Goal: Task Accomplishment & Management: Manage account settings

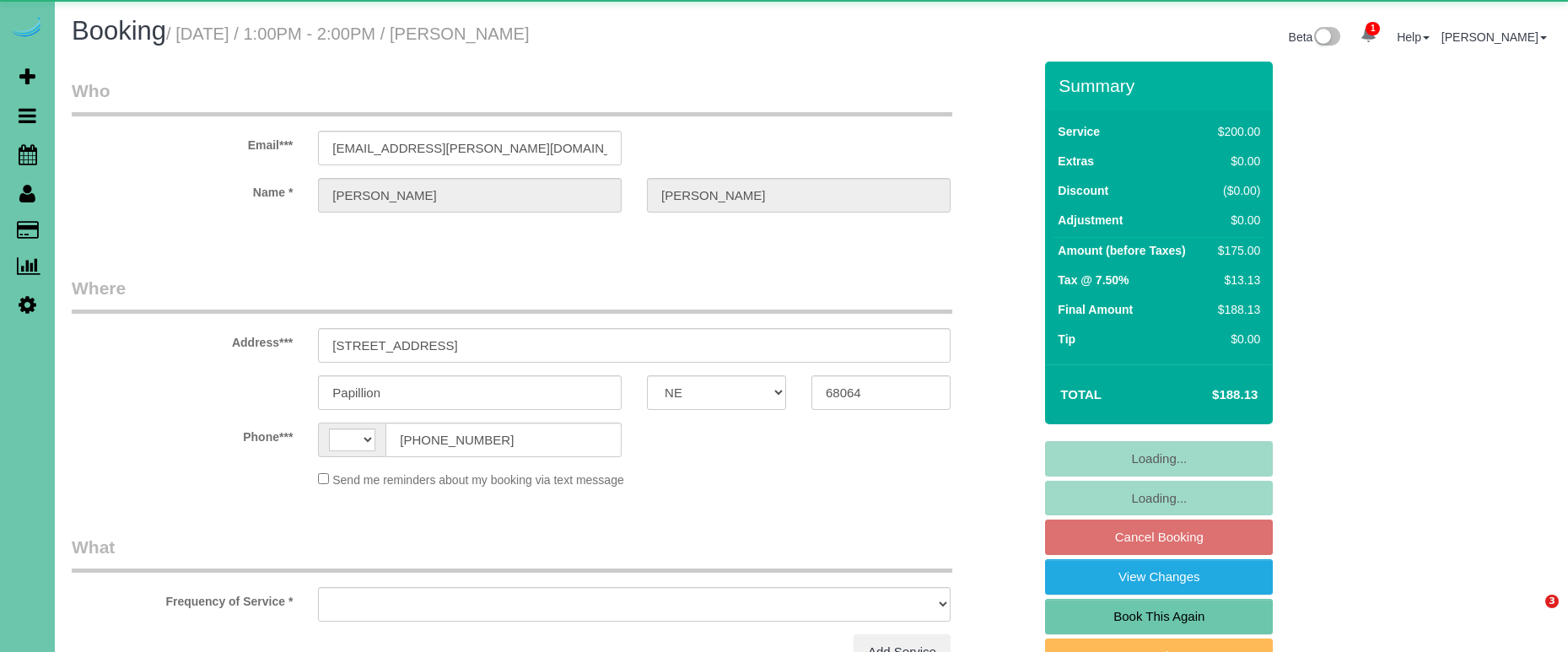
select select "NE"
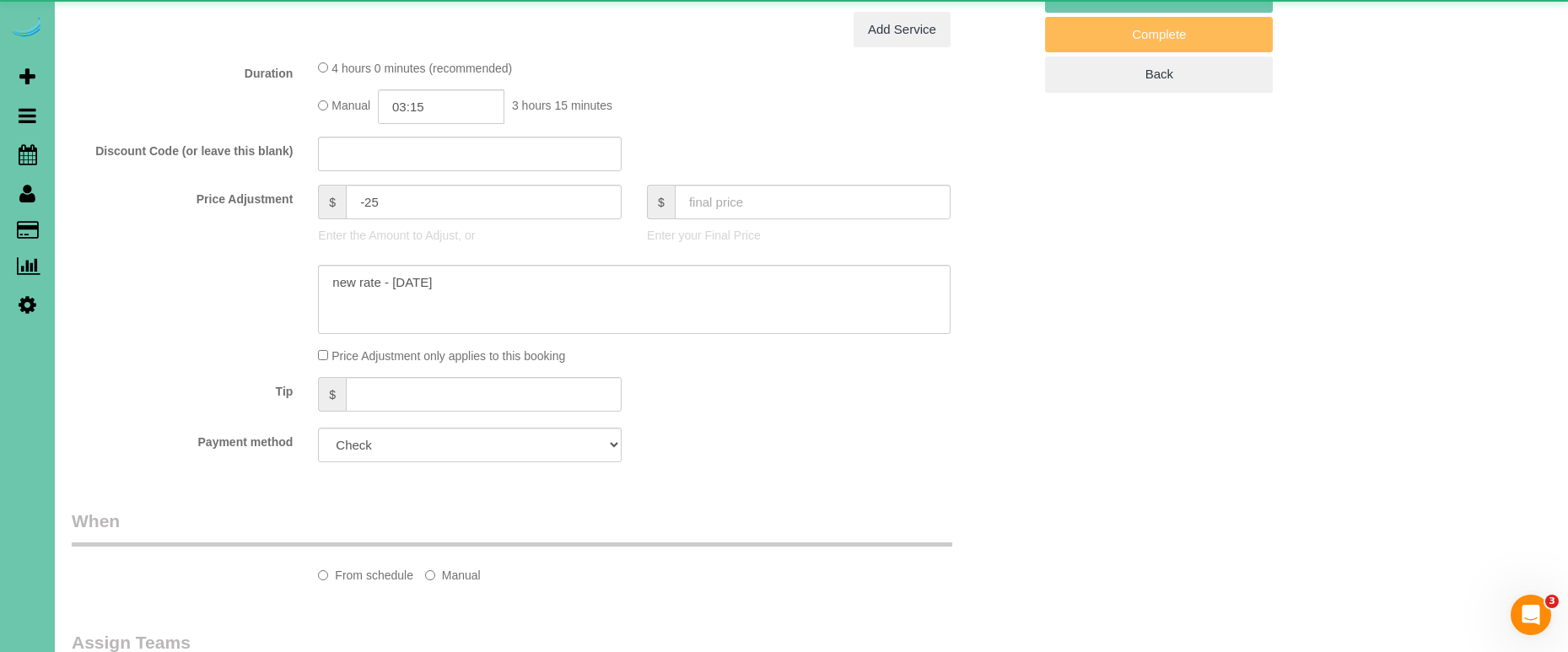
select select "string:[GEOGRAPHIC_DATA]"
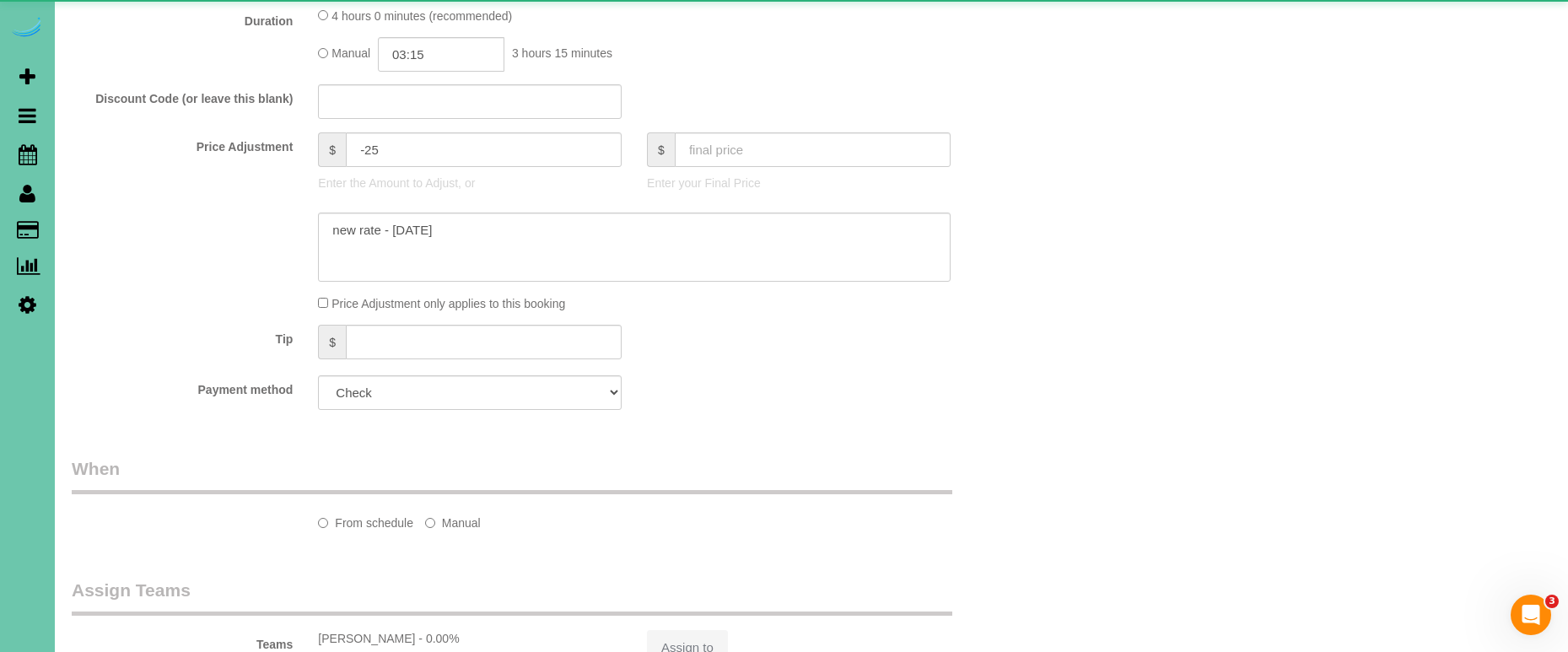
select select "object:899"
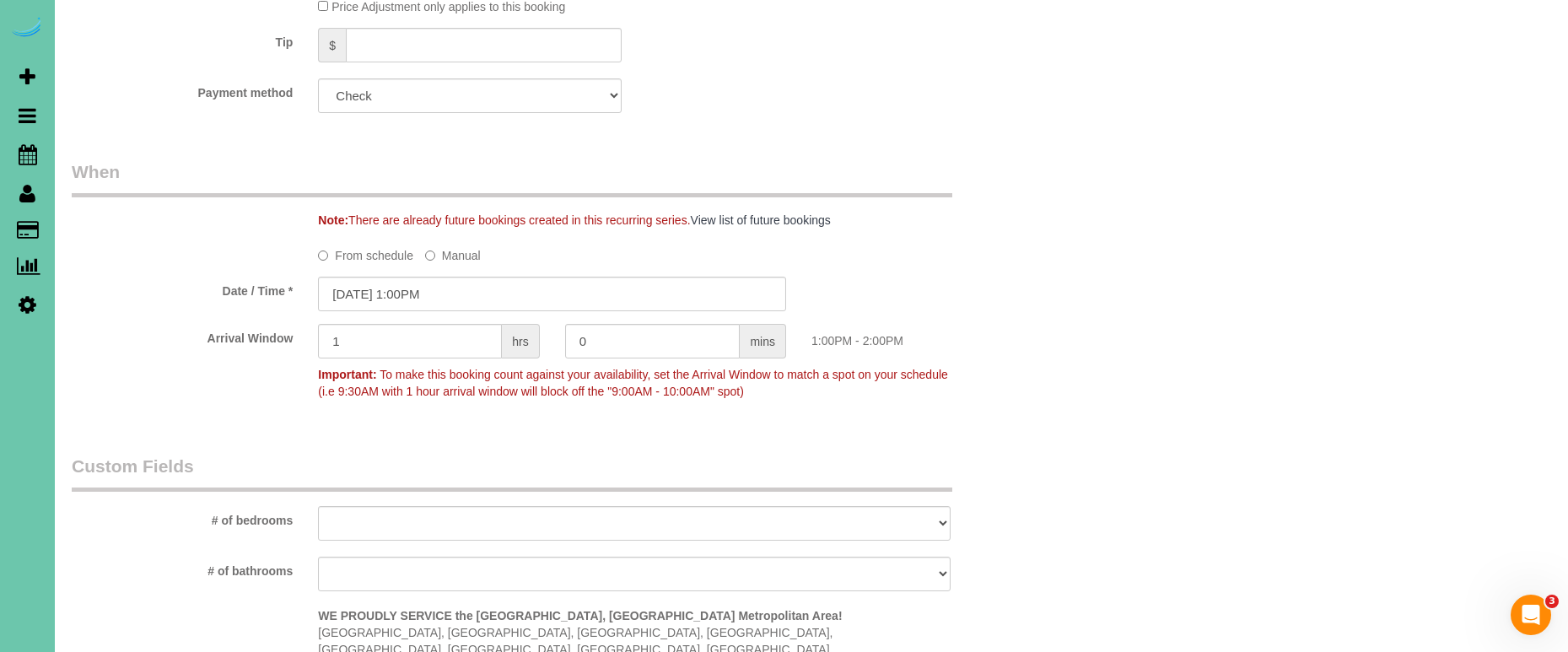
scroll to position [1127, 0]
click at [482, 291] on input "10/22/2025 1:00PM" at bounding box center [551, 290] width 468 height 35
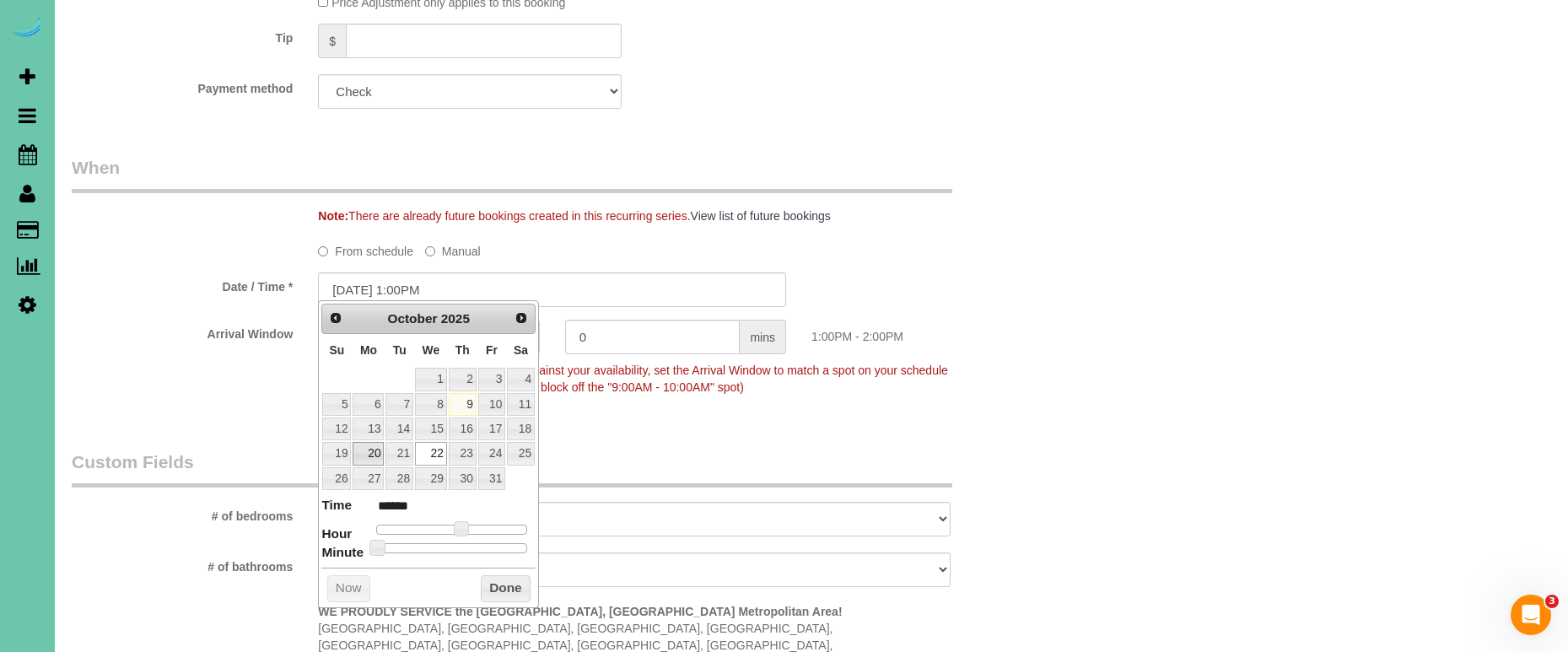
click at [374, 453] on link "20" at bounding box center [368, 453] width 31 height 22
type input "10/20/2025 1:00PM"
drag, startPoint x: 502, startPoint y: 574, endPoint x: 496, endPoint y: 558, distance: 17.1
click at [502, 575] on button "Done" at bounding box center [505, 588] width 50 height 27
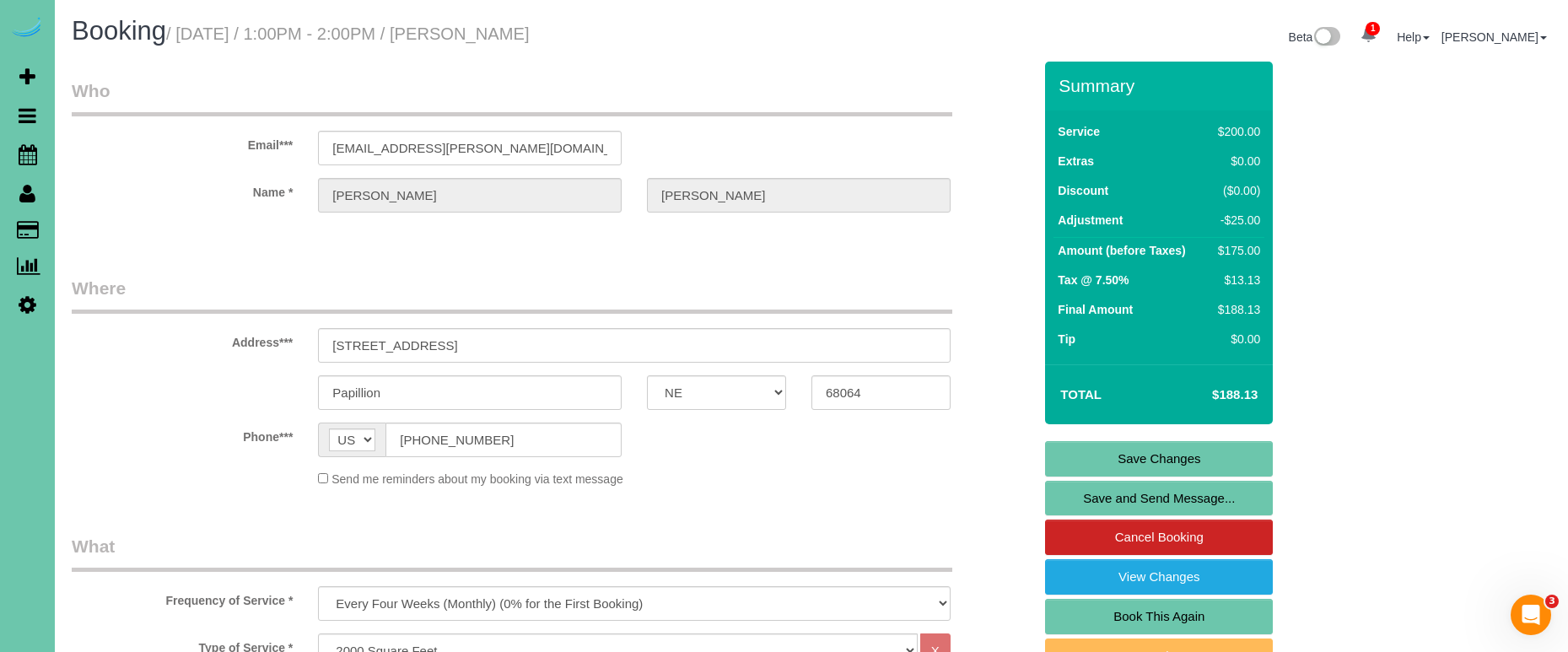
scroll to position [0, 0]
click at [1115, 457] on link "Save Changes" at bounding box center [1158, 459] width 228 height 36
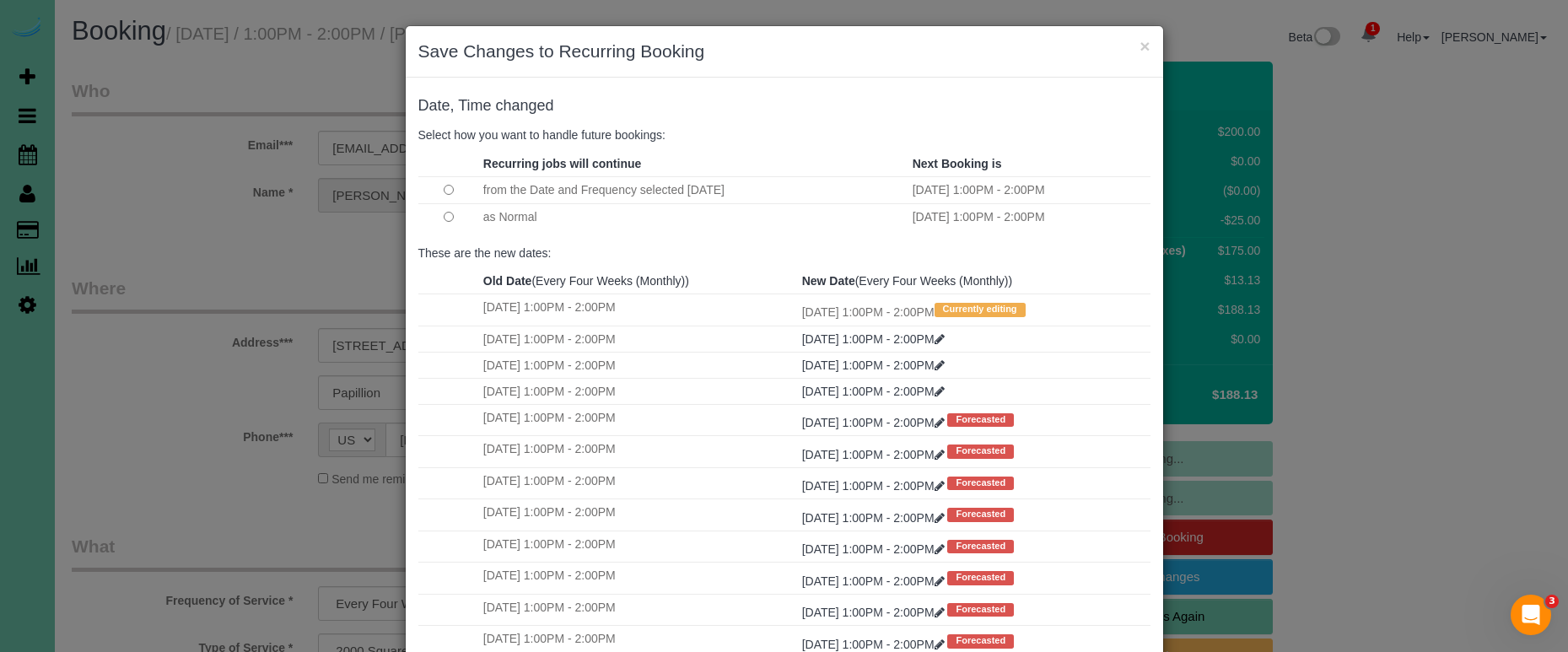
drag, startPoint x: 1145, startPoint y: 47, endPoint x: 1086, endPoint y: 59, distance: 60.2
click at [1145, 47] on button "×" at bounding box center [1144, 46] width 10 height 18
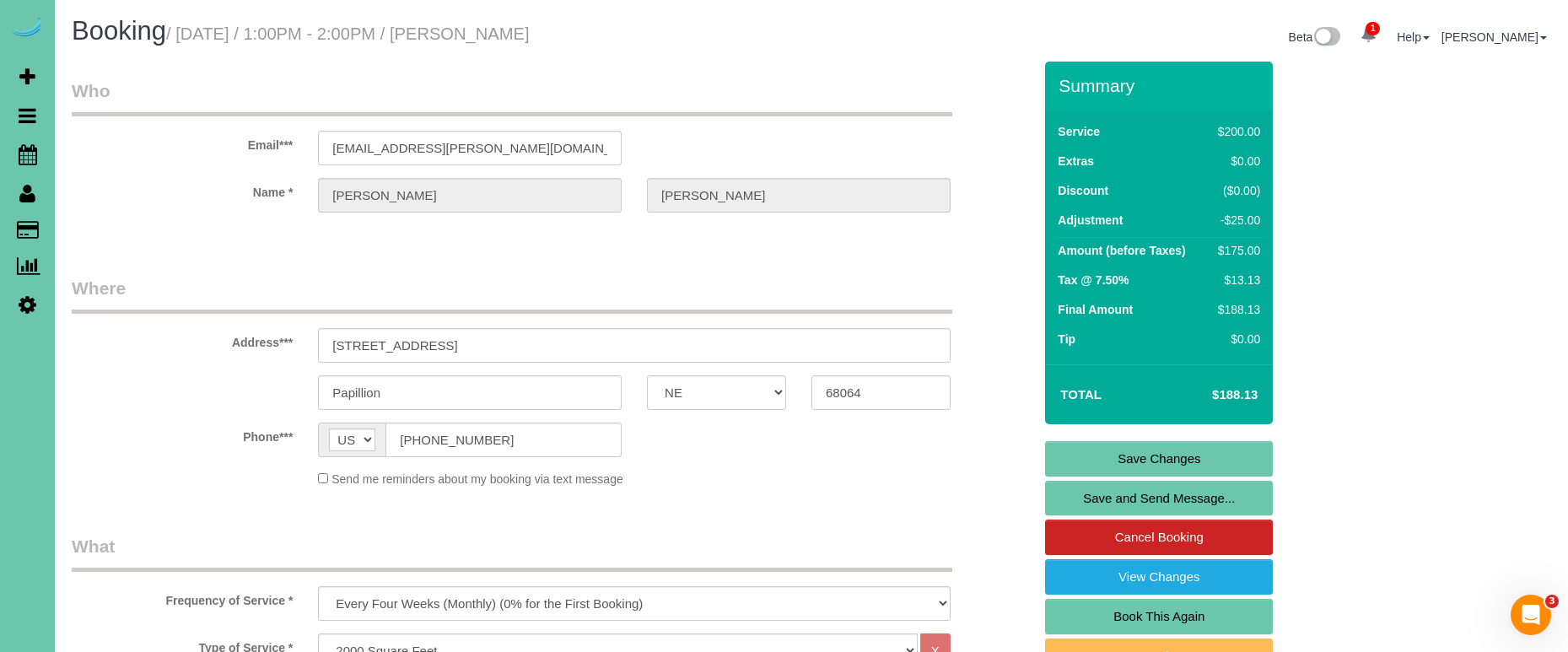
click at [1099, 460] on link "Save Changes" at bounding box center [1158, 459] width 228 height 36
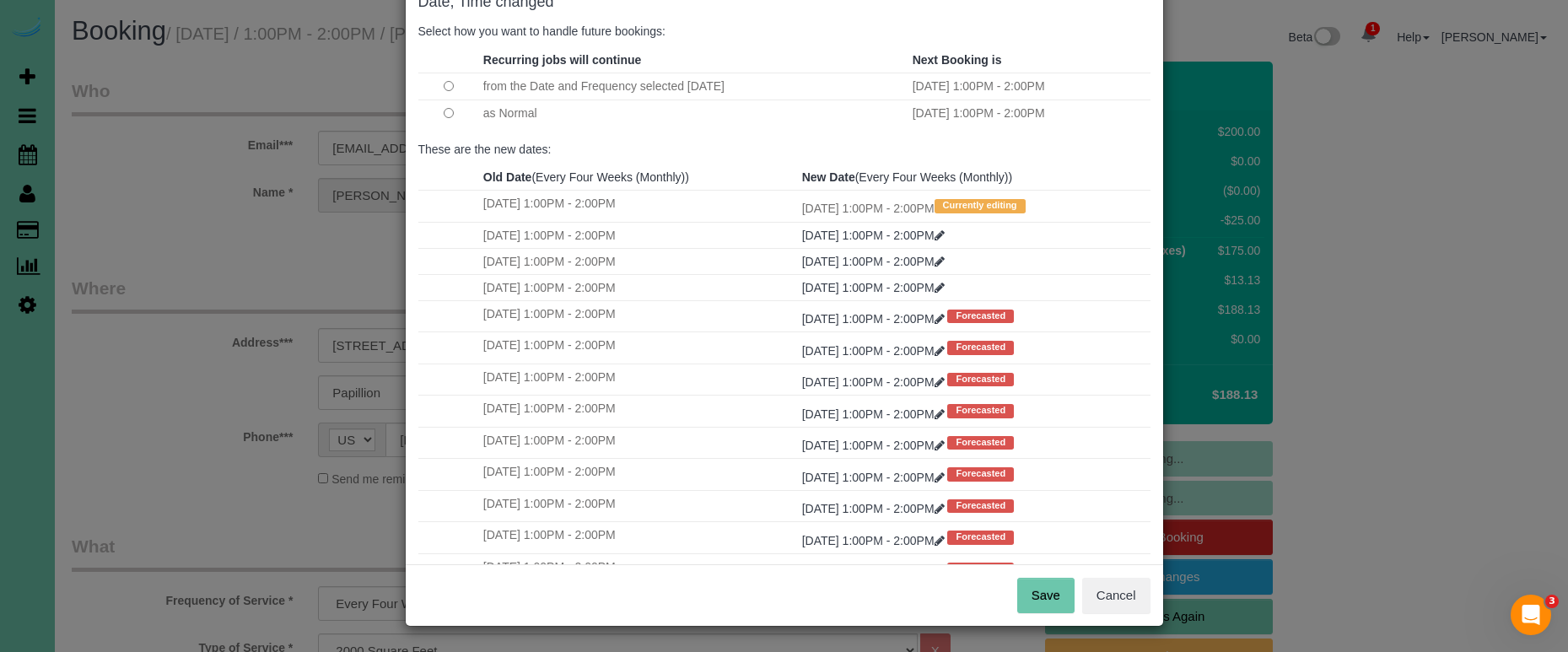
scroll to position [103, 0]
click at [1033, 592] on button "Save" at bounding box center [1046, 597] width 57 height 36
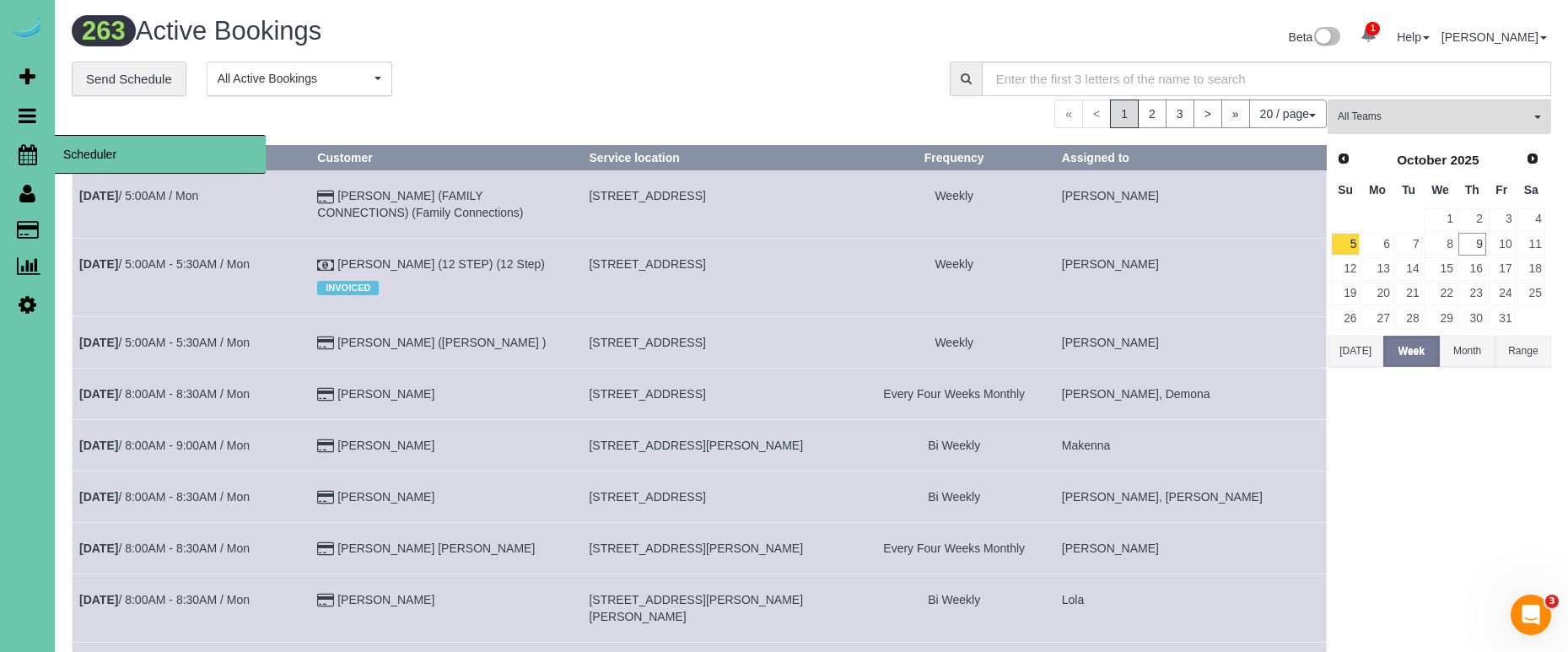
click at [30, 148] on icon at bounding box center [28, 154] width 19 height 21
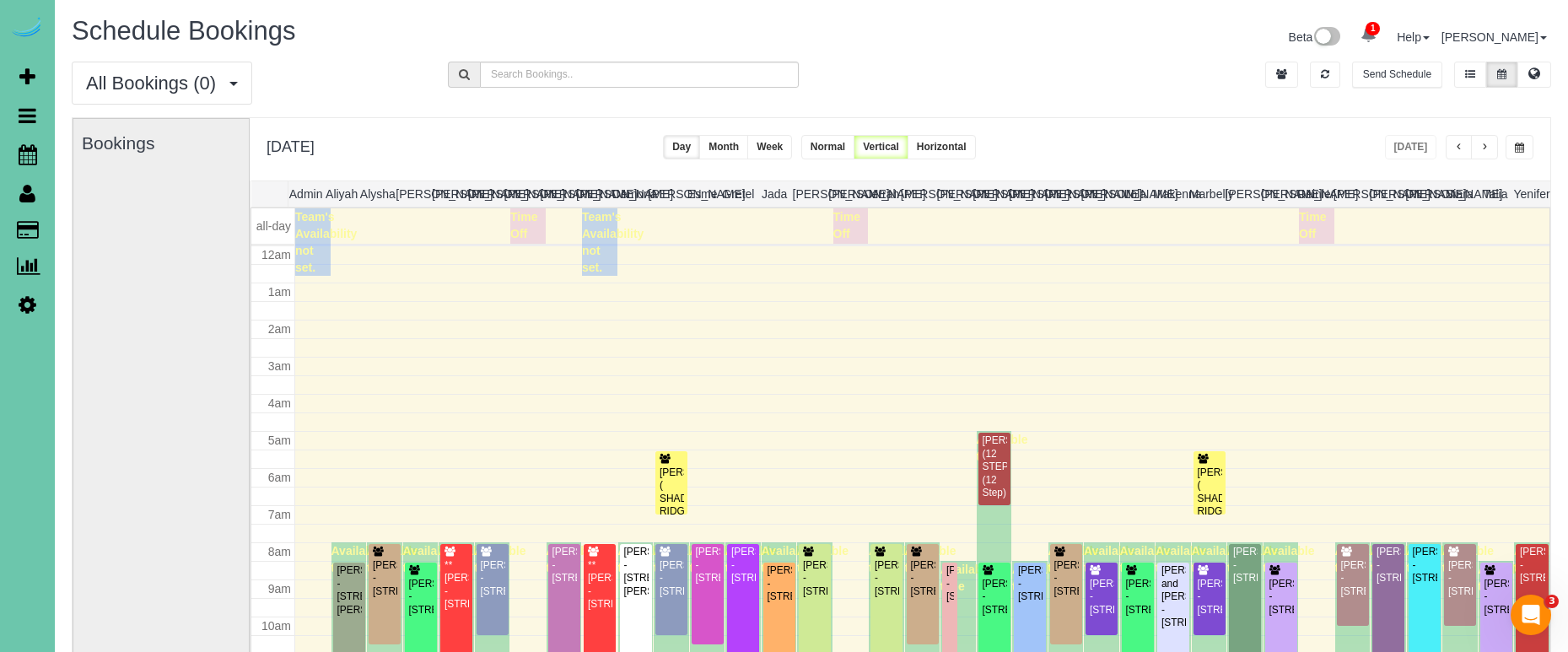
scroll to position [224, 0]
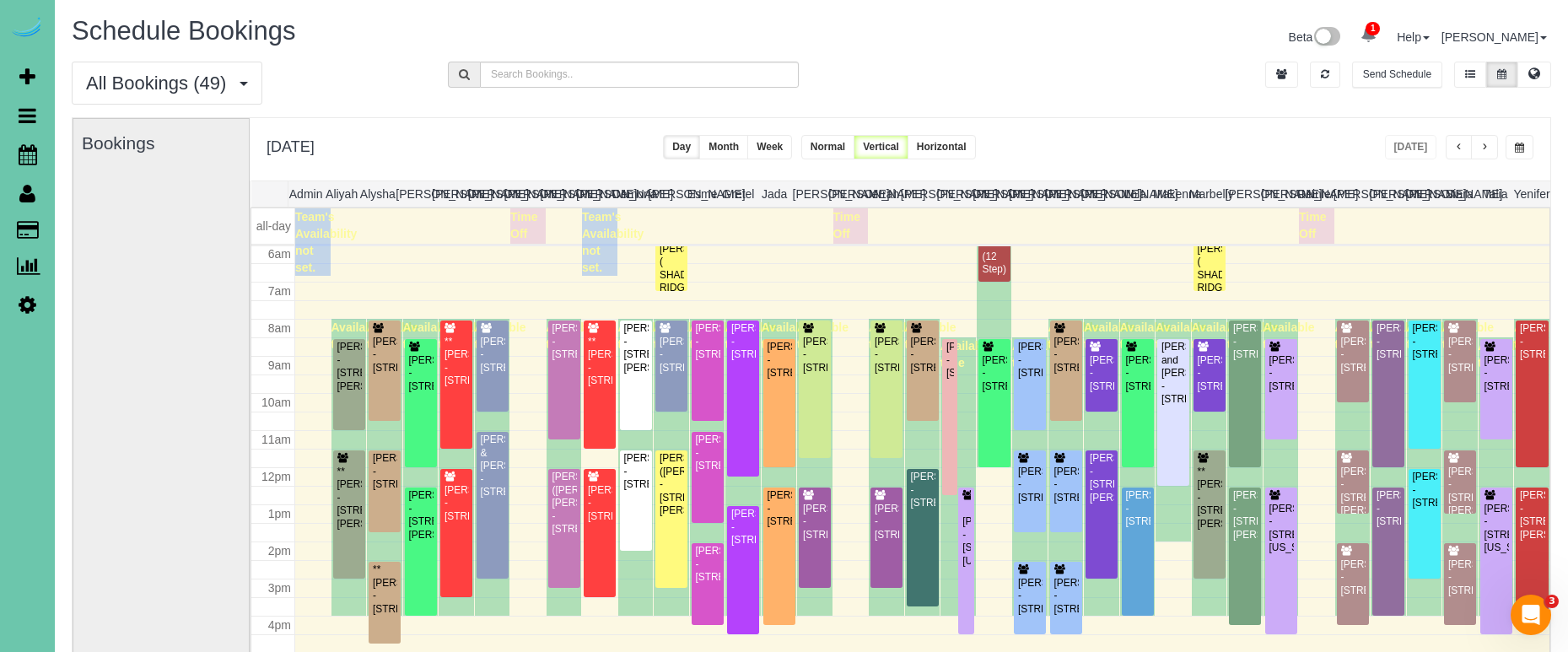
click at [1521, 140] on button "button" at bounding box center [1519, 147] width 28 height 24
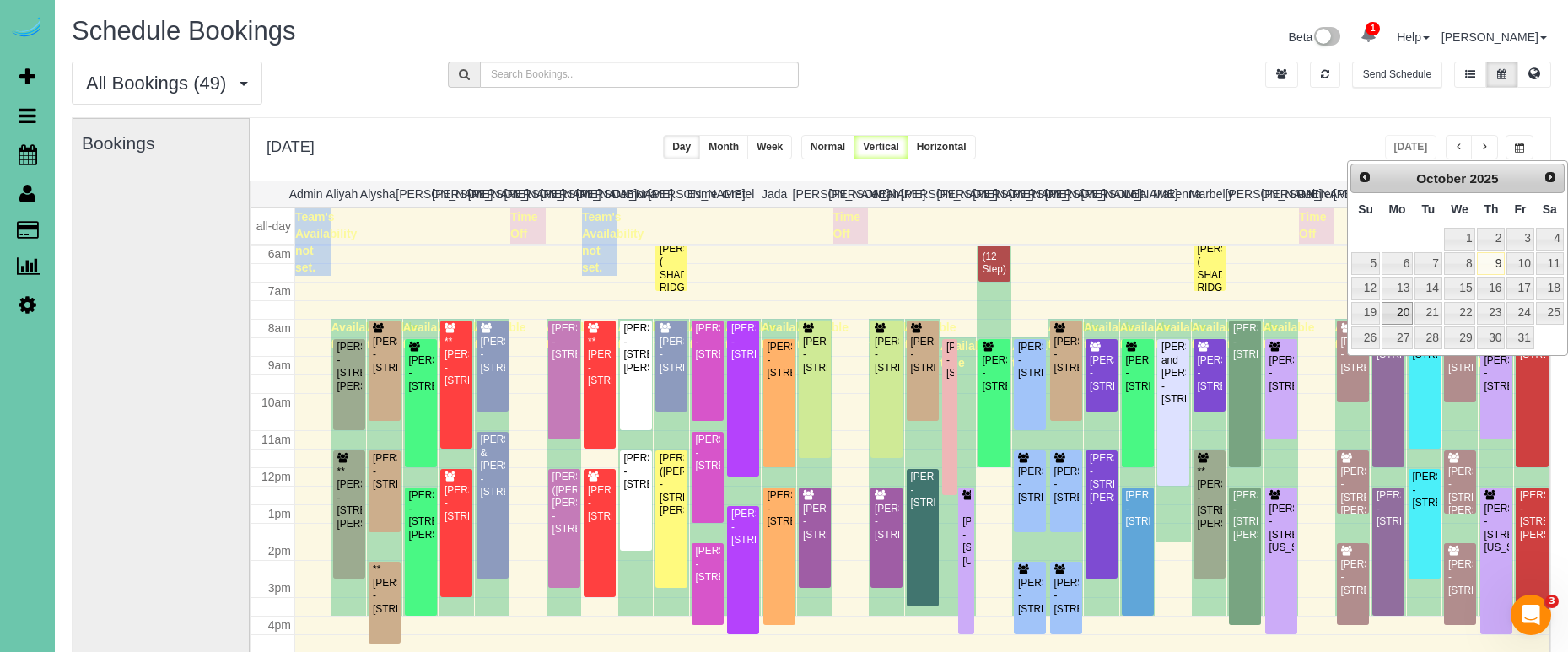
click at [1399, 318] on link "20" at bounding box center [1396, 313] width 31 height 22
type input "**********"
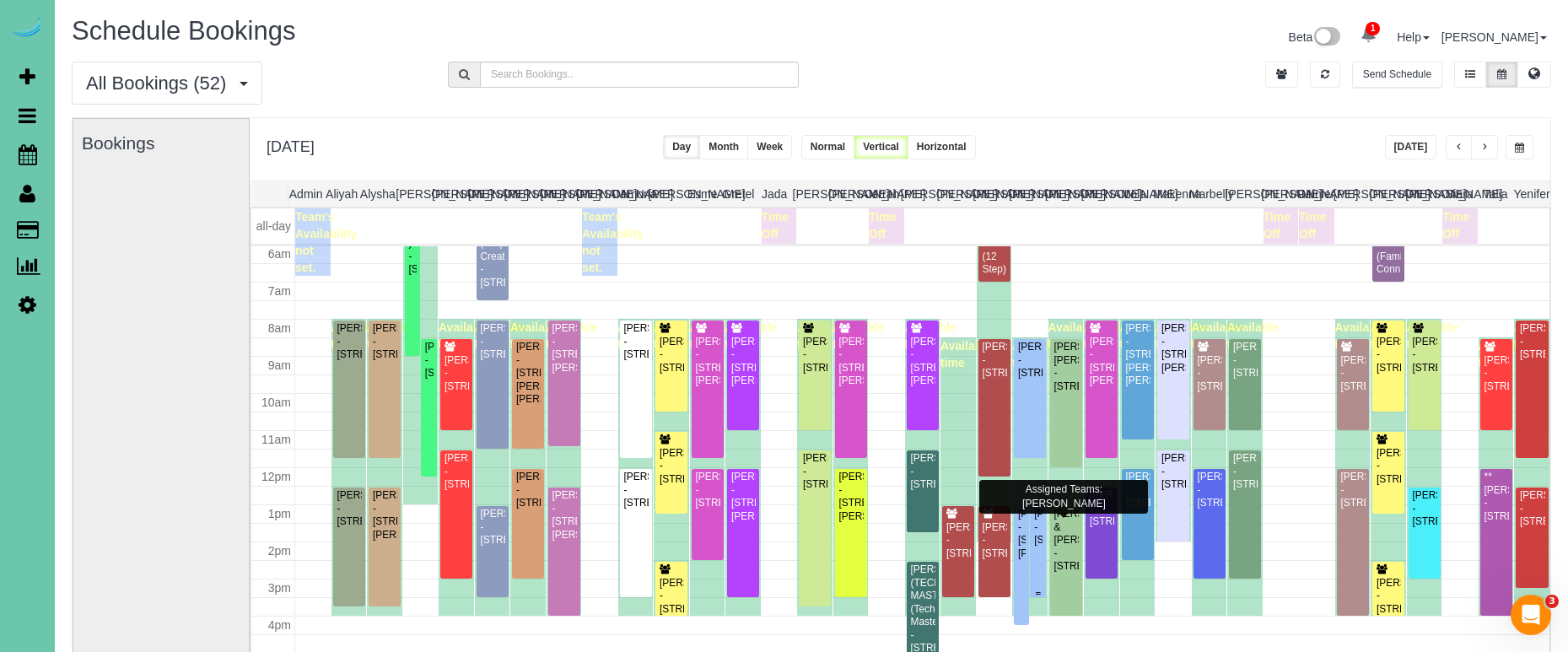
click at [1040, 546] on div "Monica Olson - 6711 S 110th Street, Omaha, NE 68137" at bounding box center [1038, 527] width 9 height 38
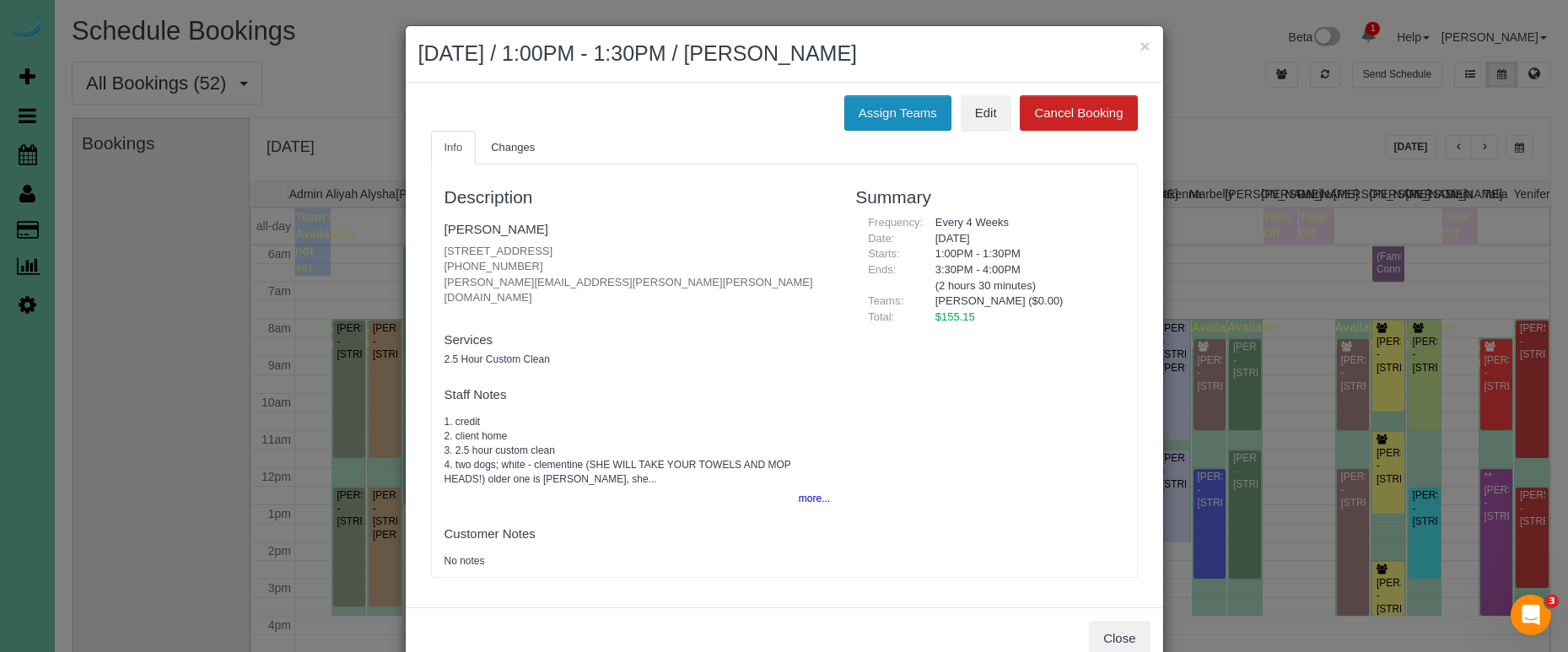
drag, startPoint x: 895, startPoint y: 106, endPoint x: 880, endPoint y: 107, distance: 15.0
click at [895, 106] on button "Assign Teams" at bounding box center [898, 114] width 107 height 36
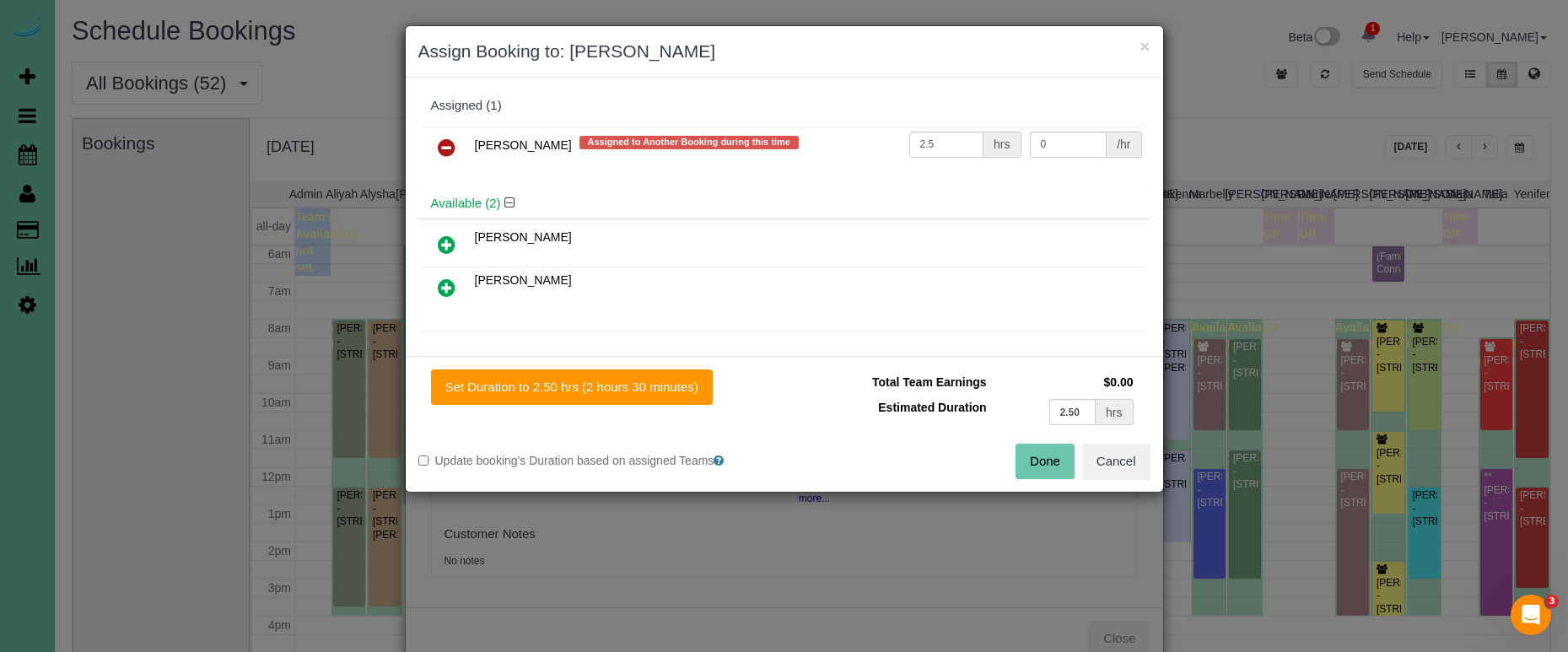
drag, startPoint x: 447, startPoint y: 136, endPoint x: 455, endPoint y: 179, distance: 43.7
click at [448, 136] on link at bounding box center [446, 148] width 39 height 34
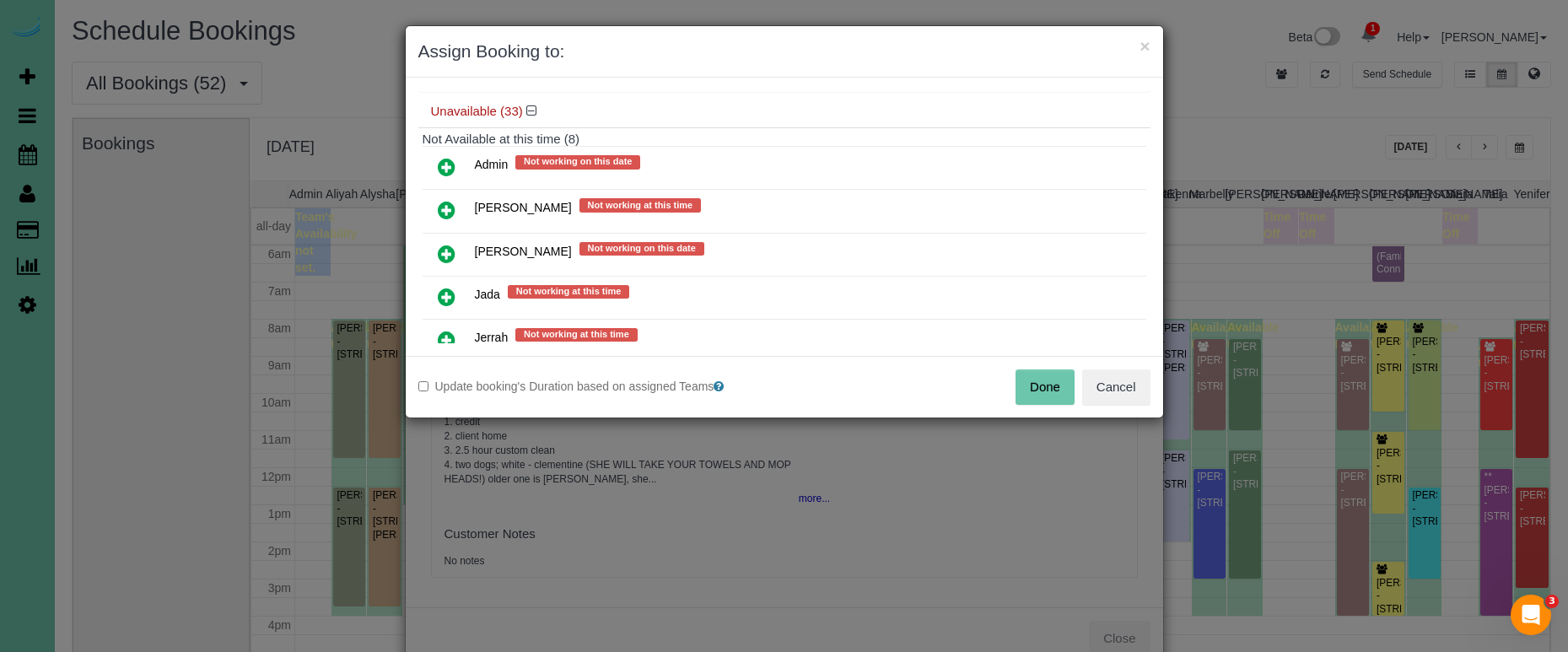
scroll to position [199, 0]
click at [447, 156] on icon at bounding box center [446, 165] width 18 height 21
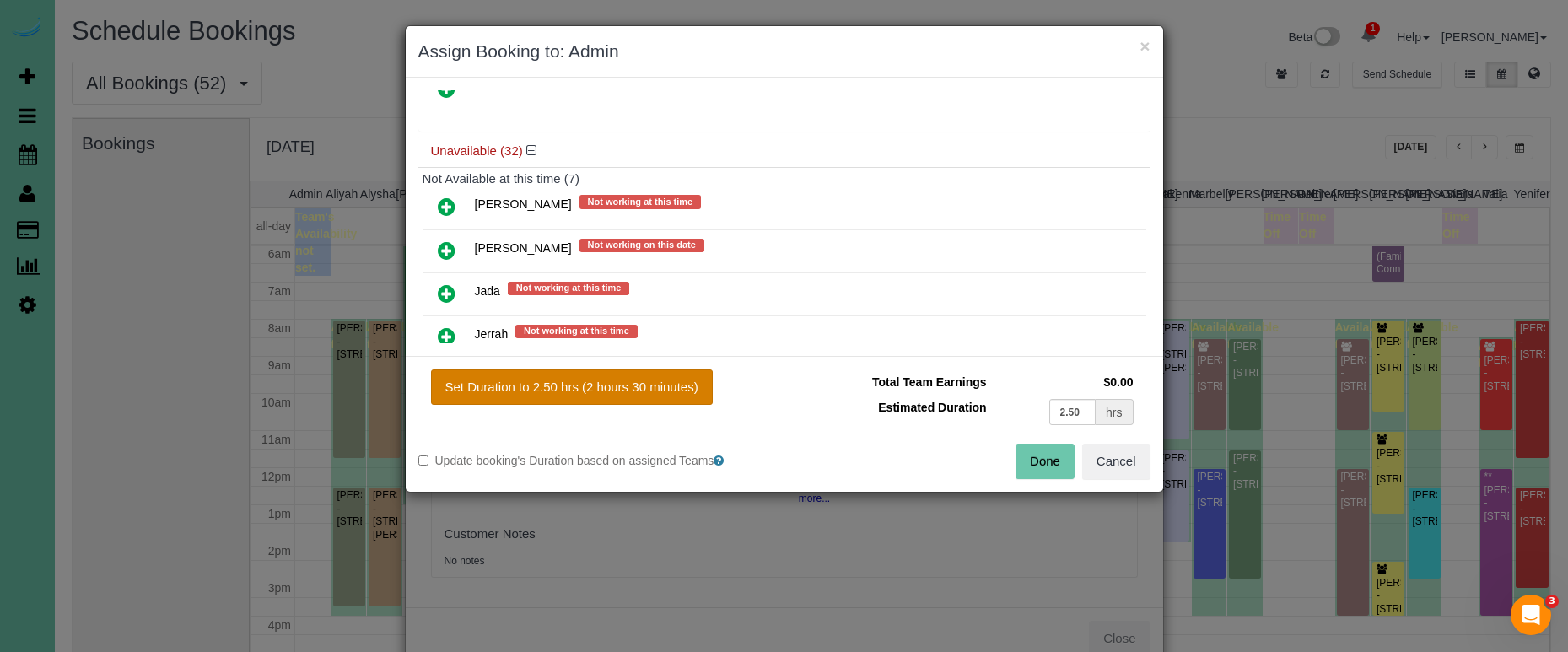
click at [661, 390] on button "Set Duration to 2.50 hrs (2 hours 30 minutes)" at bounding box center [572, 387] width 282 height 36
type input "2.50"
click at [1038, 465] on button "Done" at bounding box center [1045, 461] width 59 height 36
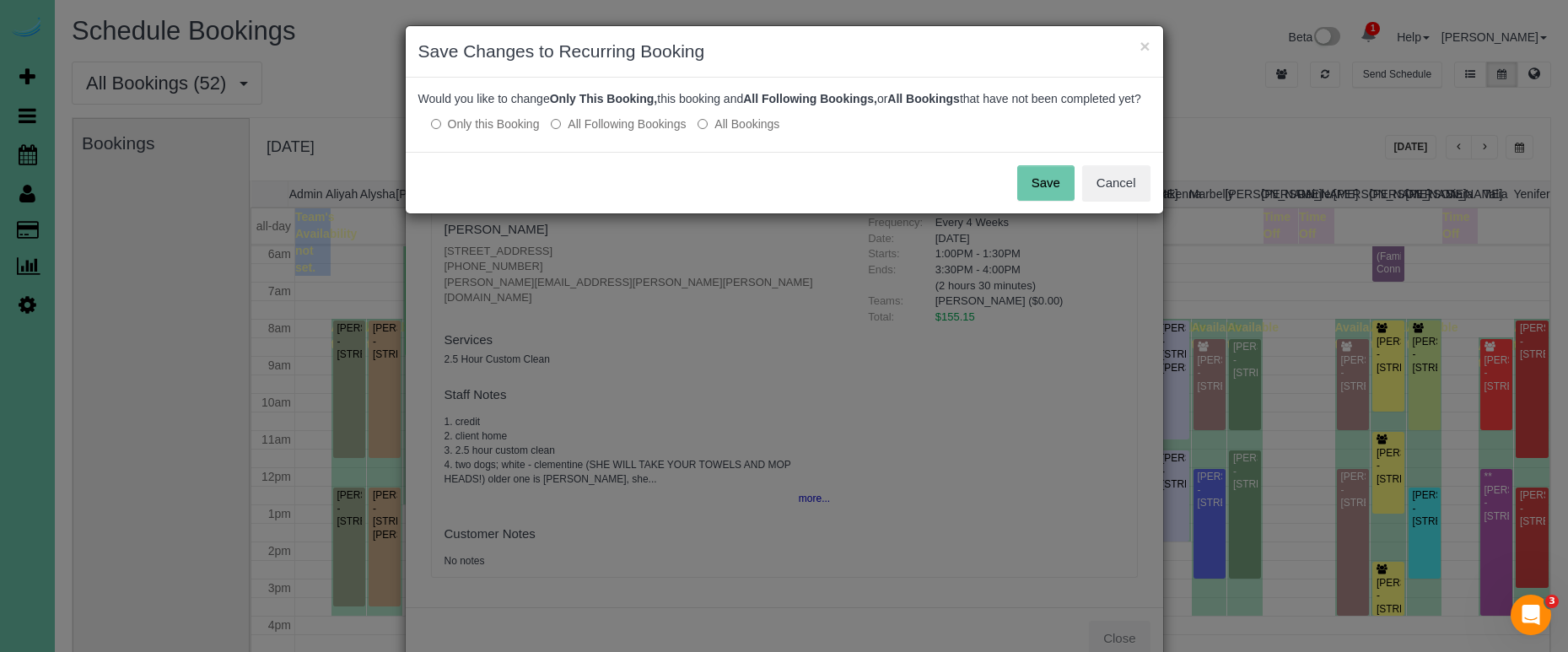
click at [1025, 200] on button "Save" at bounding box center [1046, 183] width 57 height 36
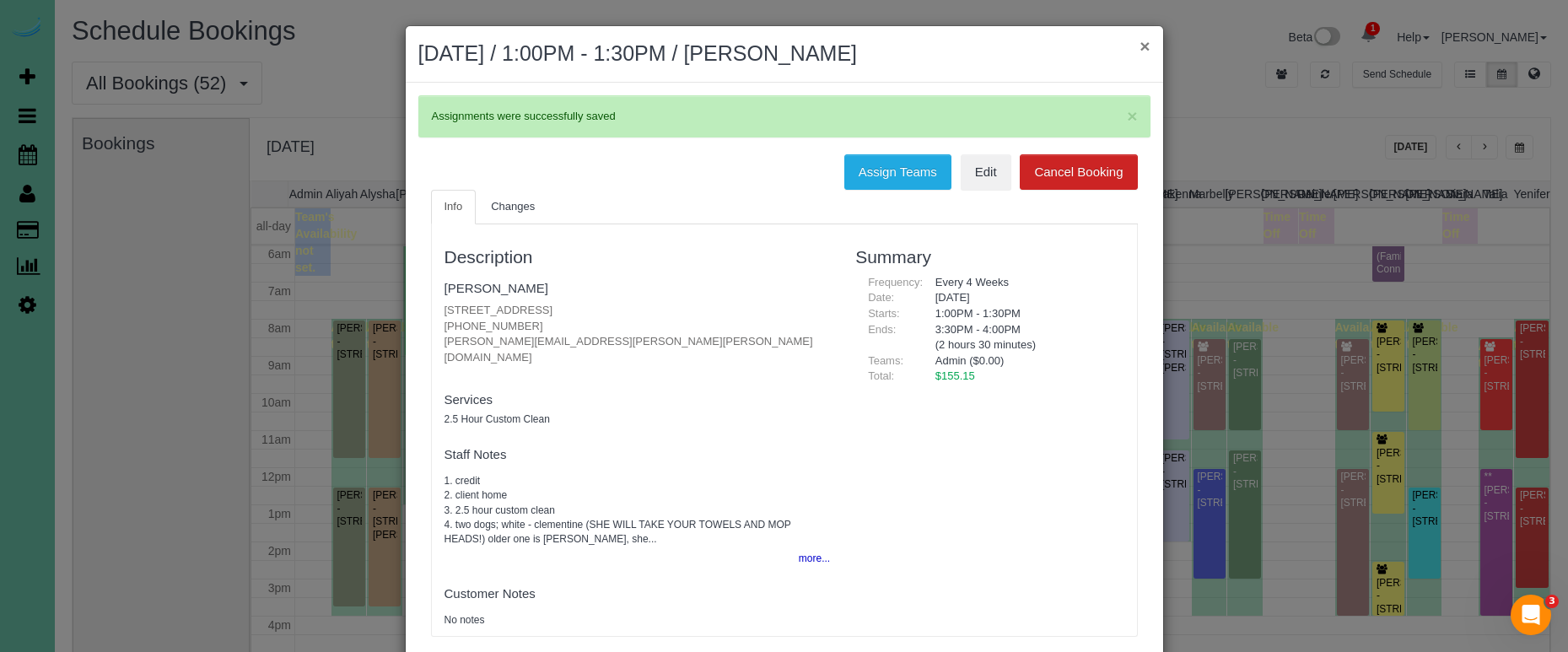
click at [1142, 47] on button "×" at bounding box center [1144, 46] width 10 height 18
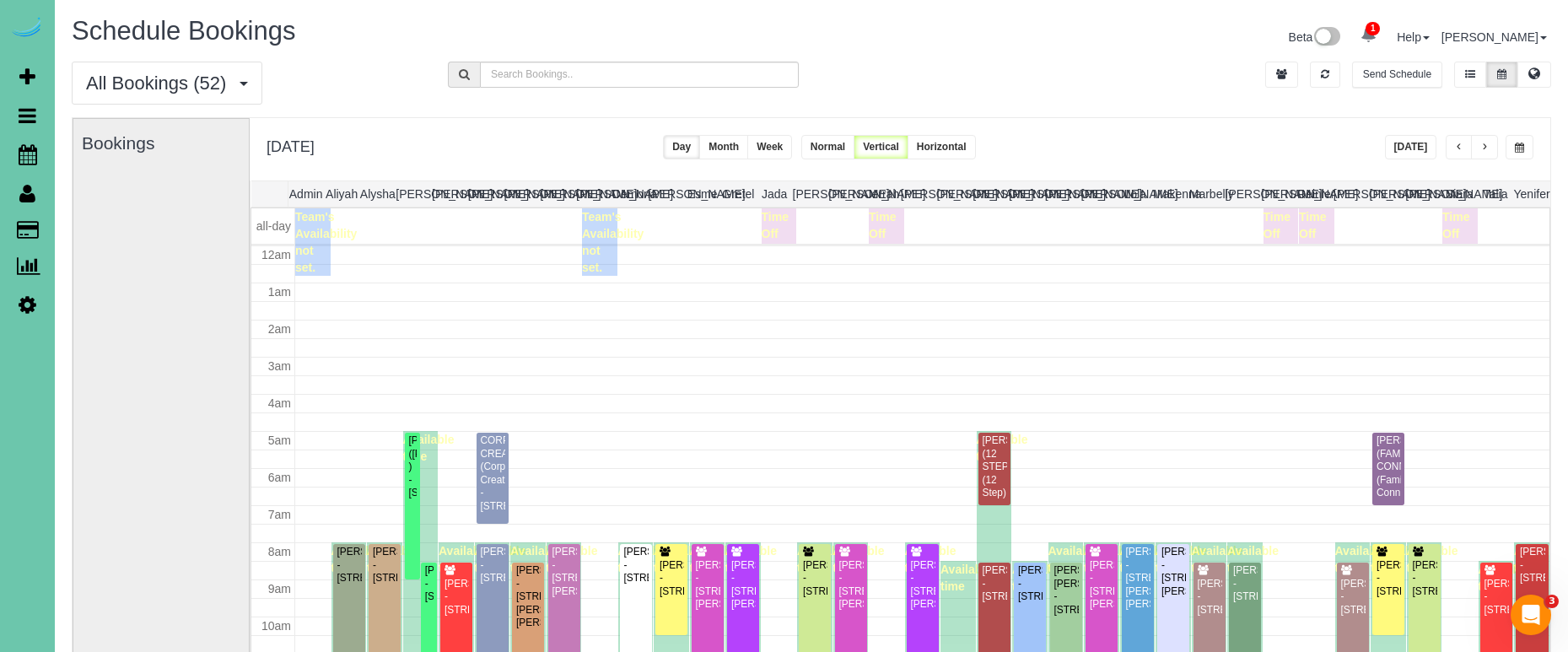
scroll to position [224, 0]
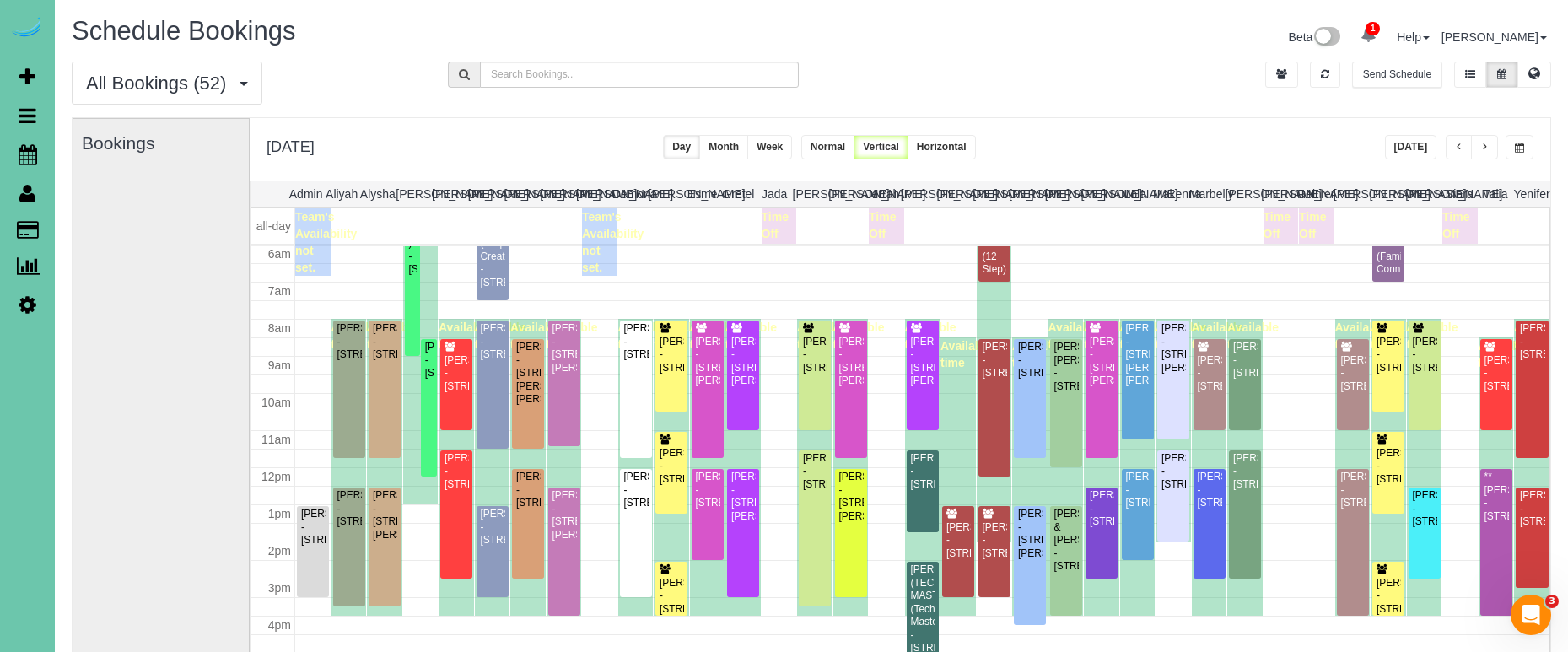
click at [1508, 140] on button "button" at bounding box center [1519, 147] width 28 height 24
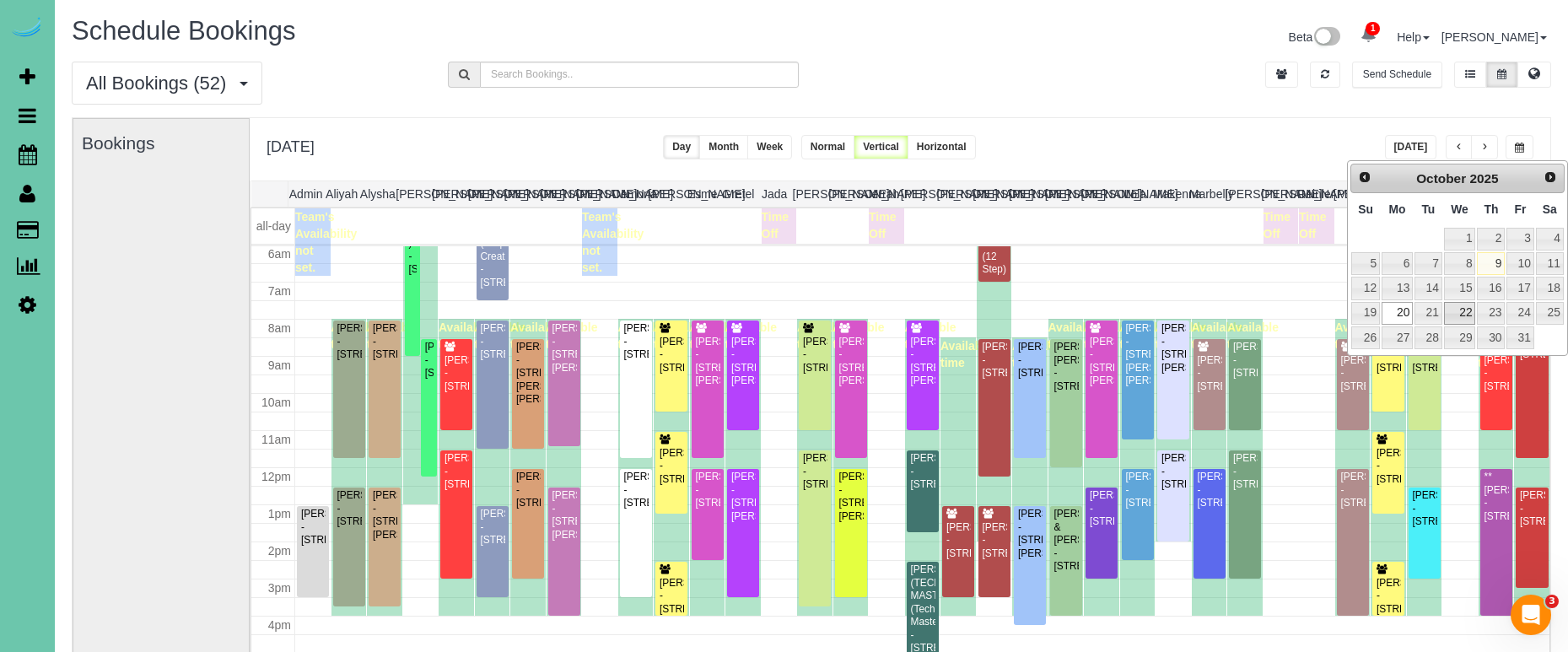
click at [1467, 309] on link "22" at bounding box center [1460, 313] width 32 height 22
type input "**********"
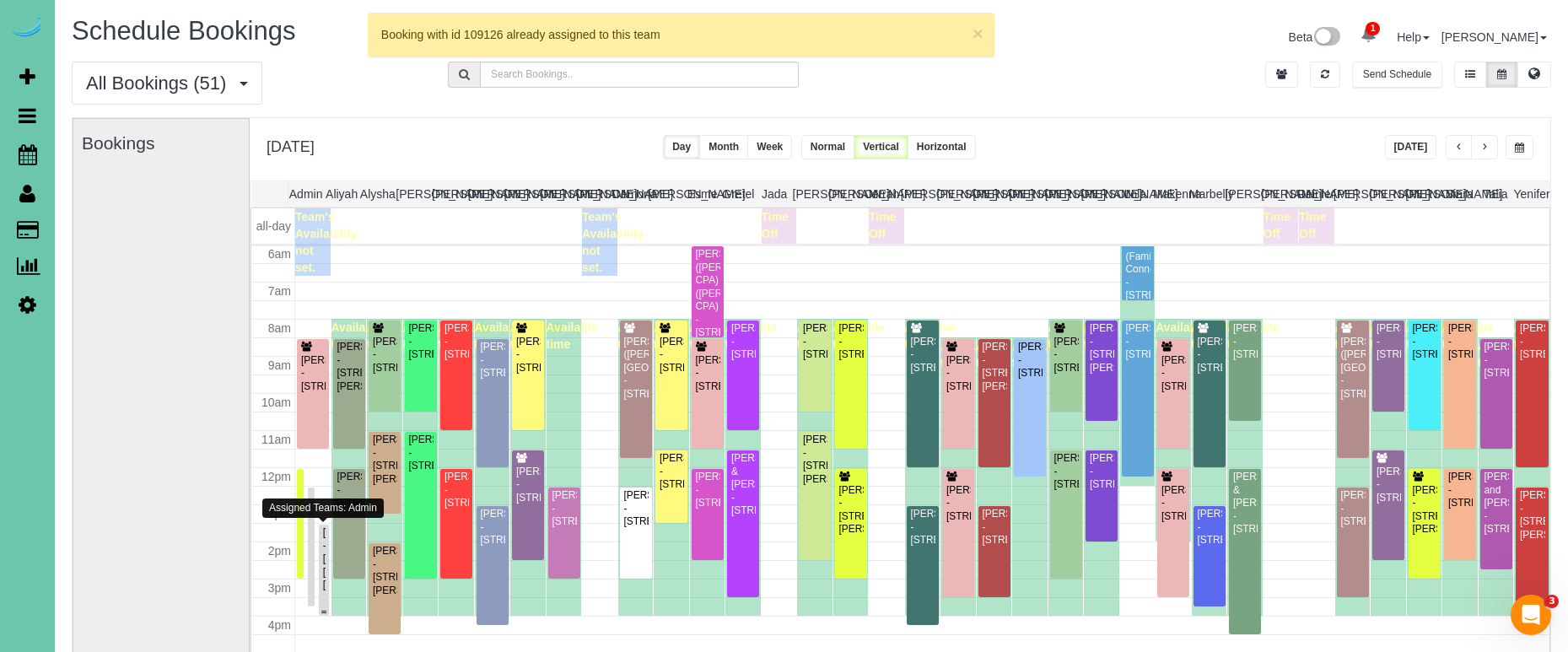
click at [325, 568] on div "[PERSON_NAME] - [STREET_ADDRESS][PERSON_NAME][PERSON_NAME]" at bounding box center [324, 558] width 4 height 65
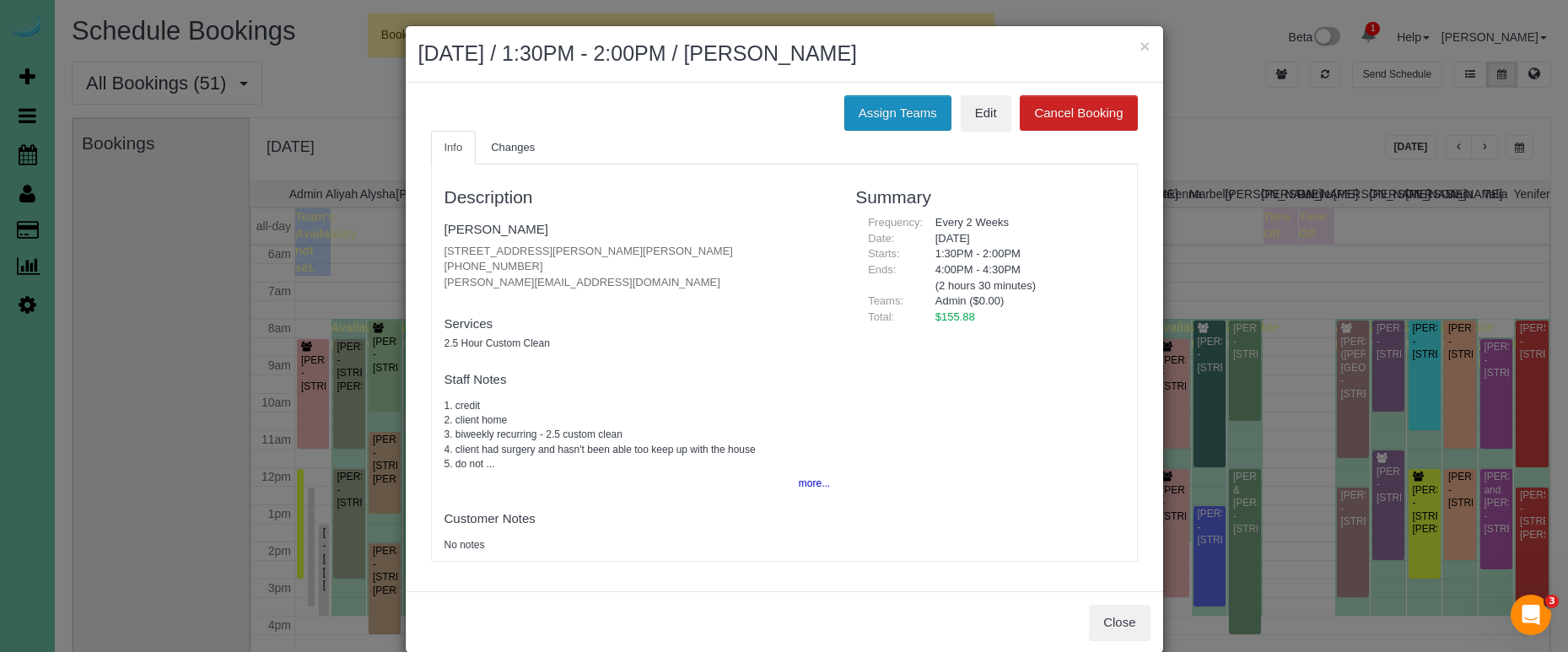
click at [892, 115] on button "Assign Teams" at bounding box center [898, 114] width 107 height 36
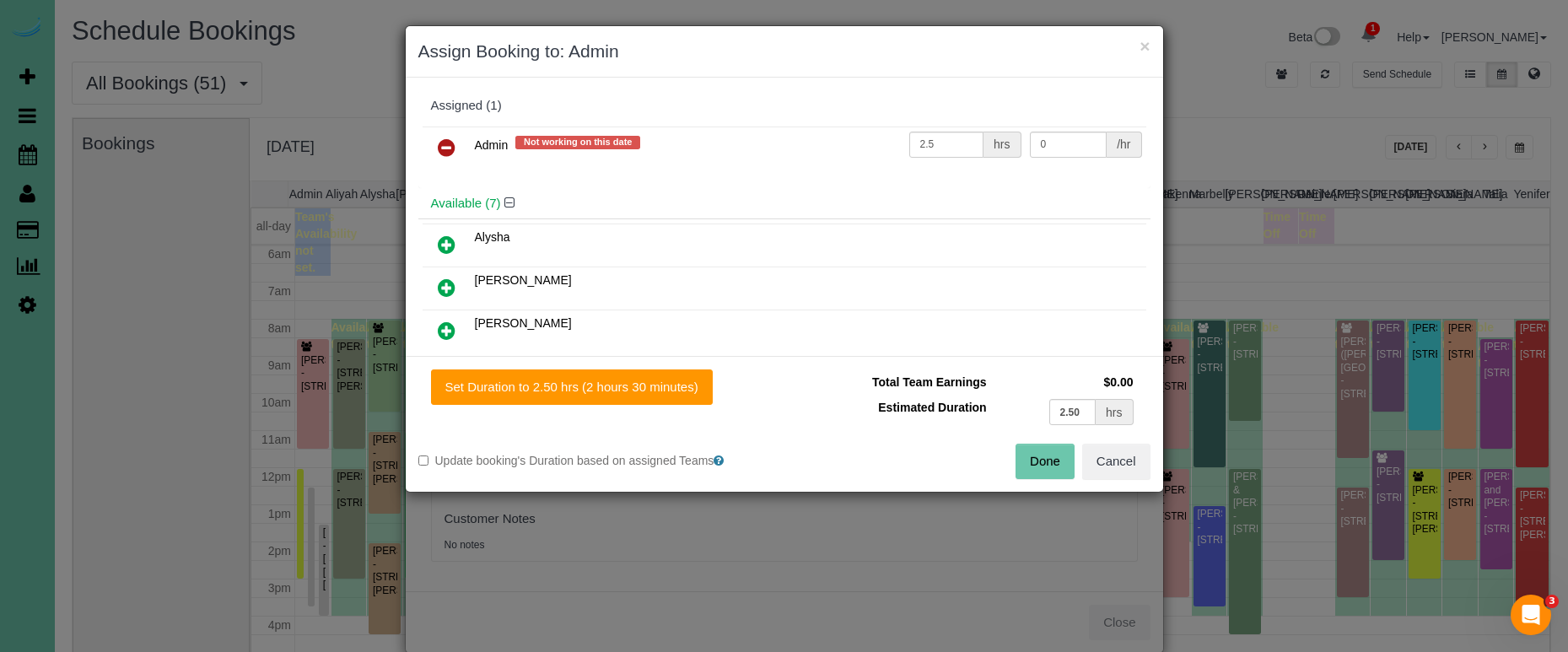
click at [447, 140] on icon at bounding box center [446, 148] width 18 height 21
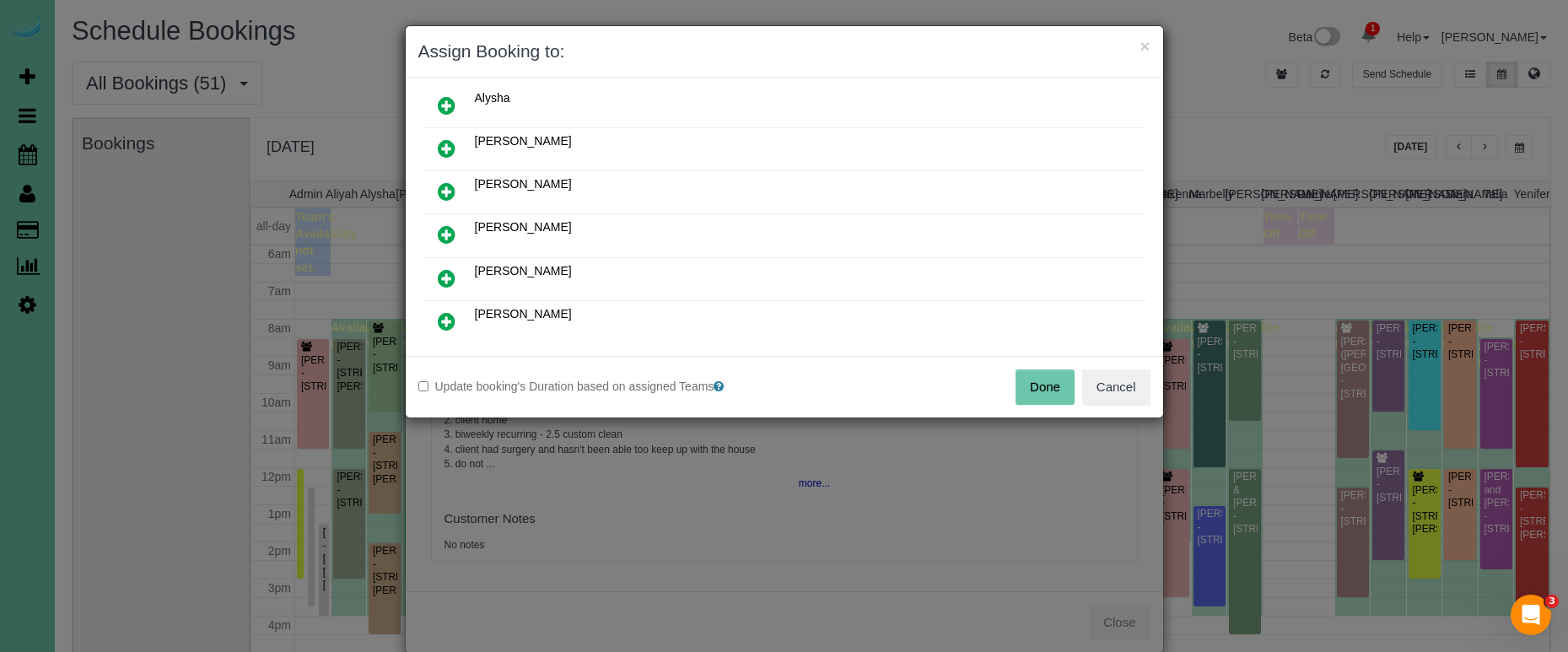
scroll to position [99, 0]
click at [448, 275] on icon at bounding box center [446, 277] width 18 height 21
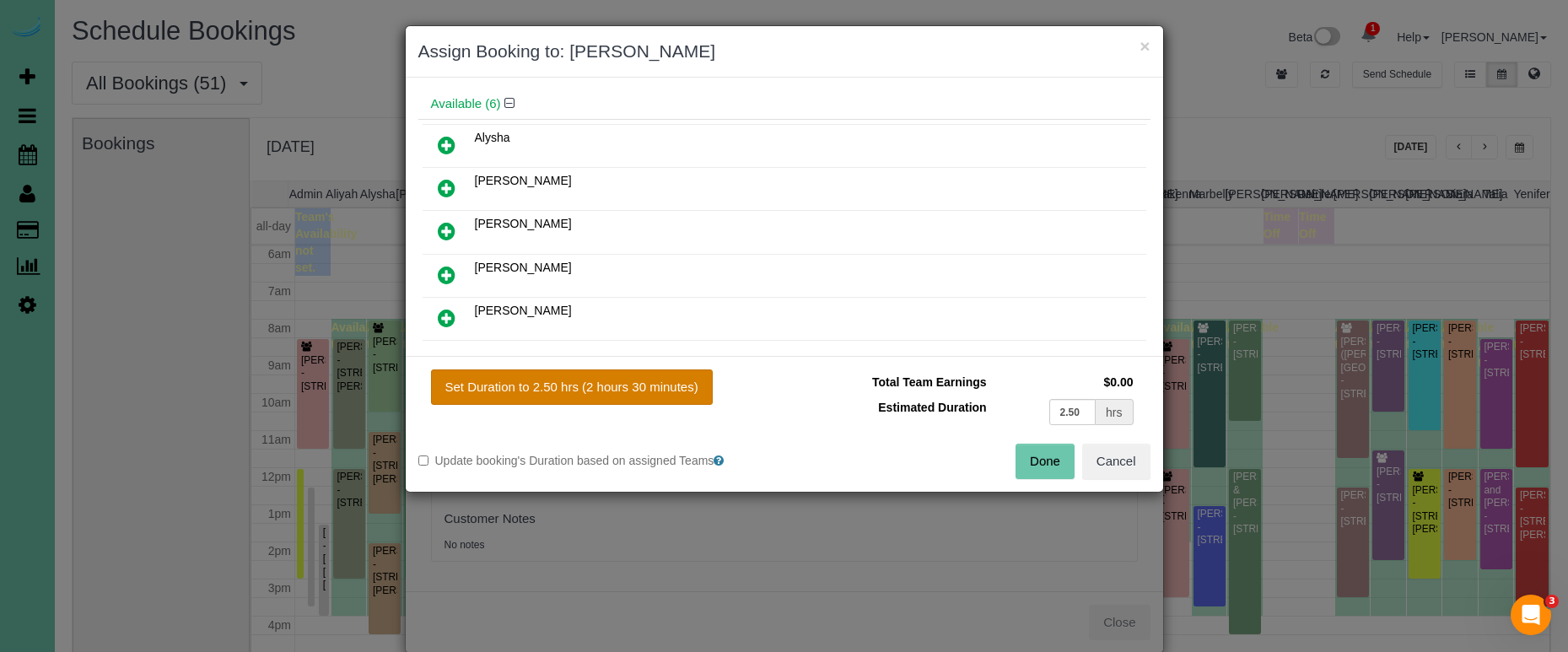
click at [597, 396] on button "Set Duration to 2.50 hrs (2 hours 30 minutes)" at bounding box center [572, 387] width 282 height 36
type input "2.50"
click at [1036, 465] on button "Done" at bounding box center [1045, 461] width 59 height 36
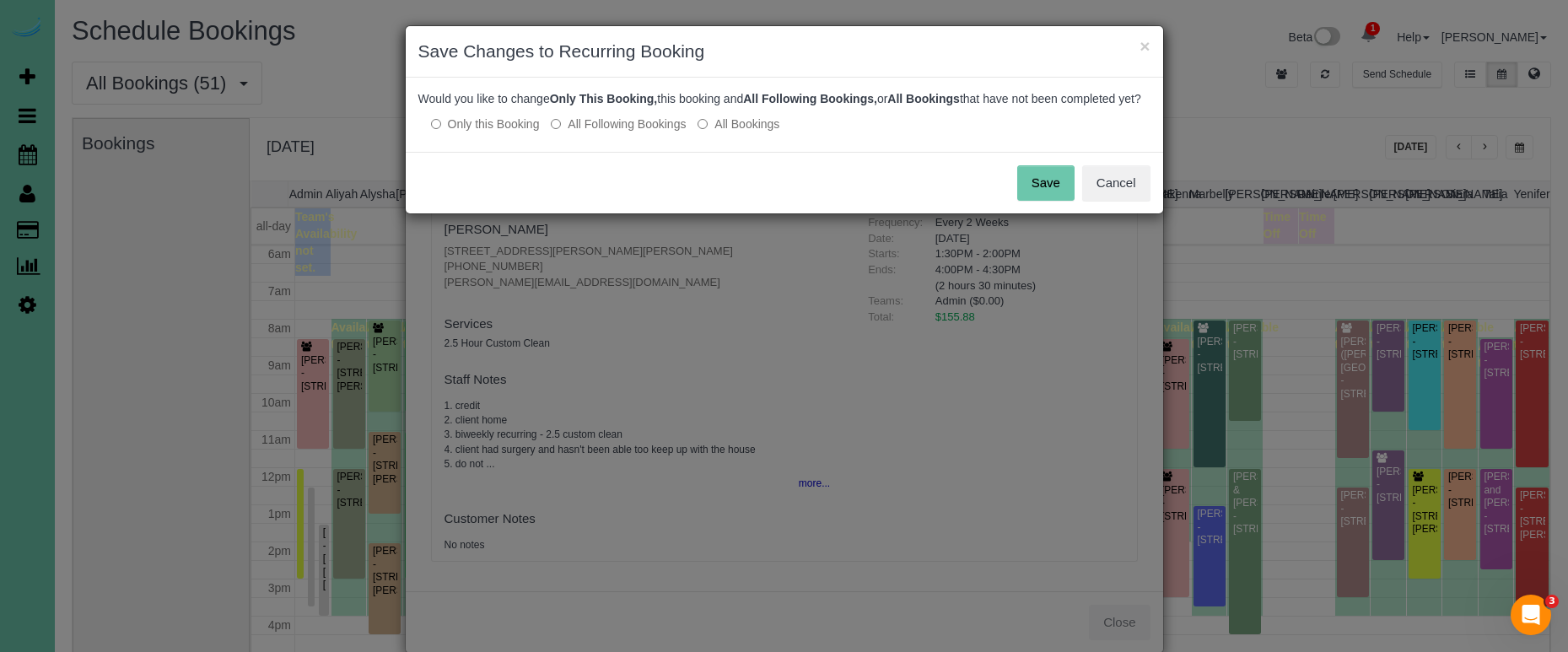
drag, startPoint x: 618, startPoint y: 136, endPoint x: 761, endPoint y: 149, distance: 143.6
click at [622, 132] on label "All Following Bookings" at bounding box center [618, 123] width 135 height 17
click at [1034, 200] on button "Save" at bounding box center [1046, 183] width 57 height 36
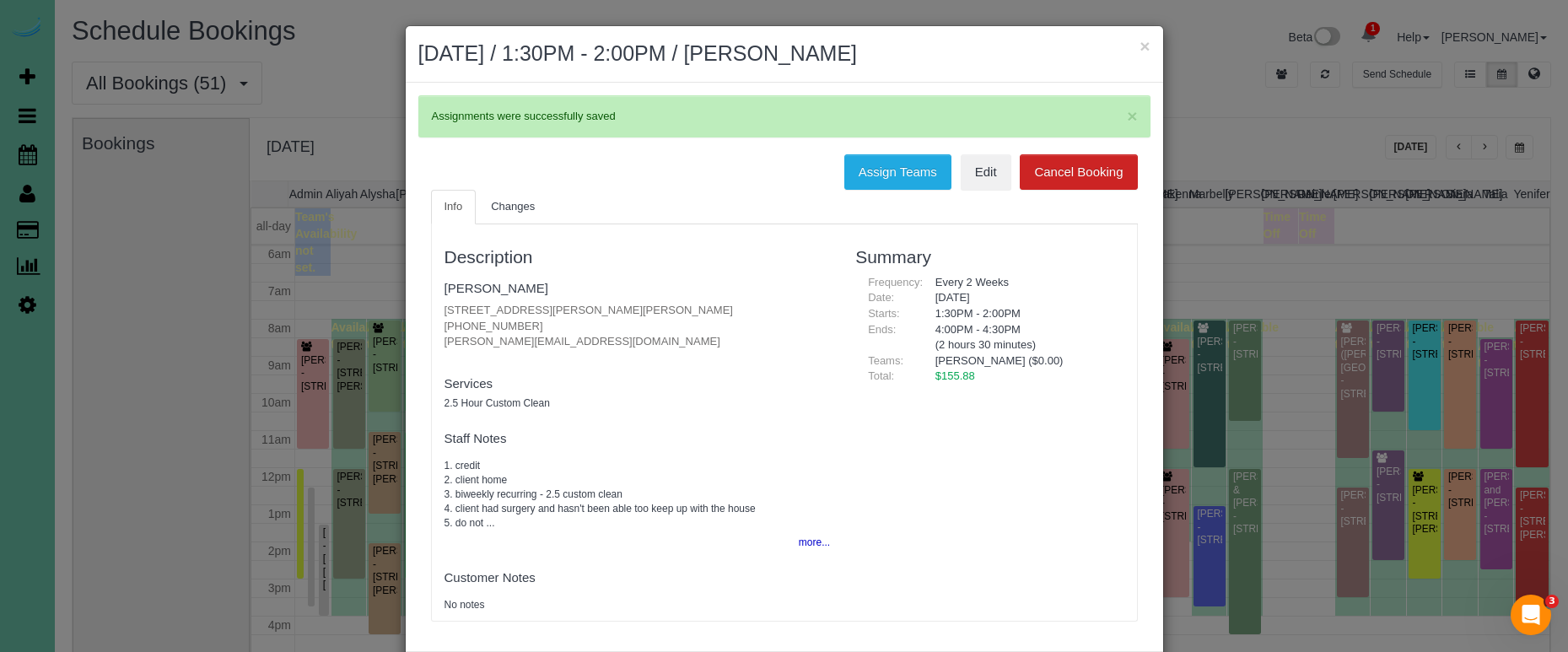
click at [1144, 46] on button "×" at bounding box center [1144, 46] width 10 height 18
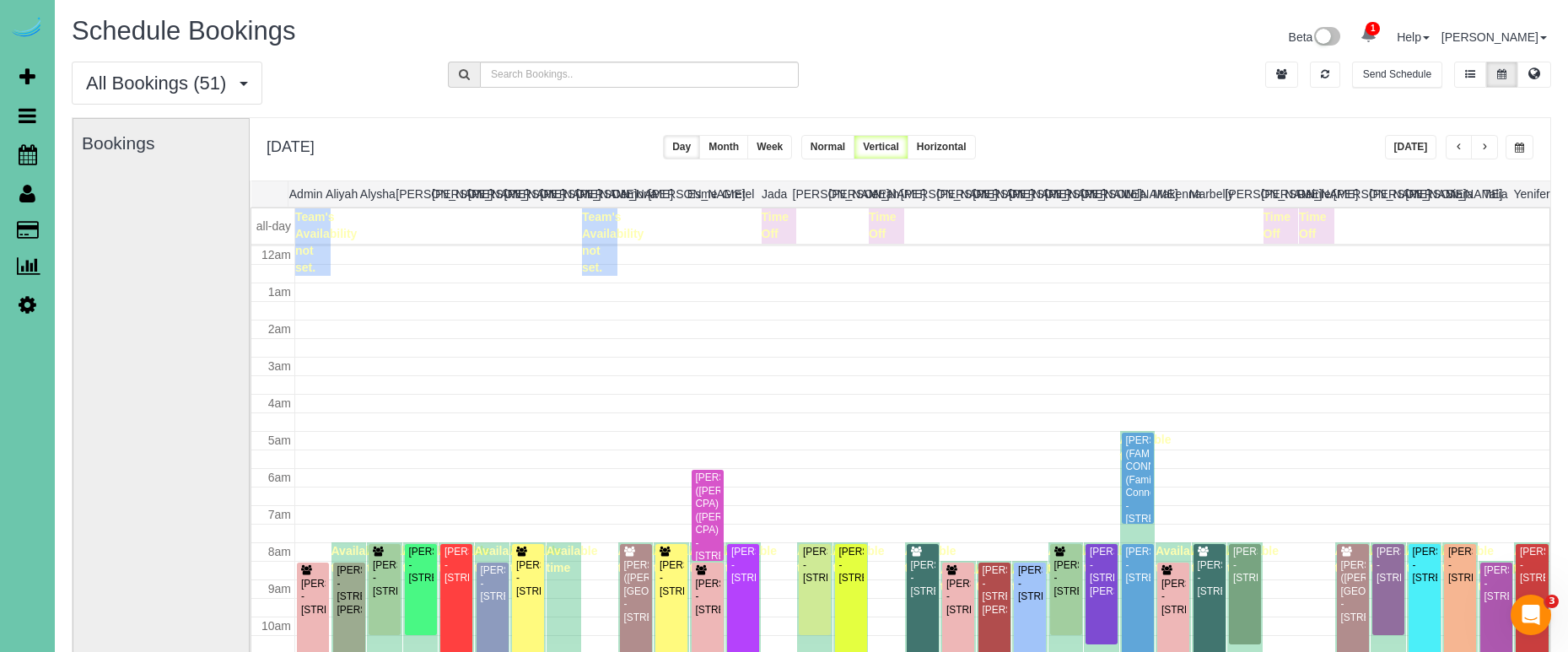
scroll to position [224, 0]
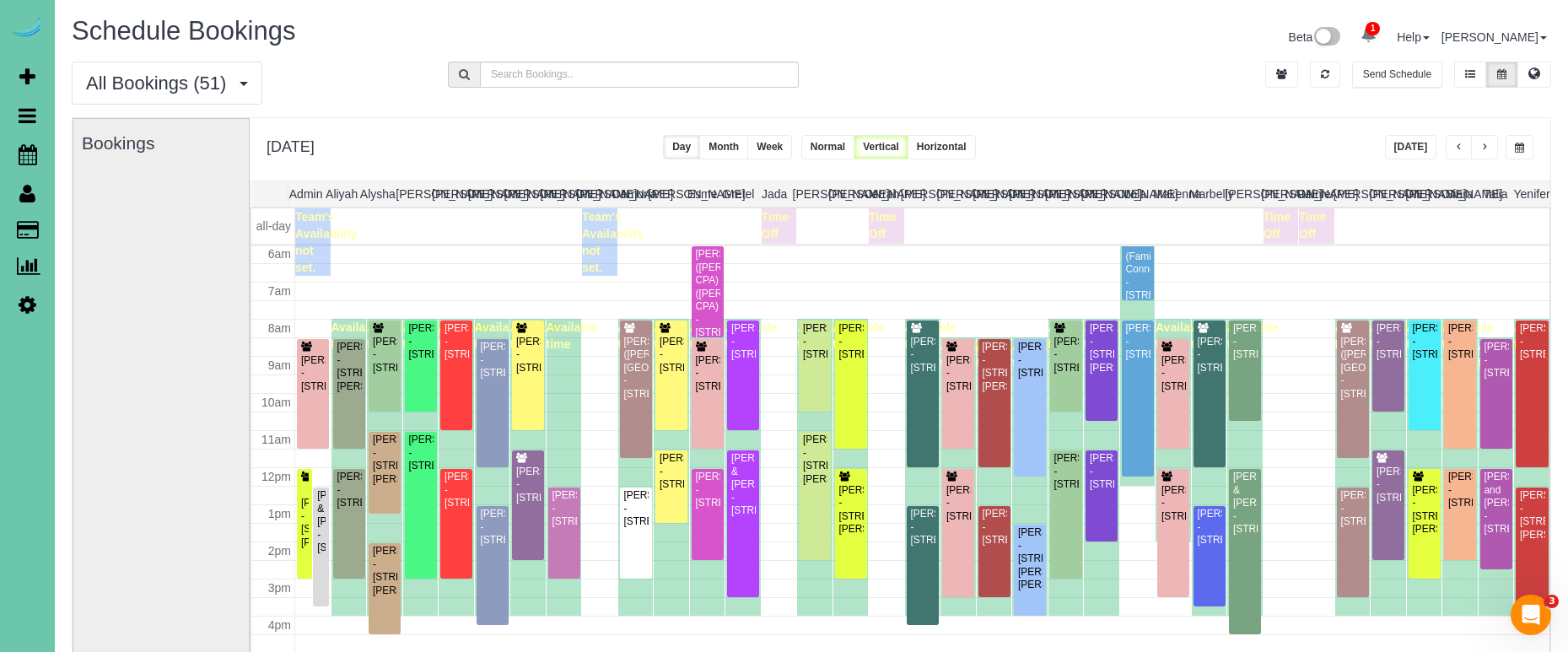
click at [1528, 151] on button "button" at bounding box center [1519, 147] width 28 height 24
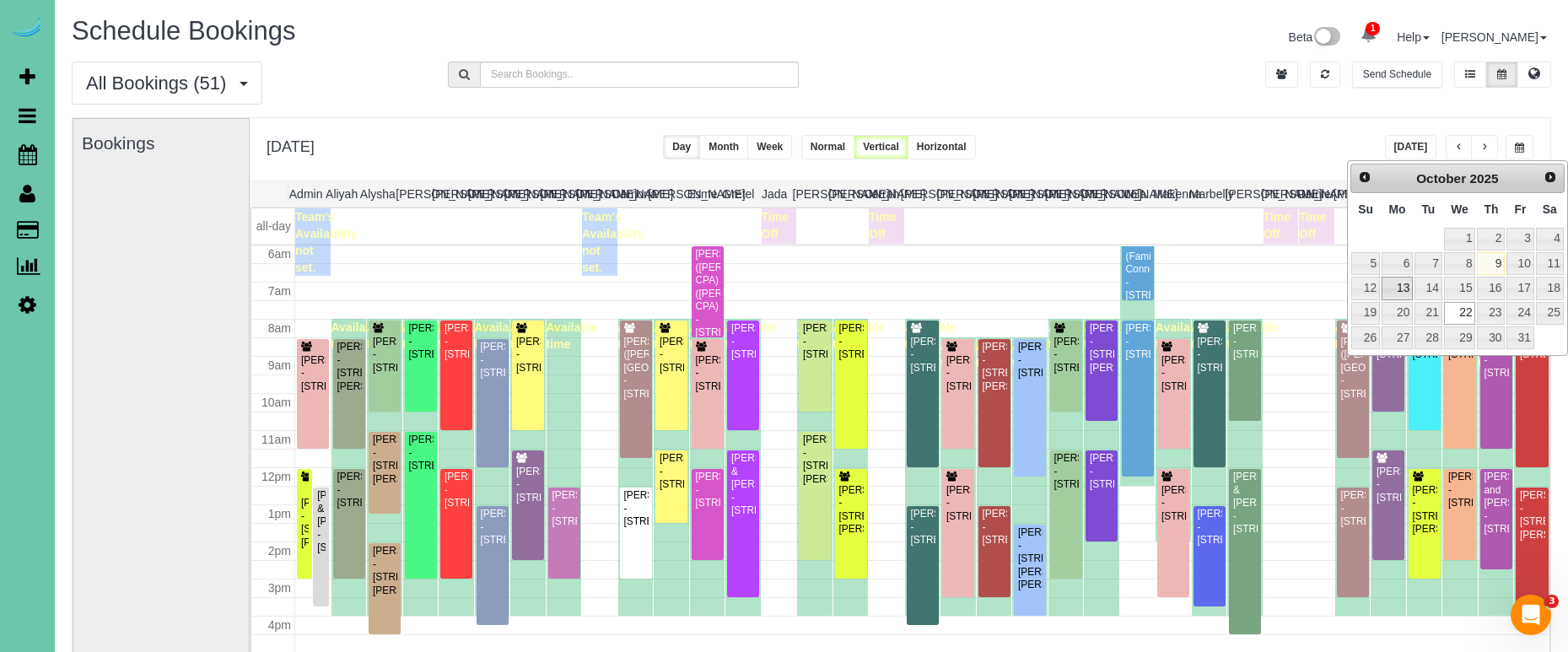
click at [1399, 280] on link "13" at bounding box center [1396, 287] width 31 height 22
type input "**********"
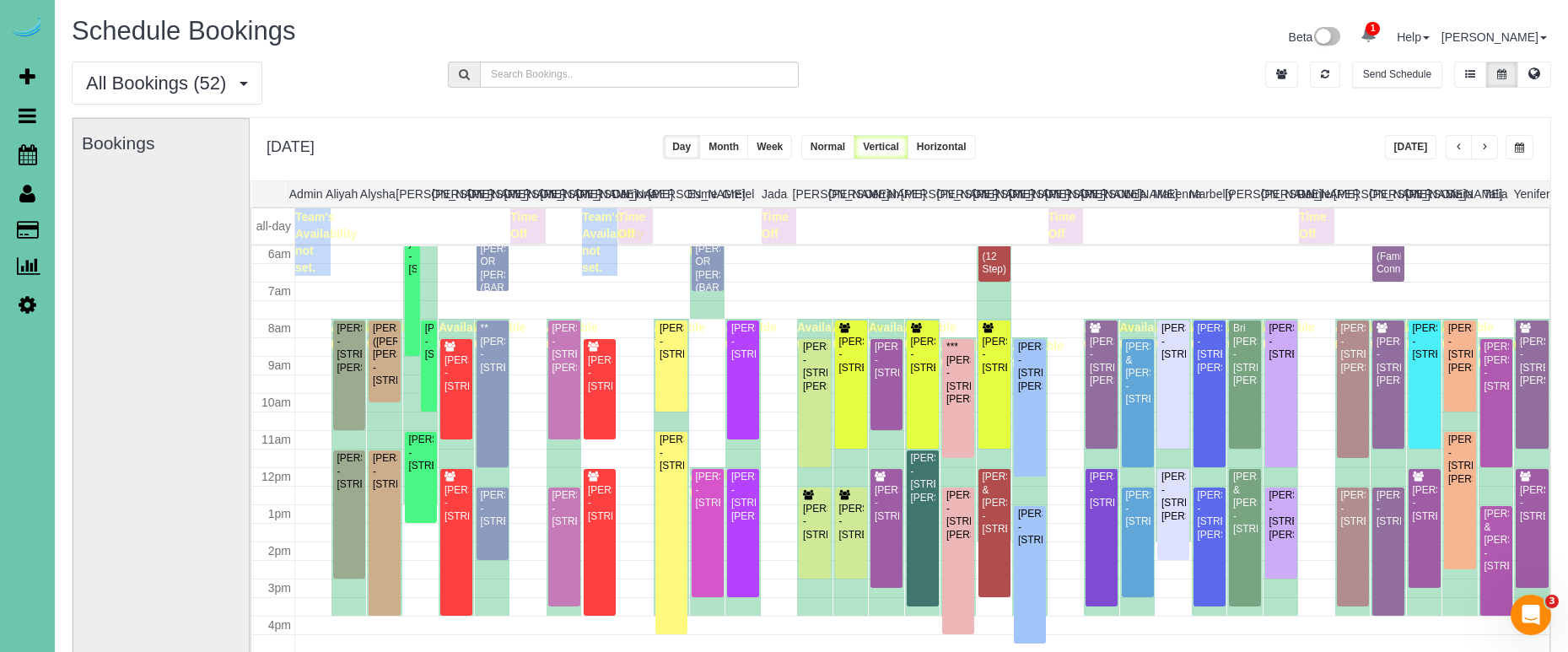
click at [1475, 139] on button "button" at bounding box center [1484, 147] width 27 height 24
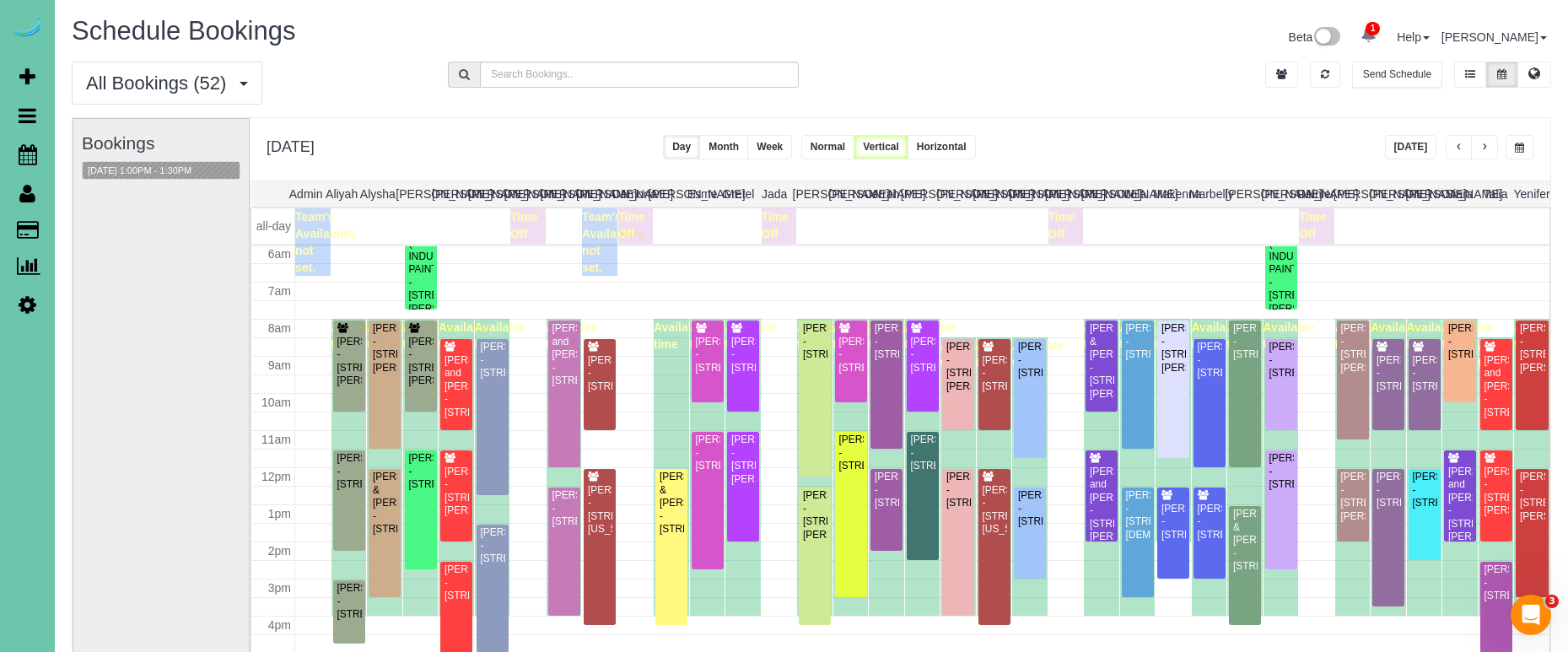
click at [29, 302] on icon at bounding box center [28, 304] width 18 height 21
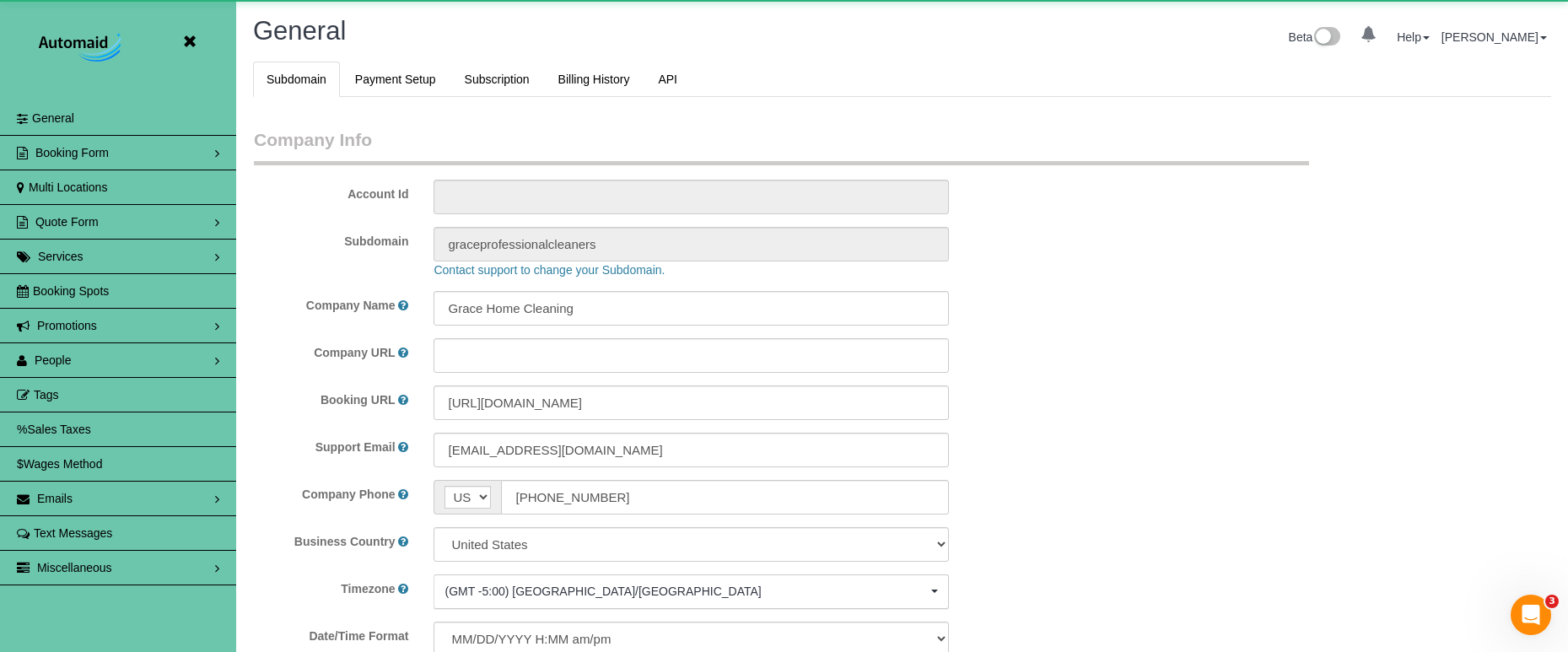
scroll to position [3567, 1568]
select select "5796"
click at [123, 357] on link "People" at bounding box center [118, 360] width 236 height 34
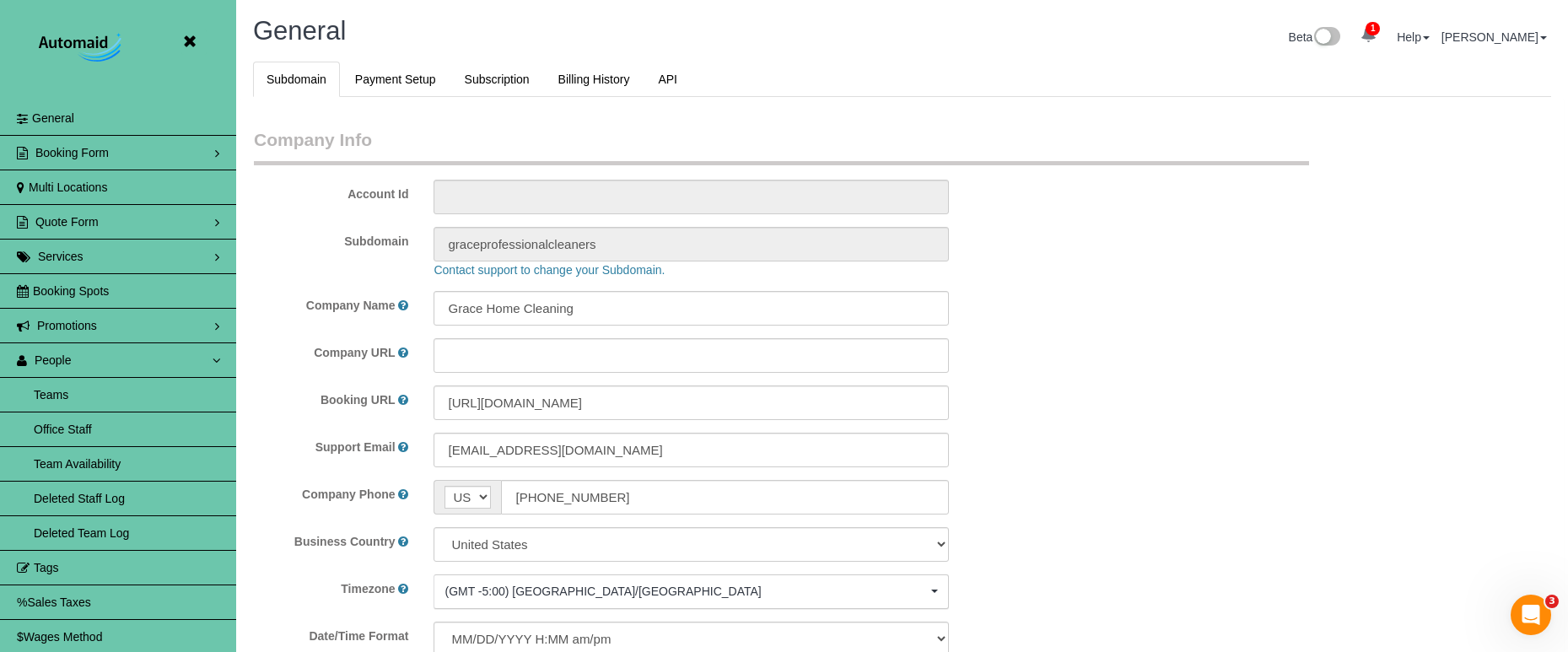
click at [132, 457] on link "Team Availability" at bounding box center [118, 464] width 236 height 34
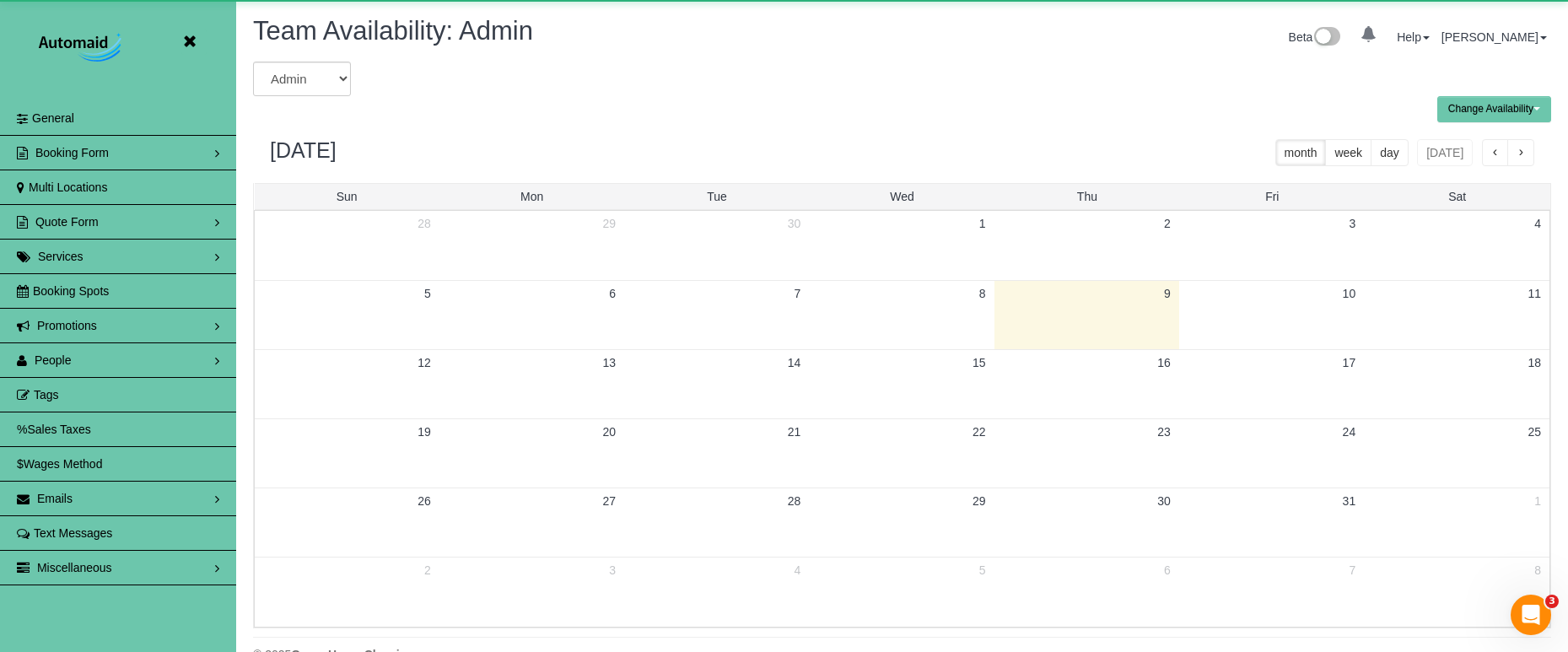
scroll to position [686, 1568]
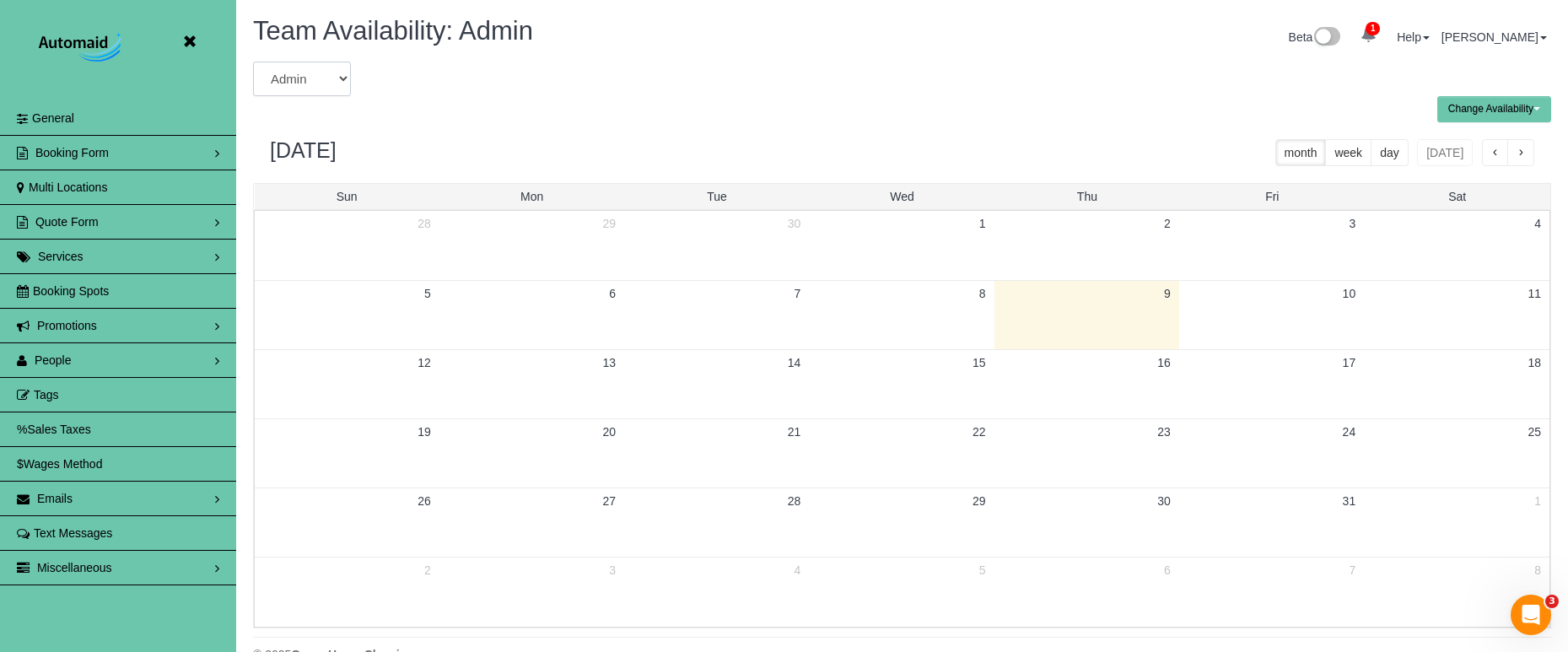
select select "number:6065"
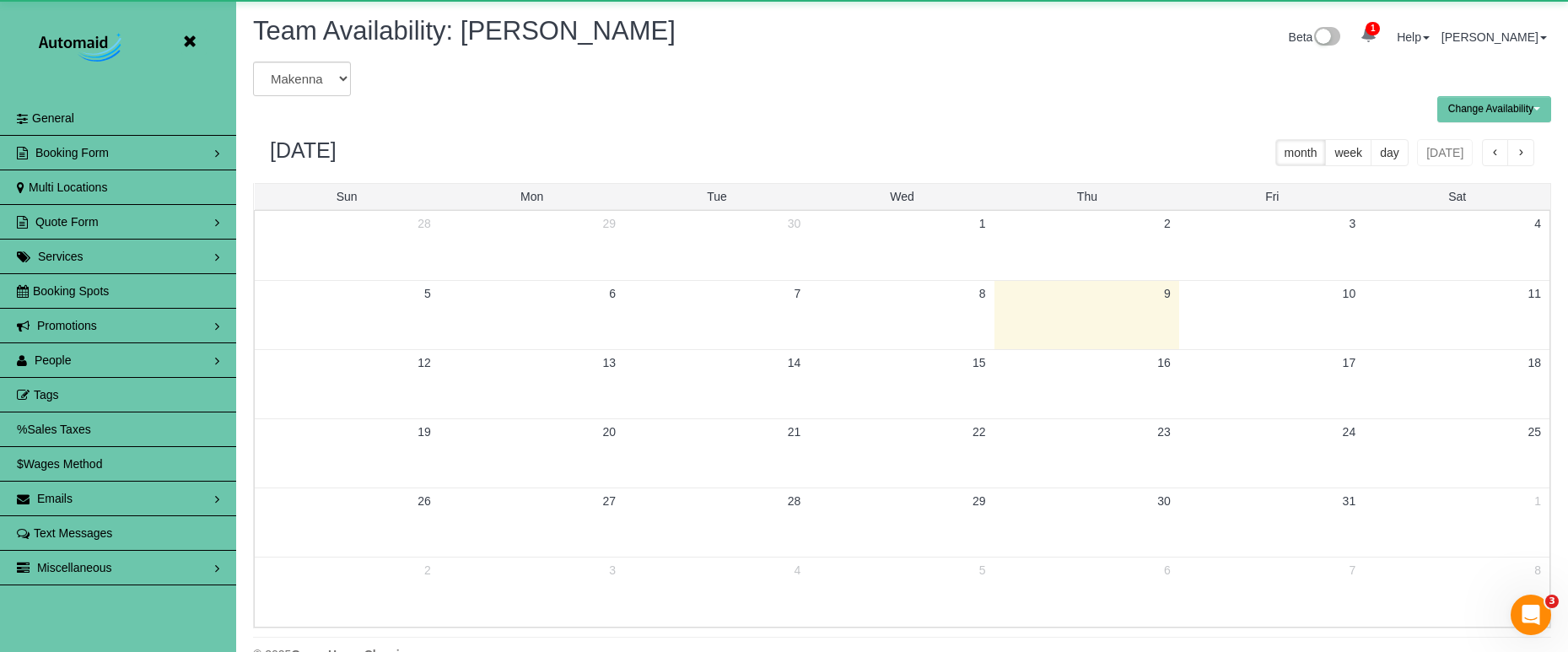
scroll to position [83639, 82768]
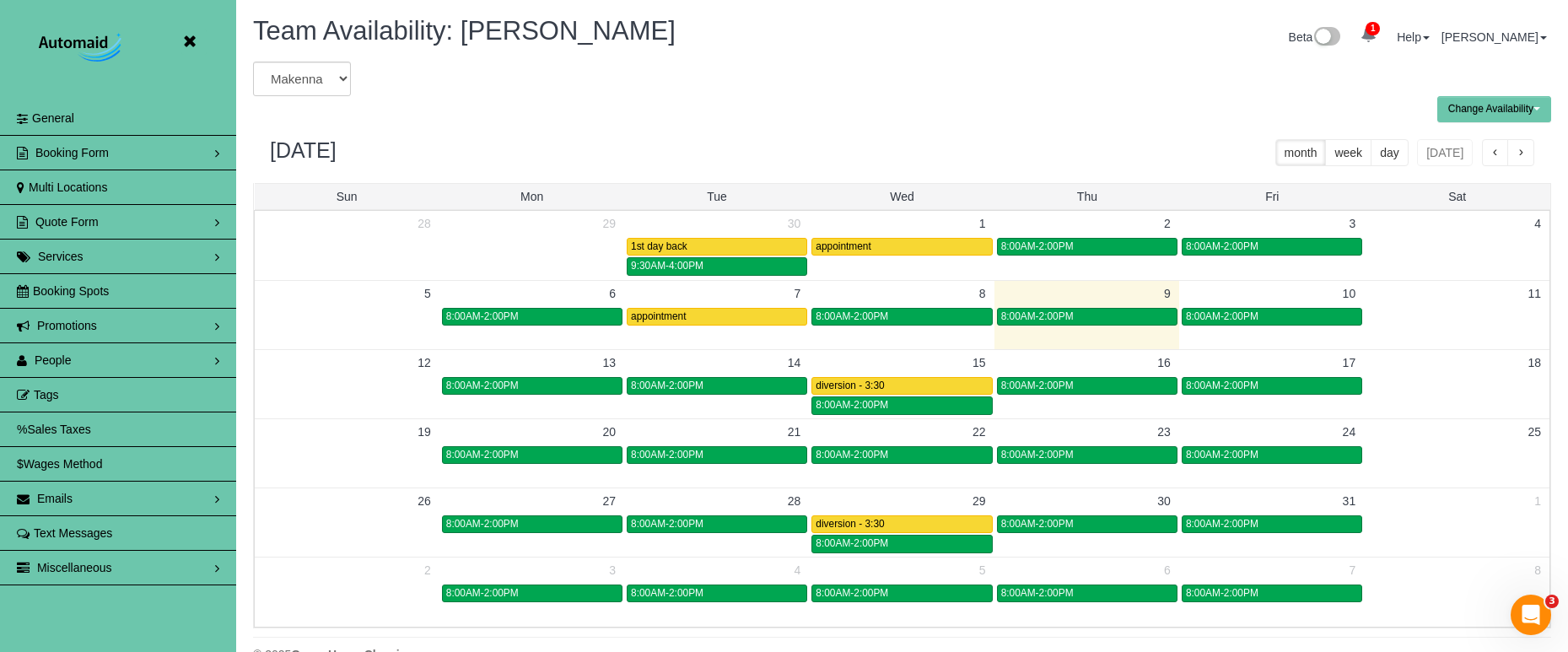
click at [1468, 111] on button "Change Availability" at bounding box center [1494, 108] width 114 height 26
drag, startPoint x: 1448, startPoint y: 140, endPoint x: 1412, endPoint y: 140, distance: 36.0
click at [1448, 140] on button "Default Availability" at bounding box center [1490, 141] width 104 height 26
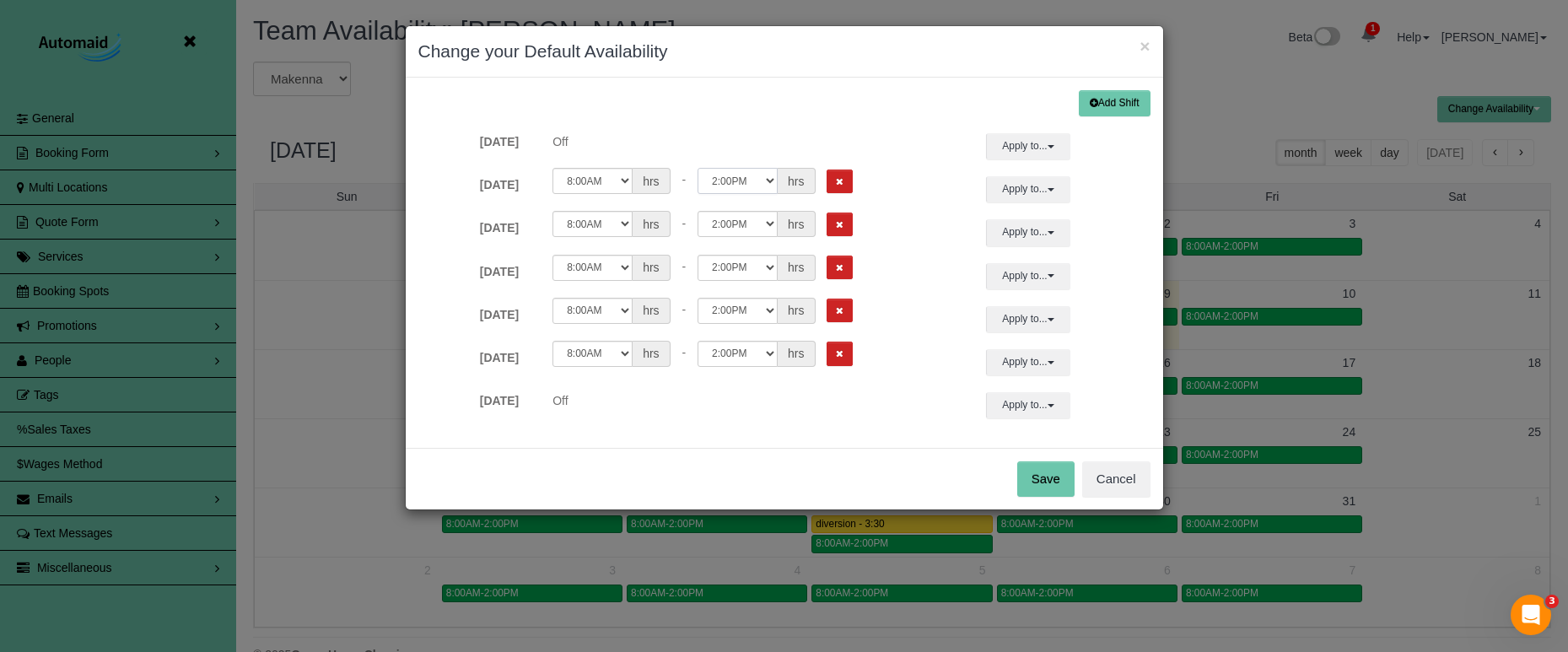
select select "string:12:00"
click at [1029, 186] on button "Apply to..." at bounding box center [1028, 189] width 84 height 26
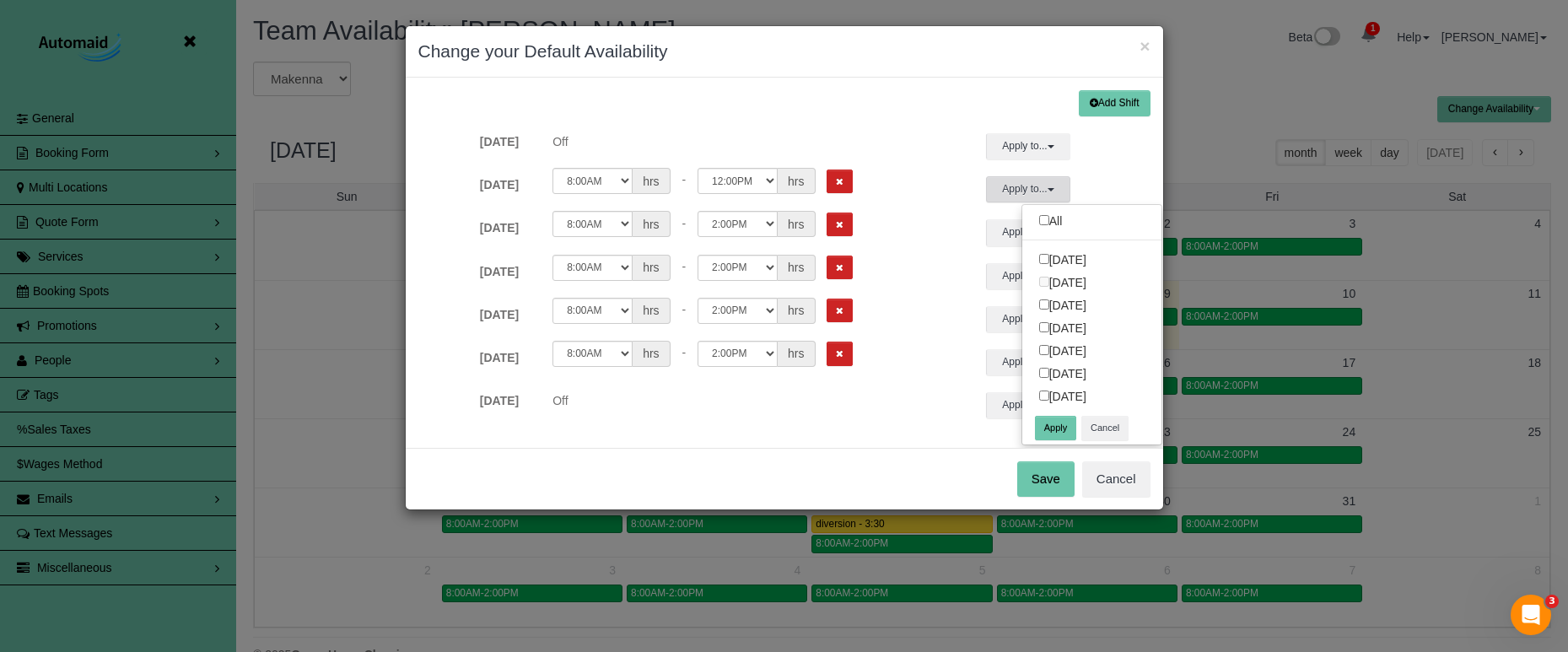
click at [1060, 425] on button "Apply" at bounding box center [1055, 428] width 42 height 24
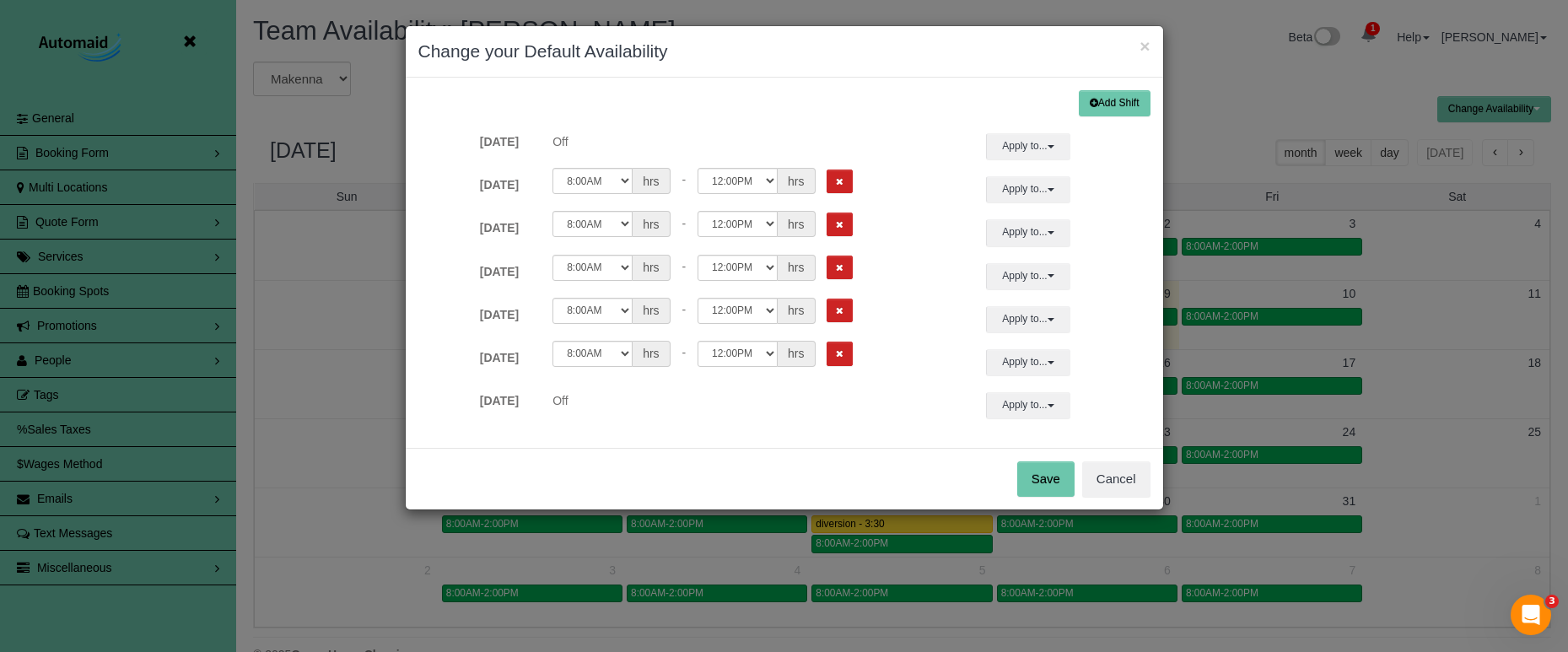
click at [1036, 470] on button "Save" at bounding box center [1046, 479] width 57 height 36
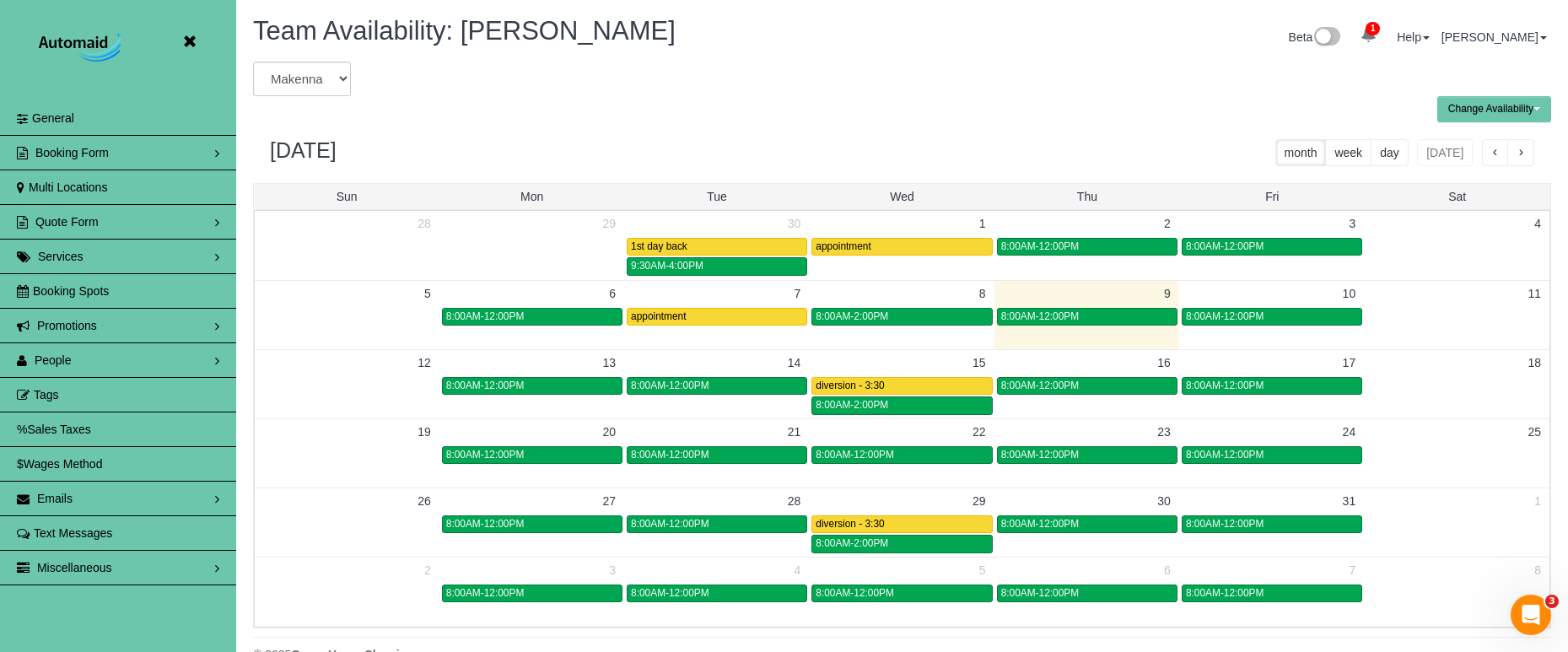
click at [191, 40] on icon at bounding box center [190, 42] width 21 height 21
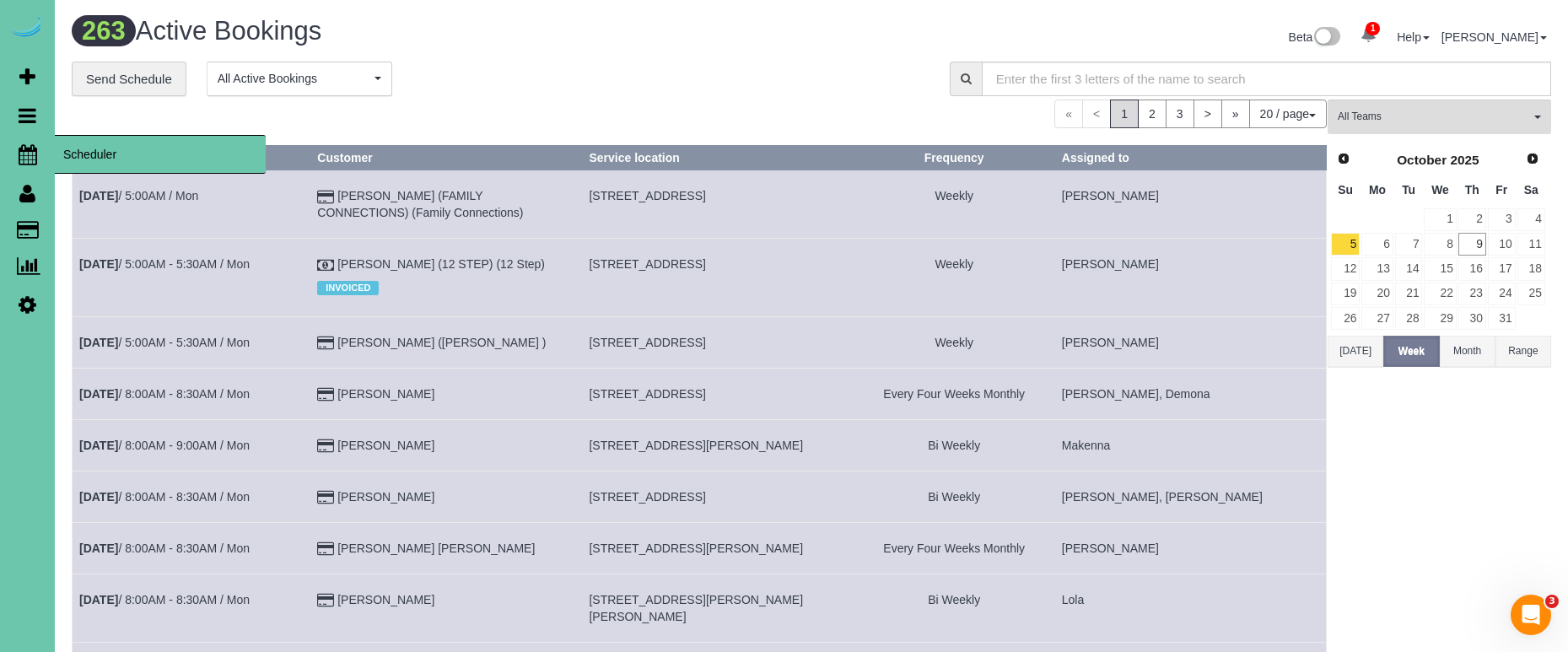
scroll to position [1427, 1568]
click at [30, 156] on icon at bounding box center [28, 154] width 19 height 21
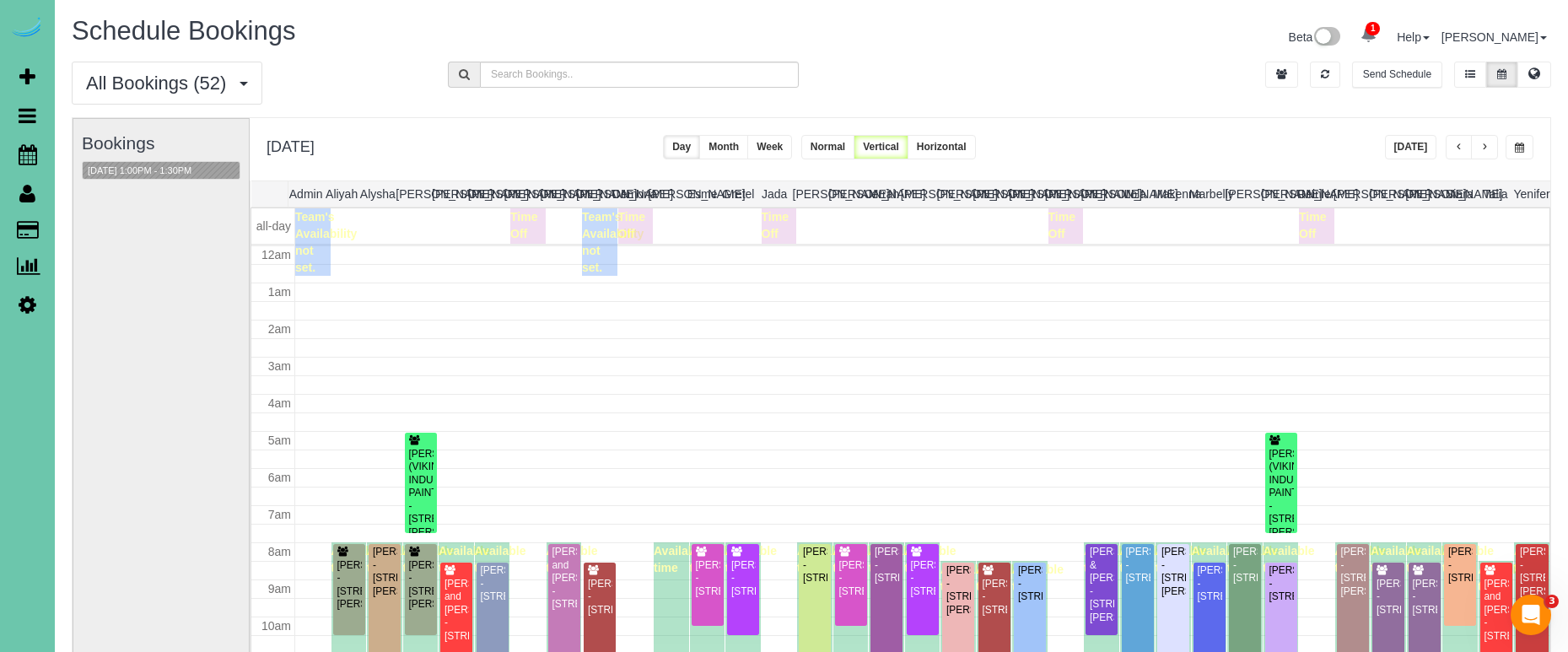
scroll to position [224, 0]
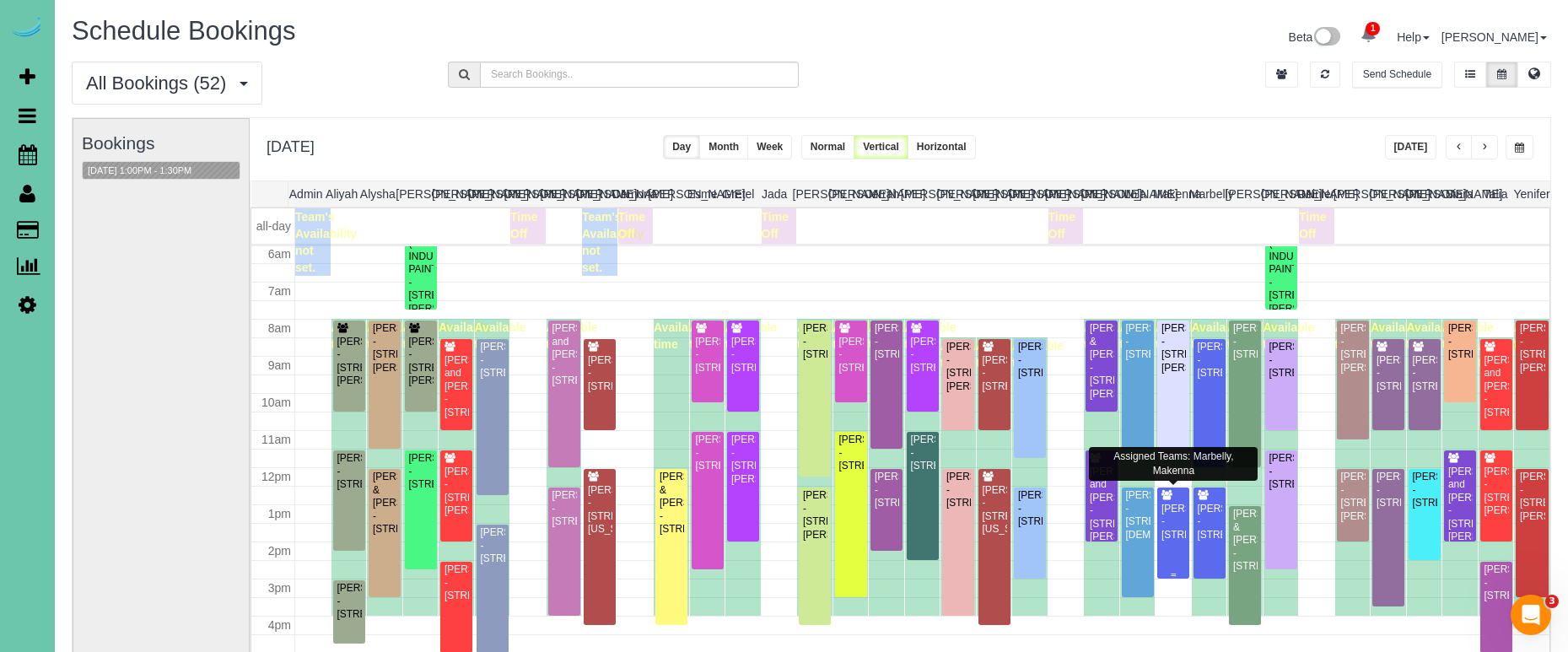
click at [1171, 519] on div "[PERSON_NAME] - [STREET_ADDRESS]" at bounding box center [1173, 521] width 25 height 38
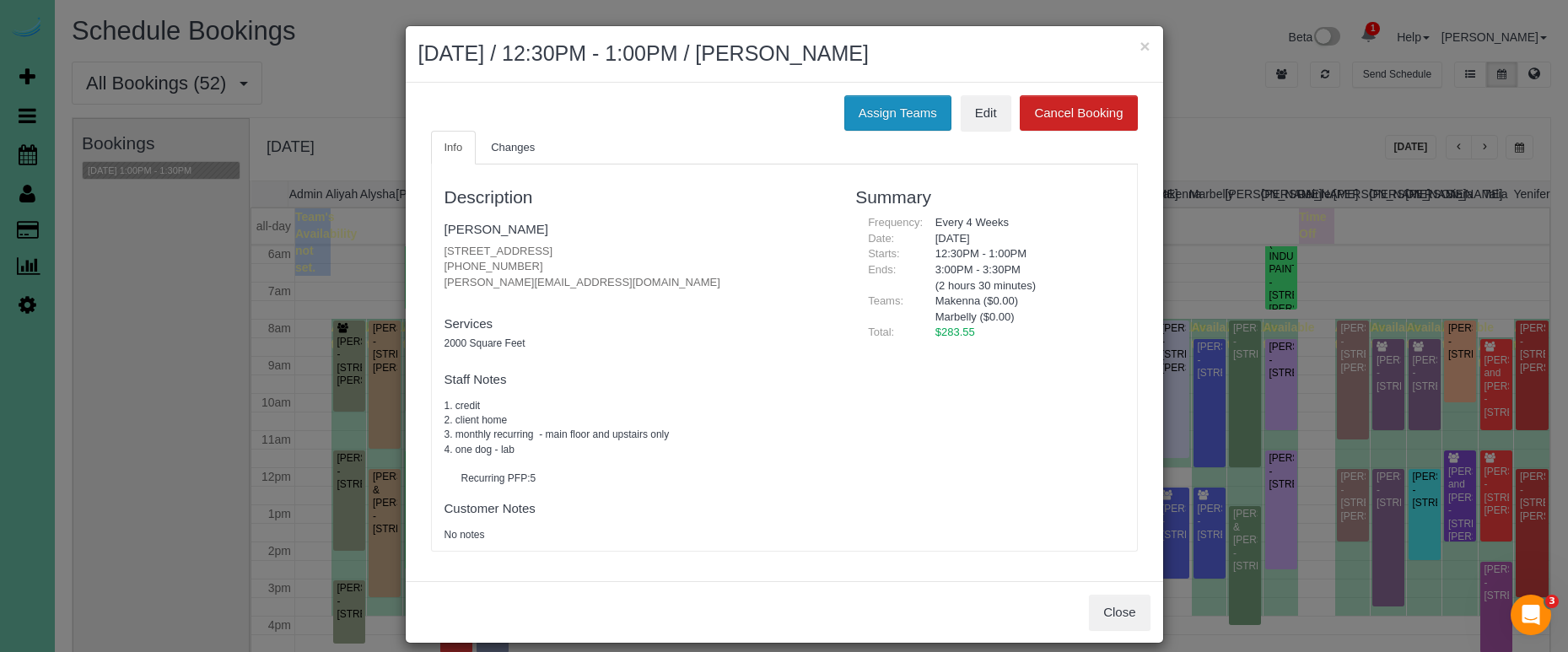
click at [921, 119] on button "Assign Teams" at bounding box center [898, 114] width 107 height 36
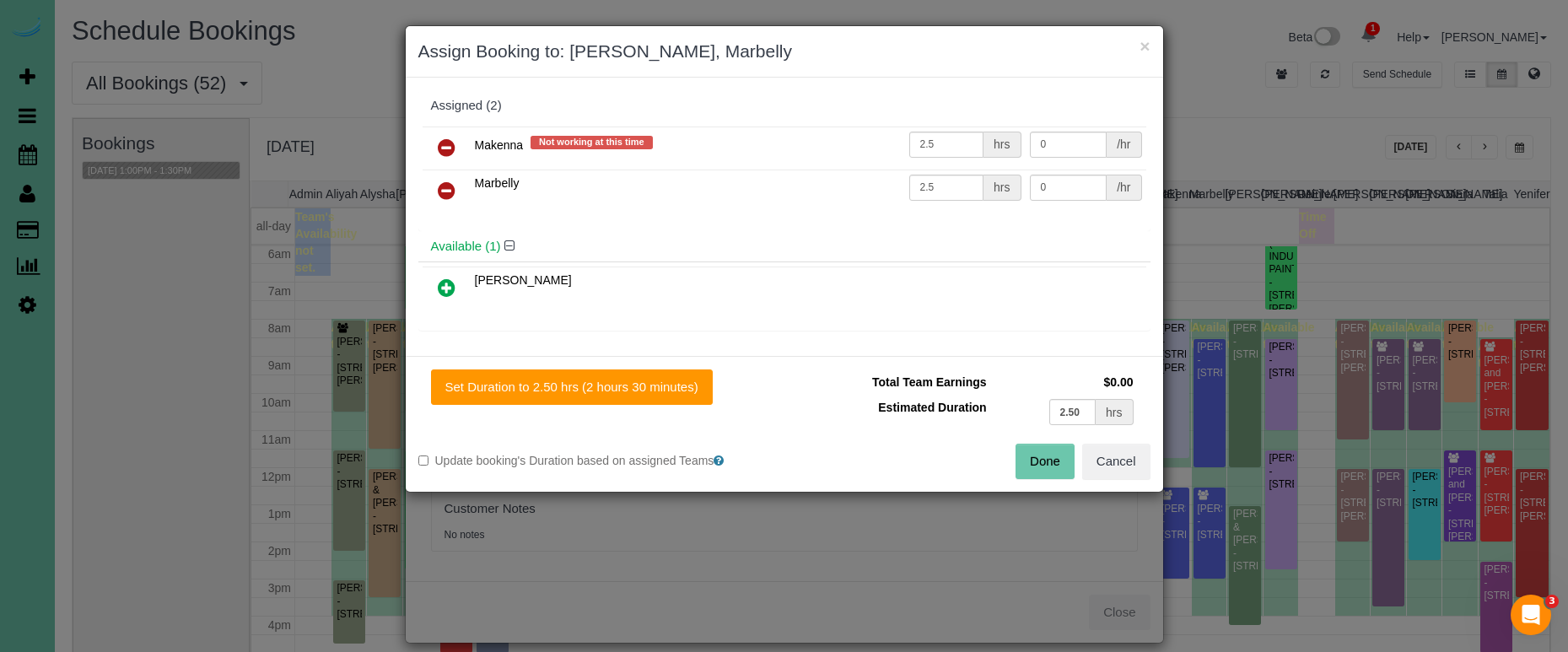
click at [437, 144] on icon at bounding box center [446, 148] width 18 height 21
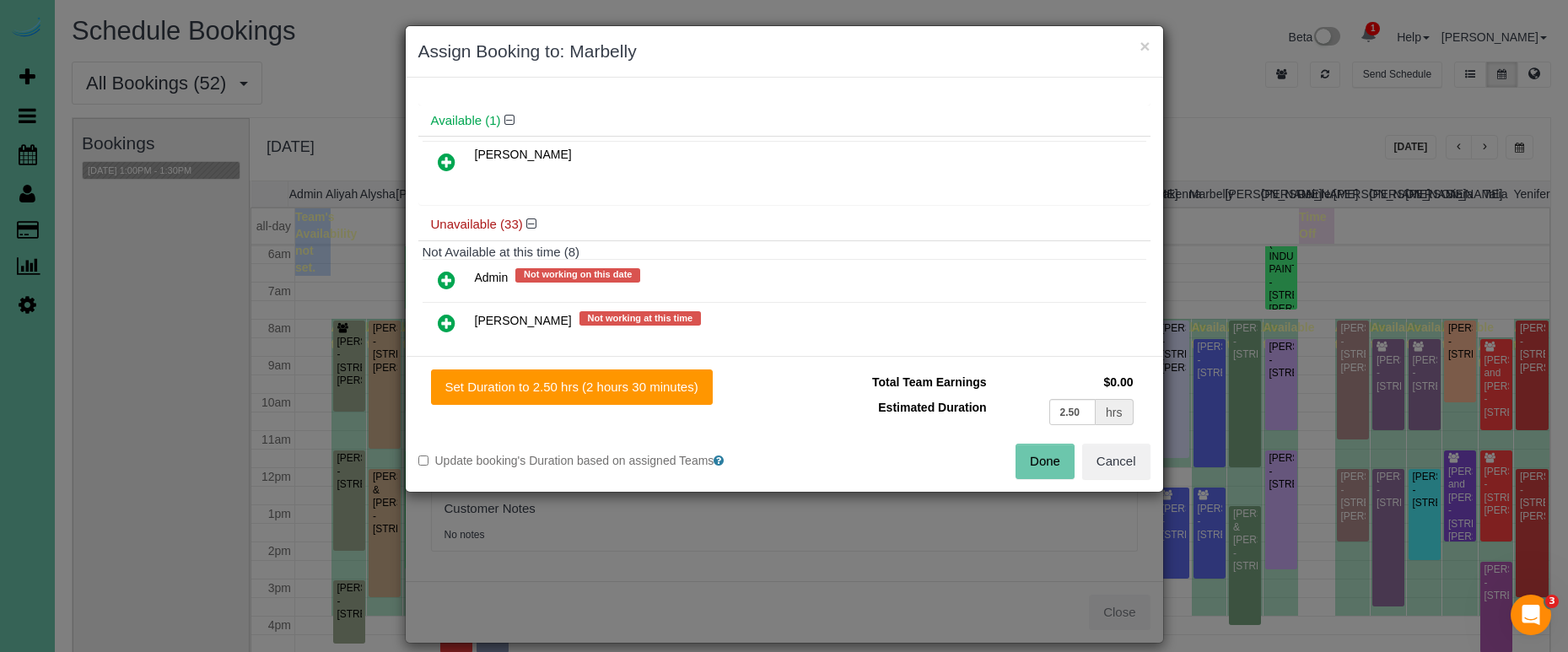
scroll to position [111, 0]
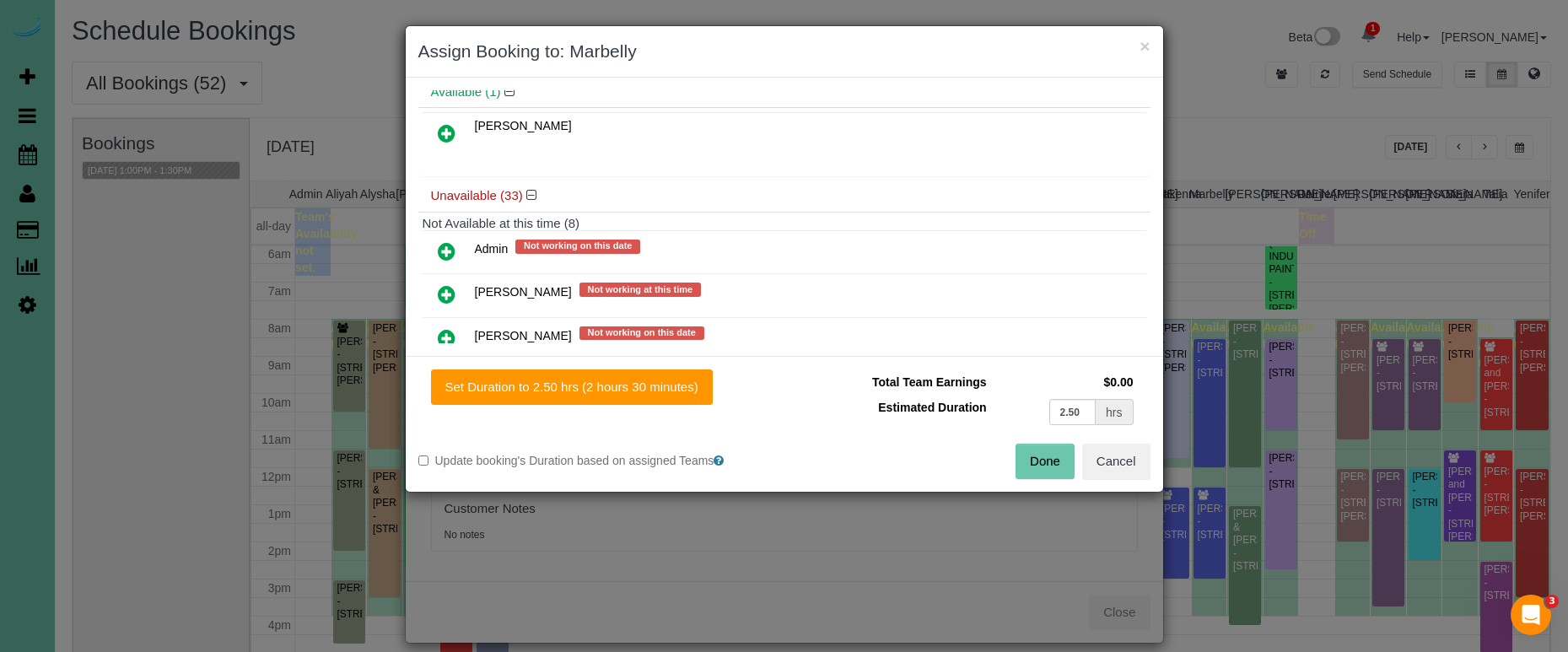
click at [447, 243] on icon at bounding box center [446, 251] width 18 height 21
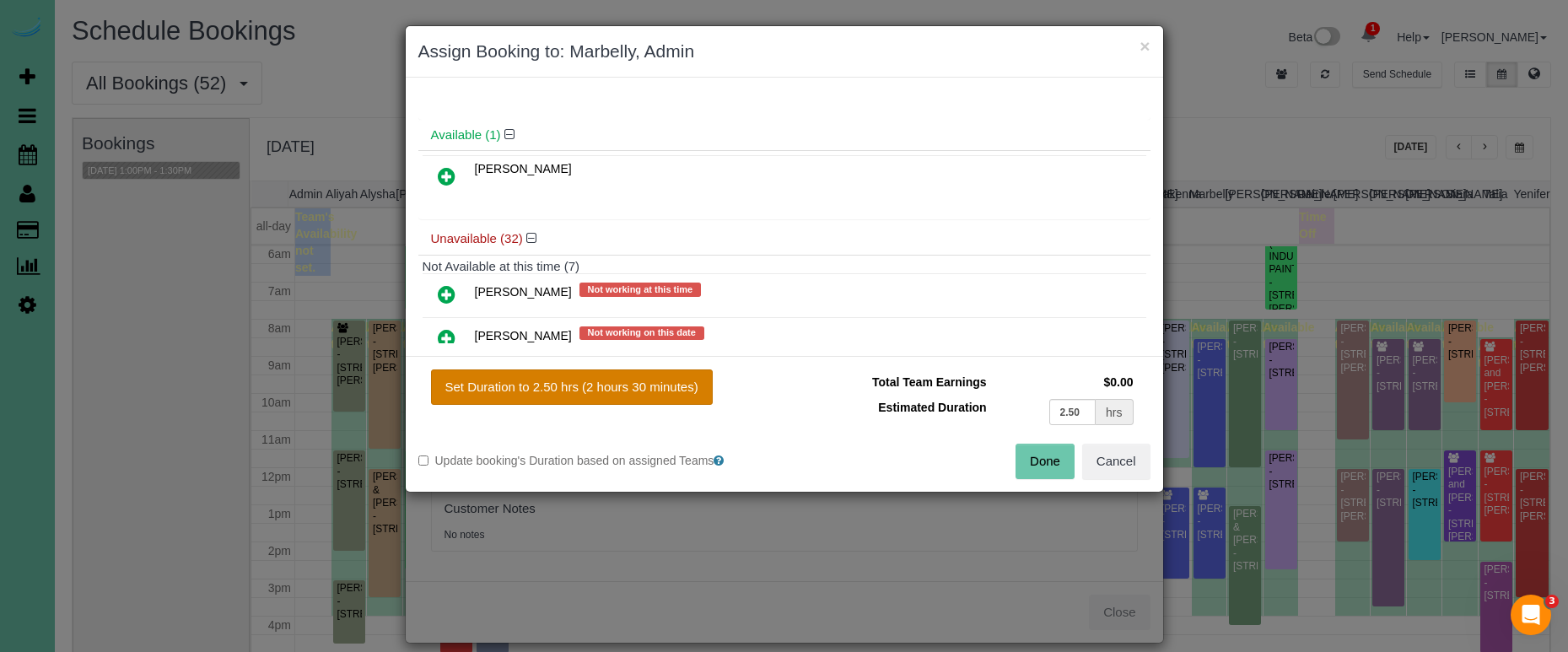
drag, startPoint x: 607, startPoint y: 387, endPoint x: 689, endPoint y: 398, distance: 82.7
click at [607, 387] on button "Set Duration to 2.50 hrs (2 hours 30 minutes)" at bounding box center [572, 387] width 282 height 36
type input "2.50"
click at [1041, 461] on button "Done" at bounding box center [1045, 461] width 59 height 36
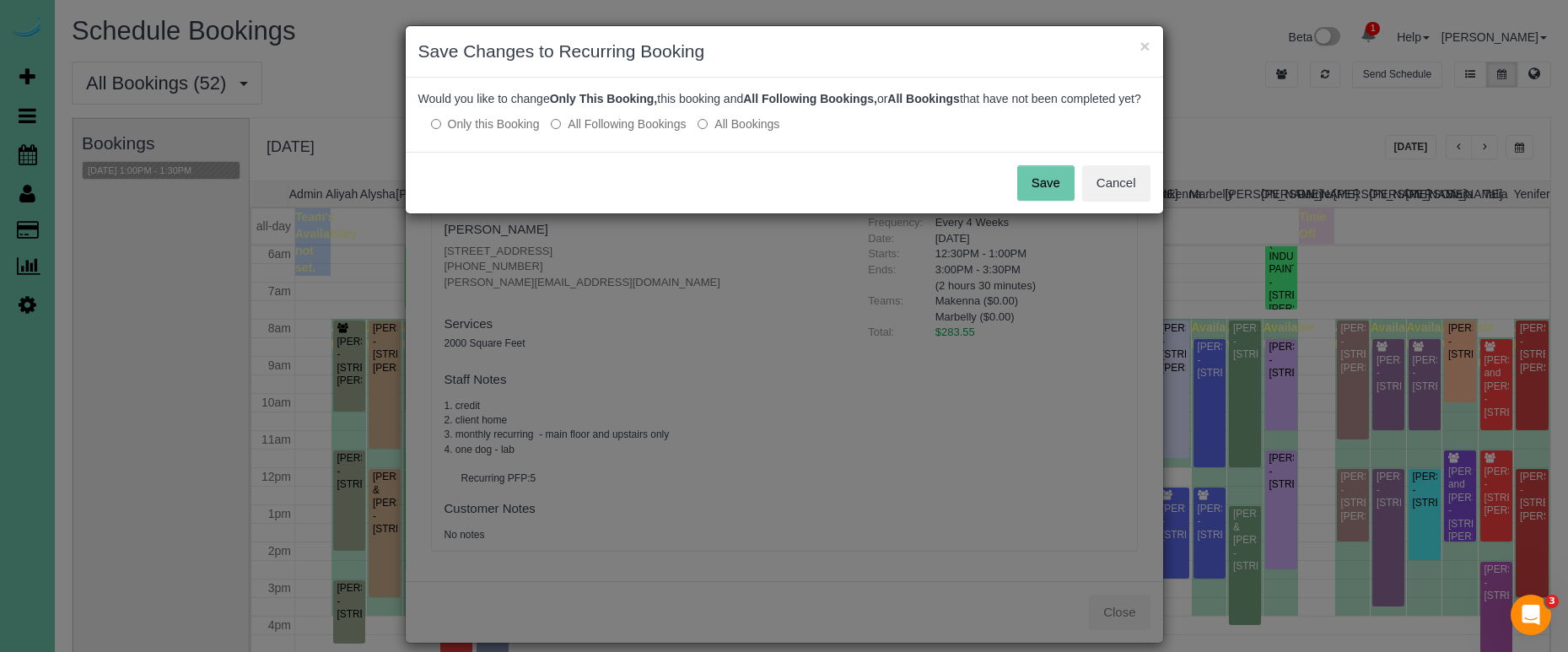
click at [1040, 184] on button "Save" at bounding box center [1046, 183] width 57 height 36
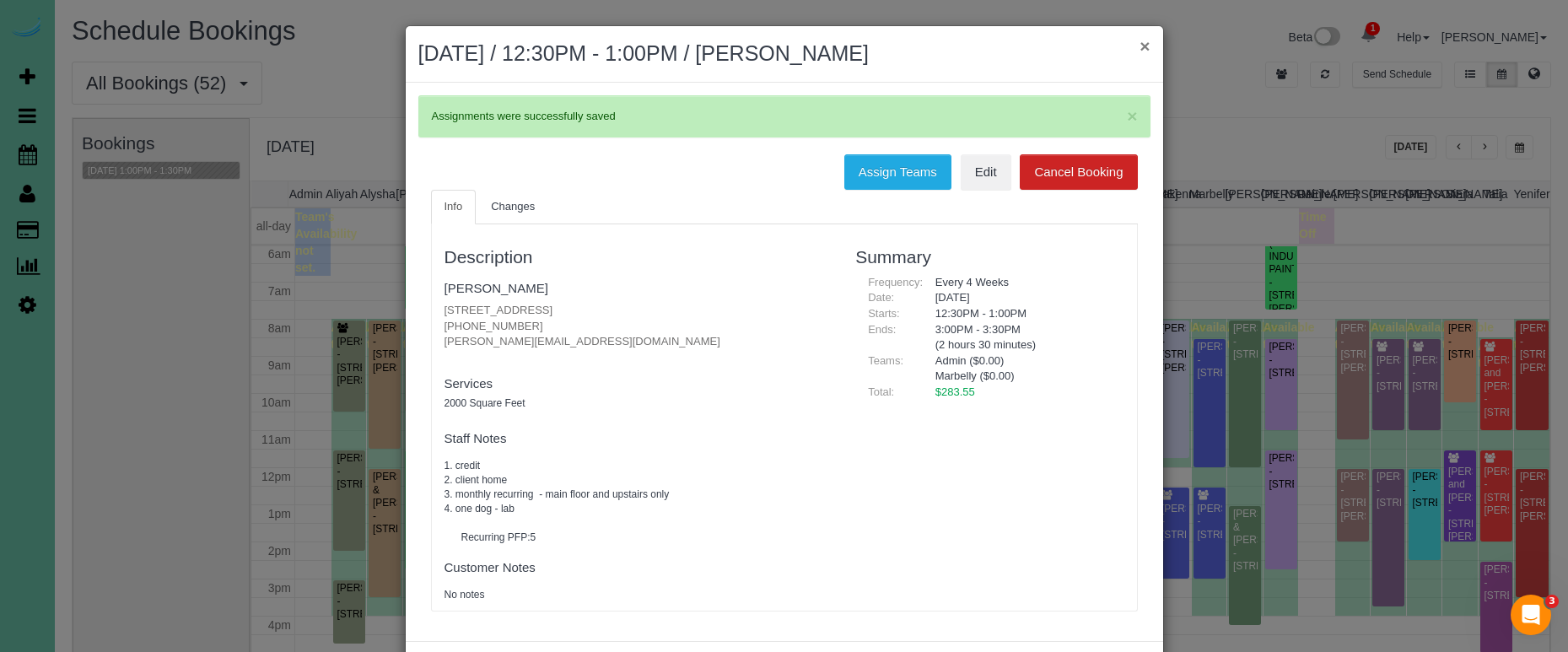
click at [1141, 47] on button "×" at bounding box center [1144, 46] width 10 height 18
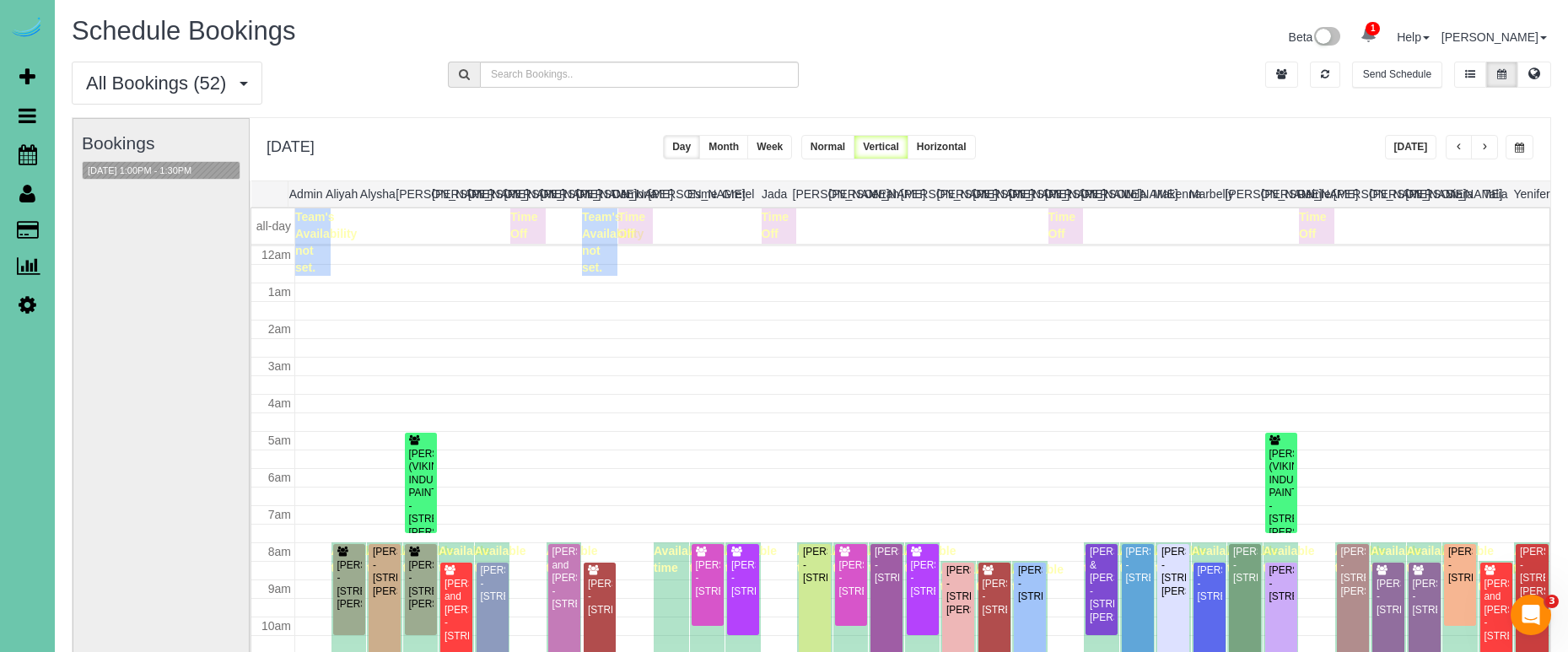
scroll to position [224, 0]
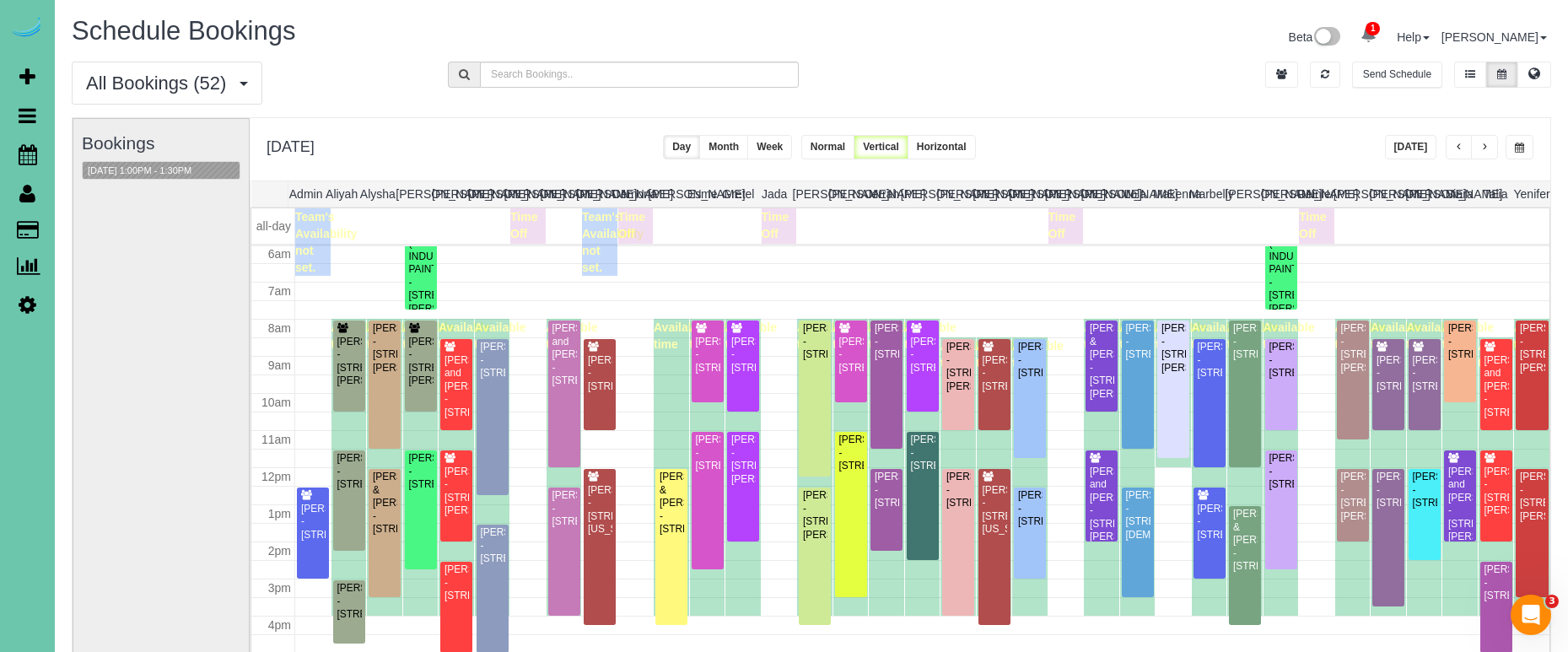
click at [1509, 141] on button "button" at bounding box center [1519, 147] width 28 height 24
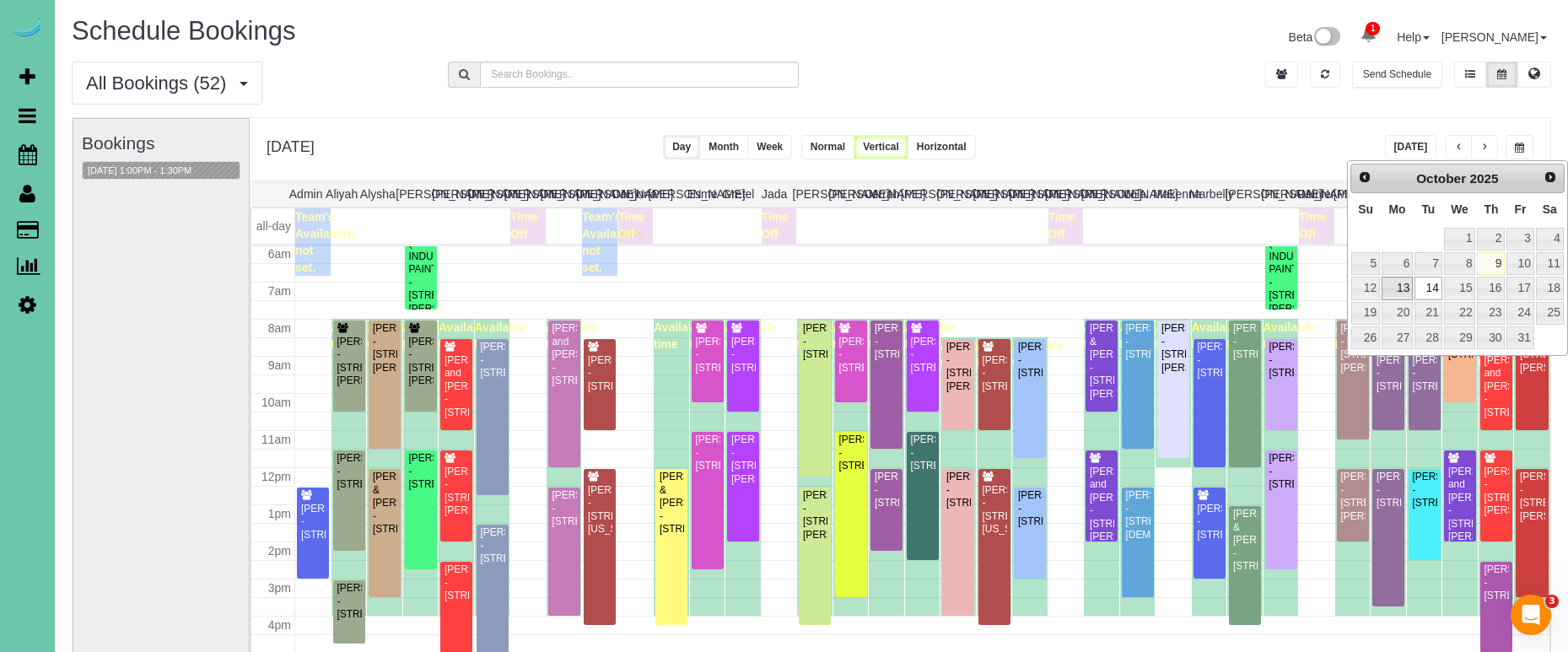
click at [1398, 282] on link "13" at bounding box center [1396, 287] width 31 height 22
type input "**********"
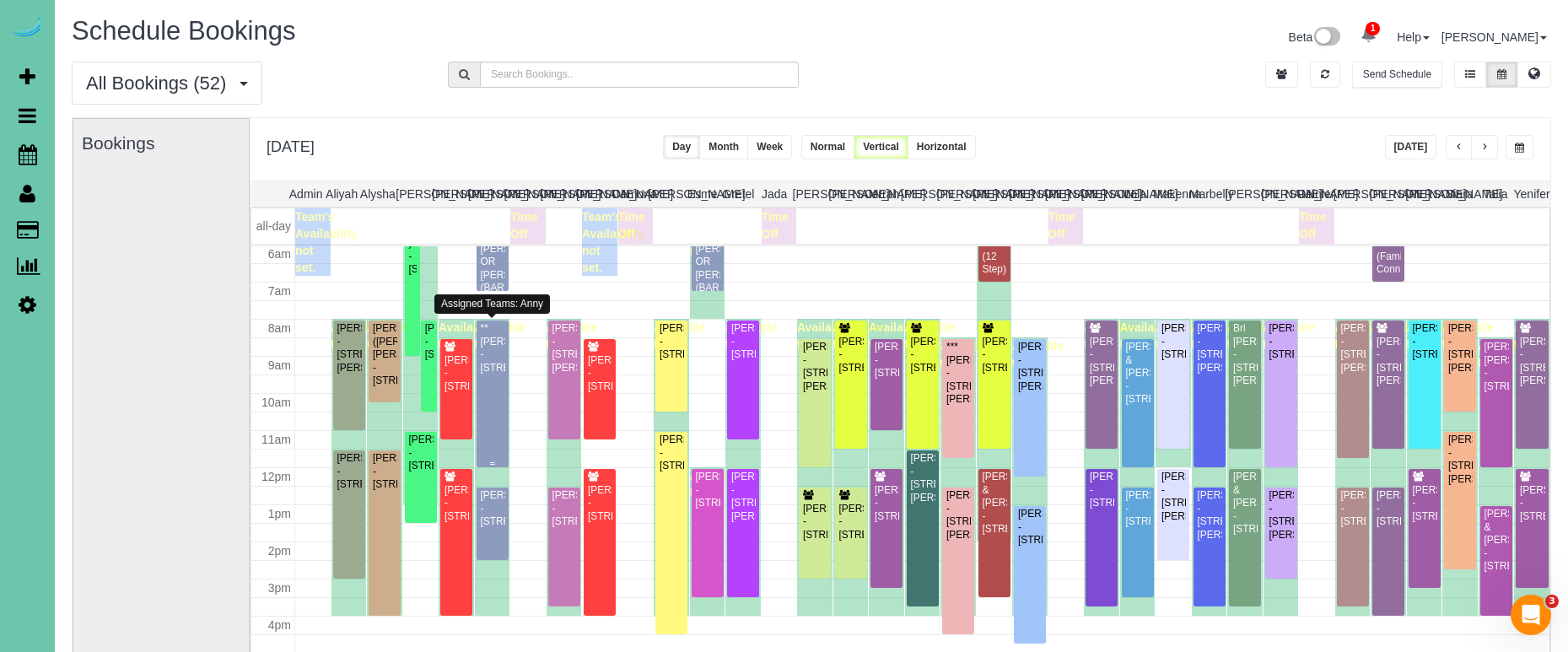
click at [499, 375] on div "**[PERSON_NAME] - [STREET_ADDRESS]" at bounding box center [492, 348] width 25 height 52
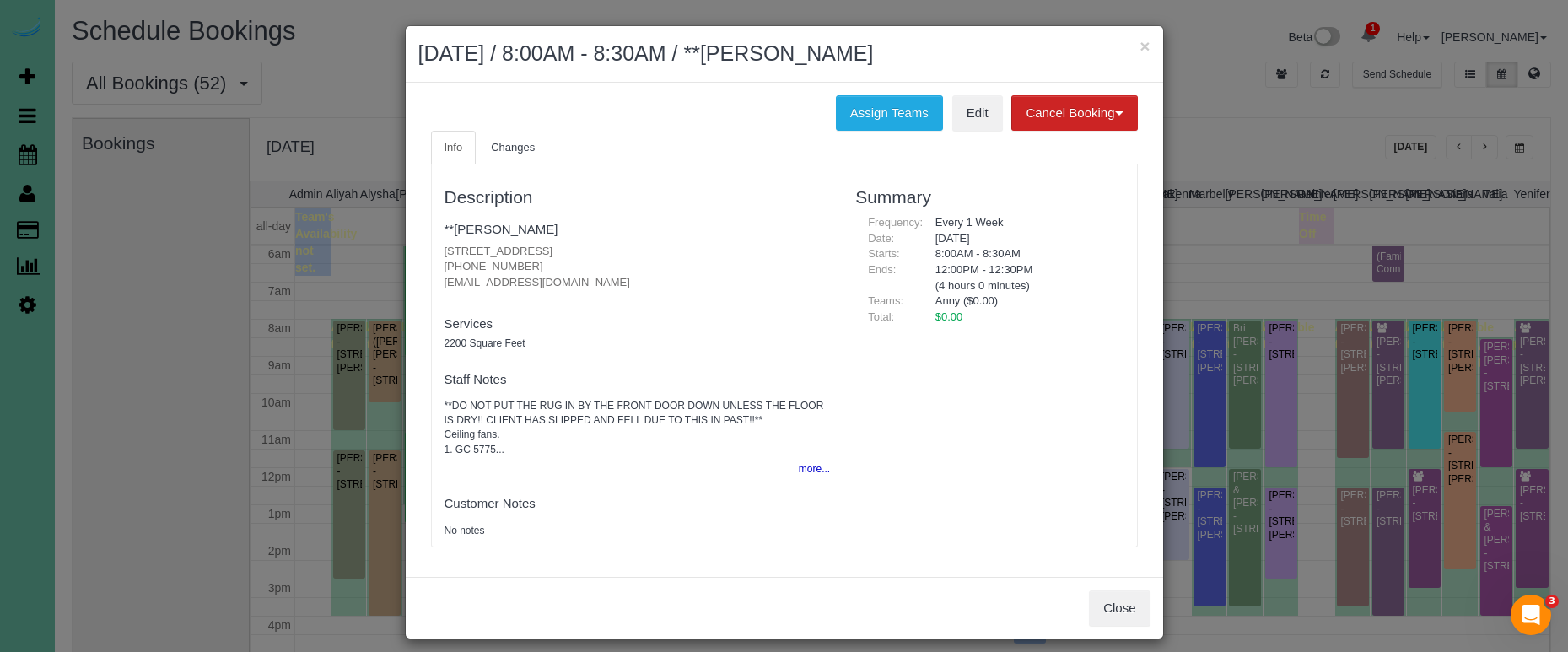
drag, startPoint x: 858, startPoint y: 111, endPoint x: 809, endPoint y: 99, distance: 50.4
click at [858, 111] on button "Assign Teams" at bounding box center [889, 114] width 107 height 36
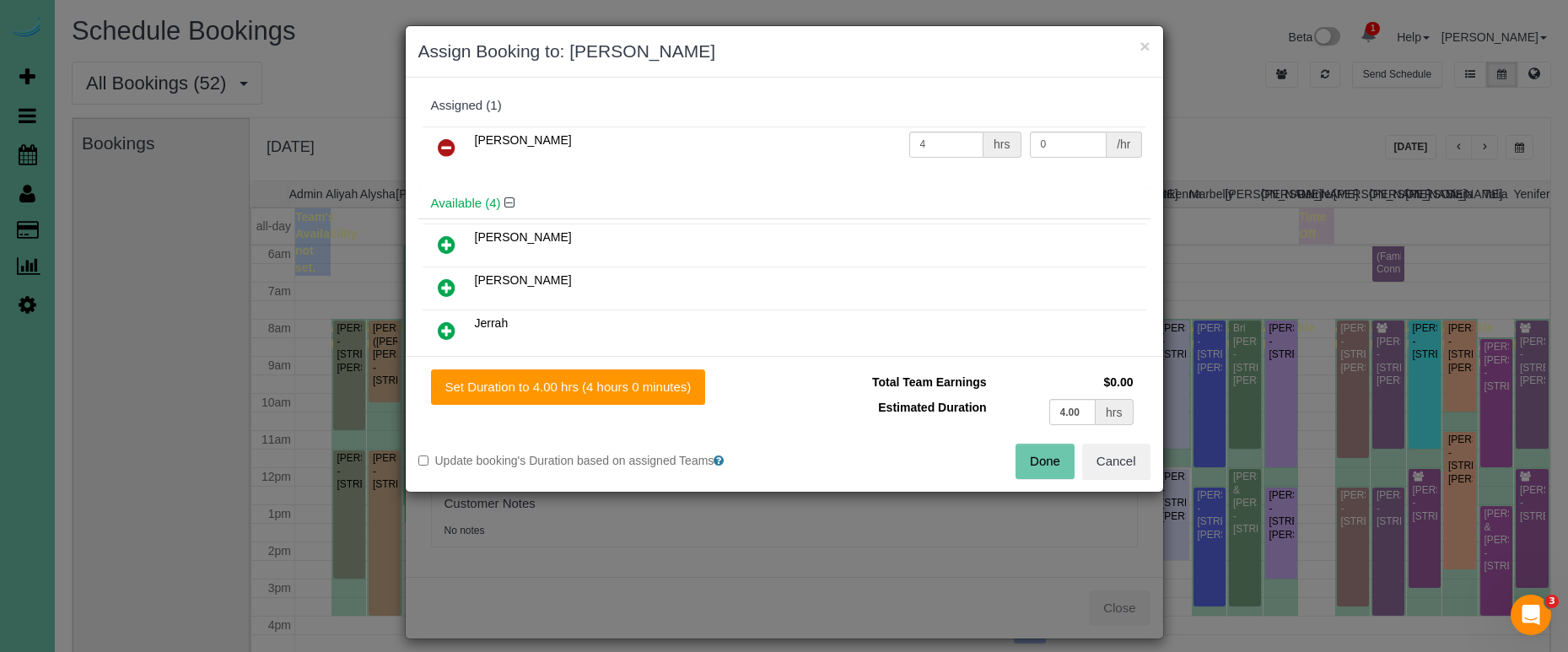
click at [445, 148] on icon at bounding box center [446, 148] width 18 height 21
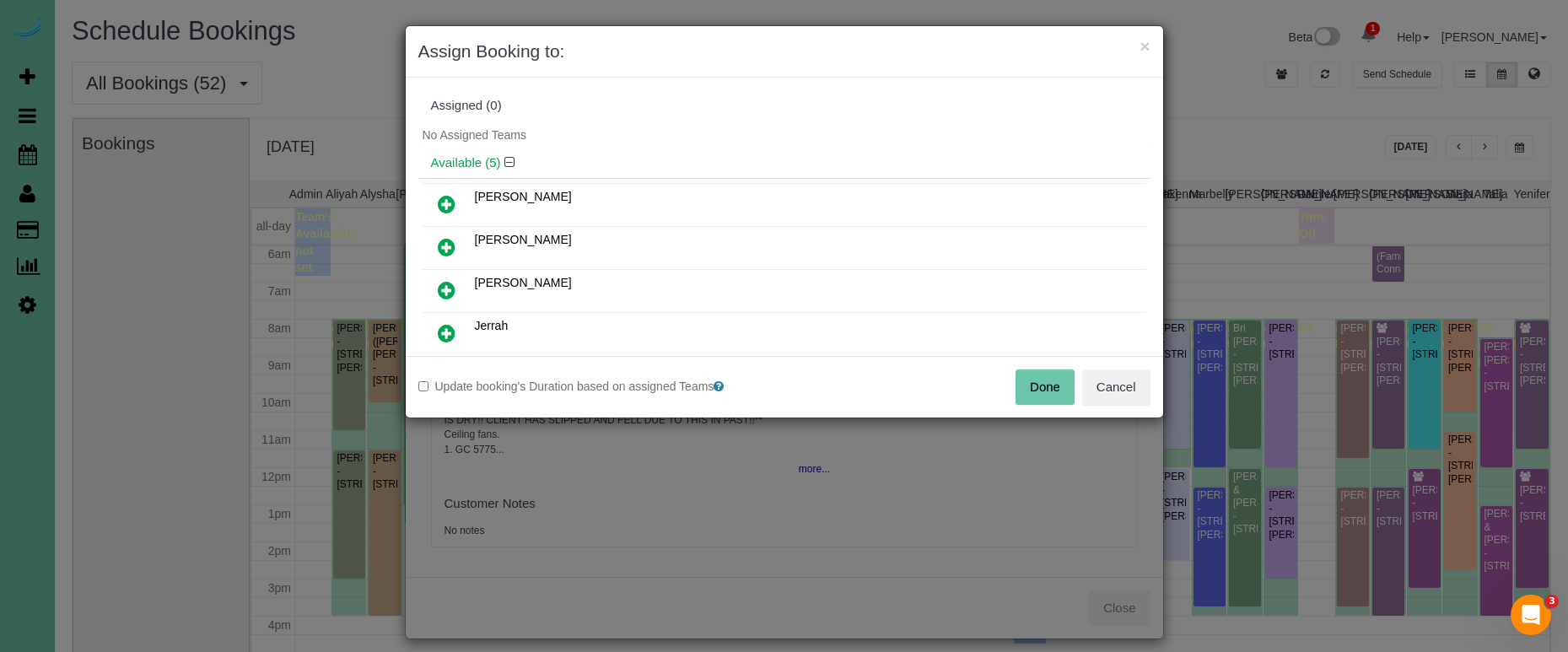
click at [1039, 385] on button "Done" at bounding box center [1045, 387] width 59 height 36
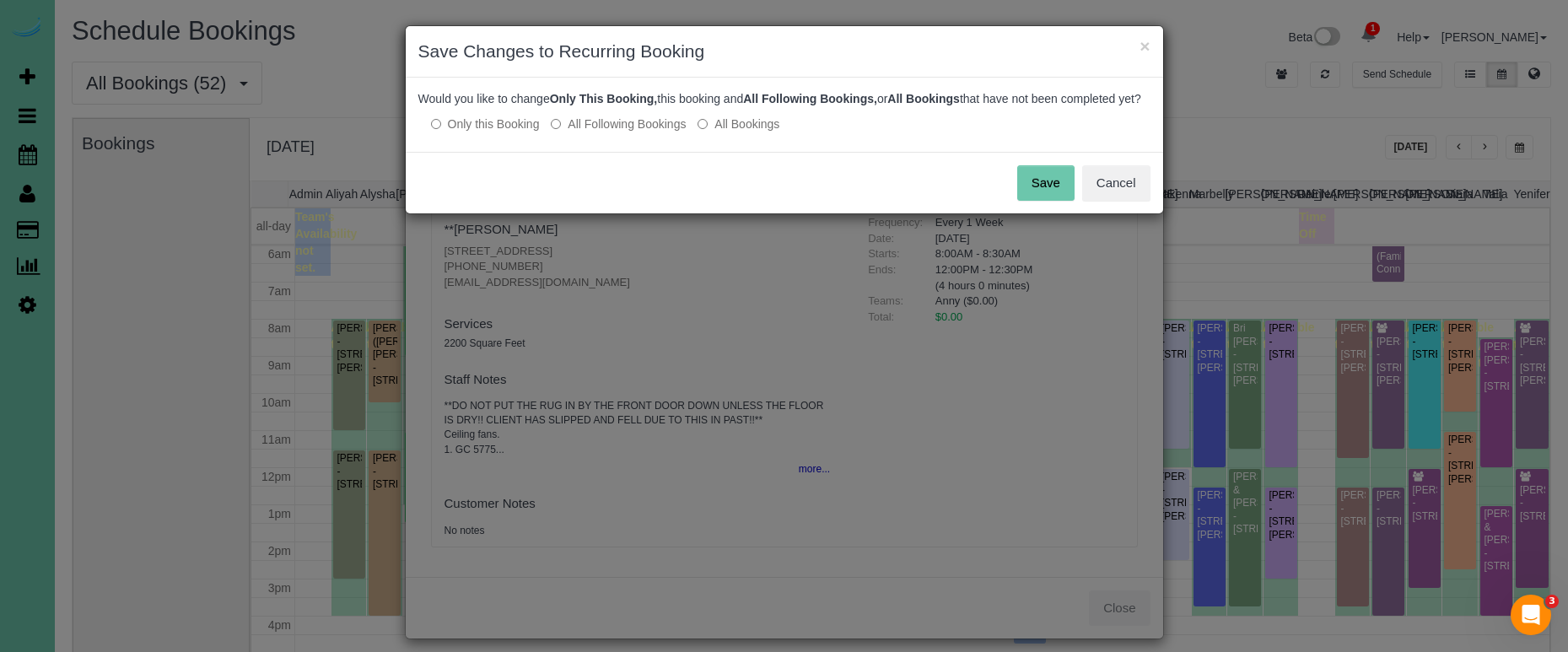
click at [1047, 194] on button "Save" at bounding box center [1046, 183] width 57 height 36
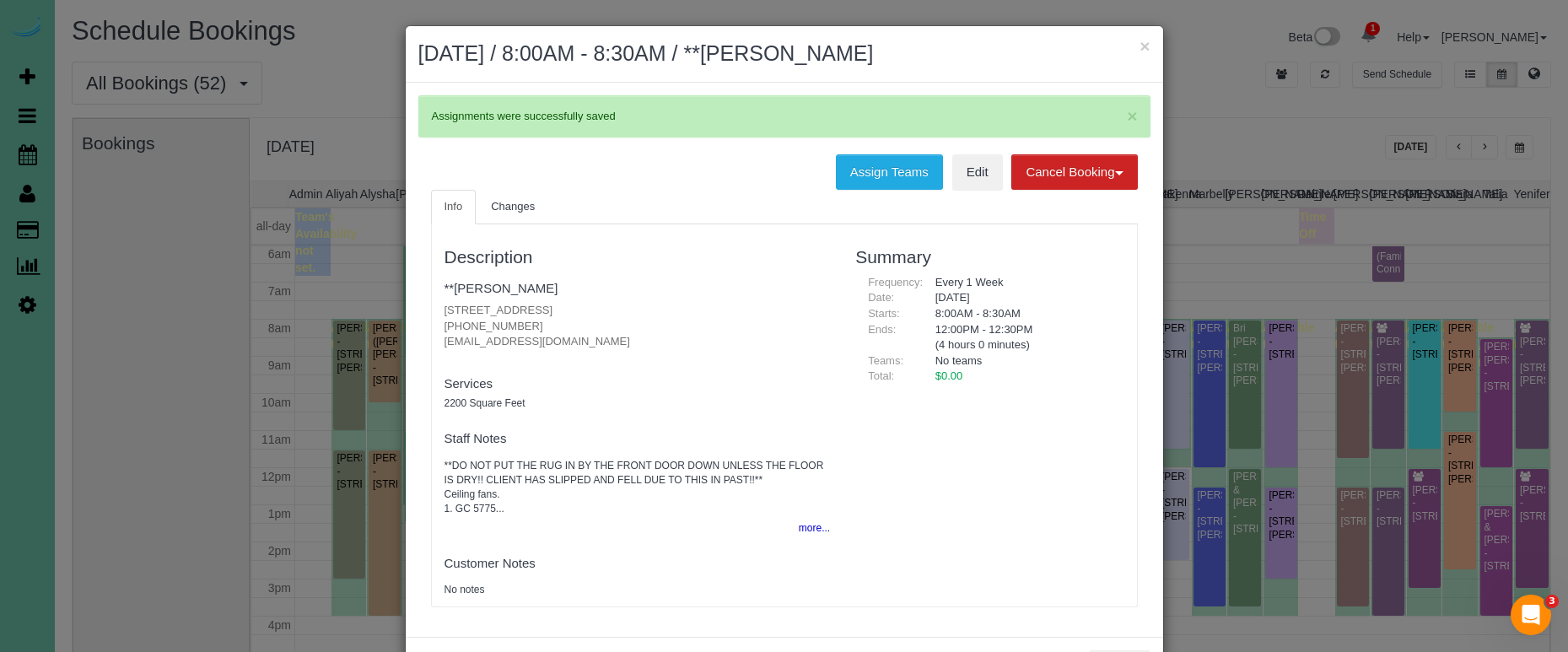
click at [1135, 44] on h2 "October 13, 2025 / 8:00AM - 8:30AM / **Mary Smith" at bounding box center [784, 54] width 732 height 30
click at [1143, 43] on button "×" at bounding box center [1144, 46] width 10 height 18
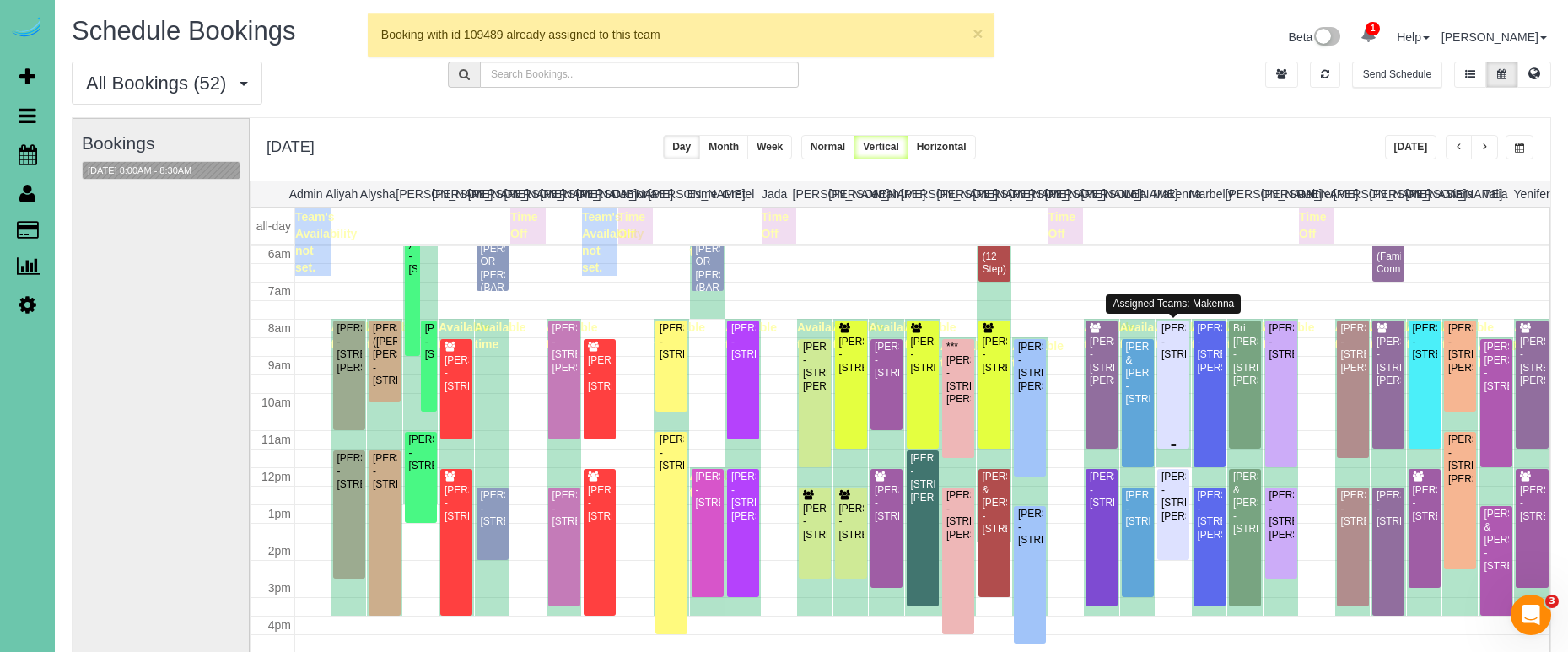
click at [1182, 361] on div "Bryan Hunter - 3113 N 183rd Street, Elkhorn, NE 68022" at bounding box center [1173, 341] width 25 height 38
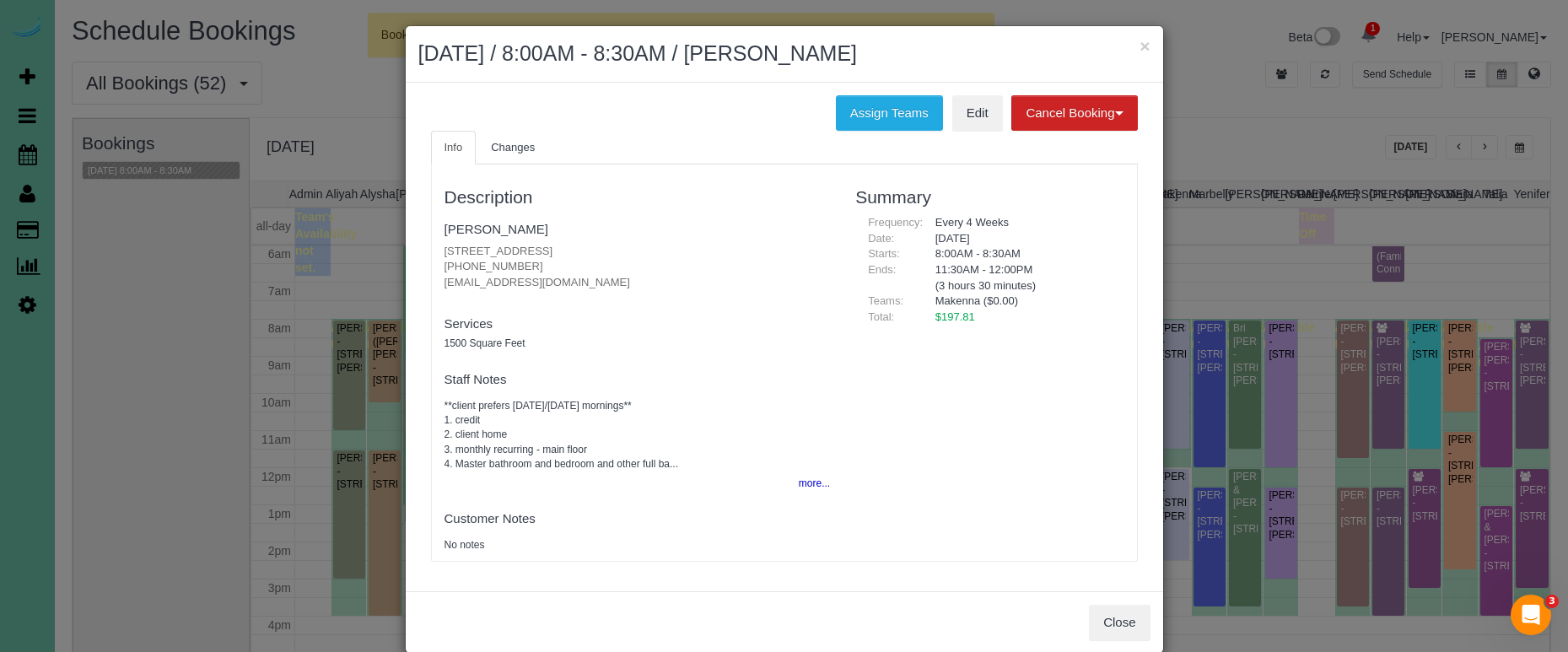
click at [869, 91] on div "Assign Teams Edit Cancel Booking Without Fee With 100.00% Fee Info Changes Desc…" at bounding box center [784, 336] width 758 height 509
click at [869, 108] on button "Assign Teams" at bounding box center [889, 114] width 107 height 36
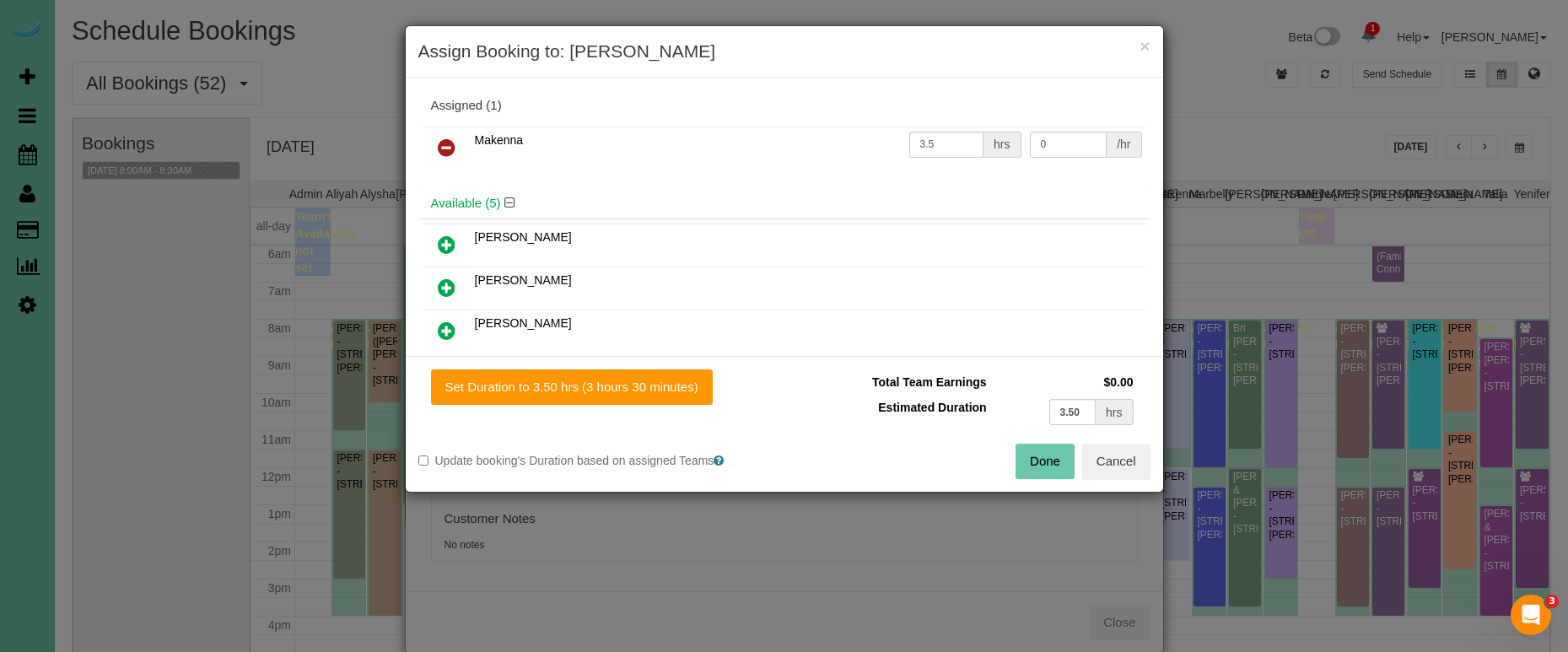
click at [451, 142] on icon at bounding box center [446, 148] width 18 height 21
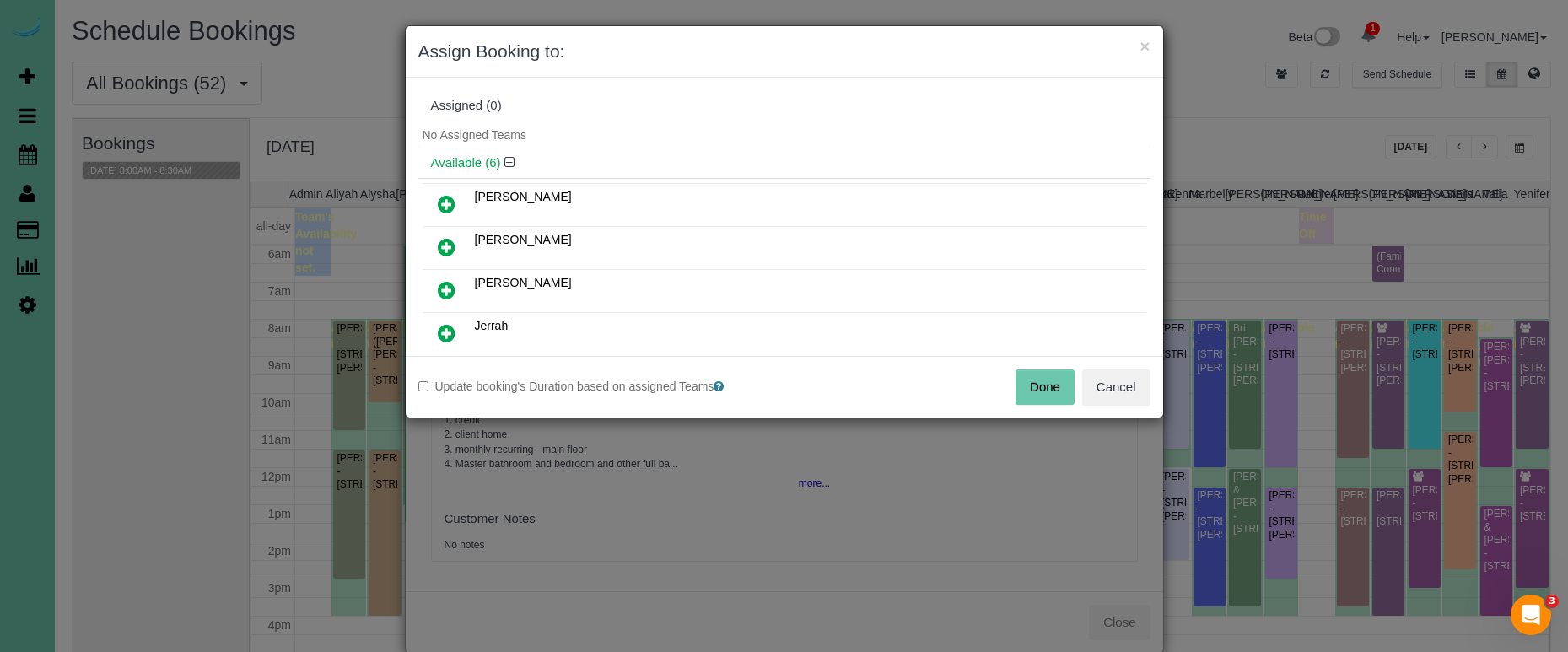
click at [445, 253] on icon at bounding box center [446, 247] width 18 height 21
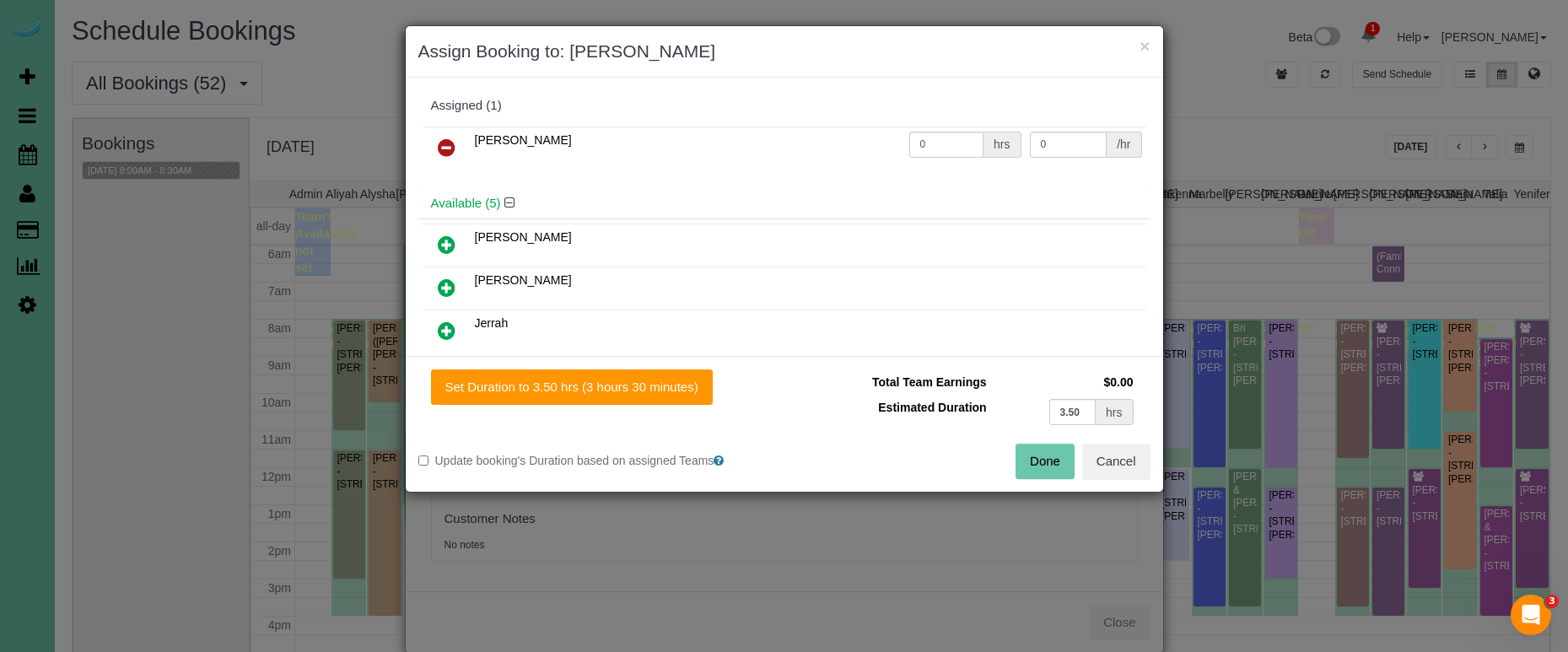
drag, startPoint x: 574, startPoint y: 380, endPoint x: 735, endPoint y: 395, distance: 161.7
click at [574, 380] on button "Set Duration to 3.50 hrs (3 hours 30 minutes)" at bounding box center [572, 387] width 282 height 36
type input "3.50"
click at [1031, 450] on button "Done" at bounding box center [1045, 461] width 59 height 36
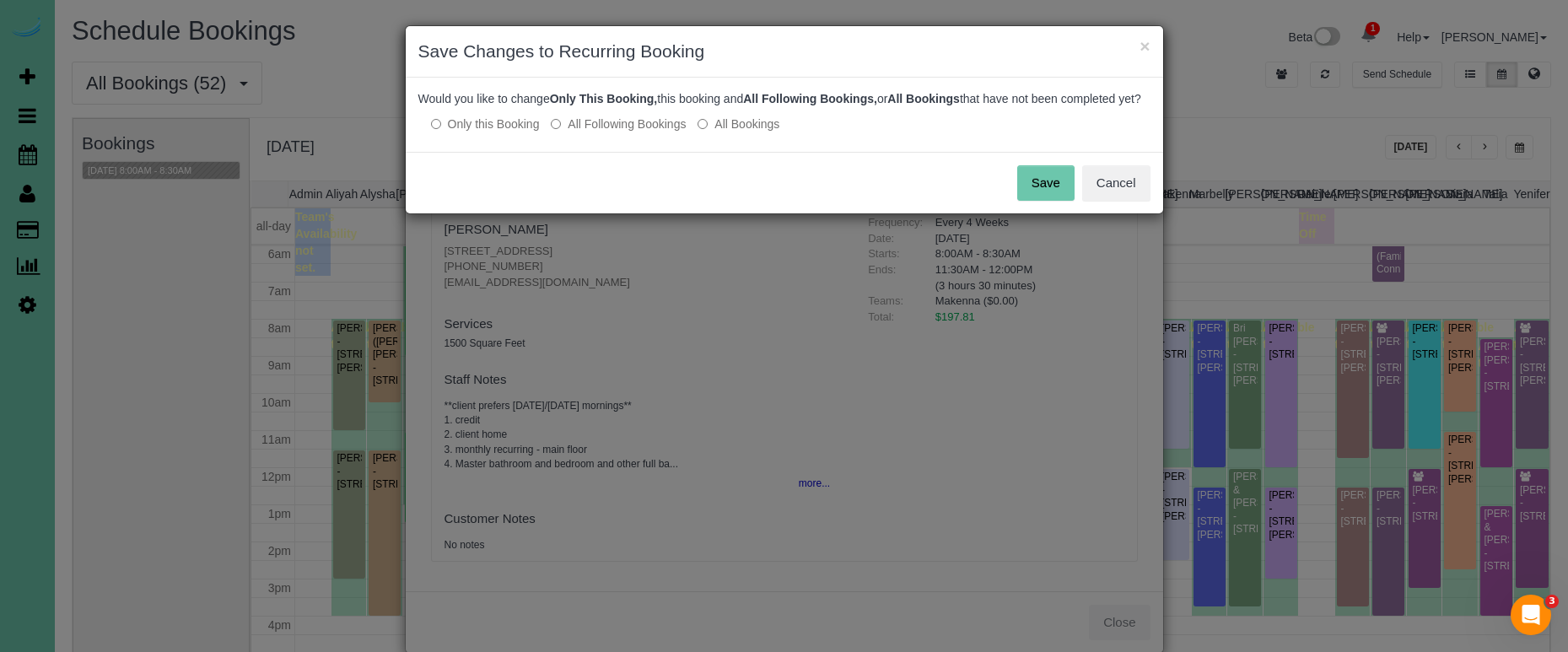
click at [1056, 199] on button "Save" at bounding box center [1046, 183] width 57 height 36
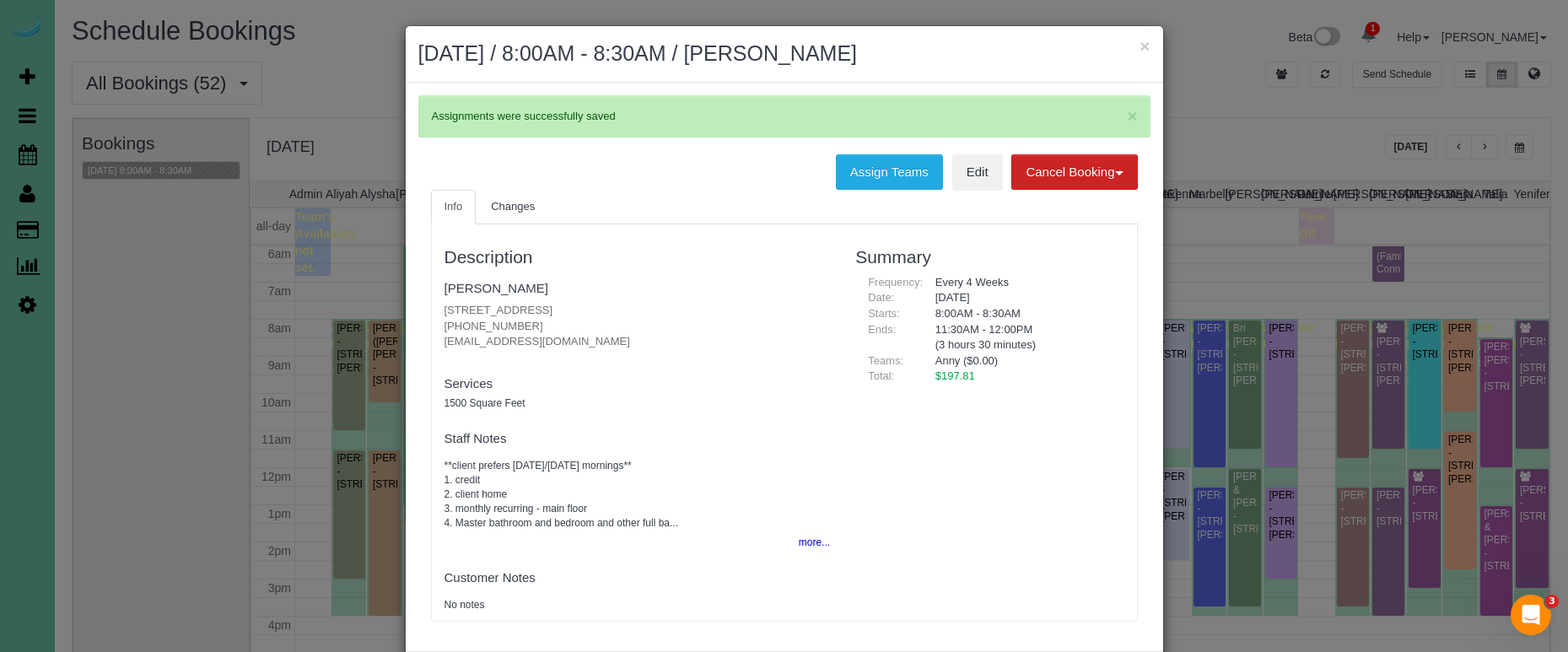
drag, startPoint x: 1084, startPoint y: 72, endPoint x: 1095, endPoint y: 69, distance: 11.4
click at [1095, 69] on div "× October 13, 2025 / 8:00AM - 8:30AM / Bryan Hunter" at bounding box center [784, 54] width 758 height 56
drag, startPoint x: 1147, startPoint y: 47, endPoint x: 1101, endPoint y: 52, distance: 46.3
click at [1146, 47] on button "×" at bounding box center [1144, 46] width 10 height 18
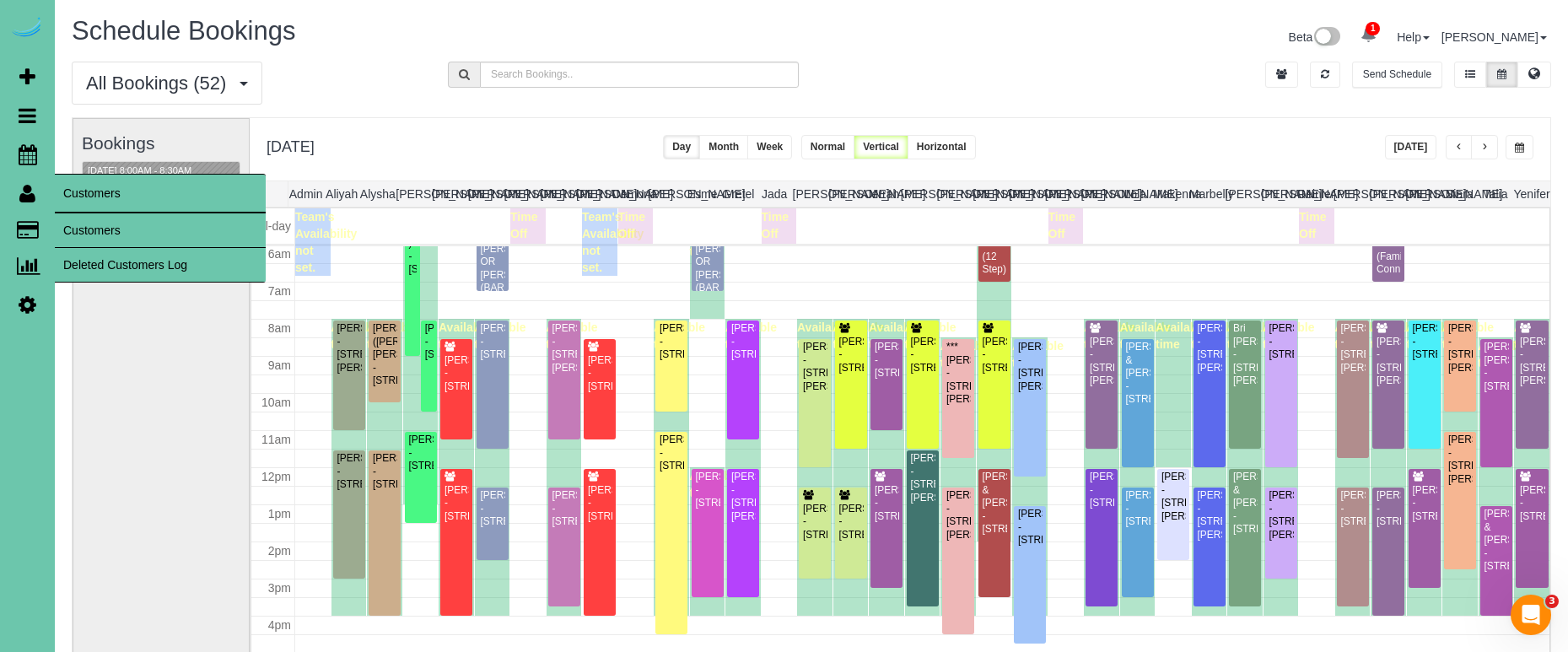
click at [72, 220] on link "Customers" at bounding box center [160, 231] width 211 height 34
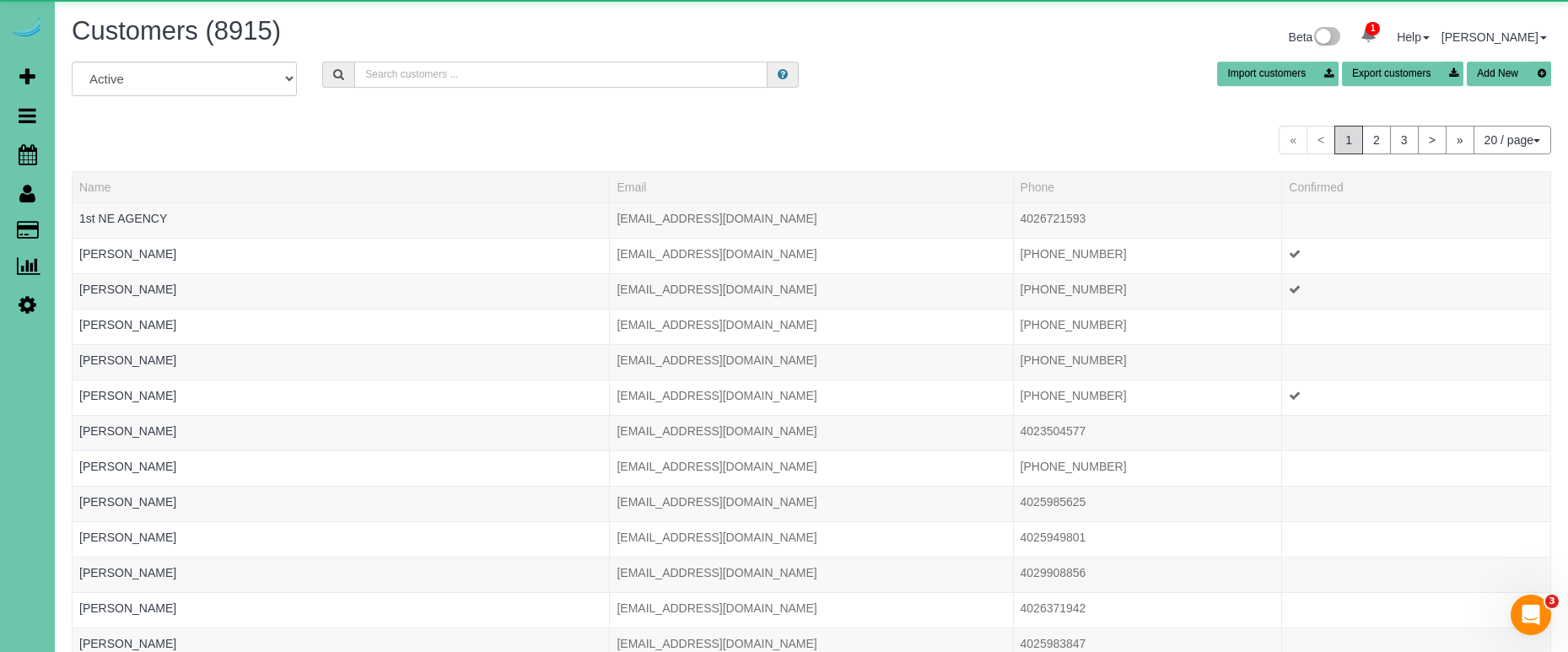
click at [427, 79] on input "text" at bounding box center [561, 74] width 413 height 26
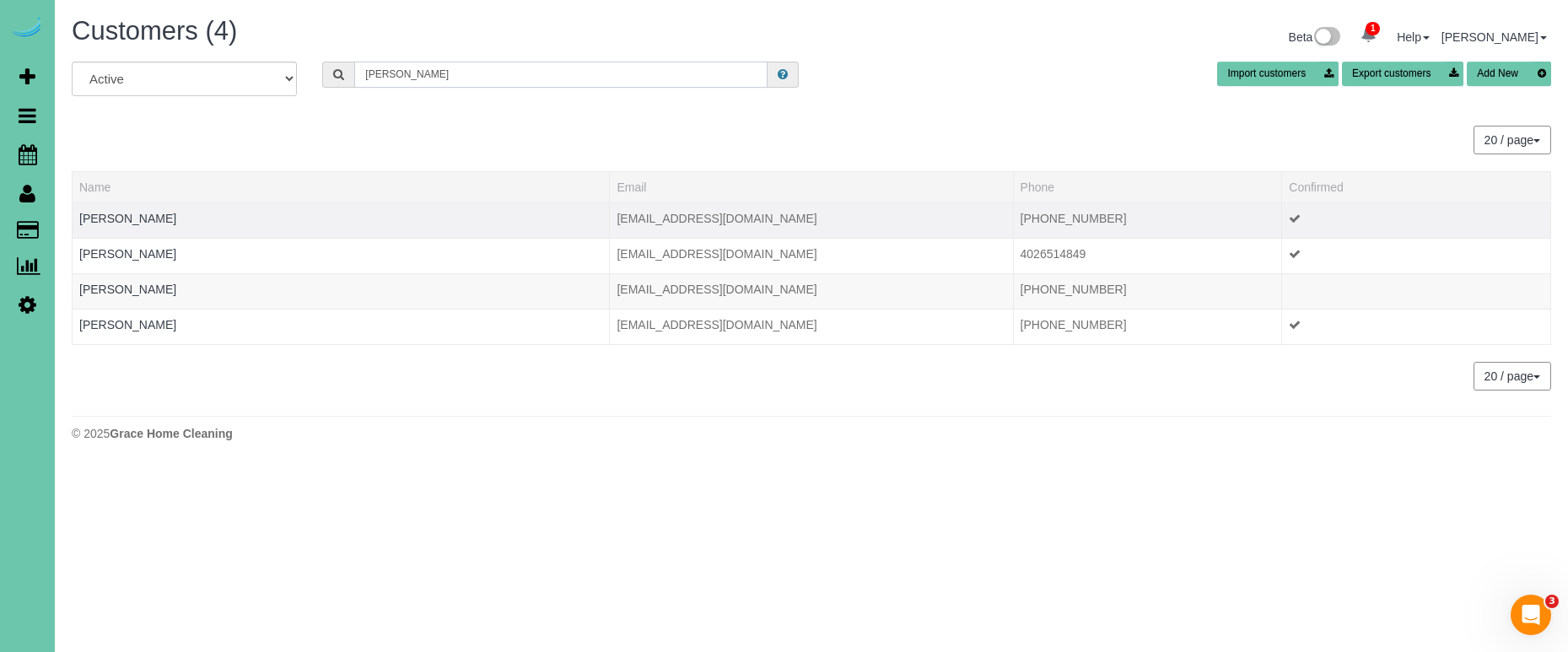
type input "Julie d"
click at [123, 204] on td "Julie D'Agosto" at bounding box center [341, 220] width 538 height 36
click at [123, 216] on link "Julie D'Agosto" at bounding box center [128, 218] width 97 height 13
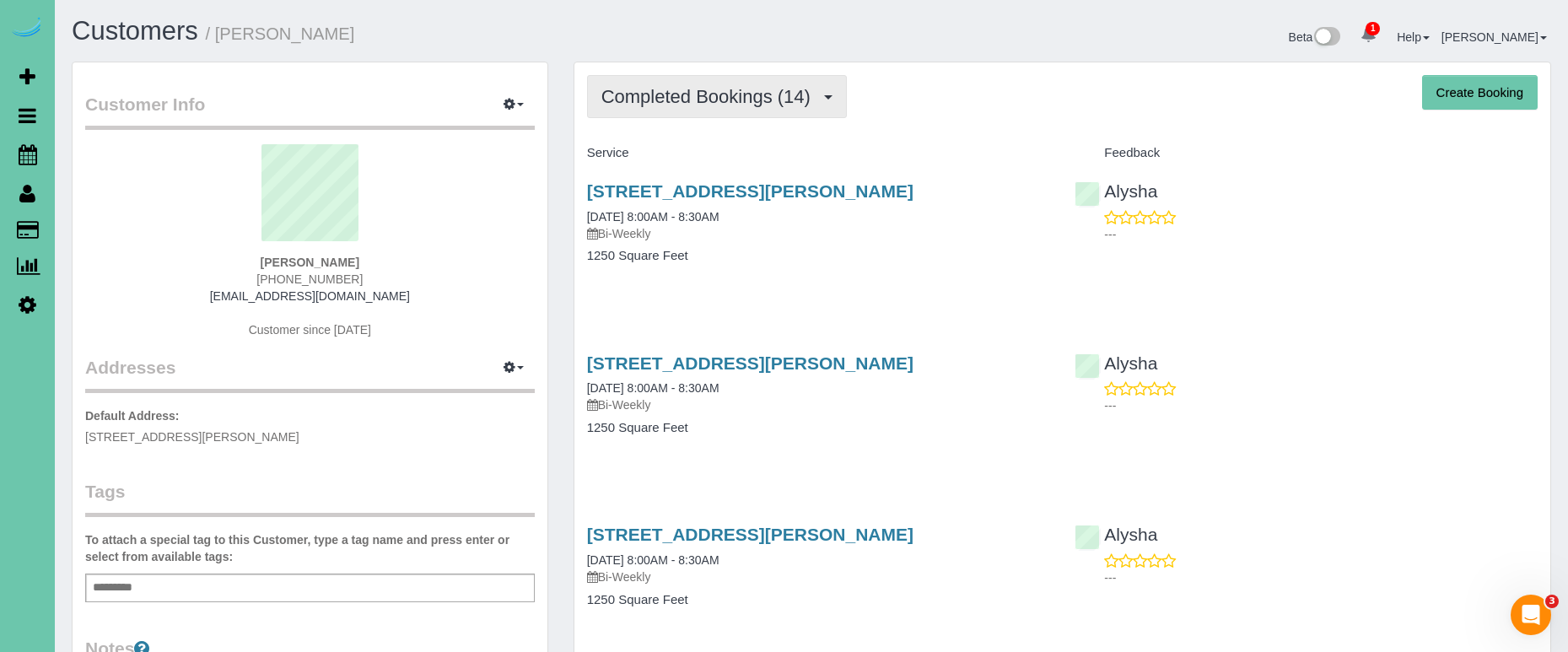
click at [779, 98] on span "Completed Bookings (14)" at bounding box center [709, 97] width 217 height 21
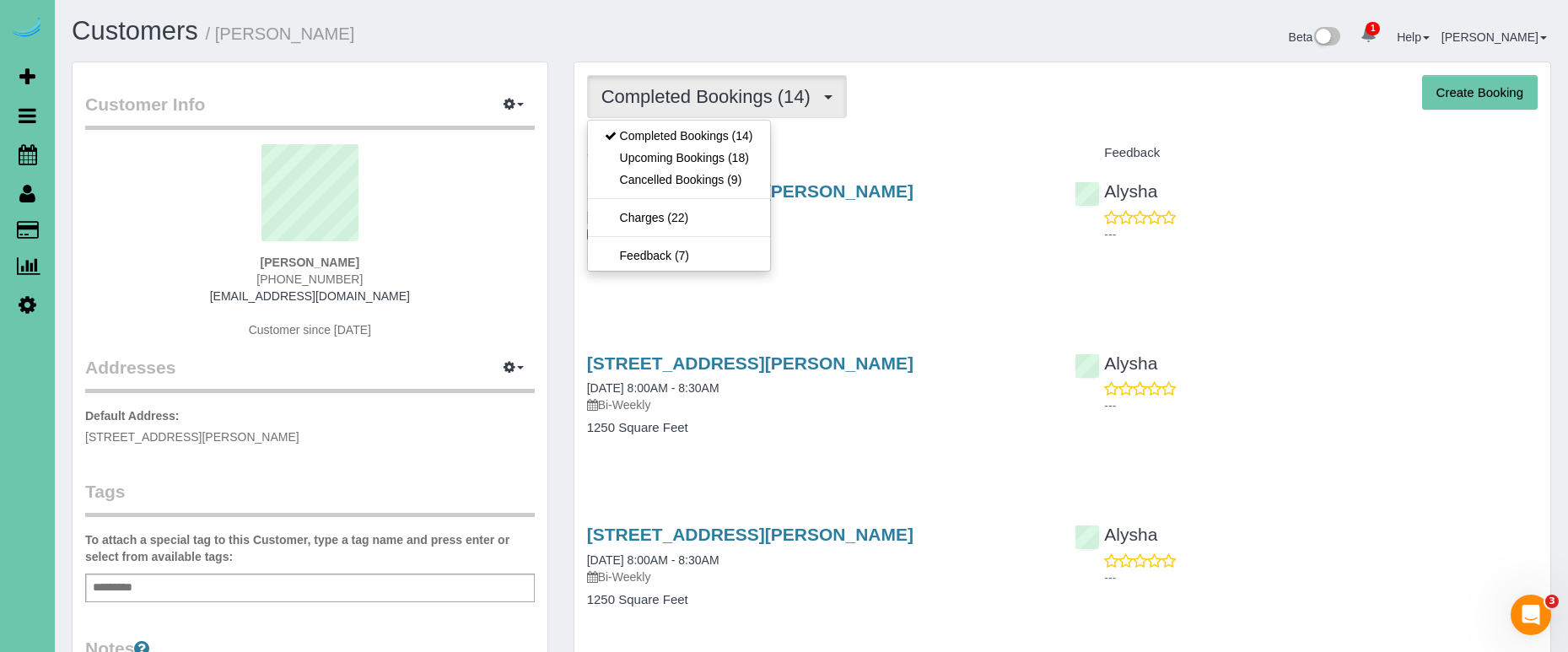
click at [754, 157] on link "Upcoming Bookings (18)" at bounding box center [679, 157] width 182 height 22
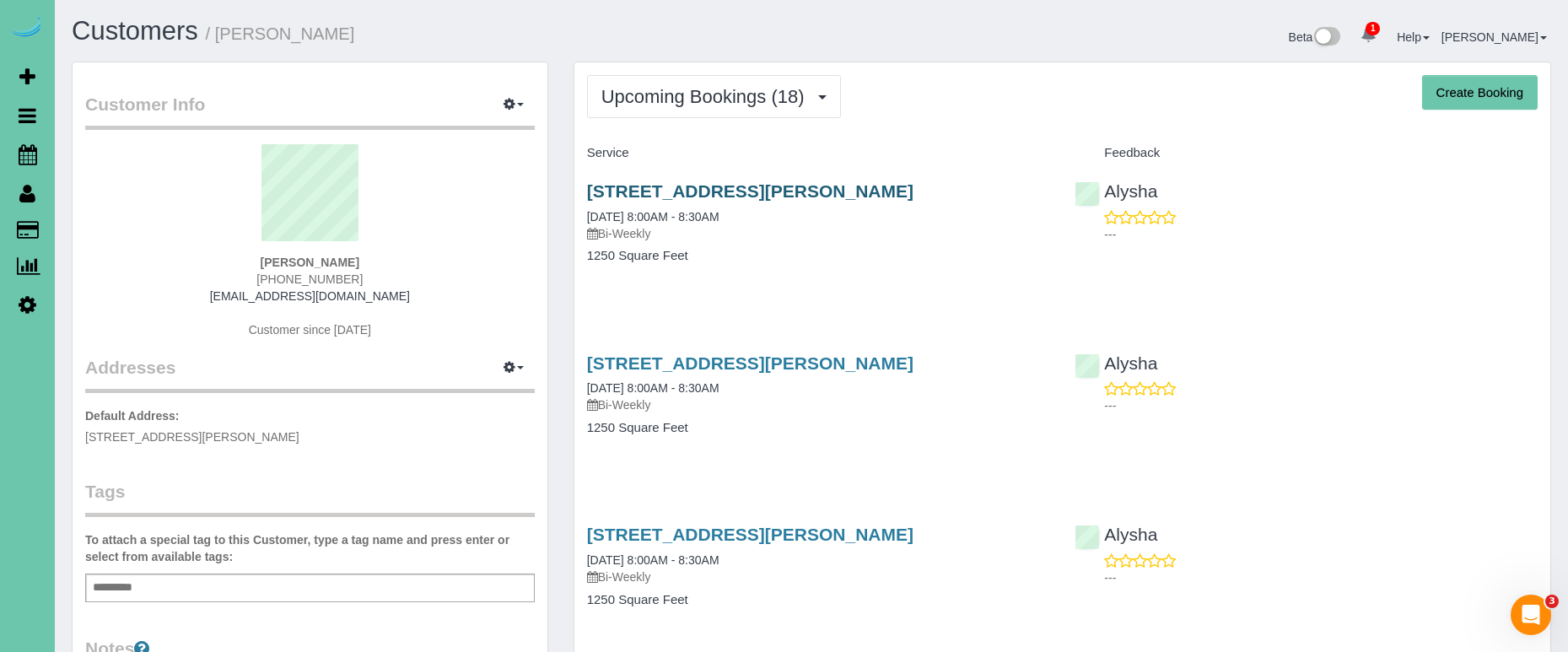
click at [759, 199] on link "7429 Hascall St, Omaha, NE 68124" at bounding box center [750, 191] width 326 height 20
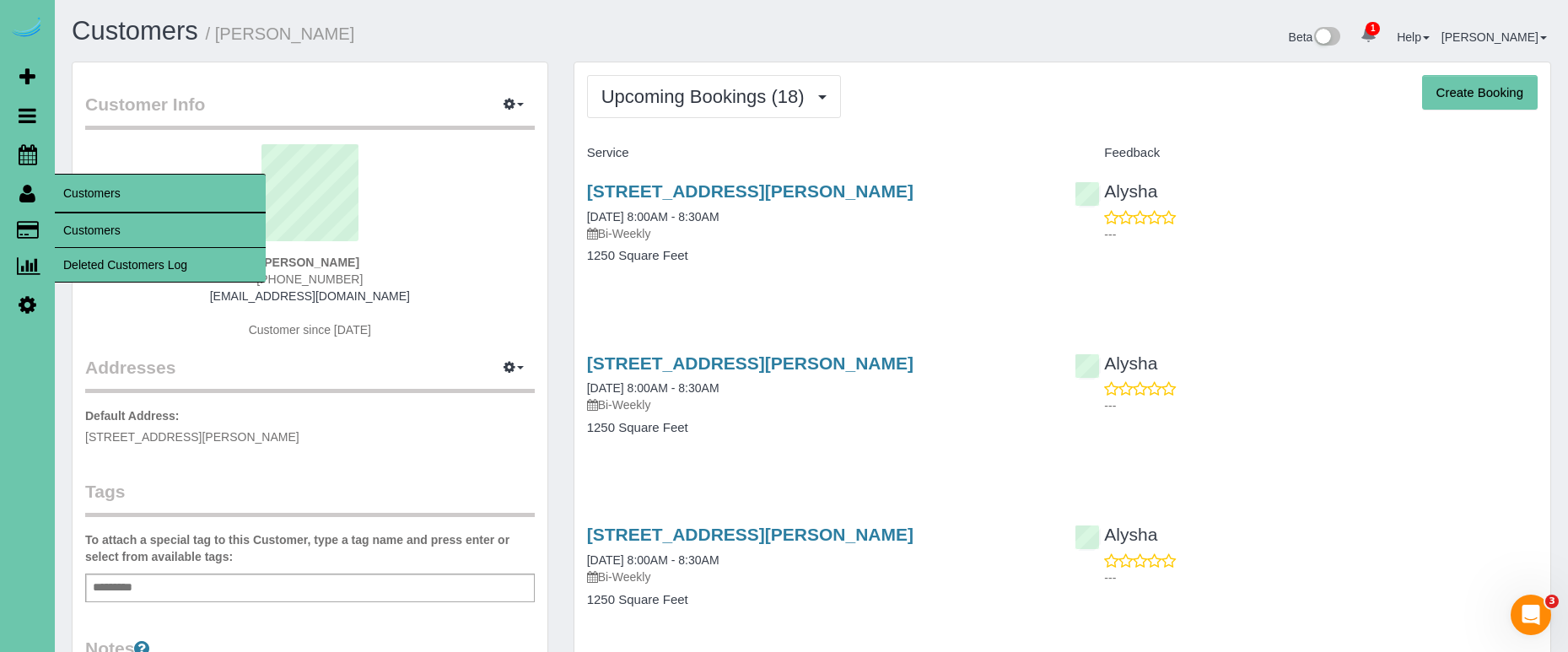
click at [72, 218] on link "Customers" at bounding box center [160, 231] width 211 height 34
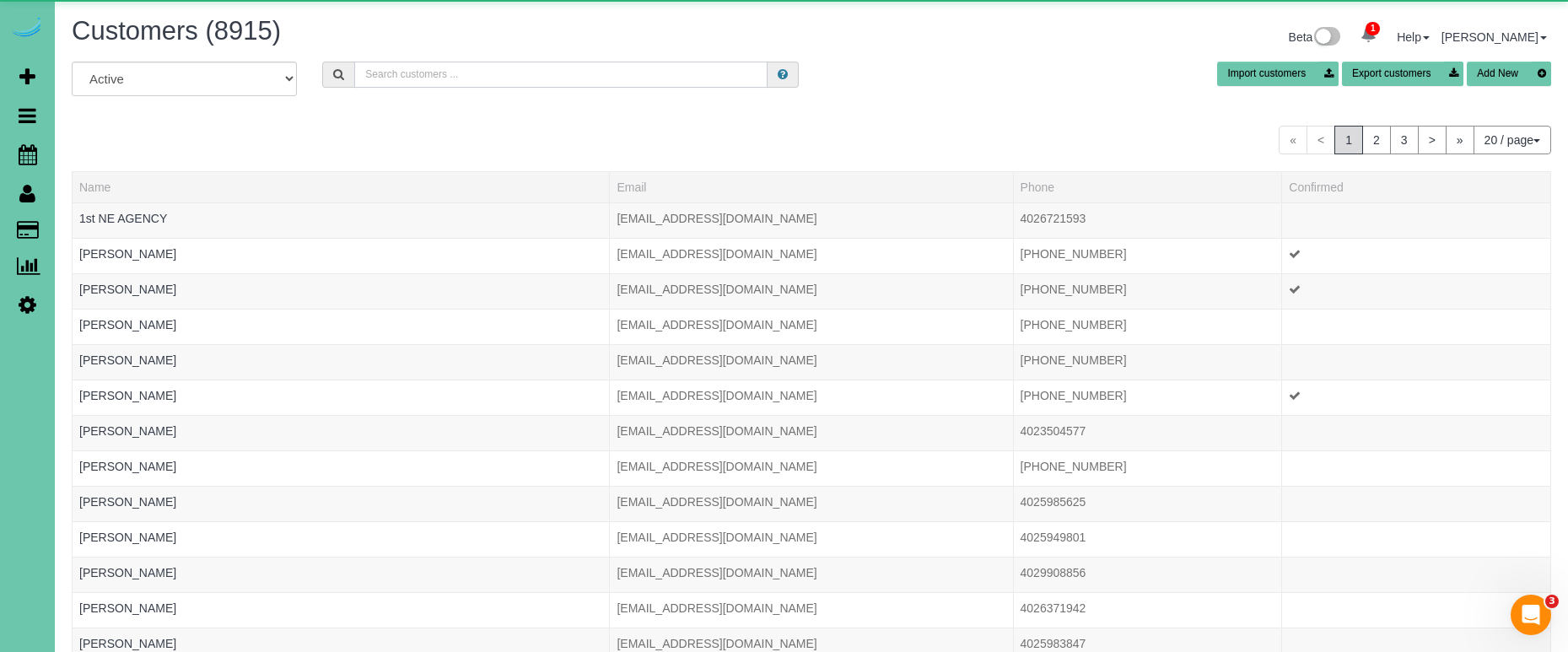
click at [420, 80] on input "text" at bounding box center [561, 74] width 413 height 26
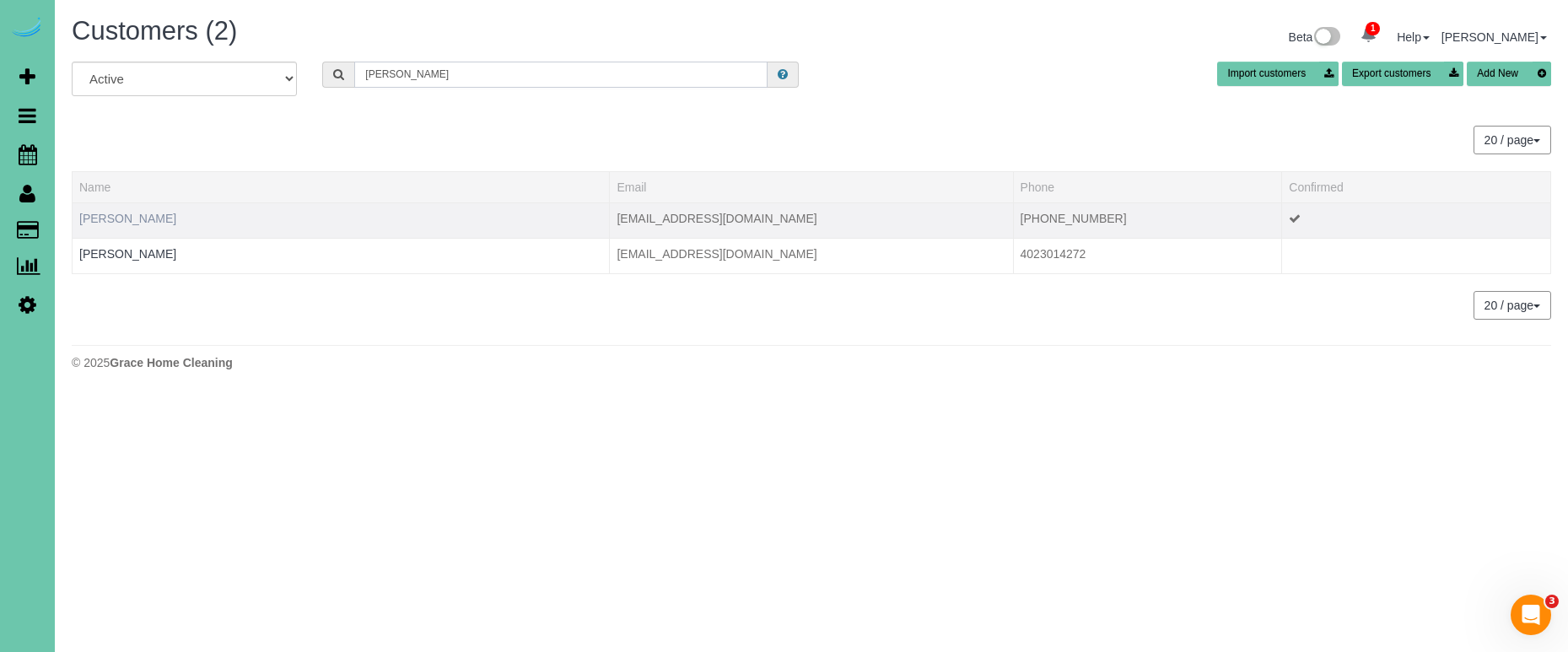
type input "greg s"
click at [90, 216] on link "Greg Schuett" at bounding box center [128, 218] width 97 height 13
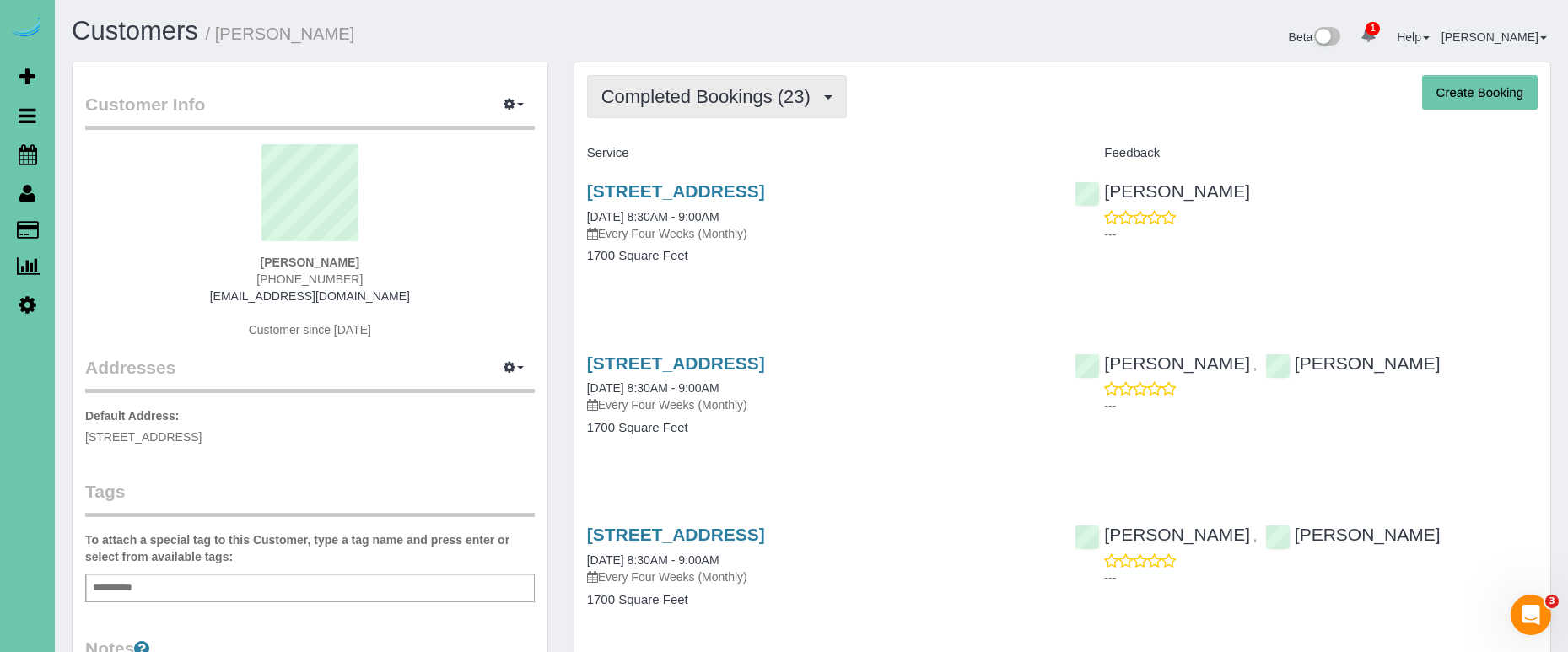
click at [690, 107] on button "Completed Bookings (23)" at bounding box center [716, 97] width 259 height 43
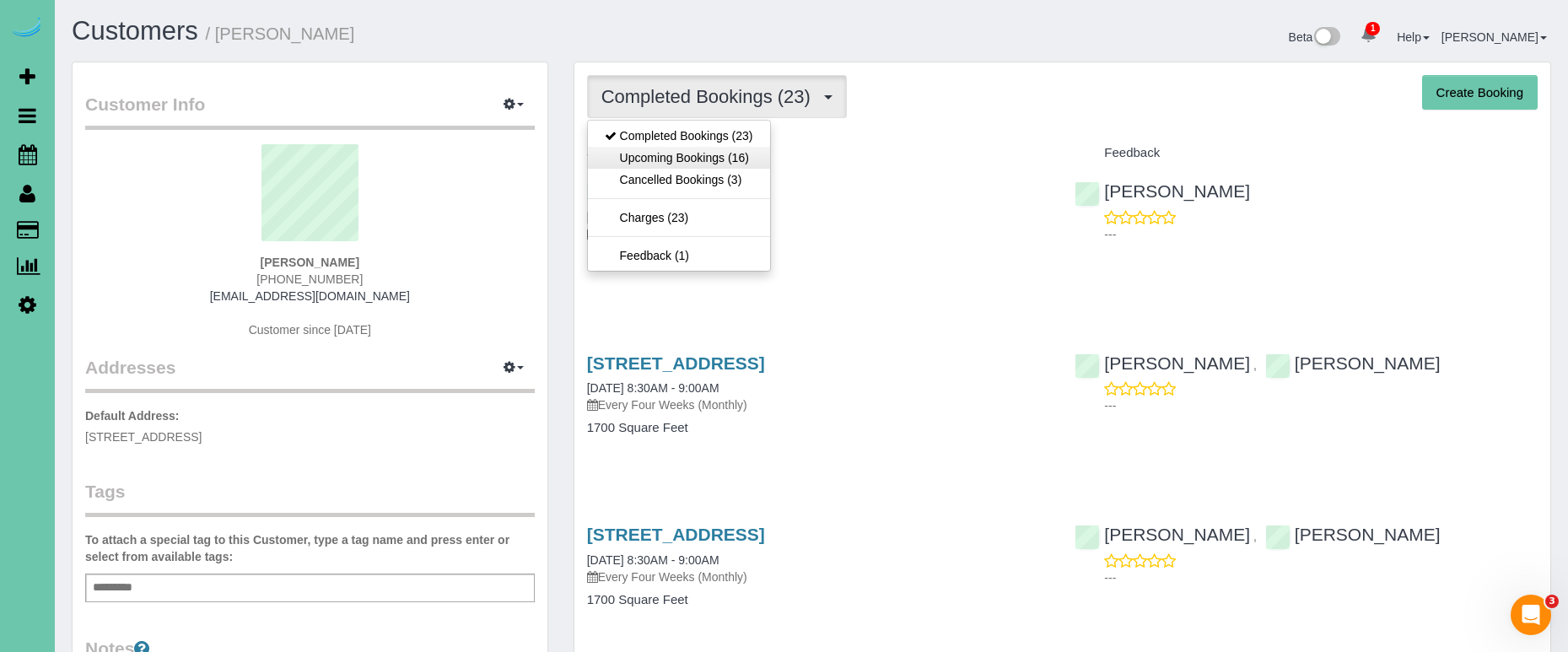
click at [708, 149] on link "Upcoming Bookings (16)" at bounding box center [679, 157] width 182 height 22
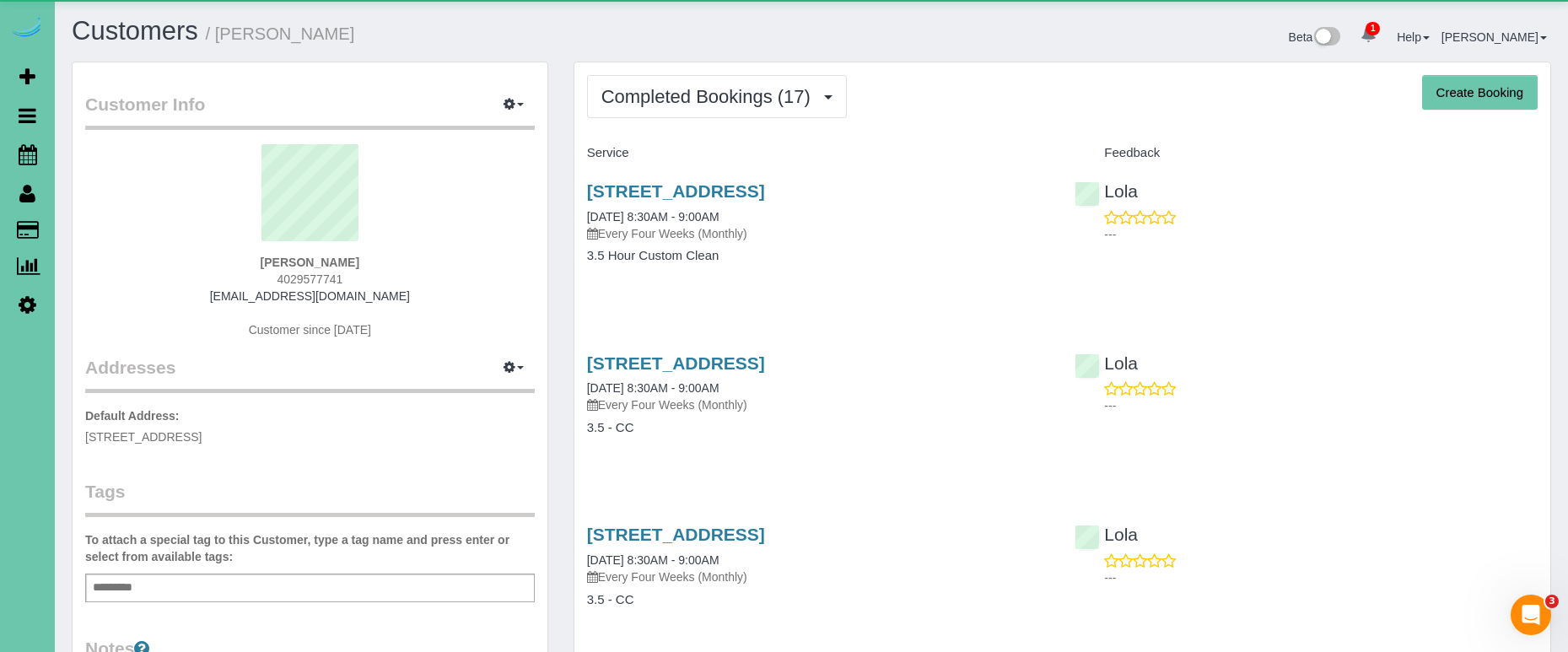
drag, startPoint x: 657, startPoint y: 94, endPoint x: 661, endPoint y: 123, distance: 29.3
click at [657, 94] on span "Completed Bookings (17)" at bounding box center [709, 97] width 217 height 21
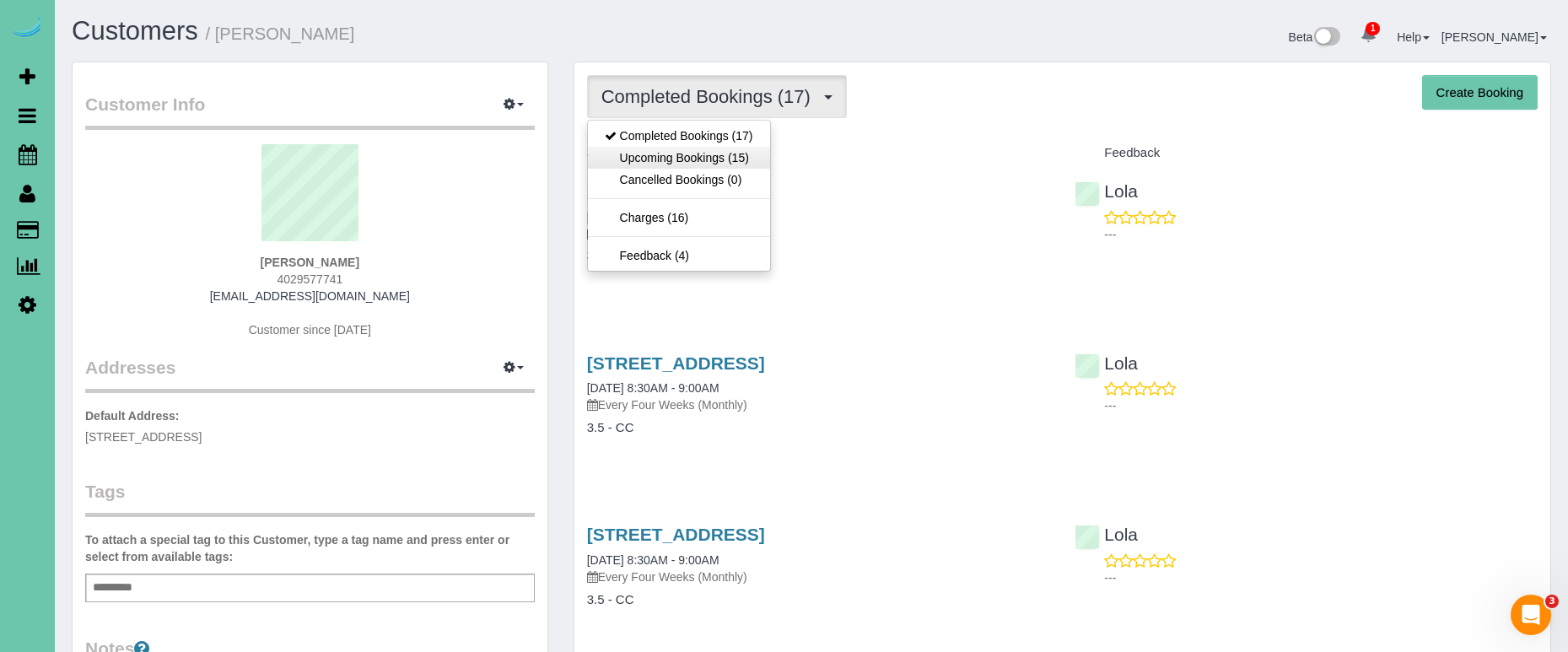
click at [661, 157] on link "Upcoming Bookings (15)" at bounding box center [679, 157] width 182 height 22
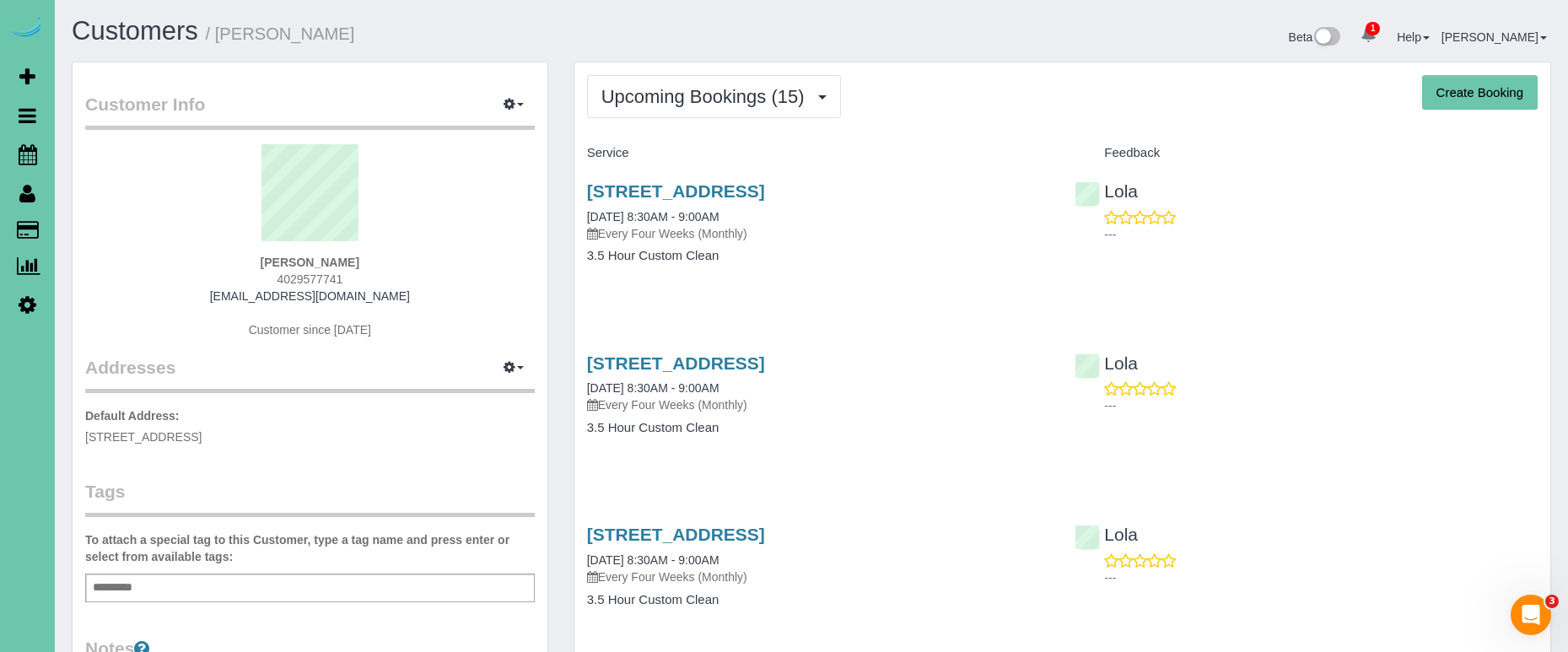
drag, startPoint x: 320, startPoint y: 281, endPoint x: 276, endPoint y: 280, distance: 44.0
click at [276, 280] on div "Heather Clark 4029577741 hmclark17@gmail.com Customer since 2024" at bounding box center [309, 250] width 450 height 211
copy span "4029577741"
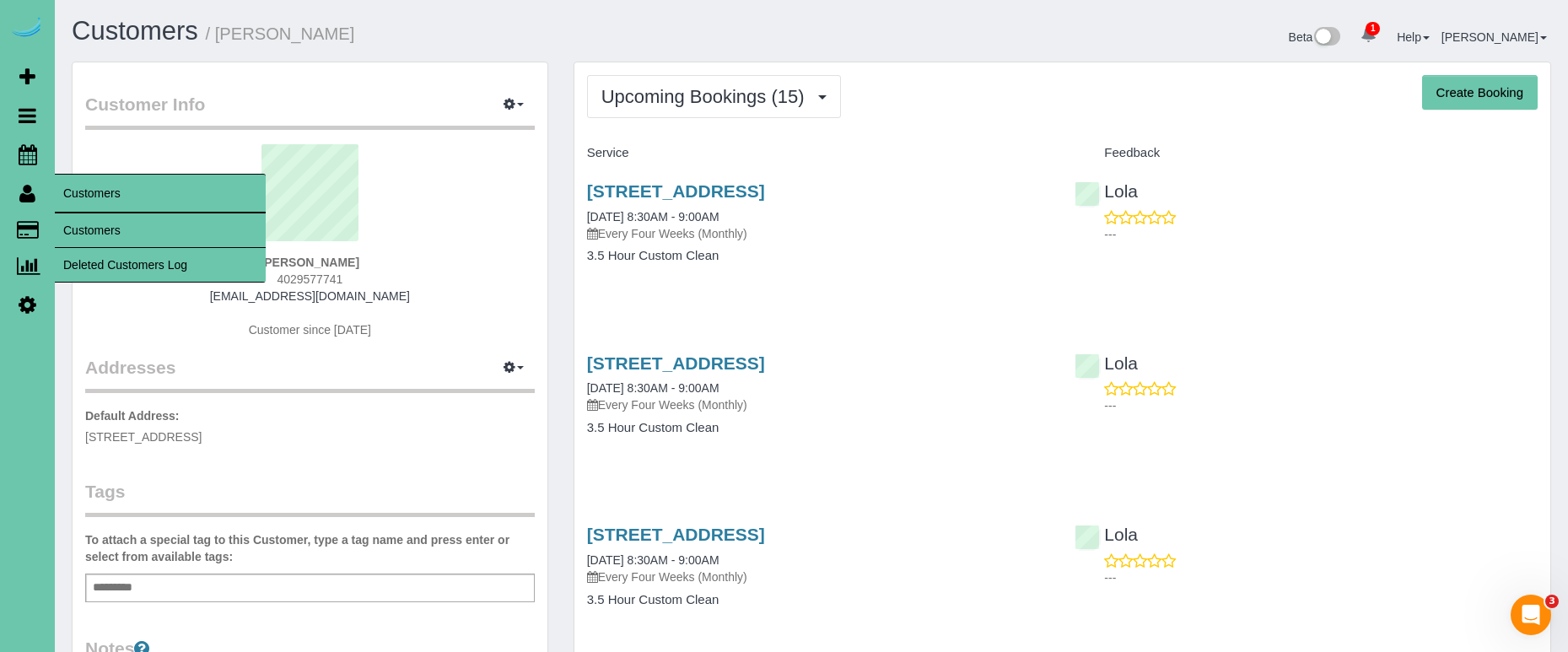
click at [93, 224] on link "Customers" at bounding box center [160, 231] width 211 height 34
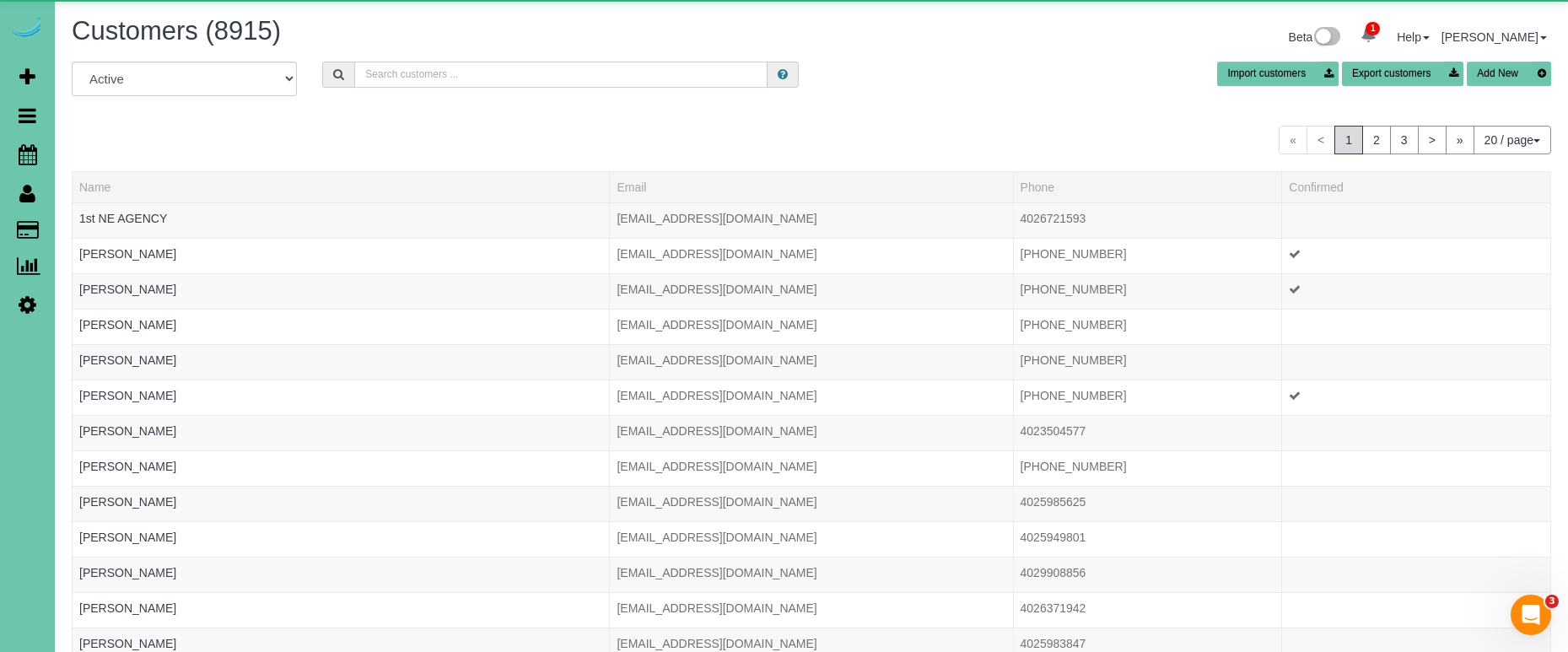
click at [635, 80] on input "text" at bounding box center [561, 74] width 413 height 26
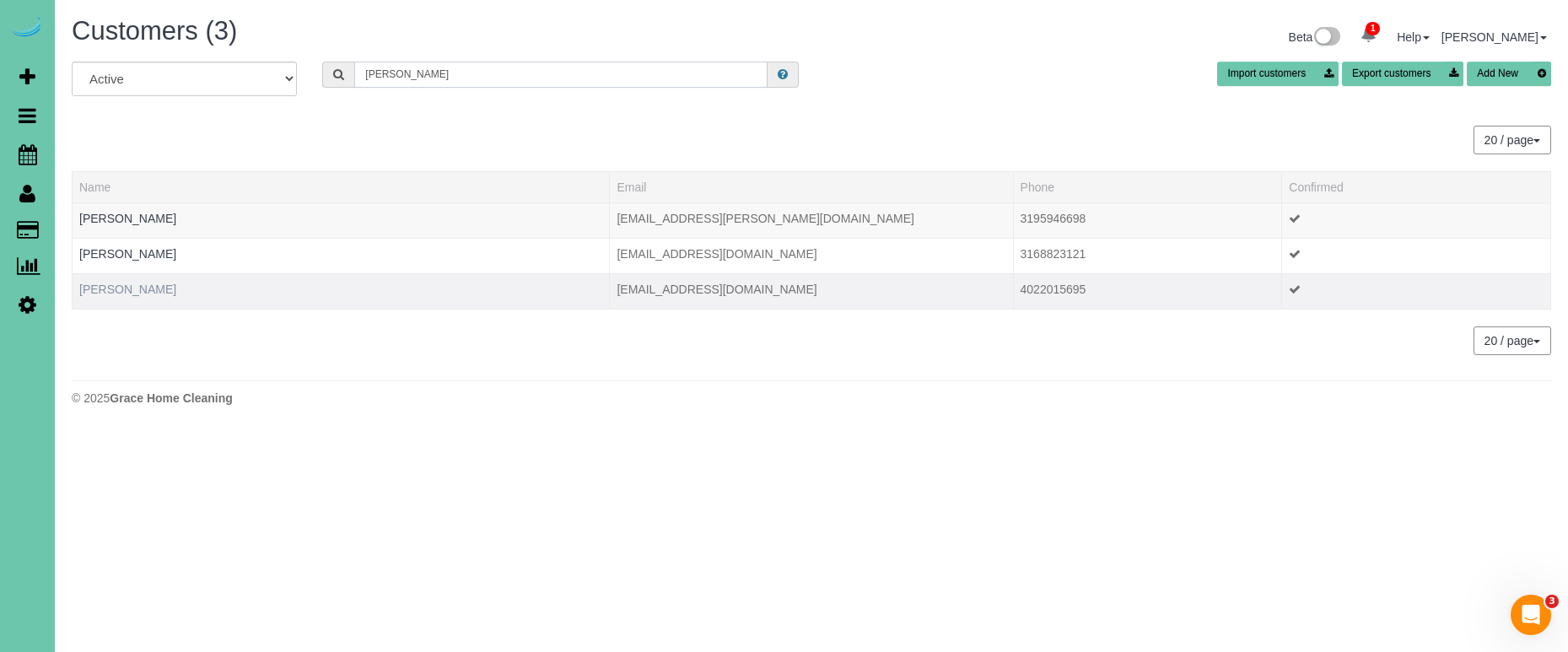
type input "cutler"
click at [148, 284] on link "Samantha Cutler" at bounding box center [128, 289] width 97 height 13
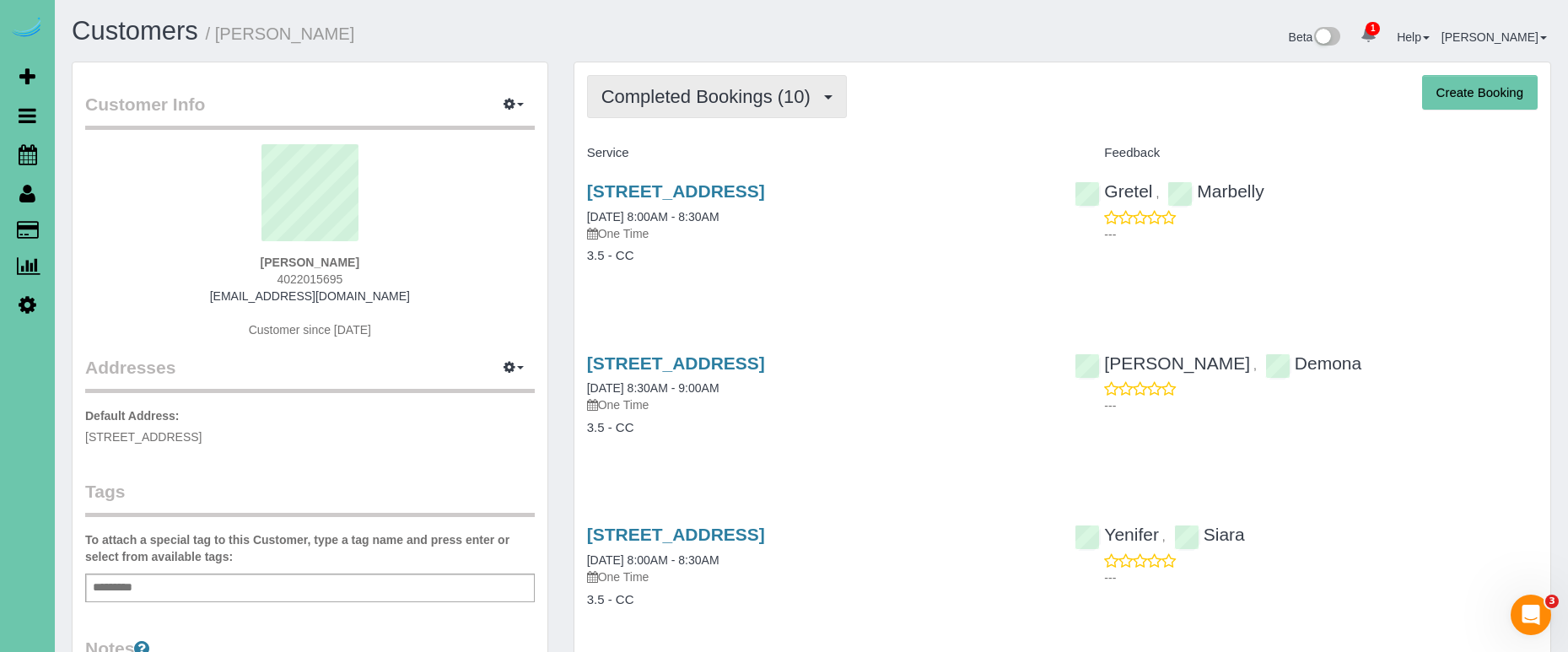
click at [644, 97] on span "Completed Bookings (10)" at bounding box center [709, 97] width 217 height 21
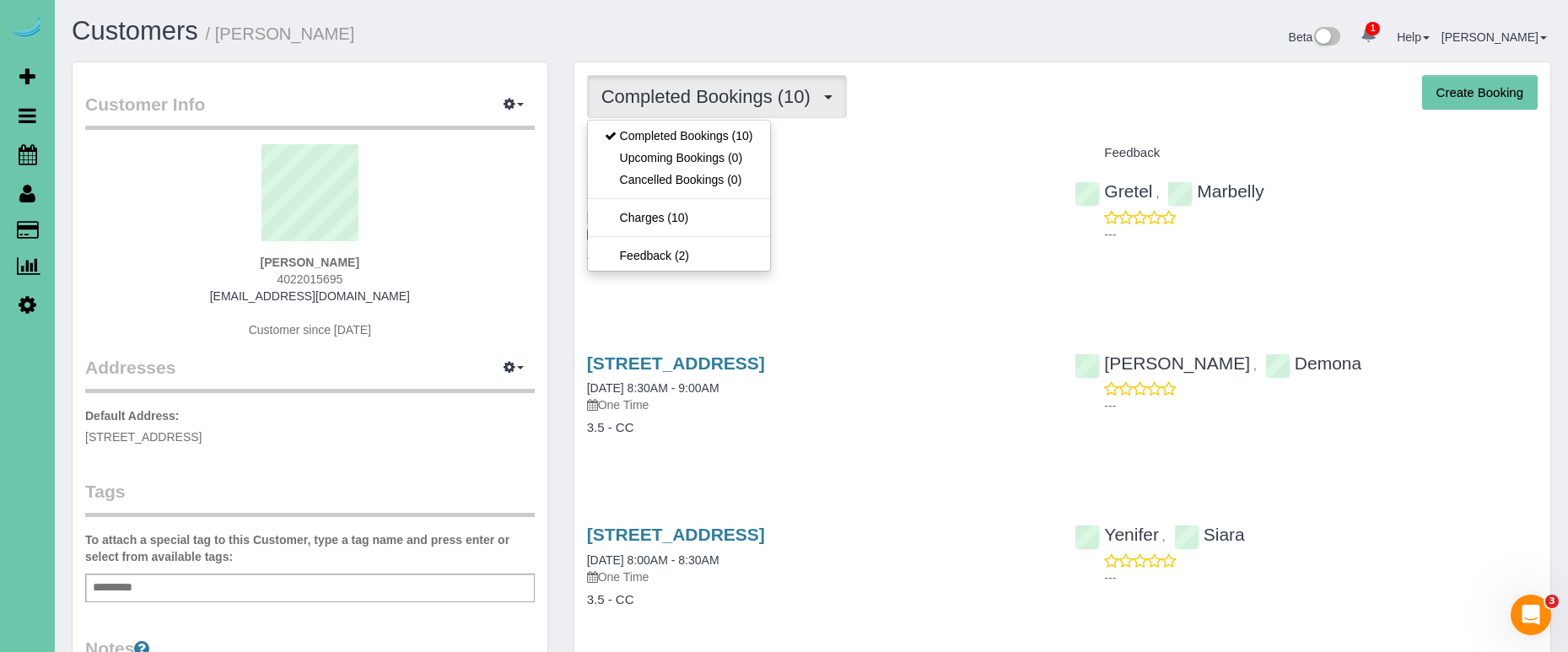
click at [468, 216] on sui-profile-pic at bounding box center [309, 199] width 424 height 110
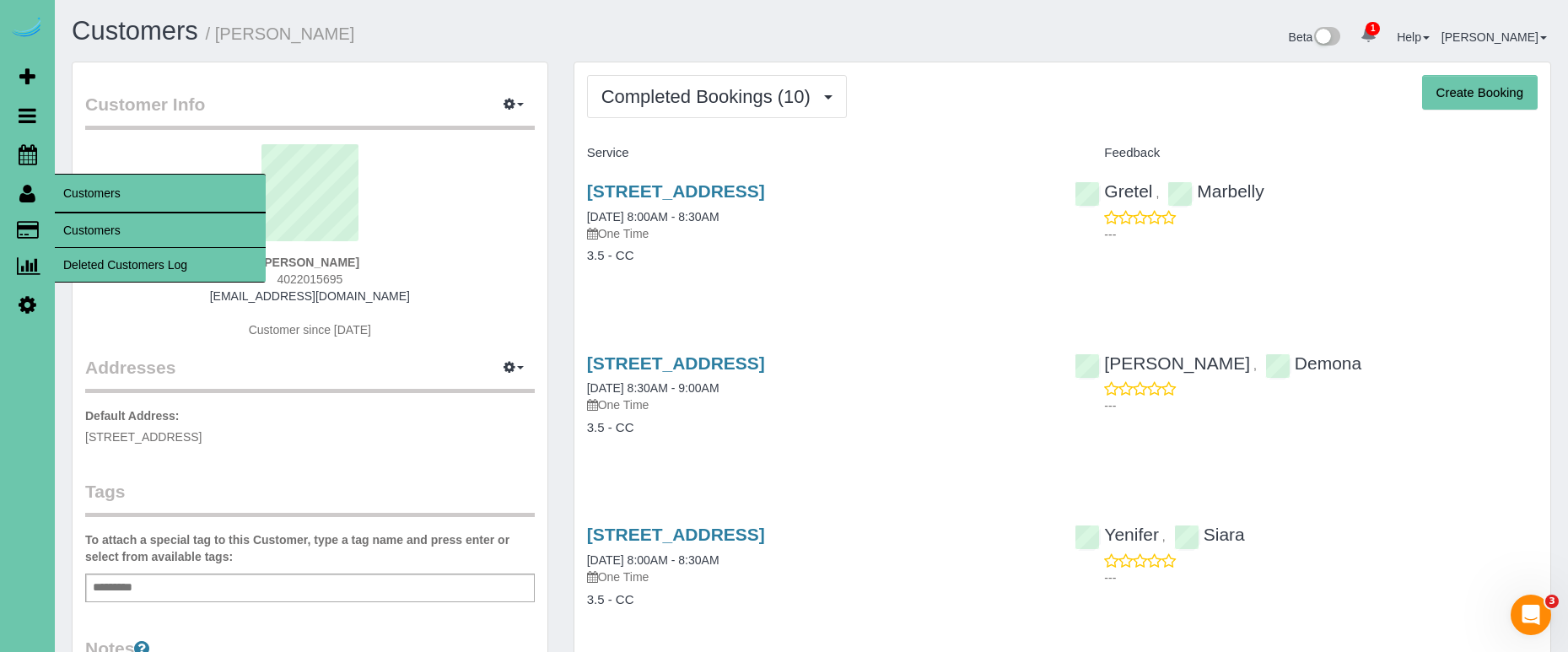
click at [101, 226] on link "Customers" at bounding box center [160, 231] width 211 height 34
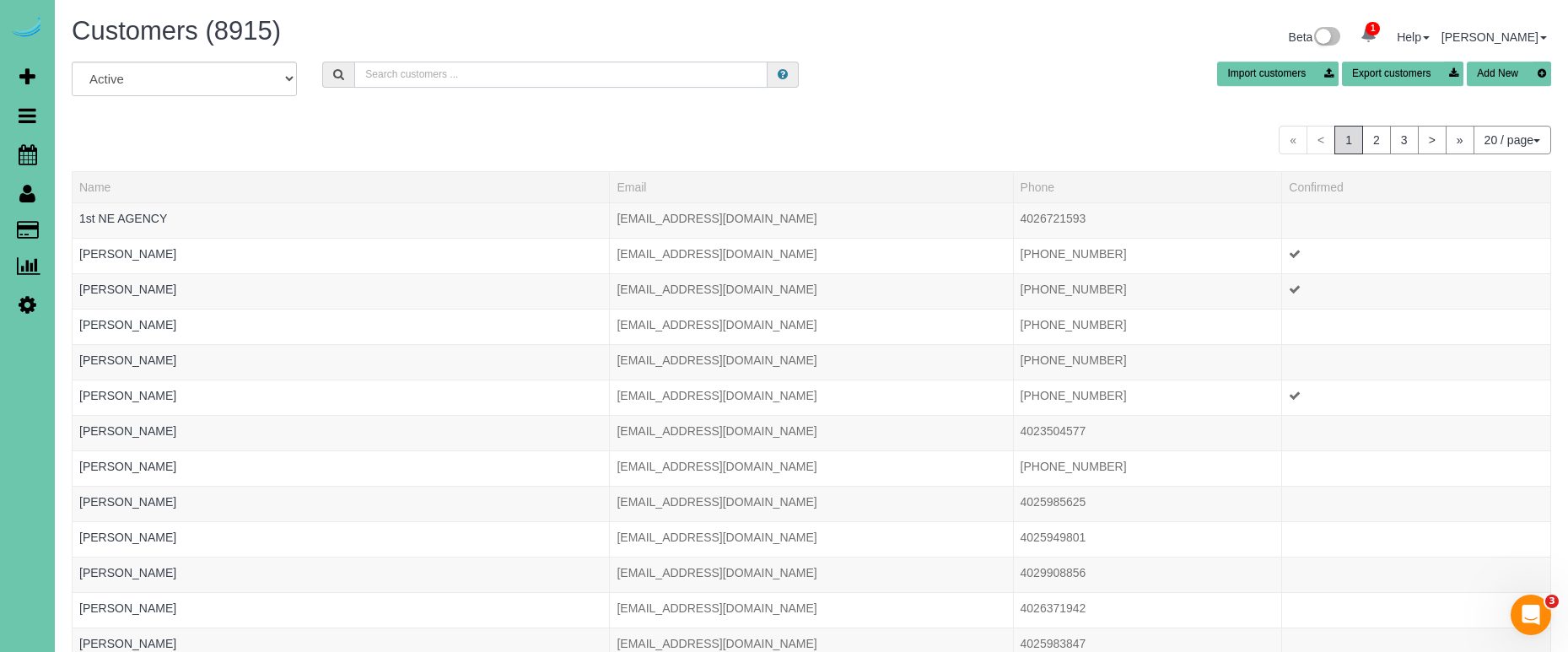
click at [427, 73] on input "text" at bounding box center [561, 74] width 413 height 26
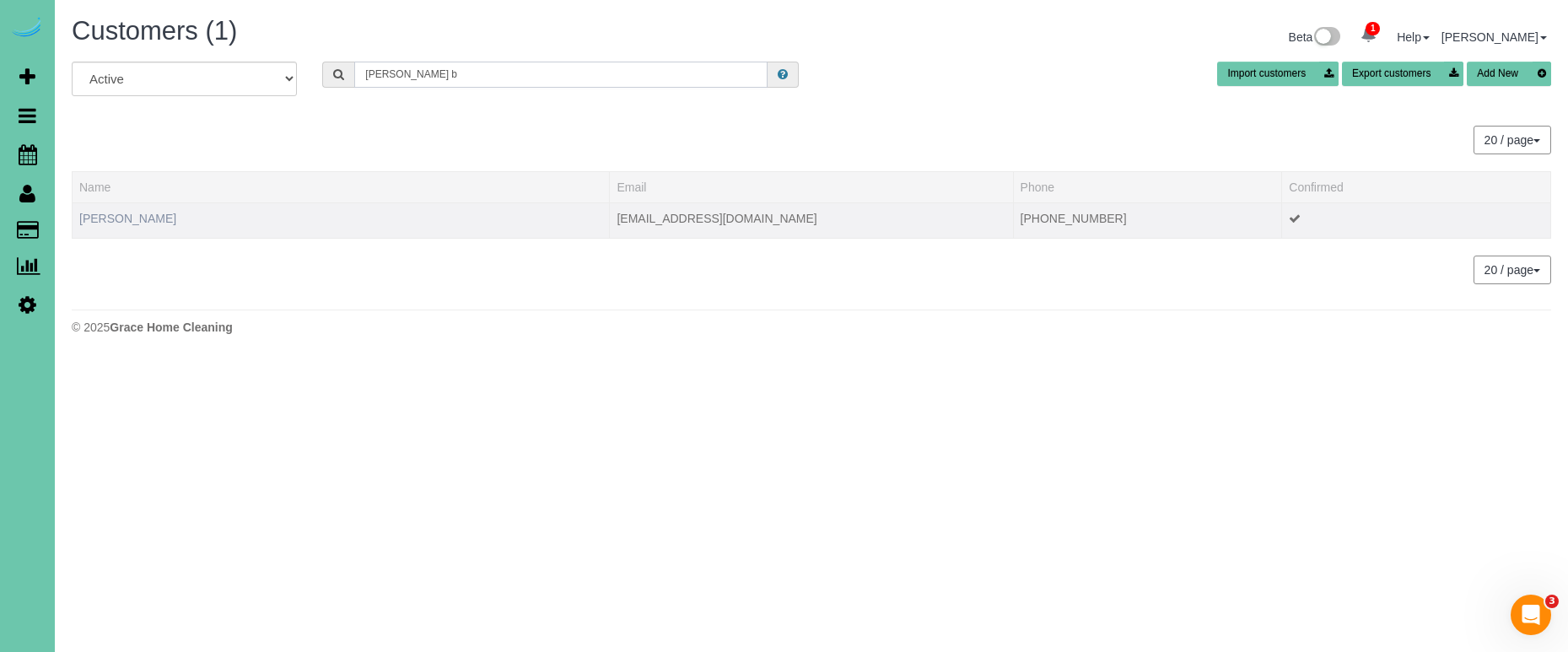
type input "laci b"
click at [142, 223] on link "Laci Beaumont" at bounding box center [128, 218] width 97 height 13
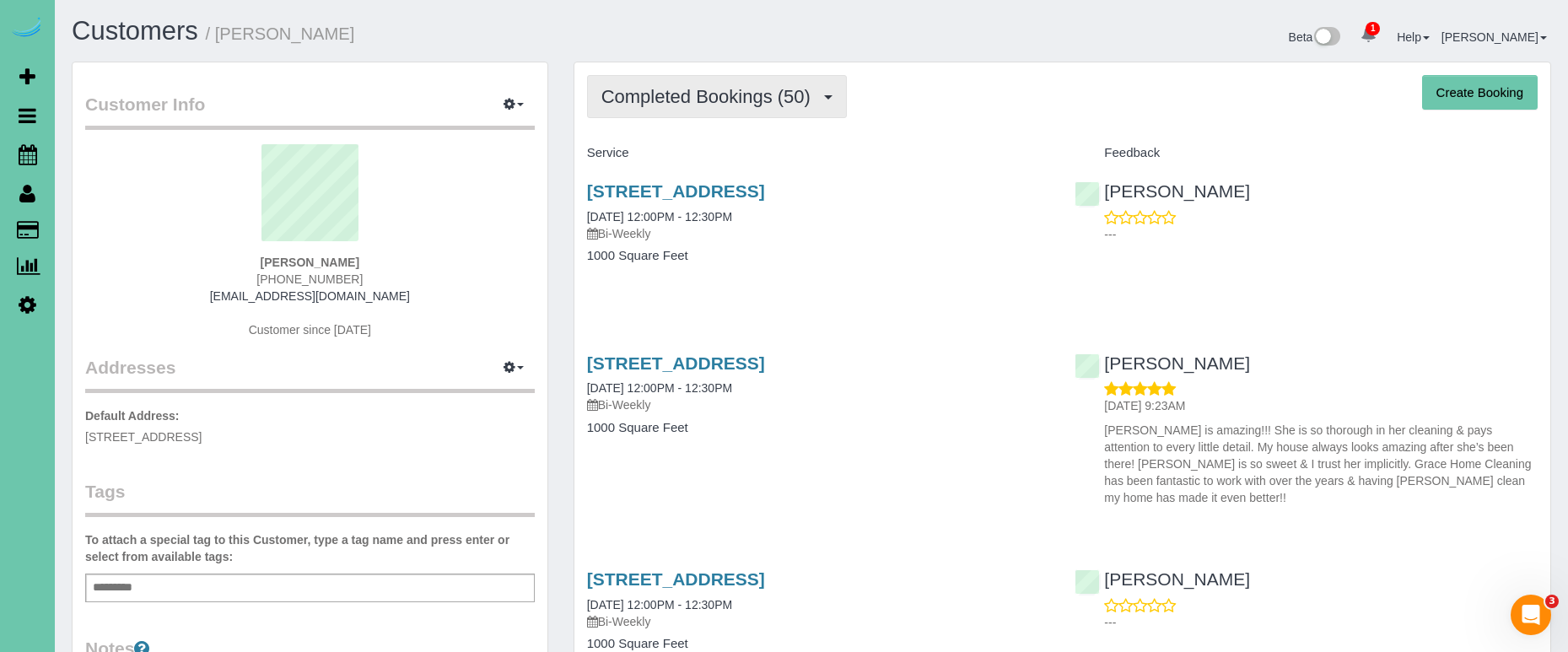
click at [720, 94] on span "Completed Bookings (50)" at bounding box center [709, 97] width 217 height 21
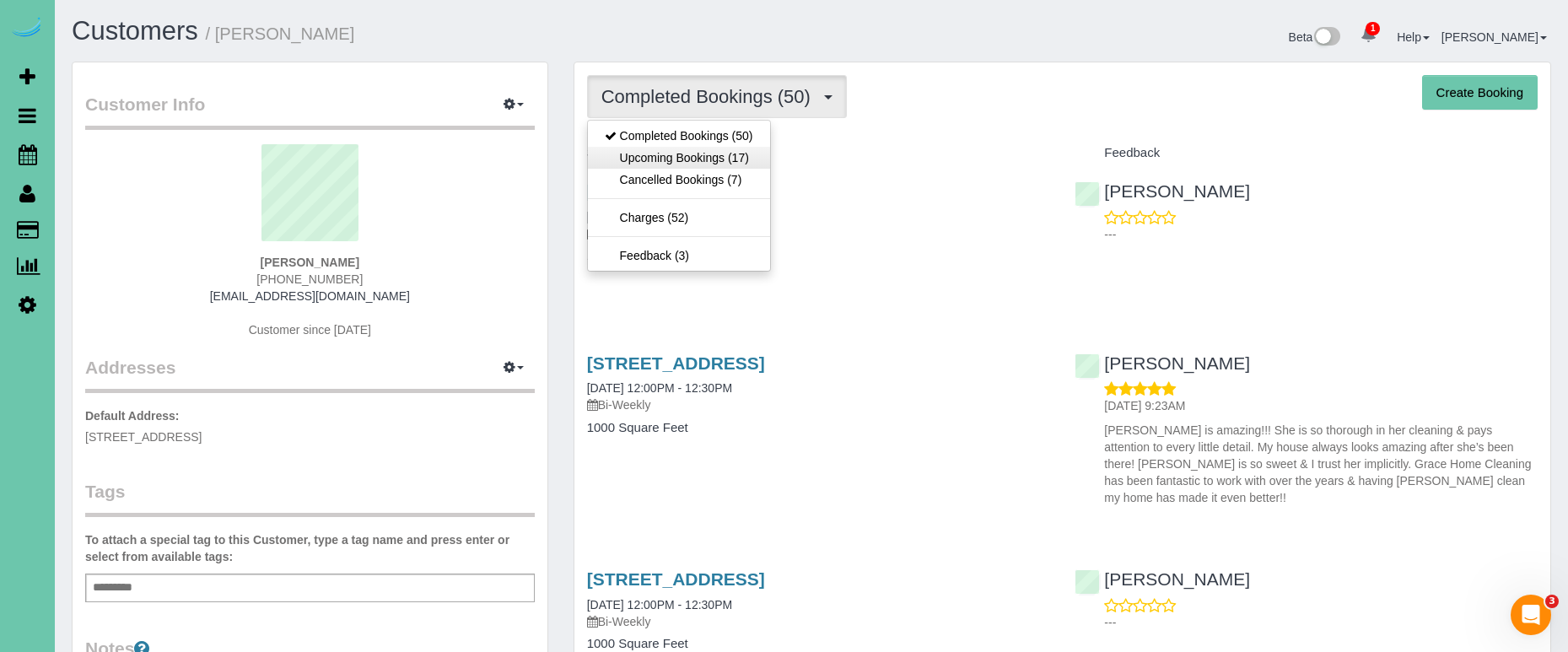
click at [713, 155] on link "Upcoming Bookings (17)" at bounding box center [679, 157] width 182 height 22
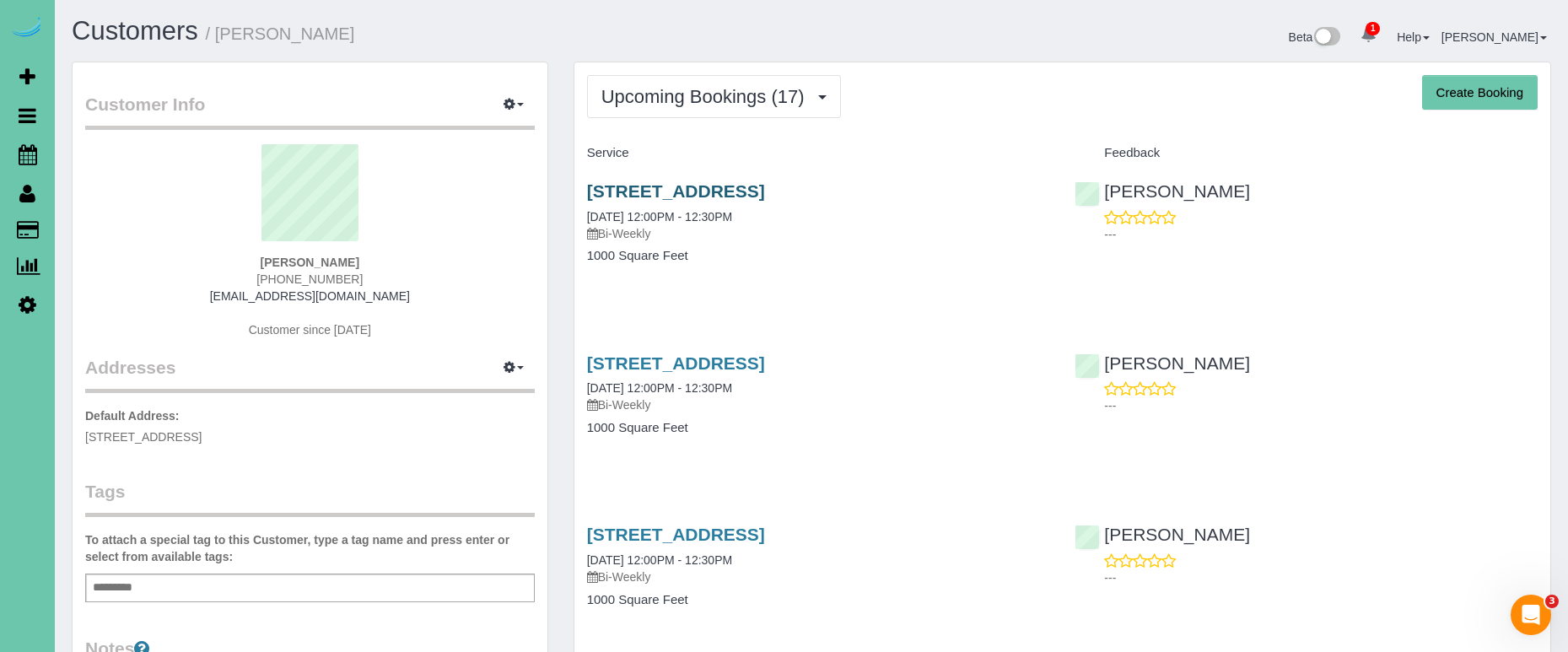
click at [651, 199] on link "5411 Poppelton Ave, Omaha, NE 68106" at bounding box center [675, 191] width 178 height 20
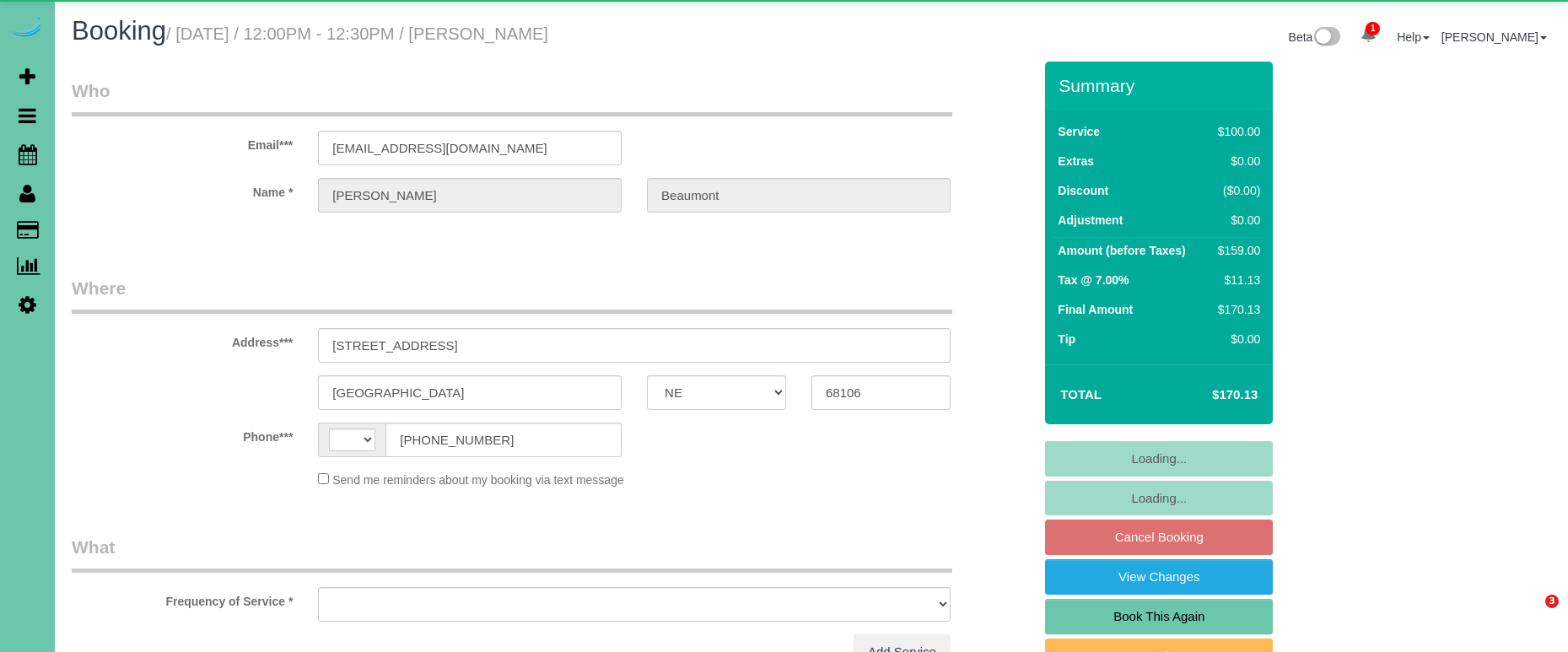
select select "NE"
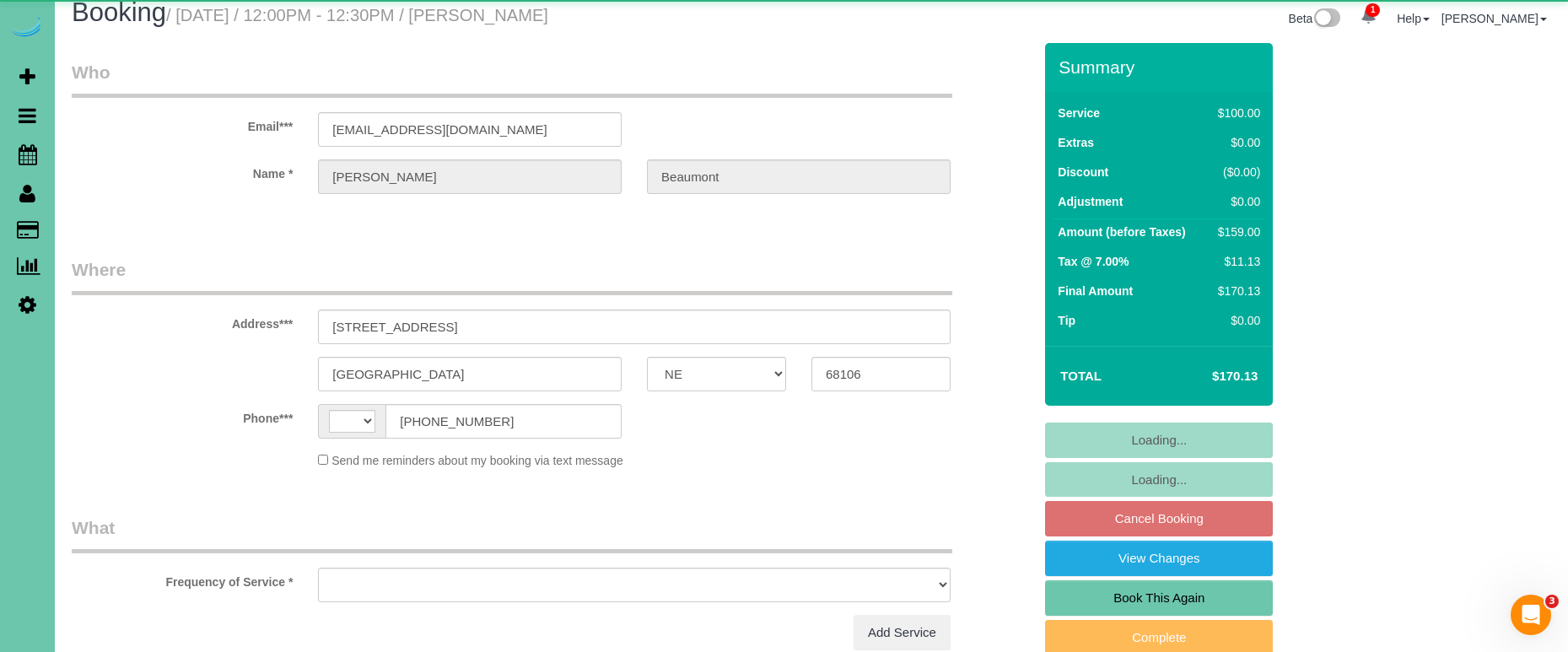
select select "string:[GEOGRAPHIC_DATA]"
select select "object:626"
select select "string:fspay-d646665f-7c68-4012-ae6a-c5946e37956c"
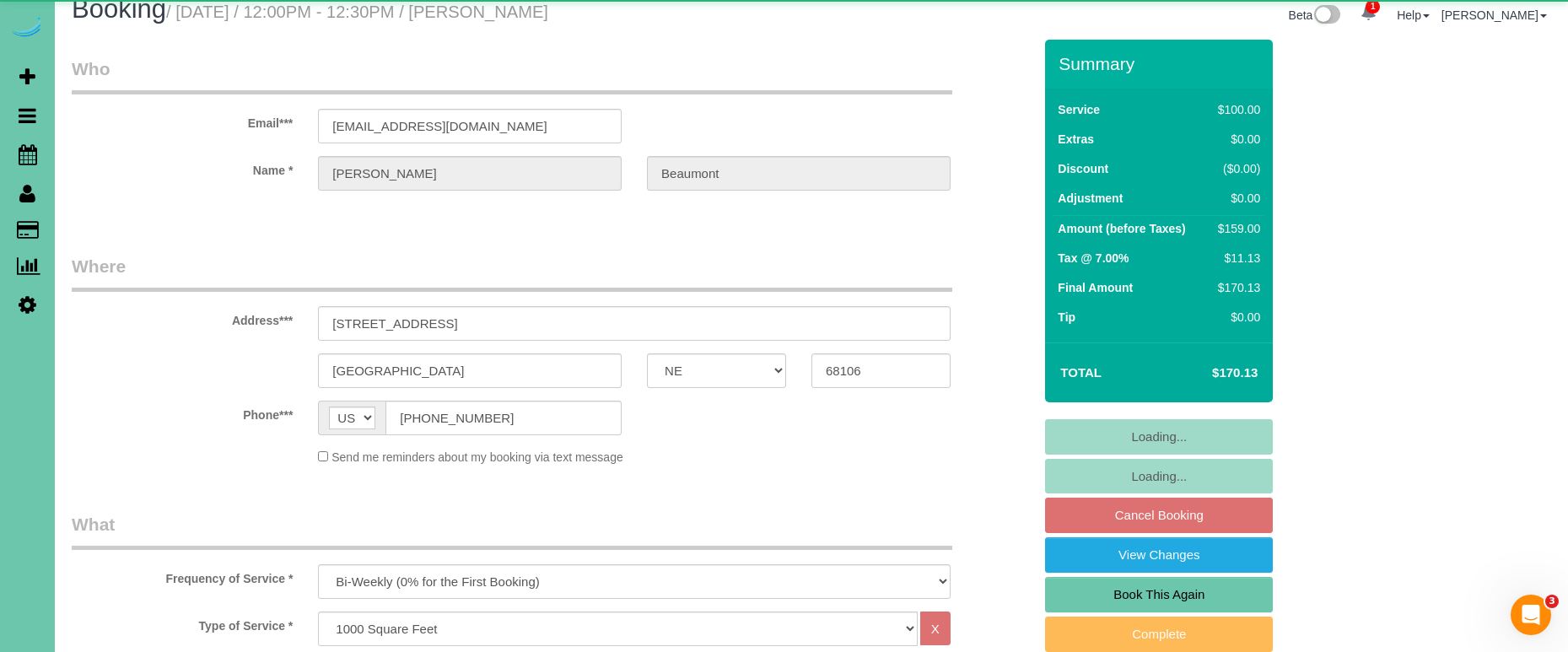
select select "object:859"
select select "number:36"
select select "number:41"
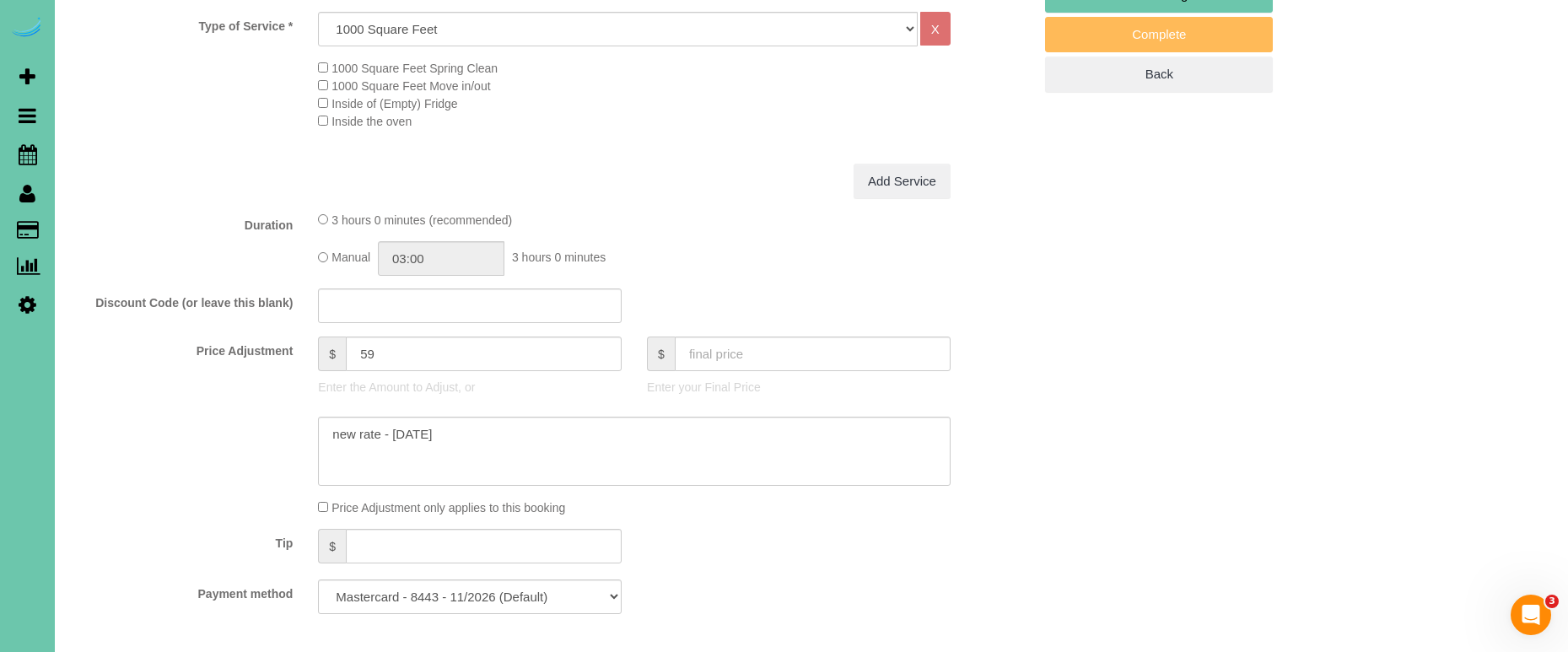
scroll to position [625, 0]
drag, startPoint x: 395, startPoint y: 347, endPoint x: 298, endPoint y: 322, distance: 100.2
click at [299, 322] on fieldset "What Frequency of Service * One Time Weekly (0% for the First Booking) Bi-Weekl…" at bounding box center [552, 267] width 961 height 716
type input "74"
click at [470, 445] on textarea at bounding box center [633, 447] width 632 height 69
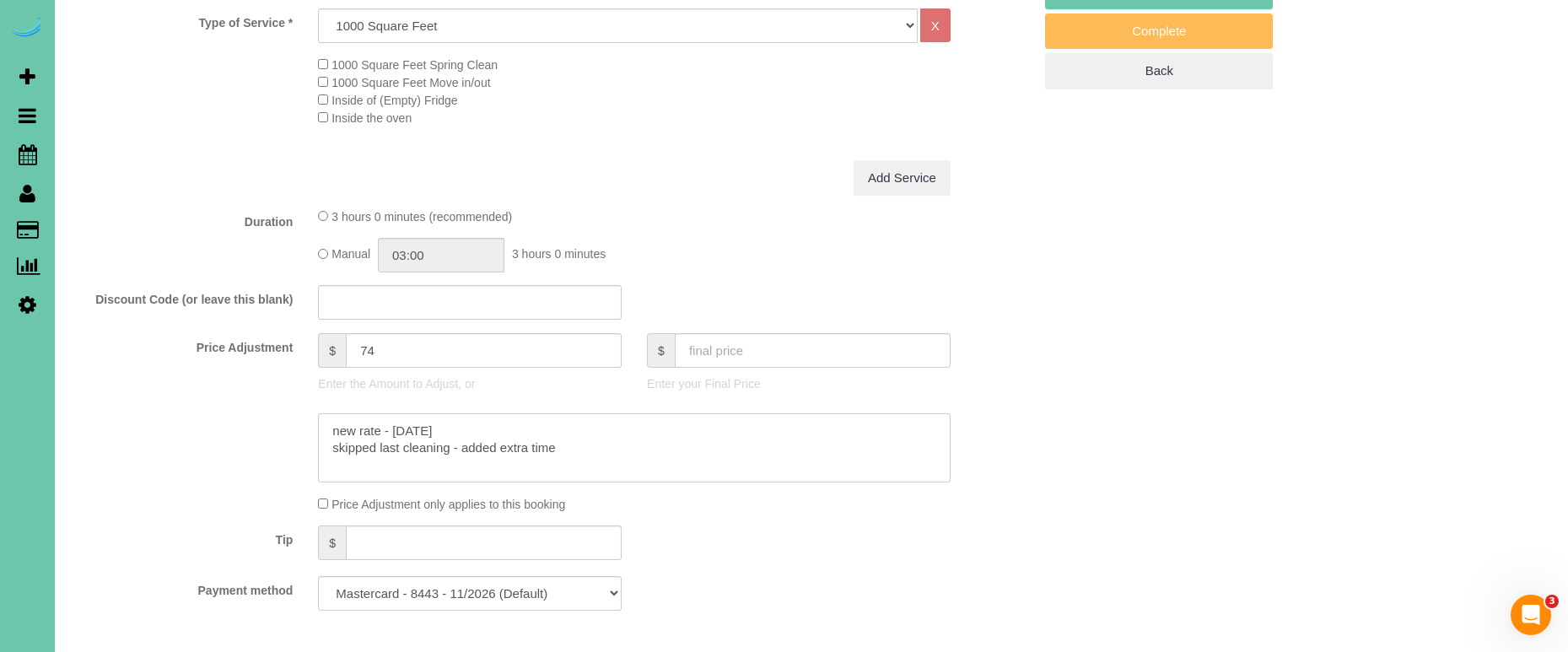
drag, startPoint x: 581, startPoint y: 446, endPoint x: 302, endPoint y: 437, distance: 279.1
click at [301, 438] on div at bounding box center [552, 447] width 986 height 69
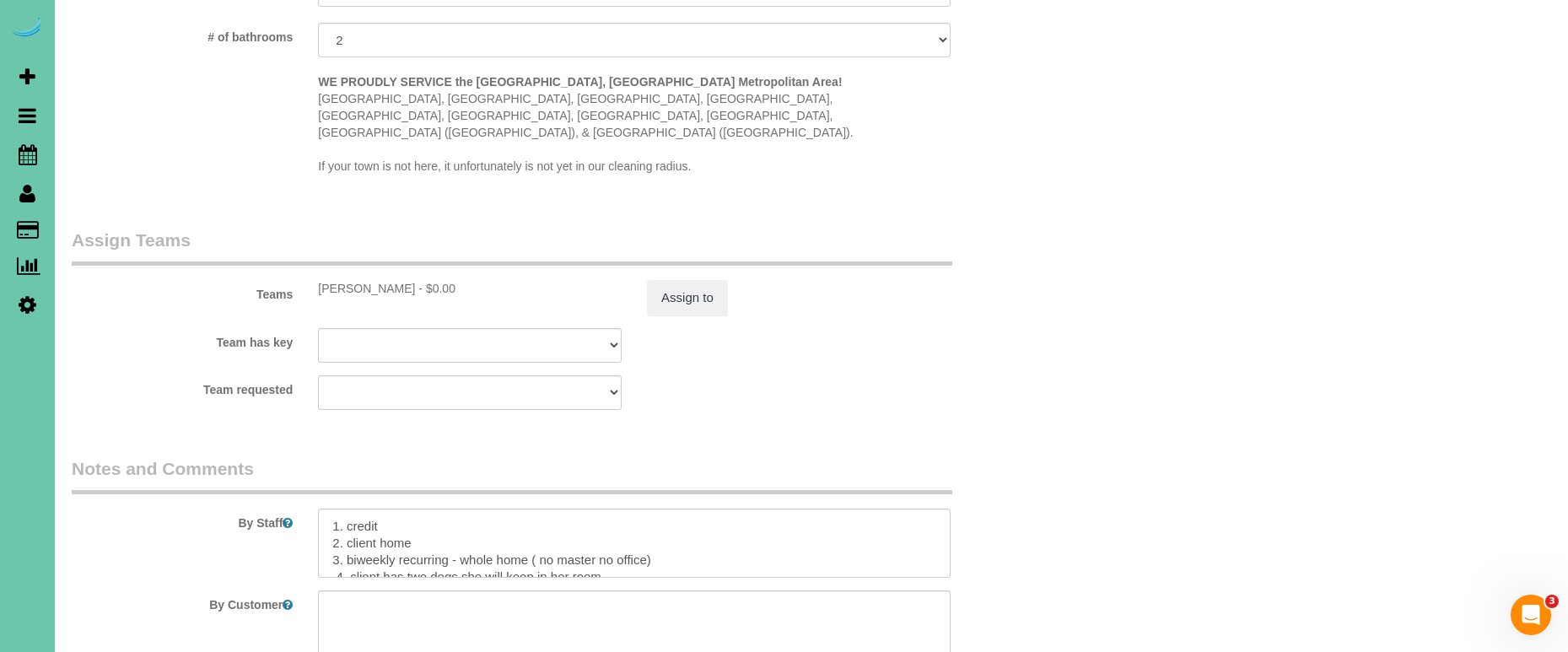
type textarea "new rate - 10/3/25 skipped last cleaning - added extra time"
click at [328, 509] on textarea at bounding box center [633, 543] width 632 height 69
paste textarea "skipped last cleaning - added extra time"
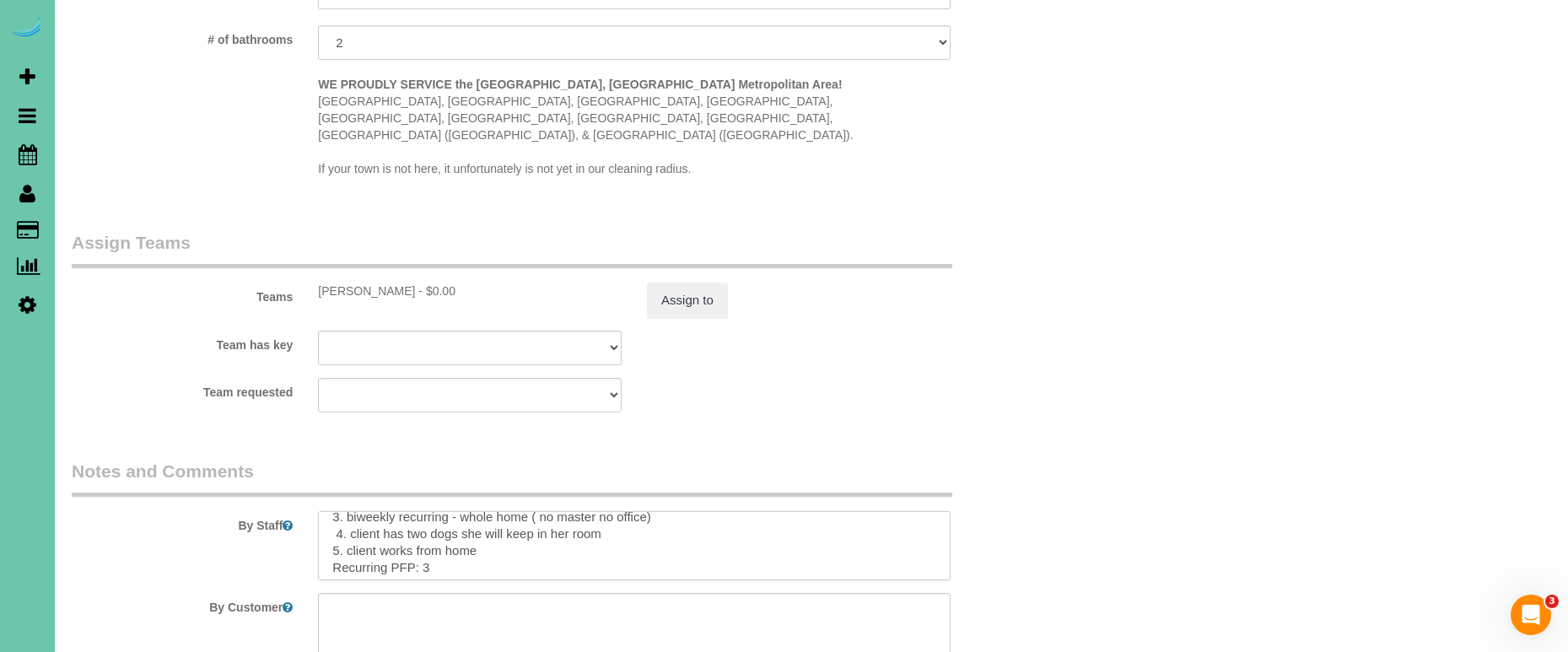
scroll to position [62, 0]
click at [479, 524] on textarea at bounding box center [633, 545] width 632 height 69
type textarea "skipped last cleaning - added extra time 1. credit 2. client home 3. biweekly r…"
click at [690, 283] on button "Assign to" at bounding box center [687, 301] width 81 height 36
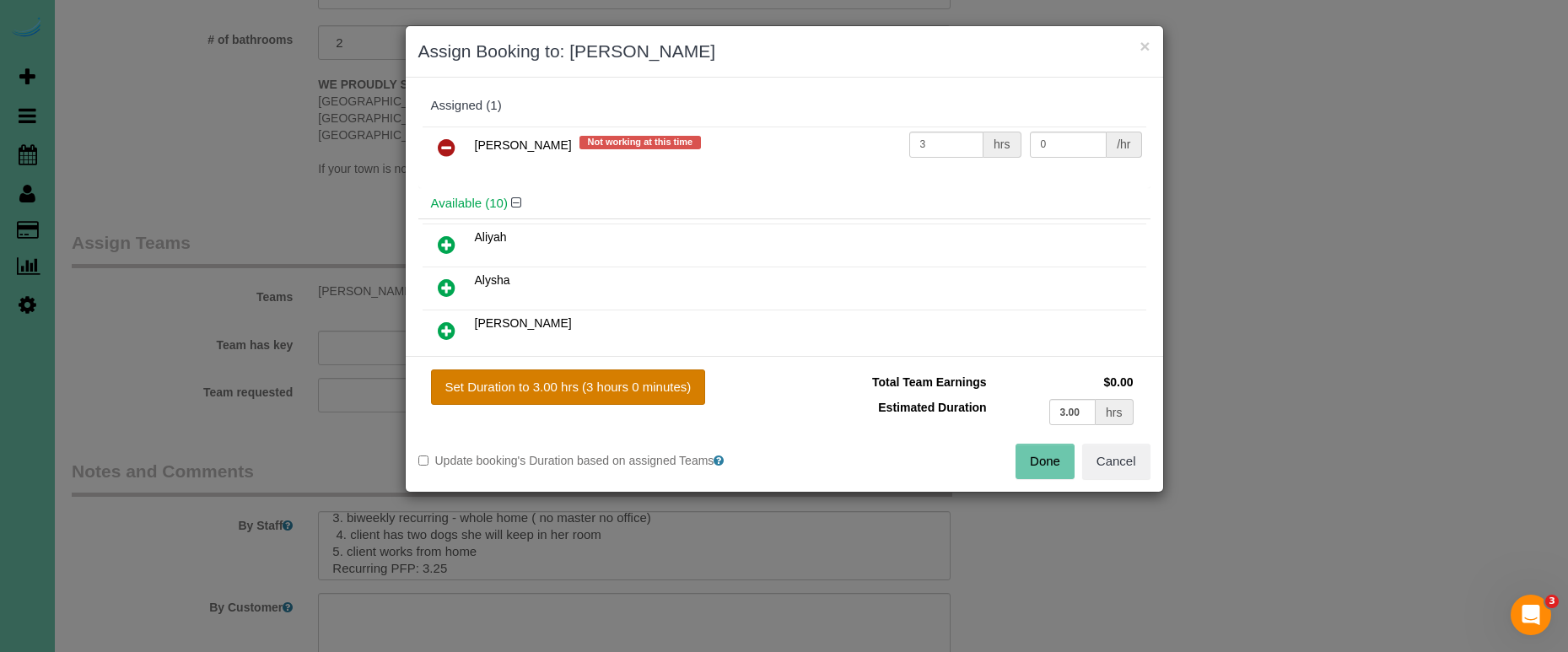
click at [572, 380] on button "Set Duration to 3.00 hrs (3 hours 0 minutes)" at bounding box center [568, 387] width 275 height 36
type input "3.00"
click at [1081, 413] on input "3.00" at bounding box center [1072, 411] width 47 height 26
type input "3.25"
click at [634, 388] on button "Set Duration to 3.25 hrs (3 hours 15 minutes)" at bounding box center [572, 387] width 282 height 36
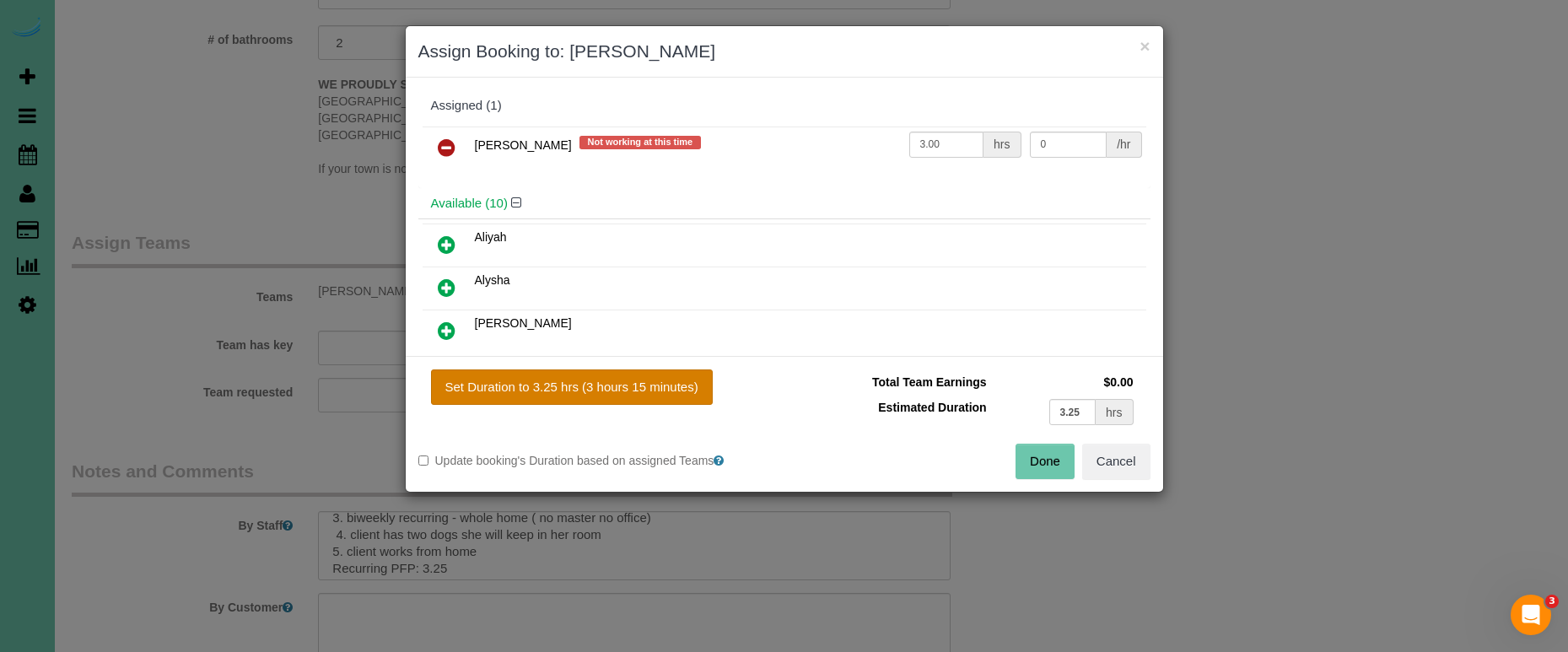
type input "3.25"
click at [1029, 451] on button "Done" at bounding box center [1045, 461] width 59 height 36
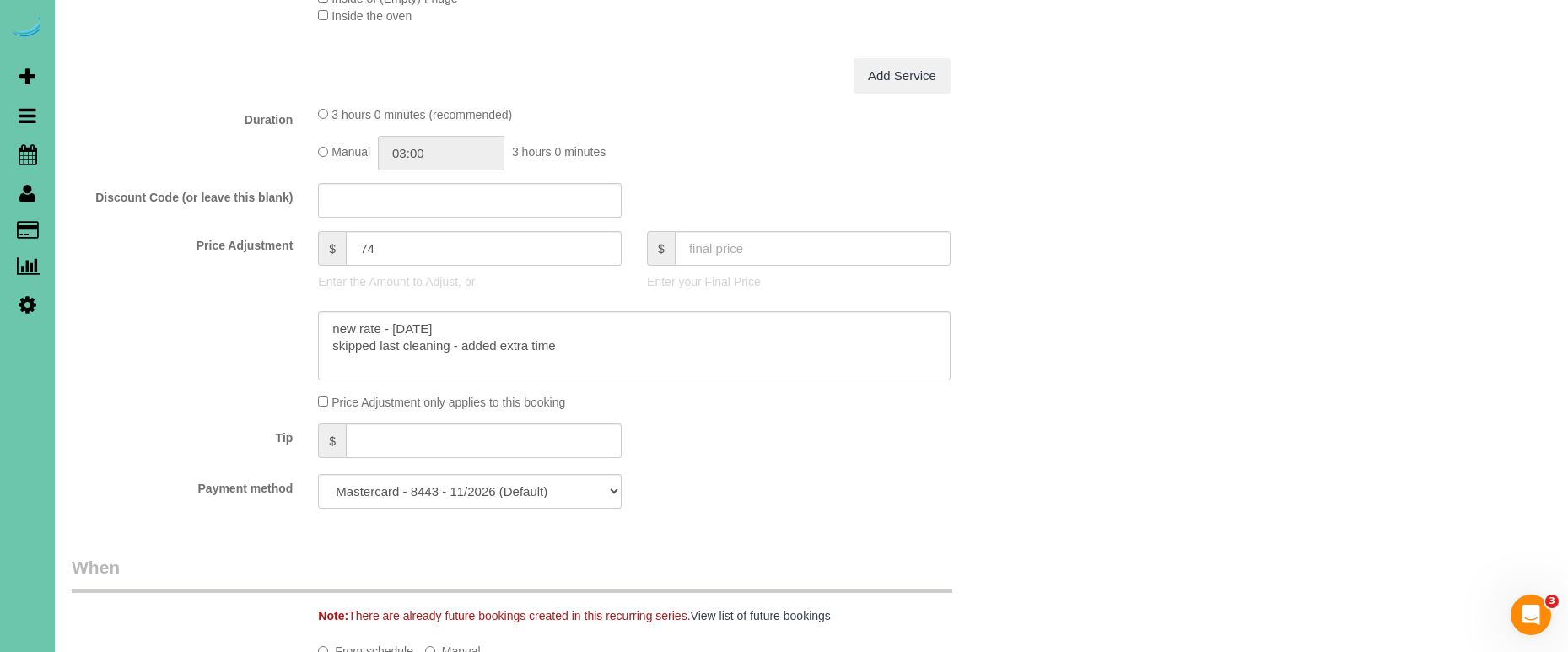
scroll to position [729, 0]
click at [431, 246] on input "74" at bounding box center [484, 246] width 275 height 35
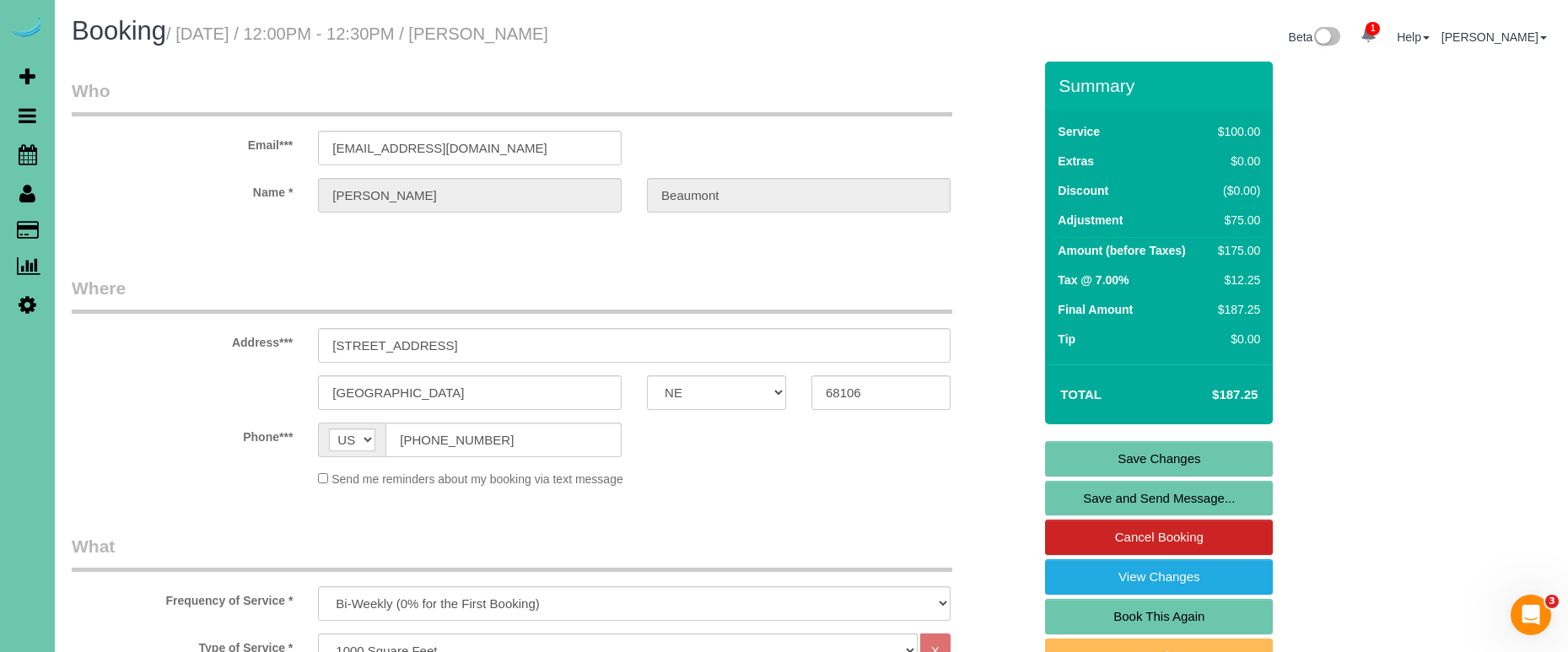
scroll to position [0, 0]
type input "75"
click at [1063, 464] on link "Save Changes" at bounding box center [1158, 459] width 228 height 36
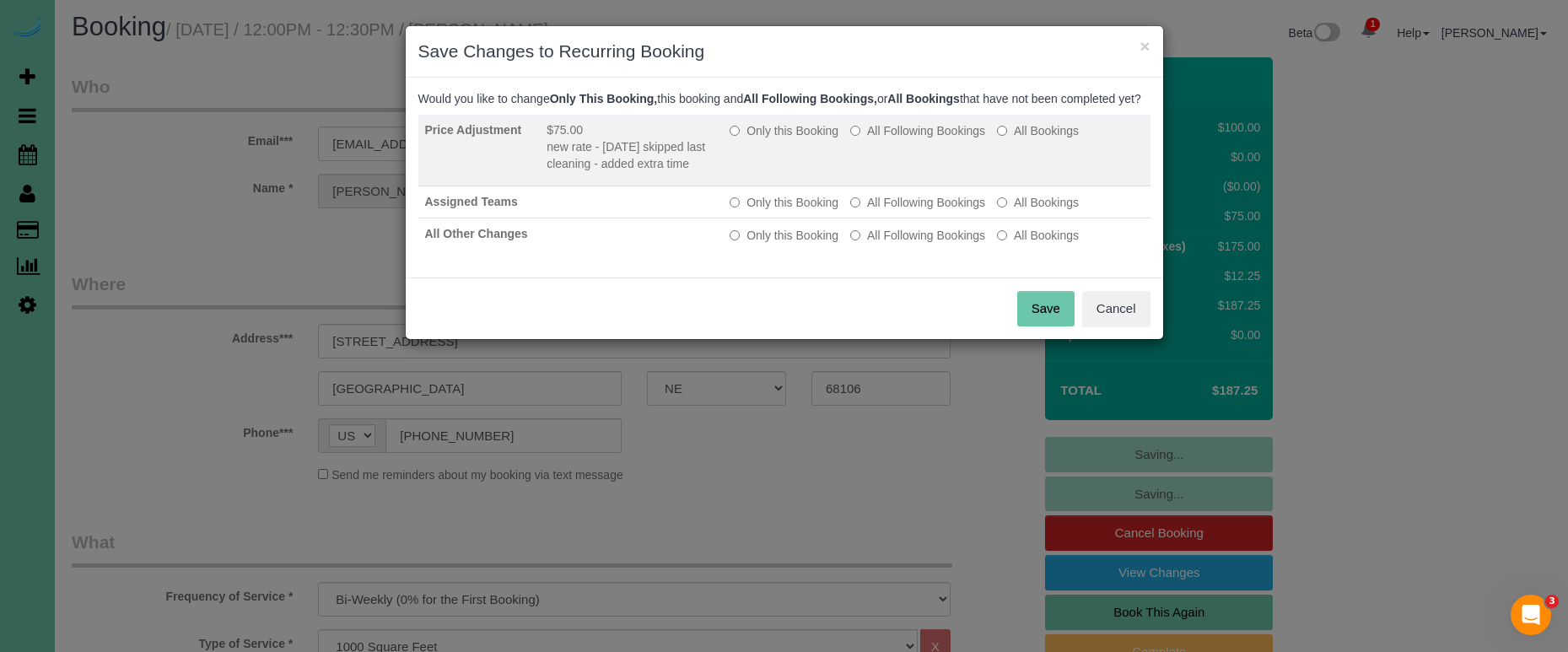
click at [767, 140] on label "Only this Booking" at bounding box center [784, 131] width 109 height 17
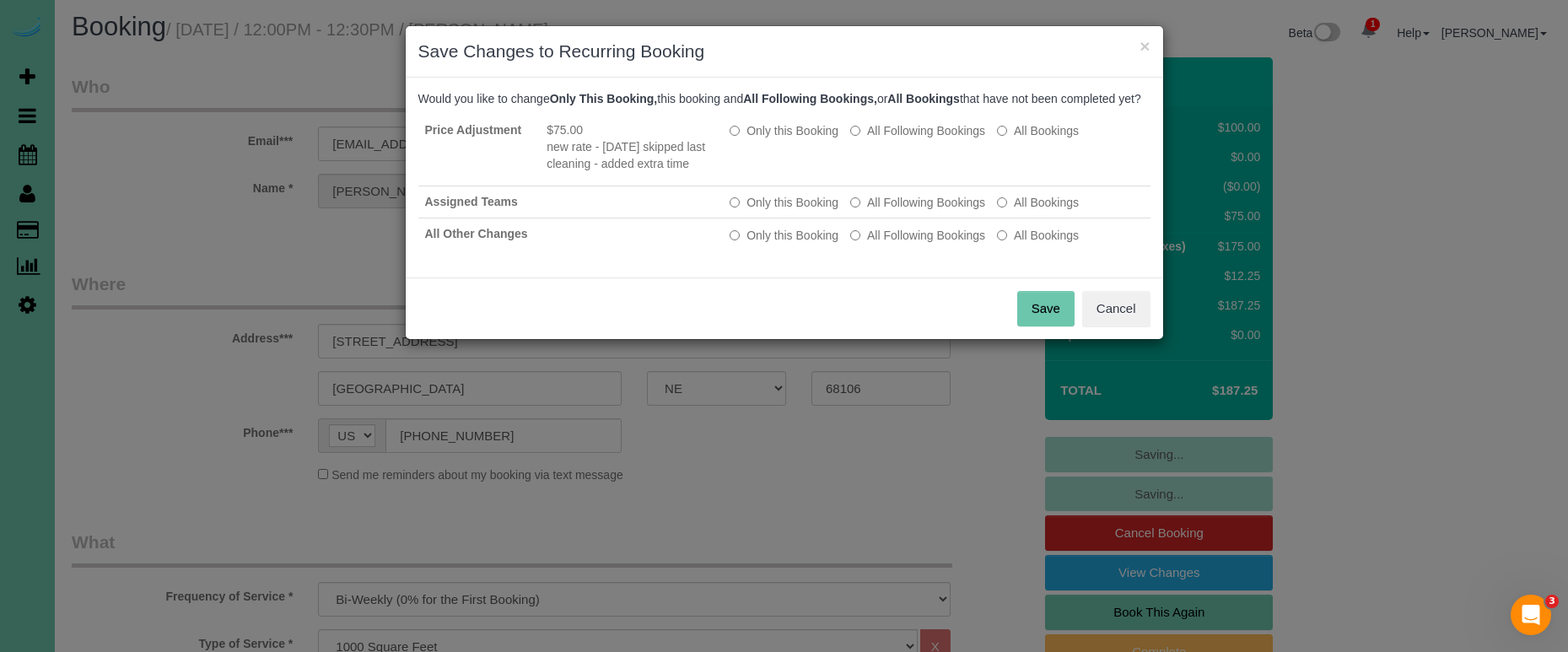
drag, startPoint x: 1034, startPoint y: 330, endPoint x: 1004, endPoint y: 309, distance: 36.6
click at [1034, 326] on button "Save" at bounding box center [1046, 309] width 57 height 36
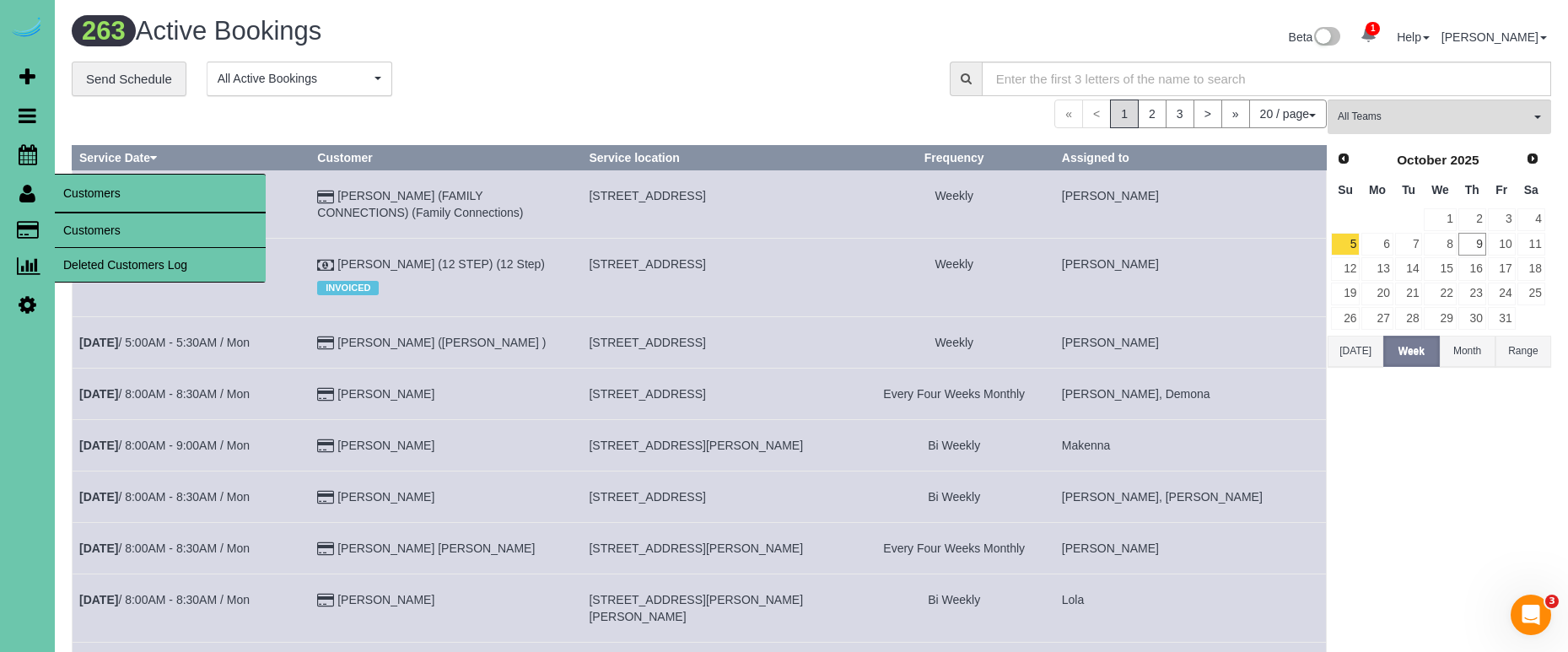
click at [78, 227] on link "Customers" at bounding box center [160, 231] width 211 height 34
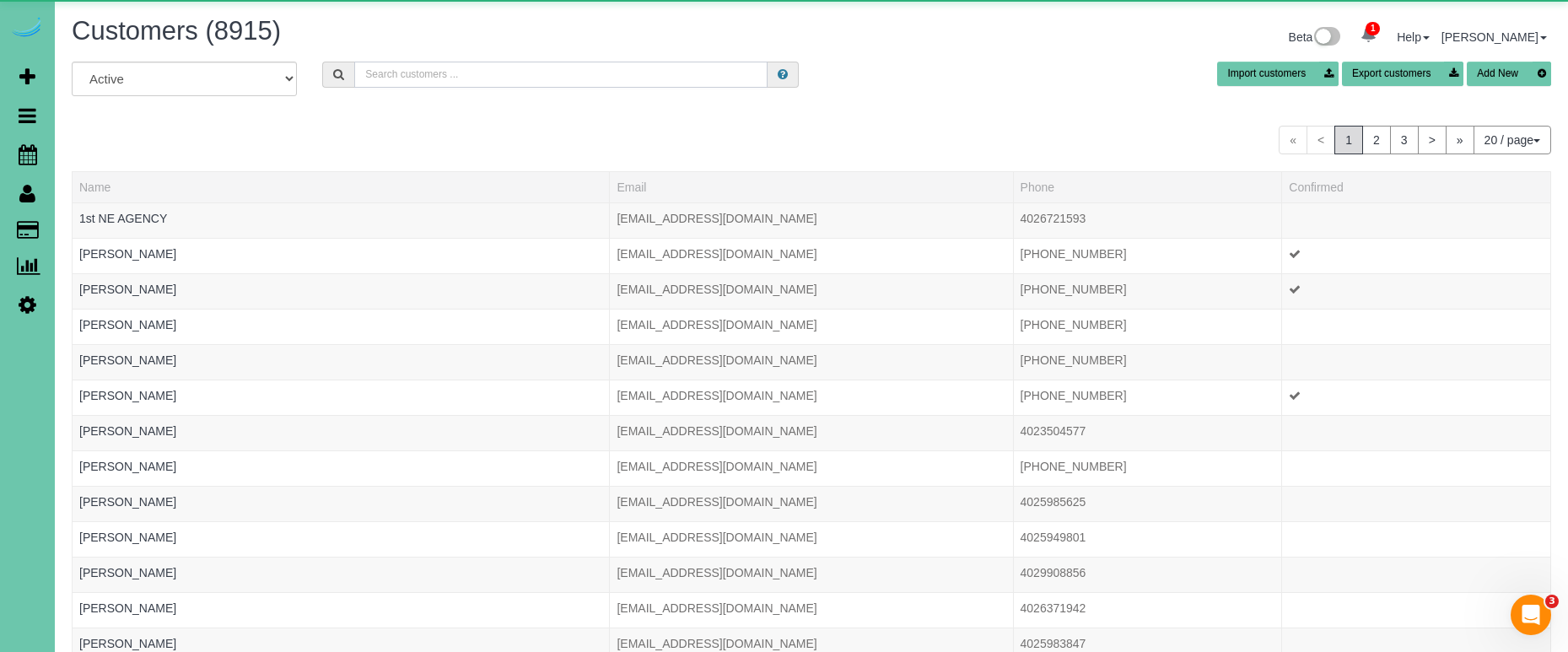
click at [388, 71] on input "text" at bounding box center [561, 74] width 413 height 26
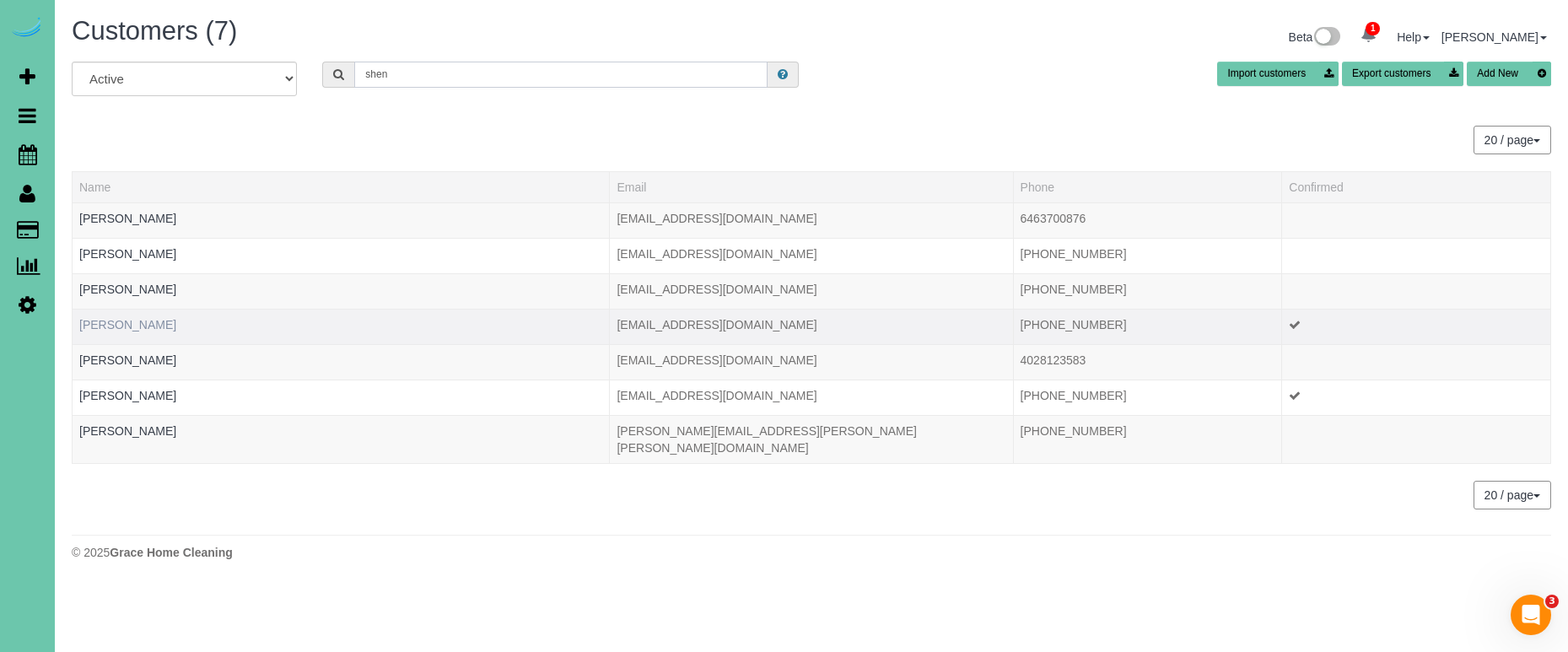
type input "shen"
drag, startPoint x: 125, startPoint y: 324, endPoint x: 103, endPoint y: 340, distance: 27.2
click at [125, 324] on link "Sandra Shen" at bounding box center [128, 324] width 97 height 13
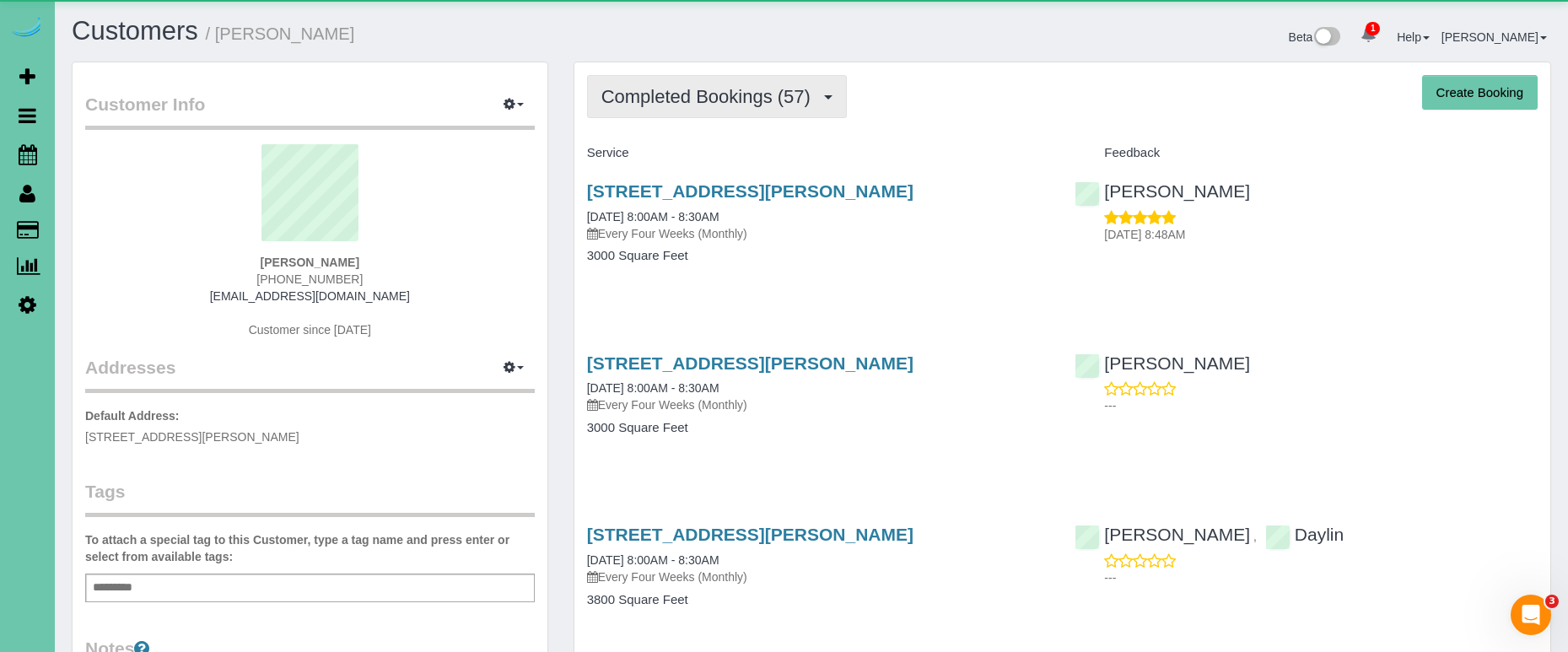
click at [678, 102] on span "Completed Bookings (57)" at bounding box center [709, 97] width 217 height 21
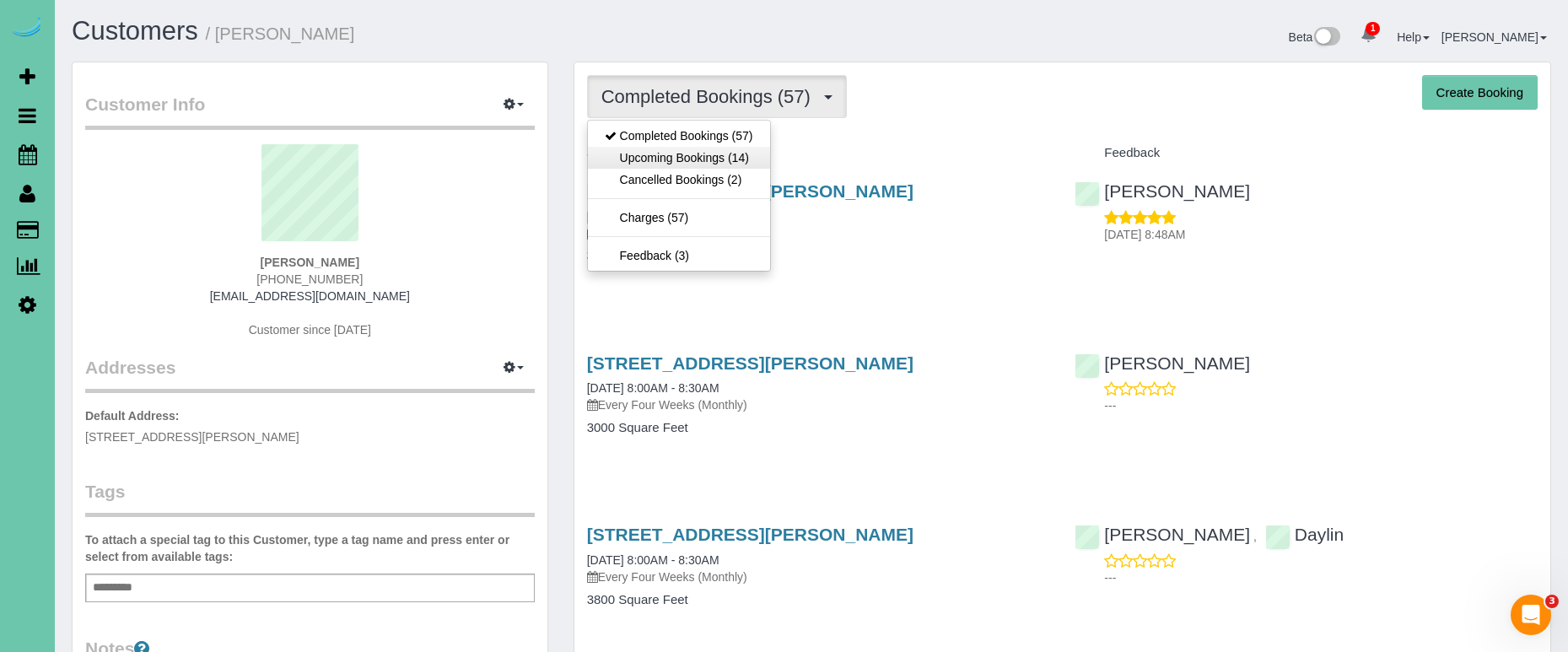
click at [659, 155] on link "Upcoming Bookings (14)" at bounding box center [679, 157] width 182 height 22
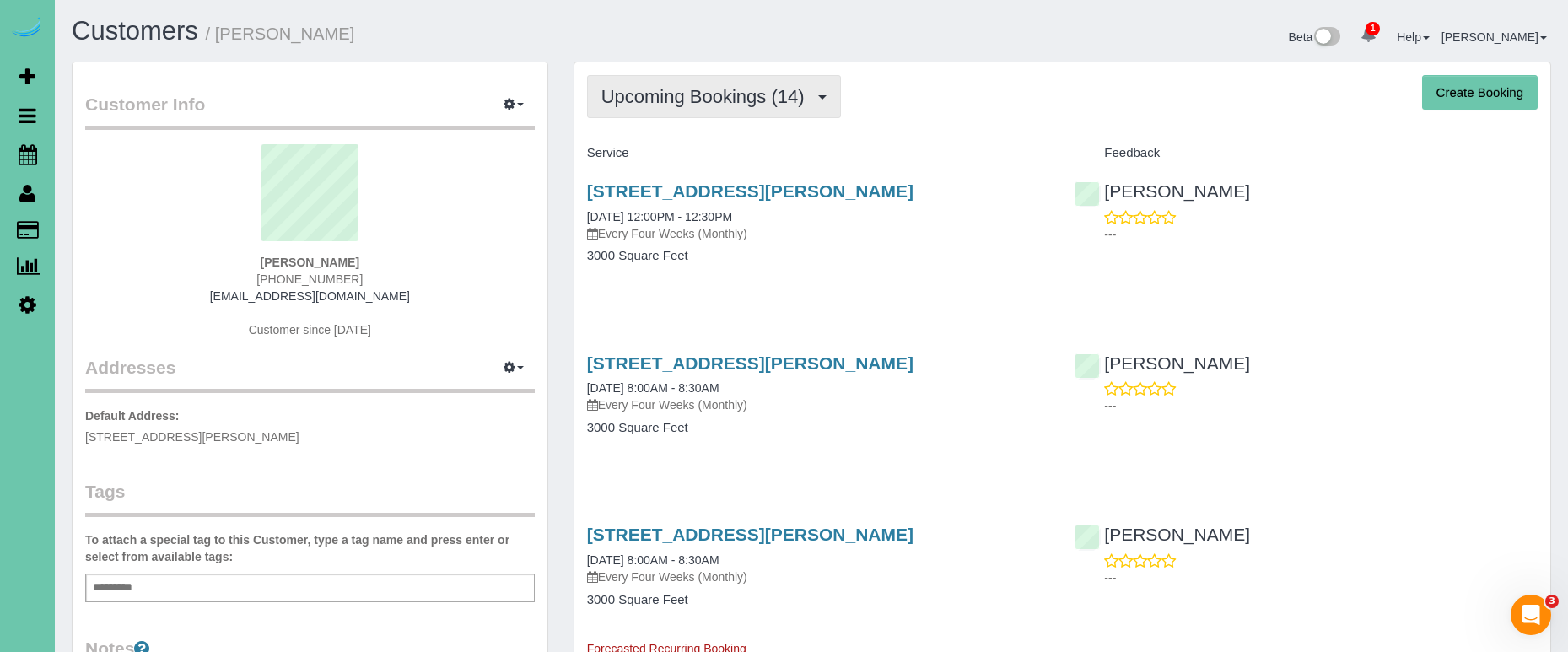
click at [707, 86] on span "Upcoming Bookings (14)" at bounding box center [707, 97] width 212 height 21
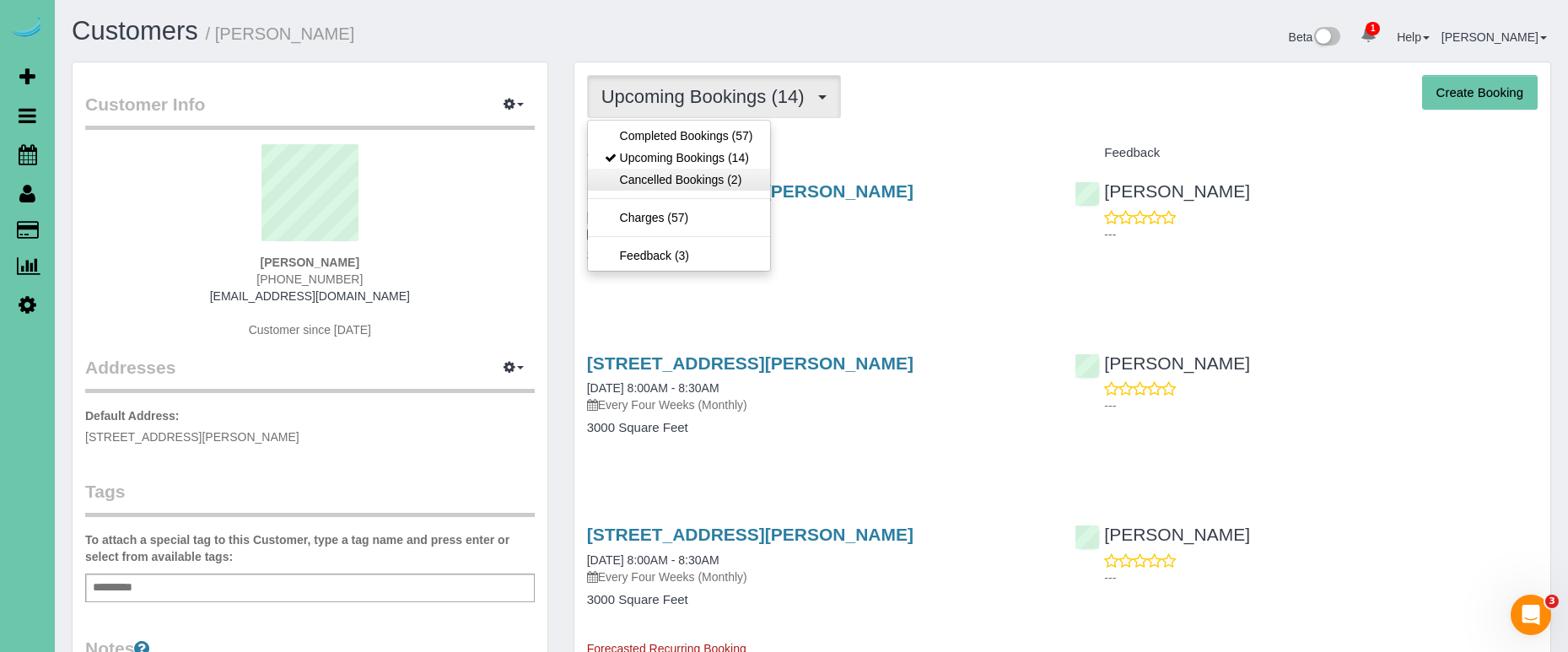
click at [708, 185] on link "Cancelled Bookings (2)" at bounding box center [679, 180] width 182 height 22
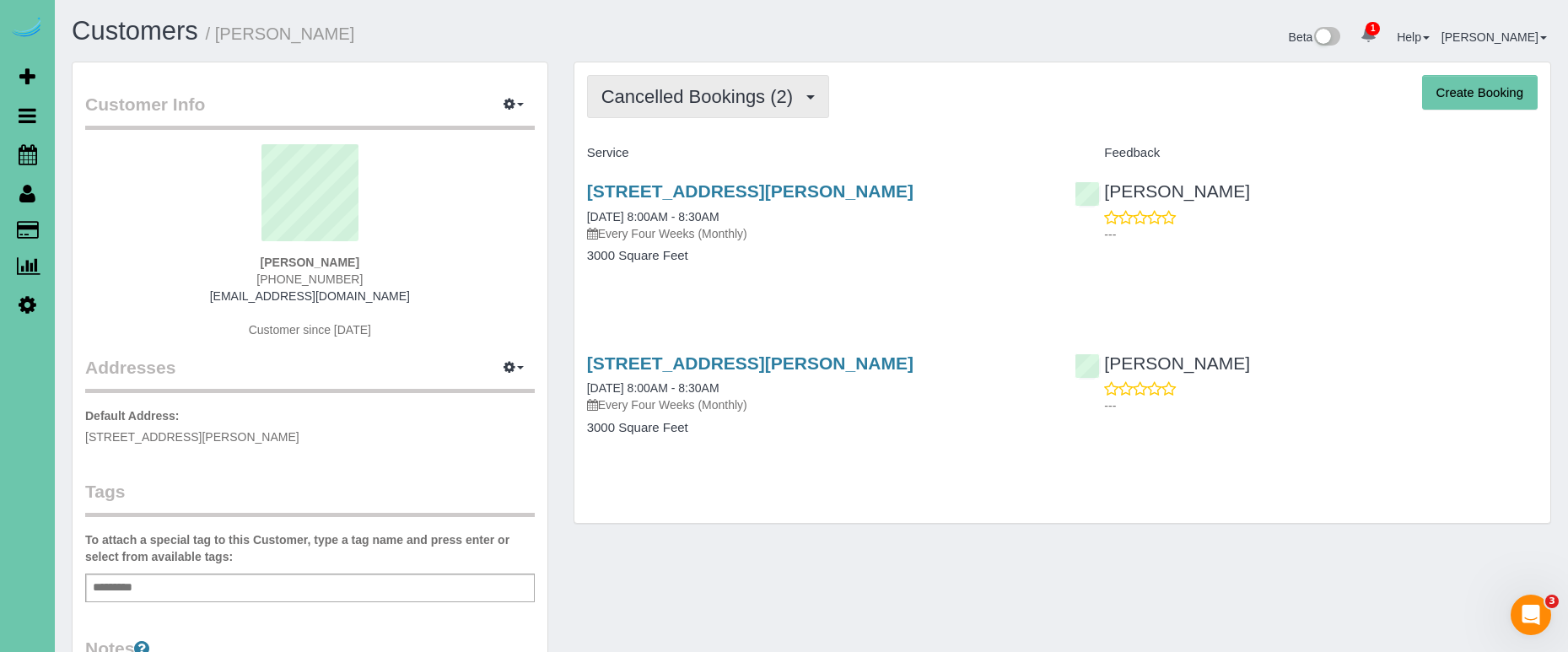
click at [663, 101] on span "Cancelled Bookings (2)" at bounding box center [700, 97] width 199 height 21
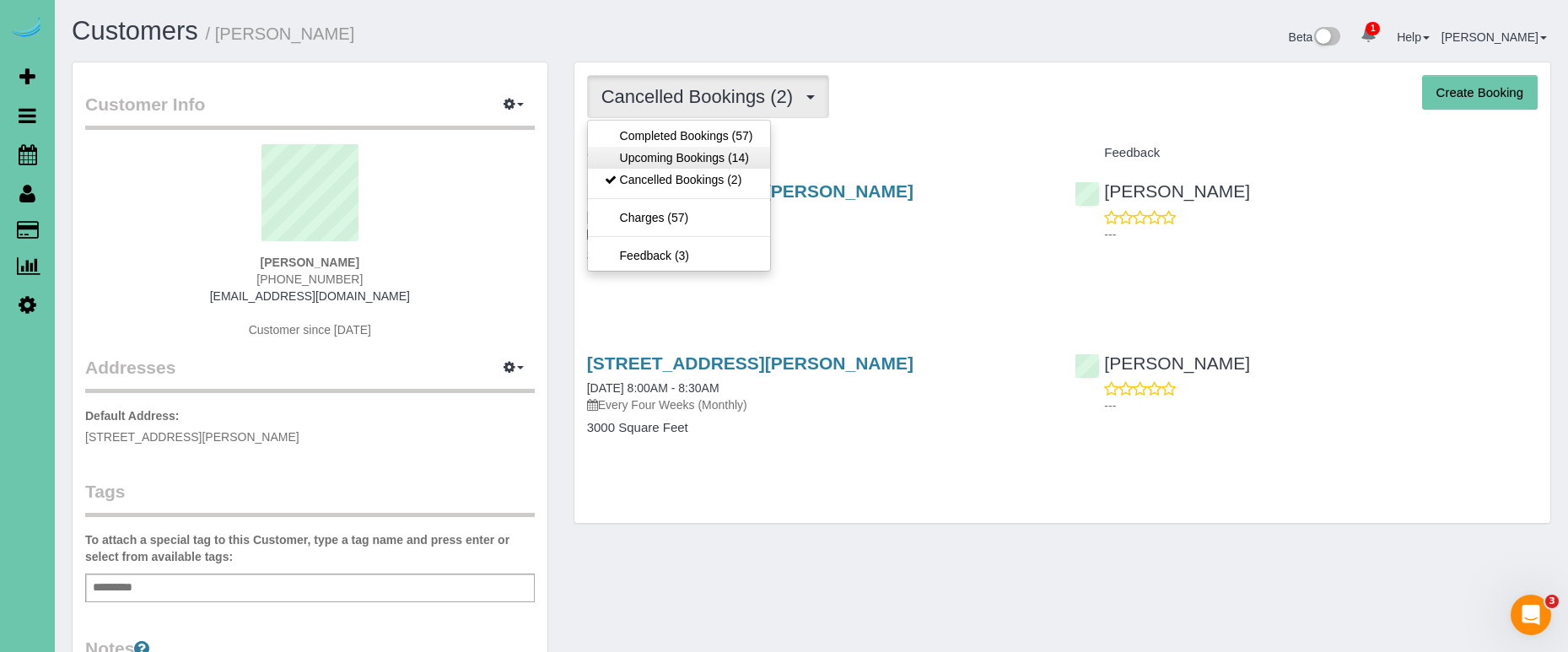
click at [651, 161] on link "Upcoming Bookings (14)" at bounding box center [679, 157] width 182 height 22
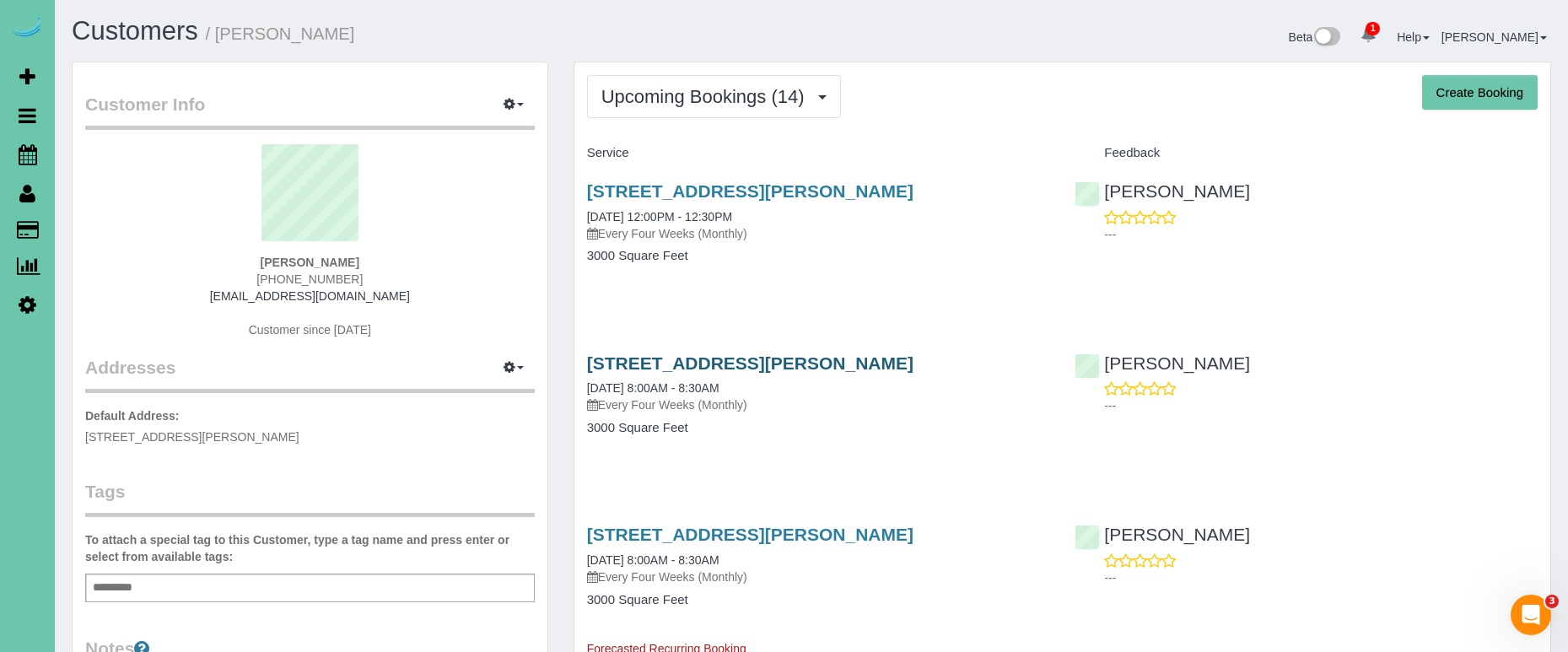
click at [690, 368] on link "13304 Seward Street, Omaha, NE 68154" at bounding box center [750, 363] width 326 height 20
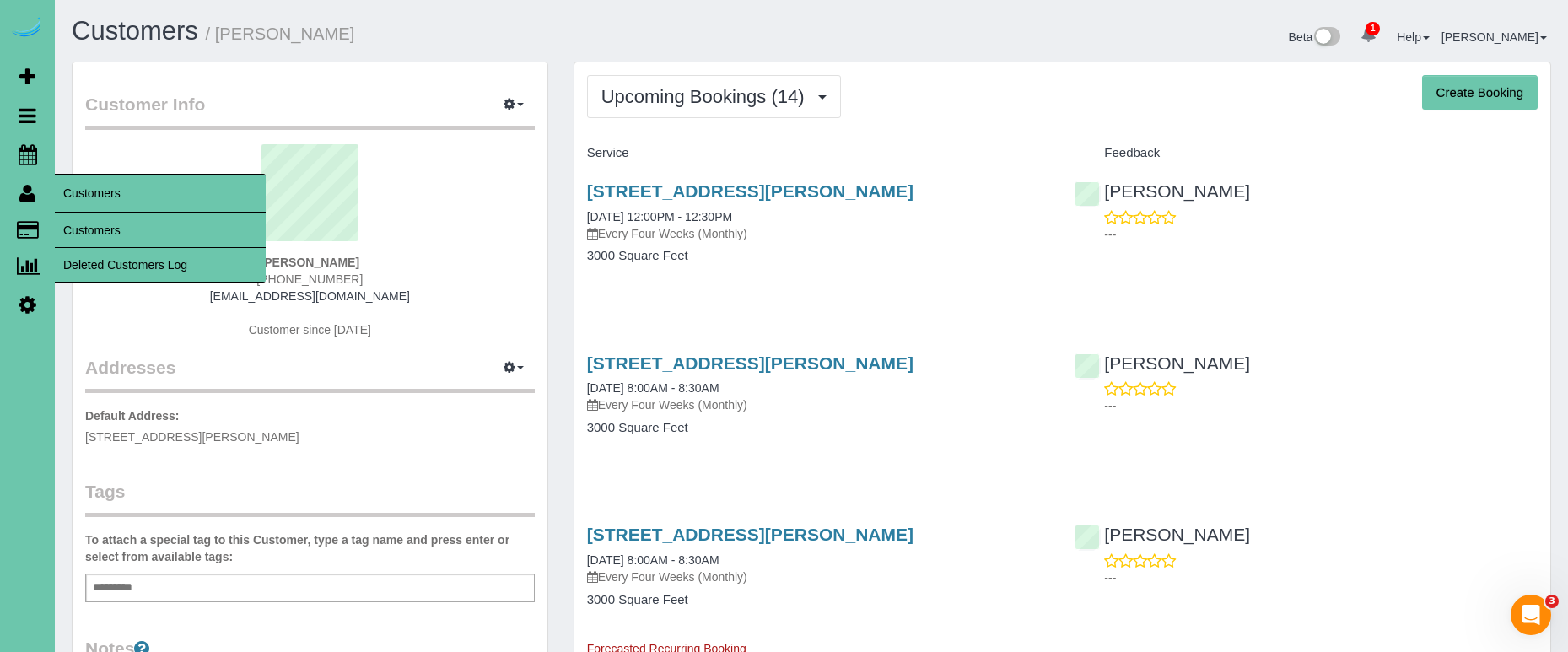
click at [97, 228] on link "Customers" at bounding box center [160, 231] width 211 height 34
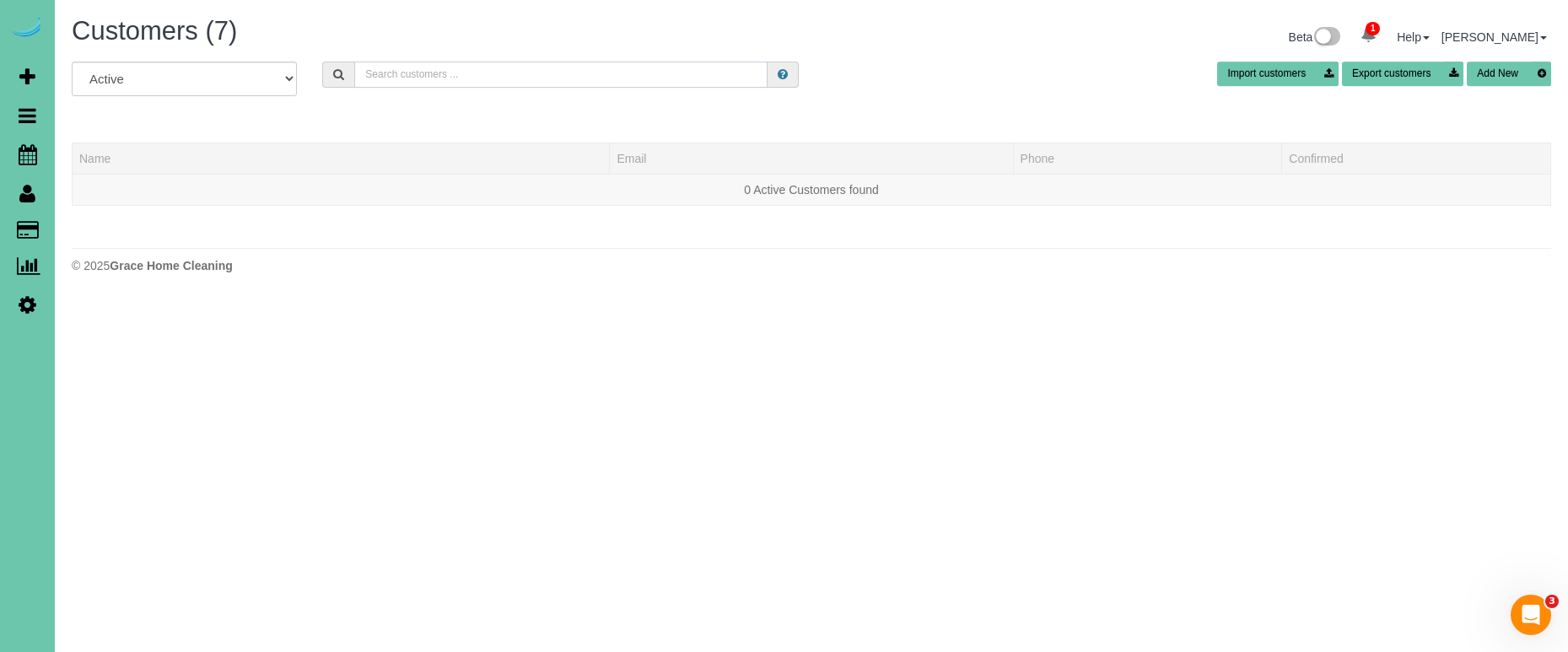
click at [488, 78] on input "text" at bounding box center [561, 74] width 413 height 26
drag, startPoint x: 413, startPoint y: 72, endPoint x: 321, endPoint y: 60, distance: 92.8
click at [321, 60] on div "Customers (7) Beta 1 Your Notifications You have 0 alerts × You have 3 to charg…" at bounding box center [810, 149] width 1513 height 299
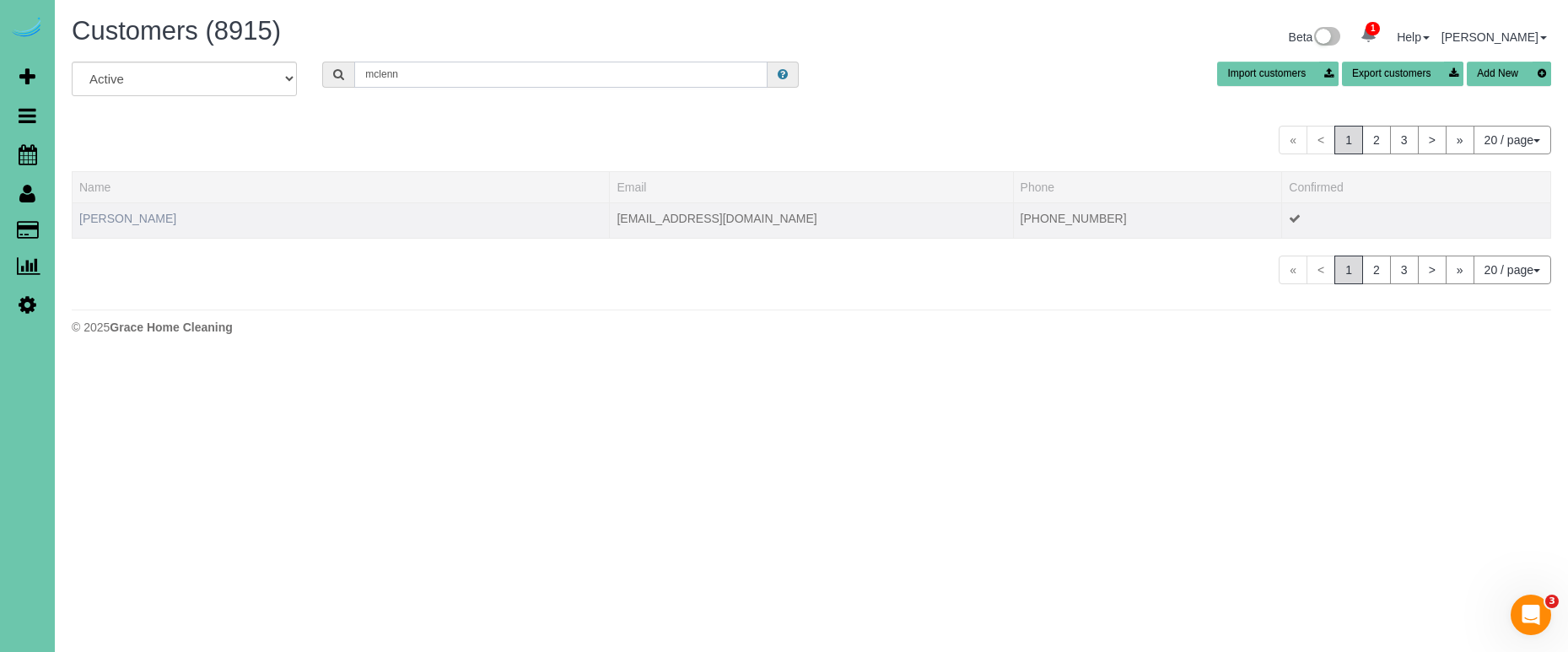
type input "mclenn"
click at [123, 220] on link "Dan McLennan" at bounding box center [128, 218] width 97 height 13
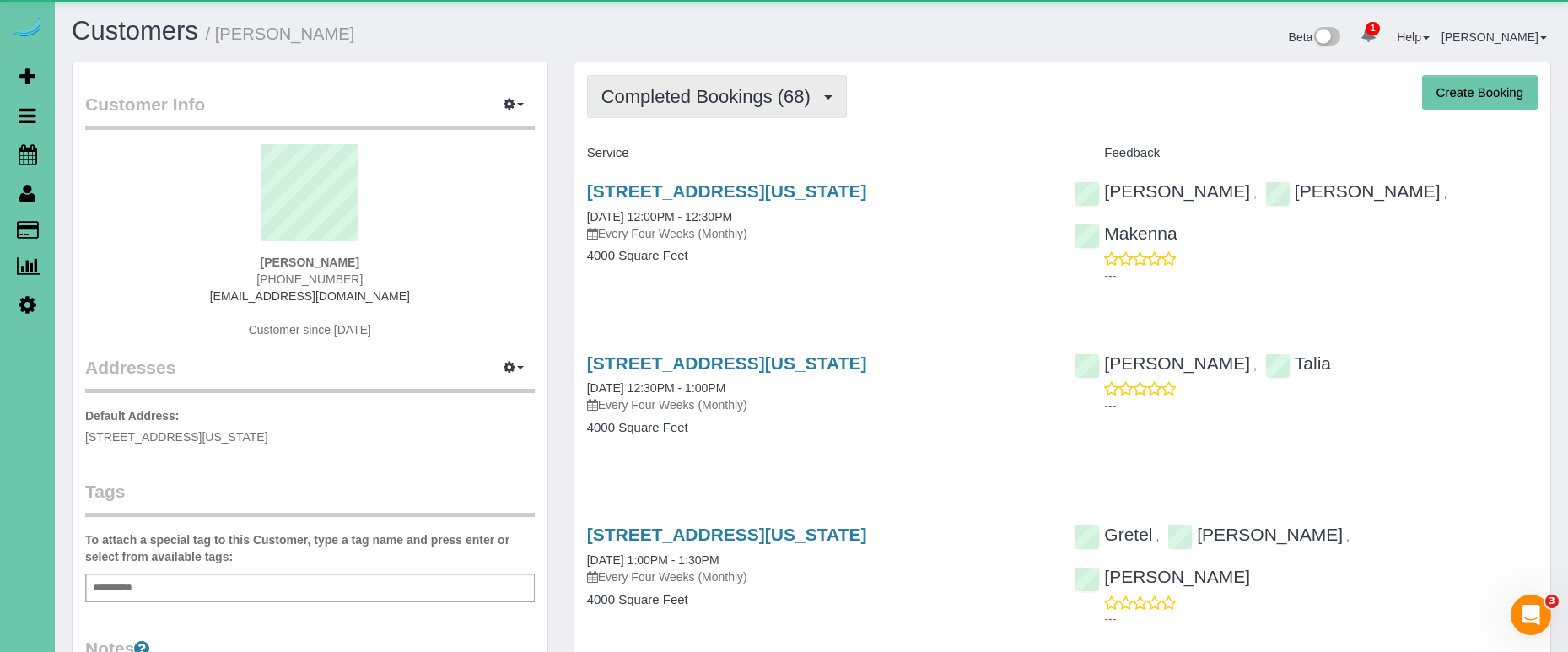
click at [698, 81] on button "Completed Bookings (68)" at bounding box center [716, 97] width 259 height 43
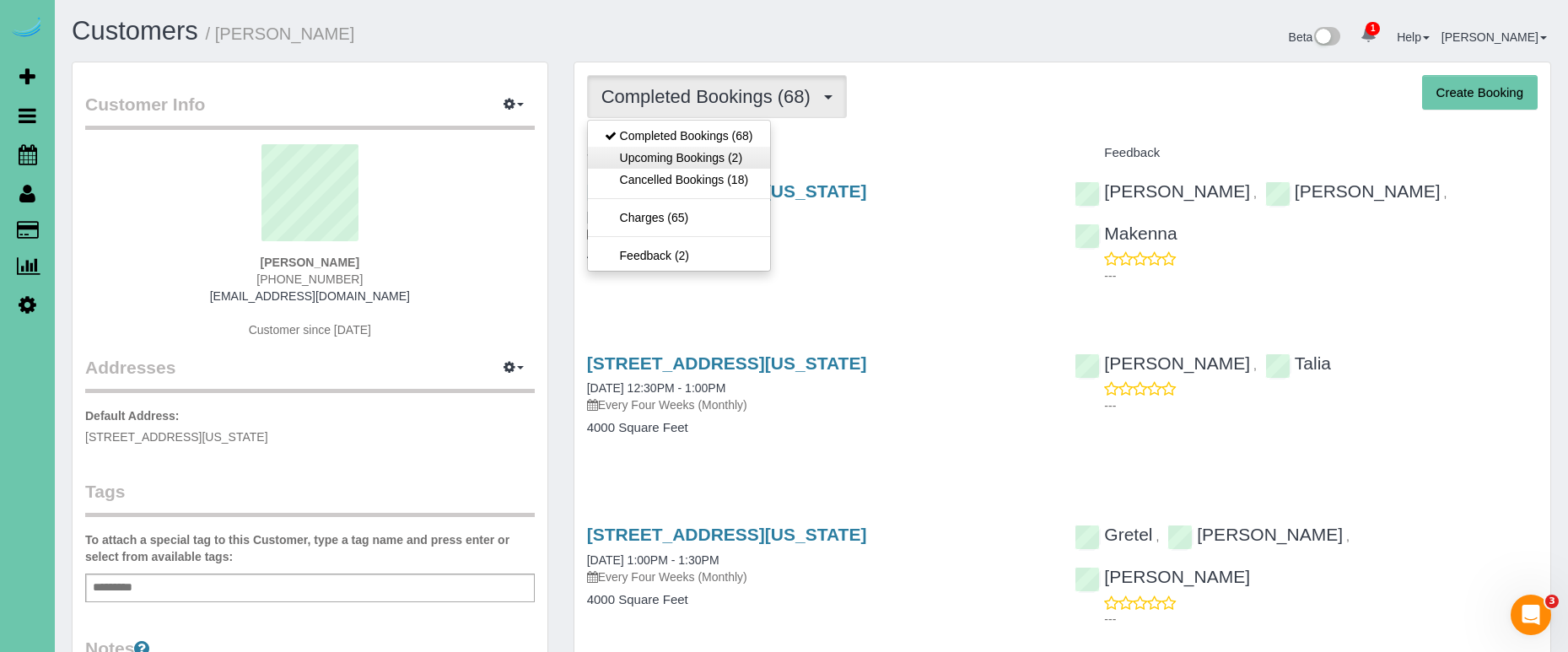
click at [723, 160] on link "Upcoming Bookings (2)" at bounding box center [679, 157] width 182 height 22
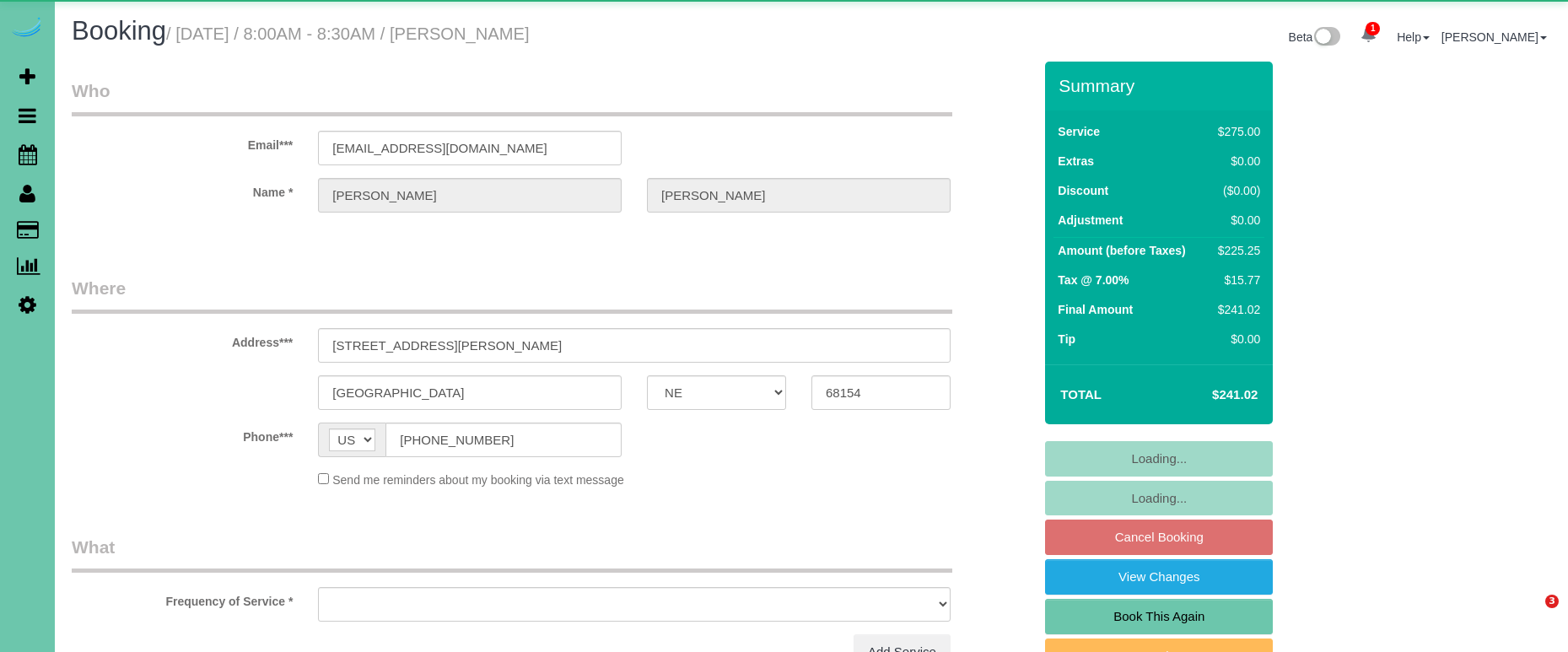
select select "NE"
select select "object:626"
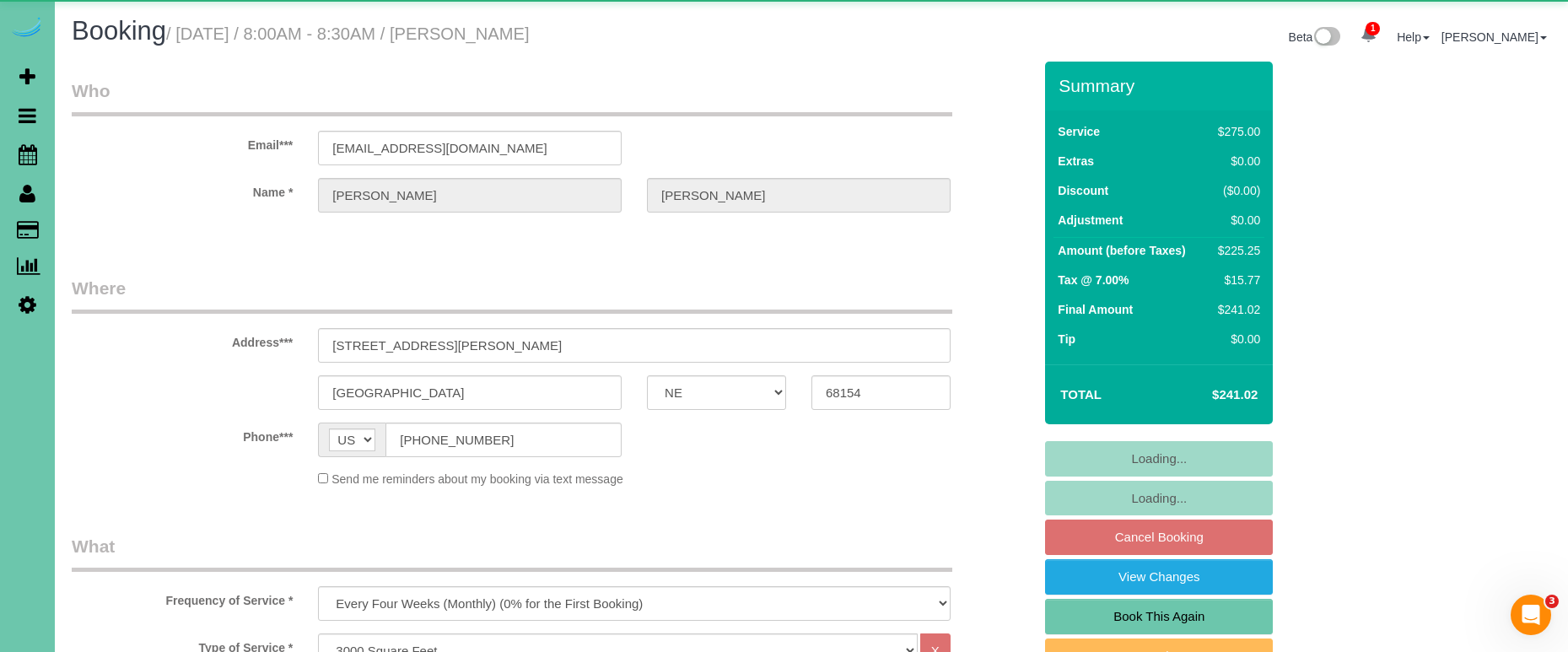
select select "string:fspay-6f4524b3-163c-44a9-8990-2f2627b0bdbc"
select select "object:659"
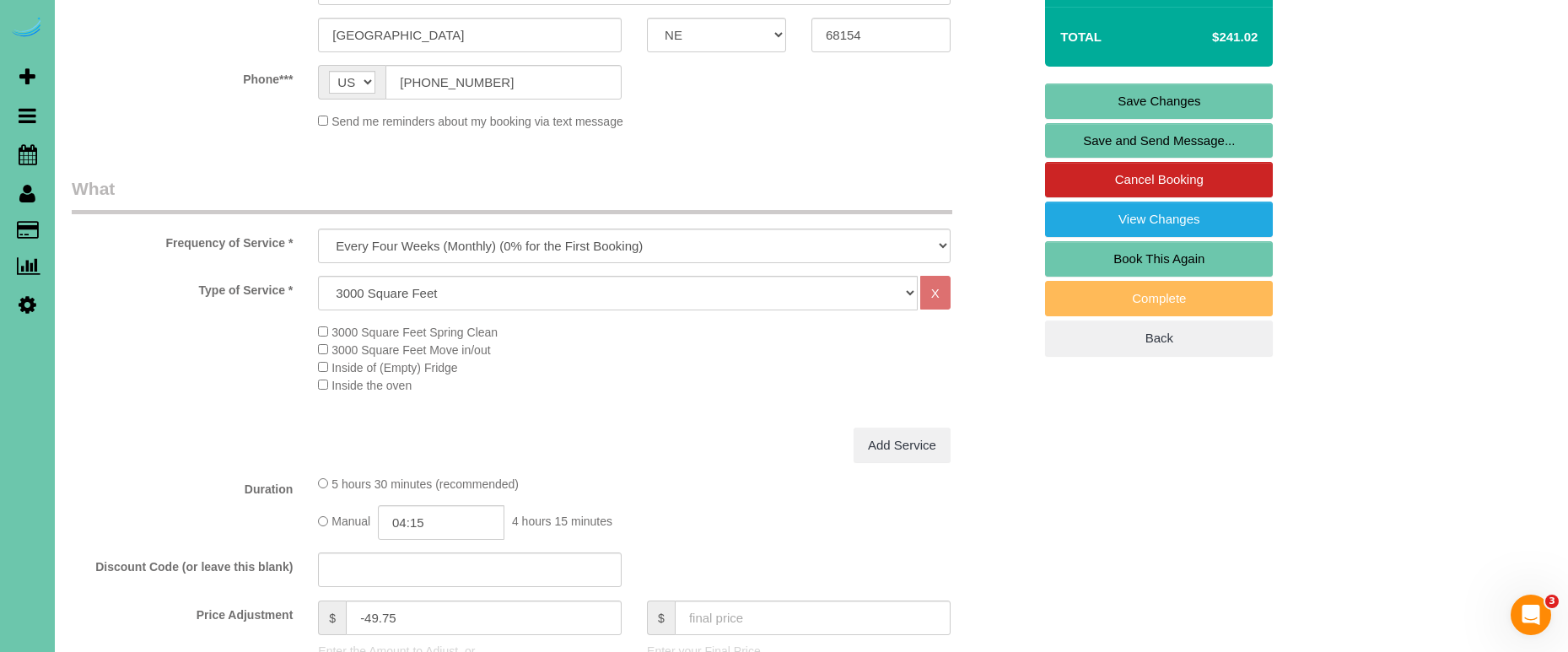
scroll to position [359, 0]
click at [465, 518] on input "04:15" at bounding box center [440, 521] width 126 height 35
type input "05:00"
click at [436, 450] on li "05:00" at bounding box center [423, 449] width 75 height 22
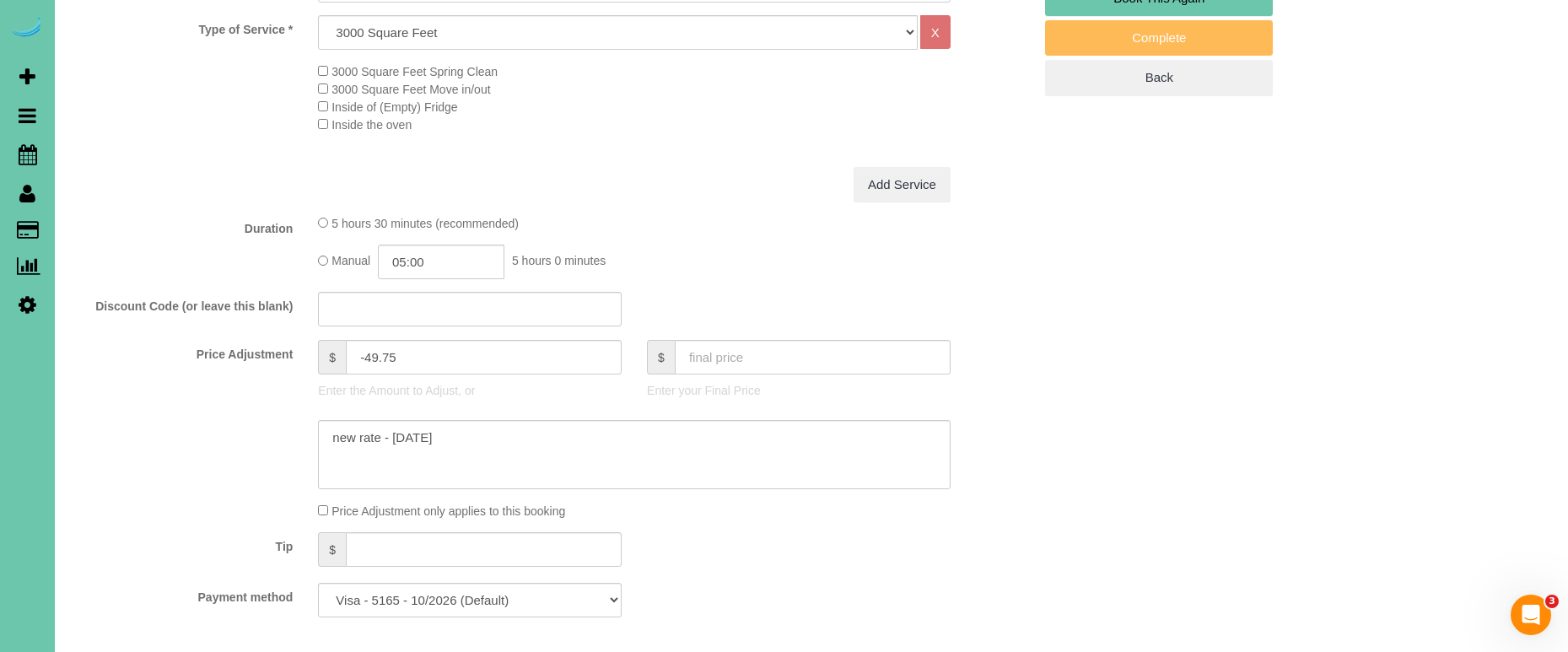
scroll to position [622, 0]
drag, startPoint x: 419, startPoint y: 354, endPoint x: 369, endPoint y: 351, distance: 50.1
click at [367, 351] on input "-49.75" at bounding box center [484, 353] width 275 height 35
type input "-10"
drag, startPoint x: 583, startPoint y: 437, endPoint x: 305, endPoint y: 405, distance: 279.8
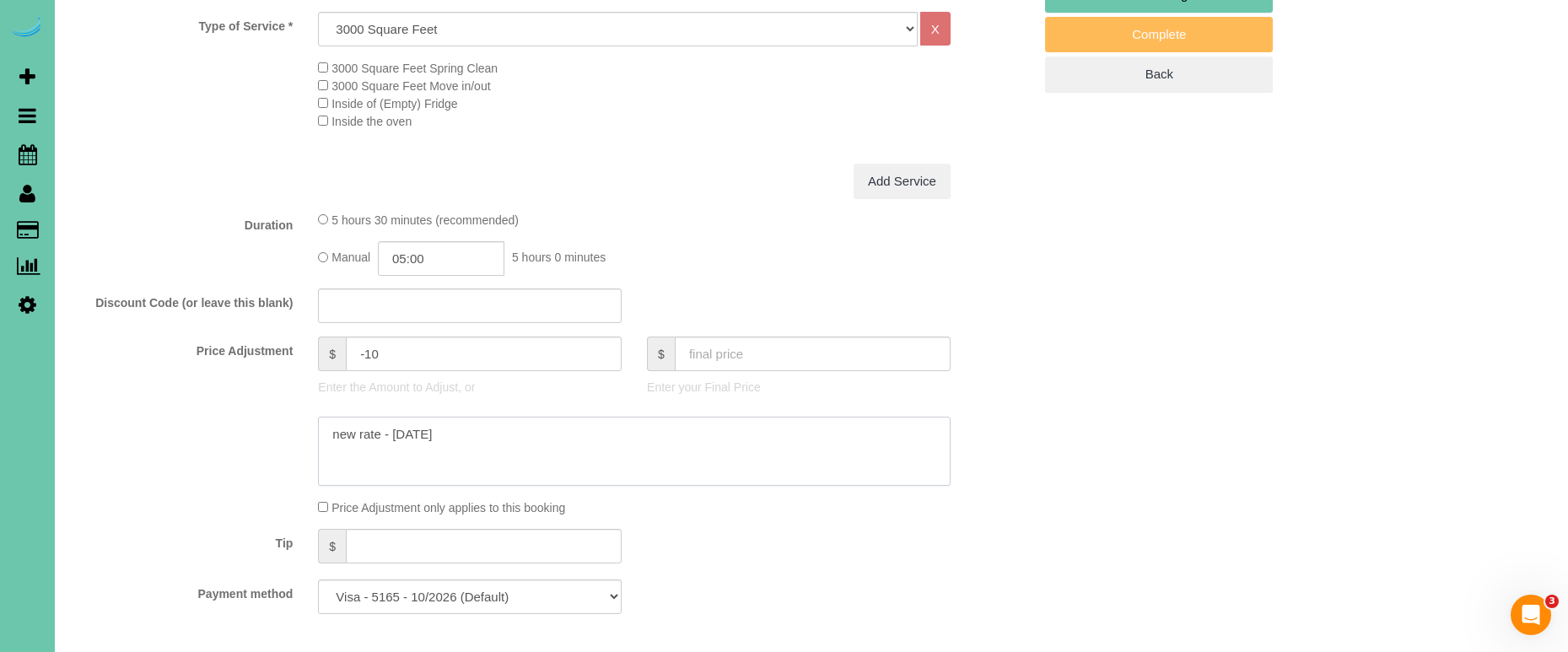
click at [304, 405] on sui-booking-price-adjustment "Price Adjustment $ -10 Enter the Amount to Adjust, or $ Enter your Final Price …" at bounding box center [552, 426] width 961 height 180
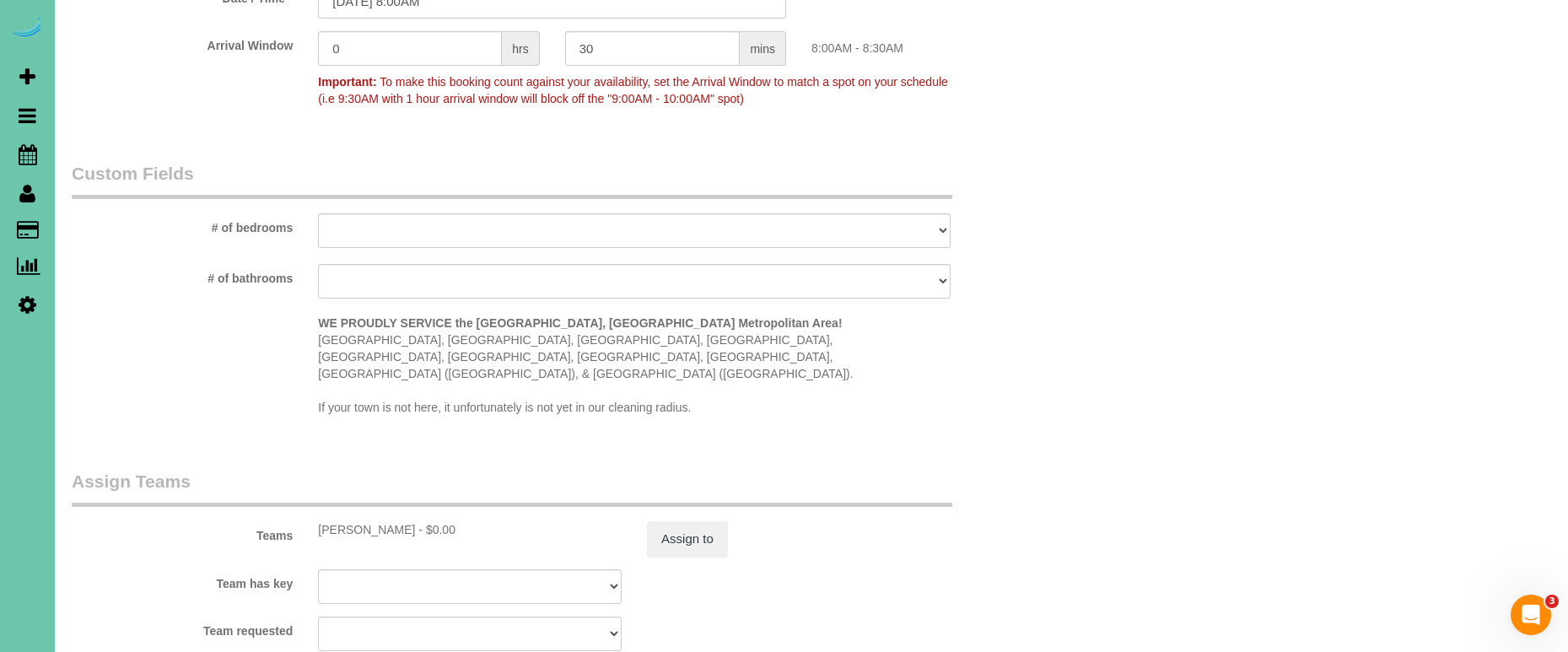
scroll to position [1387, 0]
type textarea "skipped 2x in a row"
click at [680, 520] on button "Assign to" at bounding box center [687, 538] width 81 height 36
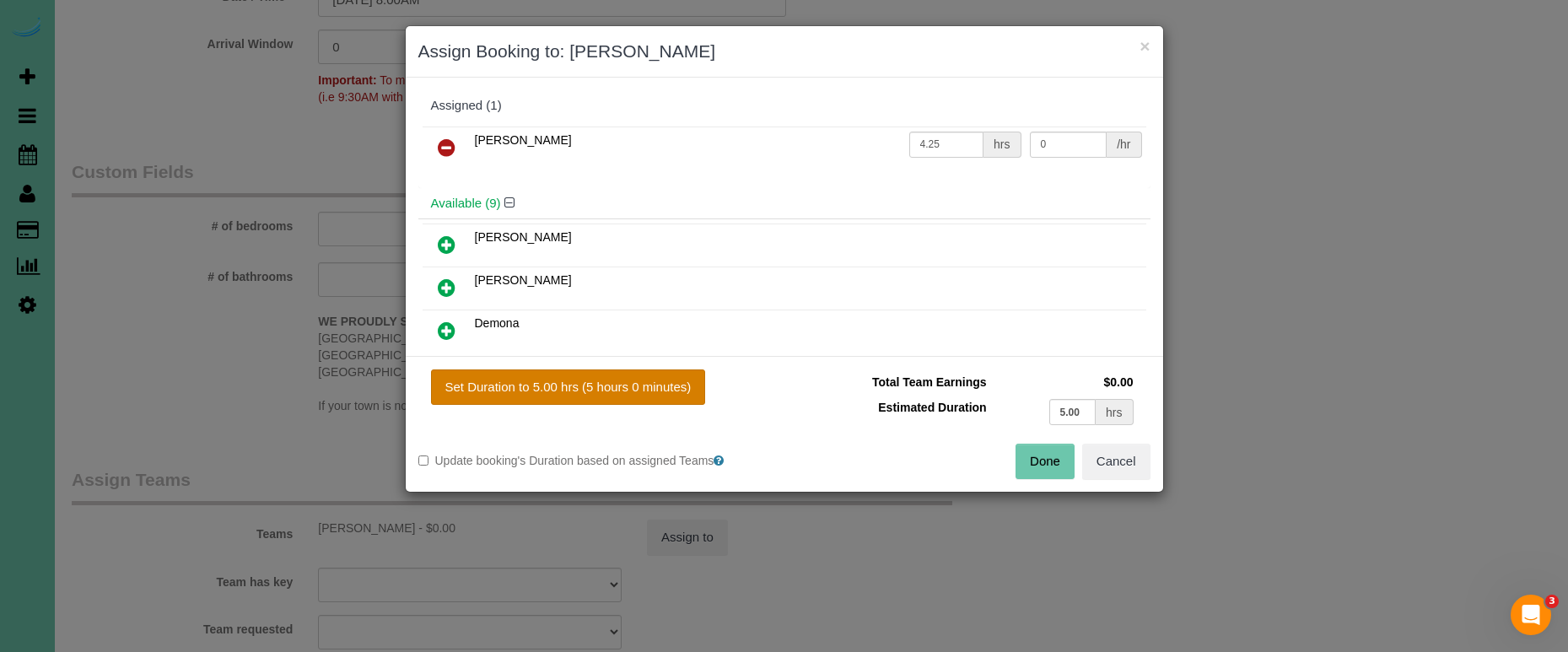
drag, startPoint x: 647, startPoint y: 368, endPoint x: 647, endPoint y: 380, distance: 12.0
click at [647, 370] on div "Set Duration to 5.00 hrs (5 hours 0 minutes) Total Team Earnings $0.00 Estimate…" at bounding box center [784, 424] width 758 height 136
drag, startPoint x: 647, startPoint y: 380, endPoint x: 675, endPoint y: 381, distance: 28.0
click at [648, 379] on button "Set Duration to 5.00 hrs (5 hours 0 minutes)" at bounding box center [568, 387] width 275 height 36
type input "5.00"
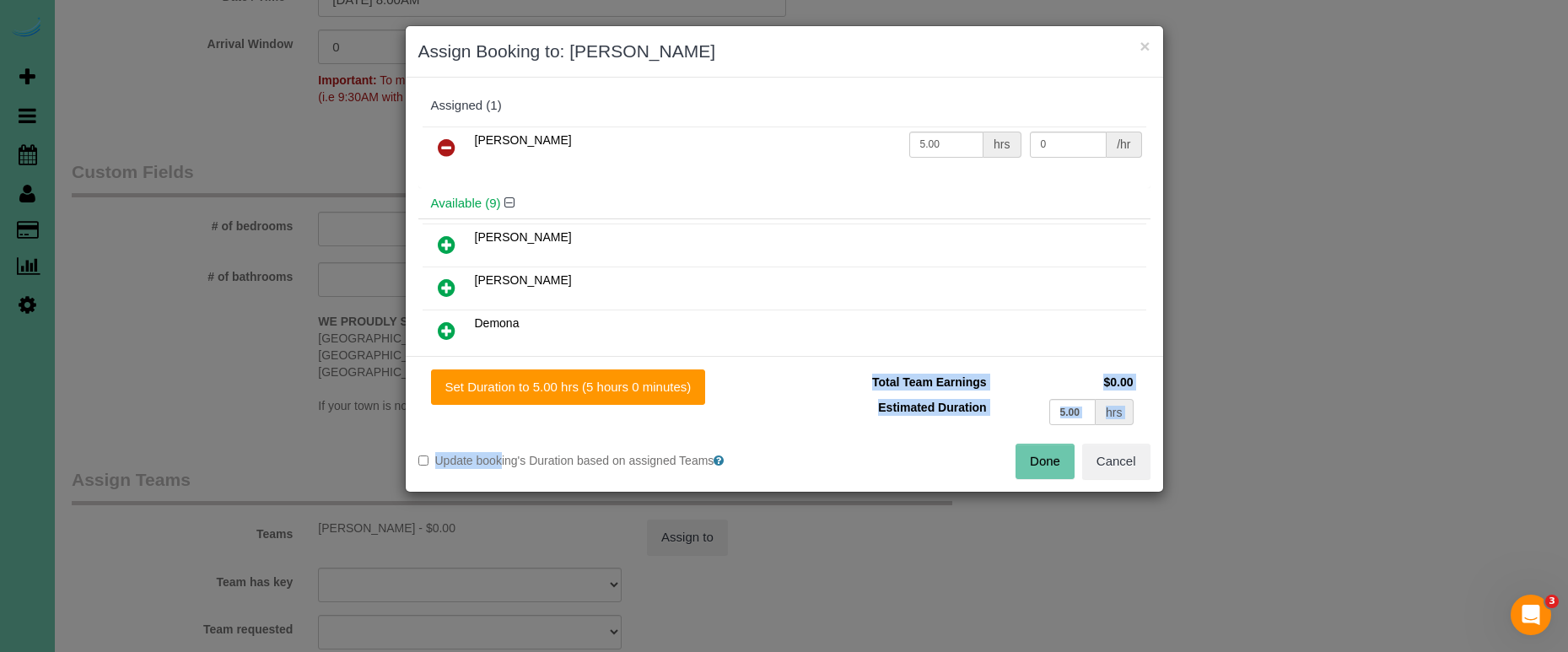
click at [1042, 459] on button "Done" at bounding box center [1045, 461] width 59 height 36
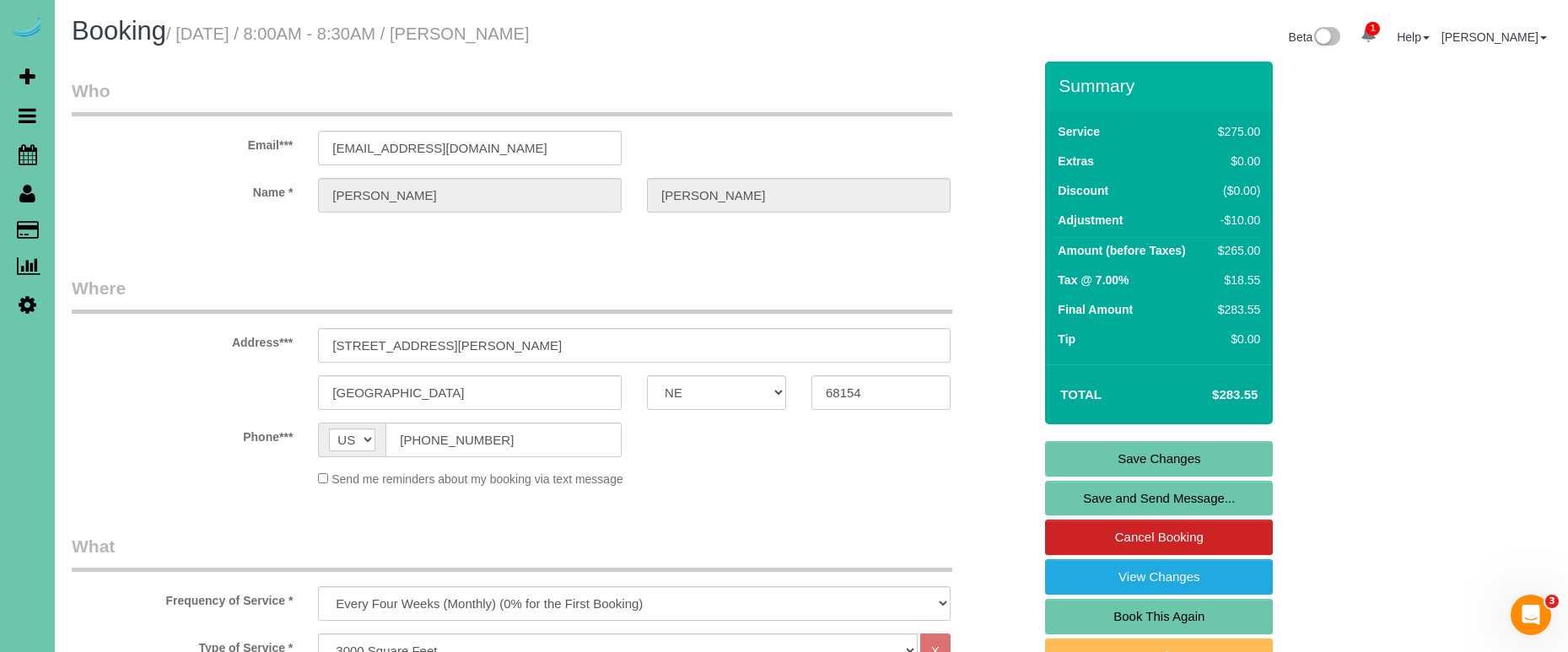
scroll to position [0, 0]
click at [1094, 461] on link "Save Changes" at bounding box center [1158, 459] width 228 height 36
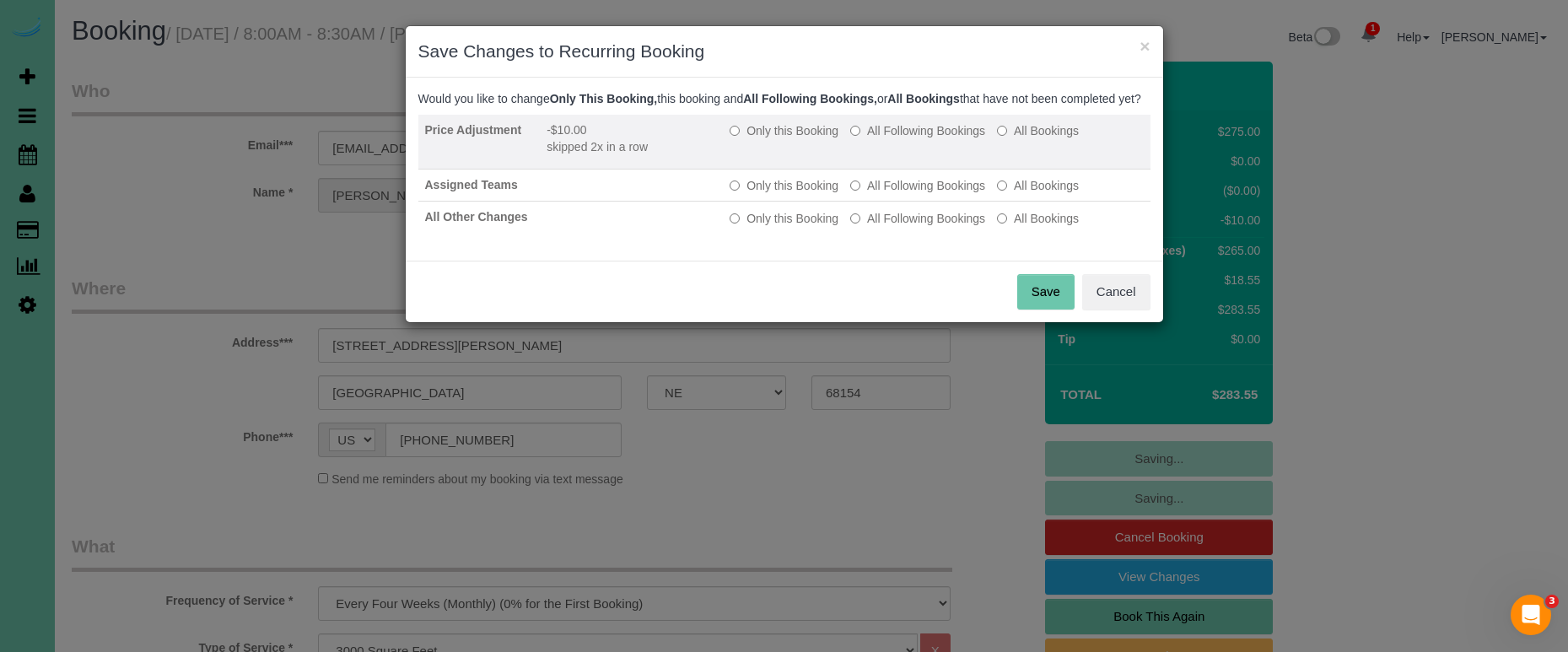
click at [781, 140] on label "Only this Booking" at bounding box center [784, 131] width 109 height 17
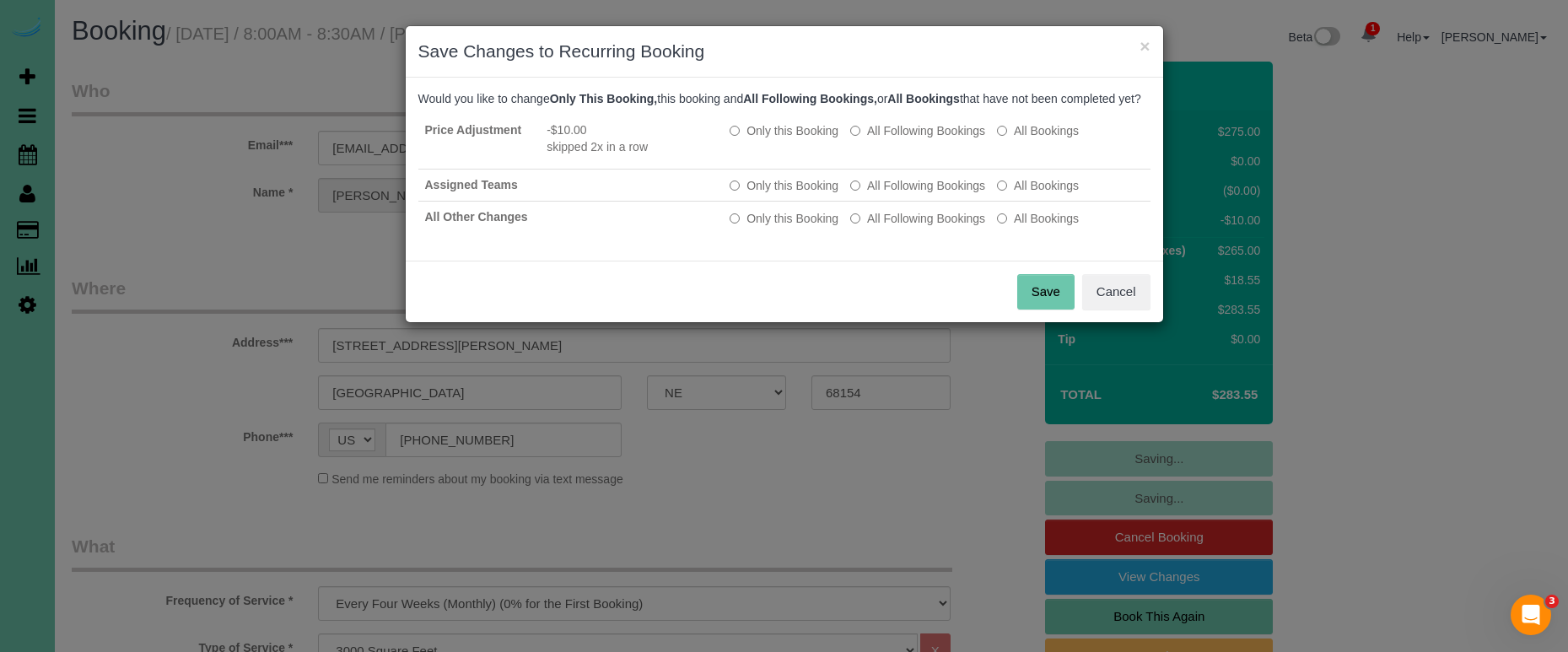
drag, startPoint x: 1039, startPoint y: 306, endPoint x: 1024, endPoint y: 296, distance: 18.0
click at [1039, 307] on button "Save" at bounding box center [1046, 292] width 57 height 36
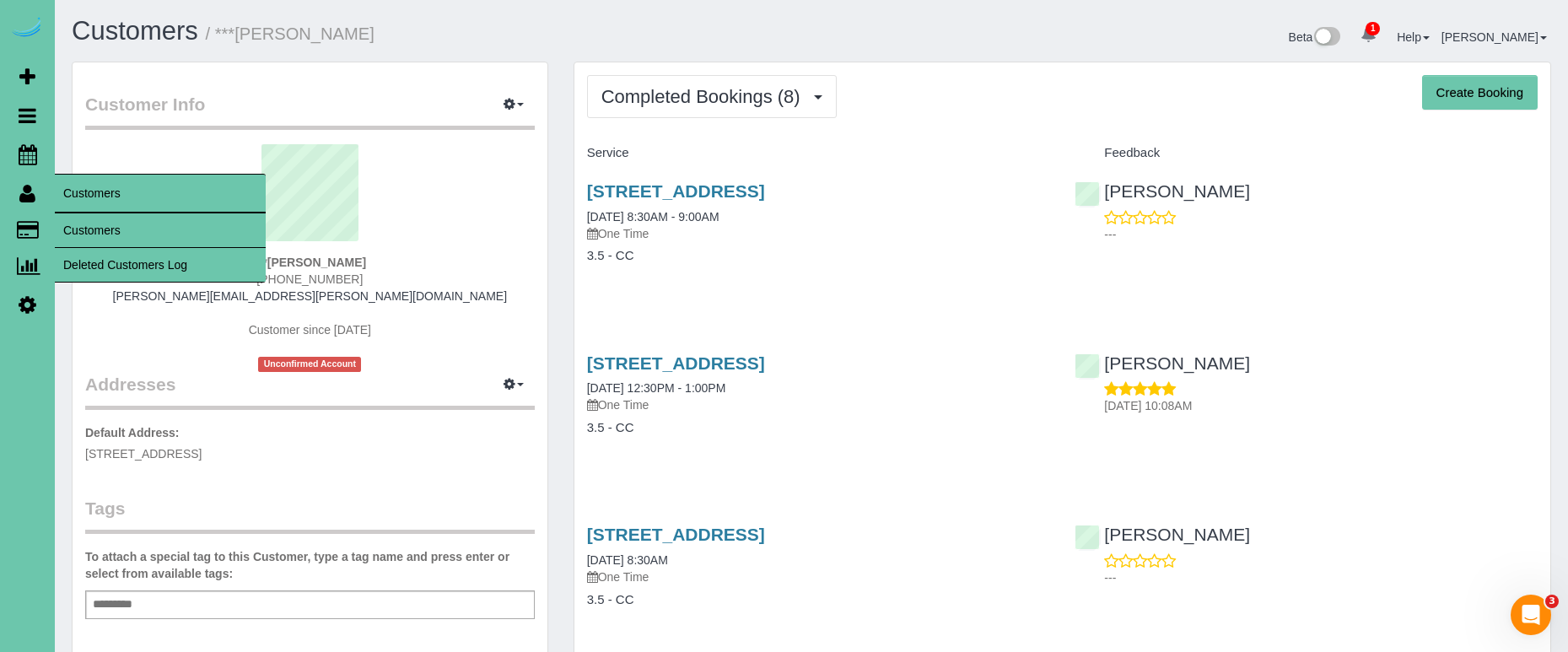
click at [87, 224] on link "Customers" at bounding box center [160, 231] width 211 height 34
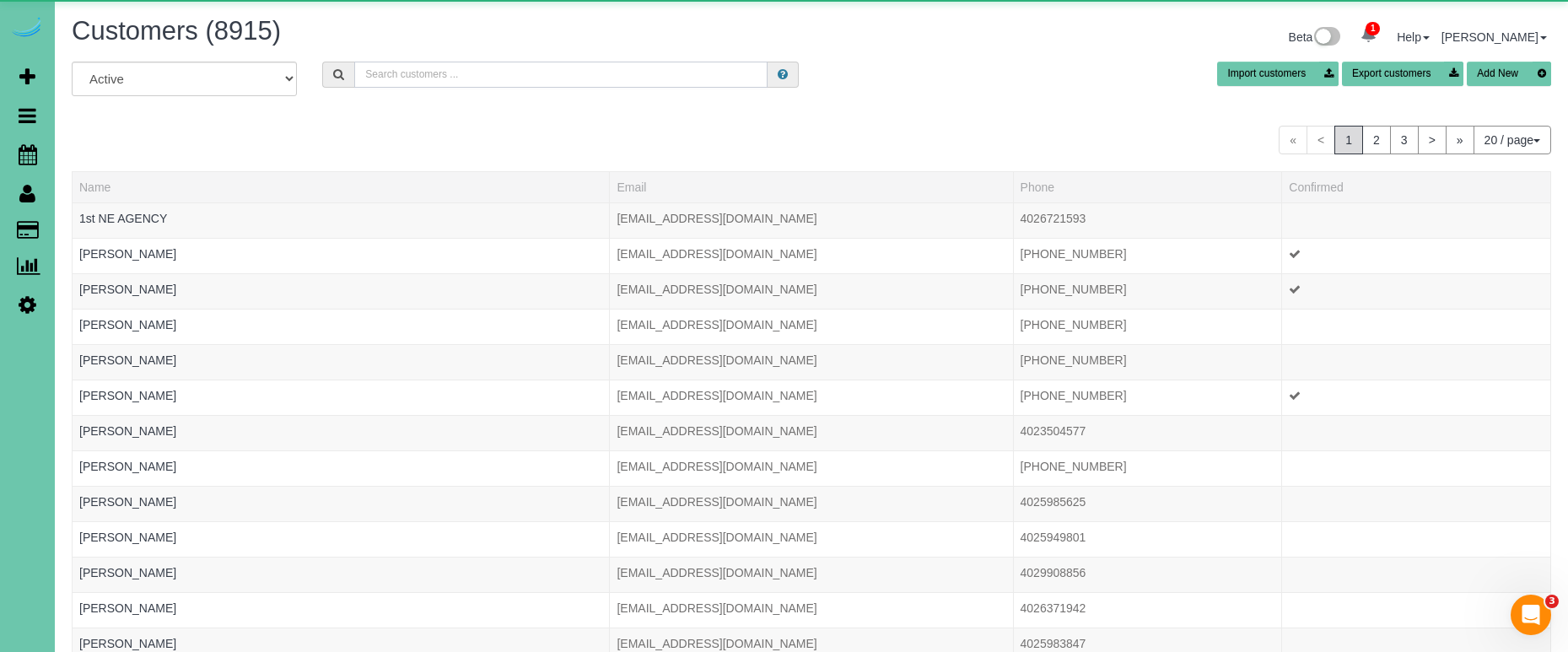
click at [413, 74] on input "text" at bounding box center [561, 74] width 413 height 26
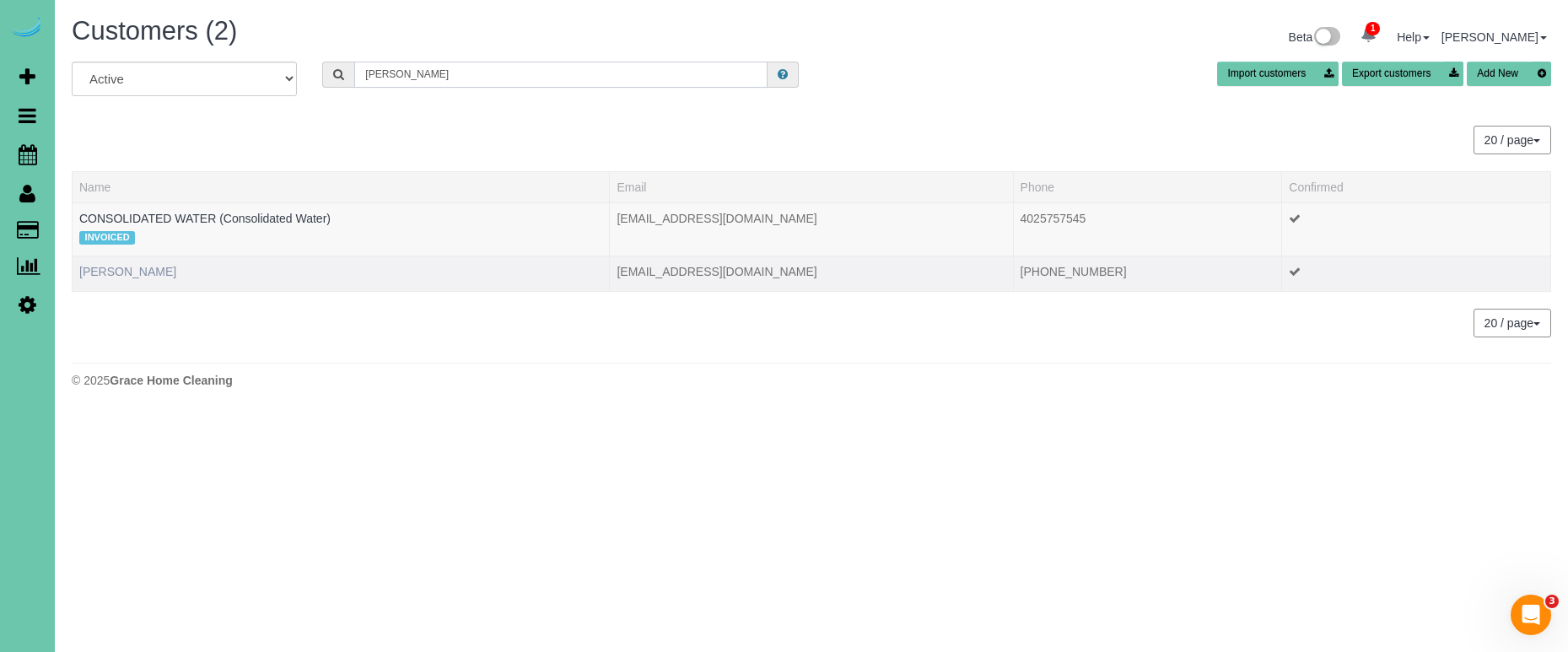
type input "[PERSON_NAME]"
click at [103, 273] on link "[PERSON_NAME]" at bounding box center [128, 271] width 97 height 13
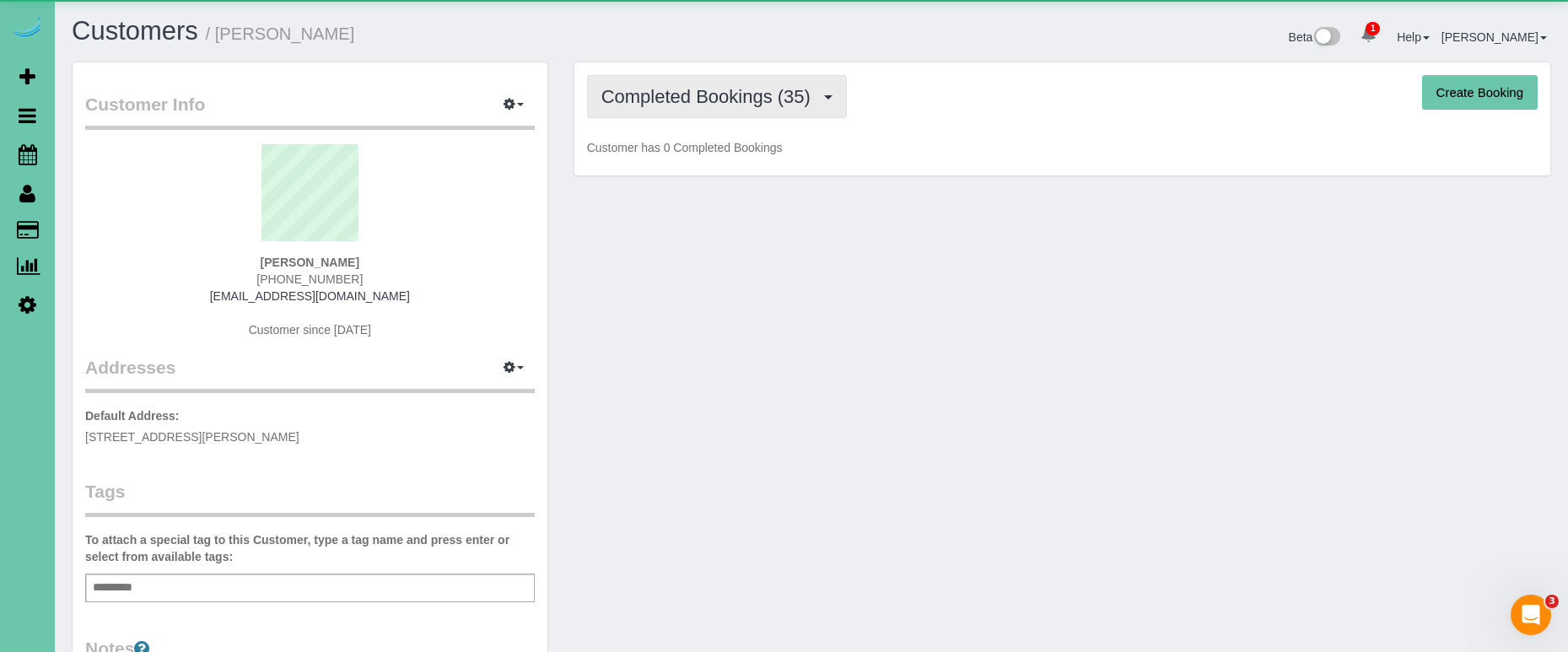
click at [676, 98] on span "Completed Bookings (35)" at bounding box center [709, 97] width 217 height 21
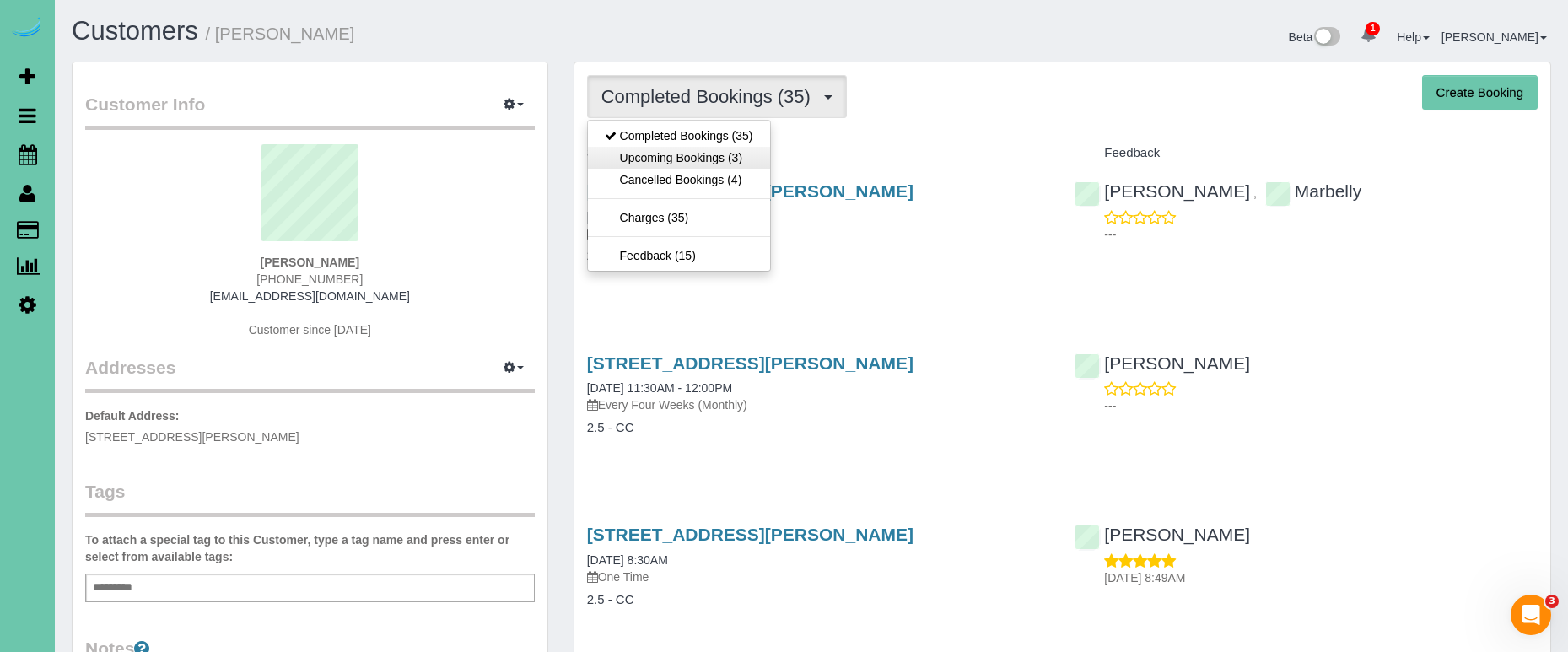
click at [734, 157] on link "Upcoming Bookings (3)" at bounding box center [679, 157] width 182 height 22
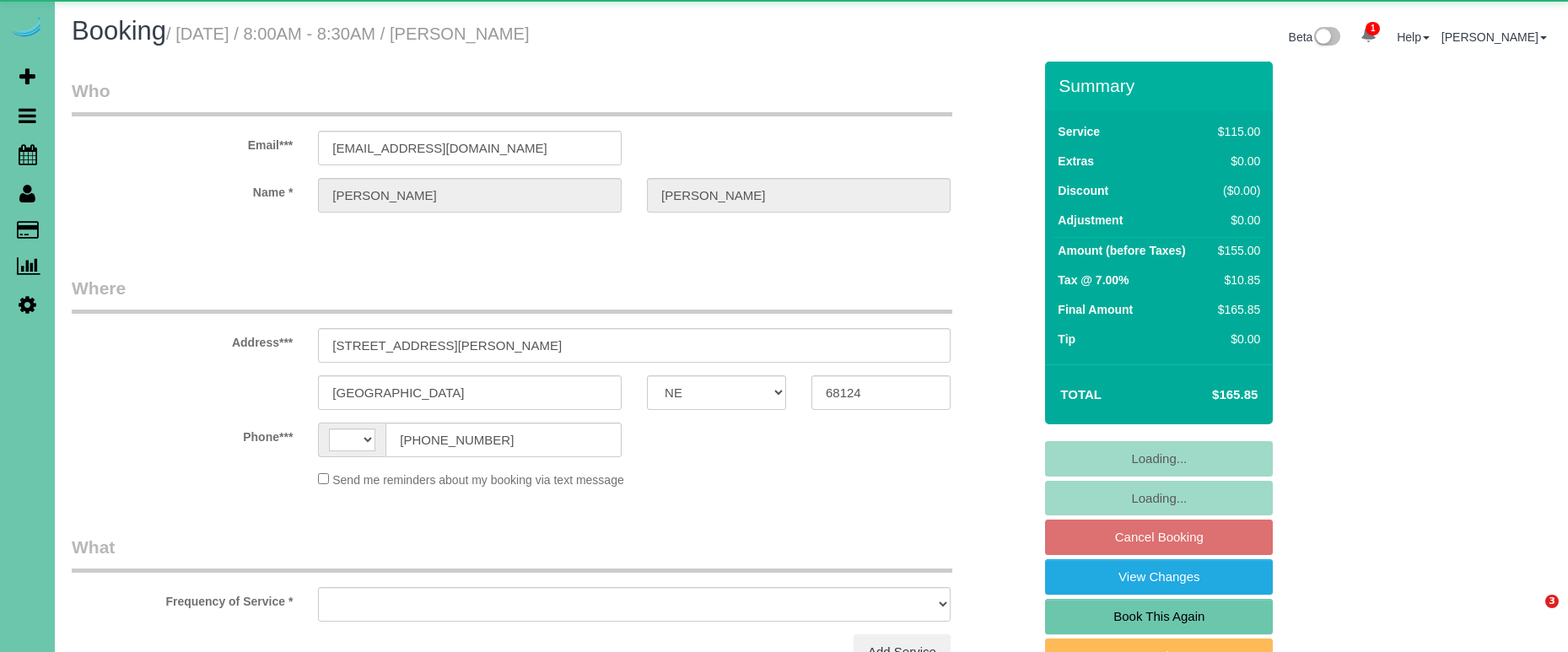
select select "NE"
select select "string:[GEOGRAPHIC_DATA]"
select select "object:379"
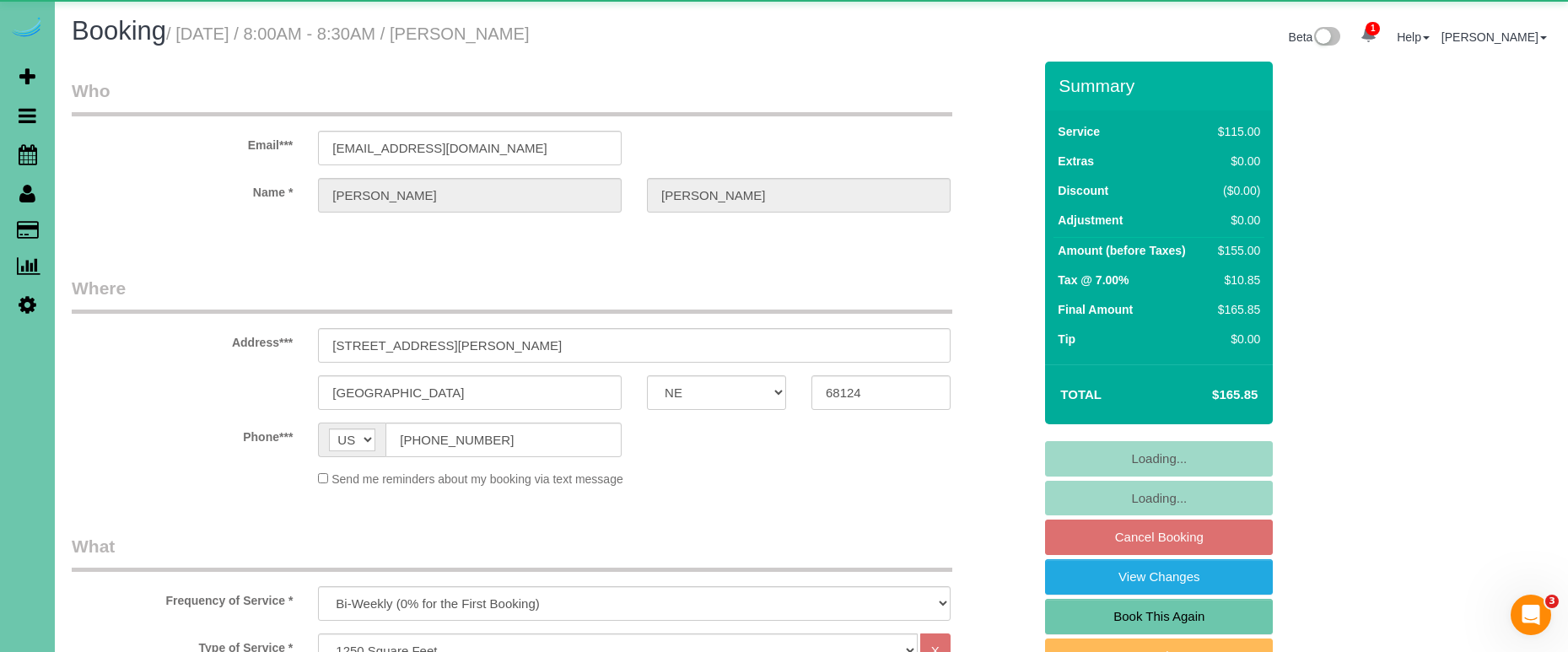
select select "string:fspay-0485710a-d409-4084-9040-b9d637629ac6"
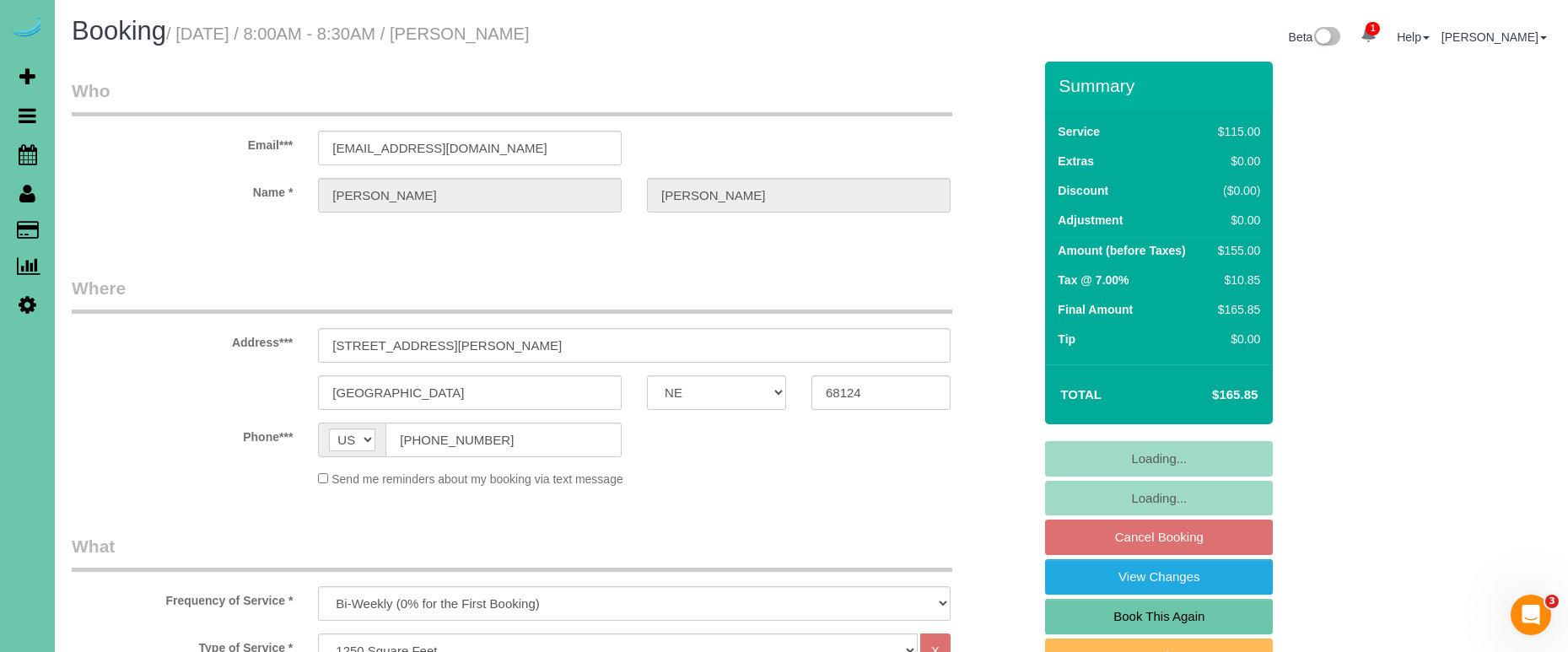
select select "object:842"
select select "number:34"
select select "number:40"
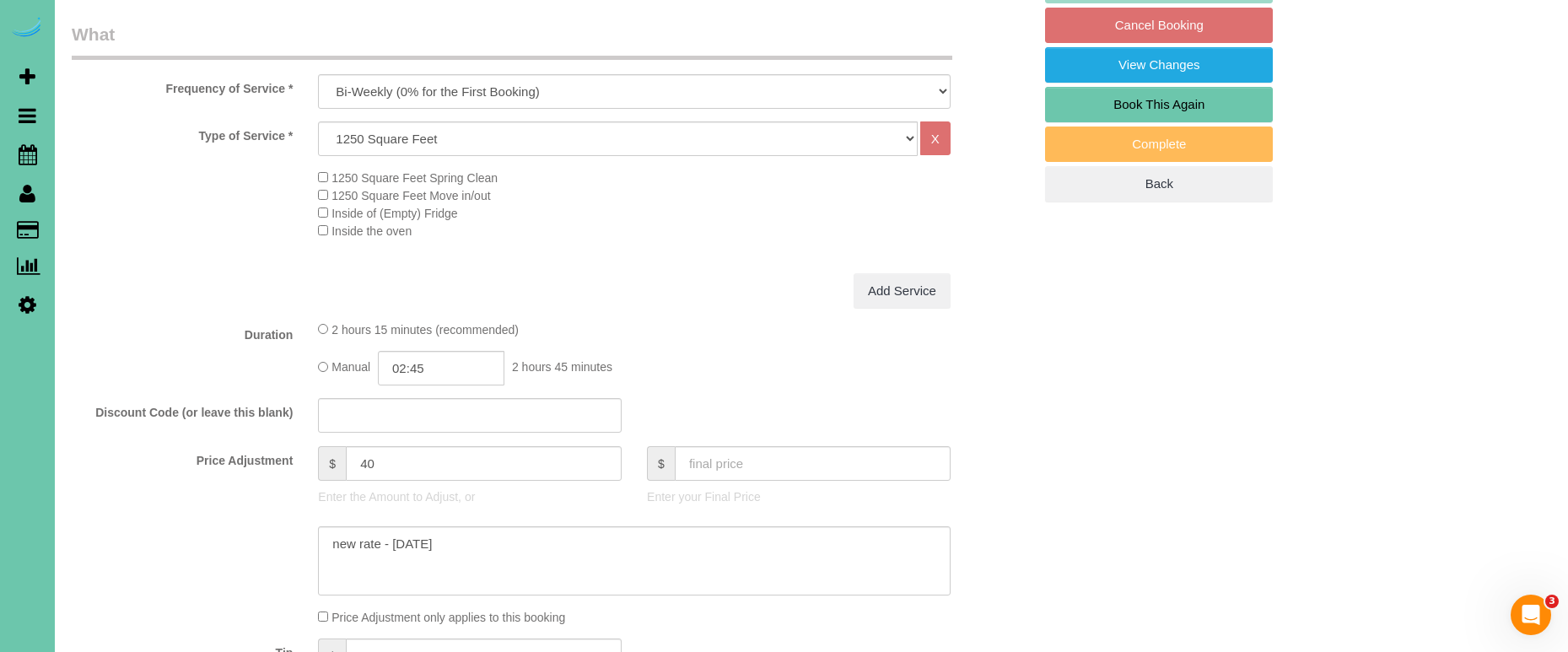
scroll to position [519, 0]
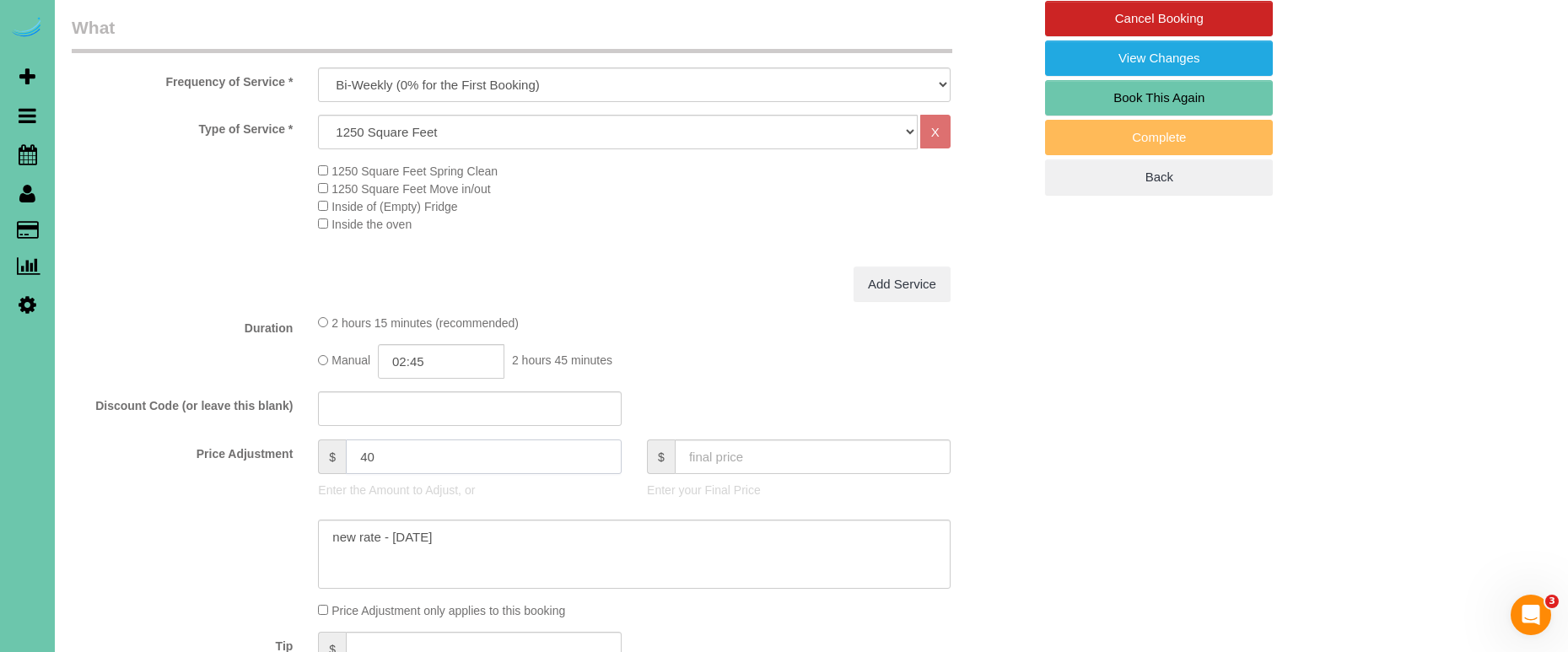
drag, startPoint x: 388, startPoint y: 452, endPoint x: 328, endPoint y: 445, distance: 60.4
click at [328, 445] on div "$ 40" at bounding box center [469, 456] width 303 height 35
type input "55"
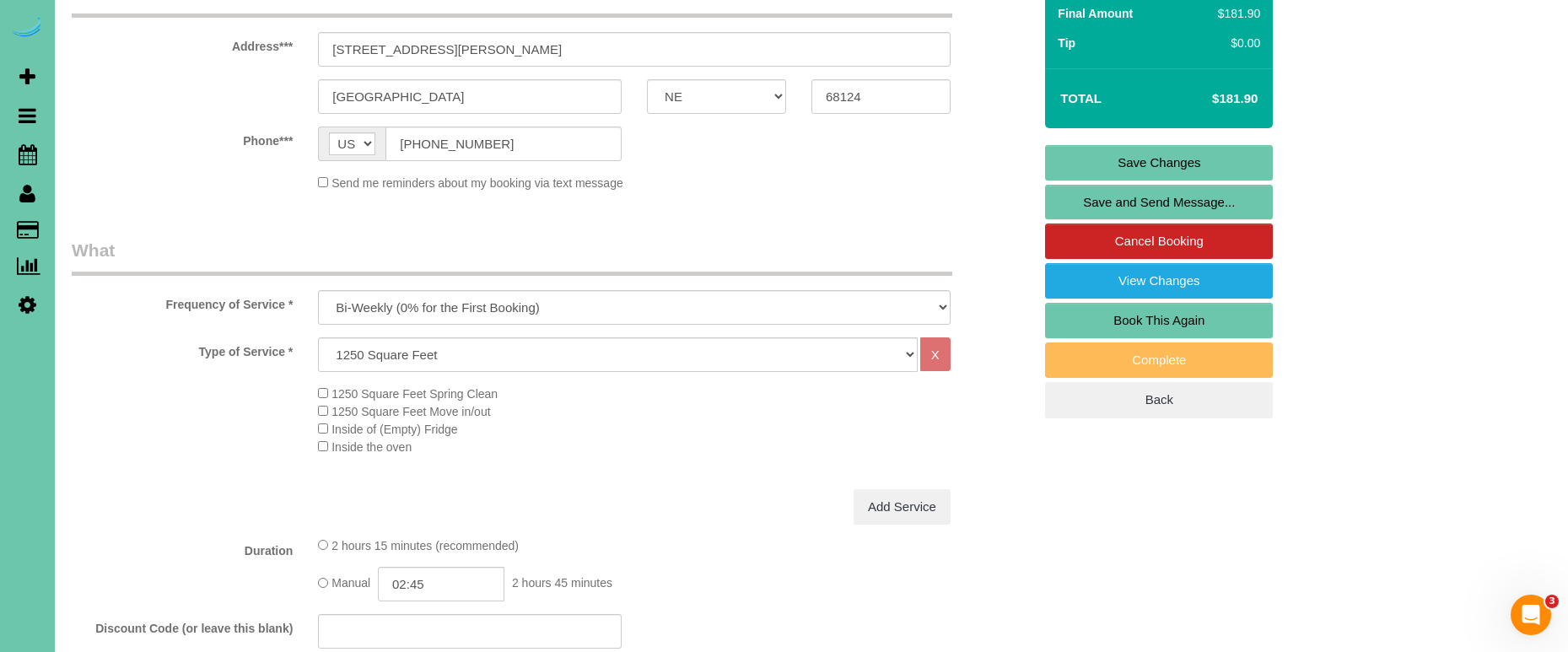
scroll to position [298, 0]
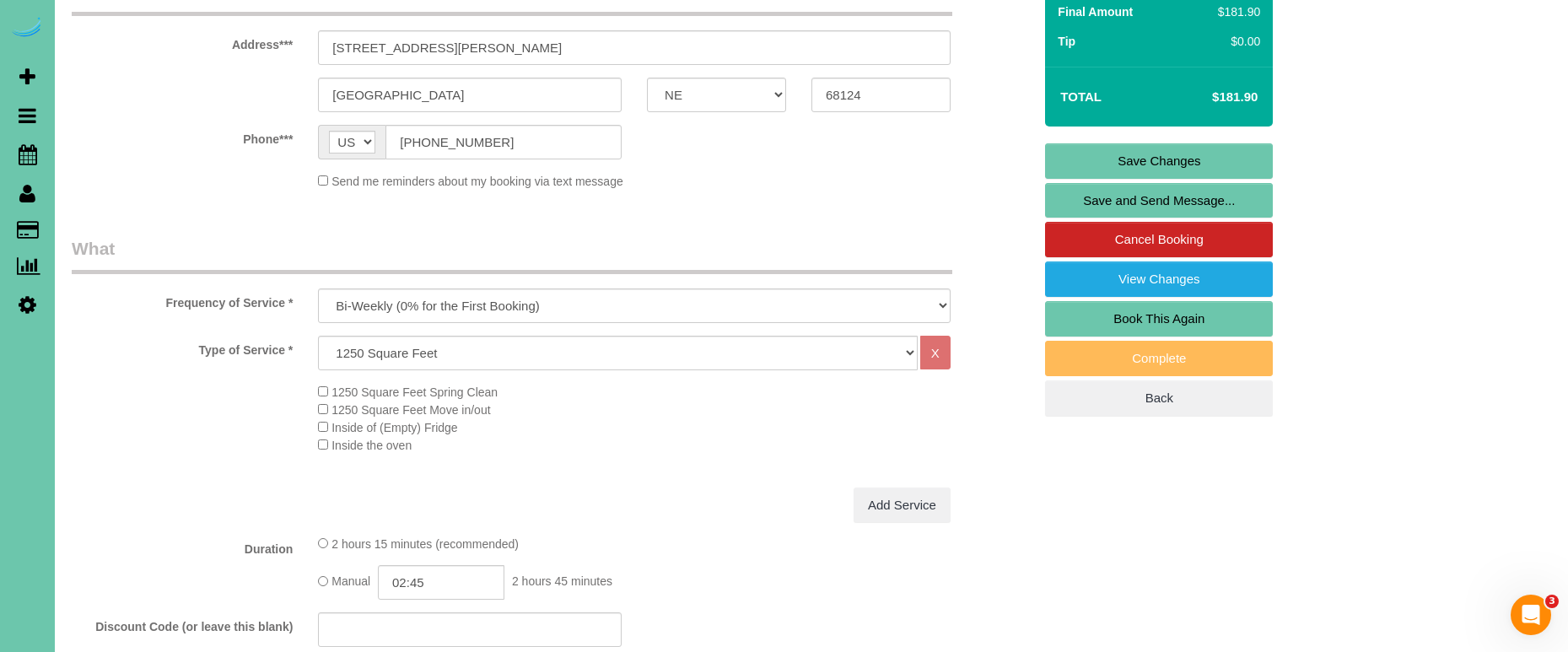
type textarea "**skipped last cleaning - added extra time** new rate - 10/10/25"
click at [431, 583] on input "02:45" at bounding box center [440, 582] width 126 height 35
type input "03:00"
drag, startPoint x: 435, startPoint y: 541, endPoint x: 509, endPoint y: 530, distance: 74.8
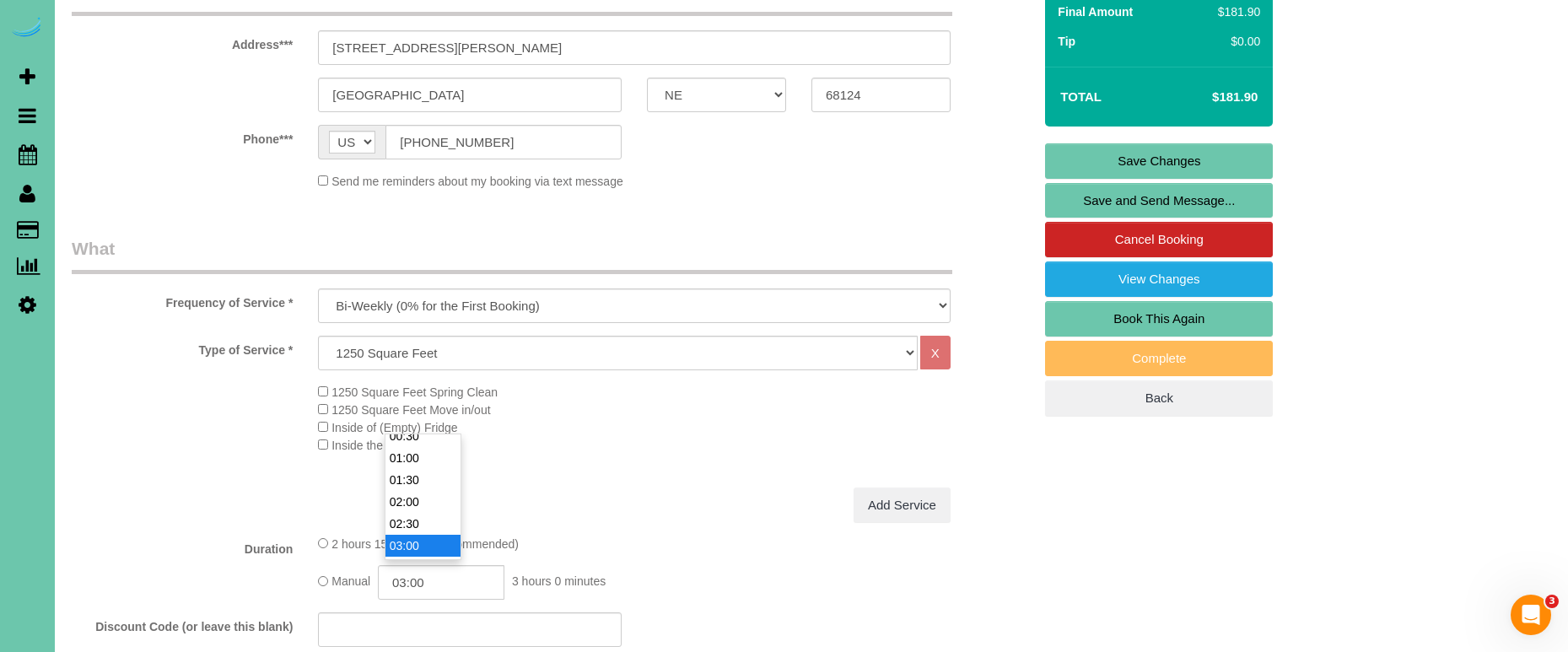
click at [434, 541] on li "03:00" at bounding box center [423, 546] width 75 height 22
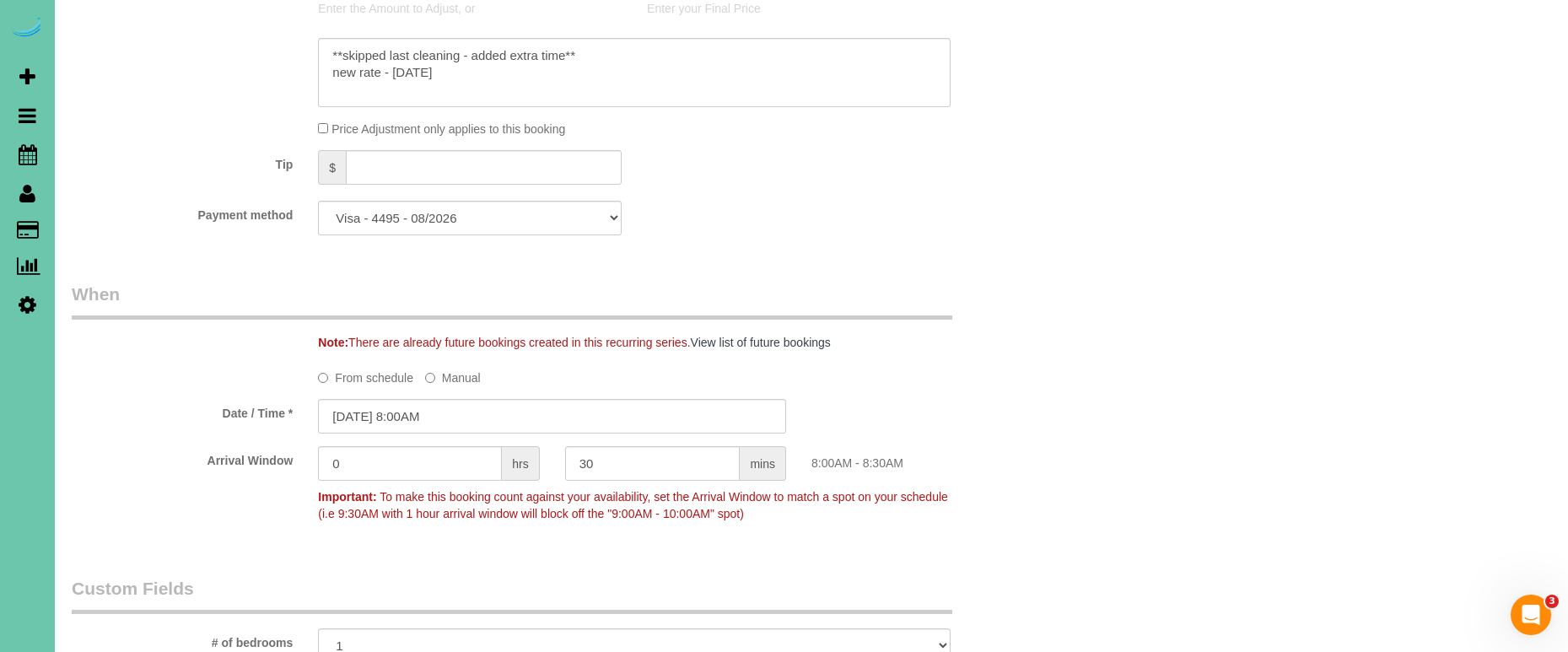
scroll to position [1001, 0]
click at [610, 45] on textarea at bounding box center [633, 71] width 632 height 69
drag, startPoint x: 589, startPoint y: 47, endPoint x: 269, endPoint y: 22, distance: 321.0
click at [269, 22] on sui-booking-price-adjustment "Price Adjustment $ 55 Enter the Amount to Adjust, or $ Enter your Final Price P…" at bounding box center [552, 47] width 961 height 180
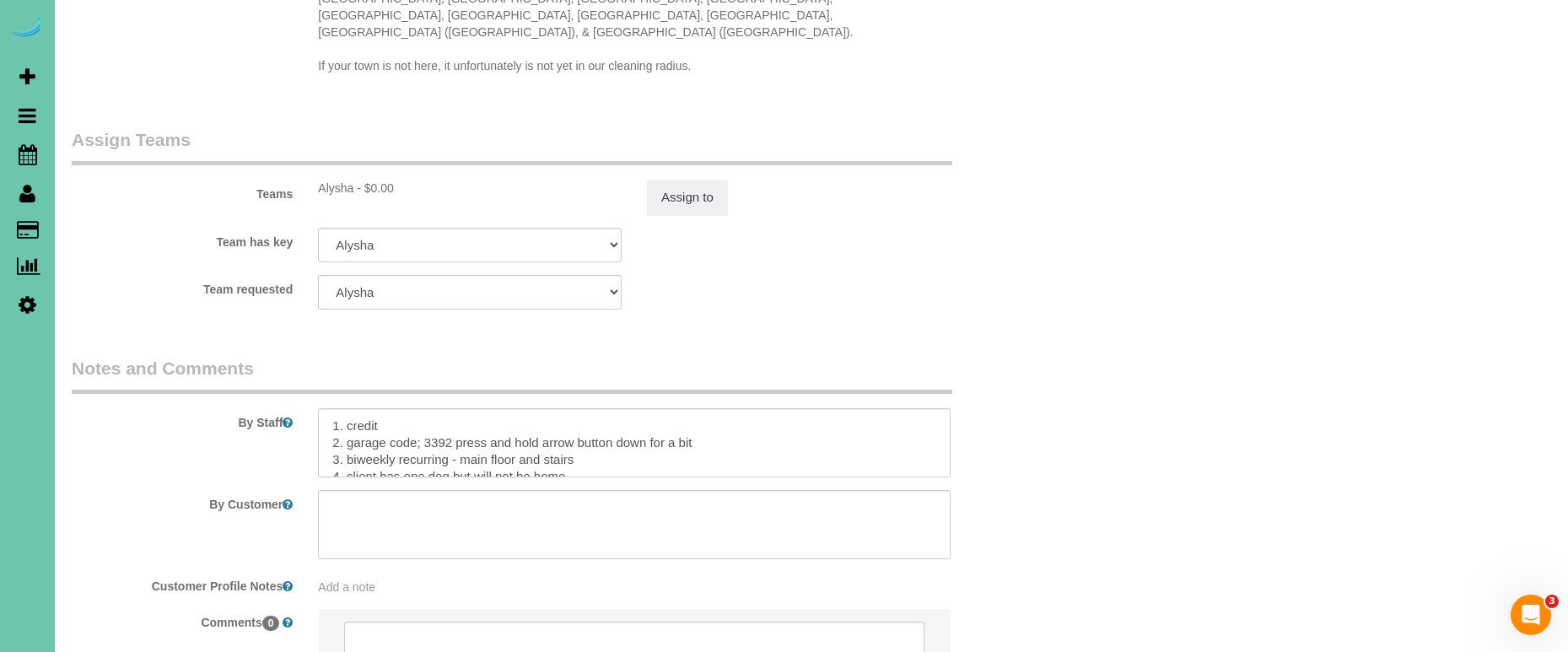
scroll to position [1760, 0]
click at [330, 405] on textarea at bounding box center [633, 439] width 632 height 69
paste textarea "**skipped last cleaning - added extra time**"
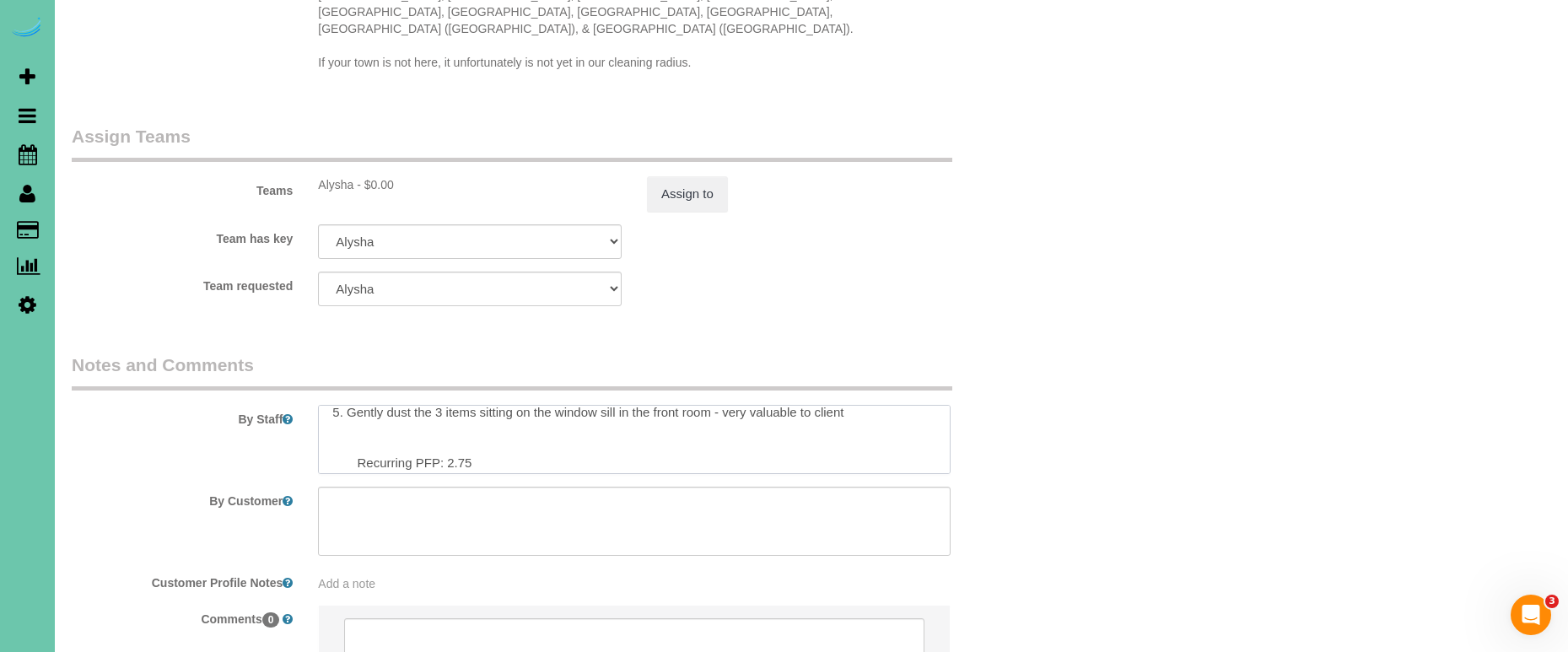
scroll to position [94, 0]
click at [490, 408] on textarea at bounding box center [633, 439] width 632 height 69
drag, startPoint x: 477, startPoint y: 414, endPoint x: 445, endPoint y: 416, distance: 32.1
click at [446, 418] on textarea at bounding box center [633, 439] width 632 height 69
type textarea "**skipped last cleaning - added extra time** 1. credit 2. garage code; 3392 pre…"
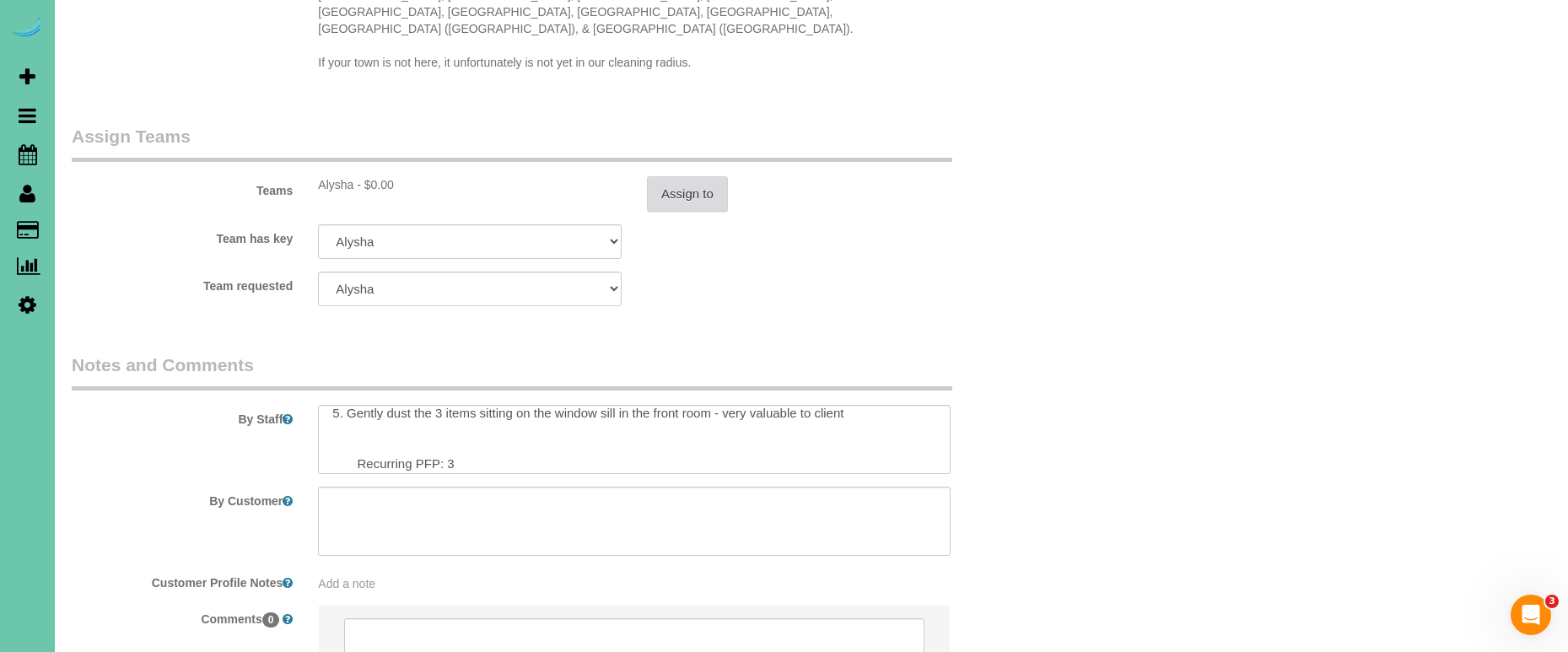
click at [686, 176] on button "Assign to" at bounding box center [687, 194] width 81 height 36
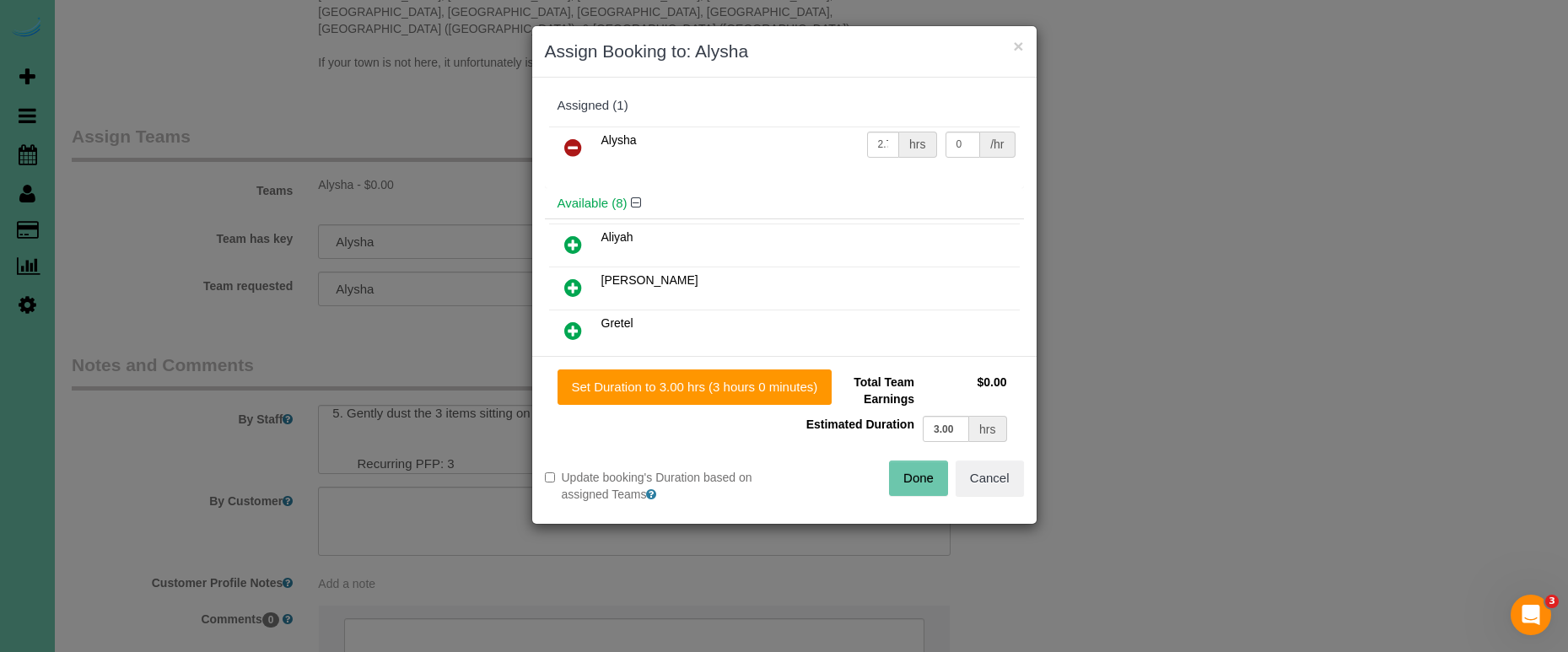
scroll to position [1755, 0]
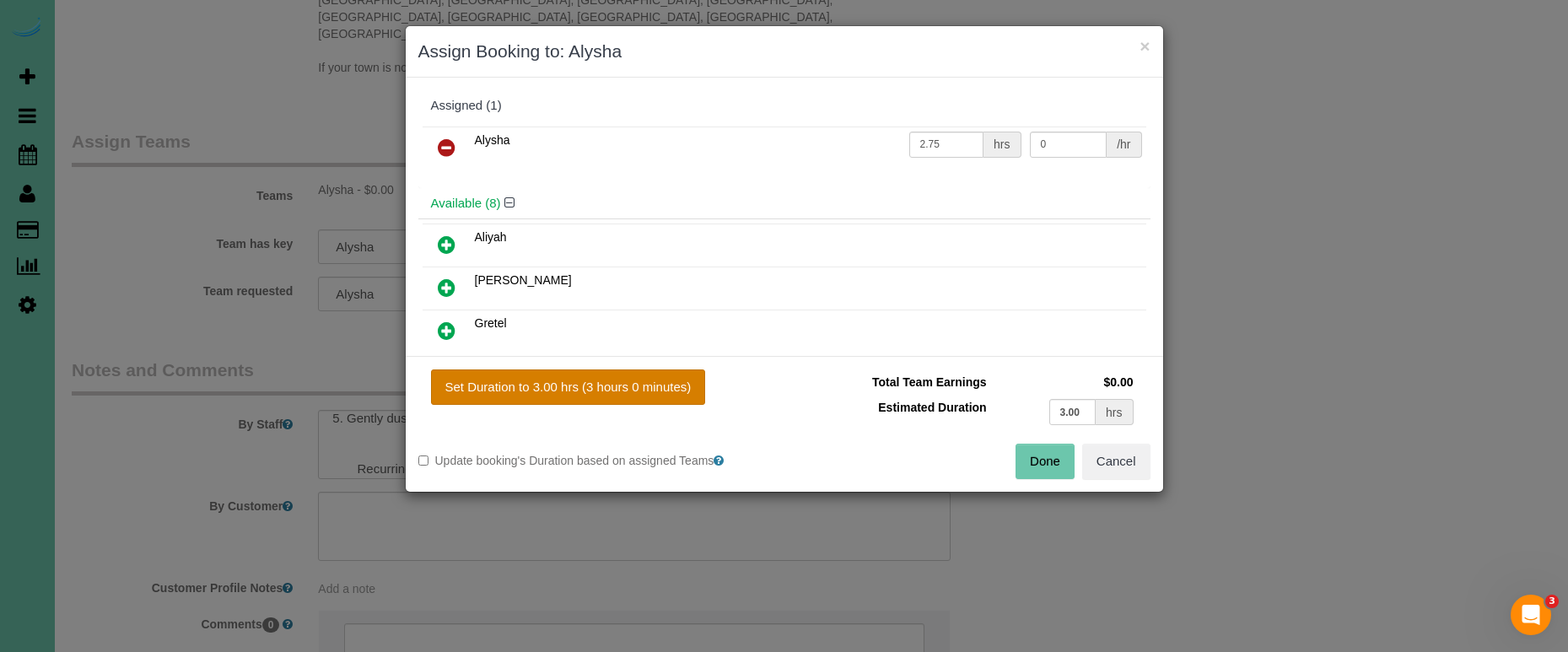
drag, startPoint x: 657, startPoint y: 382, endPoint x: 668, endPoint y: 385, distance: 11.4
click at [657, 383] on button "Set Duration to 3.00 hrs (3 hours 0 minutes)" at bounding box center [568, 387] width 275 height 36
type input "3.00"
drag, startPoint x: 1045, startPoint y: 465, endPoint x: 1026, endPoint y: 457, distance: 20.6
click at [1045, 465] on button "Done" at bounding box center [1045, 461] width 59 height 36
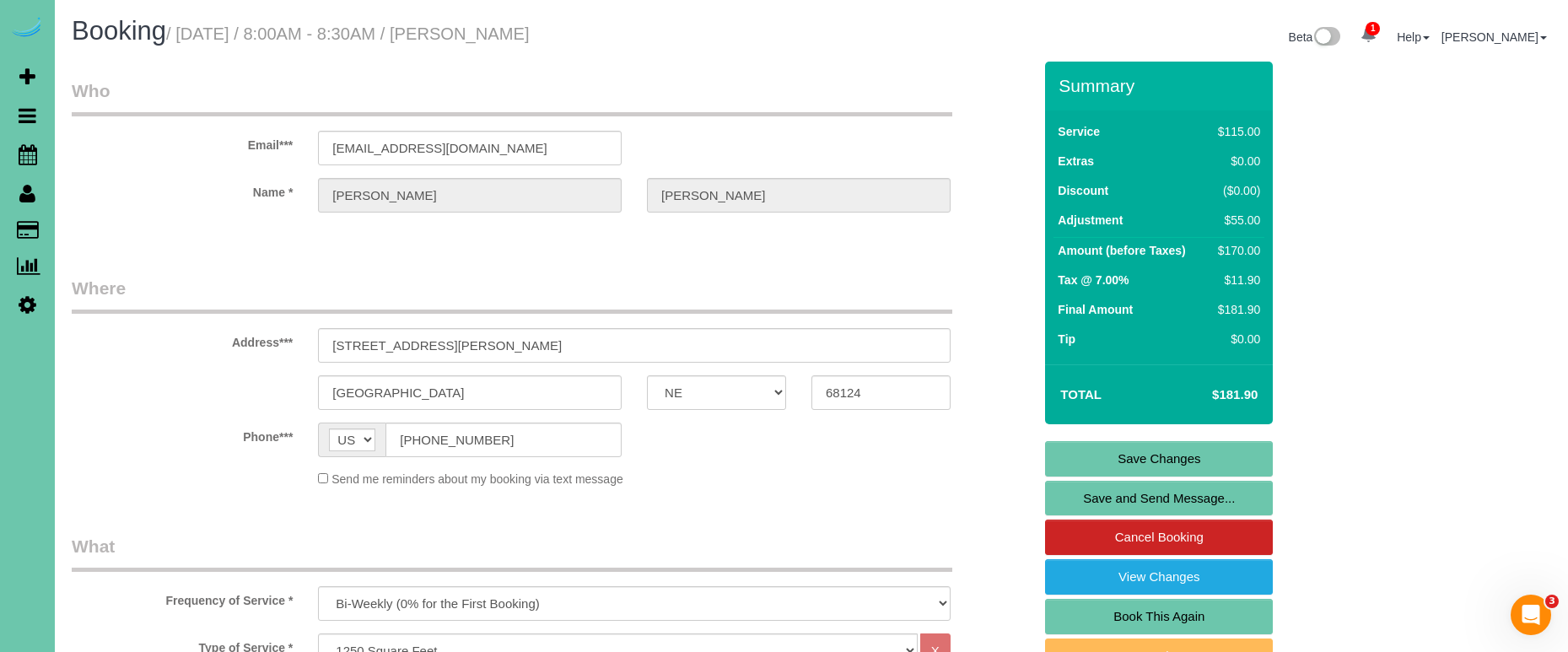
scroll to position [0, 0]
click at [1087, 454] on link "Save Changes" at bounding box center [1158, 459] width 228 height 36
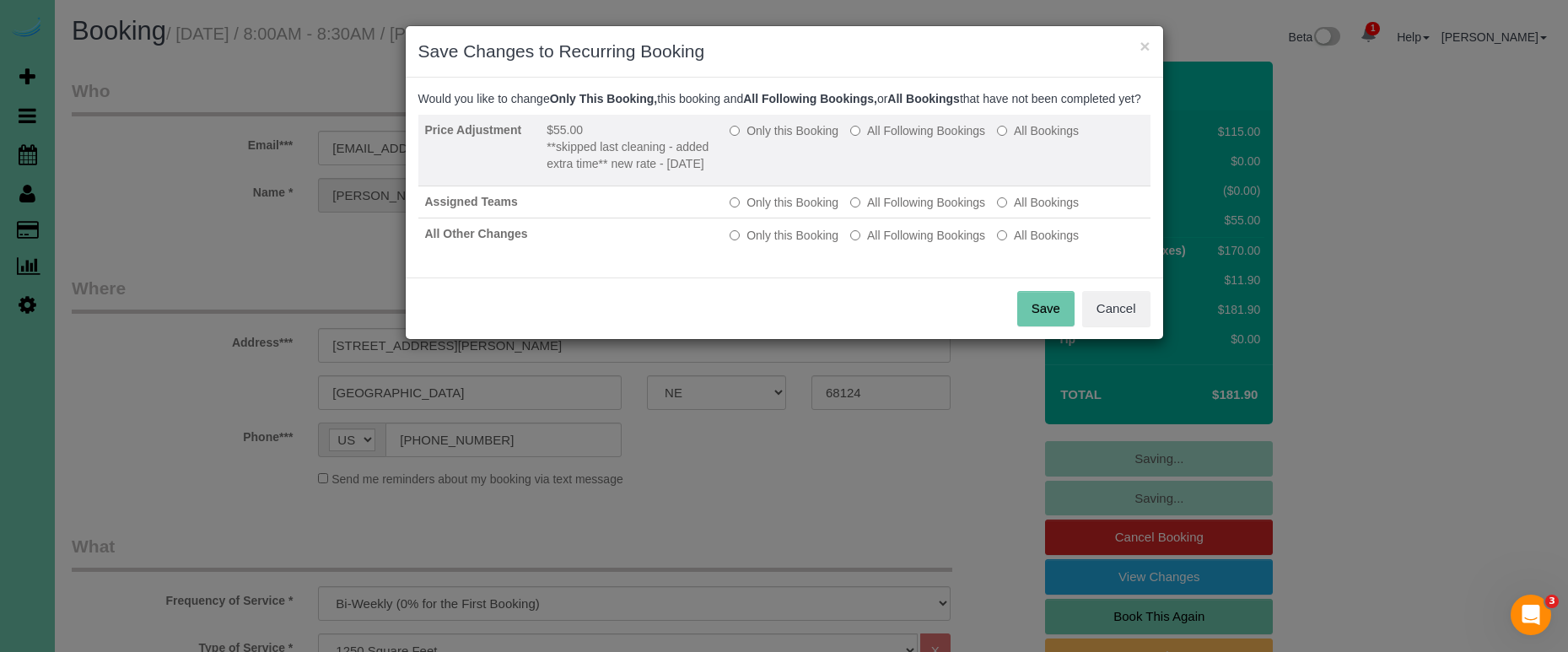
click at [757, 140] on label "Only this Booking" at bounding box center [784, 131] width 109 height 17
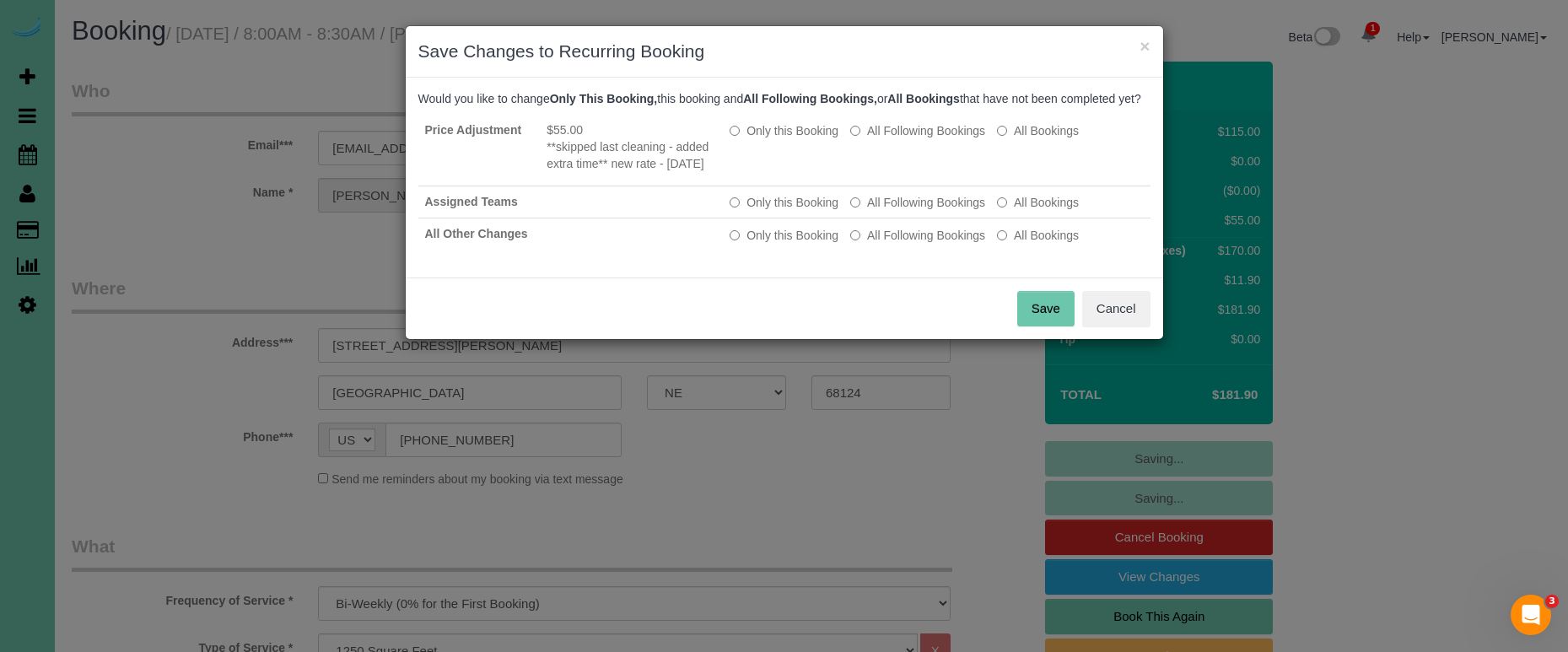
click at [1031, 323] on button "Save" at bounding box center [1046, 309] width 57 height 36
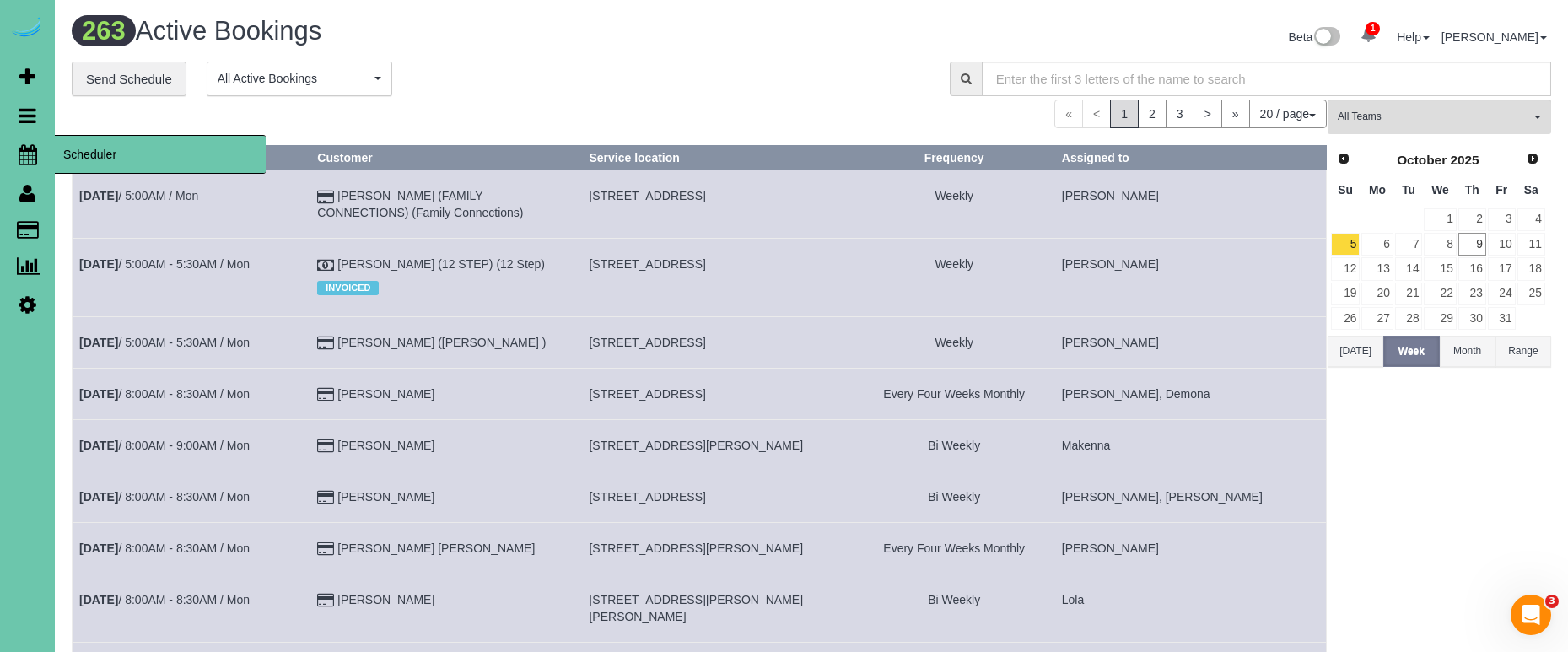
click at [31, 150] on icon at bounding box center [28, 154] width 19 height 21
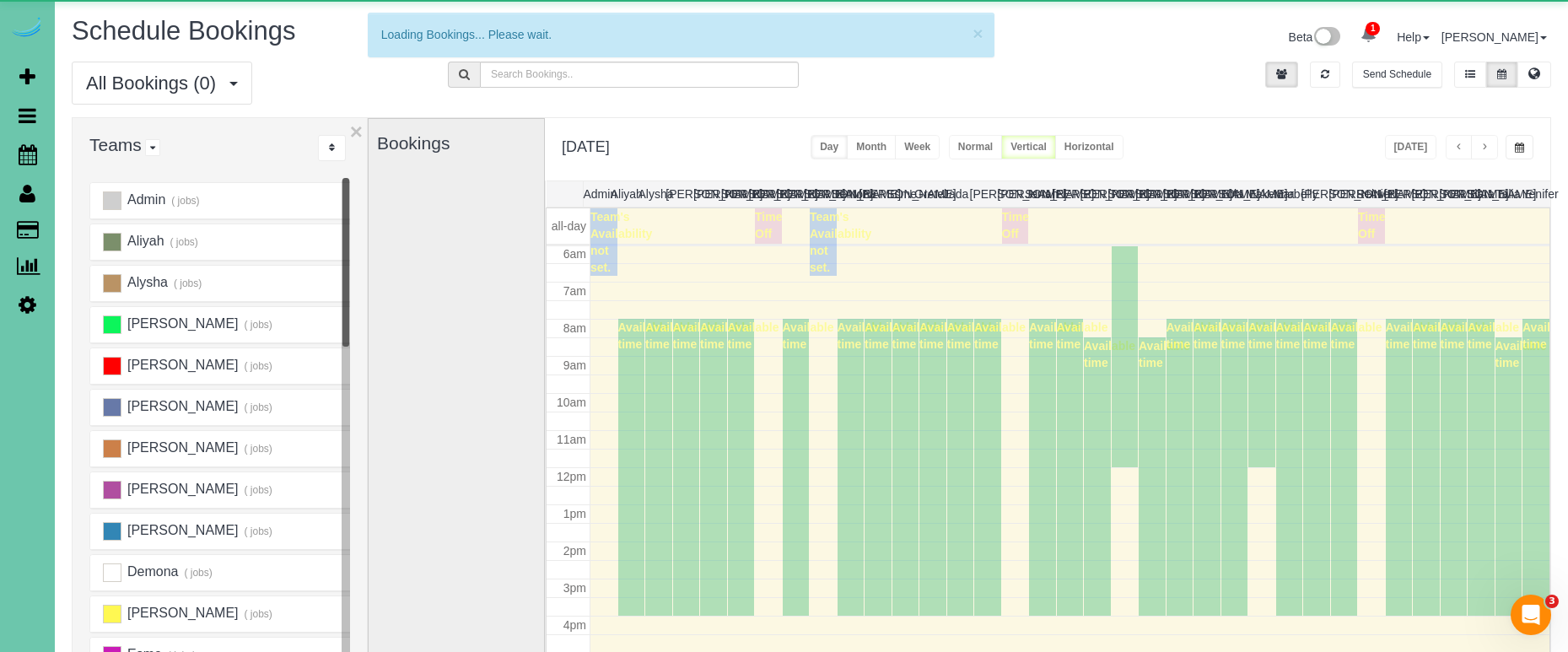
scroll to position [224, 0]
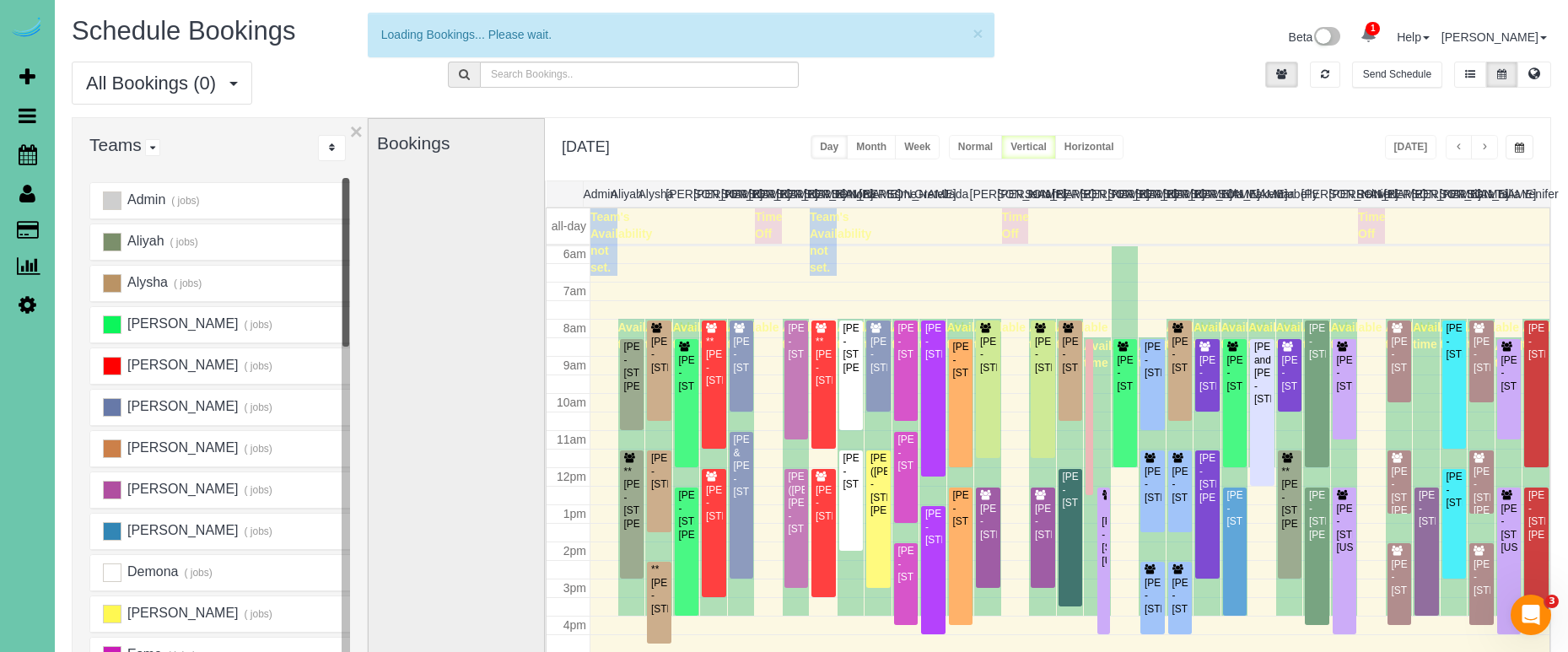
click at [1517, 149] on span "button" at bounding box center [1519, 147] width 9 height 10
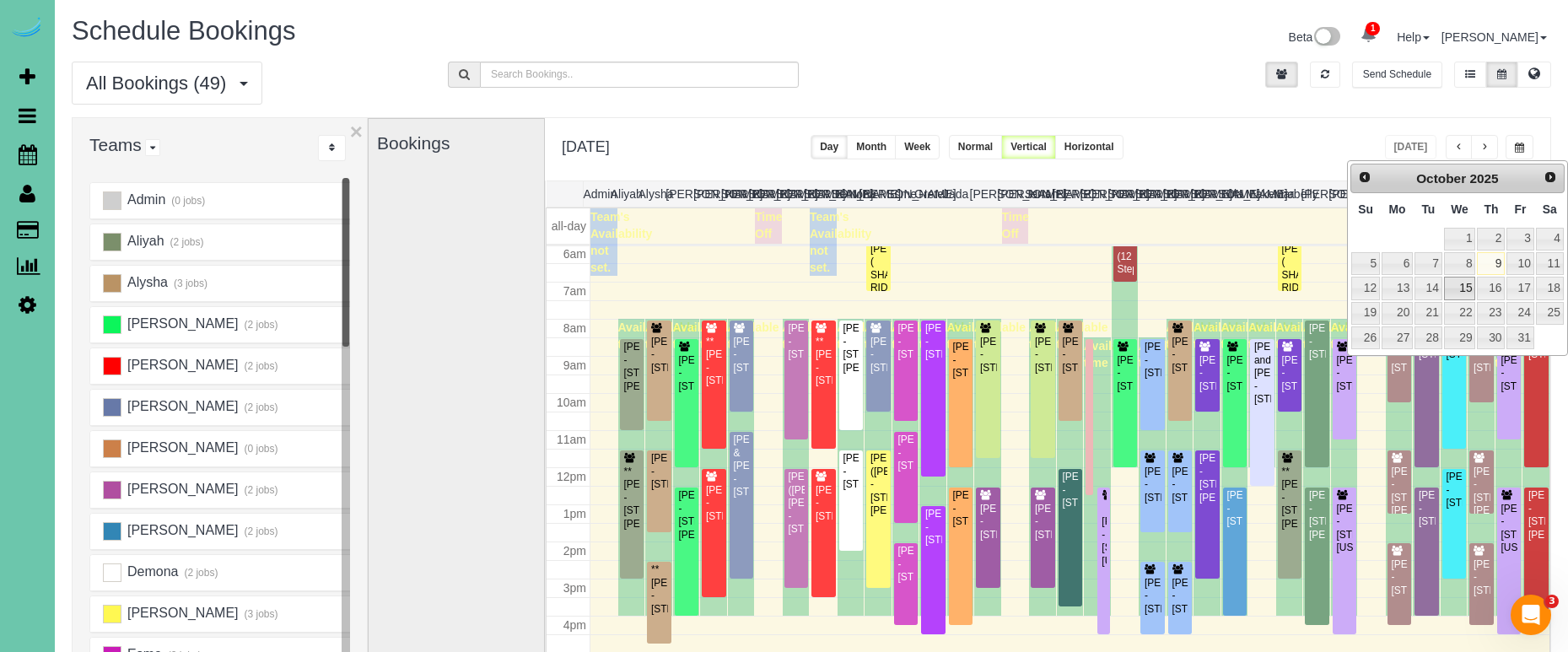
click at [1466, 285] on link "15" at bounding box center [1460, 287] width 32 height 22
type input "**********"
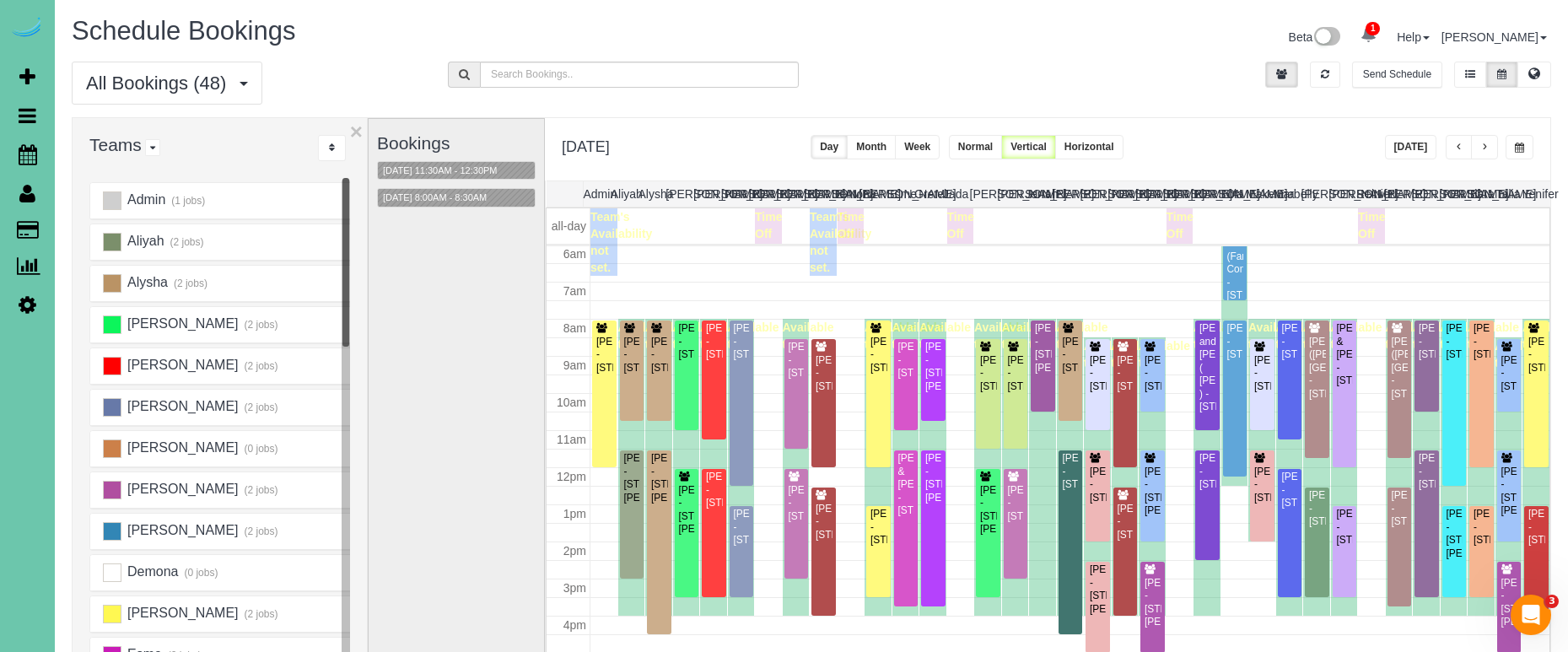
click at [1407, 143] on button "Today" at bounding box center [1411, 147] width 52 height 24
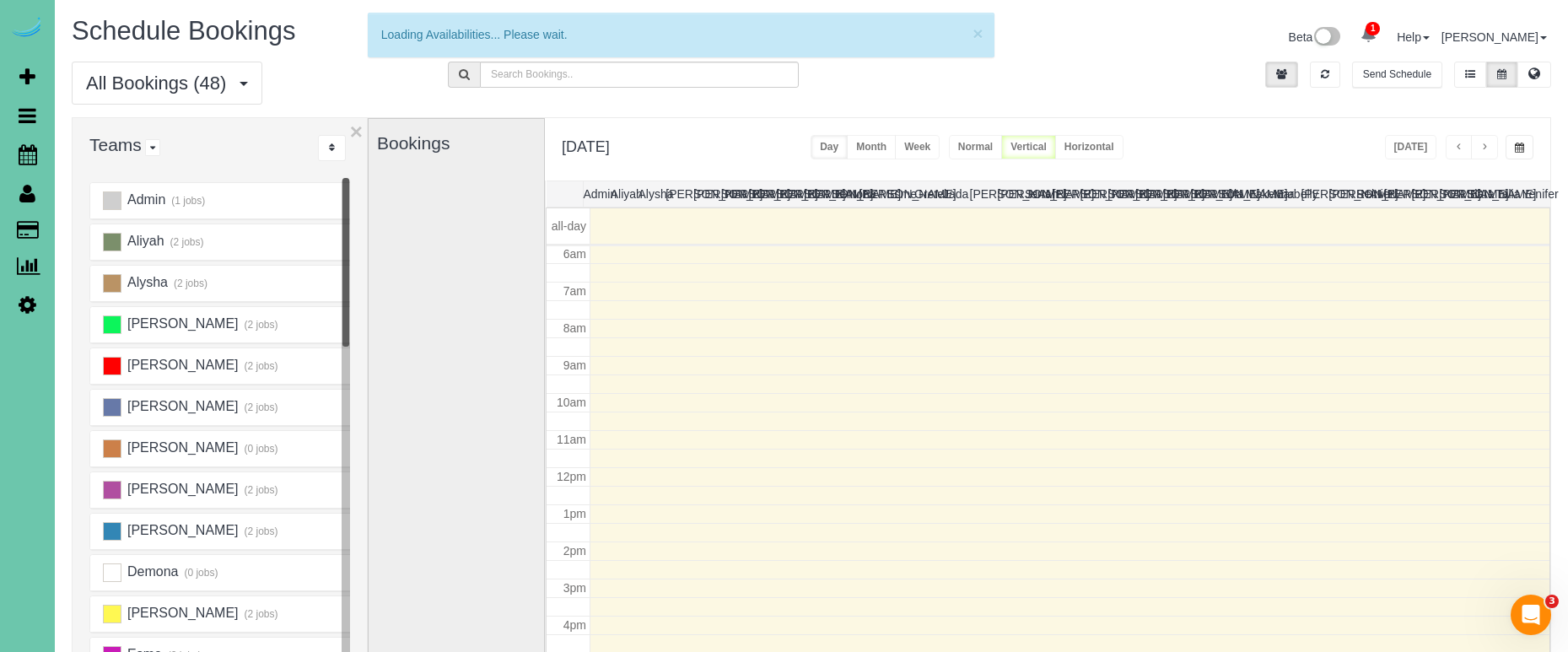
click at [1181, 102] on div "All Bookings (48) All Bookings Unassigned Bookings Recurring Bookings New Custo…" at bounding box center [811, 89] width 1504 height 55
click at [978, 34] on button "×" at bounding box center [977, 33] width 10 height 18
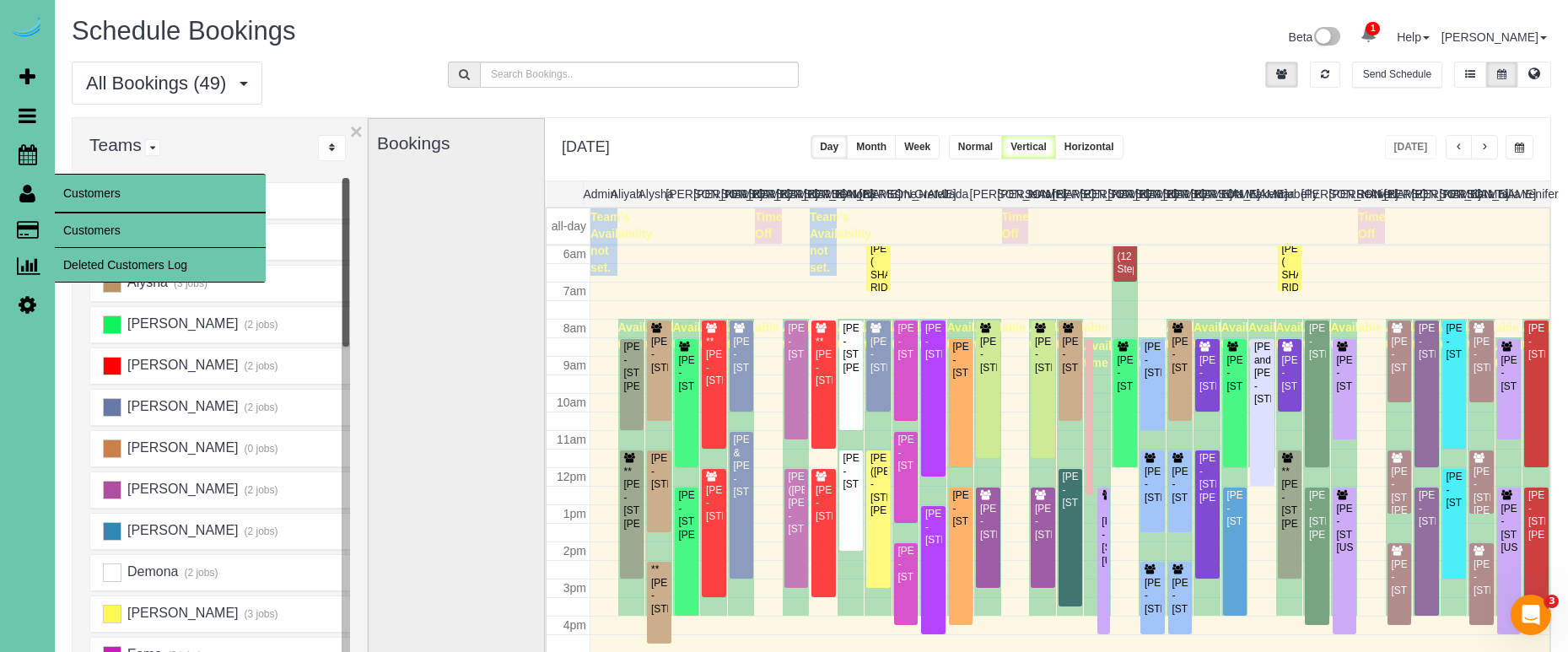
click at [91, 224] on link "Customers" at bounding box center [160, 231] width 211 height 34
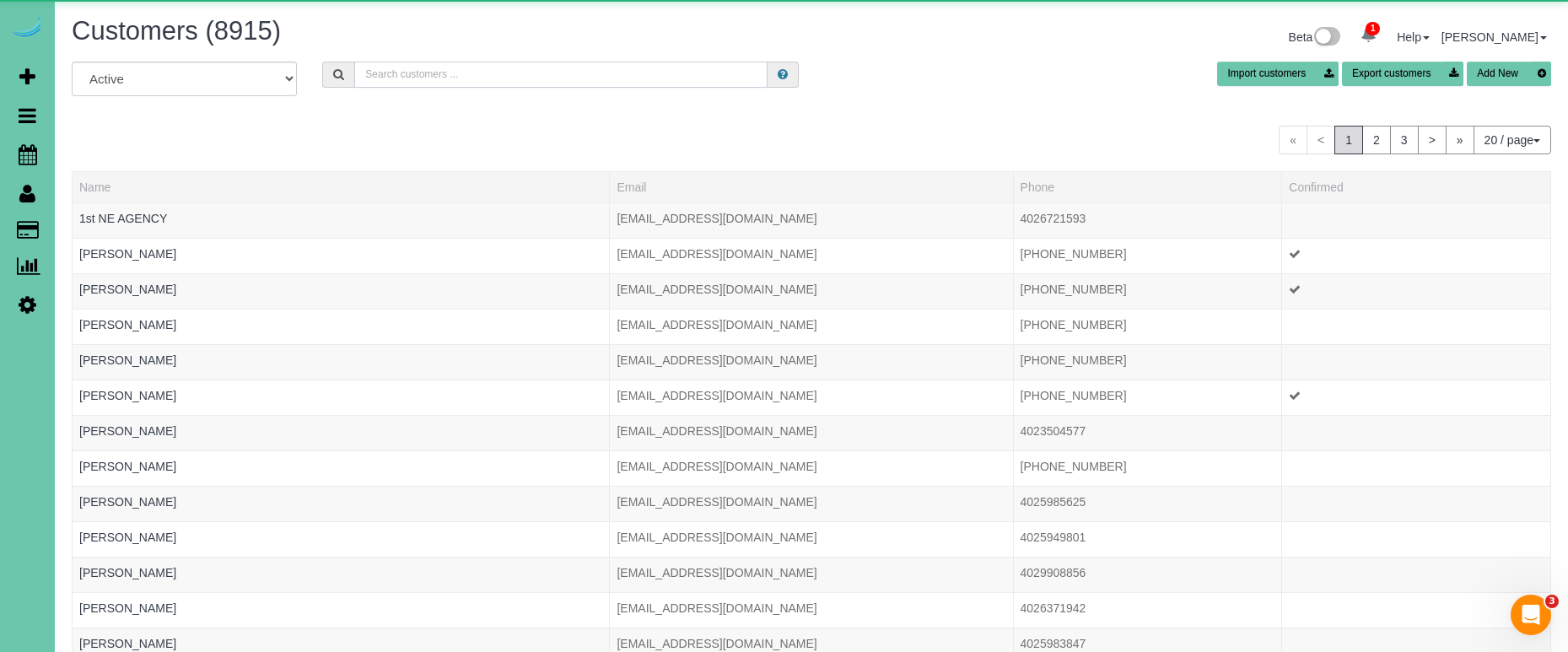
click at [459, 71] on input "text" at bounding box center [561, 74] width 413 height 26
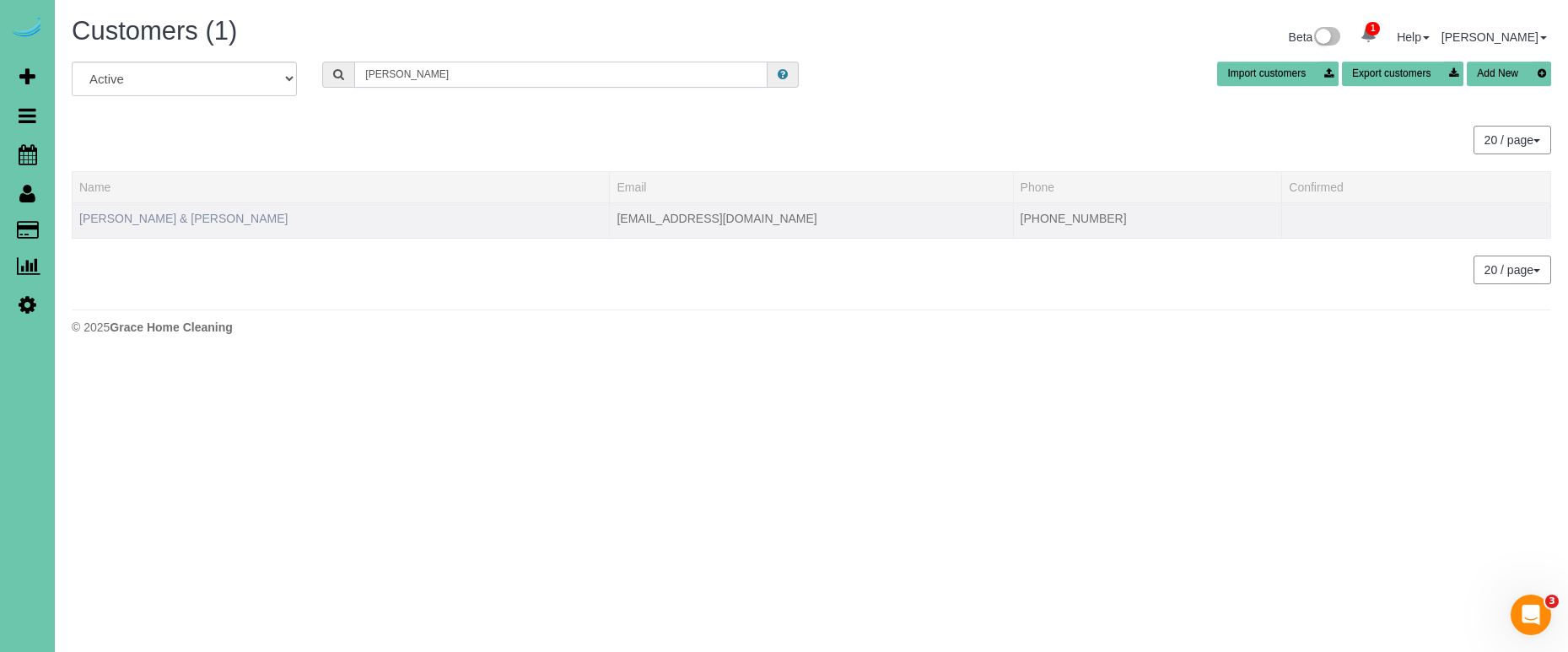
type input "himes"
click at [150, 224] on link "Tim & Amy Himes" at bounding box center [183, 218] width 208 height 13
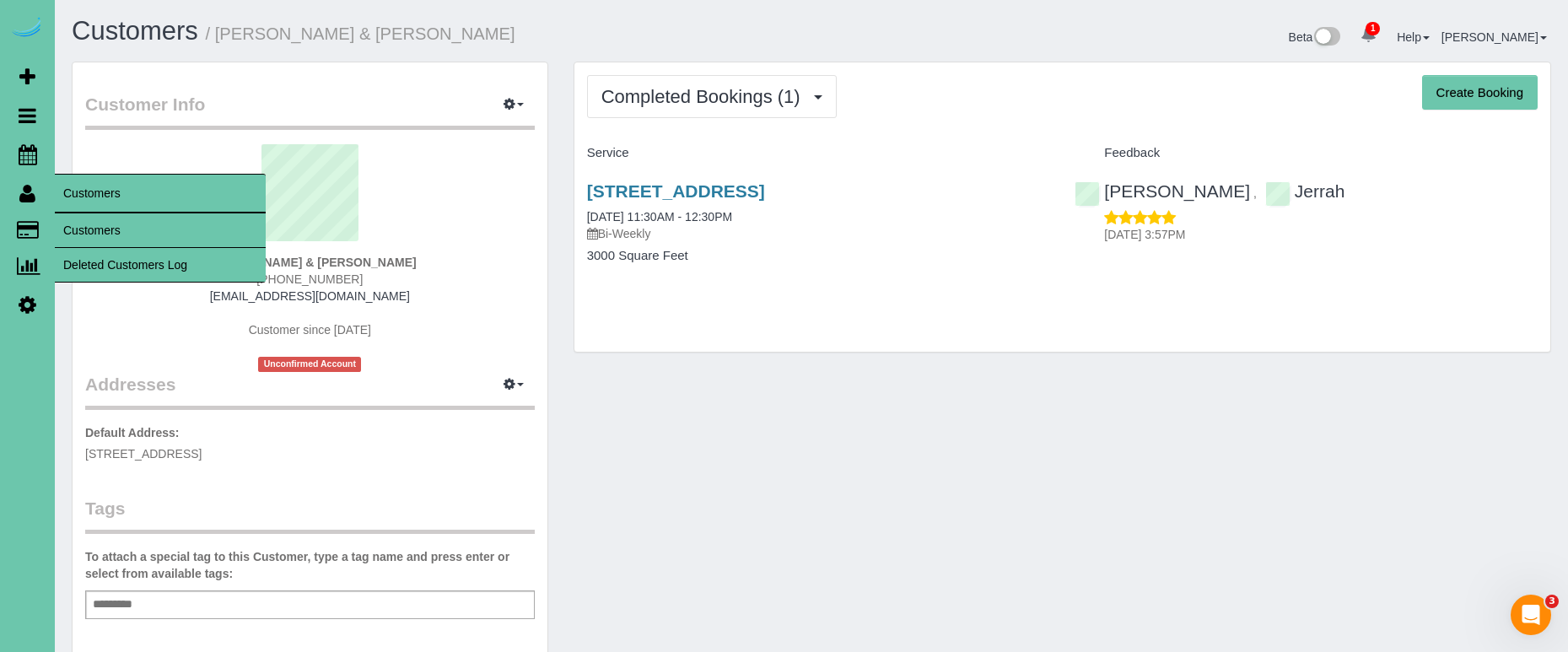
click at [84, 225] on link "Customers" at bounding box center [160, 231] width 211 height 34
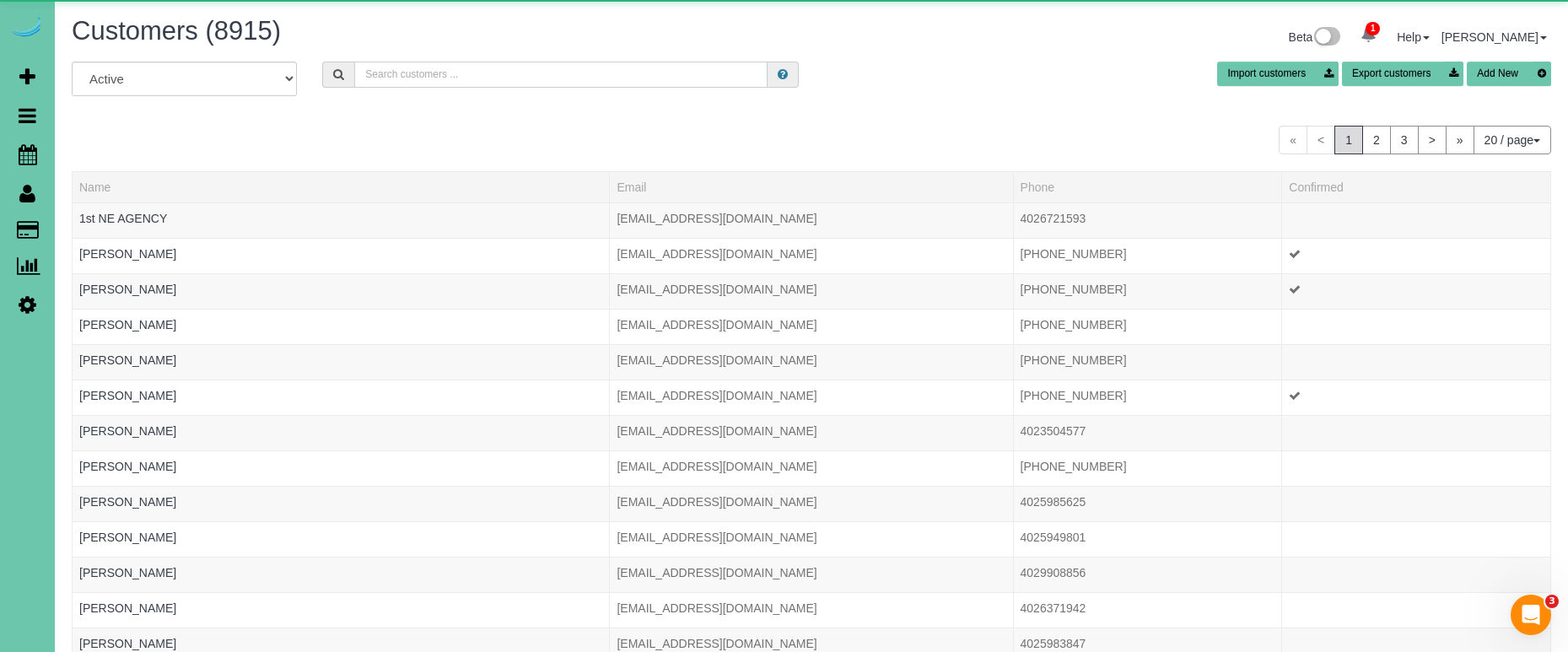
click at [490, 69] on input "text" at bounding box center [561, 74] width 413 height 26
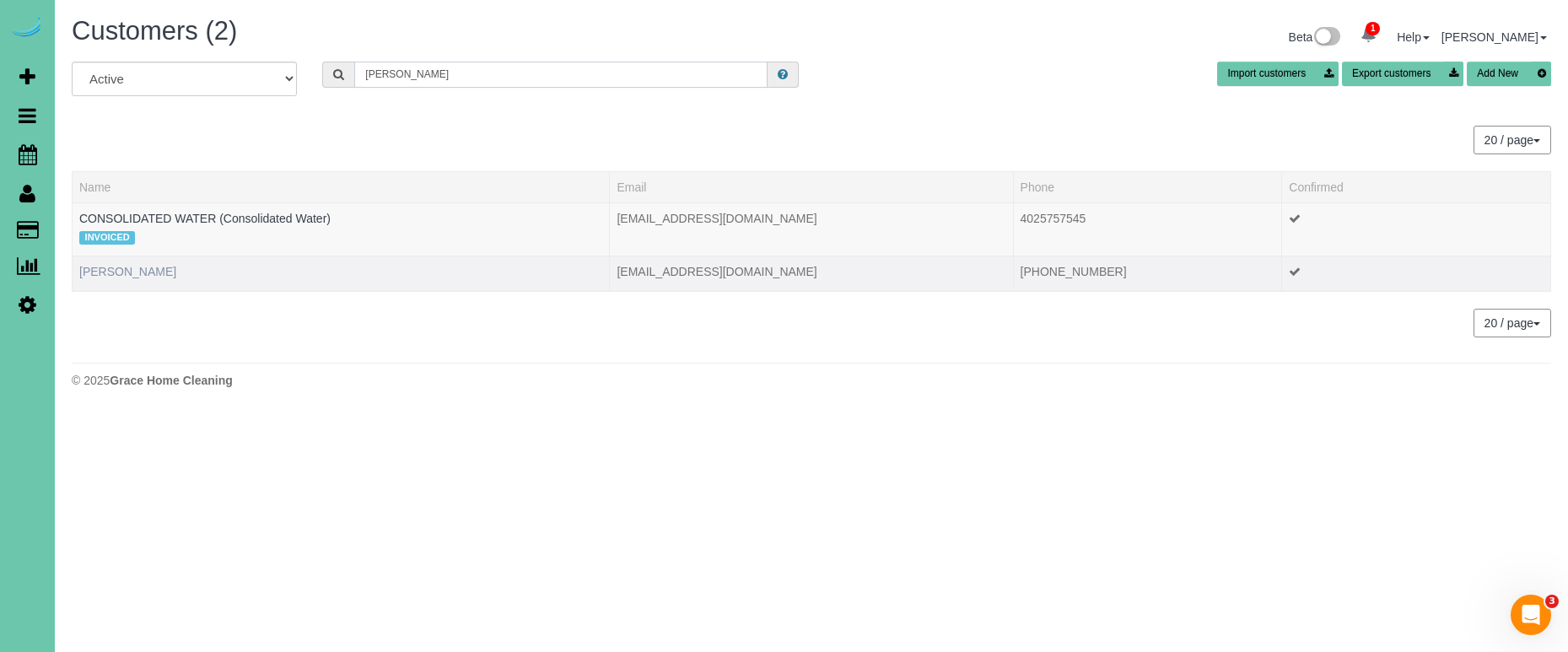
type input "ted w"
click at [111, 272] on link "Ted Wzorek" at bounding box center [128, 271] width 97 height 13
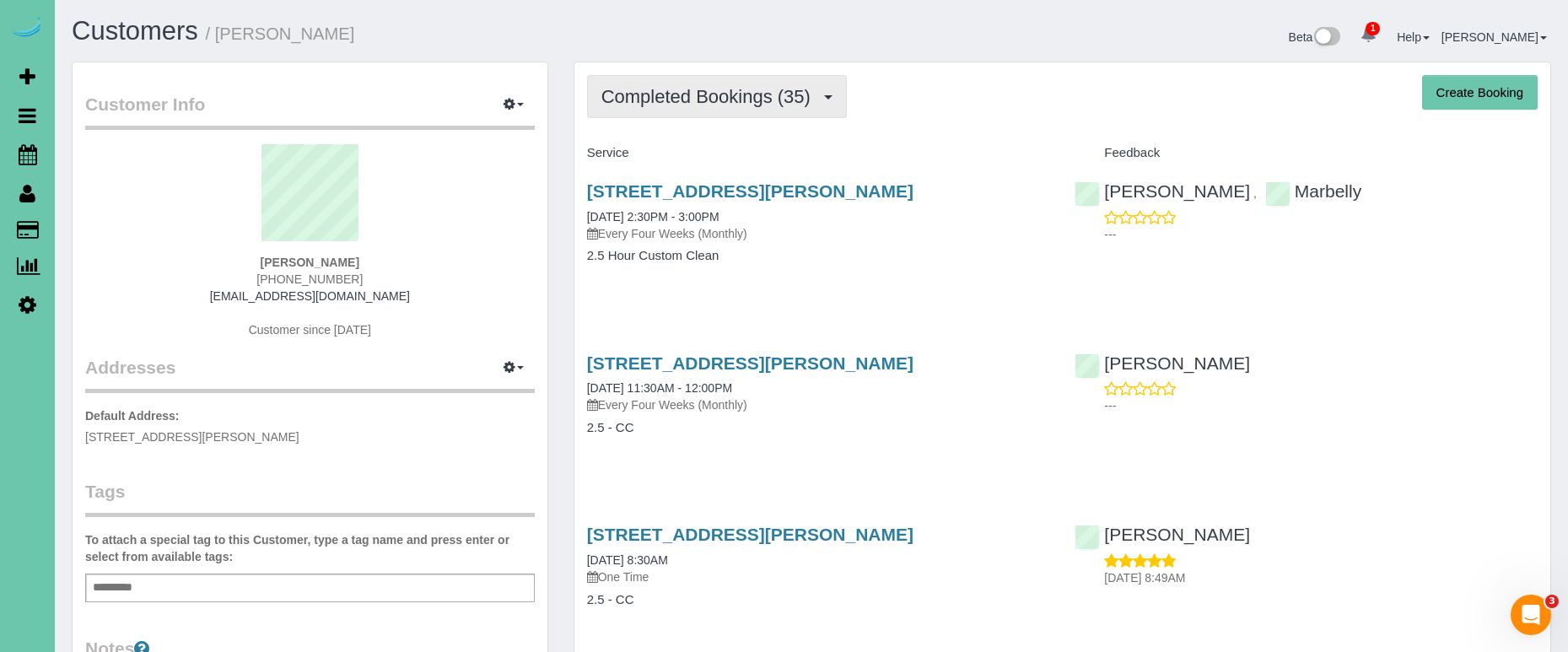
drag, startPoint x: 780, startPoint y: 100, endPoint x: 767, endPoint y: 111, distance: 17.0
click at [779, 100] on span "Completed Bookings (35)" at bounding box center [709, 97] width 217 height 21
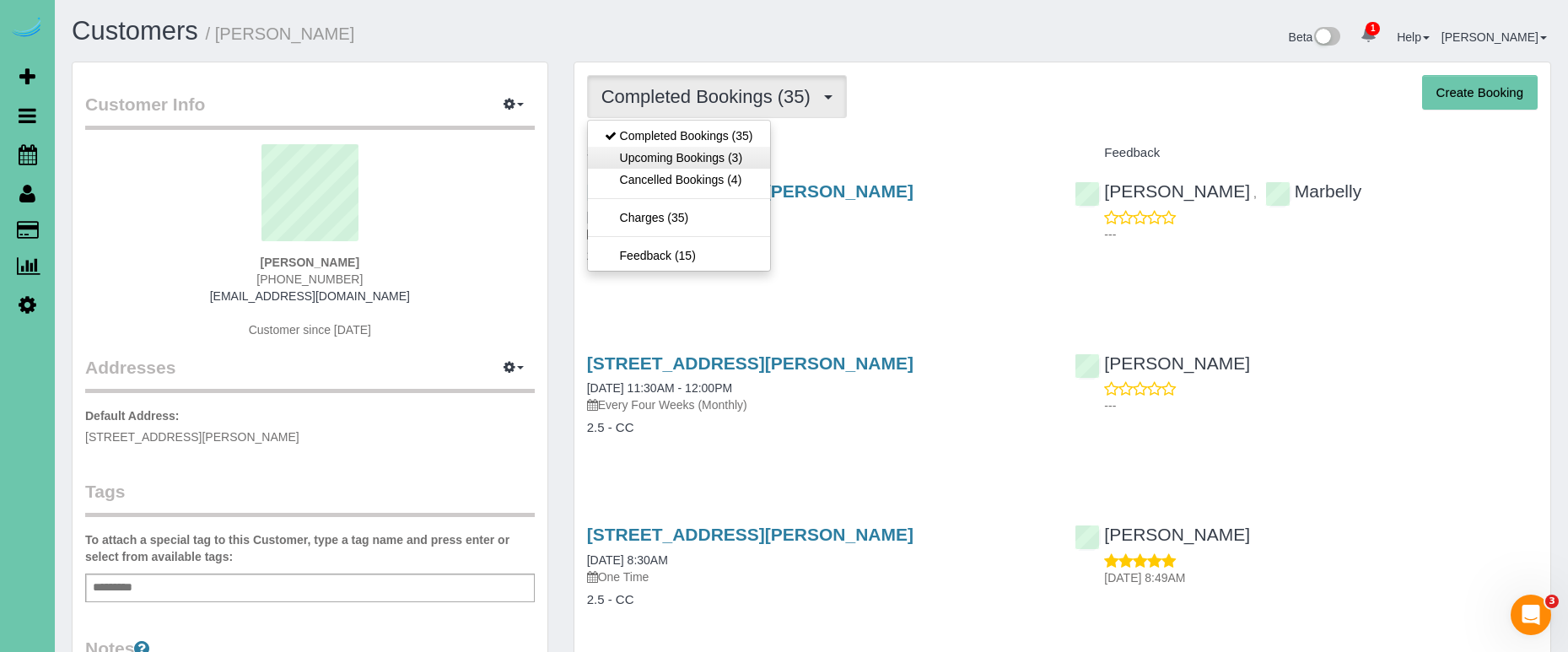
click at [737, 159] on link "Upcoming Bookings (3)" at bounding box center [679, 157] width 182 height 22
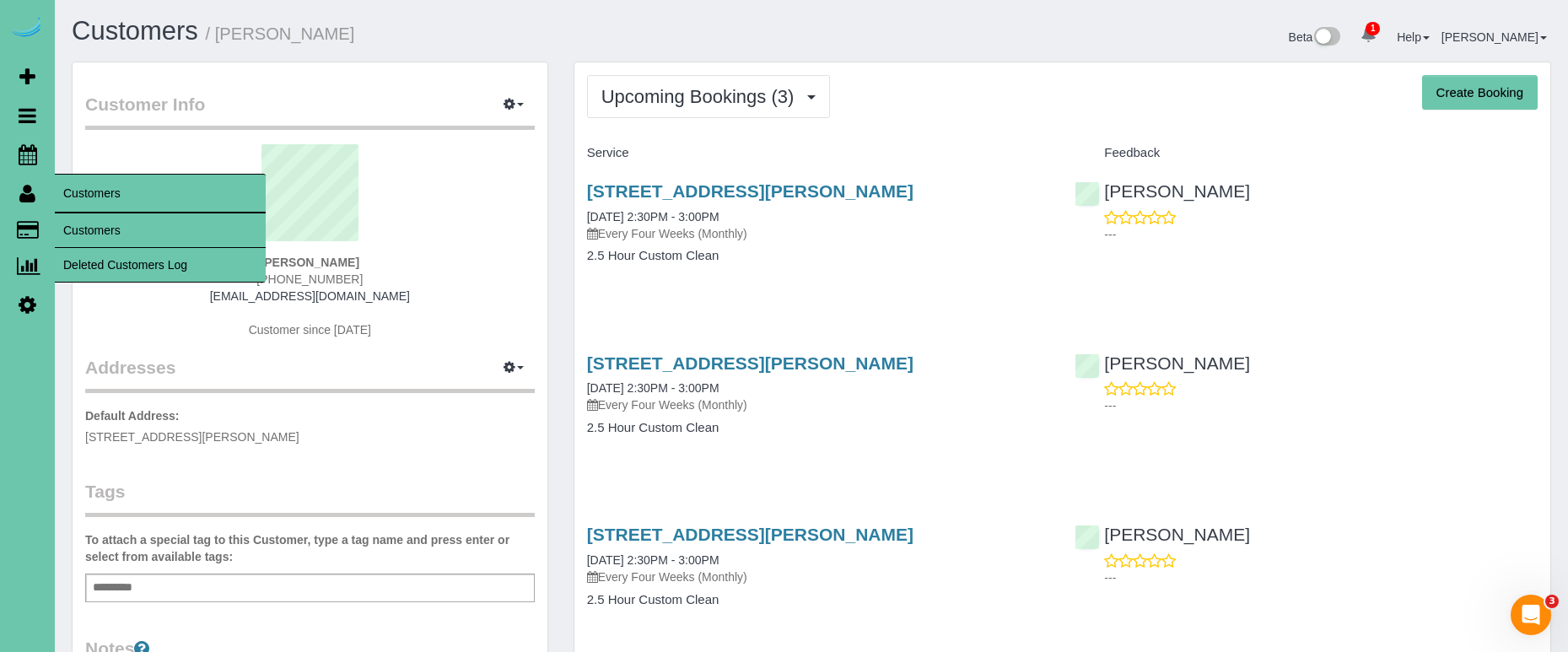
drag, startPoint x: 97, startPoint y: 221, endPoint x: 225, endPoint y: 207, distance: 128.8
click at [97, 221] on link "Customers" at bounding box center [160, 231] width 211 height 34
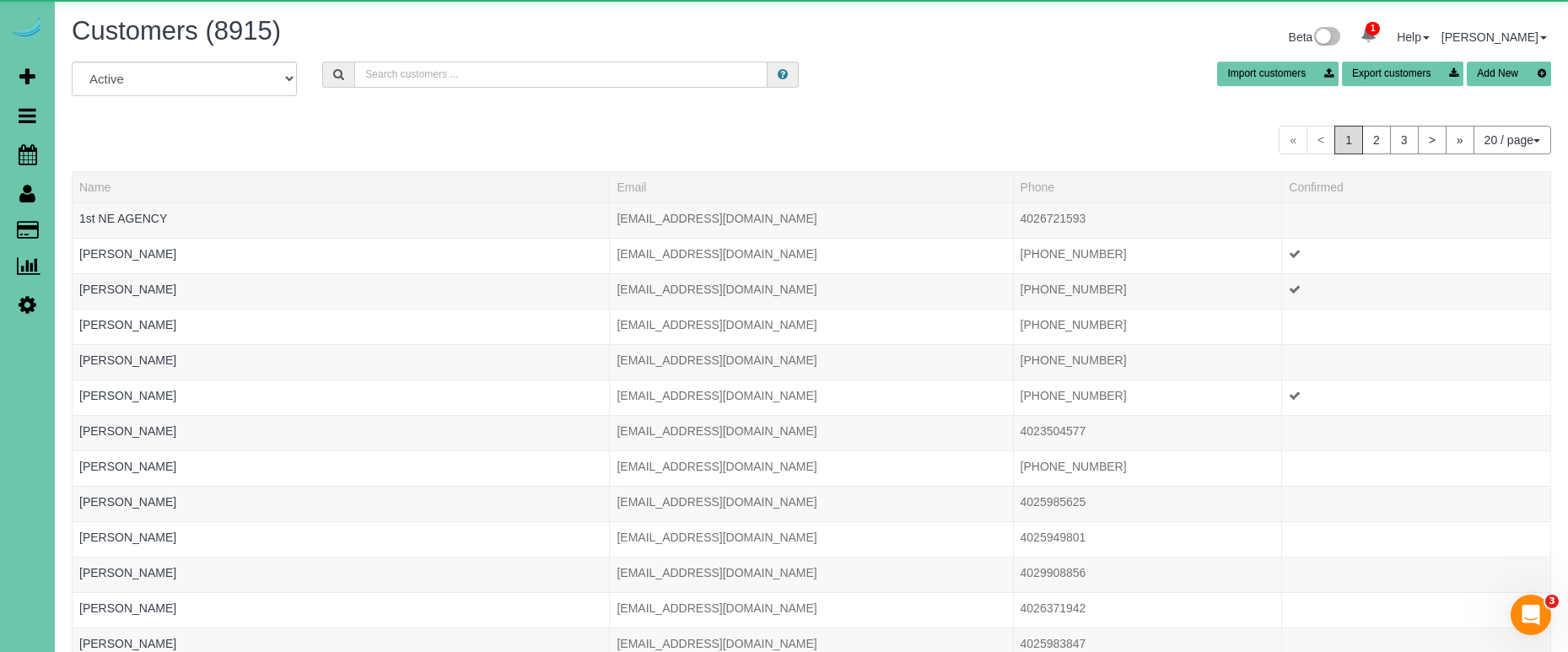
click at [488, 67] on input "text" at bounding box center [561, 74] width 413 height 26
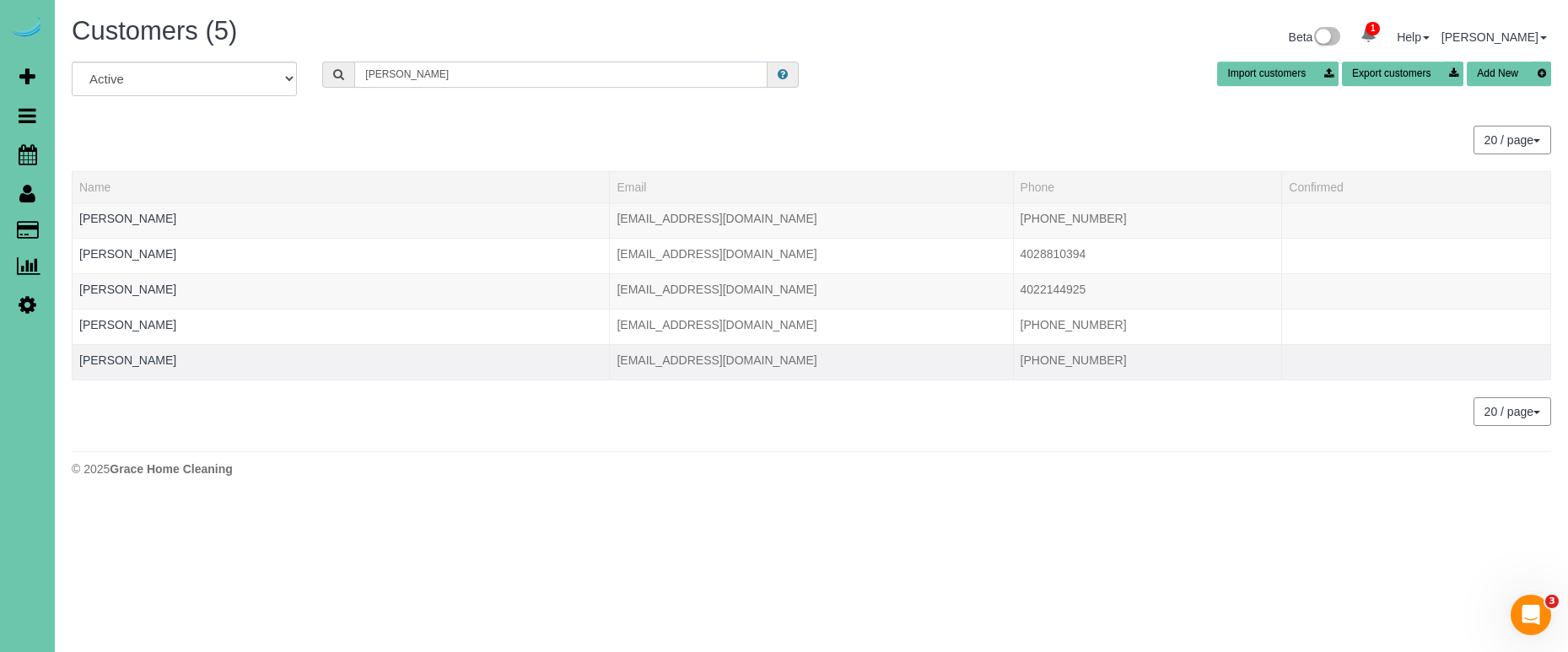
type input "kemp"
click at [129, 368] on div at bounding box center [341, 370] width 523 height 4
click at [125, 356] on link "Sara Kempf" at bounding box center [128, 360] width 97 height 13
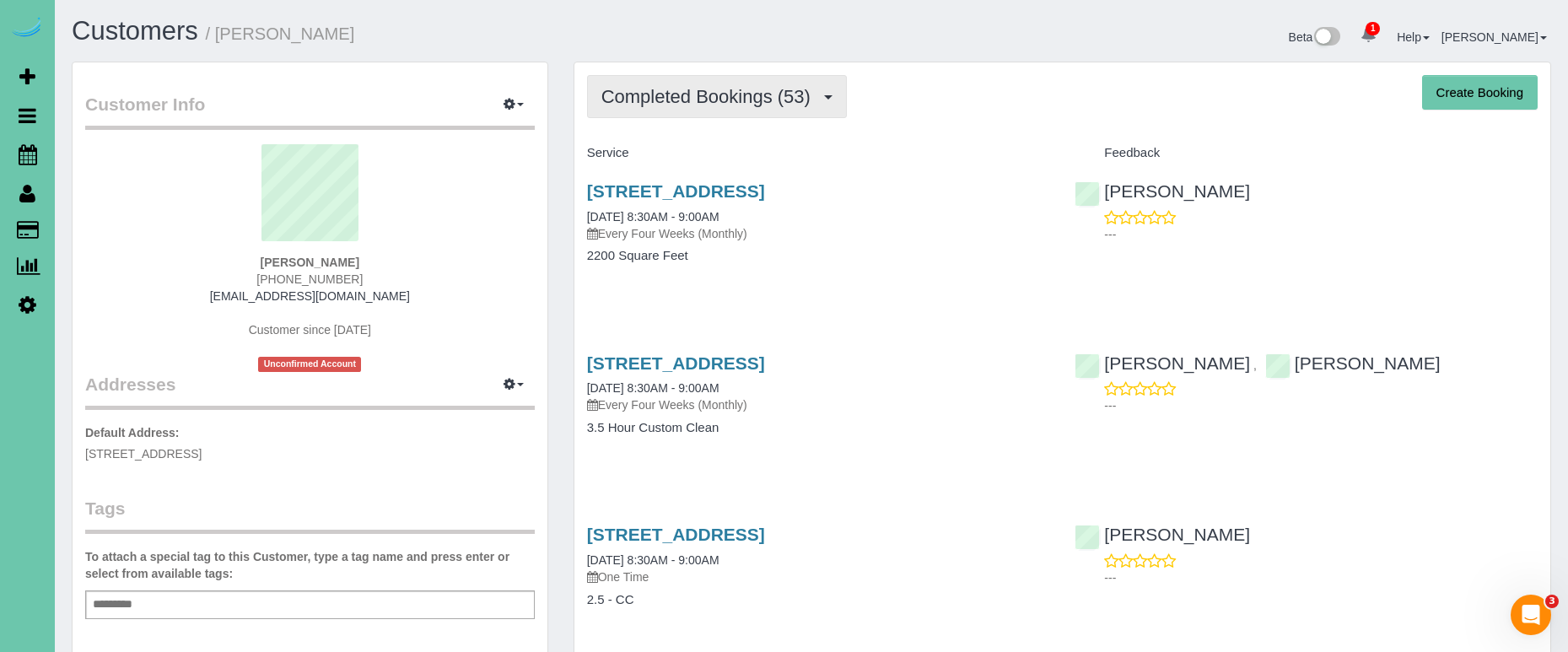
click at [703, 97] on span "Completed Bookings (53)" at bounding box center [709, 97] width 217 height 21
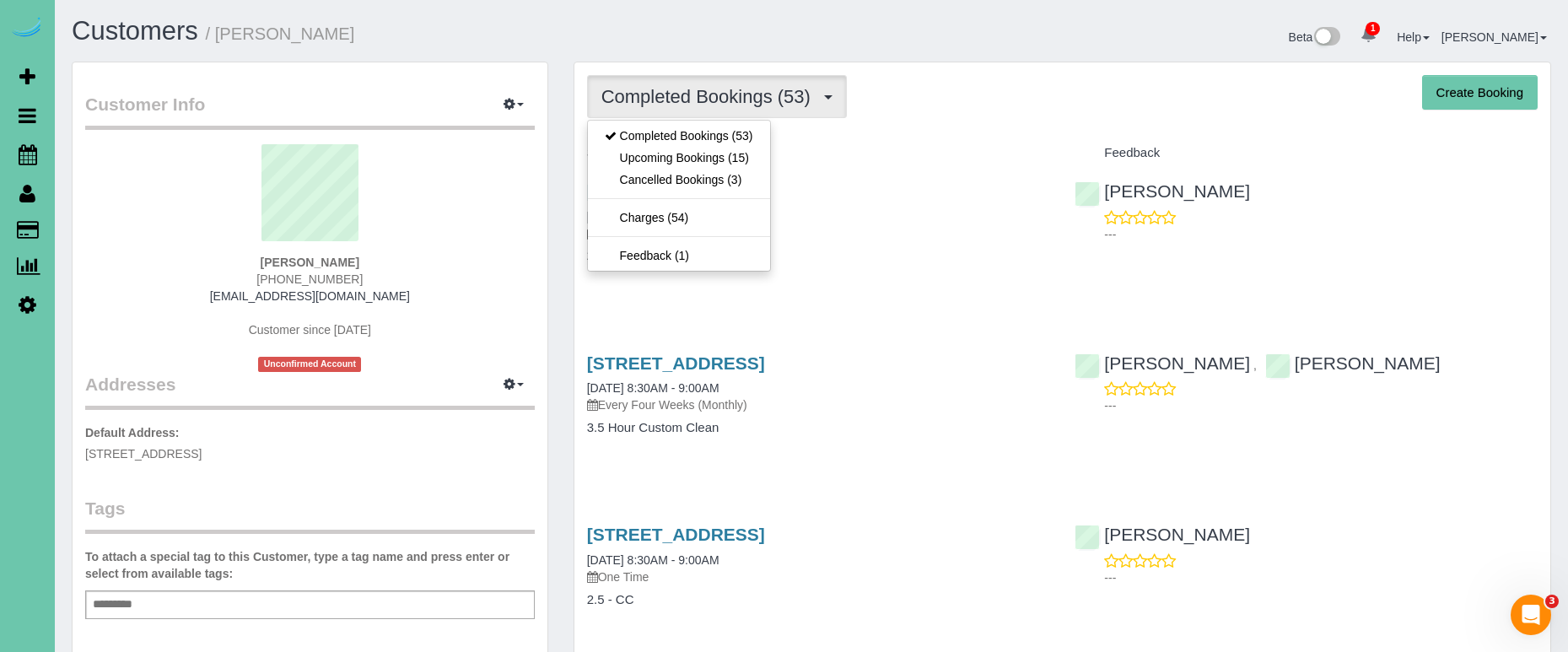
click at [662, 162] on link "Upcoming Bookings (15)" at bounding box center [679, 157] width 182 height 22
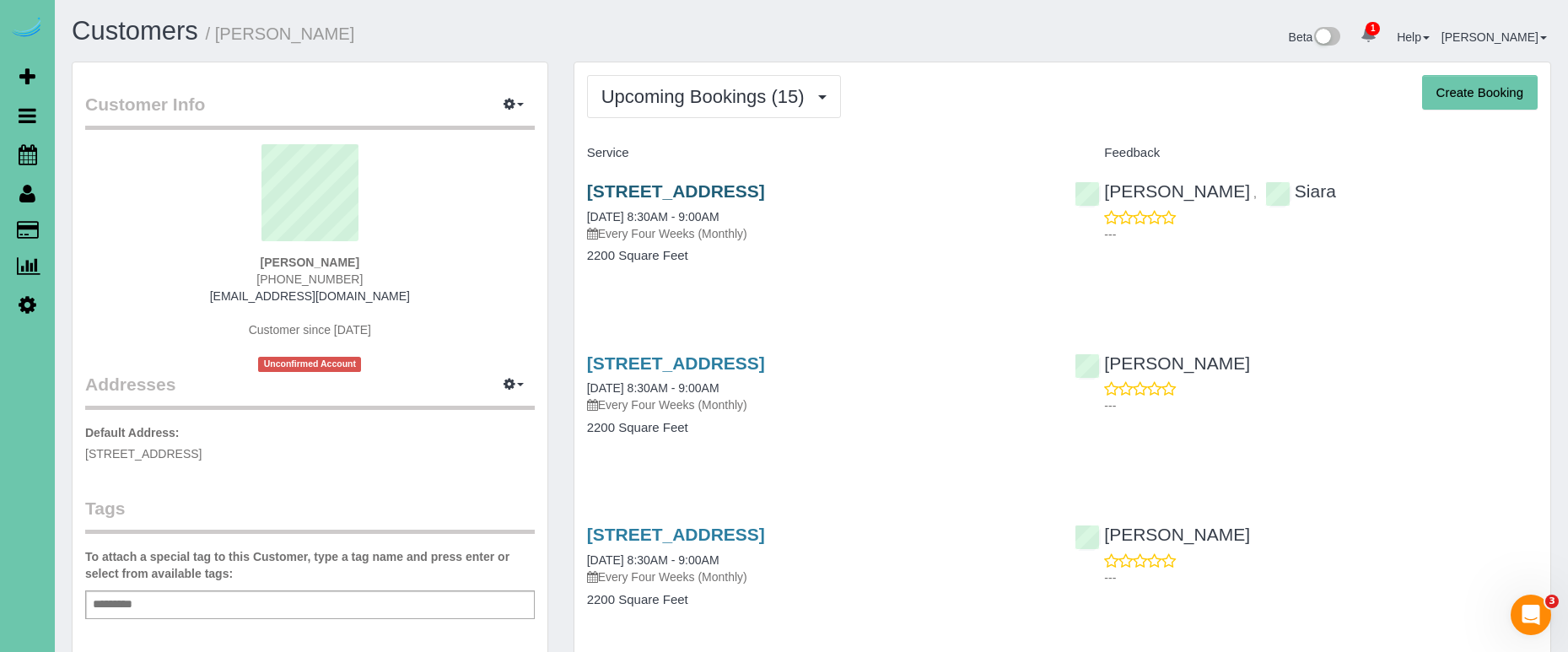
click at [655, 185] on link "8007 Maui Circle, Papillion, NE 68046" at bounding box center [675, 191] width 178 height 20
click at [765, 358] on link "8007 Maui Circle, Papillion, NE 68046" at bounding box center [675, 363] width 178 height 20
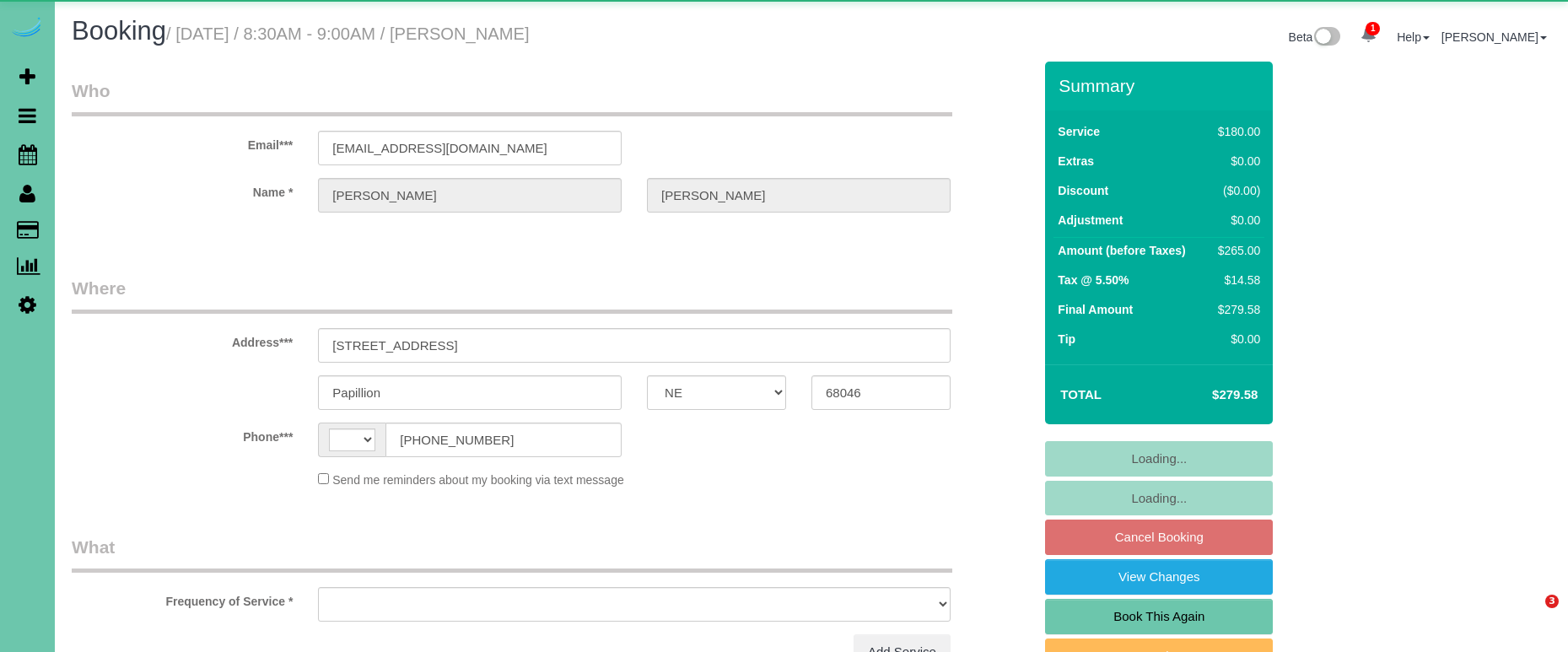
select select "NE"
select select "string:[GEOGRAPHIC_DATA]"
select select "object:383"
select select "string:fspay-2616ee91-13b6-45a0-a7d0-aca4cf97a7dc"
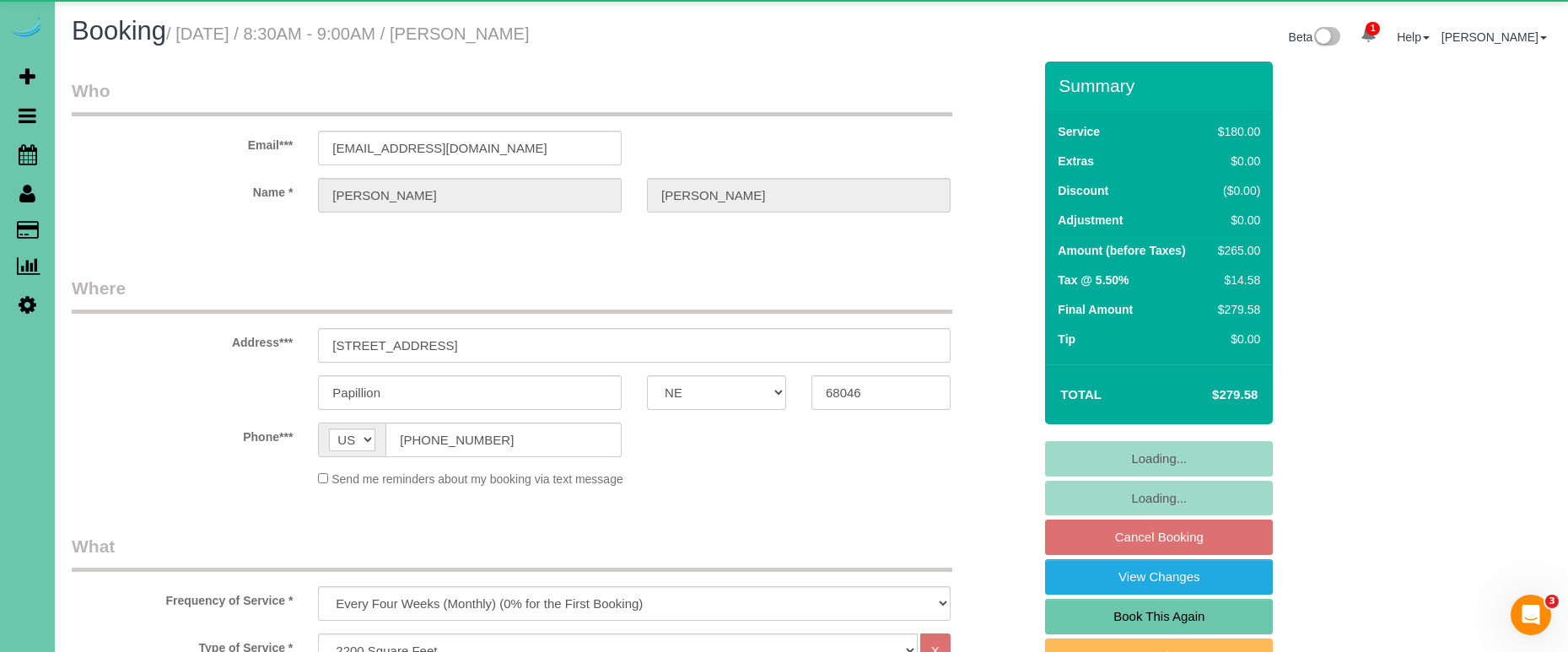
select select "object:862"
select select "number:37"
select select "number:41"
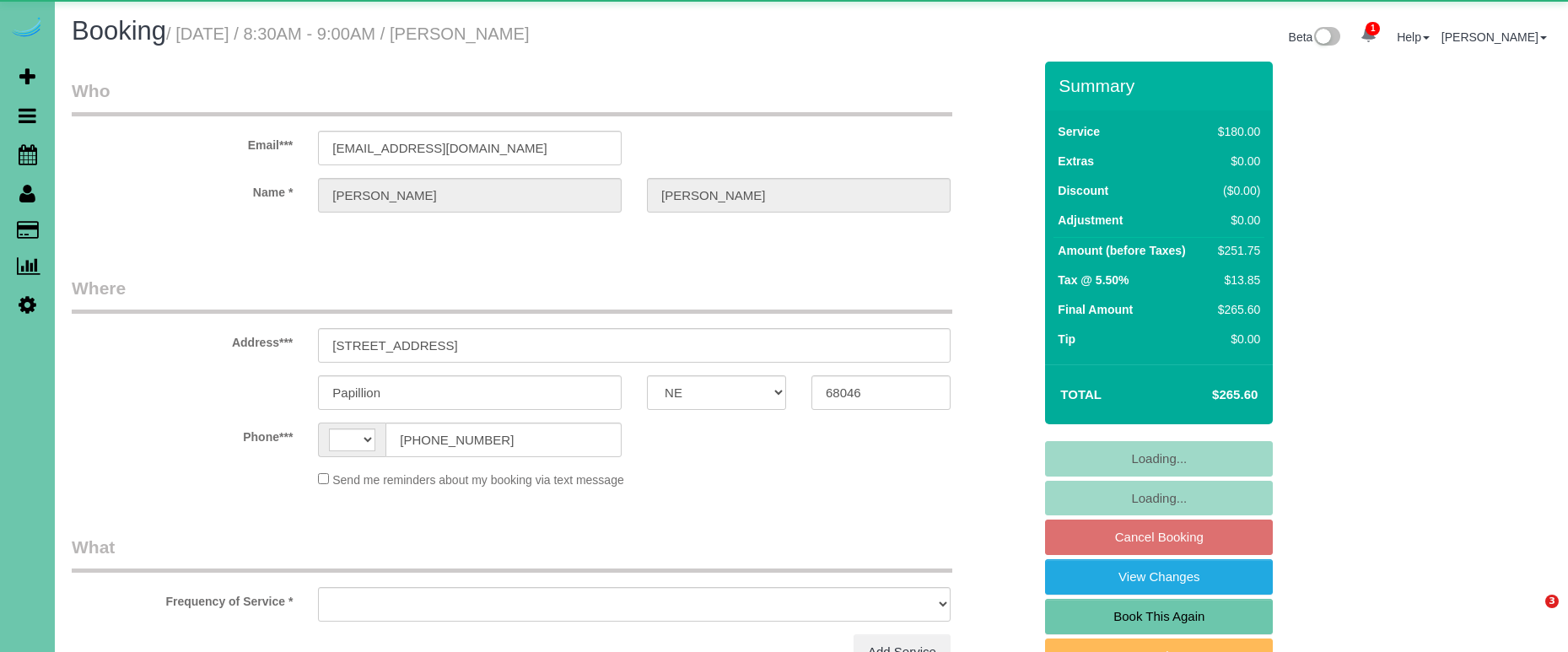
select select "NE"
select select "string:[GEOGRAPHIC_DATA]"
select select "object:379"
select select "string:fspay-2616ee91-13b6-45a0-a7d0-aca4cf97a7dc"
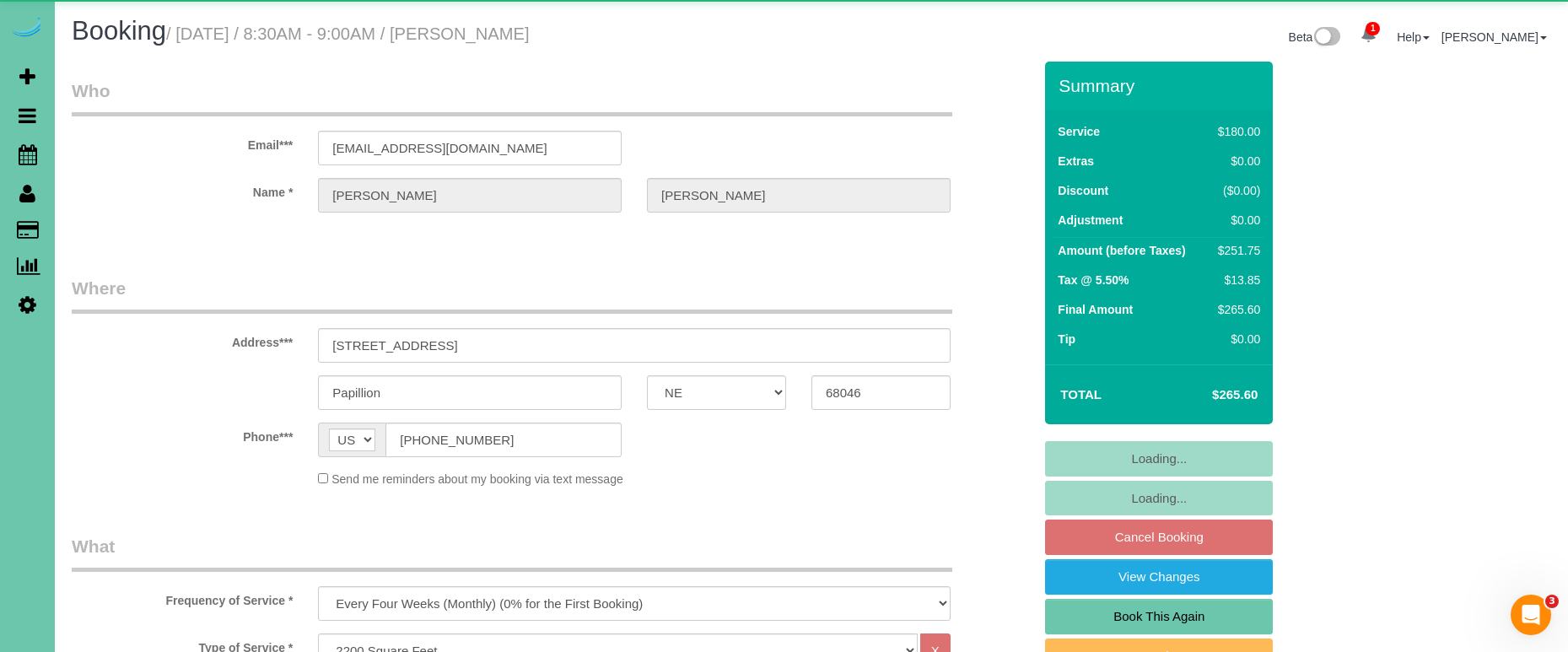
select select "number:37"
select select "number:41"
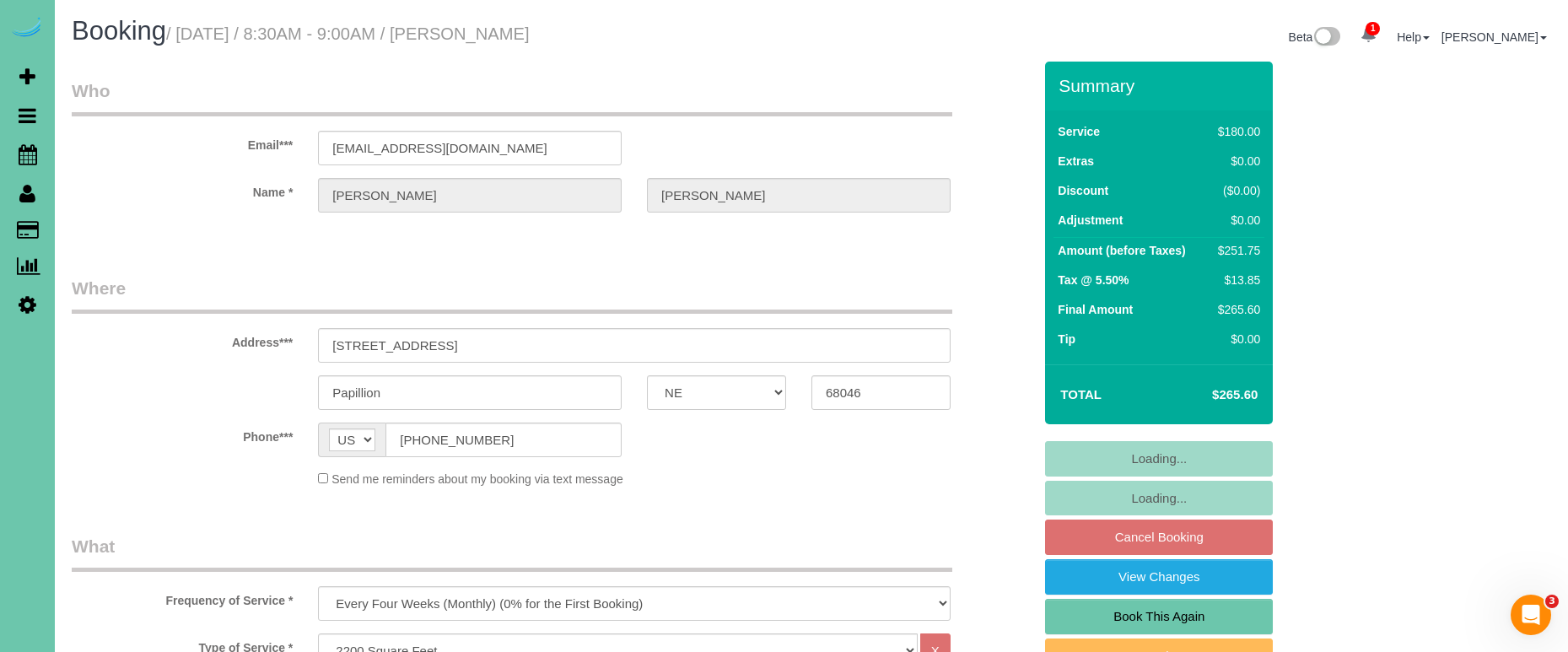
select select "object:913"
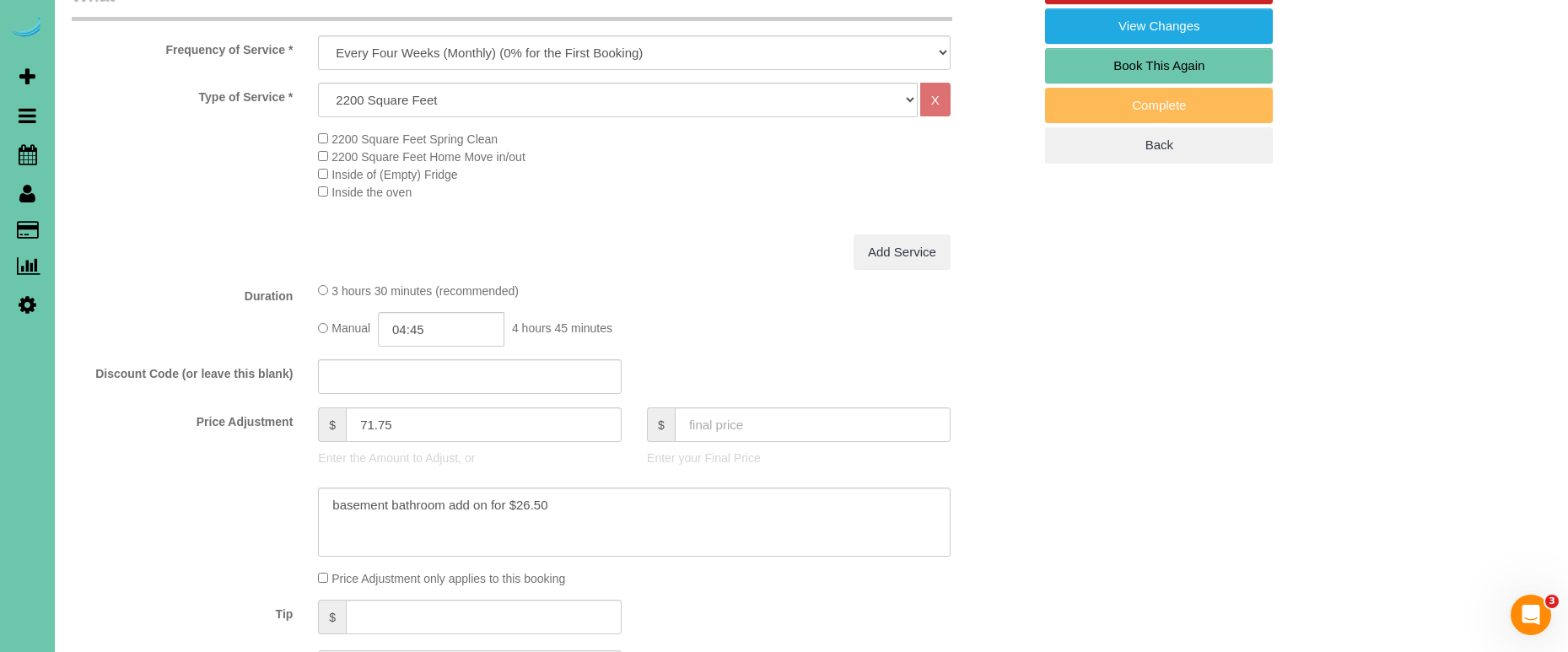
scroll to position [561, 0]
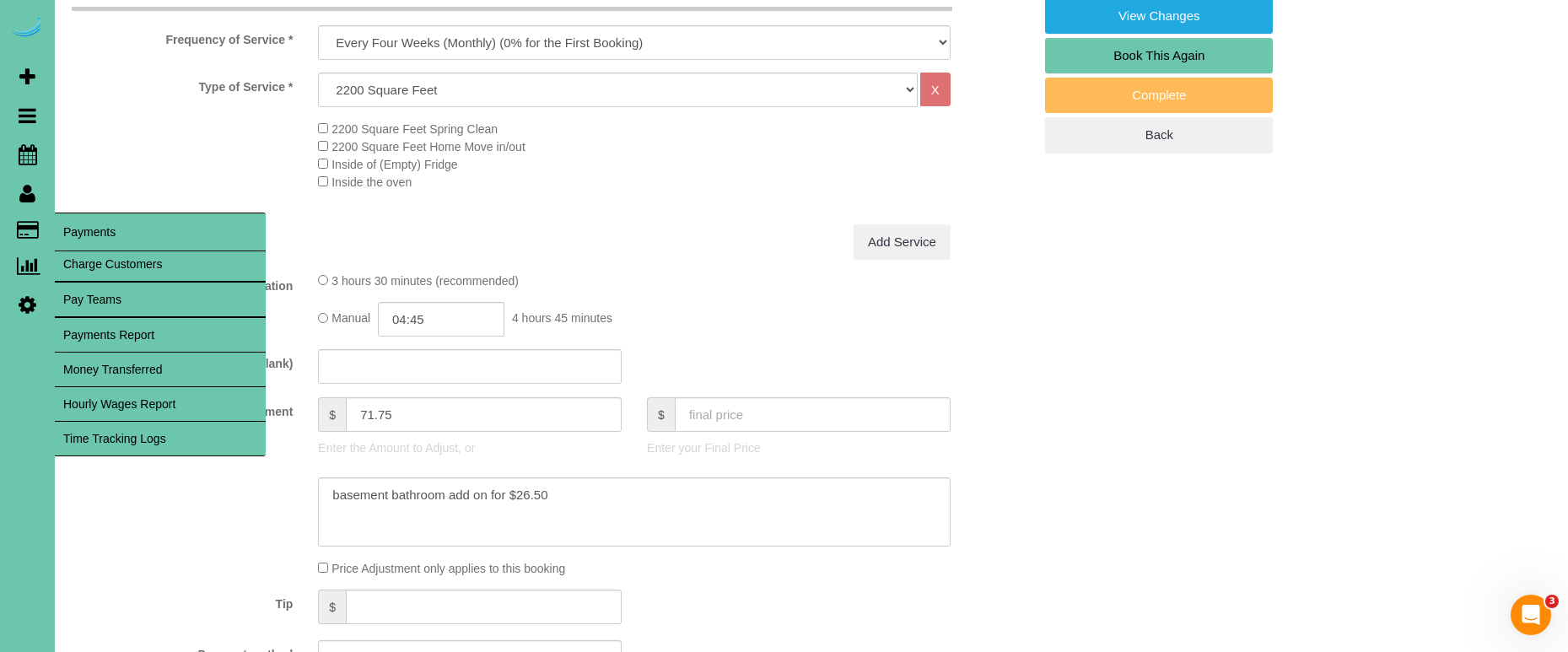
click at [183, 437] on link "Time Tracking Logs" at bounding box center [160, 438] width 211 height 34
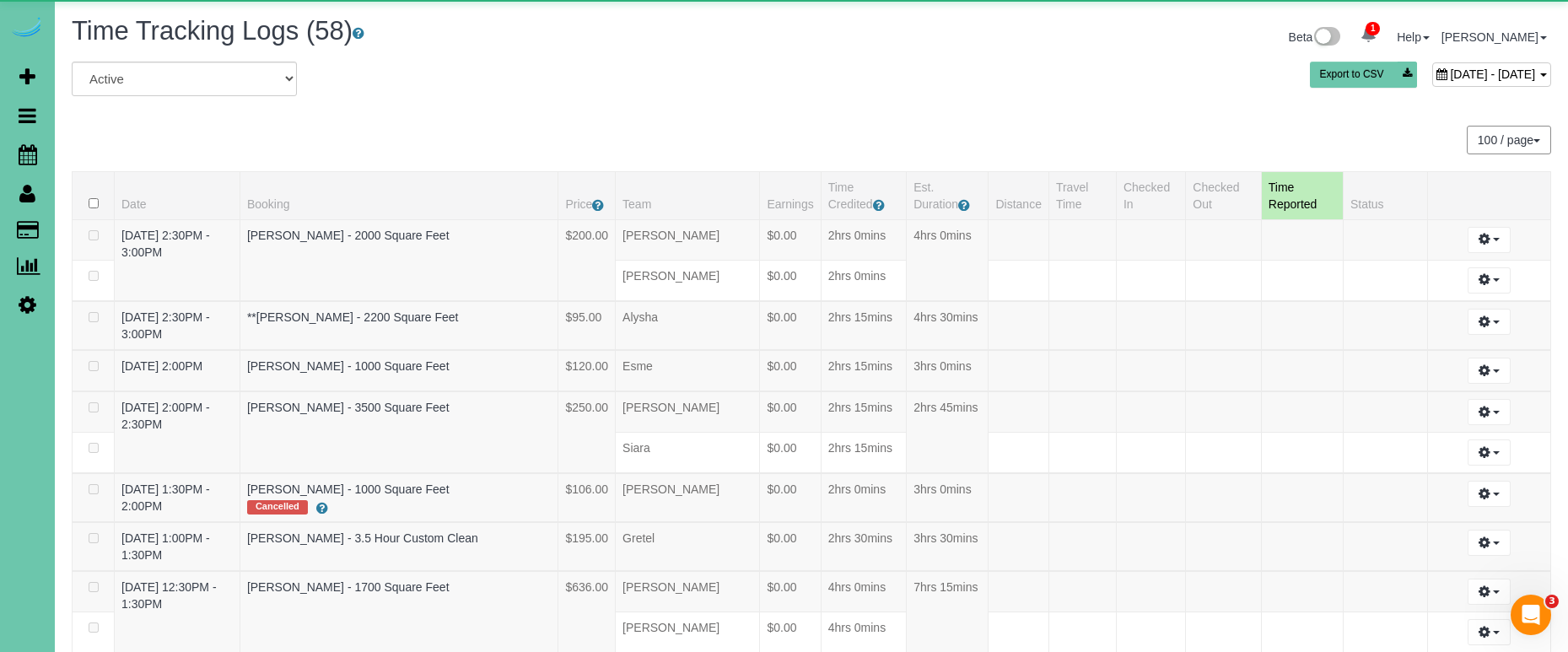
drag, startPoint x: 1389, startPoint y: 76, endPoint x: 1380, endPoint y: 68, distance: 12.0
click at [1450, 76] on span "October 09, 2025 - October 09, 2025" at bounding box center [1492, 73] width 85 height 13
type input "**********"
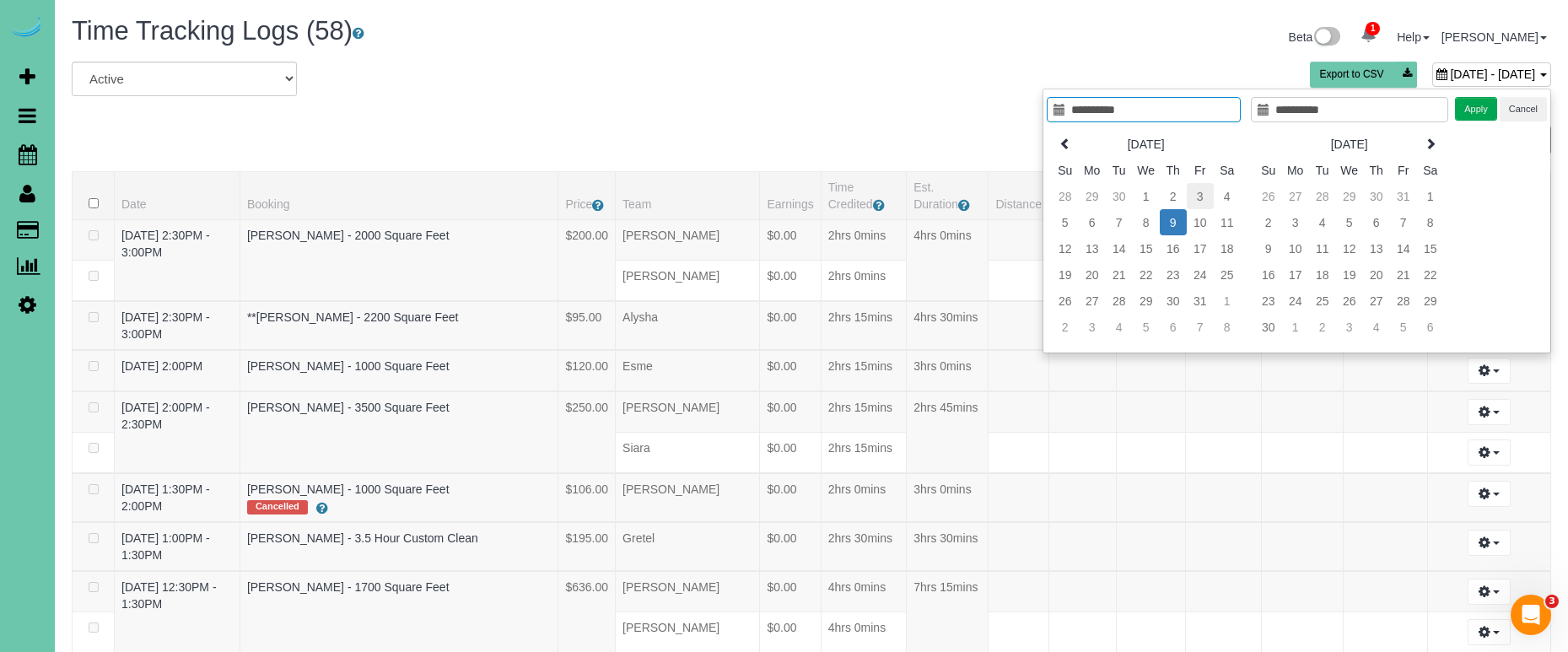
type input "**********"
click at [1201, 203] on td "3" at bounding box center [1200, 196] width 27 height 26
type input "**********"
click at [1488, 108] on button "Apply" at bounding box center [1475, 108] width 42 height 24
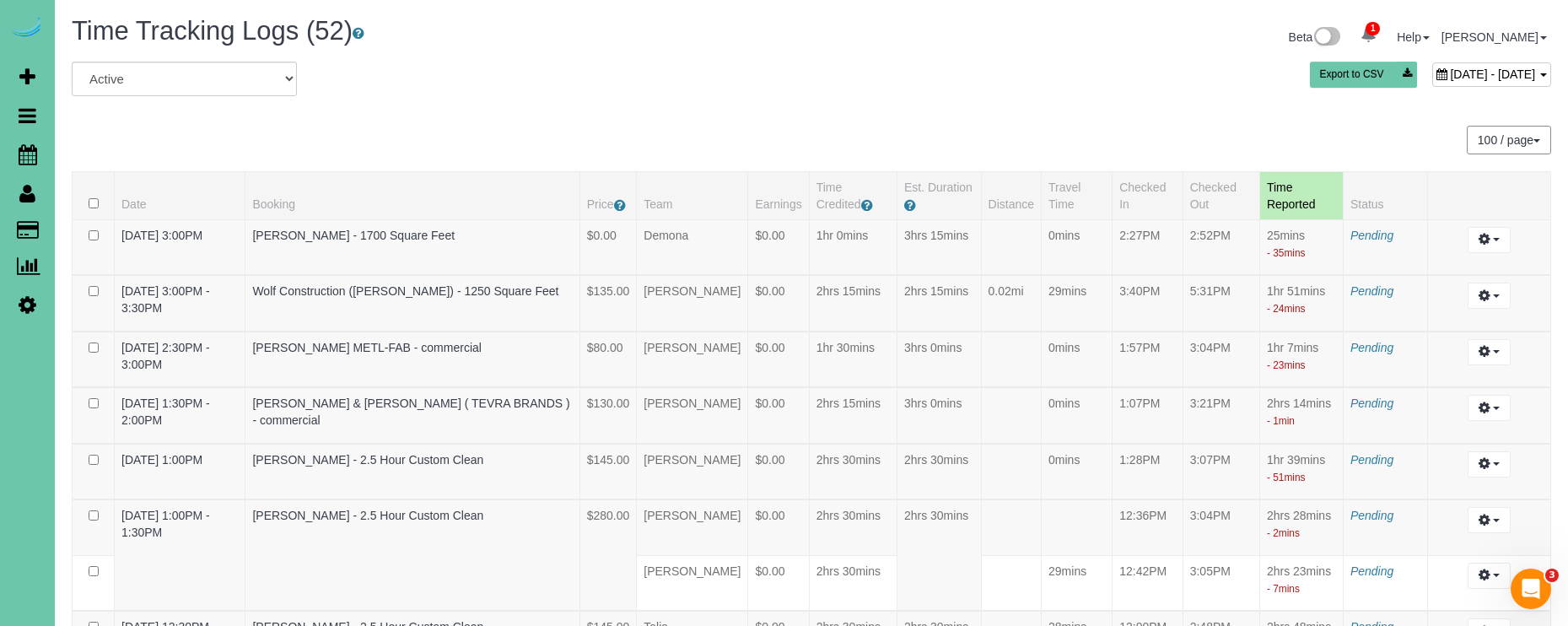
drag, startPoint x: 1394, startPoint y: 72, endPoint x: 1377, endPoint y: 72, distance: 17.0
click at [1450, 72] on span "October 03, 2025 - October 03, 2025" at bounding box center [1492, 73] width 85 height 13
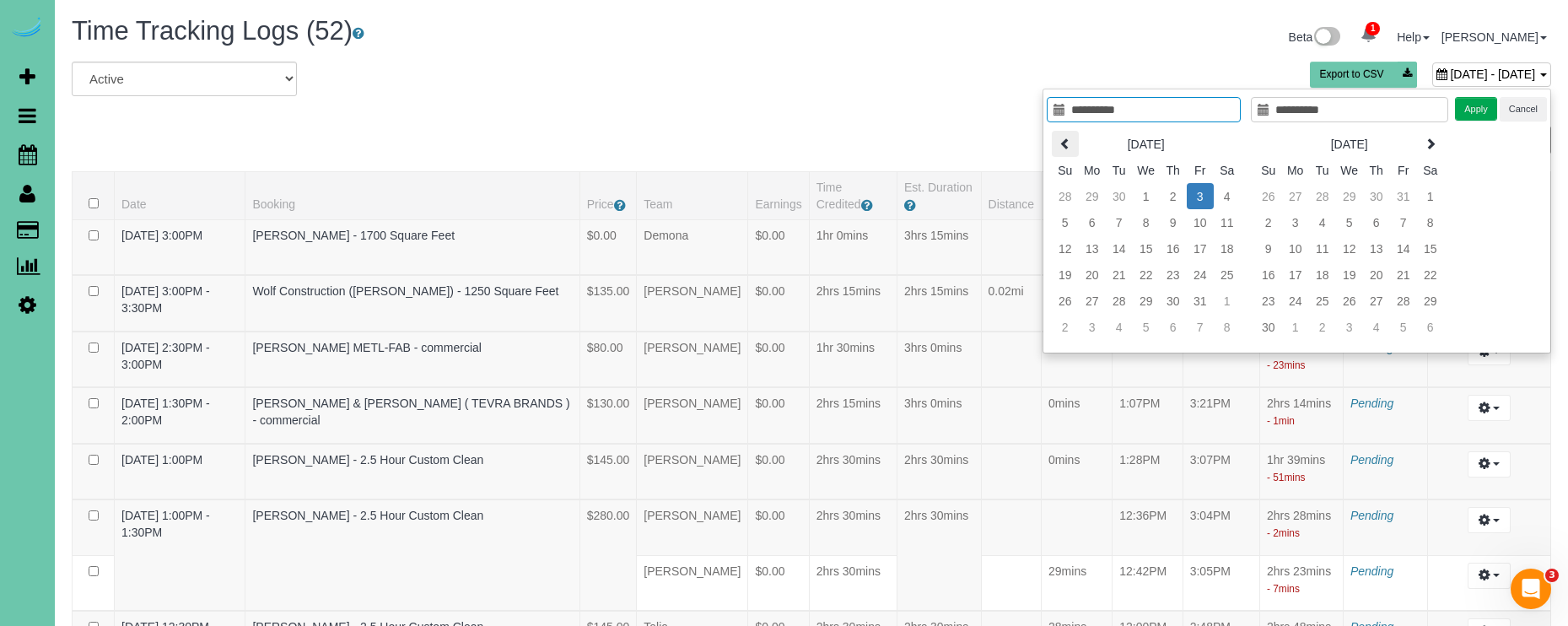
click at [1059, 143] on icon at bounding box center [1064, 143] width 12 height 12
type input "**********"
click at [1200, 280] on td "26" at bounding box center [1200, 274] width 27 height 26
type input "**********"
click at [1200, 280] on td "26" at bounding box center [1200, 274] width 27 height 26
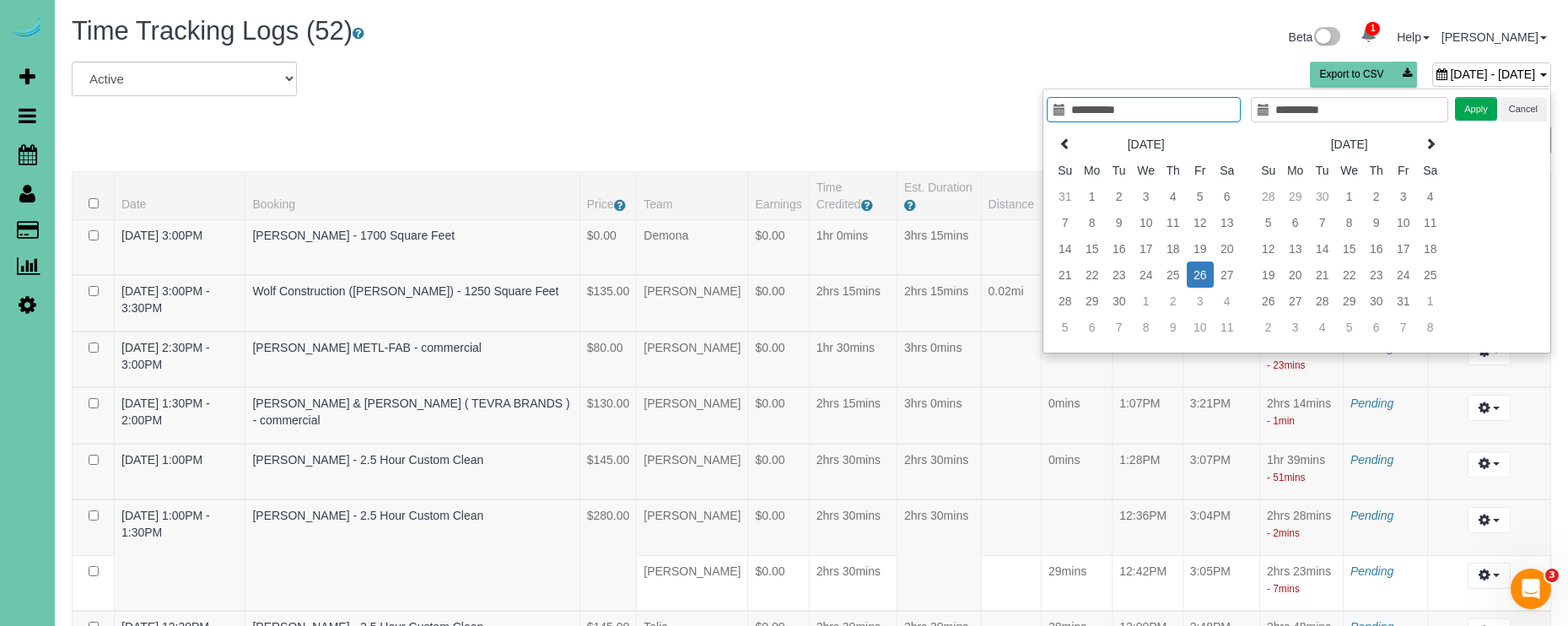
drag, startPoint x: 1471, startPoint y: 111, endPoint x: 1378, endPoint y: 89, distance: 95.6
click at [1472, 111] on button "Apply" at bounding box center [1475, 108] width 42 height 24
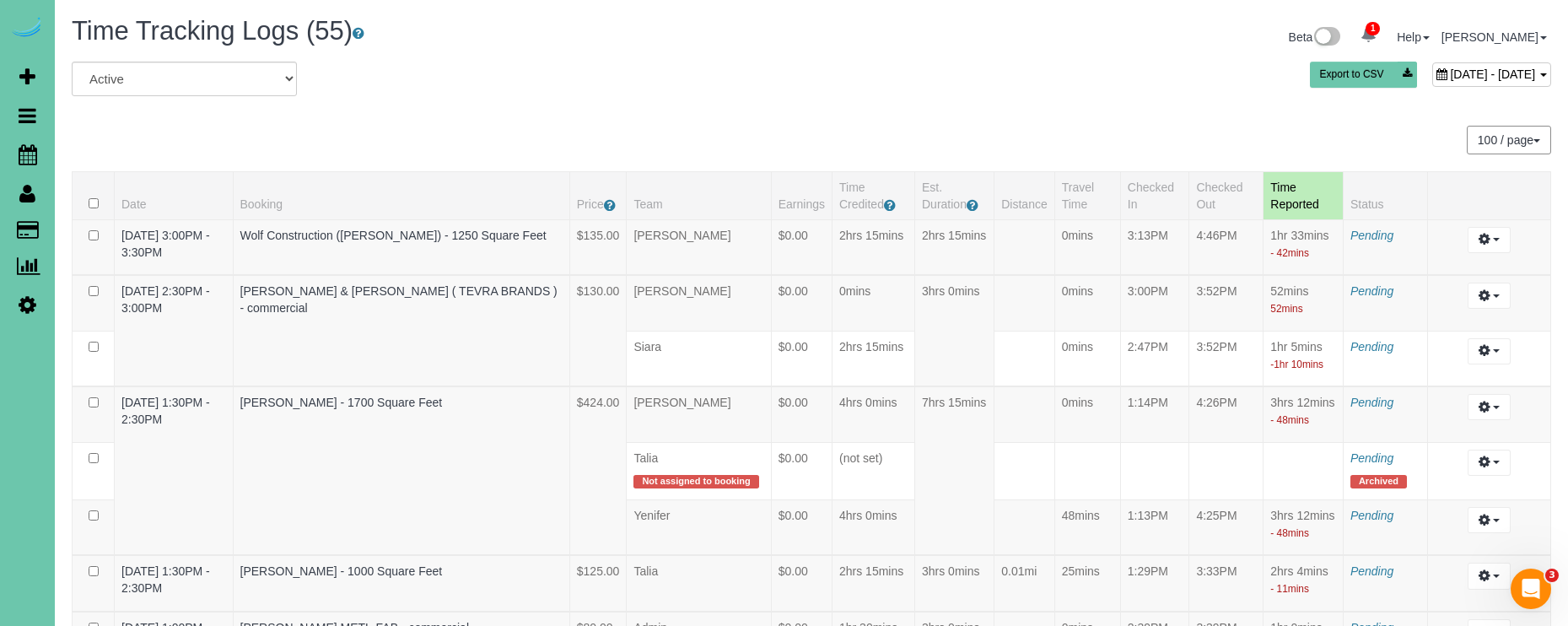
scroll to position [-1, 0]
click at [1432, 86] on div "September 26, 2025 - September 26, 2025" at bounding box center [1491, 74] width 119 height 24
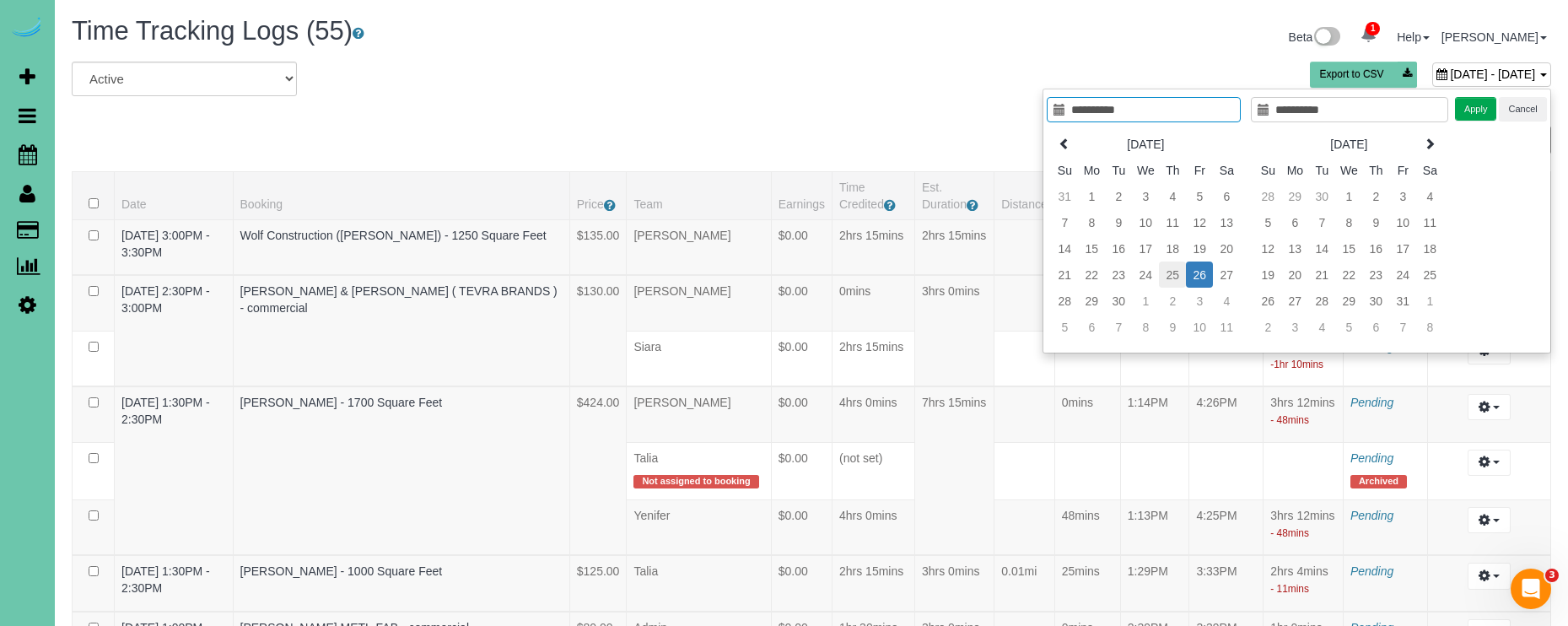
type input "**********"
click at [1205, 250] on td "19" at bounding box center [1199, 248] width 27 height 26
type input "**********"
click at [1477, 101] on button "Apply" at bounding box center [1475, 108] width 42 height 24
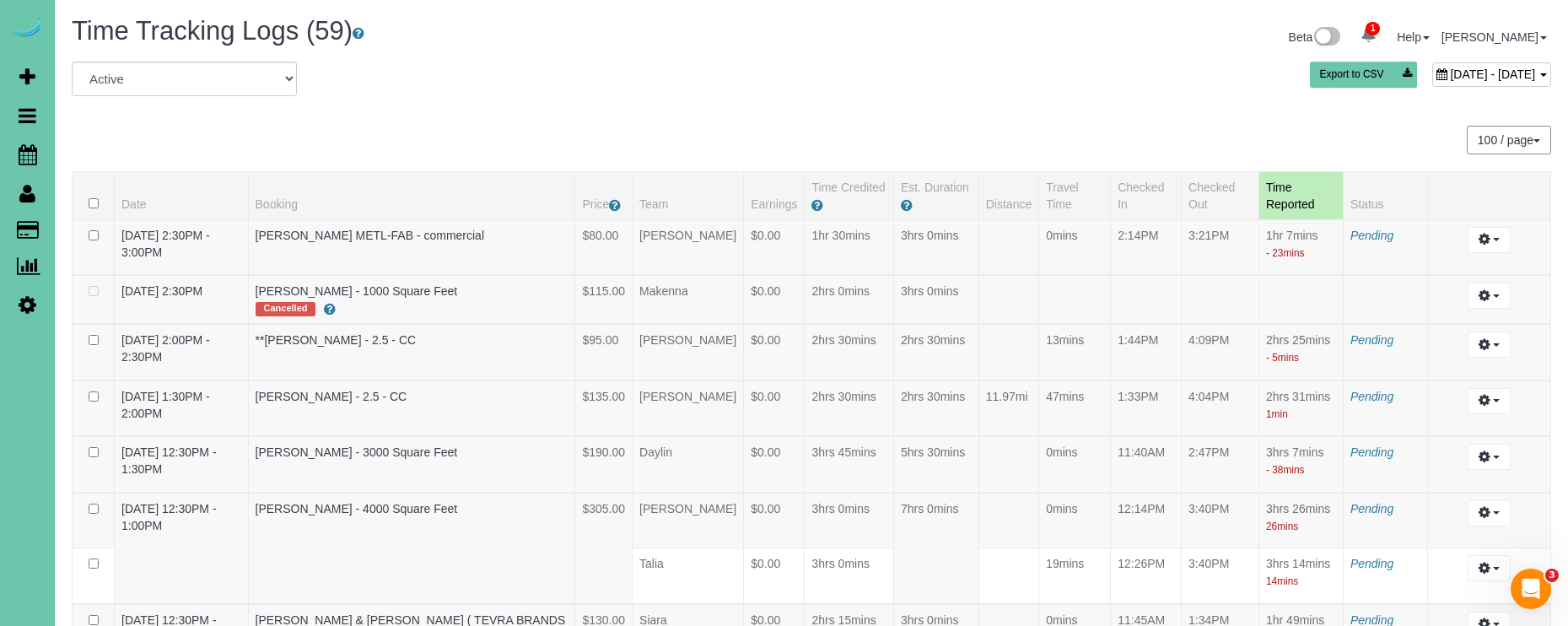
click at [1320, 87] on div "September 19, 2025 - September 19, 2025 Export to CSV" at bounding box center [1062, 79] width 1003 height 34
drag, startPoint x: 1320, startPoint y: 80, endPoint x: 1308, endPoint y: 90, distance: 15.6
click at [1450, 80] on span "September 19, 2025 - September 19, 2025" at bounding box center [1492, 73] width 85 height 13
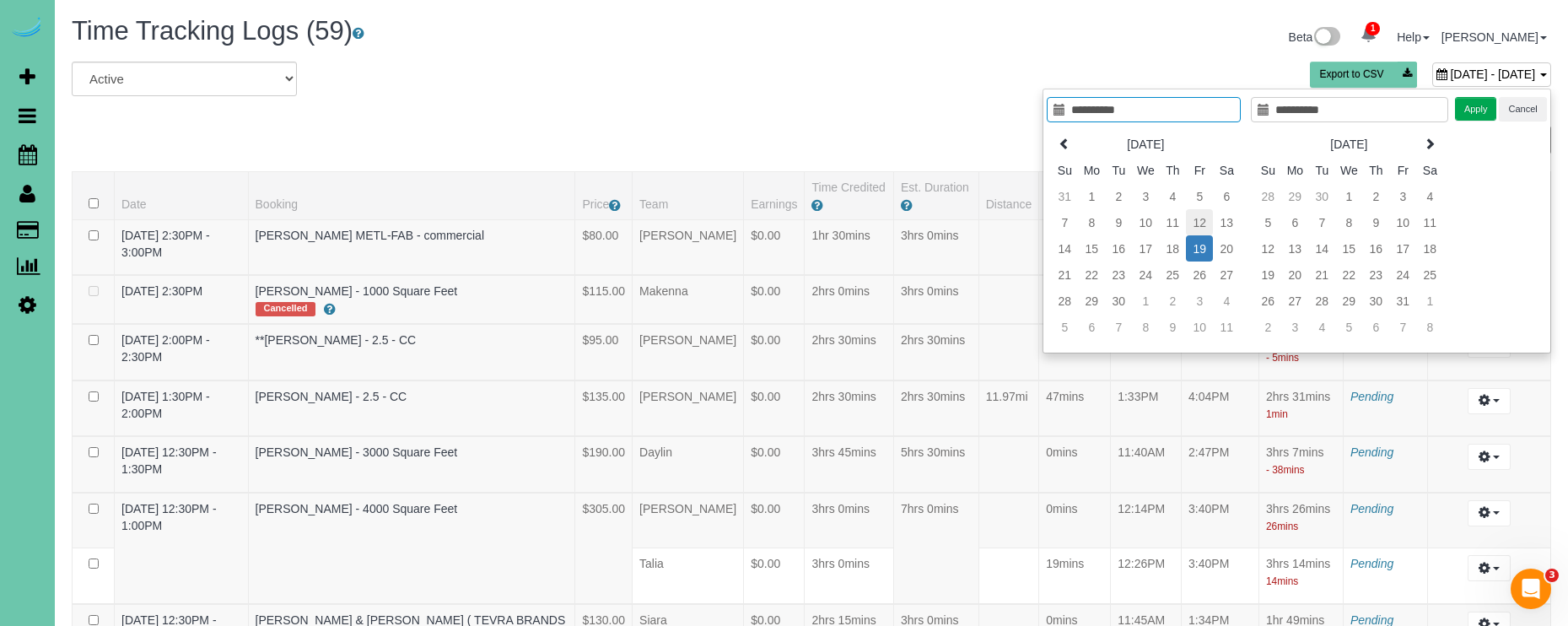
type input "**********"
click at [1198, 224] on td "12" at bounding box center [1199, 222] width 27 height 26
type input "**********"
click at [1198, 224] on td "12" at bounding box center [1199, 222] width 27 height 26
drag, startPoint x: 1478, startPoint y: 114, endPoint x: 1469, endPoint y: 114, distance: 9.0
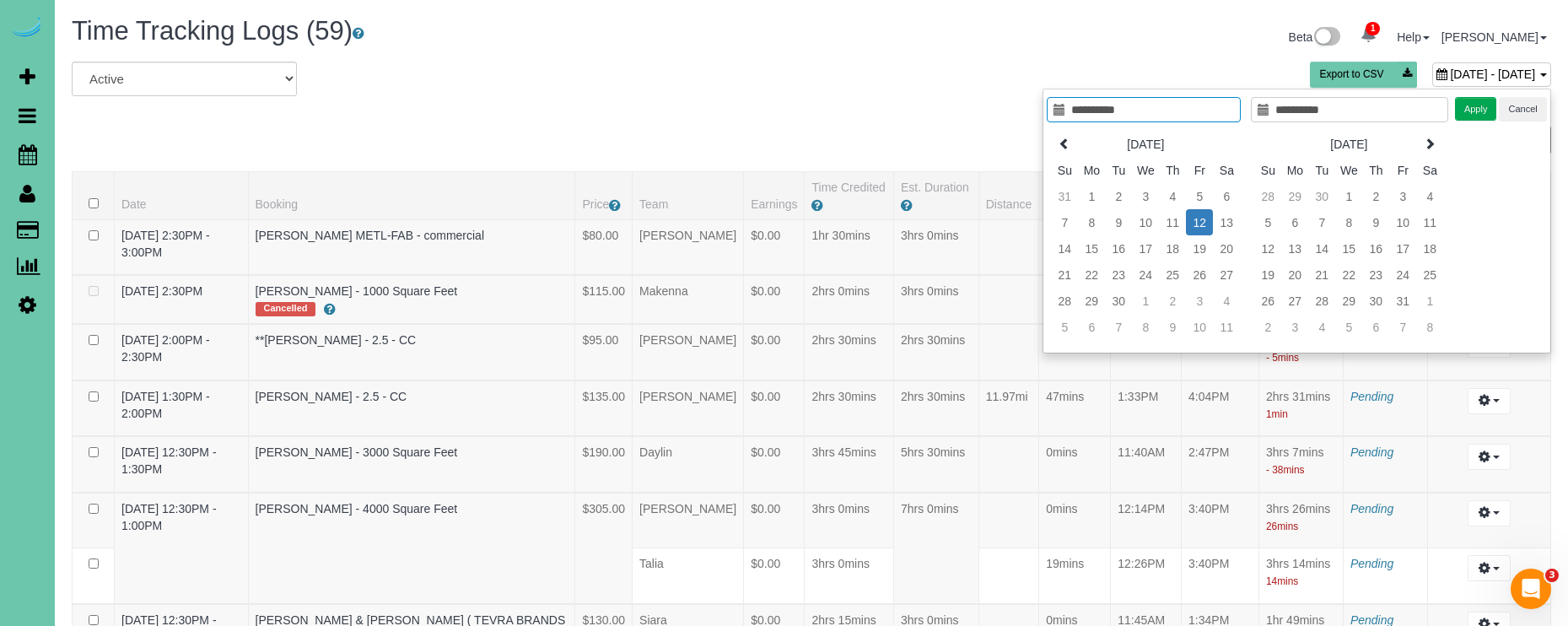
click at [1478, 114] on button "Apply" at bounding box center [1475, 108] width 42 height 24
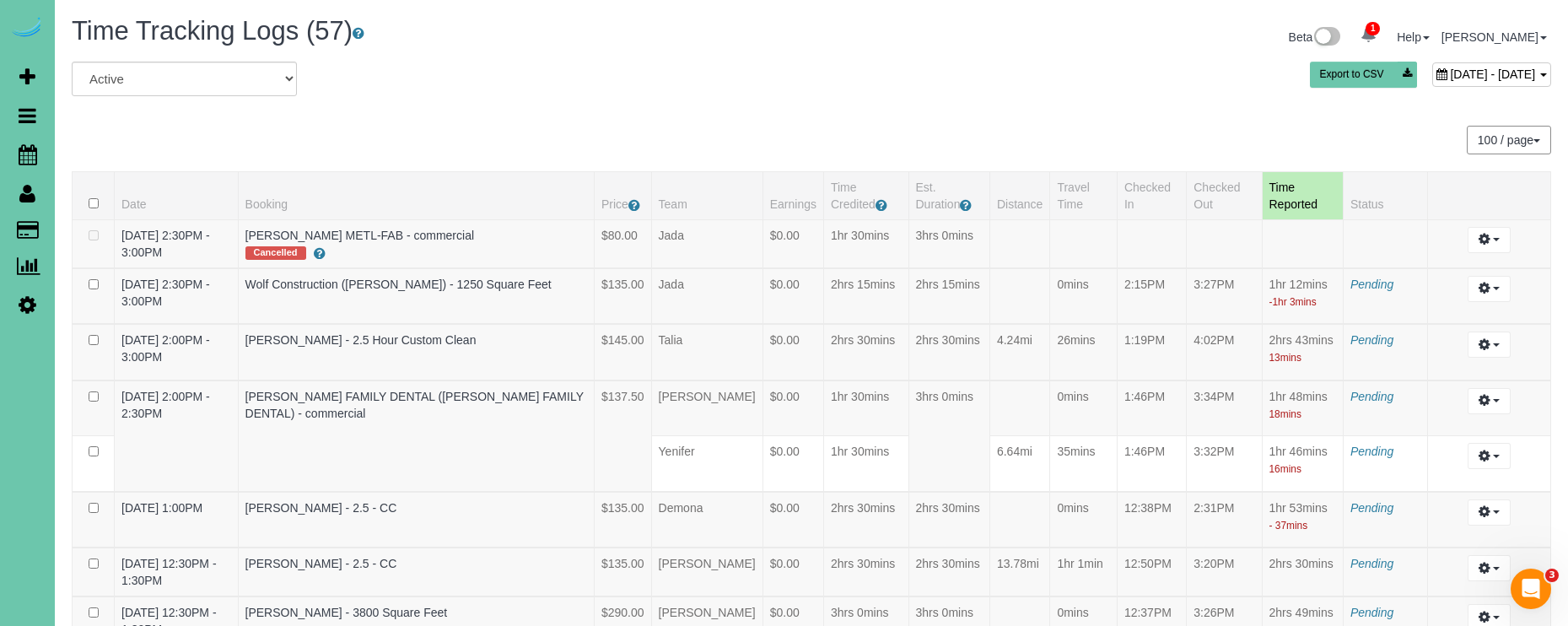
scroll to position [-1, 0]
click at [1432, 86] on div "September 12, 2025 - September 12, 2025" at bounding box center [1491, 74] width 119 height 24
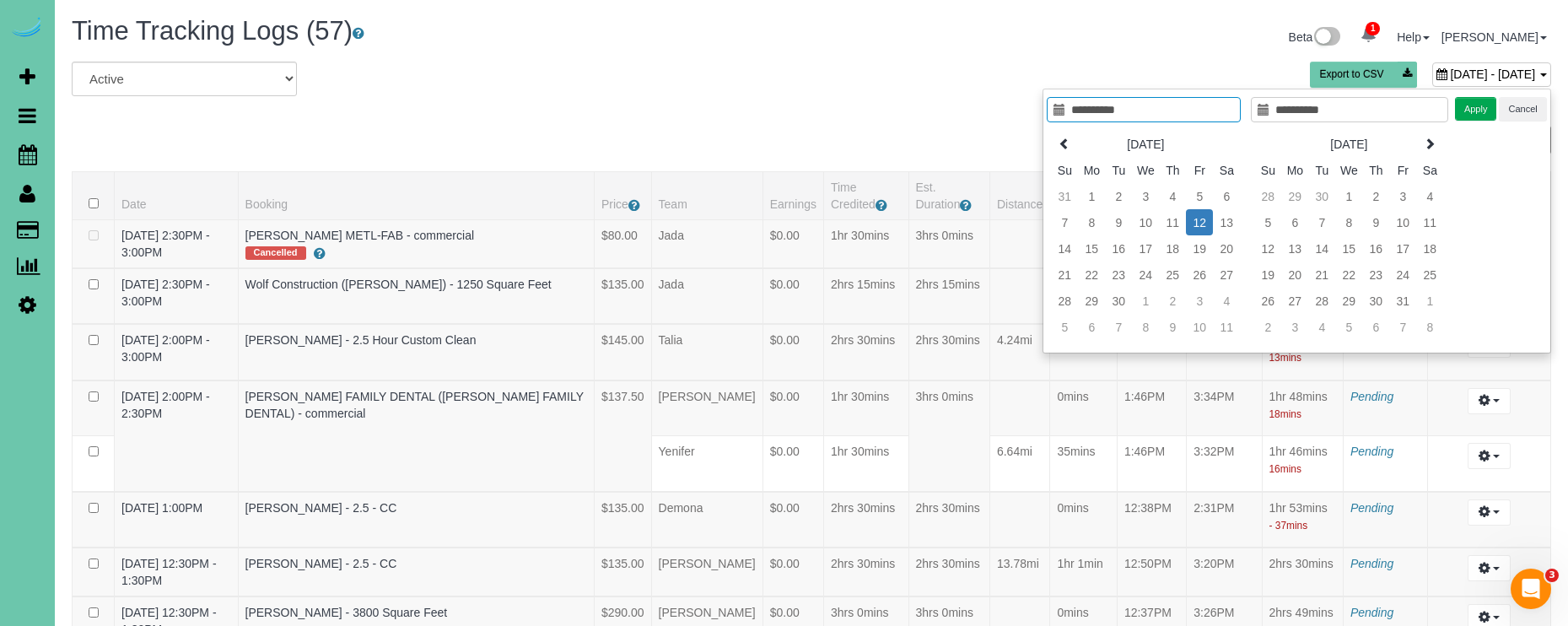
scroll to position [0, 0]
type input "**********"
click at [1199, 194] on td "5" at bounding box center [1199, 196] width 27 height 26
type input "**********"
click at [1199, 194] on td "5" at bounding box center [1199, 196] width 27 height 26
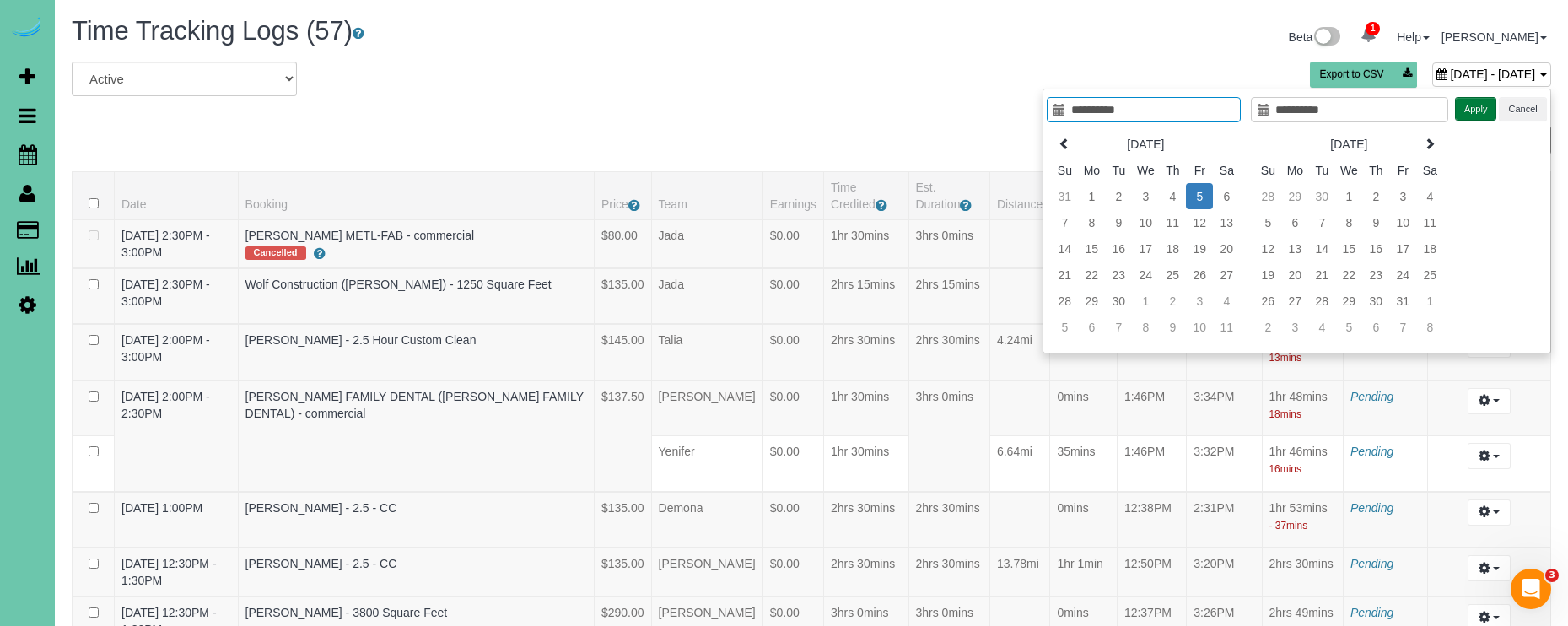
click at [1478, 106] on button "Apply" at bounding box center [1475, 108] width 42 height 24
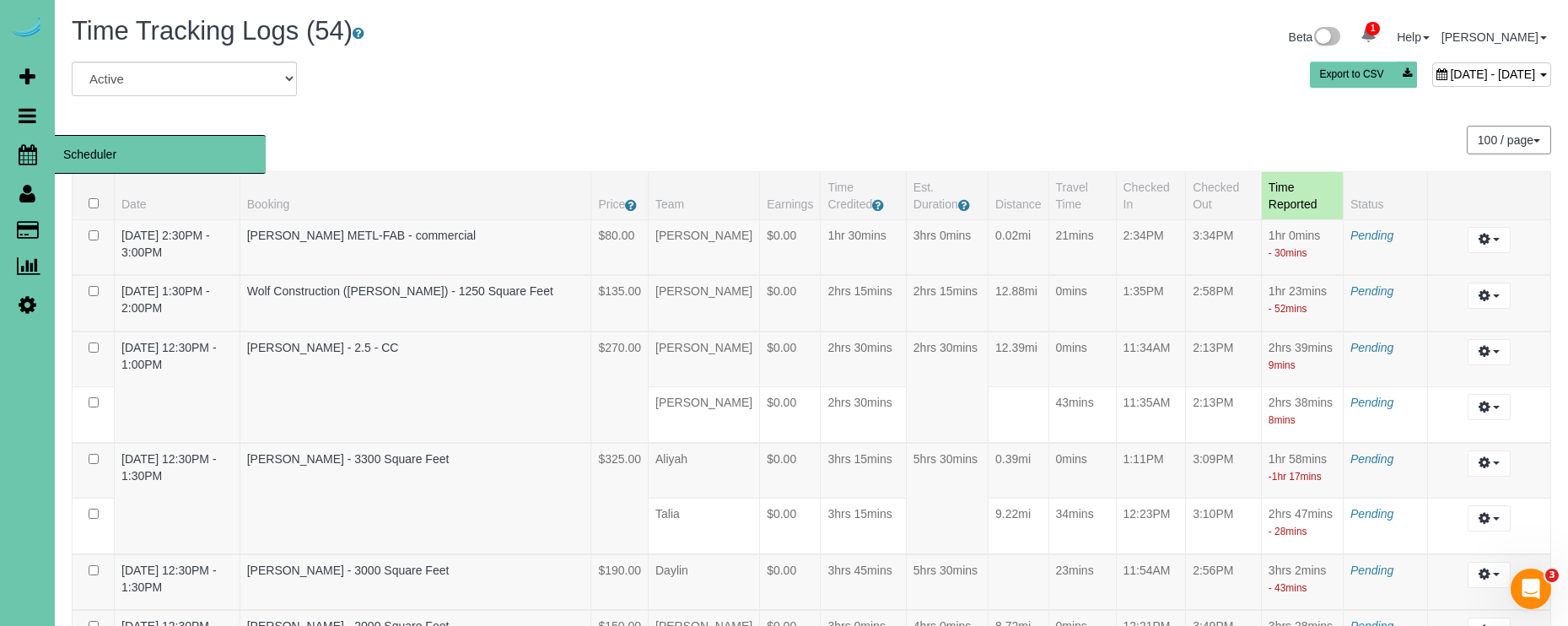
click at [38, 153] on link "Scheduler" at bounding box center [27, 154] width 55 height 38
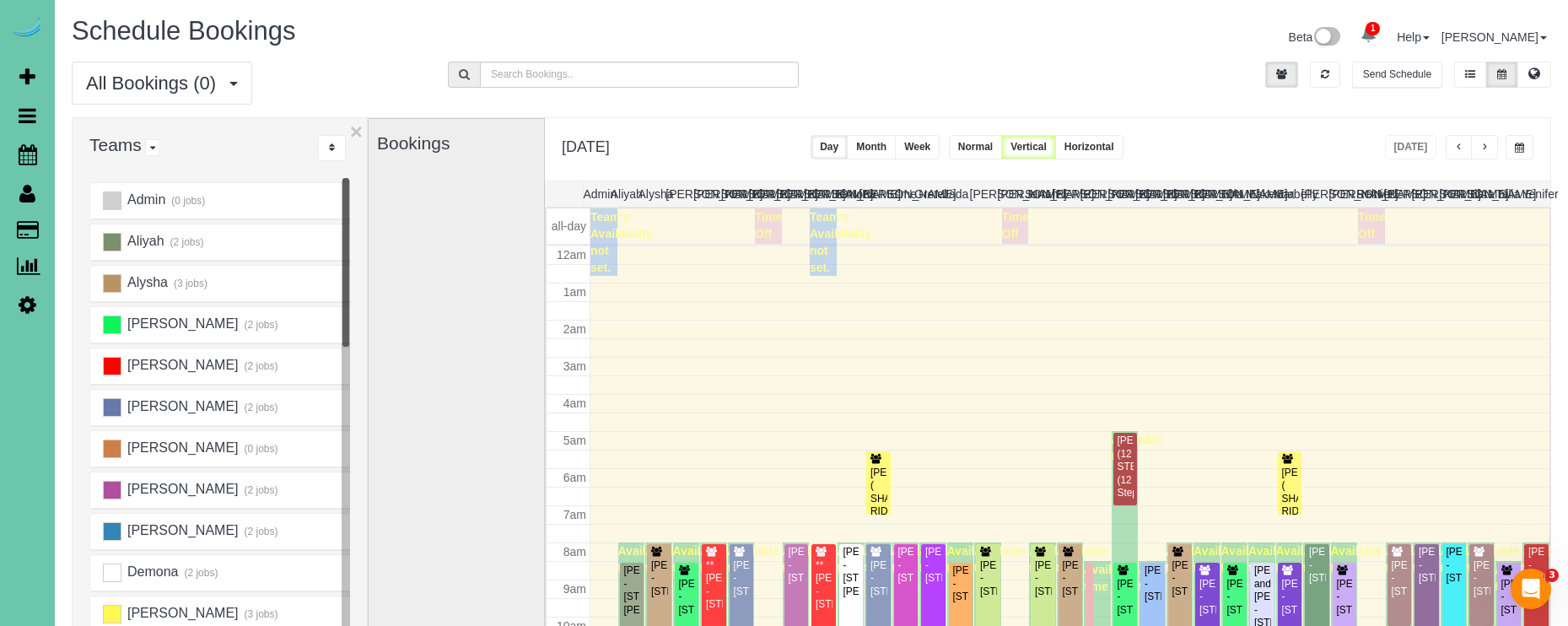
scroll to position [224, 0]
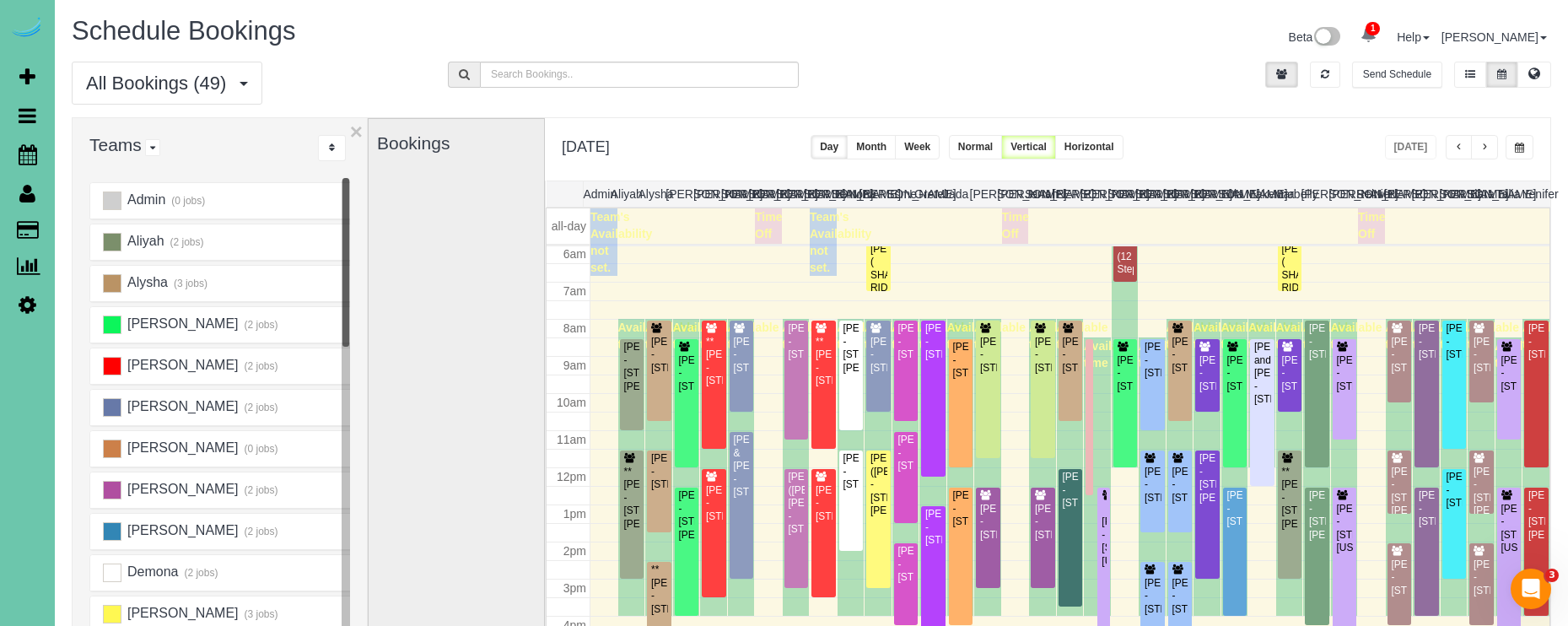
drag, startPoint x: 502, startPoint y: 259, endPoint x: 353, endPoint y: 221, distance: 153.8
click at [496, 258] on div "Bookings" at bounding box center [455, 455] width 158 height 673
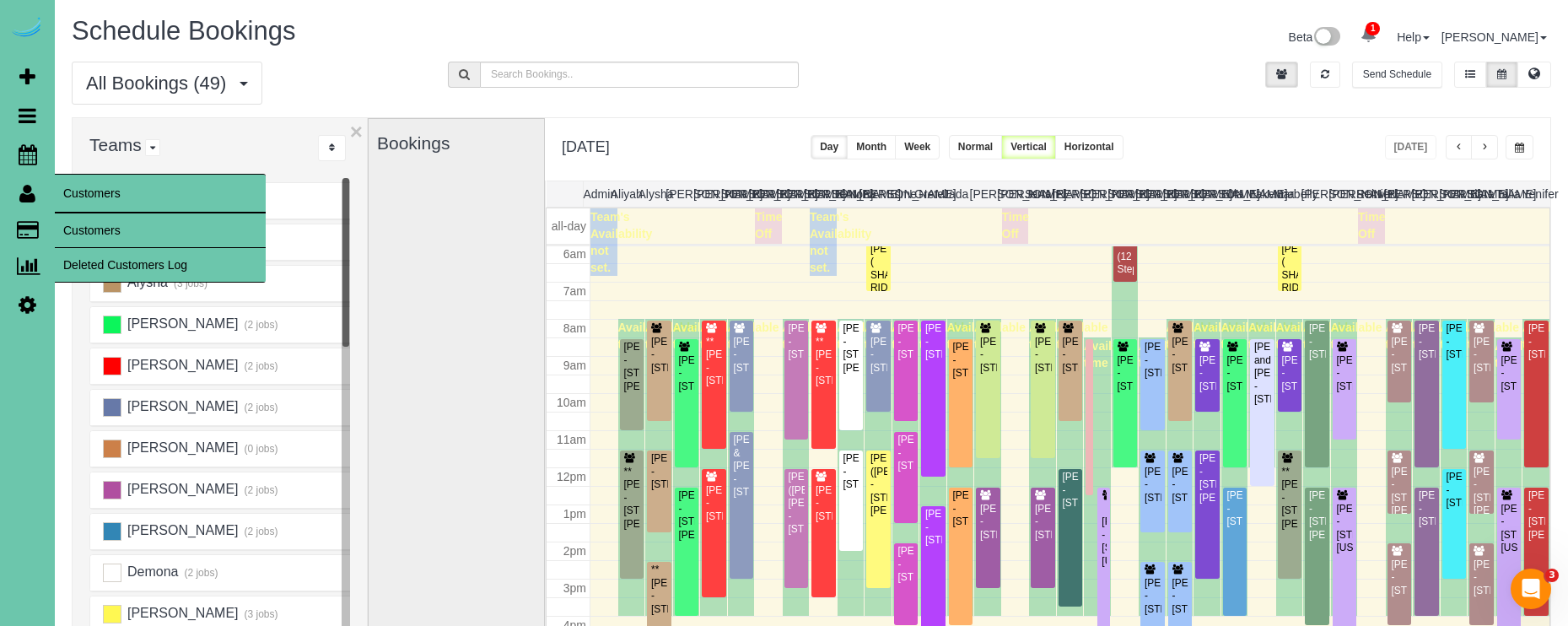
drag, startPoint x: 81, startPoint y: 225, endPoint x: 242, endPoint y: 193, distance: 164.1
click at [82, 225] on link "Customers" at bounding box center [160, 231] width 211 height 34
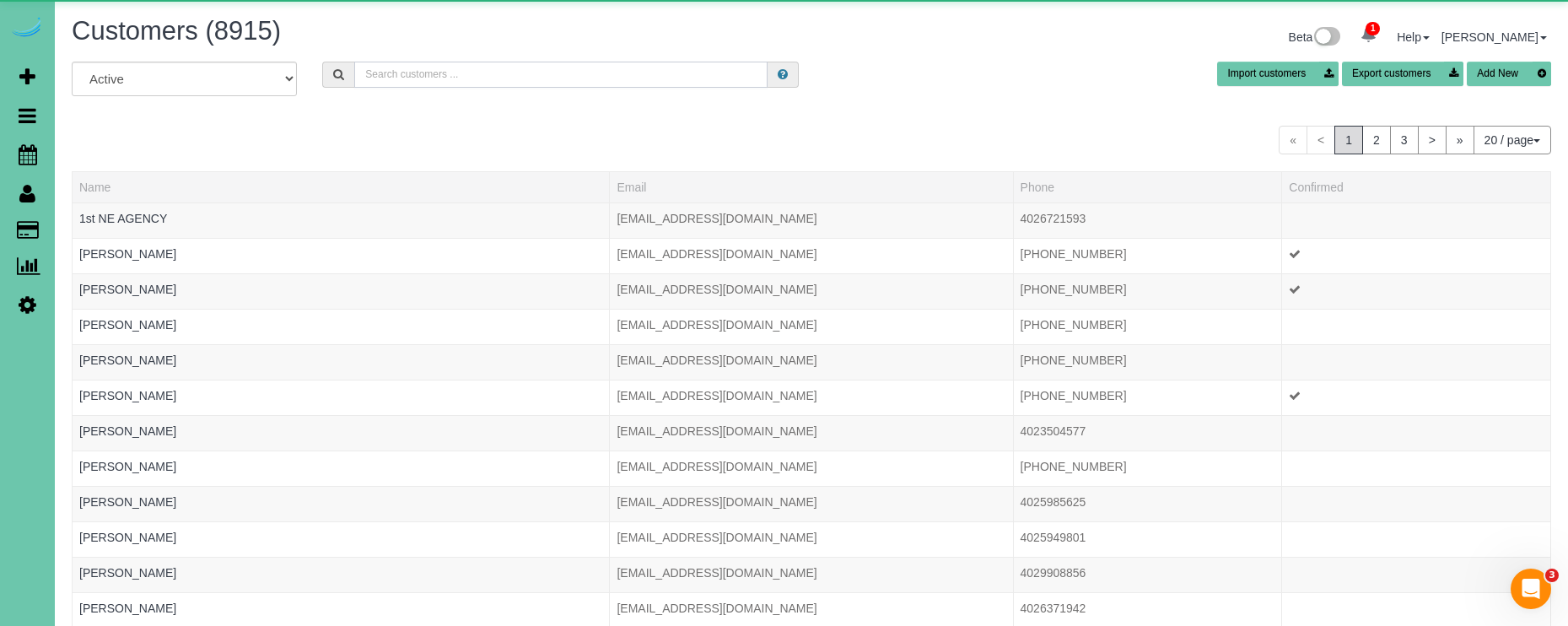
click at [496, 71] on input "text" at bounding box center [561, 74] width 413 height 26
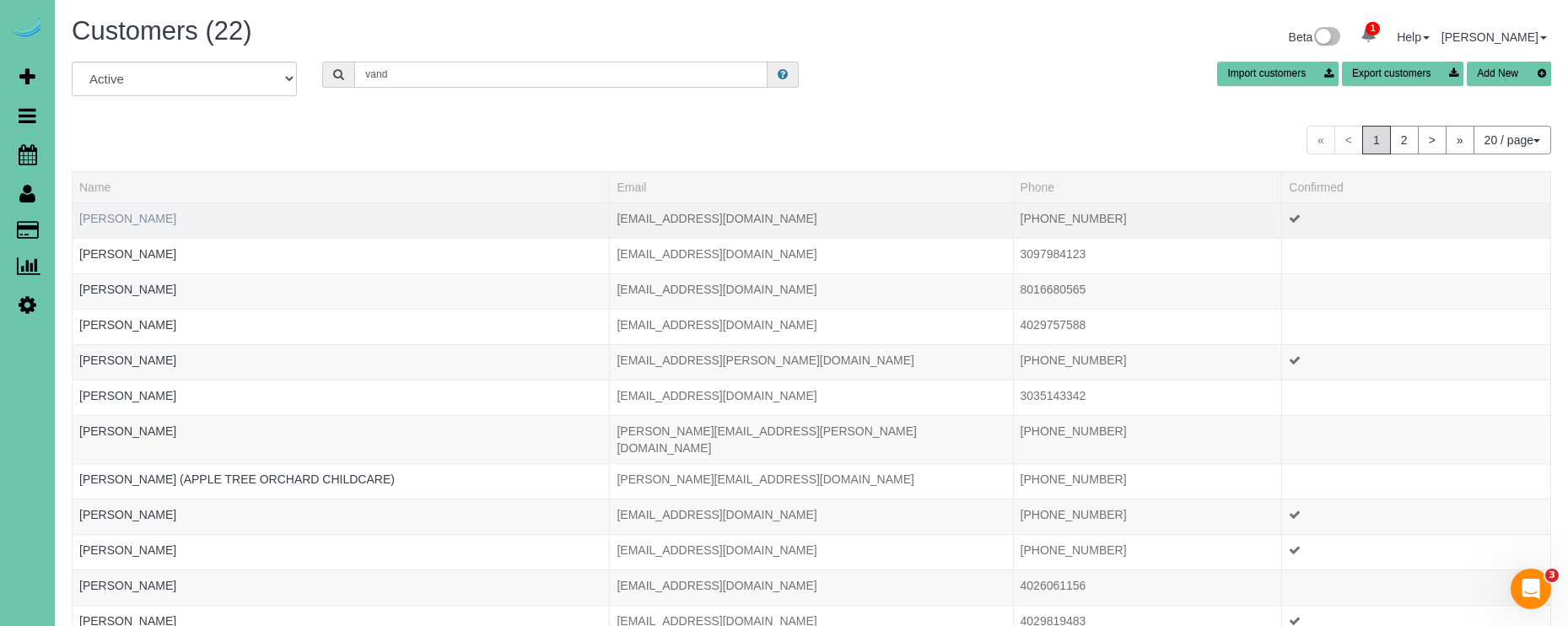
type input "vand"
click at [145, 220] on link "Bethany VanDonk" at bounding box center [128, 218] width 97 height 13
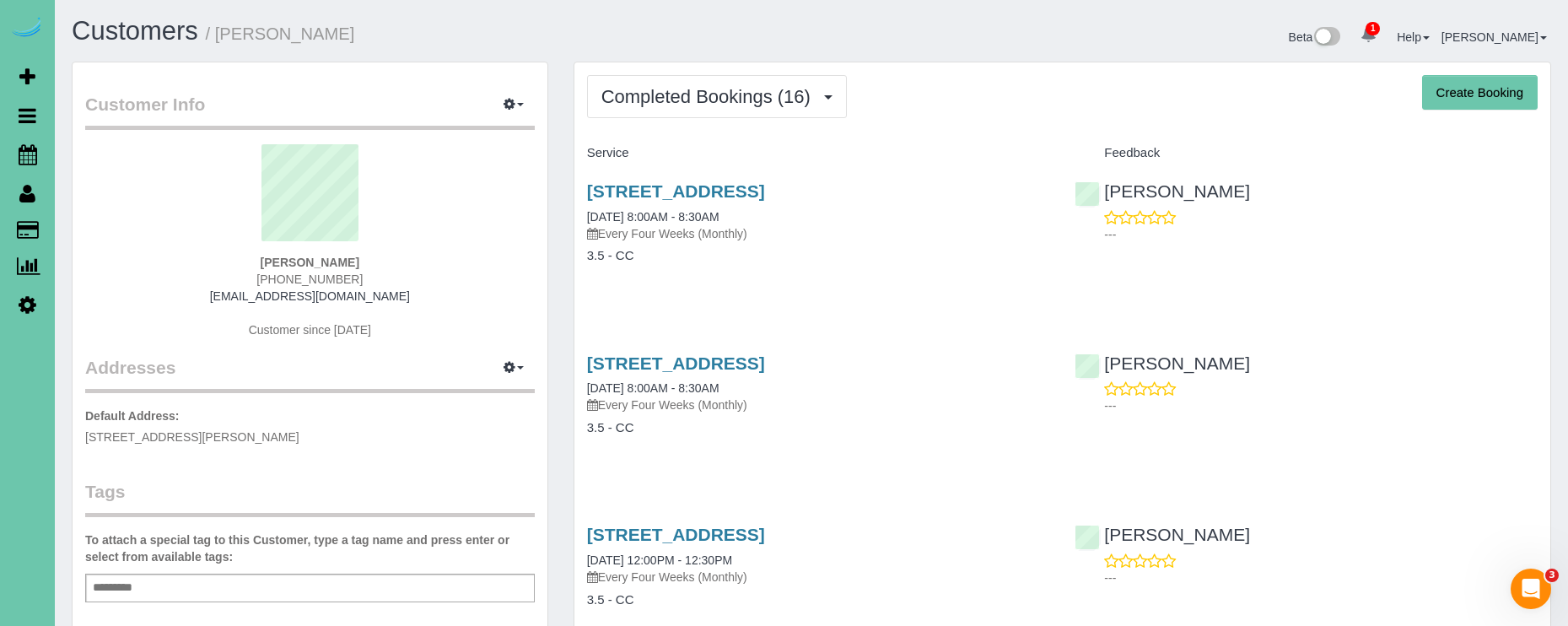
copy span "(480) 296-5968"
drag, startPoint x: 366, startPoint y: 275, endPoint x: 253, endPoint y: 276, distance: 113.0
click at [253, 276] on div "Bethany VanDonk (480) 296-5968 bavandonk@gmail.com Customer since 2024" at bounding box center [309, 250] width 450 height 211
drag, startPoint x: 763, startPoint y: 98, endPoint x: 763, endPoint y: 109, distance: 11.0
click at [763, 99] on span "Completed Bookings (16)" at bounding box center [709, 97] width 217 height 21
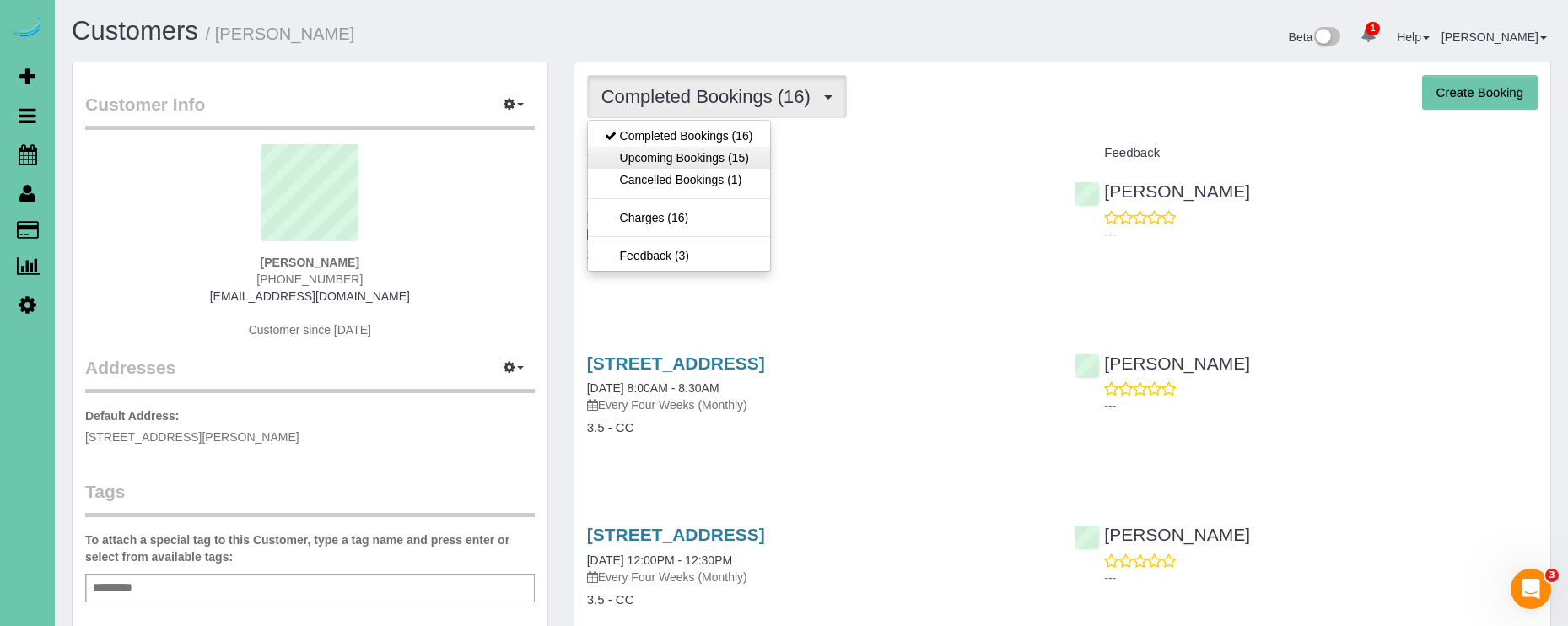
click at [746, 149] on link "Upcoming Bookings (15)" at bounding box center [679, 157] width 182 height 22
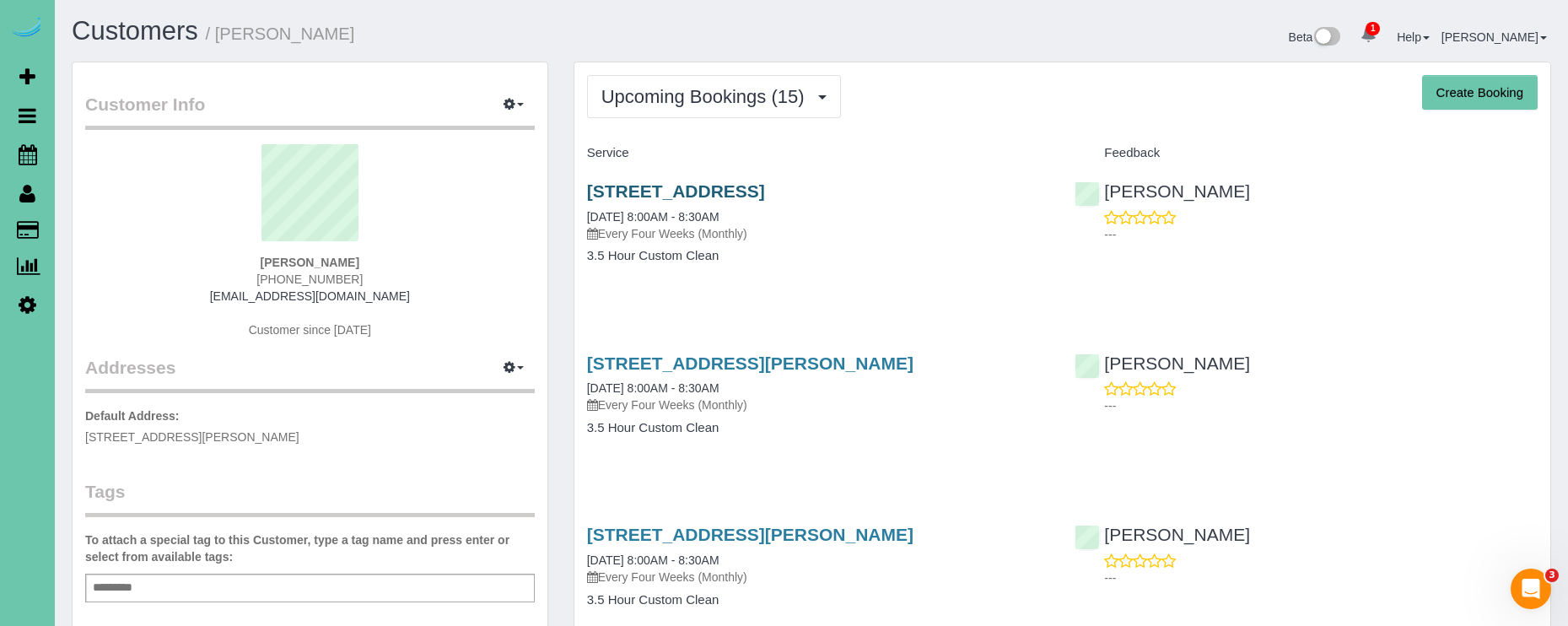
click at [618, 188] on link "2301 S. 35th Ave, Omaha, NE 68105" at bounding box center [675, 191] width 178 height 20
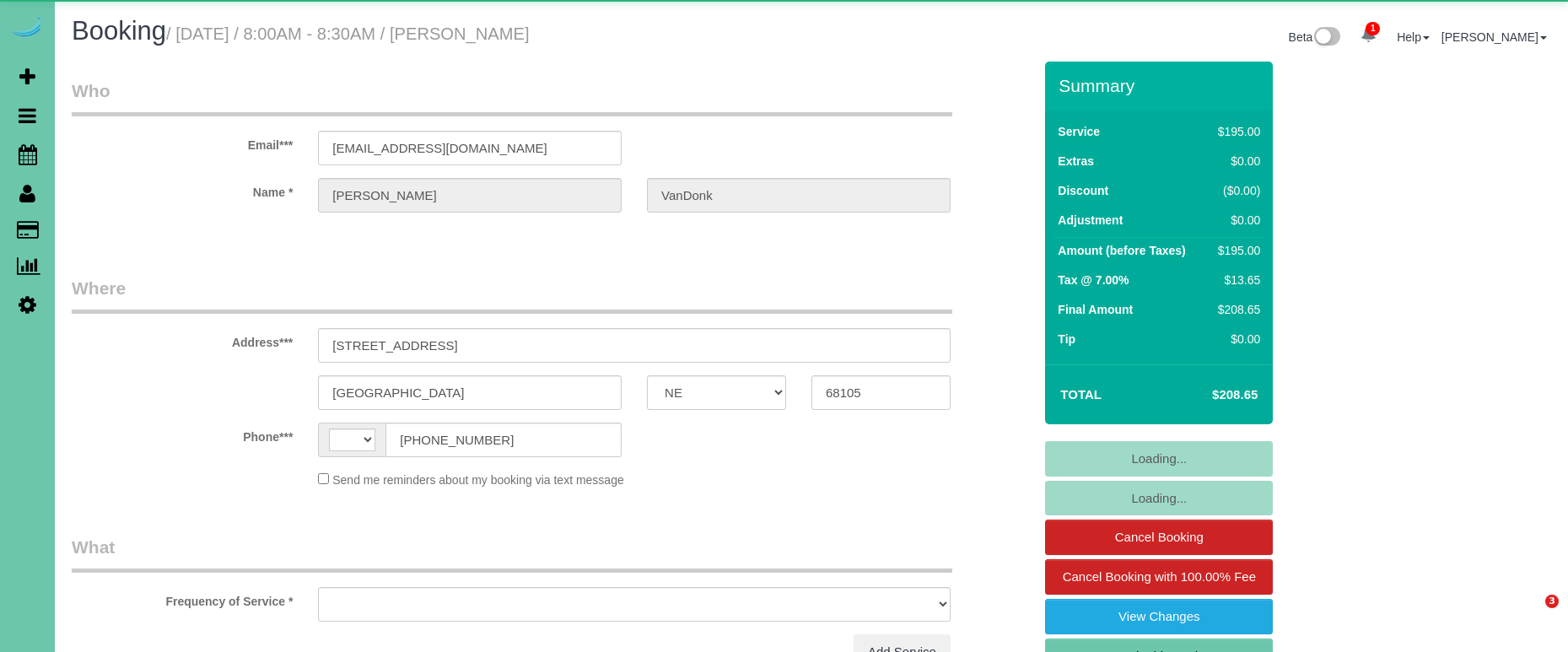
select select "NE"
select select "string:[GEOGRAPHIC_DATA]"
select select "object:630"
select select "string:fspay-d10e0db3-83f0-4cc5-9652-6c18f9001fc7"
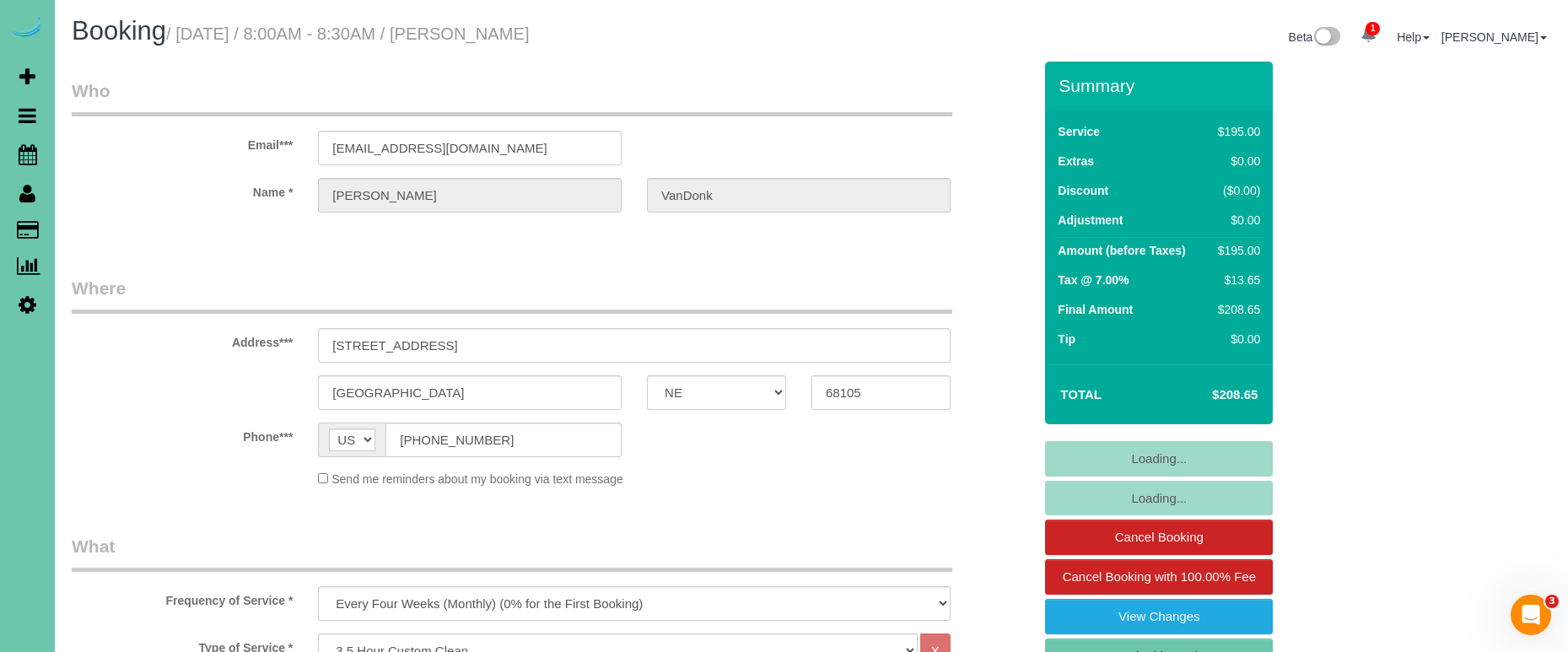
select select "object:900"
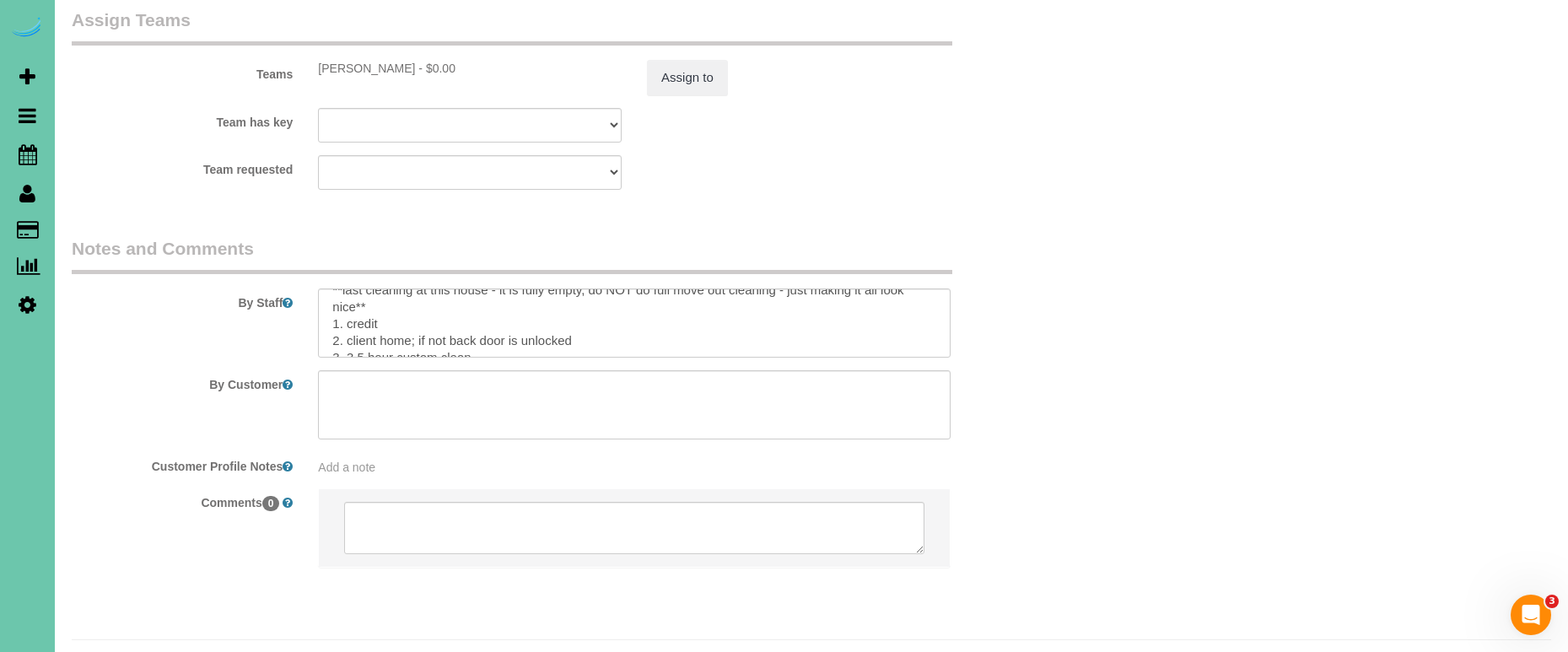
scroll to position [19, 0]
drag, startPoint x: 572, startPoint y: 294, endPoint x: 347, endPoint y: 298, distance: 225.0
click at [347, 298] on textarea at bounding box center [633, 322] width 632 height 69
paste textarea "he key to the back door is under the dog water bowl to the left of the door."
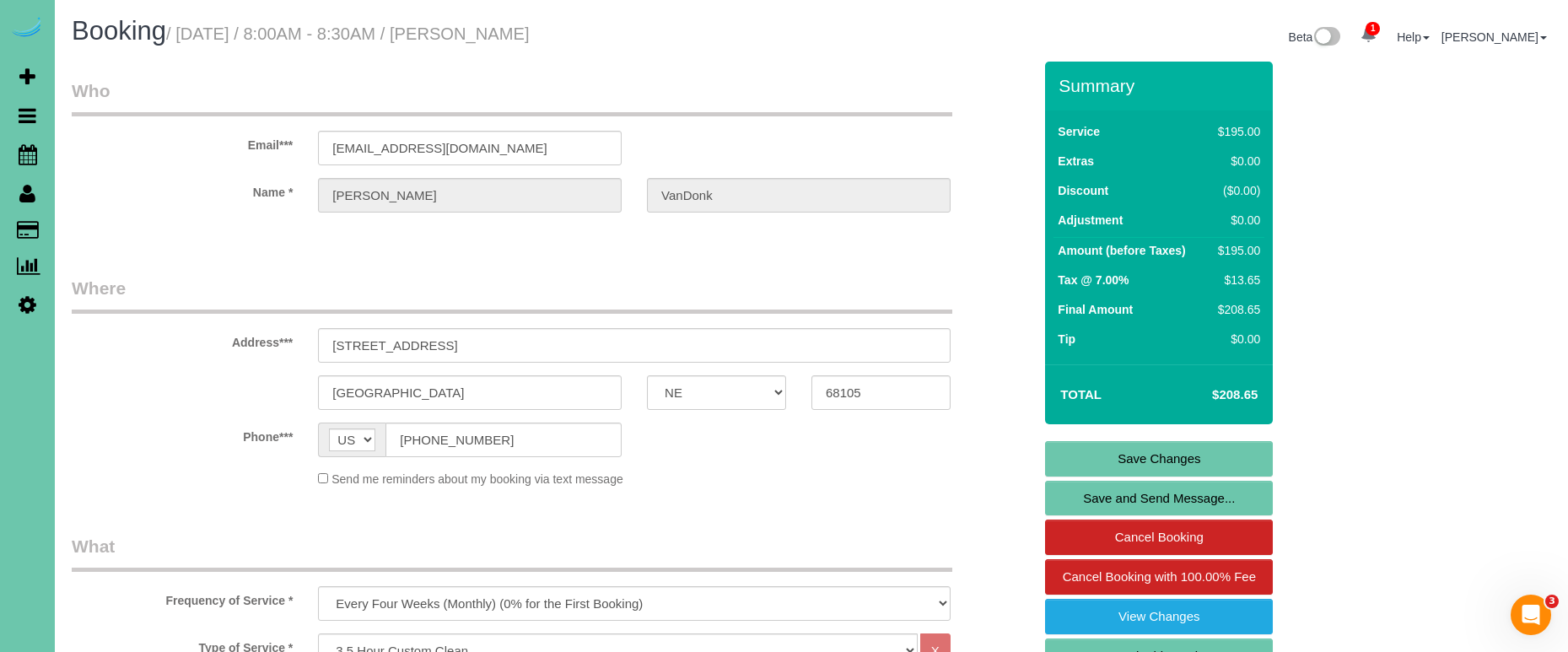
scroll to position [0, 0]
type textarea "**last cleaning at this house - it is fully empty, do NOT do full move out clea…"
click at [1097, 464] on link "Save Changes" at bounding box center [1158, 459] width 228 height 36
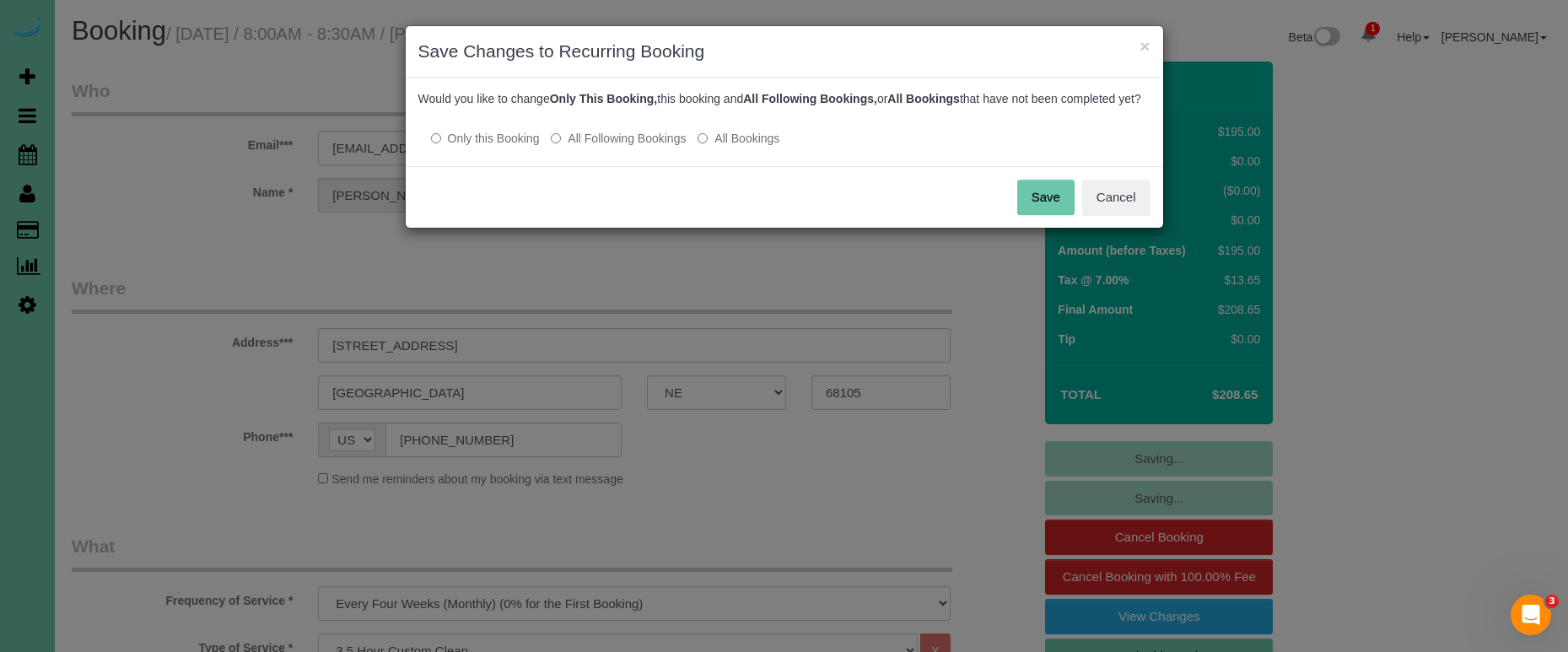
click at [602, 147] on label "All Following Bookings" at bounding box center [618, 138] width 135 height 17
click at [502, 147] on label "Only this Booking" at bounding box center [486, 138] width 109 height 17
drag, startPoint x: 1052, startPoint y: 216, endPoint x: 822, endPoint y: 207, distance: 230.2
click at [1052, 215] on button "Save" at bounding box center [1046, 198] width 57 height 36
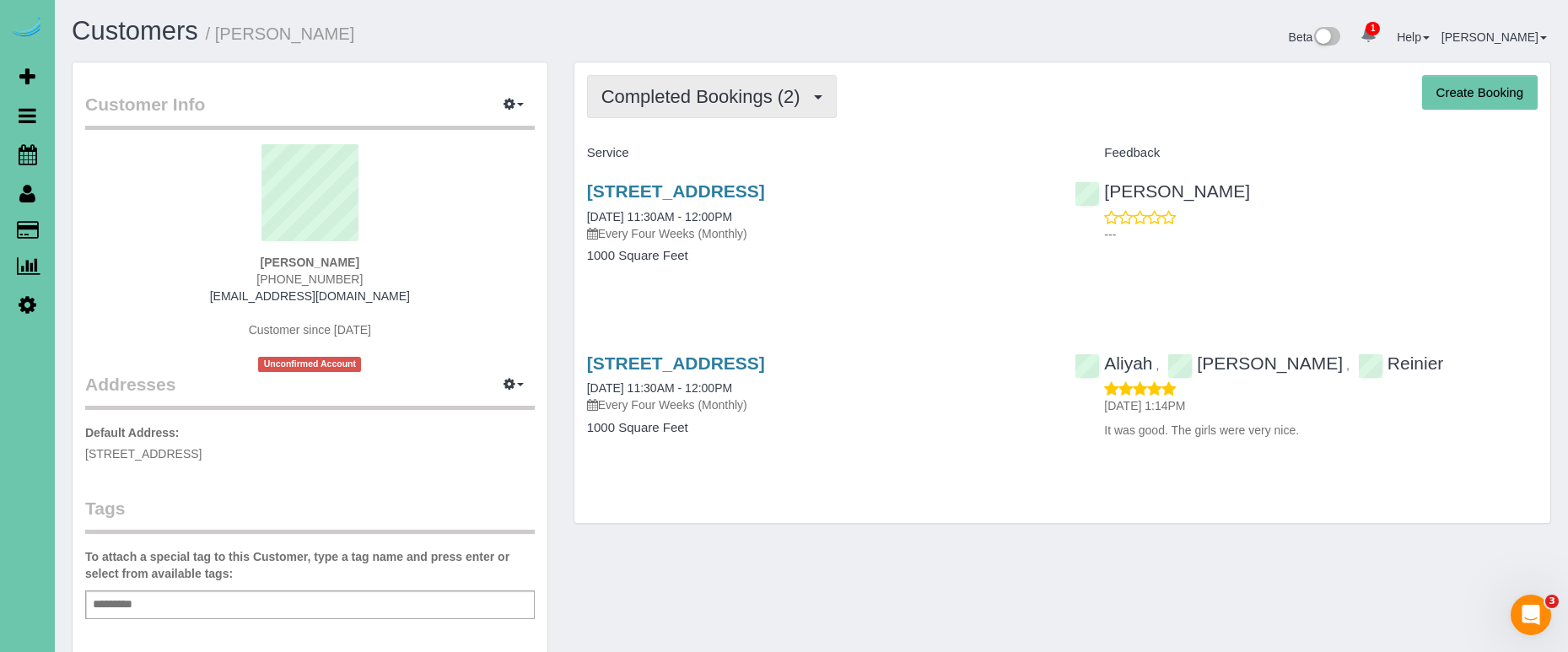
scroll to position [0, 1]
click at [776, 89] on span "Completed Bookings (2)" at bounding box center [705, 97] width 208 height 21
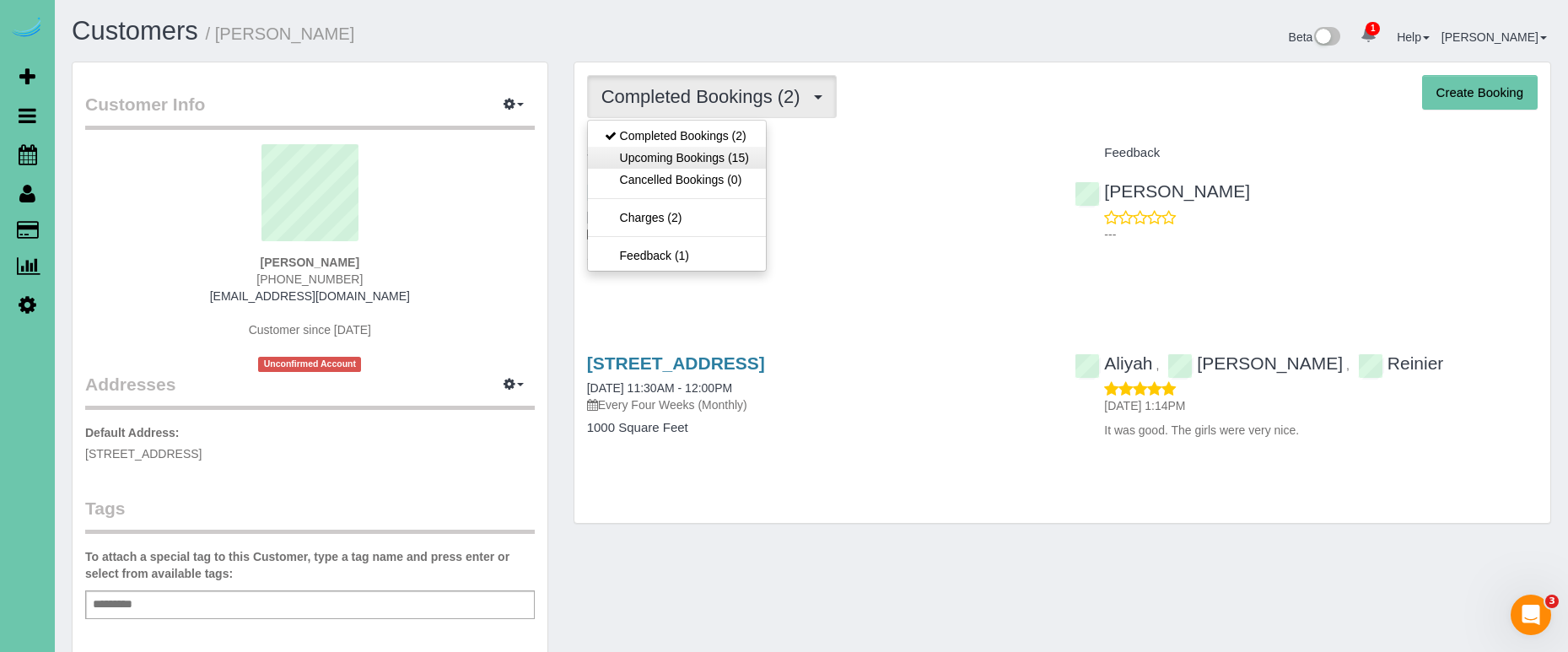
click at [750, 156] on link "Upcoming Bookings (15)" at bounding box center [676, 157] width 178 height 22
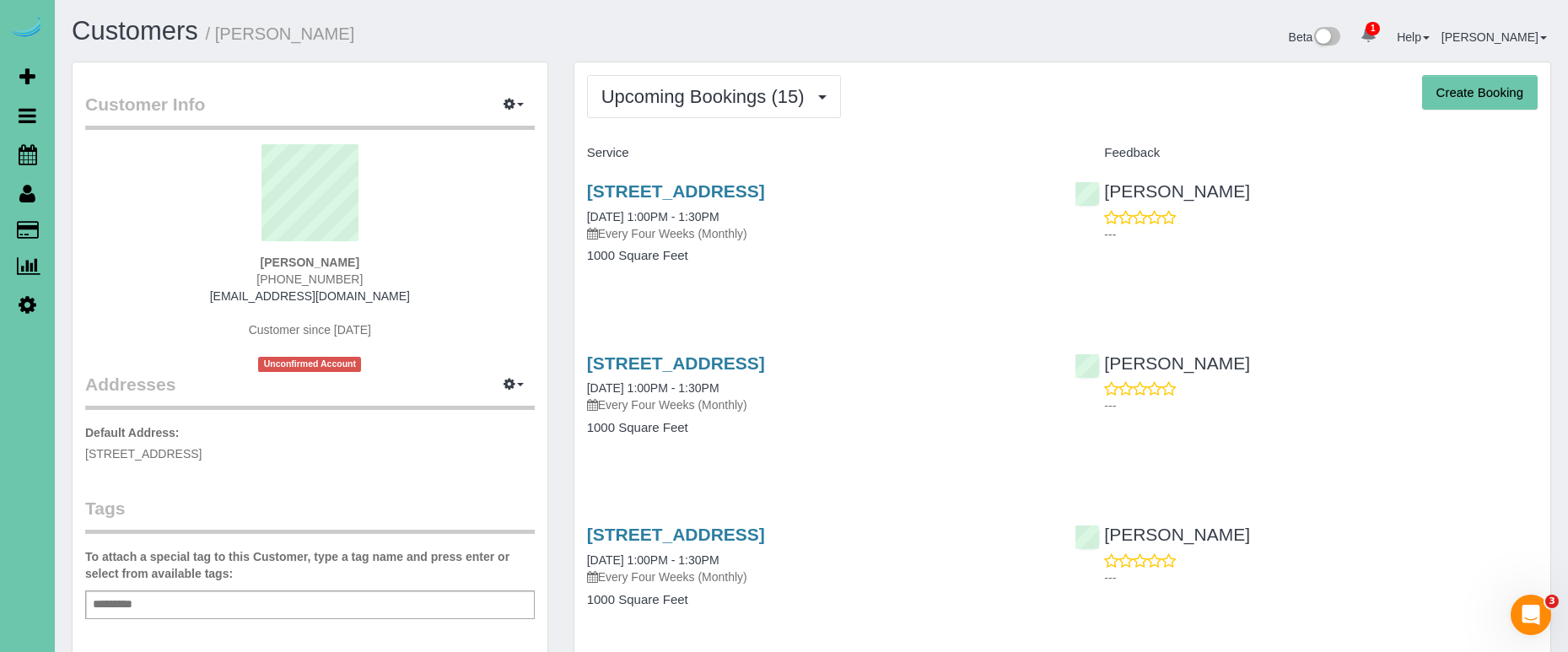
scroll to position [0, 0]
click at [15, 149] on link "Scheduler" at bounding box center [27, 154] width 55 height 38
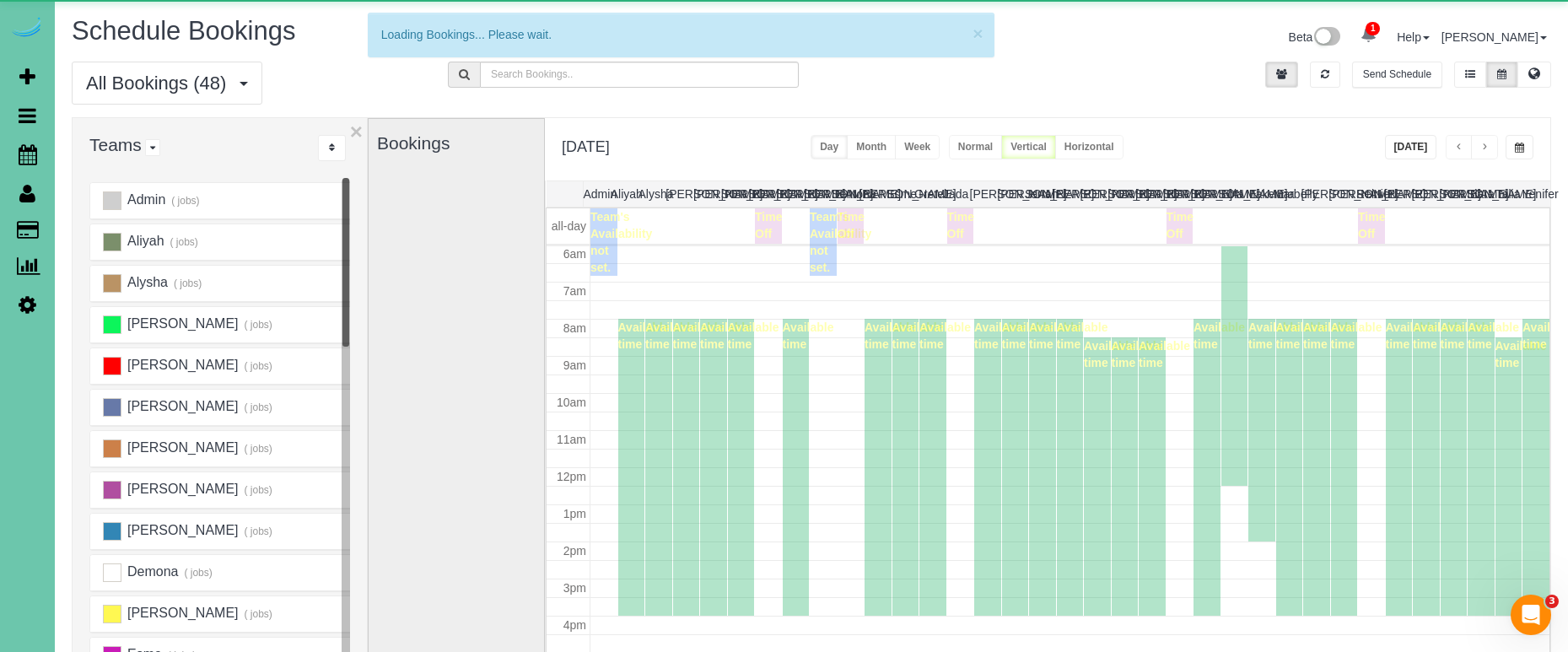
scroll to position [224, 0]
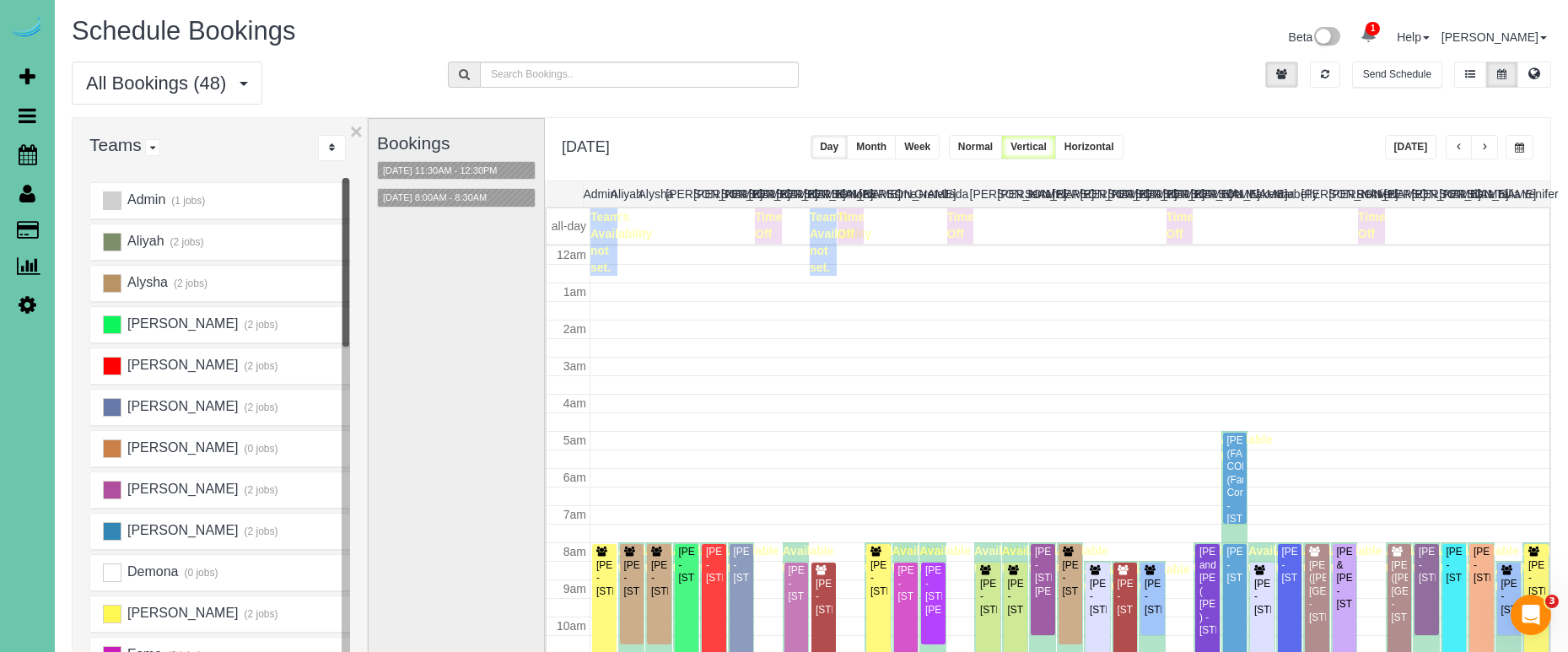
click at [1419, 145] on button "[DATE]" at bounding box center [1411, 147] width 52 height 24
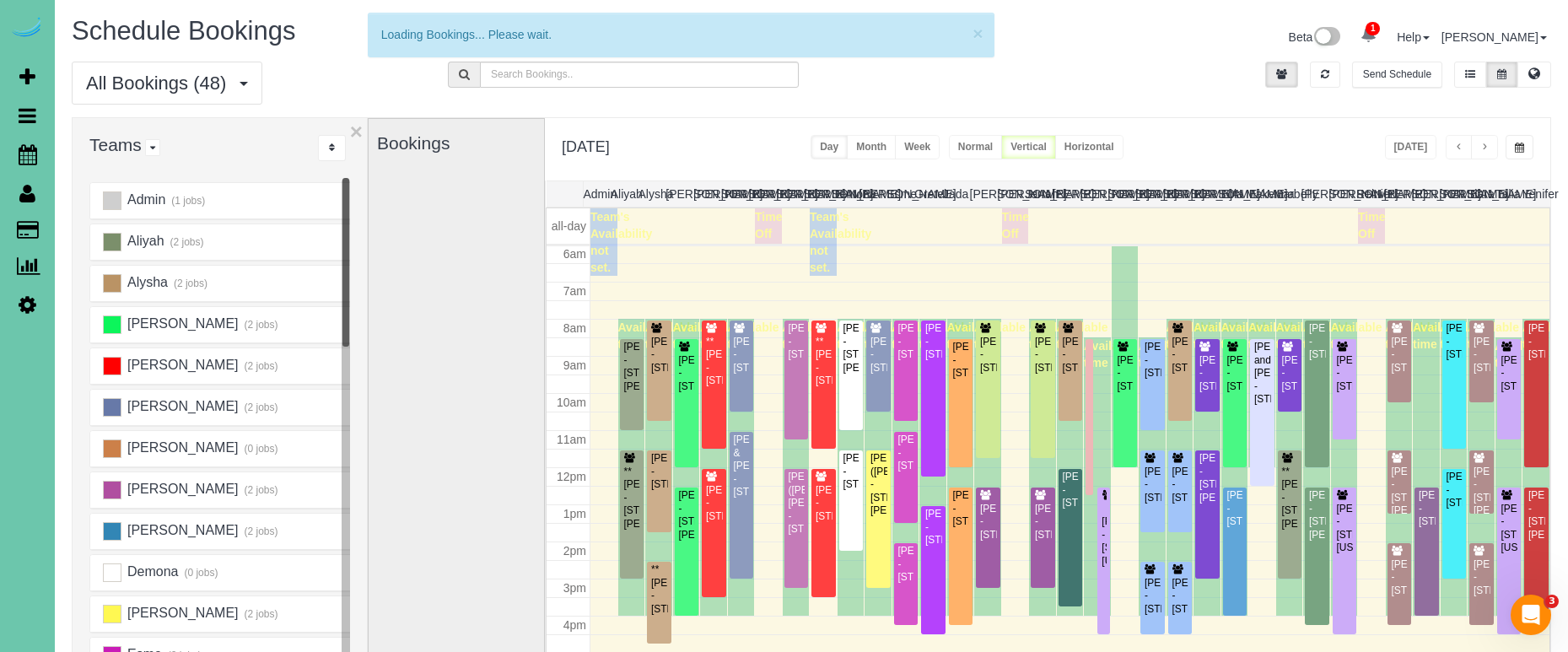
click at [1456, 149] on span "button" at bounding box center [1458, 147] width 8 height 10
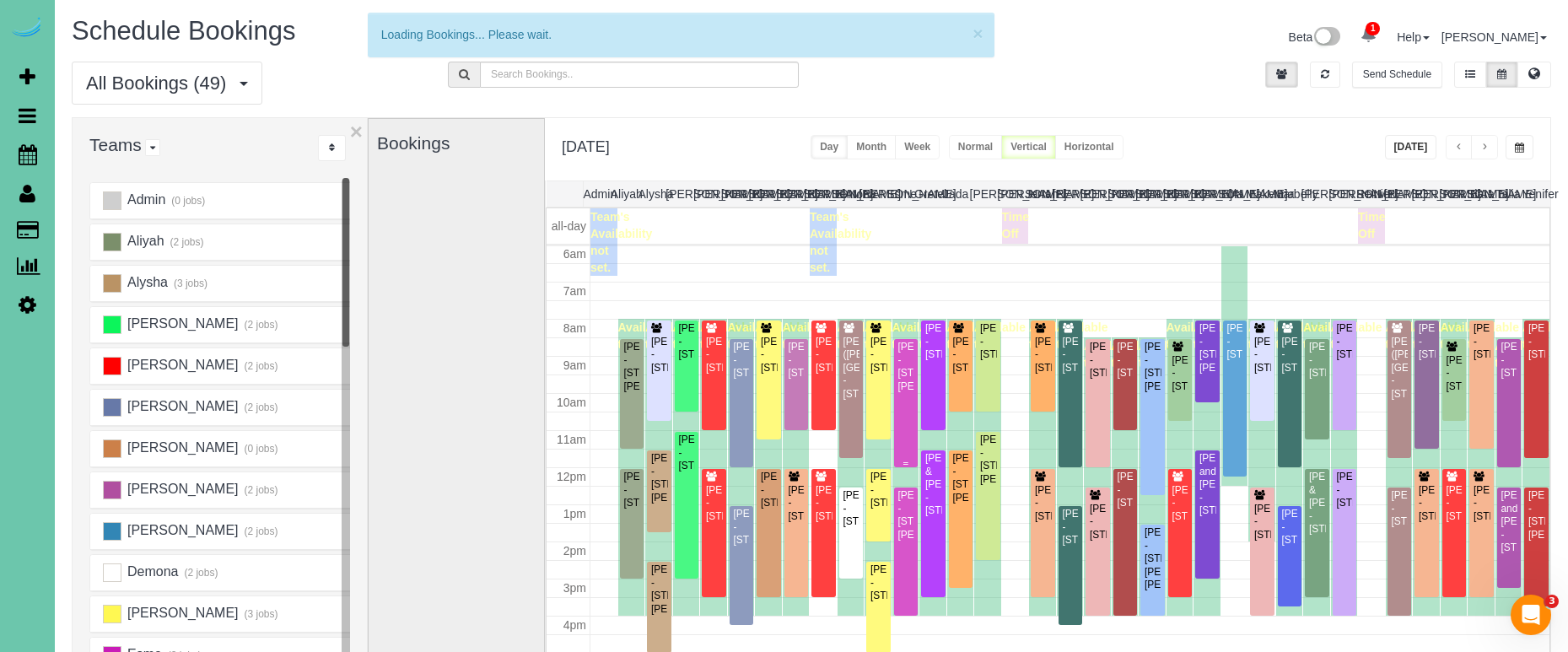
click at [910, 385] on div "[PERSON_NAME] - [STREET_ADDRESS][PERSON_NAME]" at bounding box center [906, 367] width 18 height 52
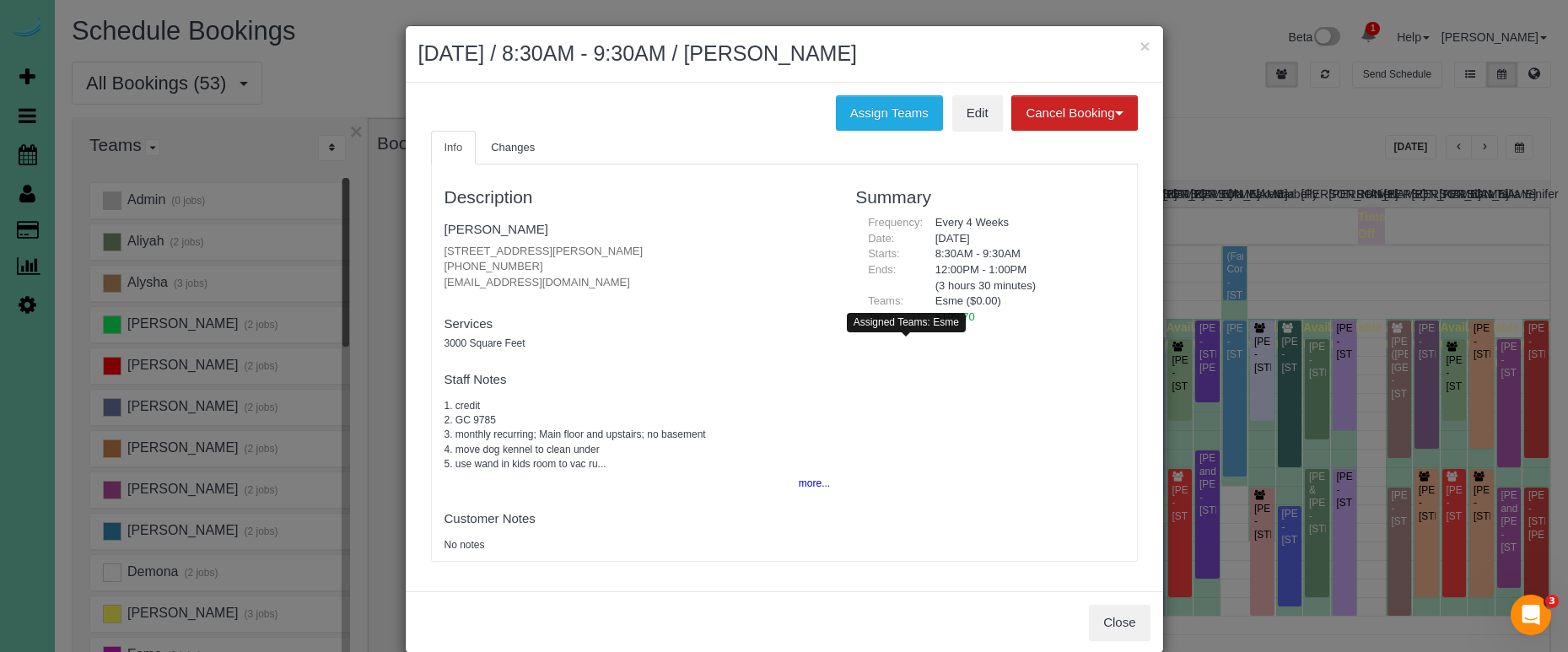
drag, startPoint x: 670, startPoint y: 250, endPoint x: 431, endPoint y: 242, distance: 239.1
click at [435, 242] on div "Description [PERSON_NAME] [STREET_ADDRESS][PERSON_NAME] [PHONE_NUMBER] [EMAIL_A…" at bounding box center [638, 362] width 411 height 379
copy p "[STREET_ADDRESS][PERSON_NAME]"
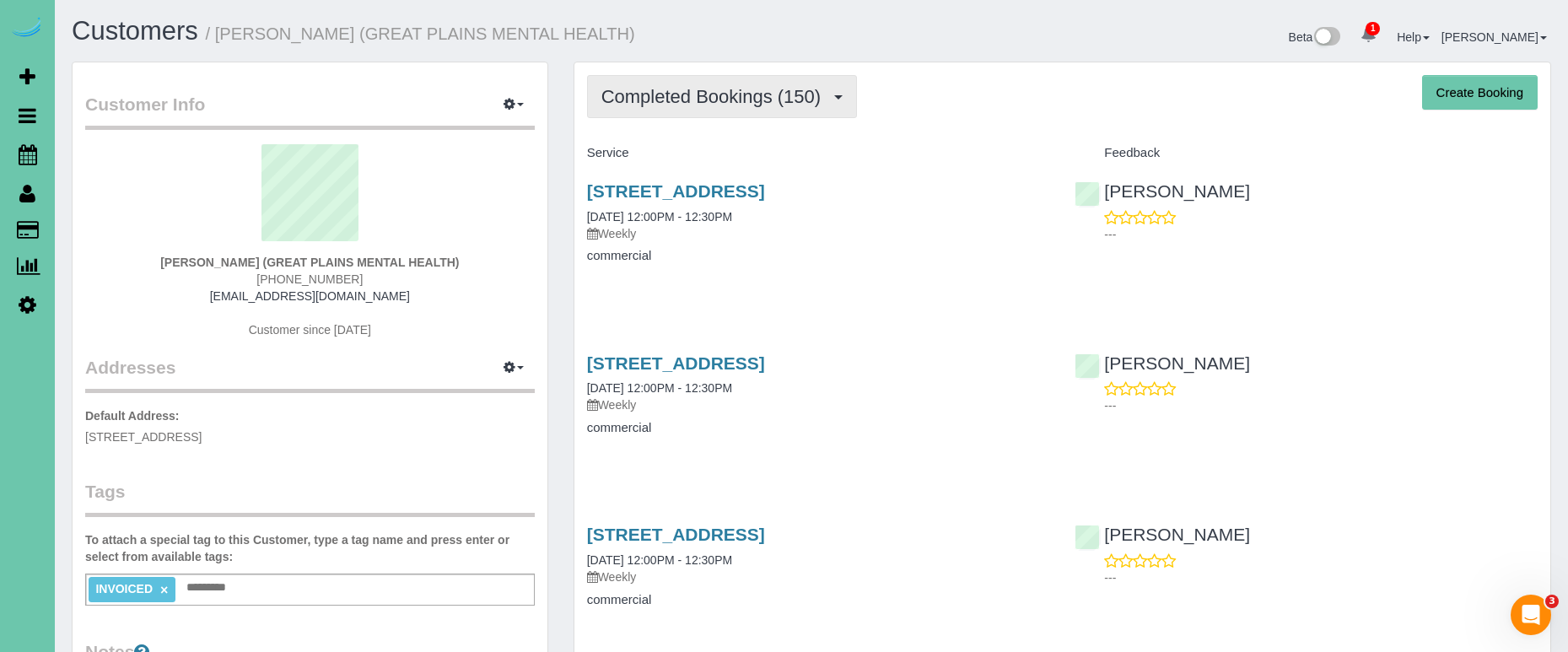
click at [666, 93] on span "Completed Bookings (150)" at bounding box center [715, 97] width 228 height 21
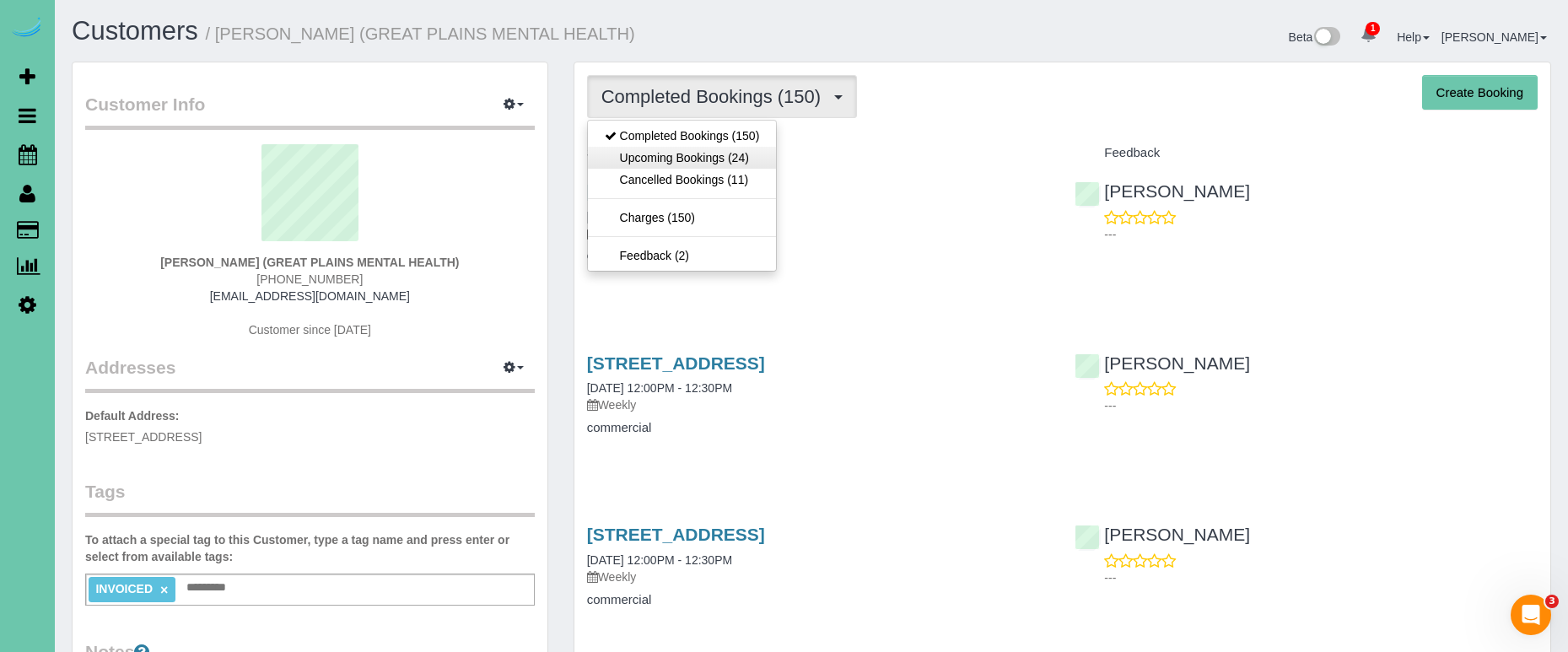
click at [633, 158] on link "Upcoming Bookings (24)" at bounding box center [682, 157] width 189 height 22
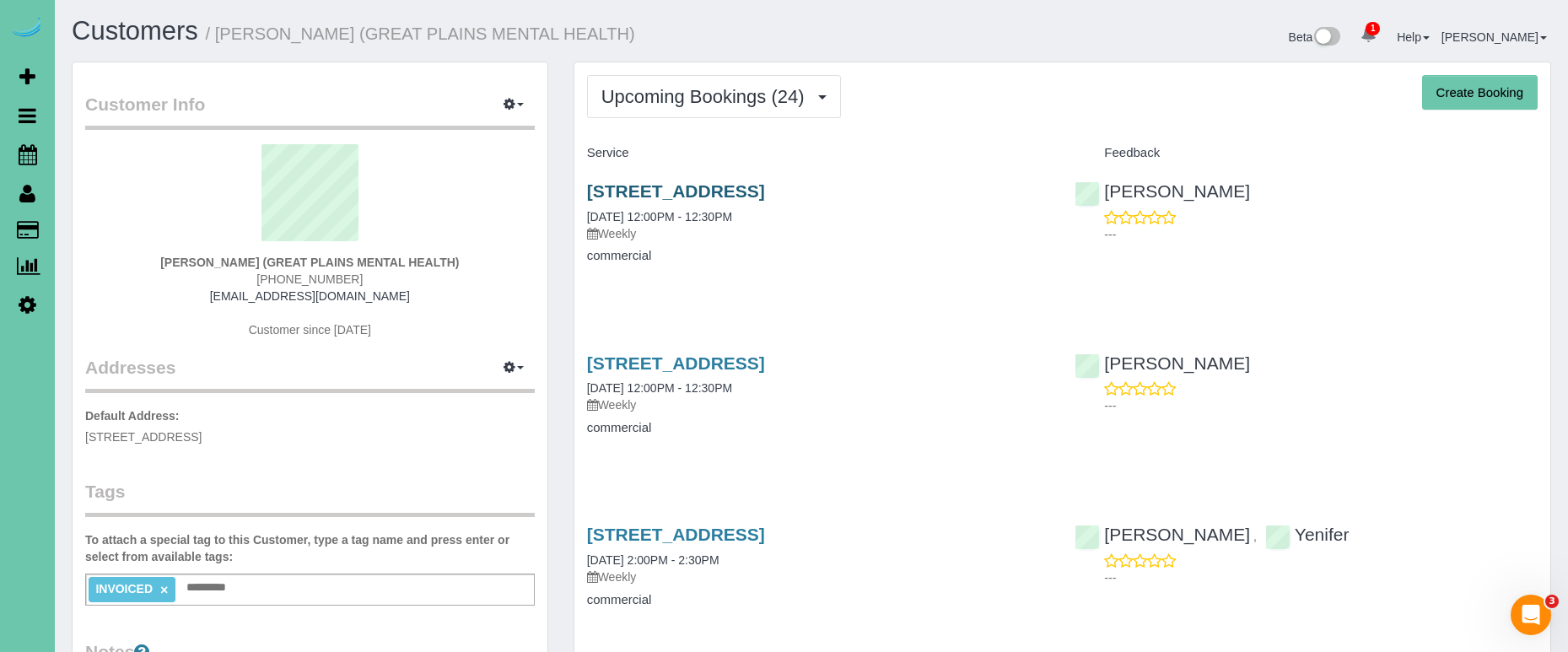
click at [651, 185] on link "[STREET_ADDRESS]" at bounding box center [675, 191] width 178 height 20
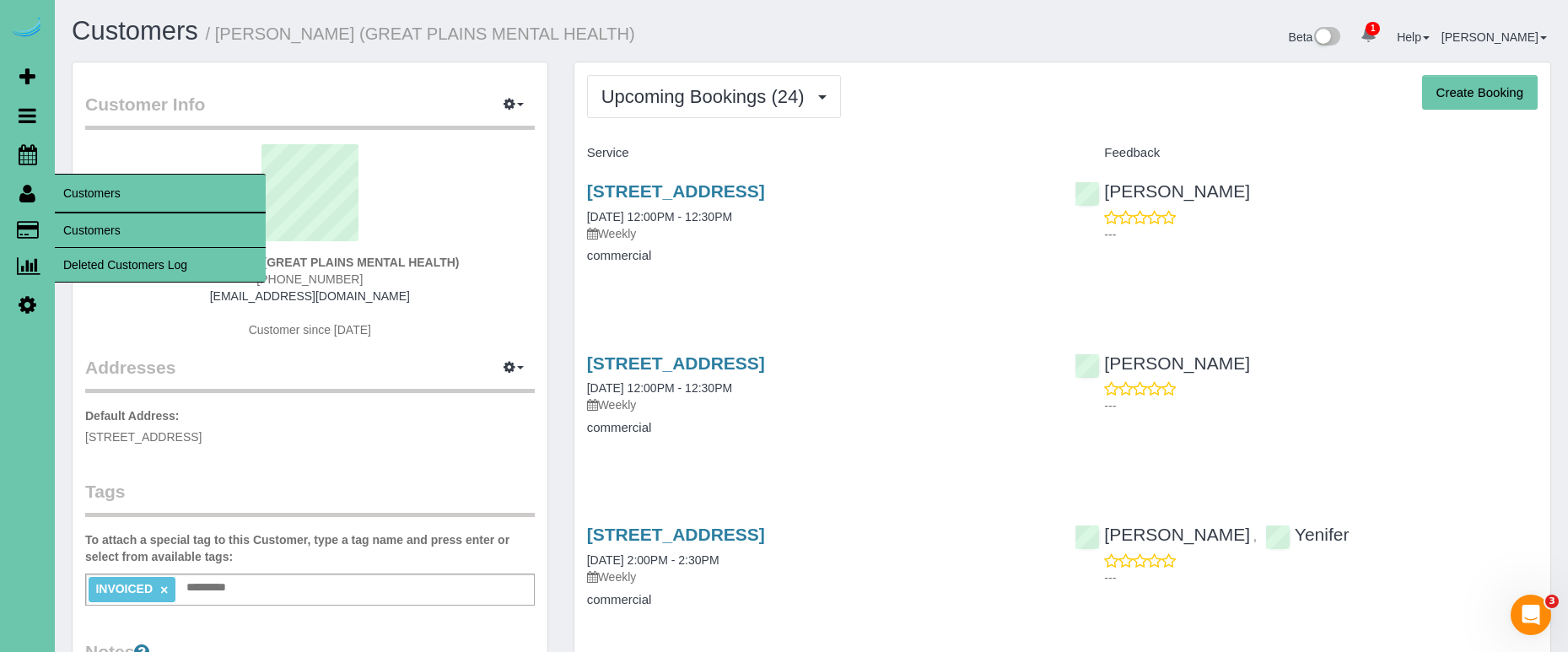
click at [81, 228] on link "Customers" at bounding box center [160, 231] width 211 height 34
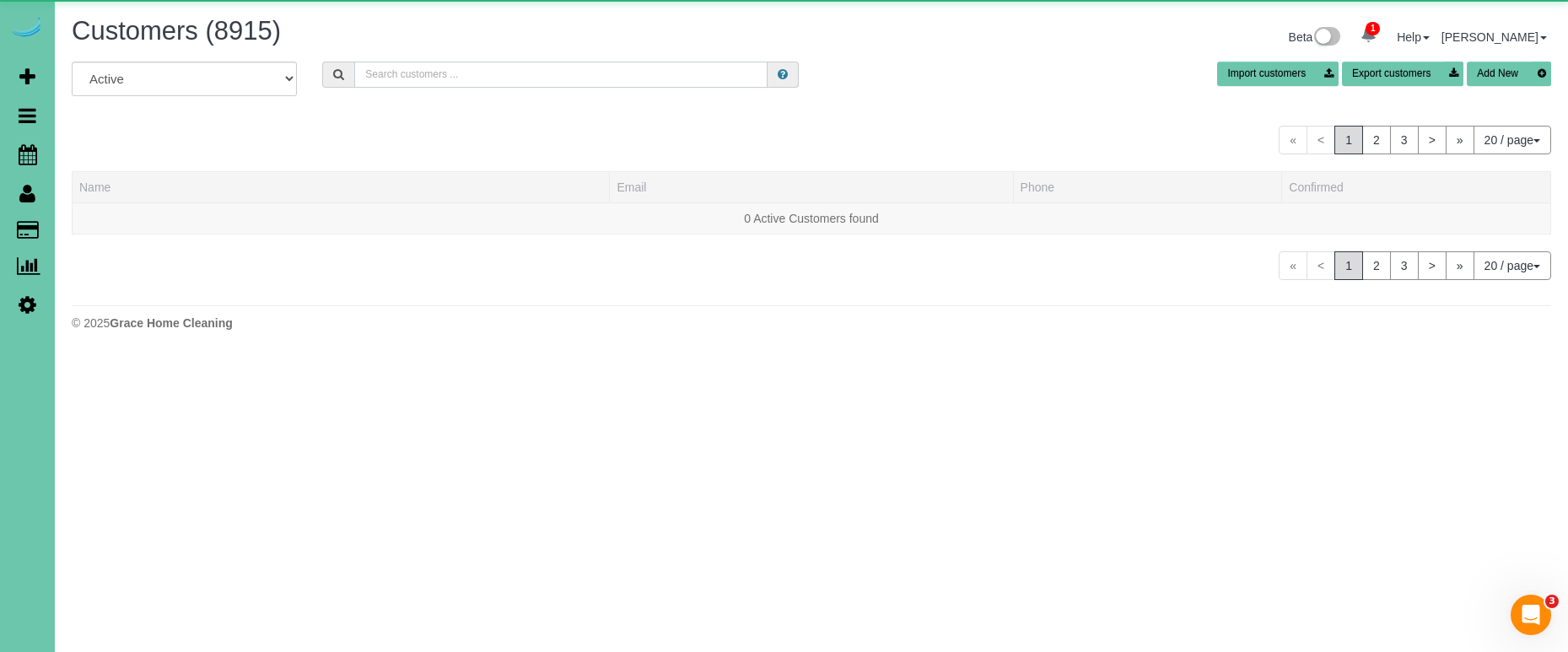
click at [525, 76] on input "text" at bounding box center [561, 74] width 413 height 26
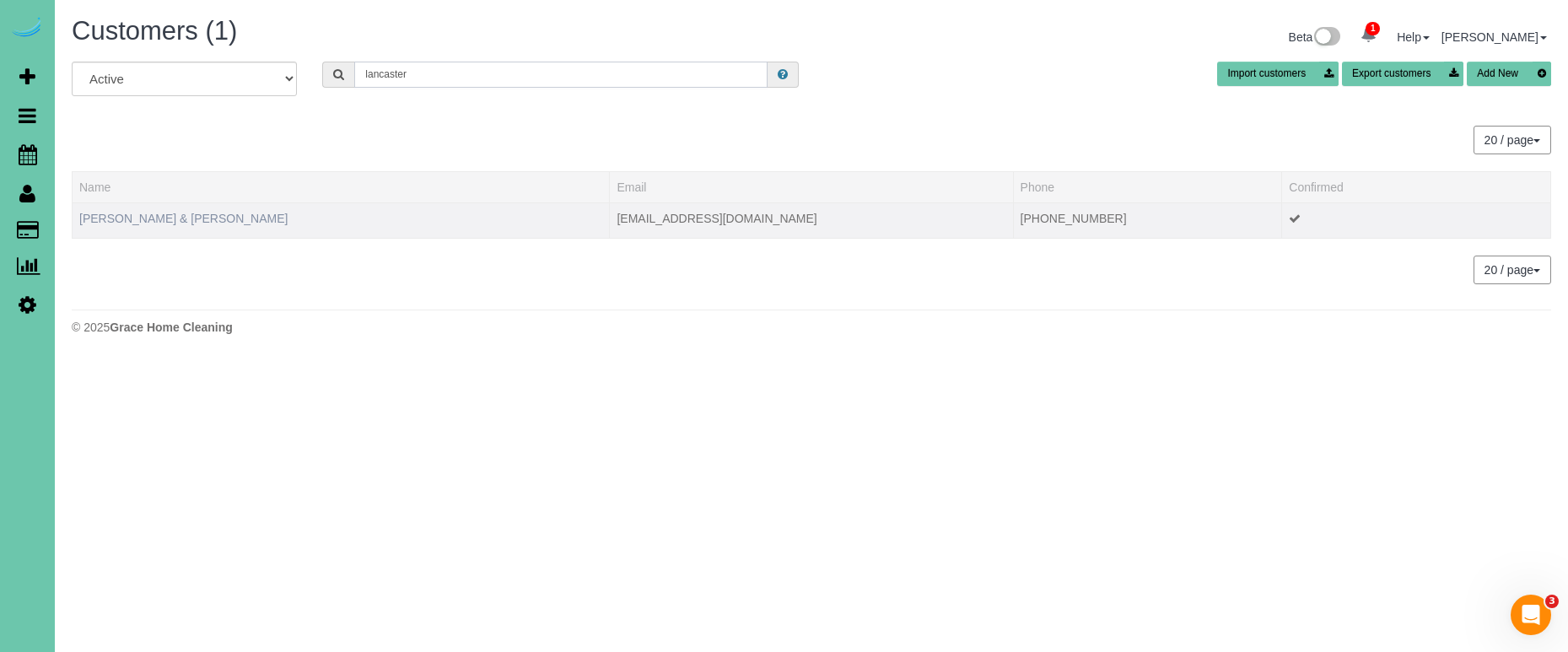
type input "lancaster"
click at [183, 214] on link "[PERSON_NAME] & [PERSON_NAME]" at bounding box center [183, 218] width 208 height 13
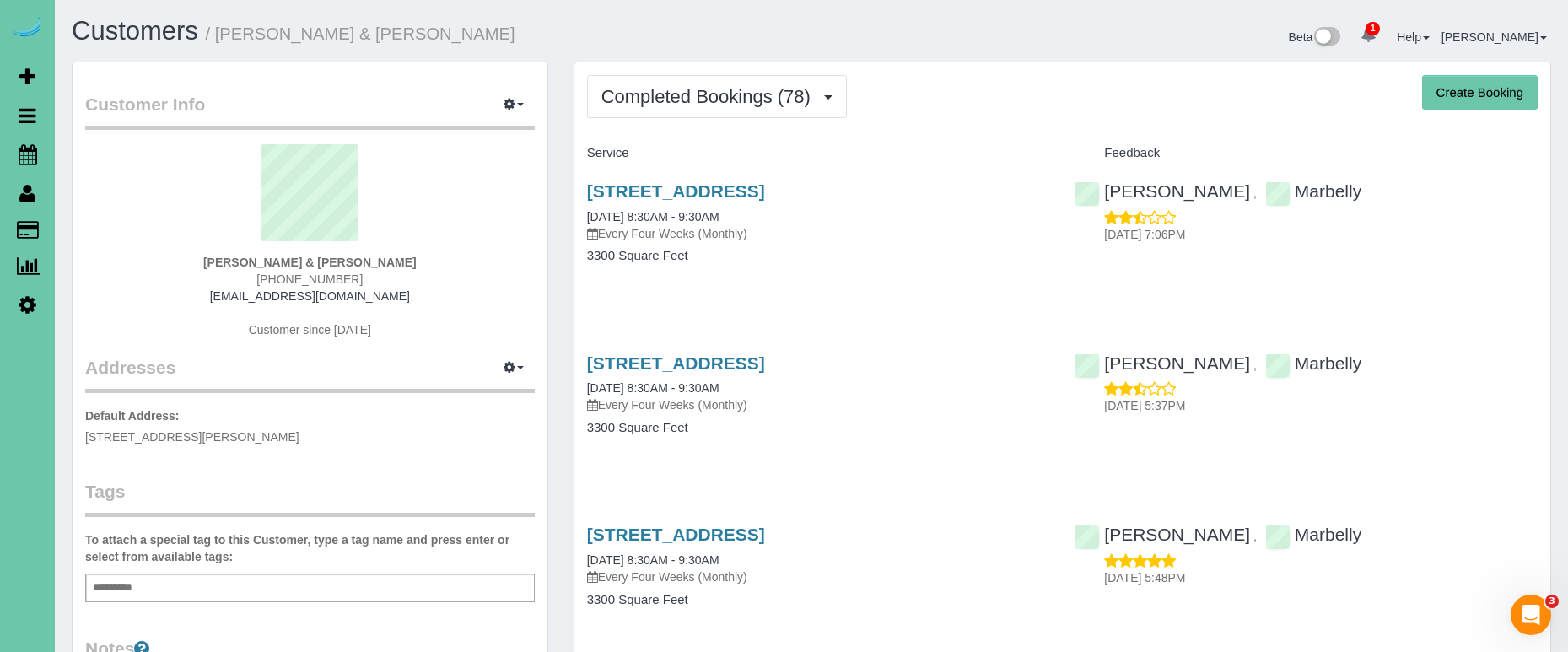
drag, startPoint x: 716, startPoint y: 94, endPoint x: 712, endPoint y: 129, distance: 35.2
click at [716, 95] on span "Completed Bookings (78)" at bounding box center [709, 97] width 217 height 21
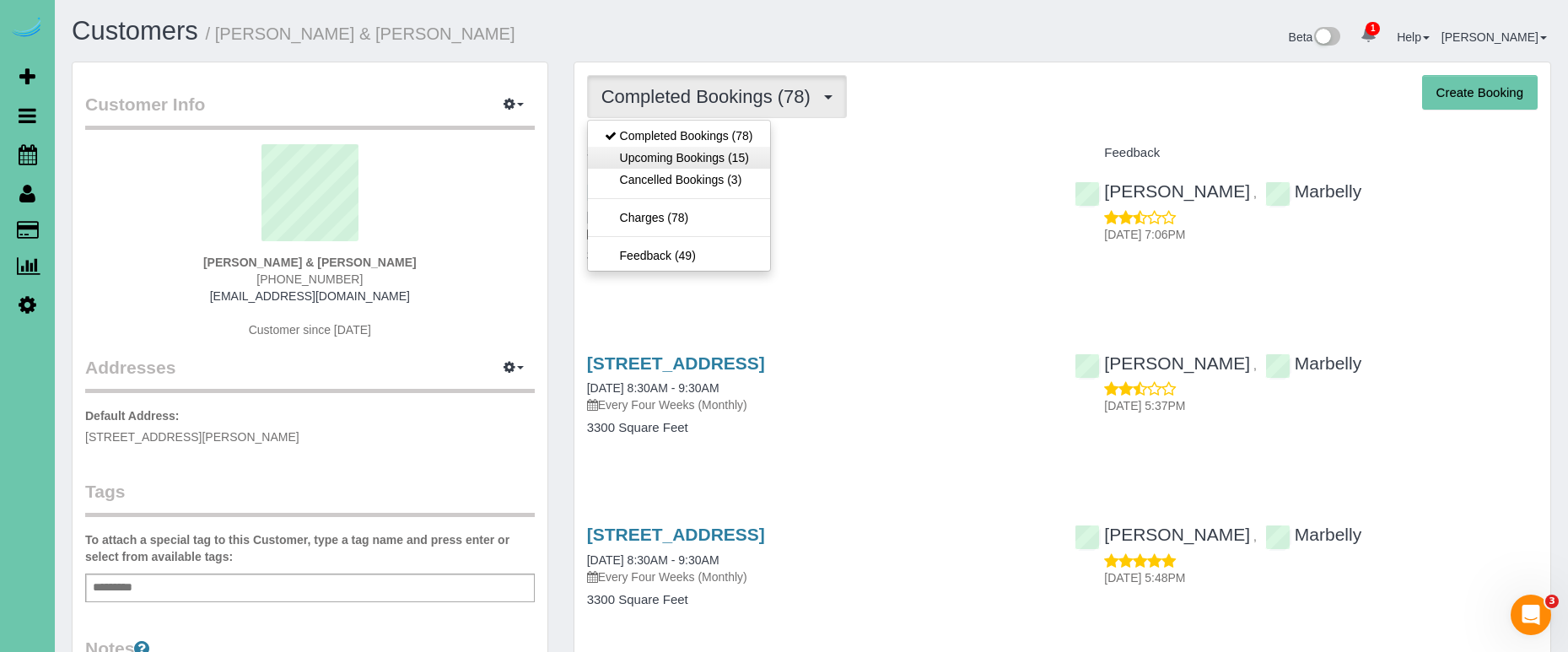
click at [713, 162] on link "Upcoming Bookings (15)" at bounding box center [679, 157] width 182 height 22
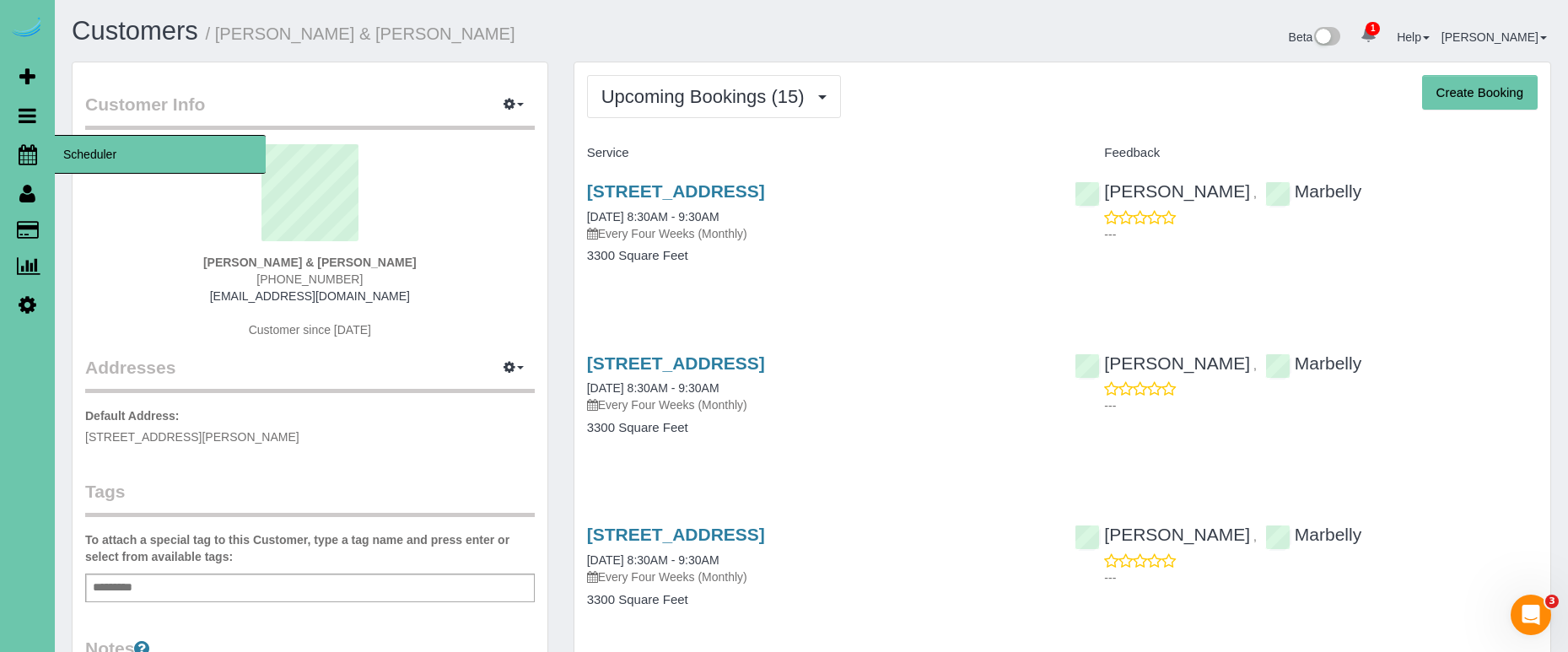
drag, startPoint x: 27, startPoint y: 142, endPoint x: 120, endPoint y: 148, distance: 93.2
click at [27, 142] on link "Scheduler" at bounding box center [27, 154] width 55 height 38
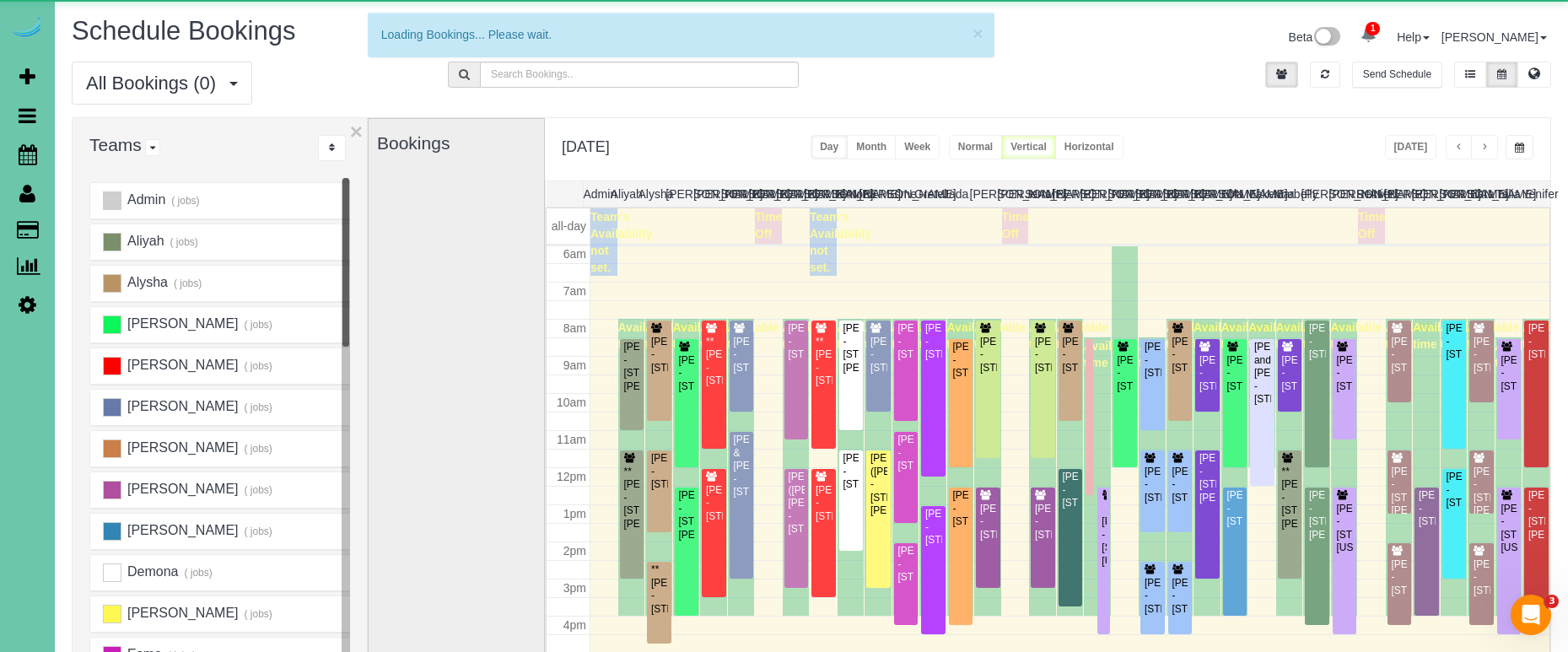
scroll to position [224, 0]
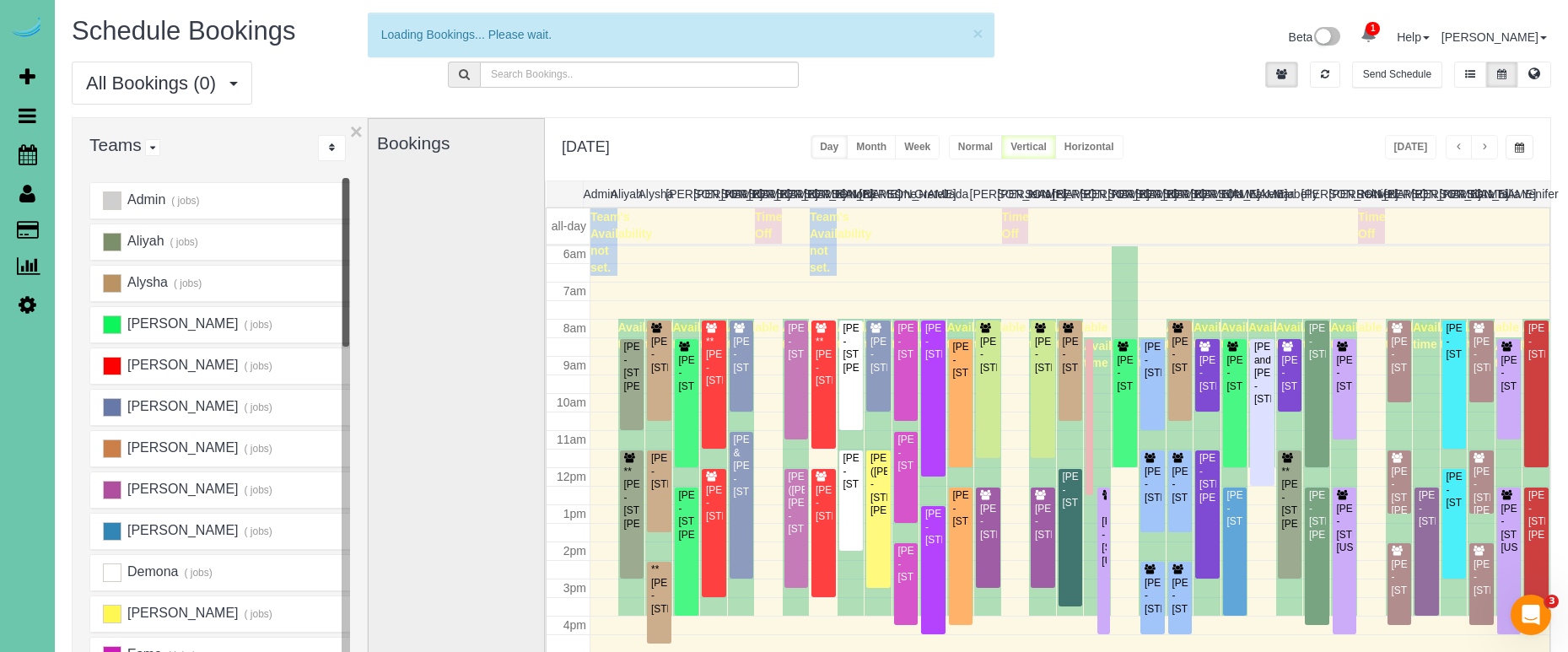
click at [1514, 143] on span "button" at bounding box center [1519, 147] width 9 height 10
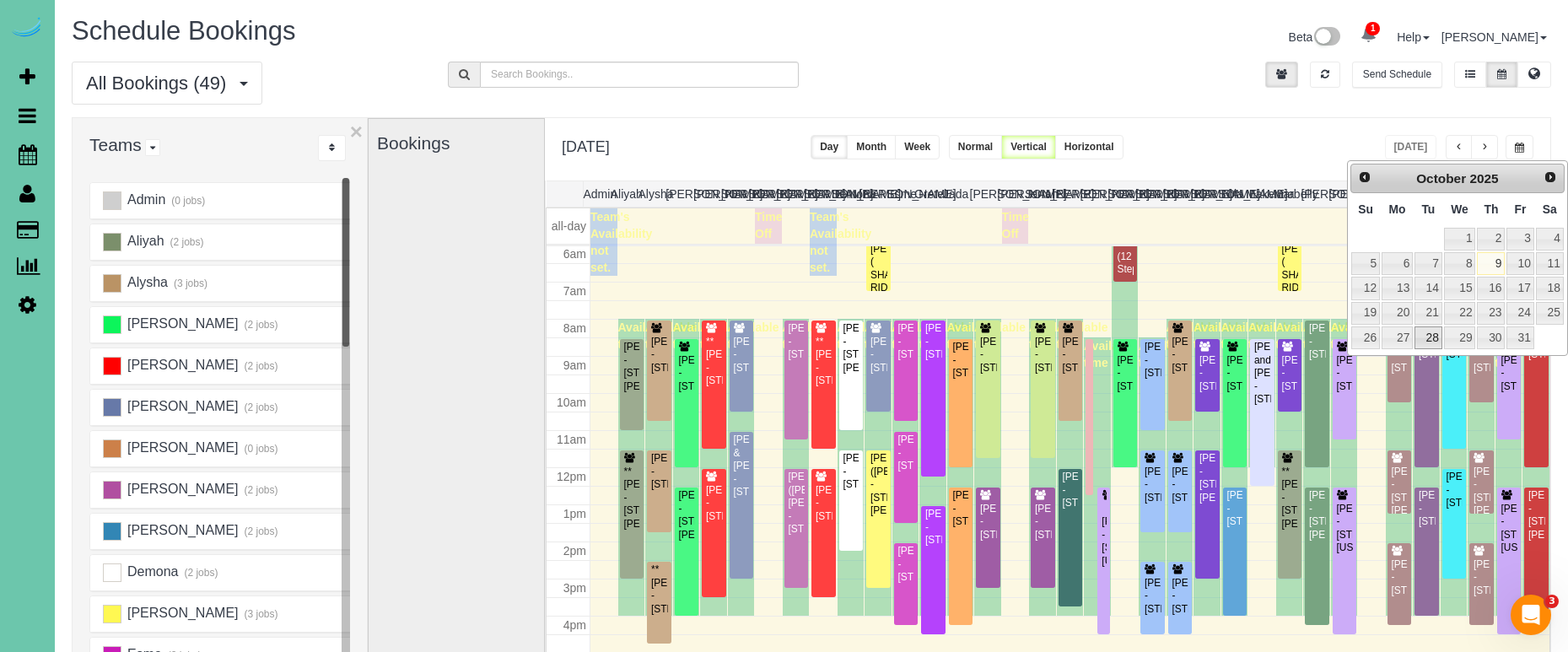
click at [1428, 340] on link "28" at bounding box center [1428, 337] width 27 height 22
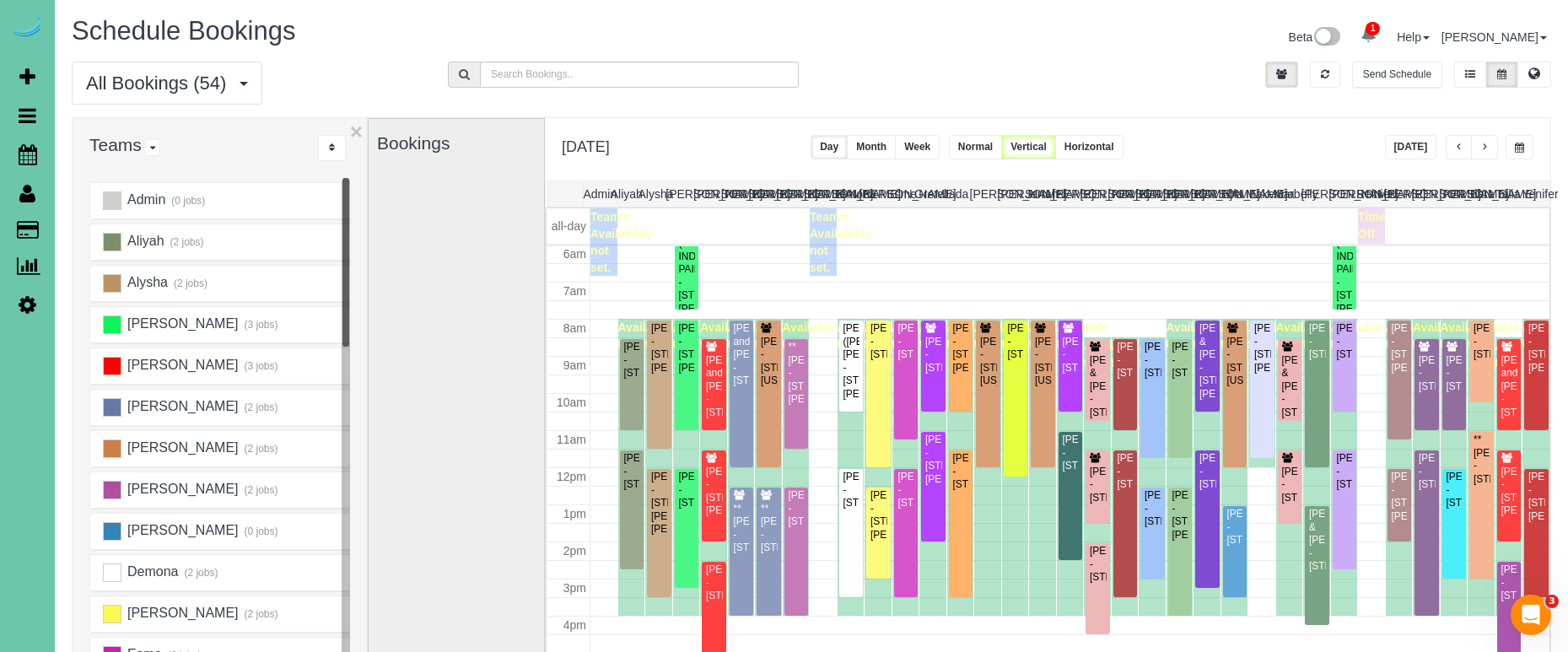
click at [1509, 140] on button "button" at bounding box center [1519, 147] width 28 height 24
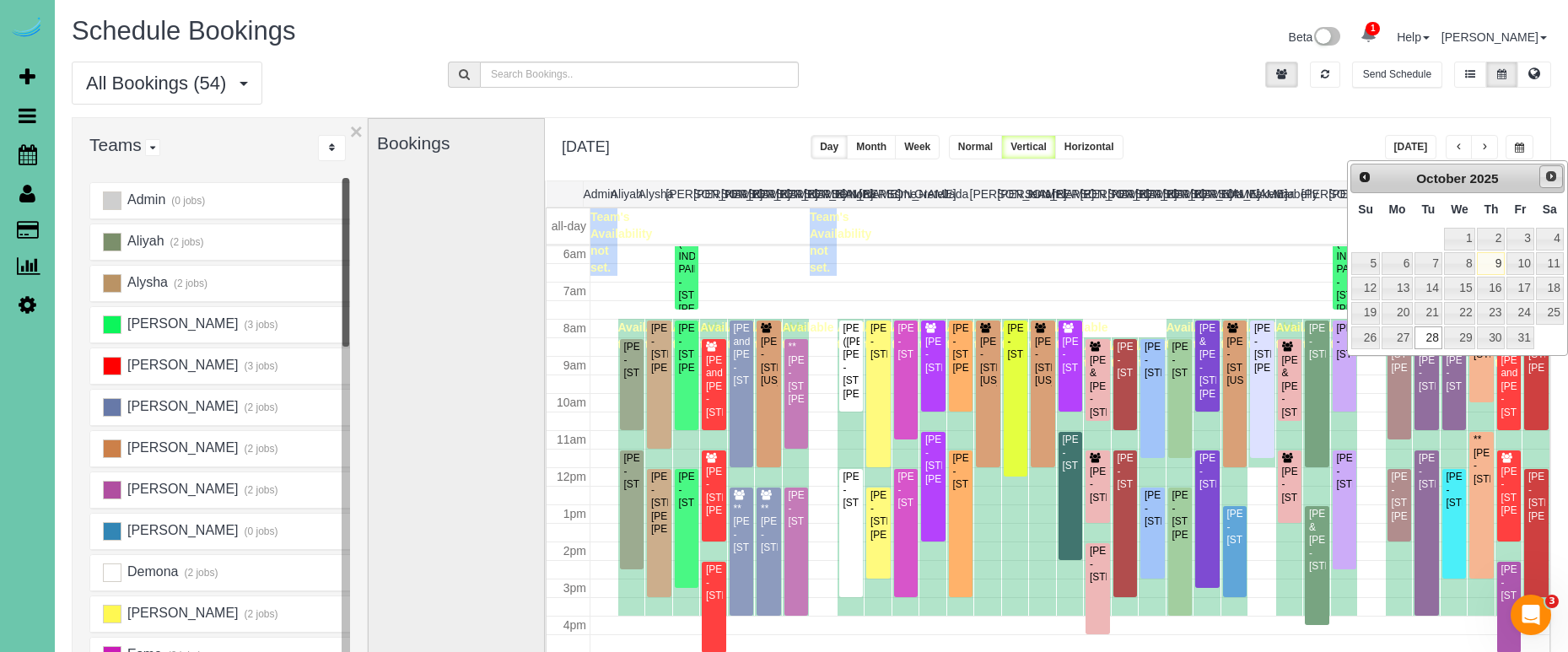
click at [1545, 170] on span "Next" at bounding box center [1550, 176] width 13 height 13
click at [1435, 284] on link "11" at bounding box center [1428, 287] width 27 height 22
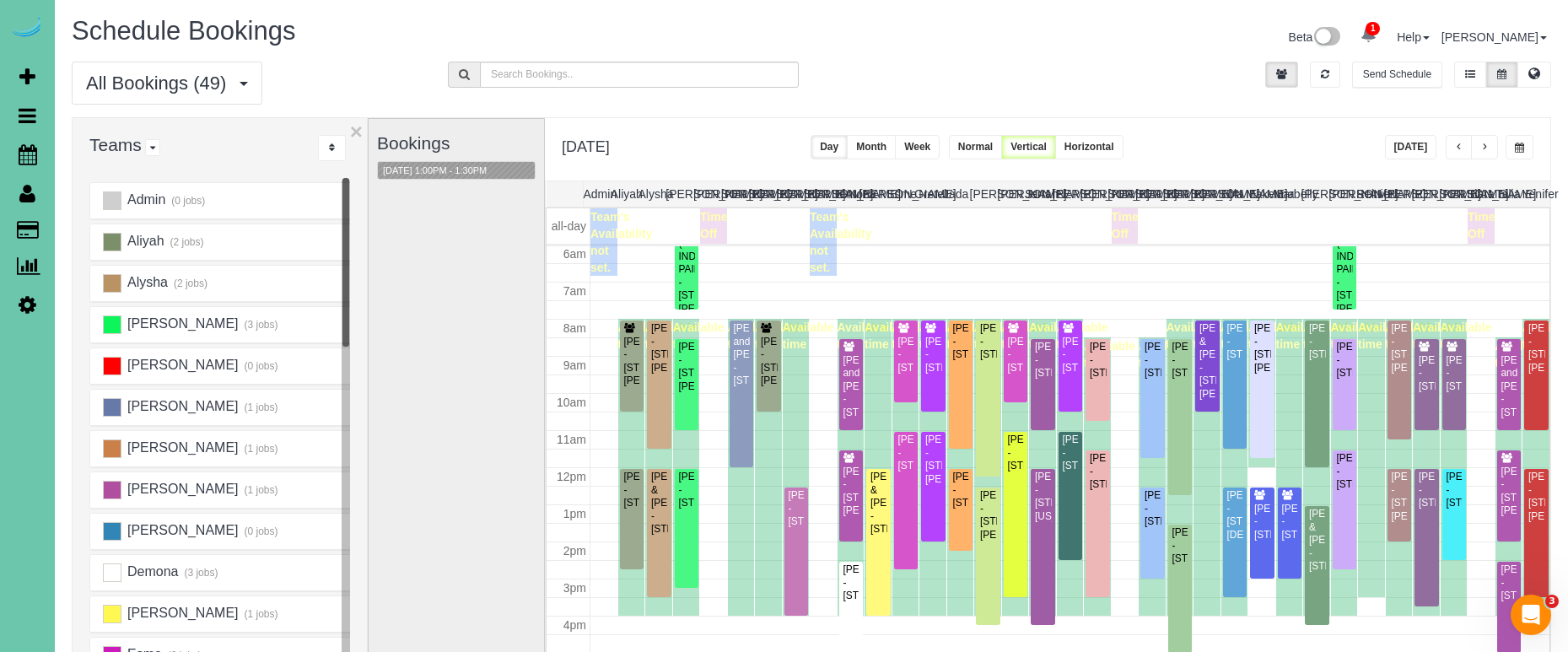
click at [1513, 141] on button "button" at bounding box center [1519, 147] width 28 height 24
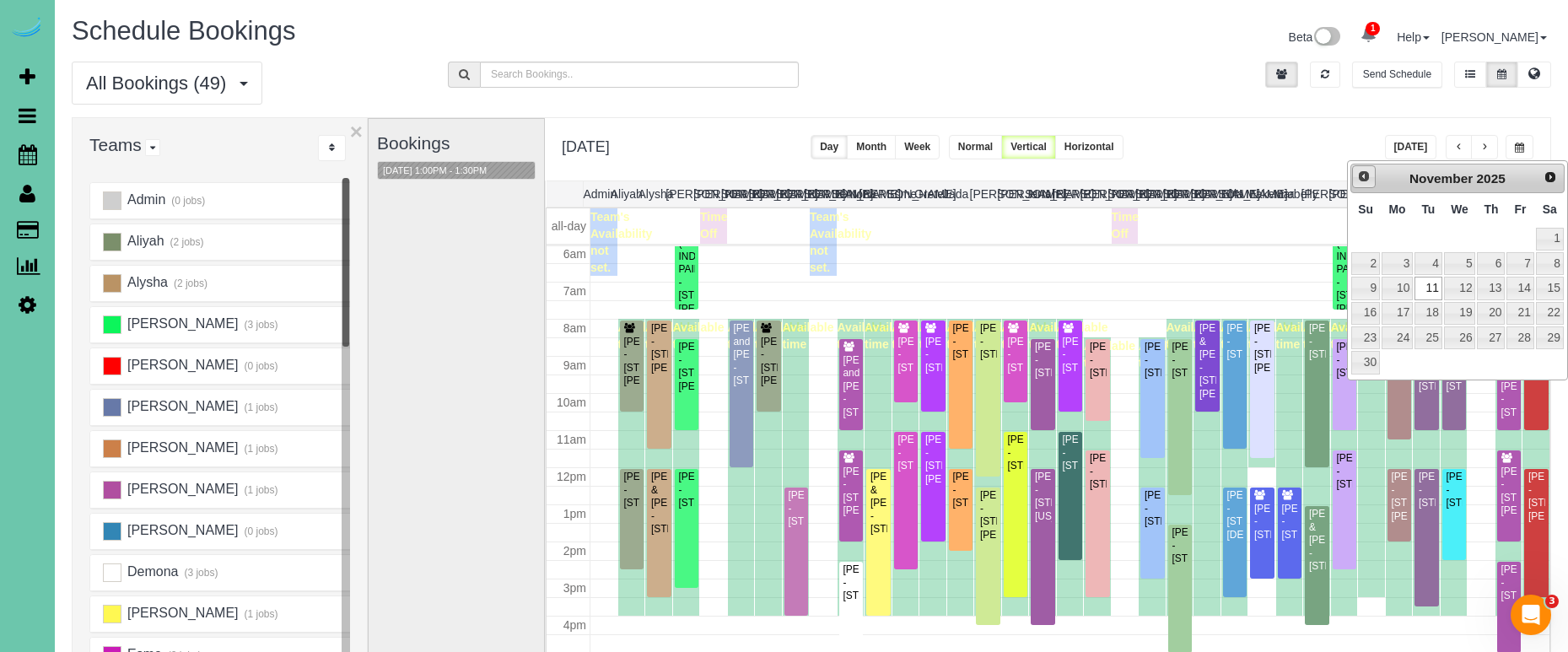
click at [1365, 185] on link "Prev" at bounding box center [1363, 177] width 23 height 23
click at [1424, 306] on link "21" at bounding box center [1428, 313] width 27 height 22
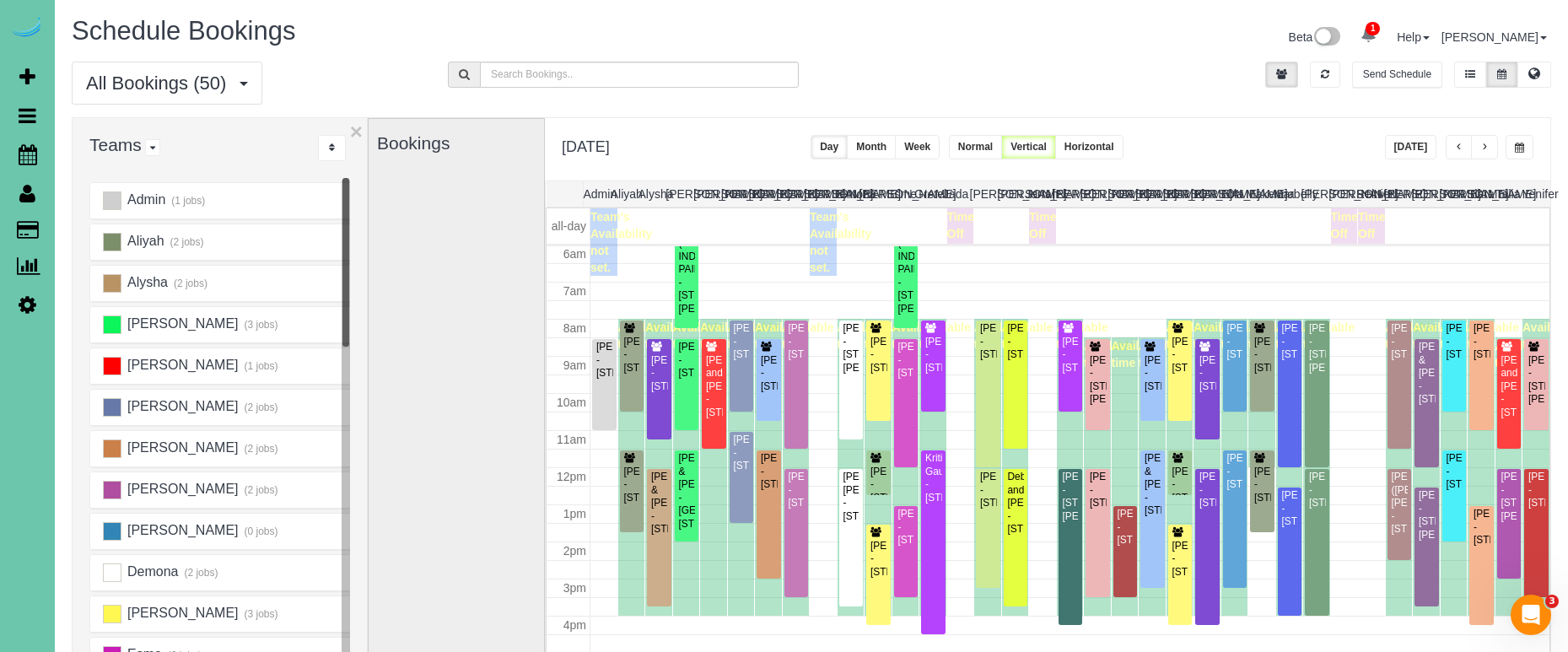
click at [1514, 140] on button "button" at bounding box center [1519, 147] width 28 height 24
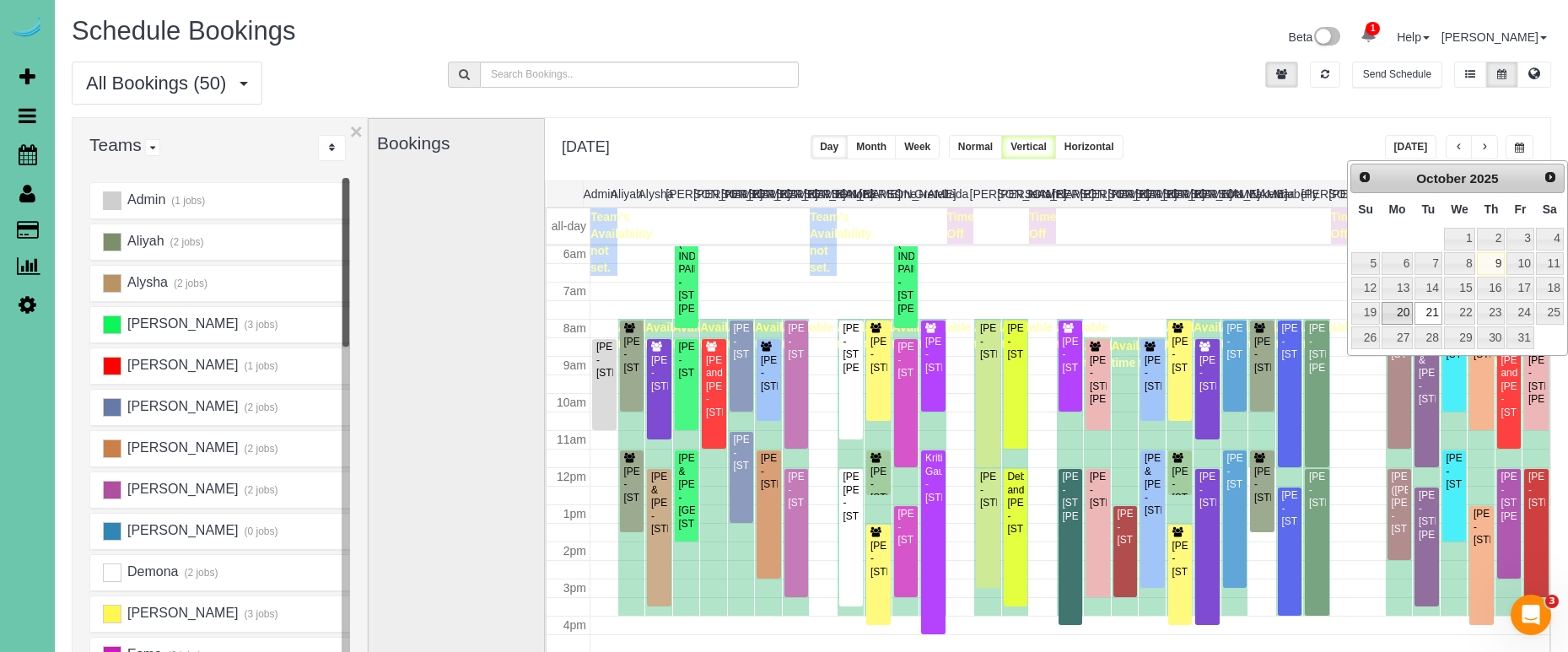
click at [1400, 308] on link "20" at bounding box center [1396, 313] width 31 height 22
type input "**********"
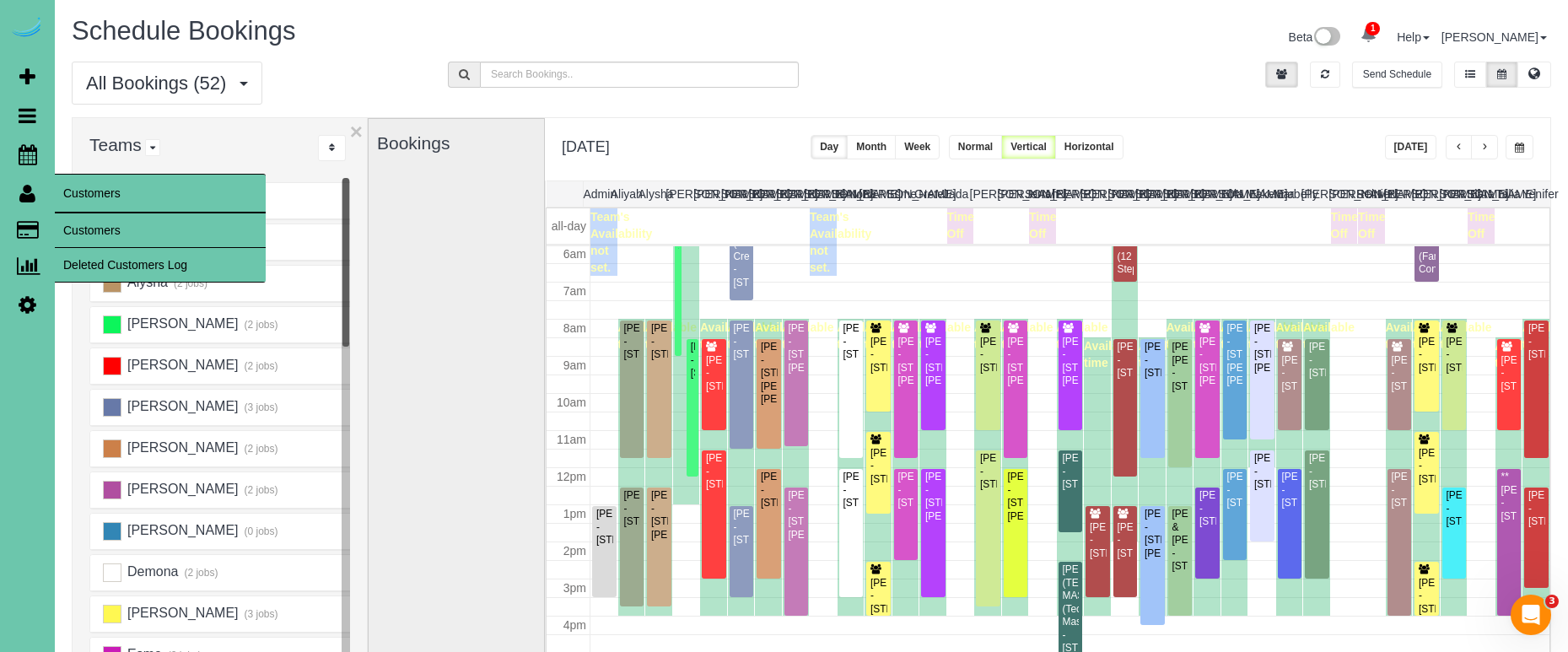
click at [76, 228] on link "Customers" at bounding box center [160, 231] width 211 height 34
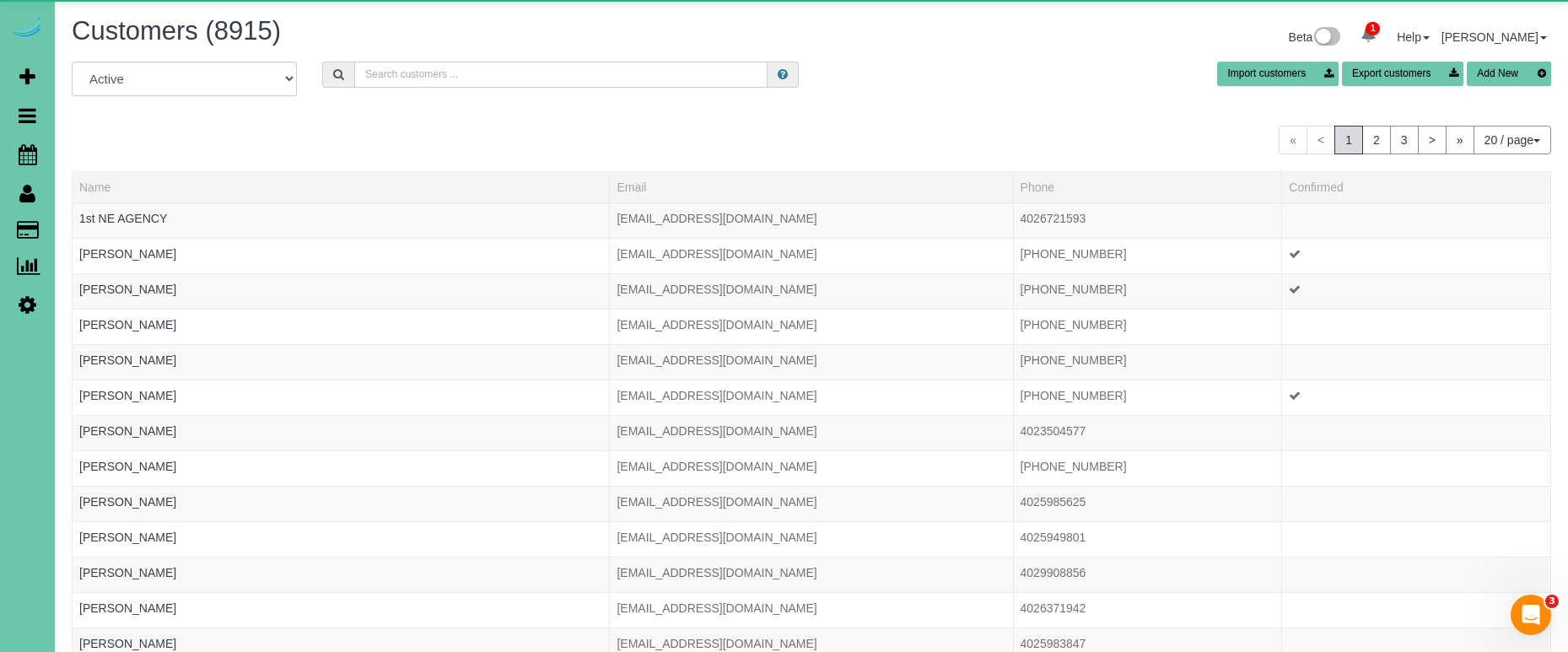
click at [493, 86] on input "text" at bounding box center [561, 74] width 413 height 26
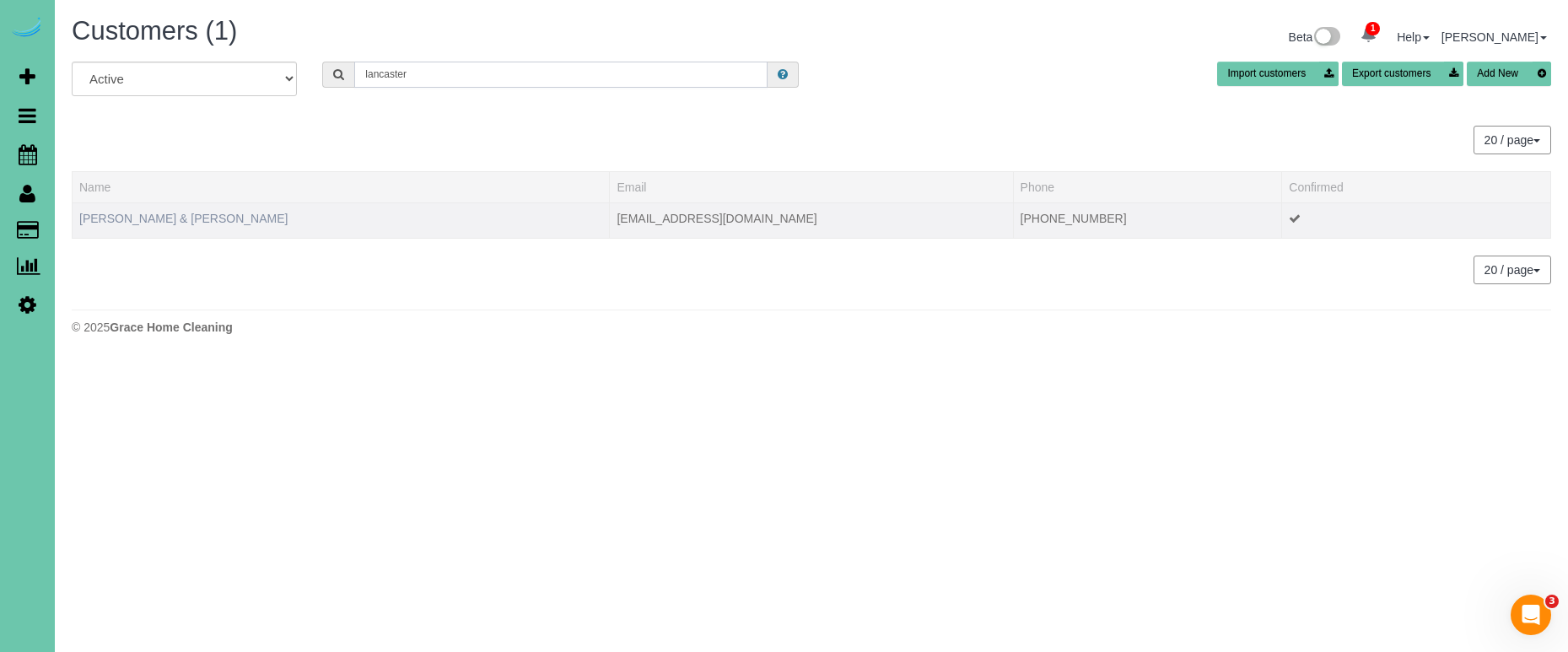
type input "lancaster"
click at [160, 212] on link "[PERSON_NAME] & [PERSON_NAME]" at bounding box center [183, 218] width 208 height 13
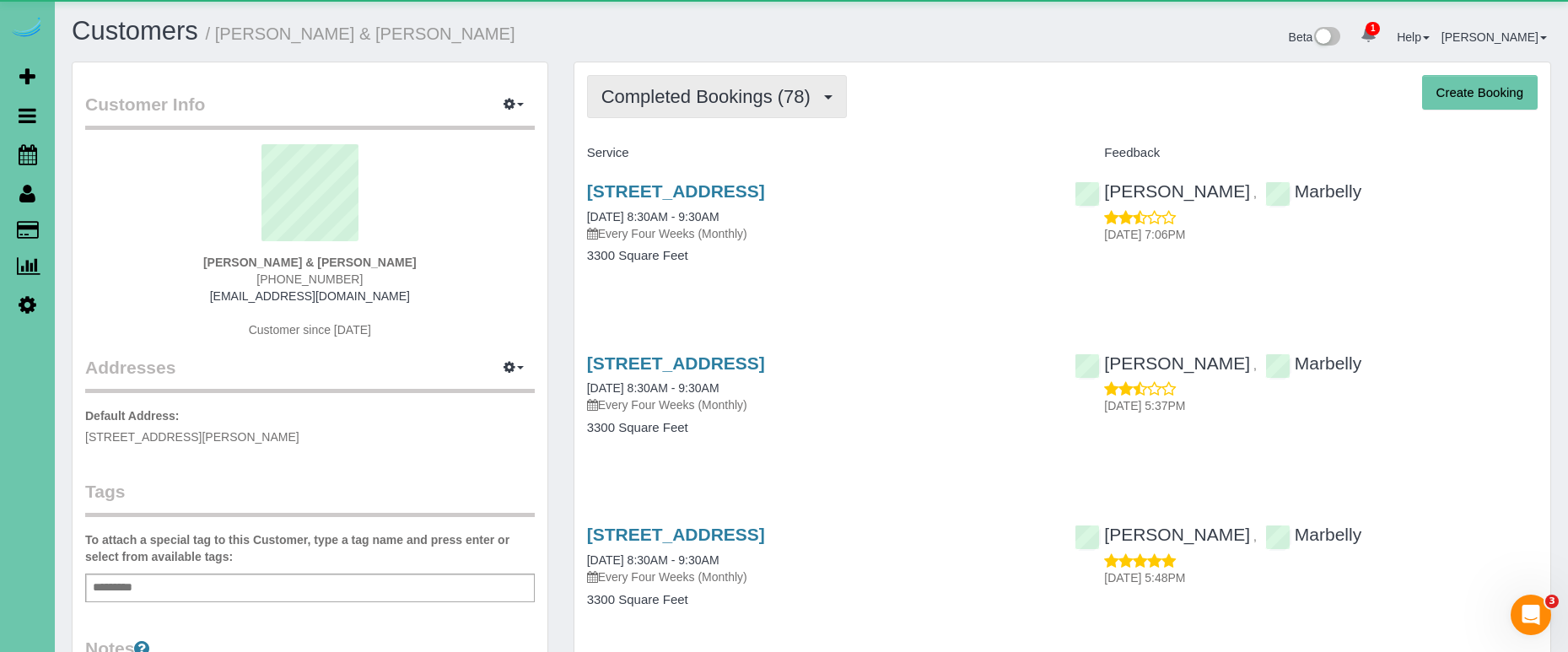
click at [710, 111] on button "Completed Bookings (78)" at bounding box center [716, 97] width 259 height 43
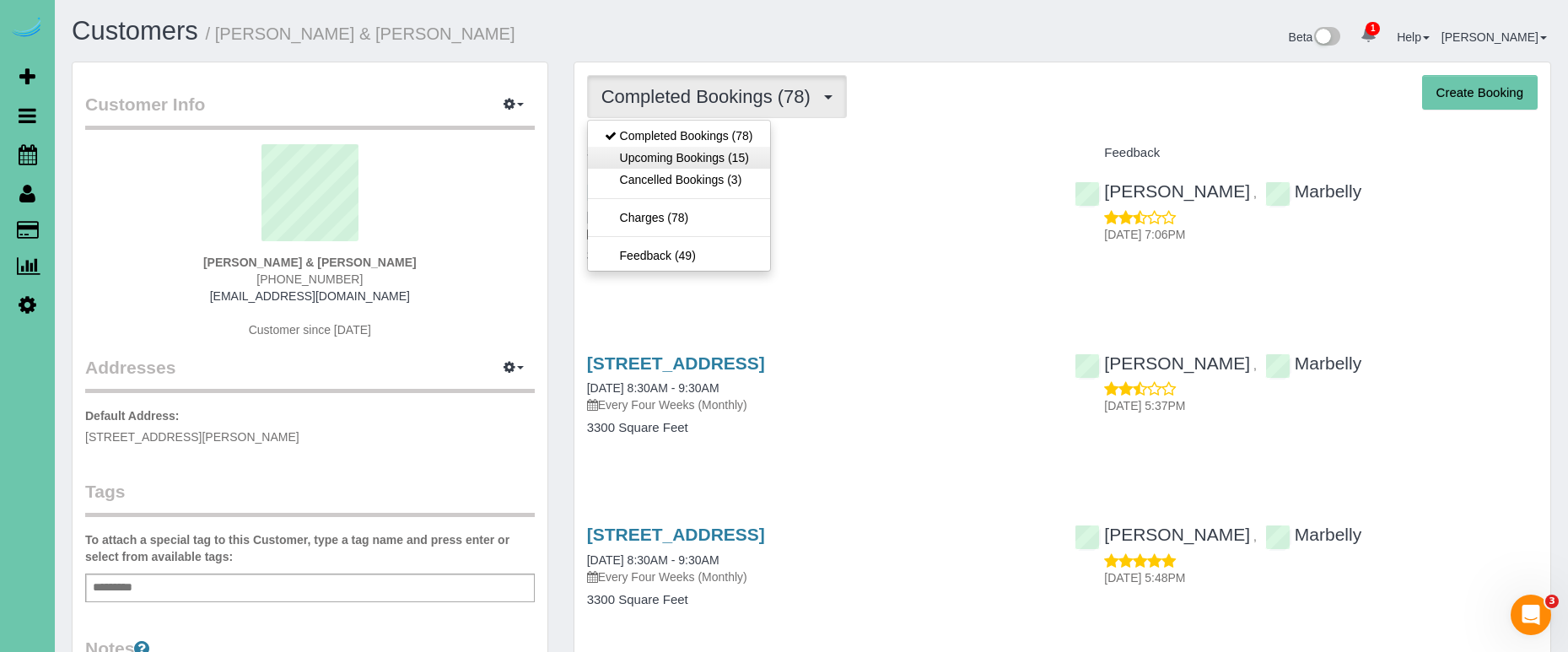
click at [715, 159] on link "Upcoming Bookings (15)" at bounding box center [679, 157] width 182 height 22
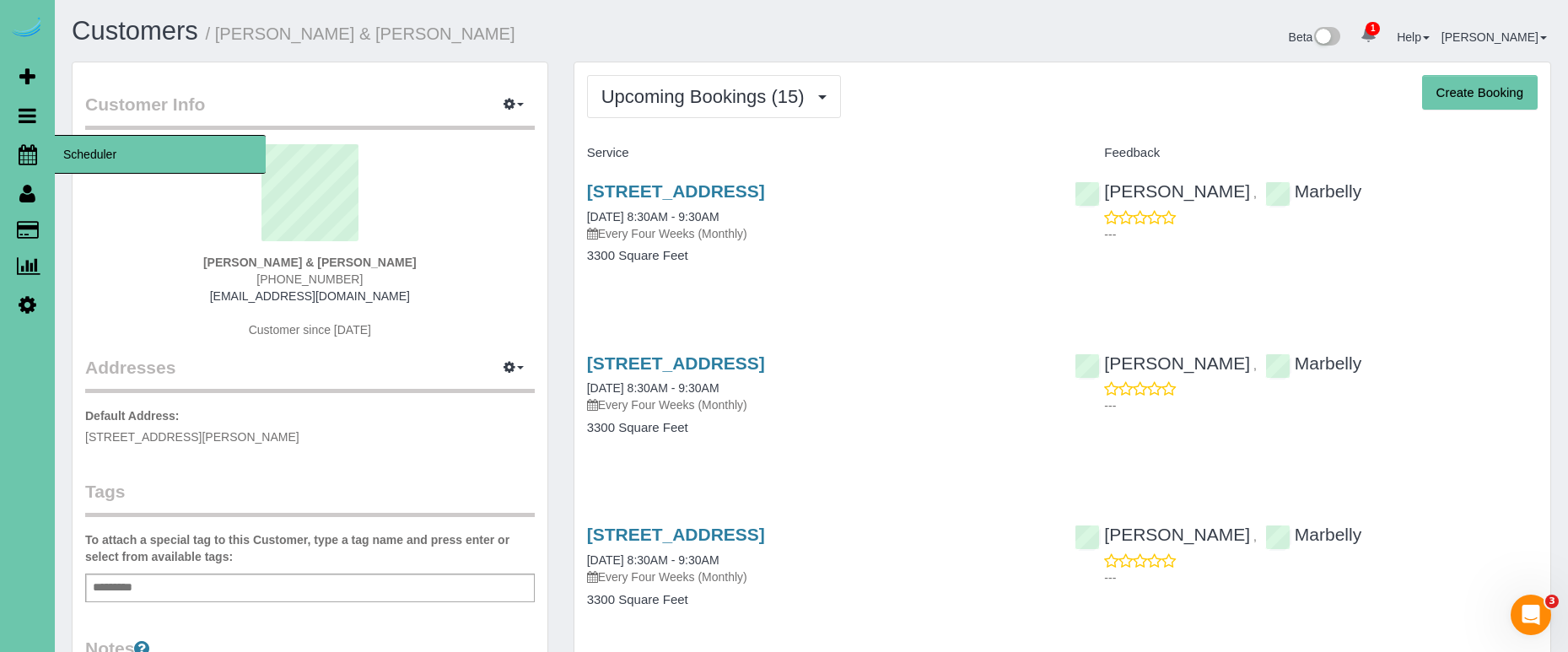
click at [22, 155] on icon at bounding box center [28, 154] width 19 height 21
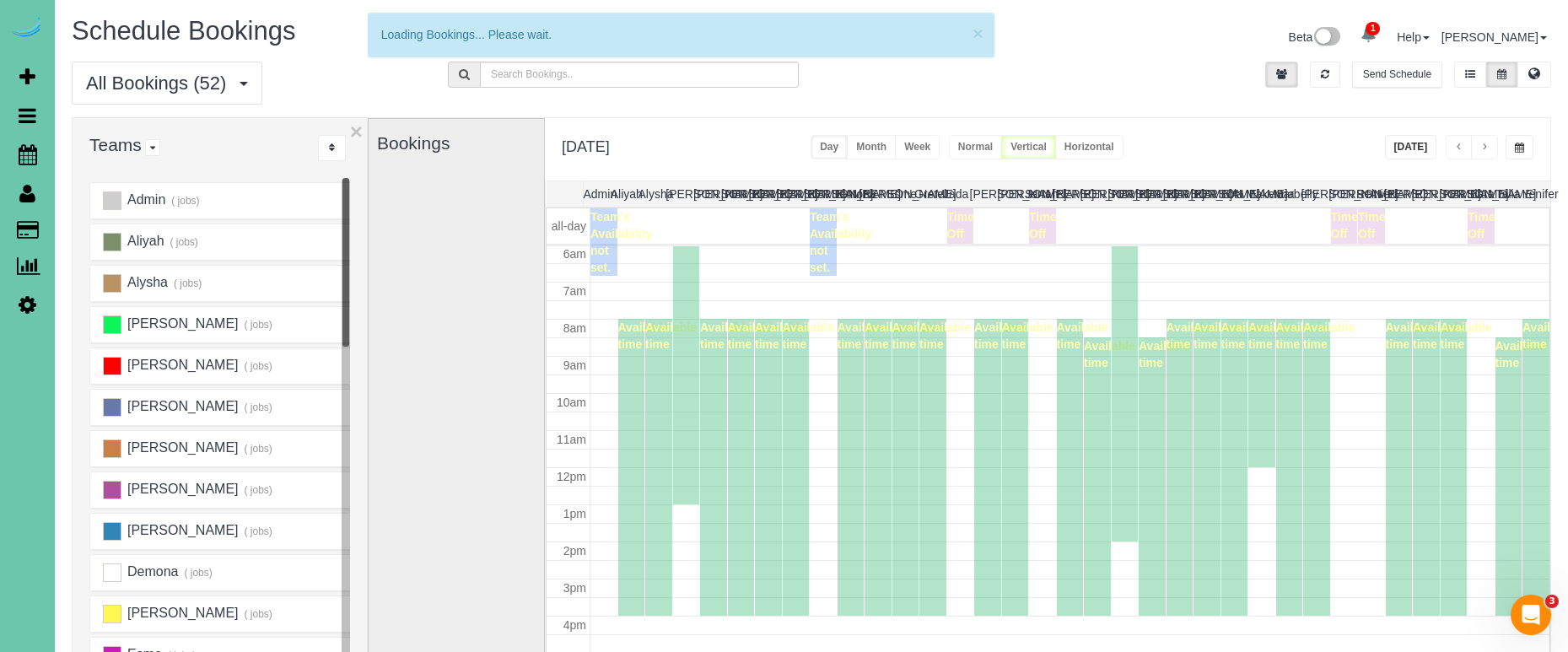
scroll to position [224, 0]
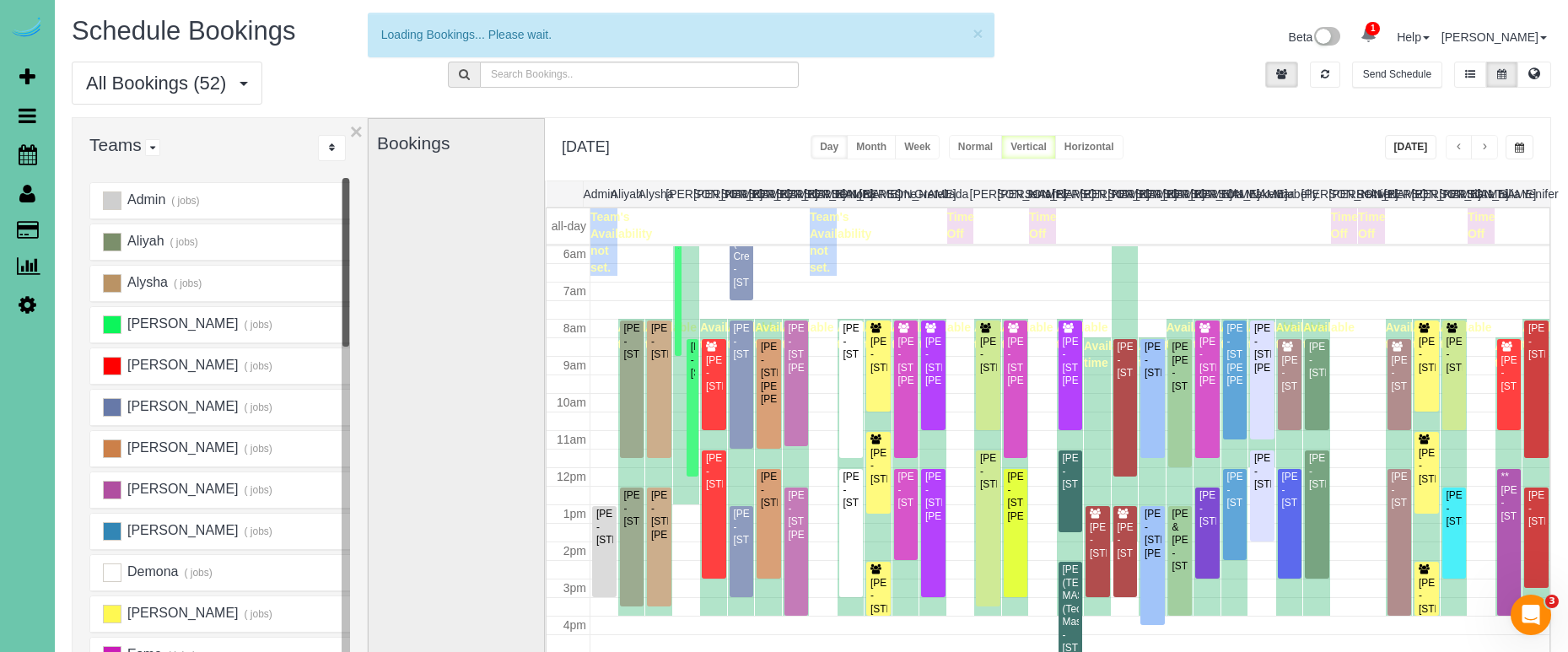
click at [1516, 156] on button "button" at bounding box center [1519, 147] width 28 height 24
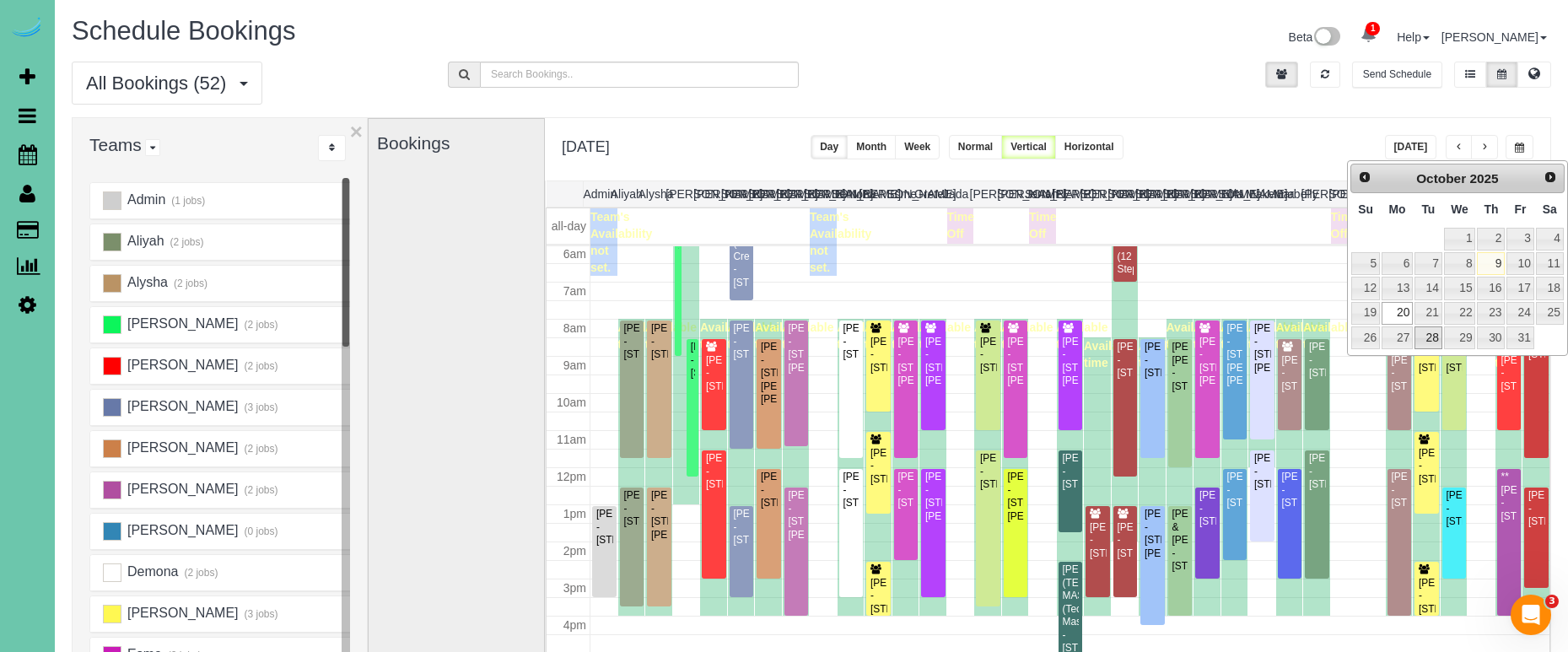
click at [1421, 331] on link "28" at bounding box center [1428, 337] width 27 height 22
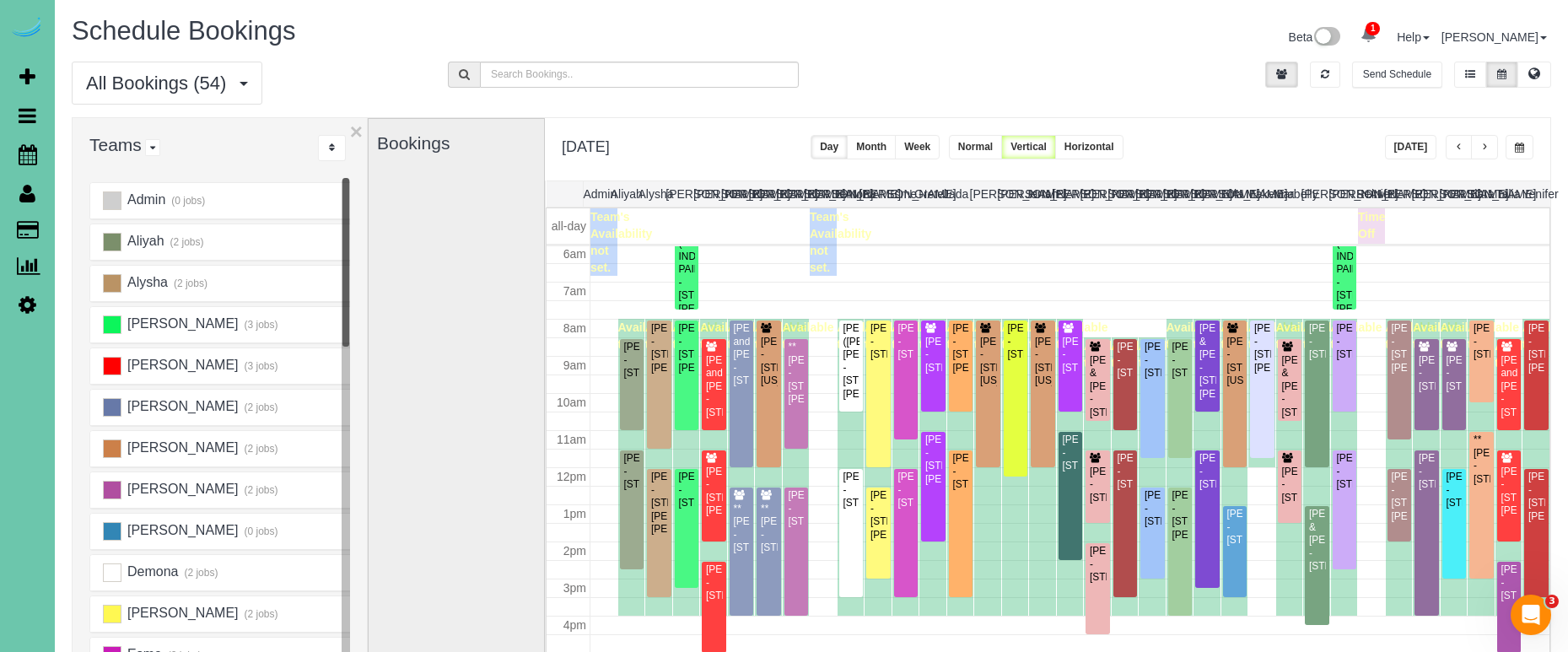
click at [1515, 148] on span "button" at bounding box center [1519, 147] width 9 height 10
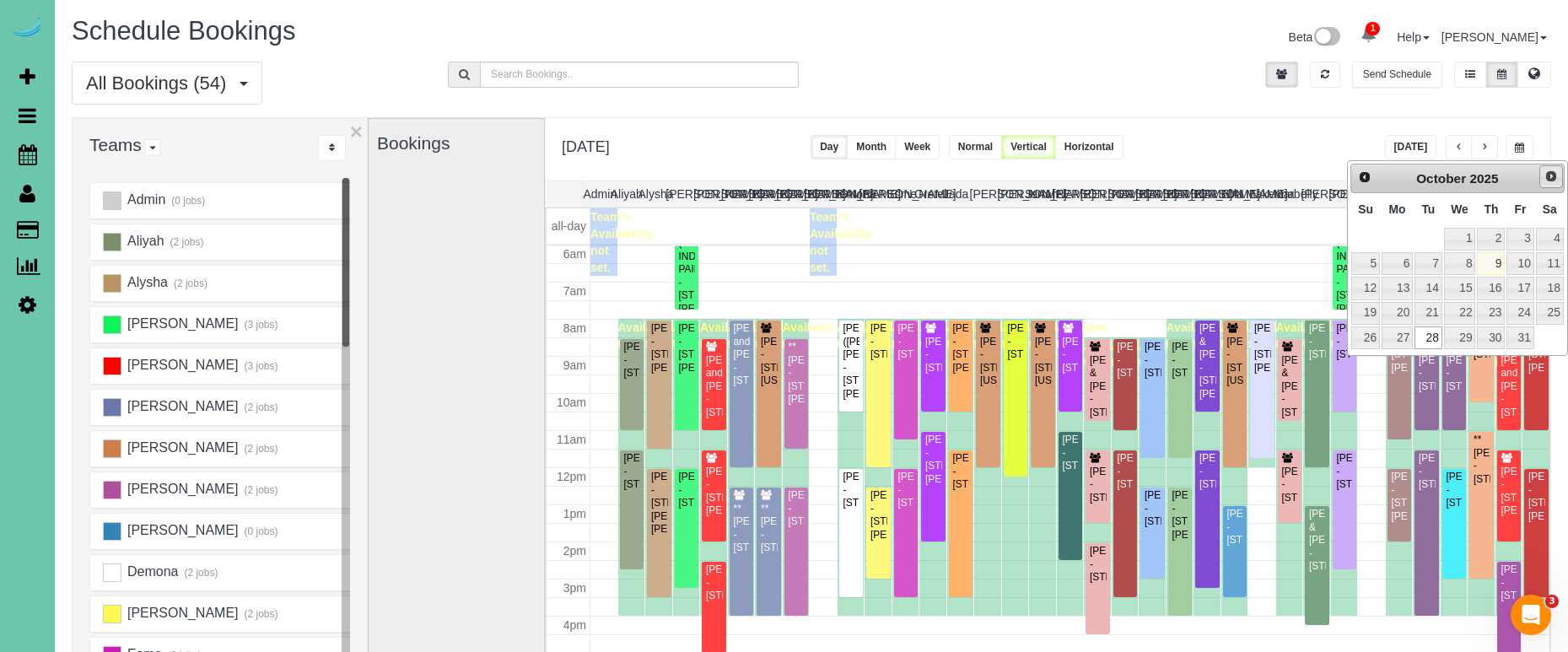
click at [1544, 181] on span "Next" at bounding box center [1550, 176] width 13 height 13
click at [1429, 288] on link "11" at bounding box center [1428, 287] width 27 height 22
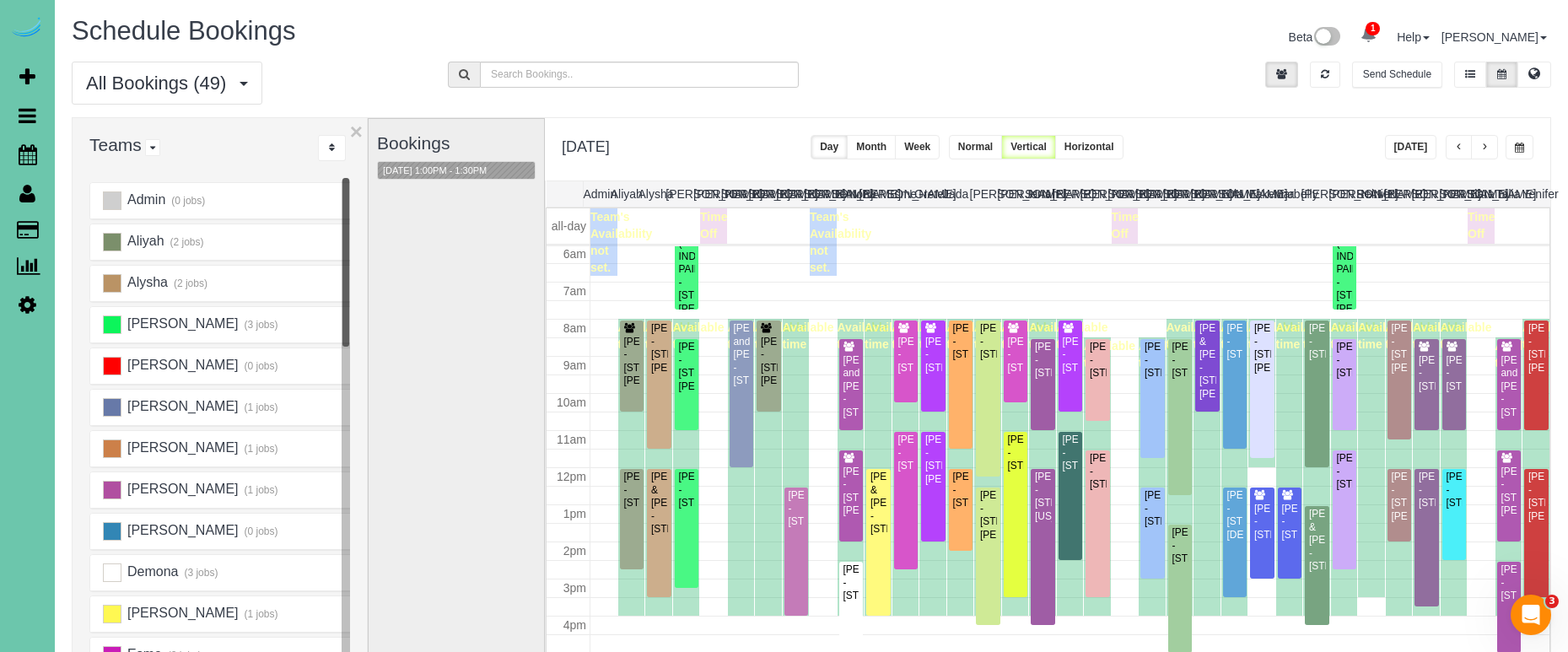
click at [1515, 148] on span "button" at bounding box center [1519, 147] width 9 height 10
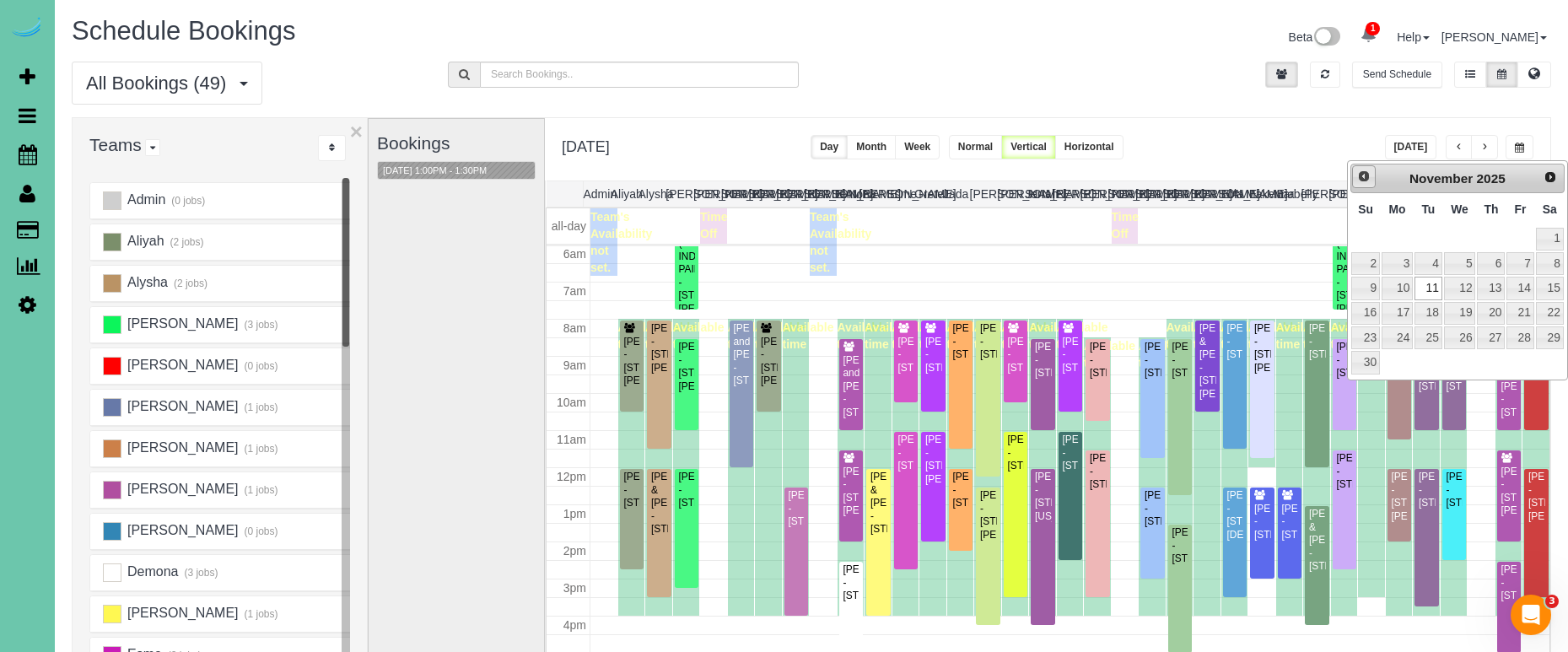
click at [1362, 171] on span "Prev" at bounding box center [1363, 176] width 13 height 13
click at [1428, 337] on link "28" at bounding box center [1428, 337] width 27 height 22
type input "**********"
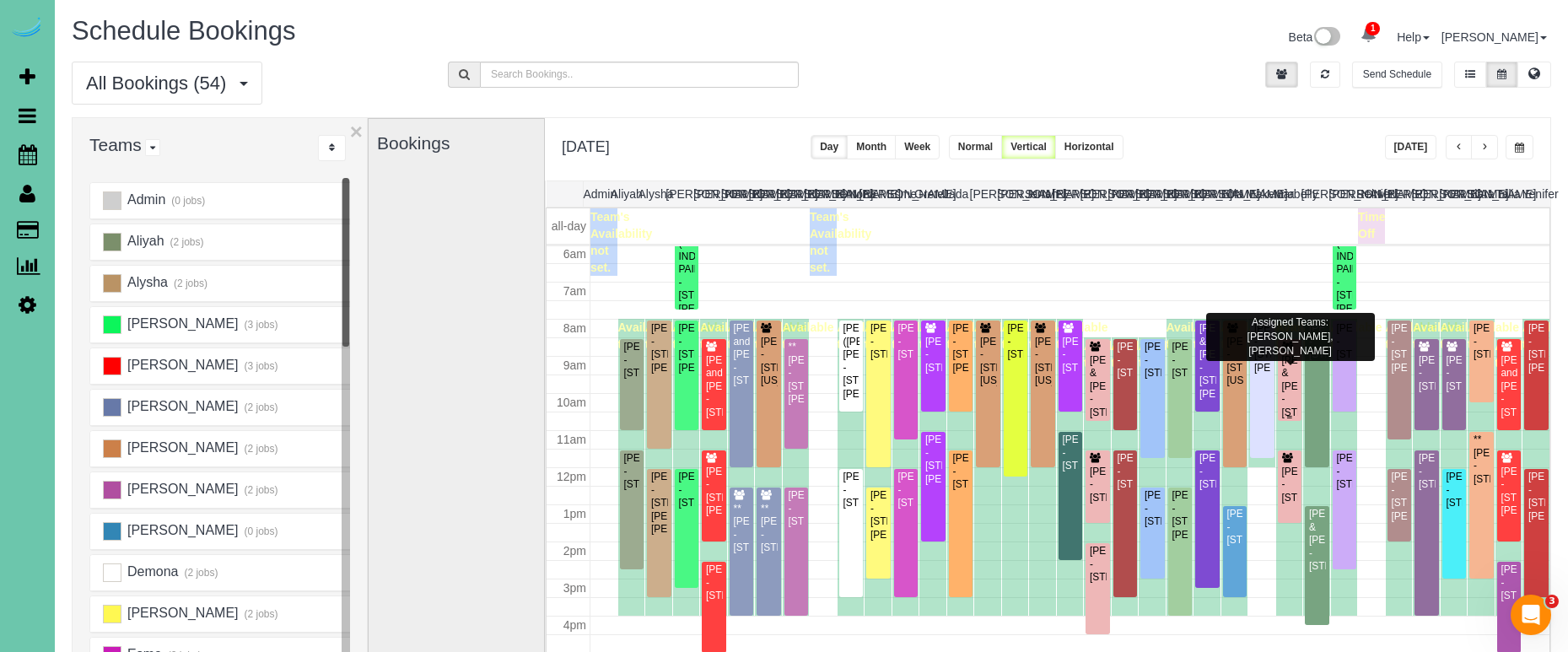
click at [1295, 356] on div "[PERSON_NAME] & [PERSON_NAME] - [STREET_ADDRESS]" at bounding box center [1290, 386] width 18 height 65
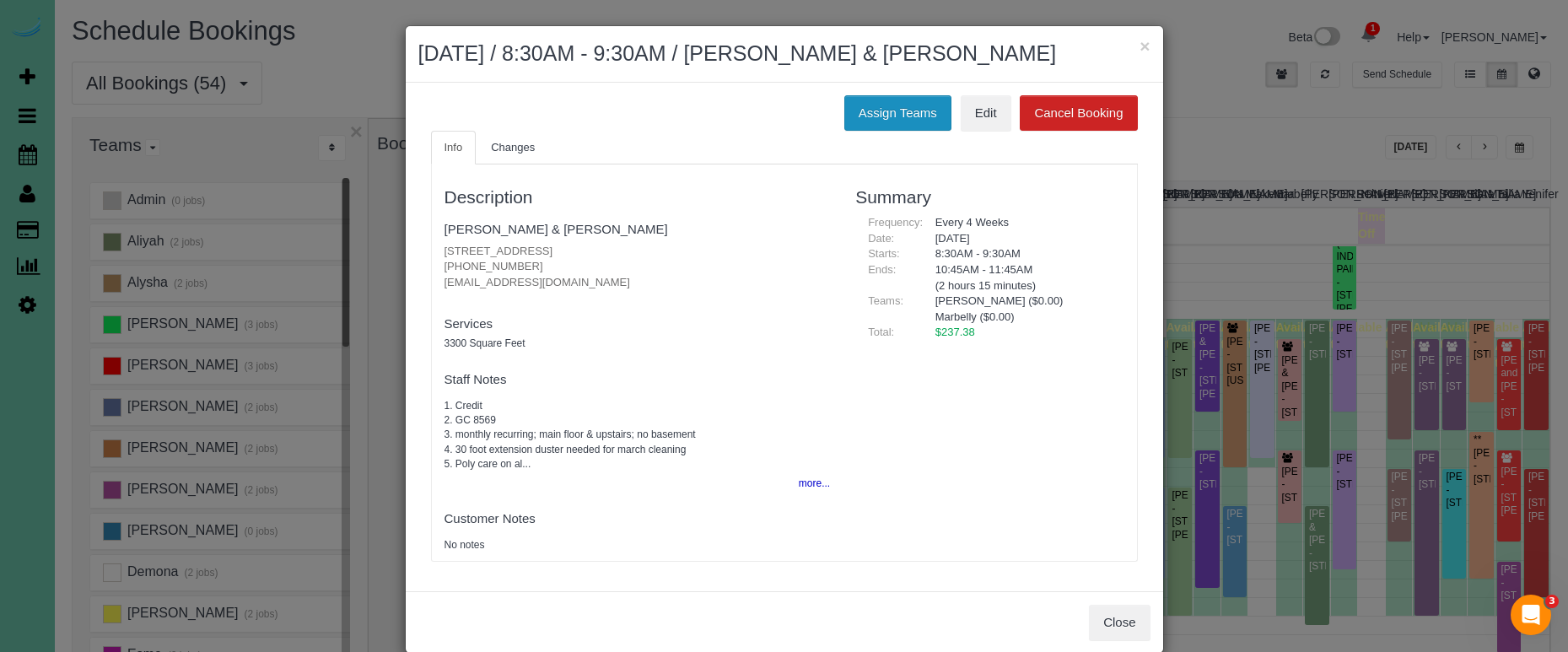
click at [911, 109] on button "Assign Teams" at bounding box center [898, 114] width 107 height 36
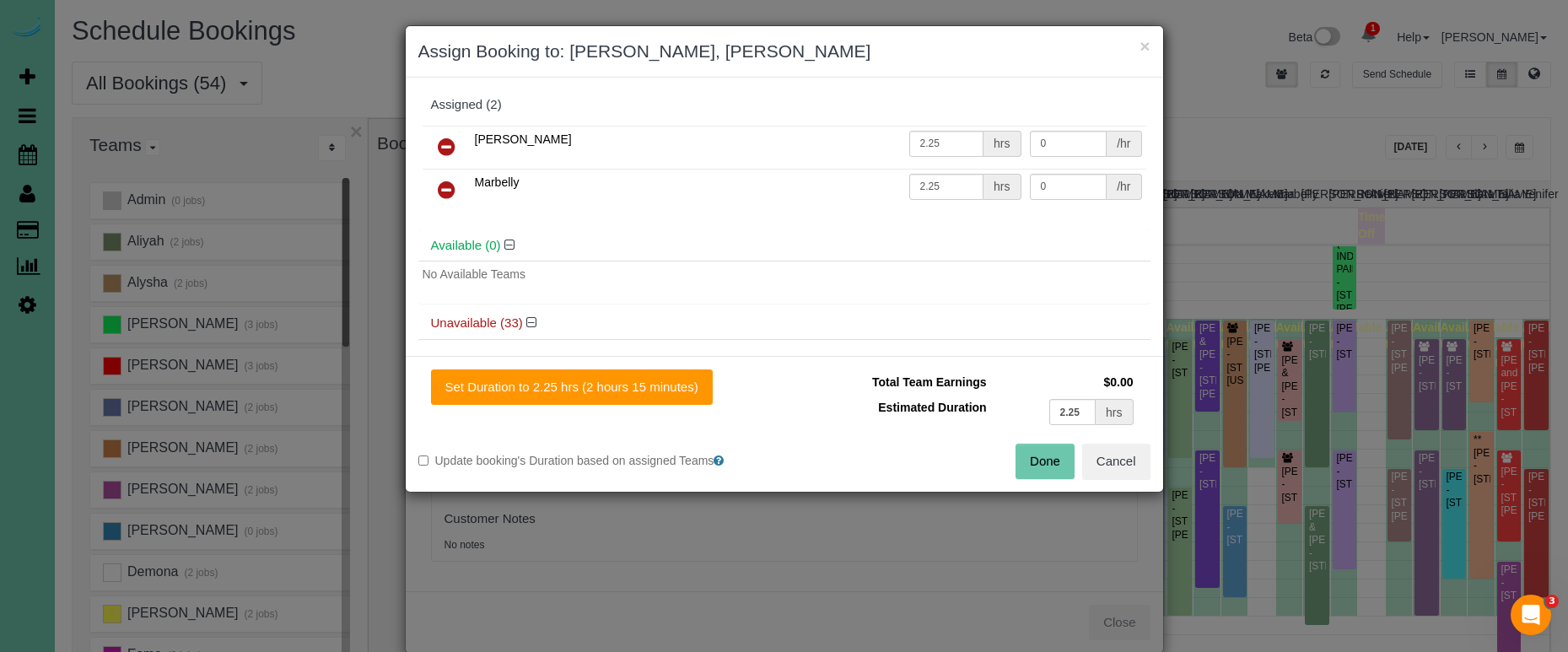
scroll to position [0, 0]
click at [439, 189] on icon at bounding box center [446, 191] width 18 height 21
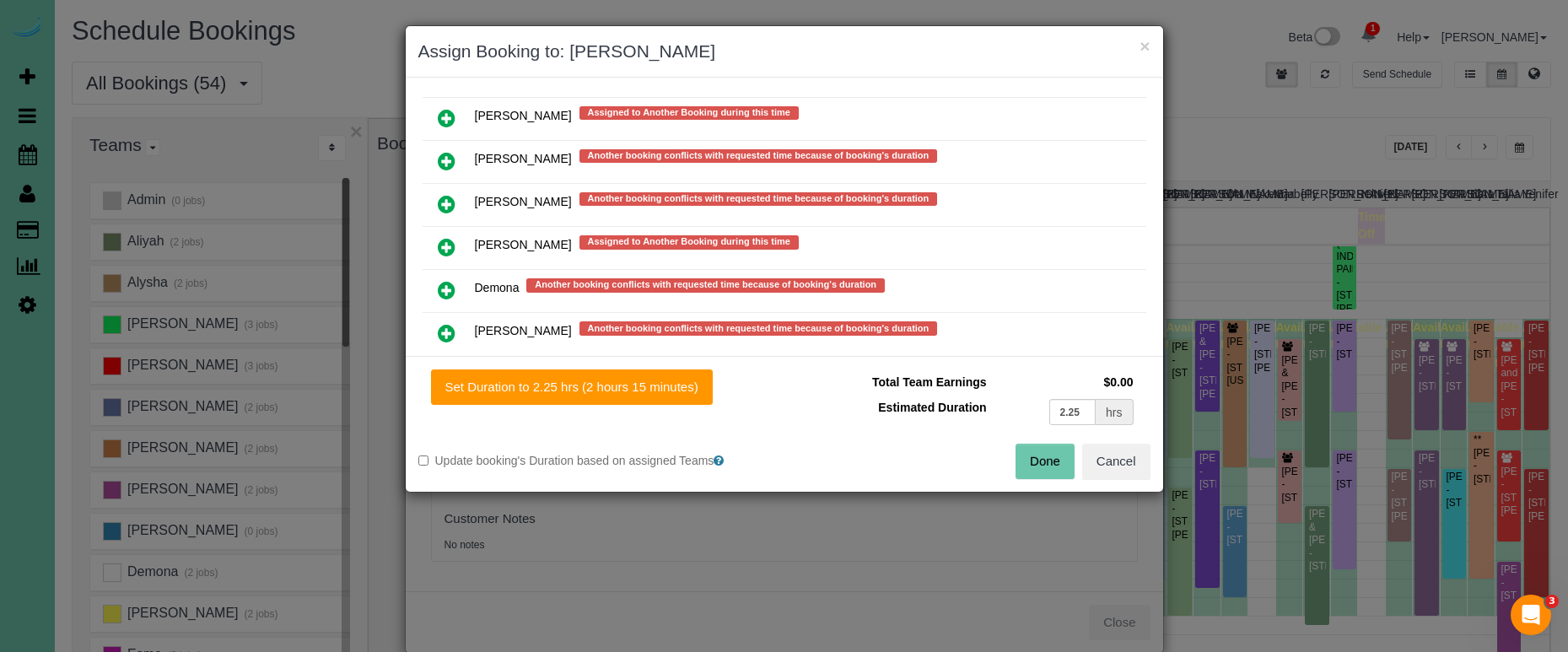
scroll to position [533, 0]
click at [446, 194] on icon at bounding box center [446, 203] width 18 height 21
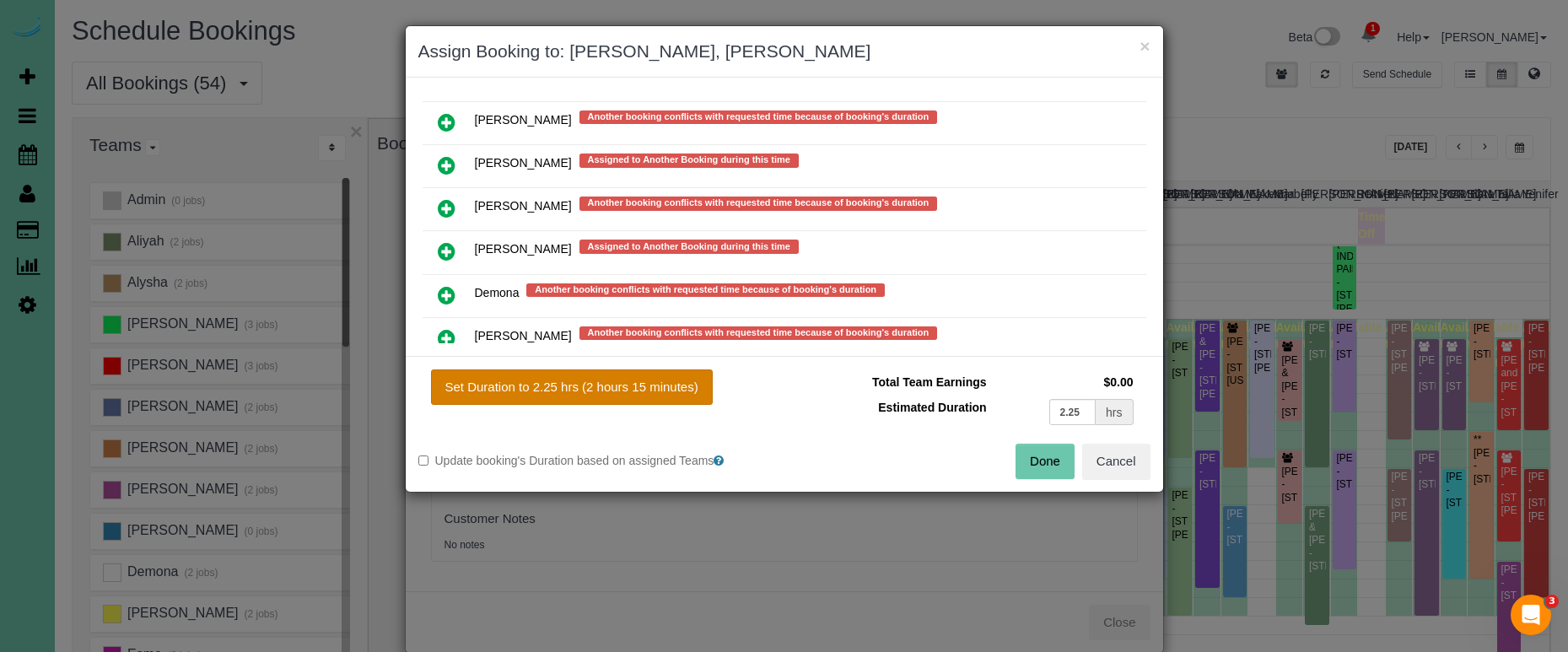
drag, startPoint x: 686, startPoint y: 385, endPoint x: 706, endPoint y: 386, distance: 20.0
click at [686, 385] on button "Set Duration to 2.25 hrs (2 hours 15 minutes)" at bounding box center [572, 387] width 282 height 36
type input "2.25"
click at [1054, 460] on button "Done" at bounding box center [1045, 461] width 59 height 36
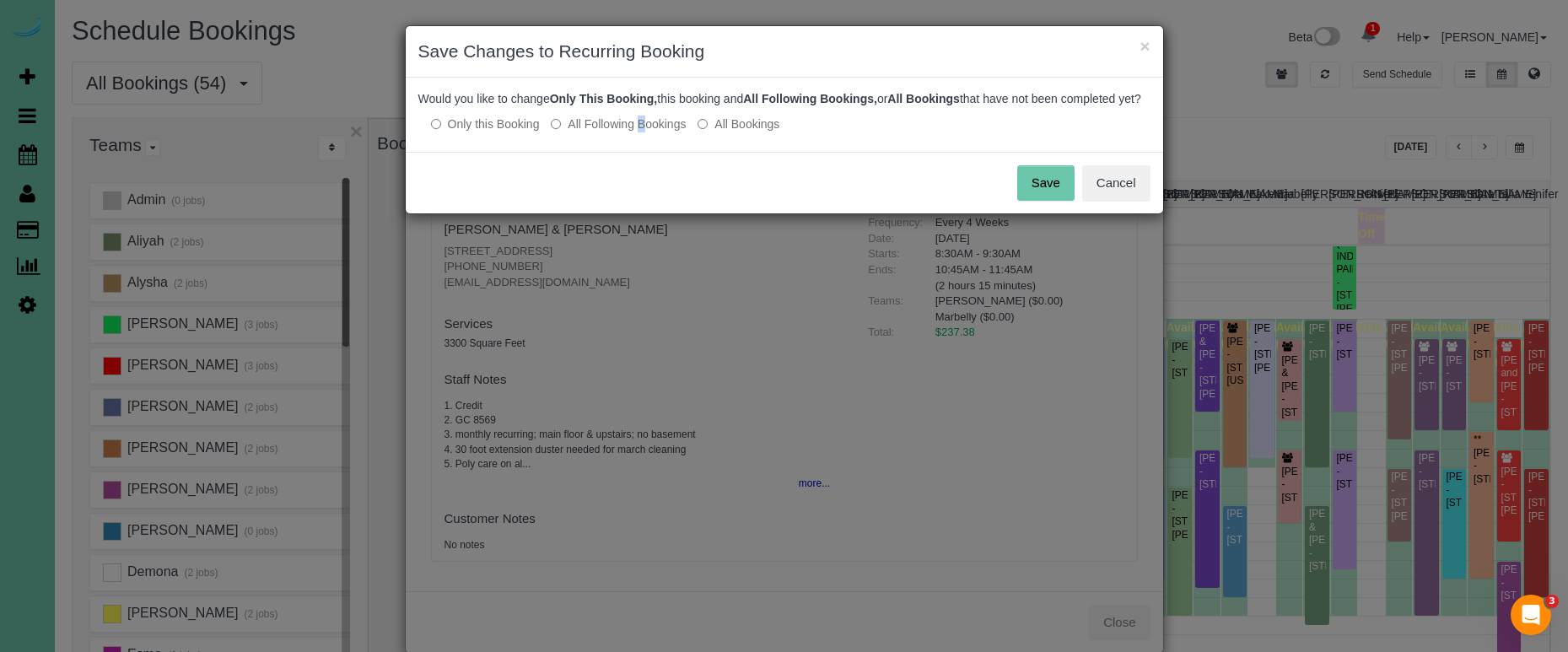
drag, startPoint x: 596, startPoint y: 141, endPoint x: 617, endPoint y: 140, distance: 21.0
click at [597, 132] on label "All Following Bookings" at bounding box center [618, 123] width 135 height 17
drag, startPoint x: 1040, startPoint y: 201, endPoint x: 873, endPoint y: 201, distance: 167.0
click at [1040, 200] on button "Save" at bounding box center [1046, 183] width 57 height 36
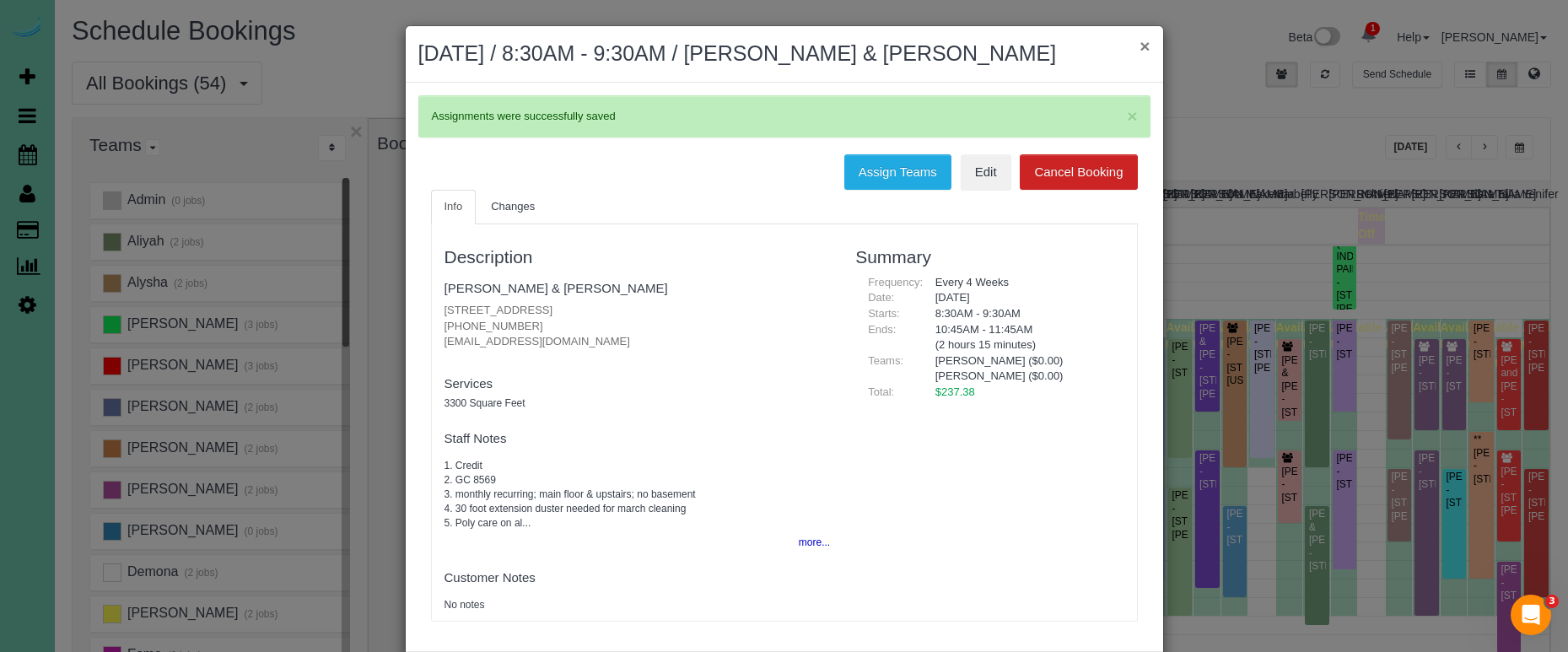
click at [1148, 37] on button "×" at bounding box center [1144, 46] width 10 height 18
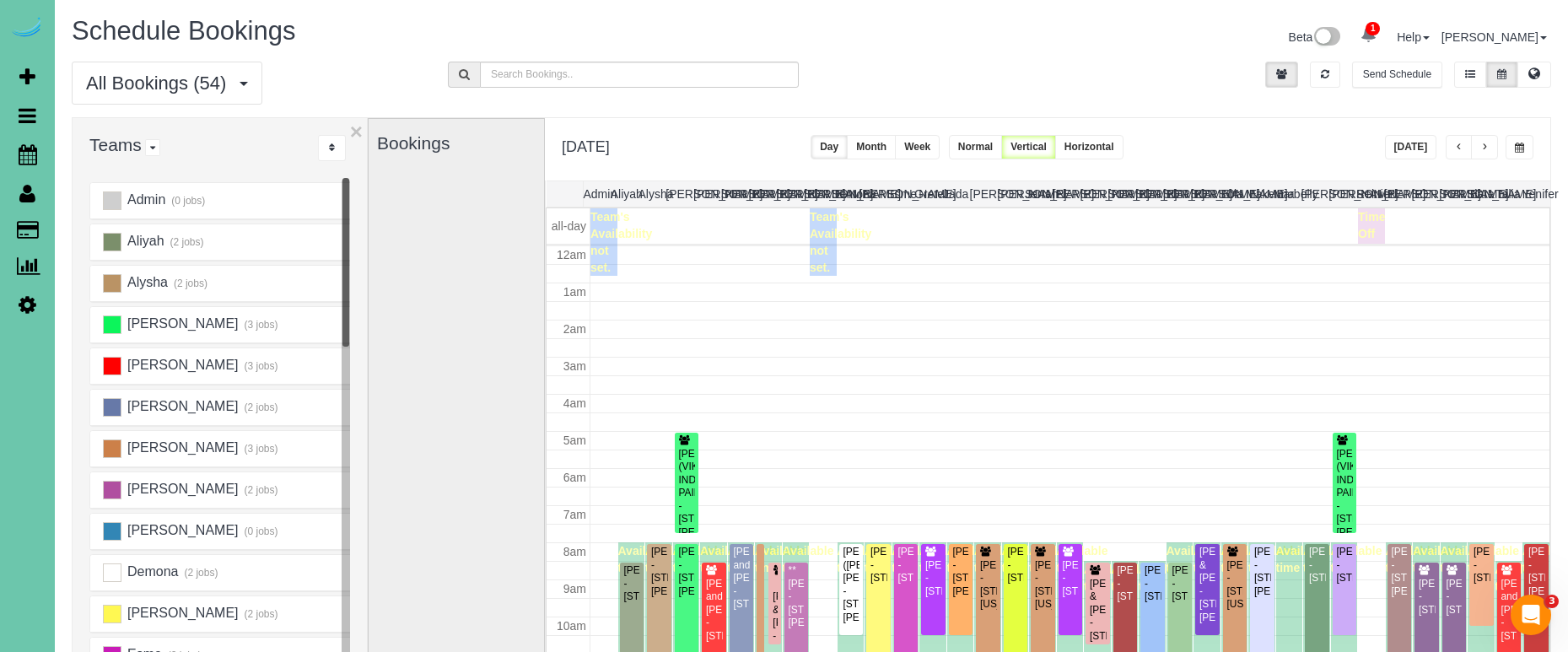
scroll to position [224, 0]
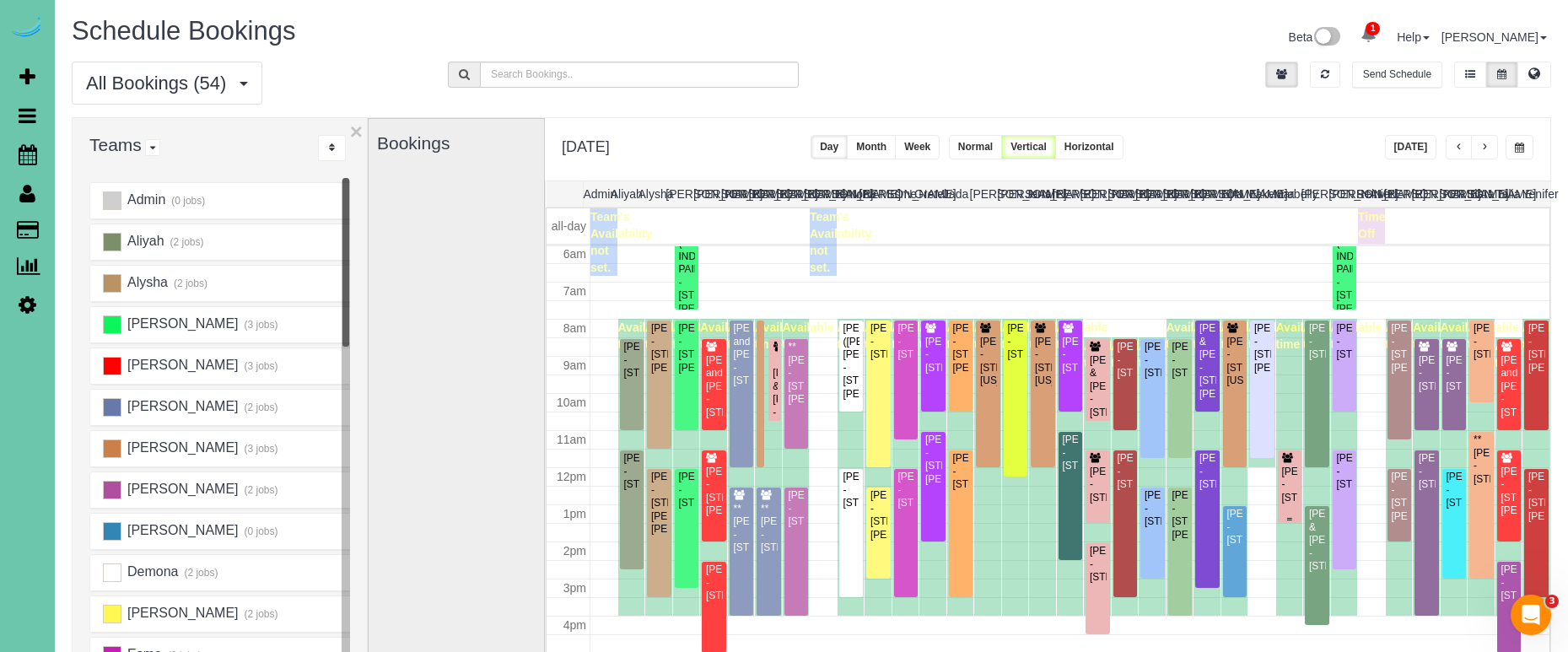
click at [1284, 479] on div "Blake Uhlenhake - 9915 S 181st Street, Omaha, NE 68136" at bounding box center [1290, 484] width 18 height 38
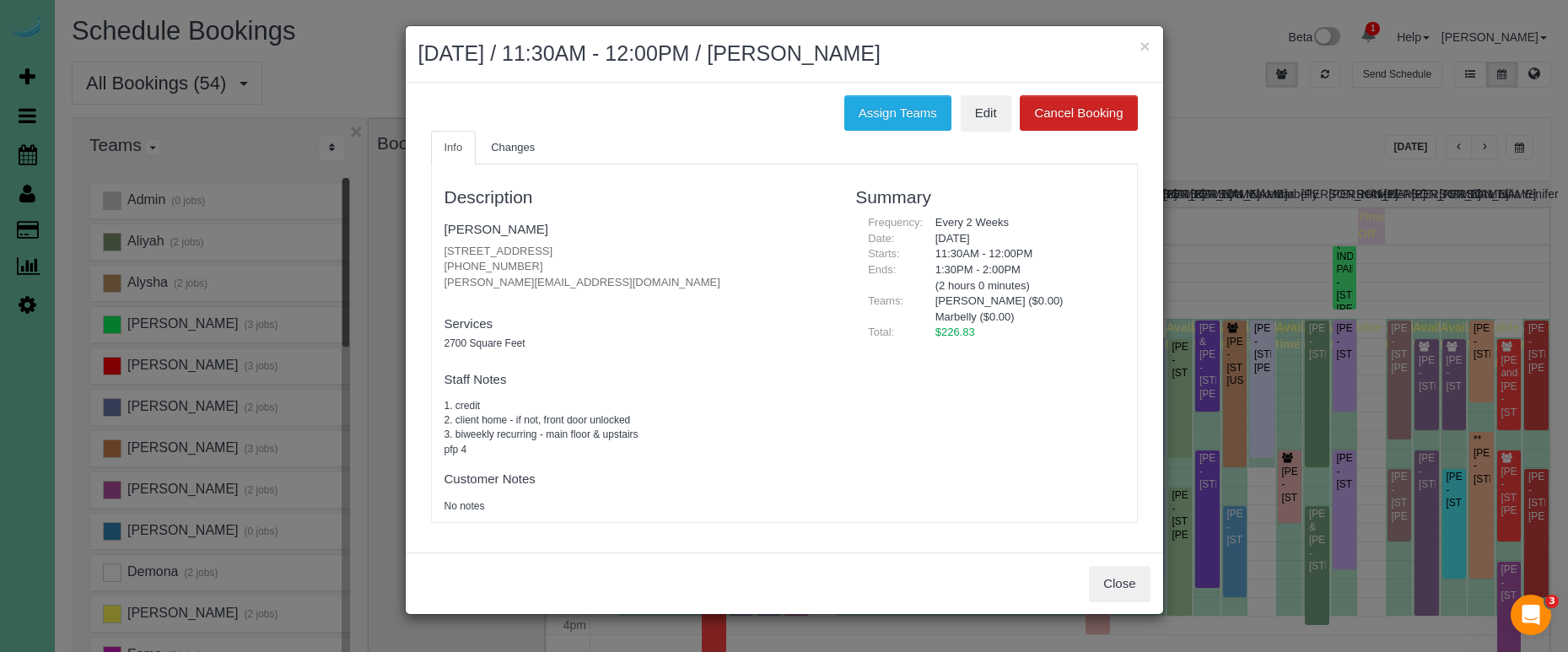
drag, startPoint x: 901, startPoint y: 113, endPoint x: 770, endPoint y: 121, distance: 131.2
click at [901, 113] on button "Assign Teams" at bounding box center [898, 114] width 107 height 36
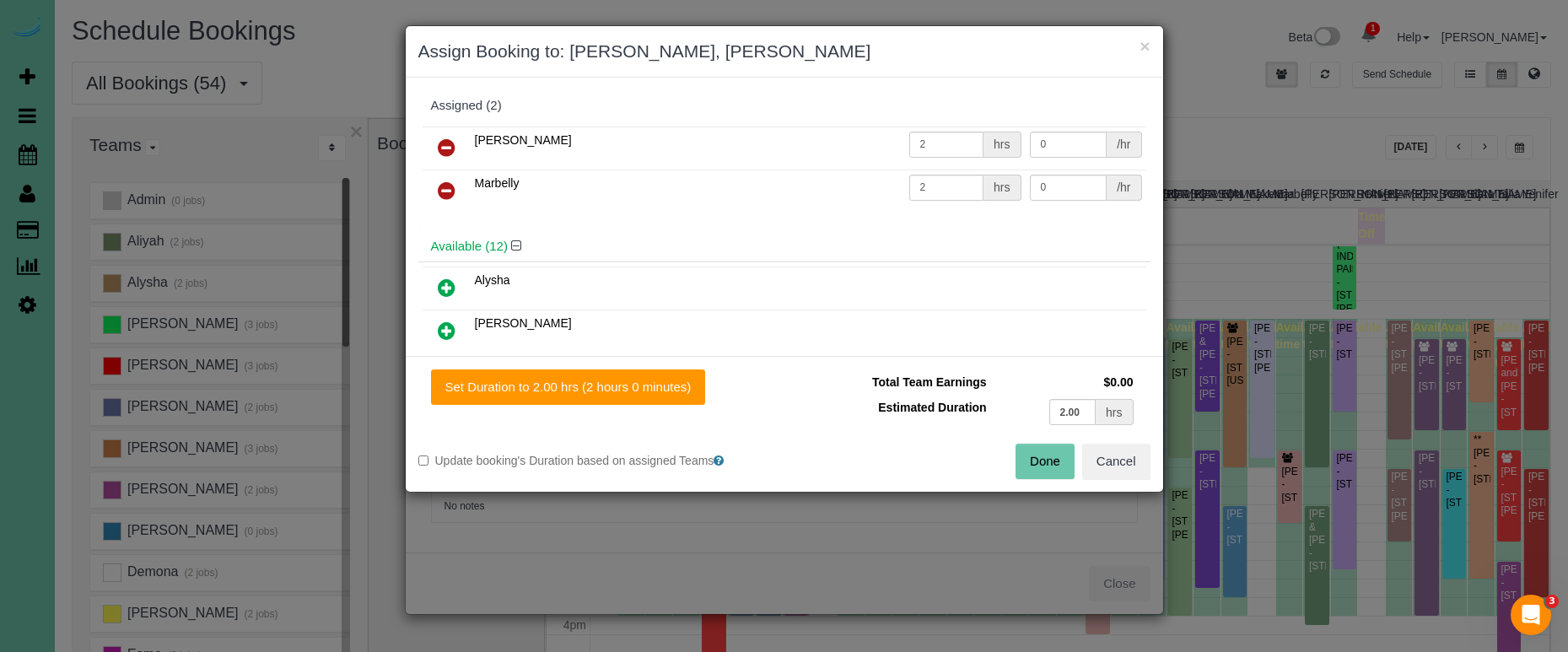
drag, startPoint x: 449, startPoint y: 182, endPoint x: 449, endPoint y: 210, distance: 28.0
click at [448, 182] on icon at bounding box center [446, 191] width 18 height 21
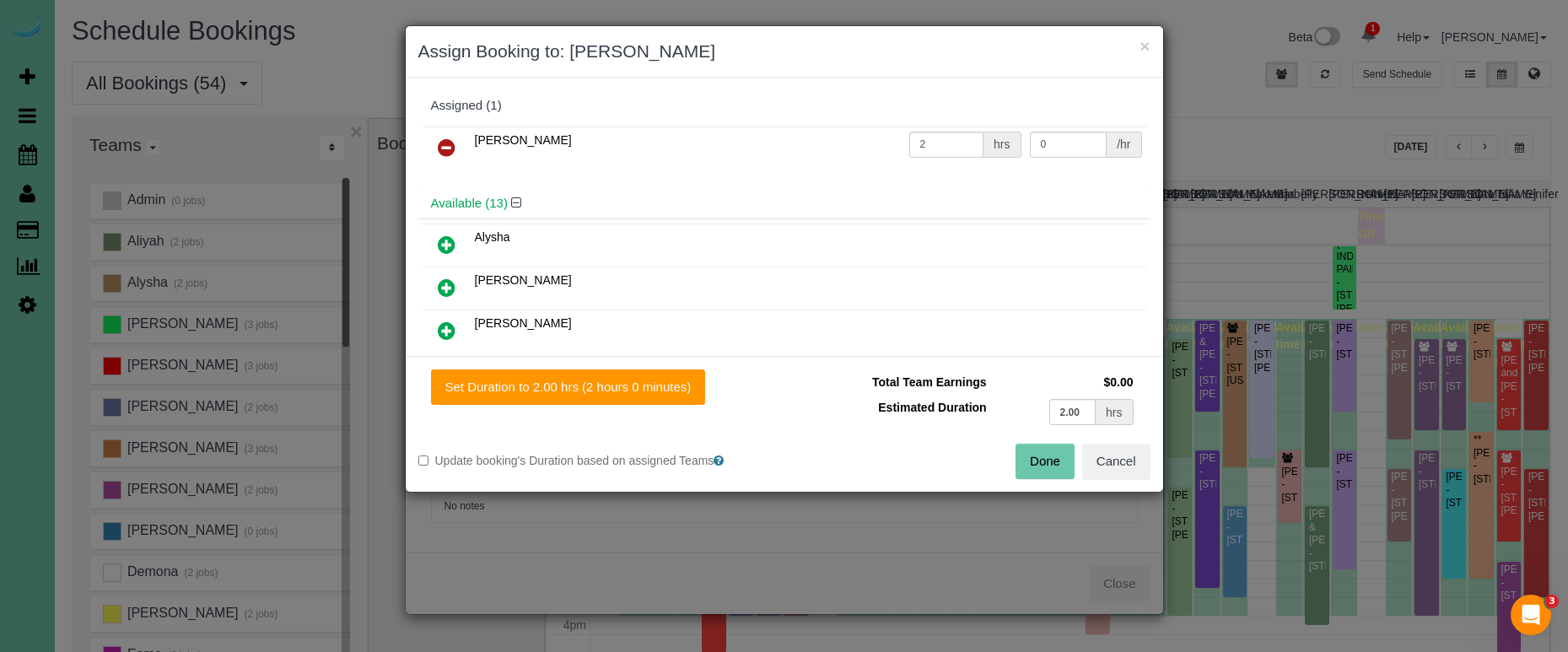
click at [443, 323] on icon at bounding box center [446, 330] width 18 height 21
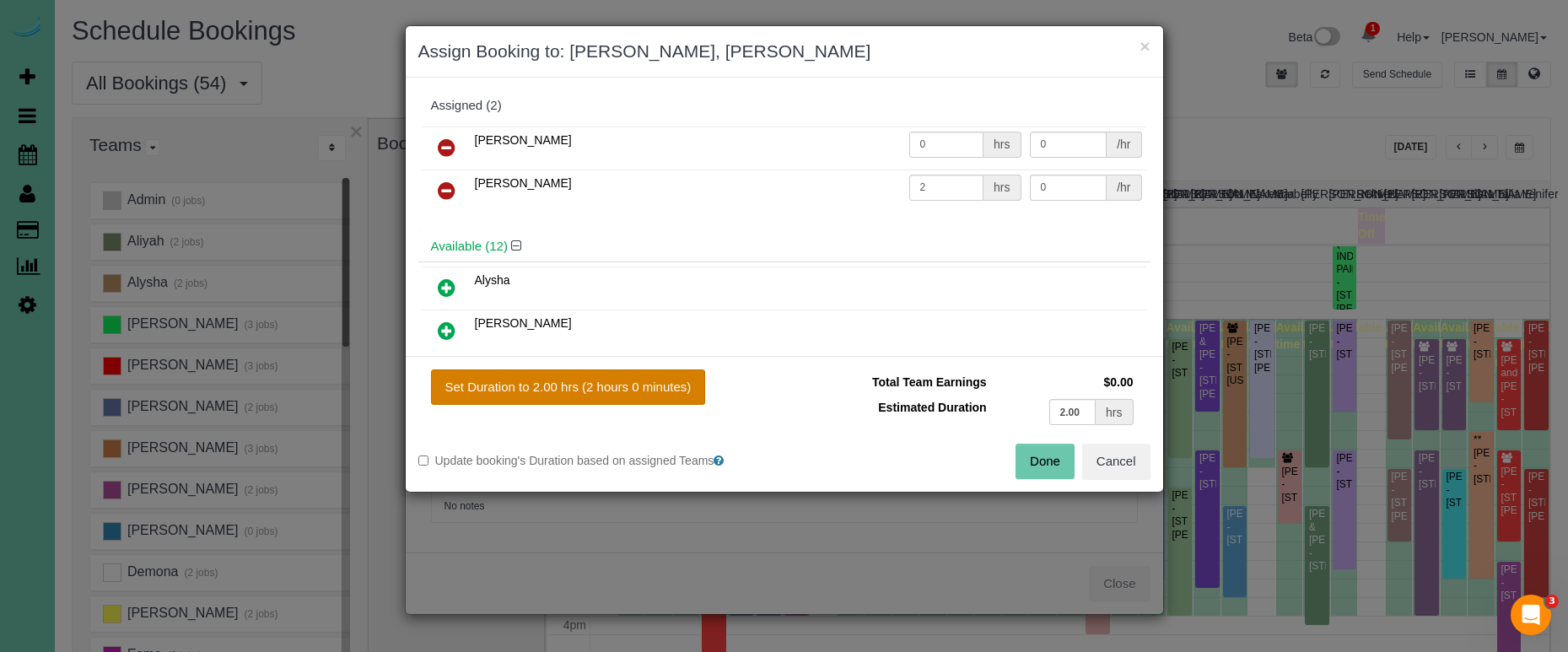
drag, startPoint x: 665, startPoint y: 405, endPoint x: 682, endPoint y: 402, distance: 17.3
click at [665, 405] on div "Set Duration to 2.00 hrs (2 hours 0 minutes) Total Team Earnings $0.00 Estimate…" at bounding box center [784, 424] width 758 height 136
drag, startPoint x: 672, startPoint y: 386, endPoint x: 696, endPoint y: 389, distance: 24.2
click at [675, 386] on button "Set Duration to 2.00 hrs (2 hours 0 minutes)" at bounding box center [568, 387] width 275 height 36
type input "2.00"
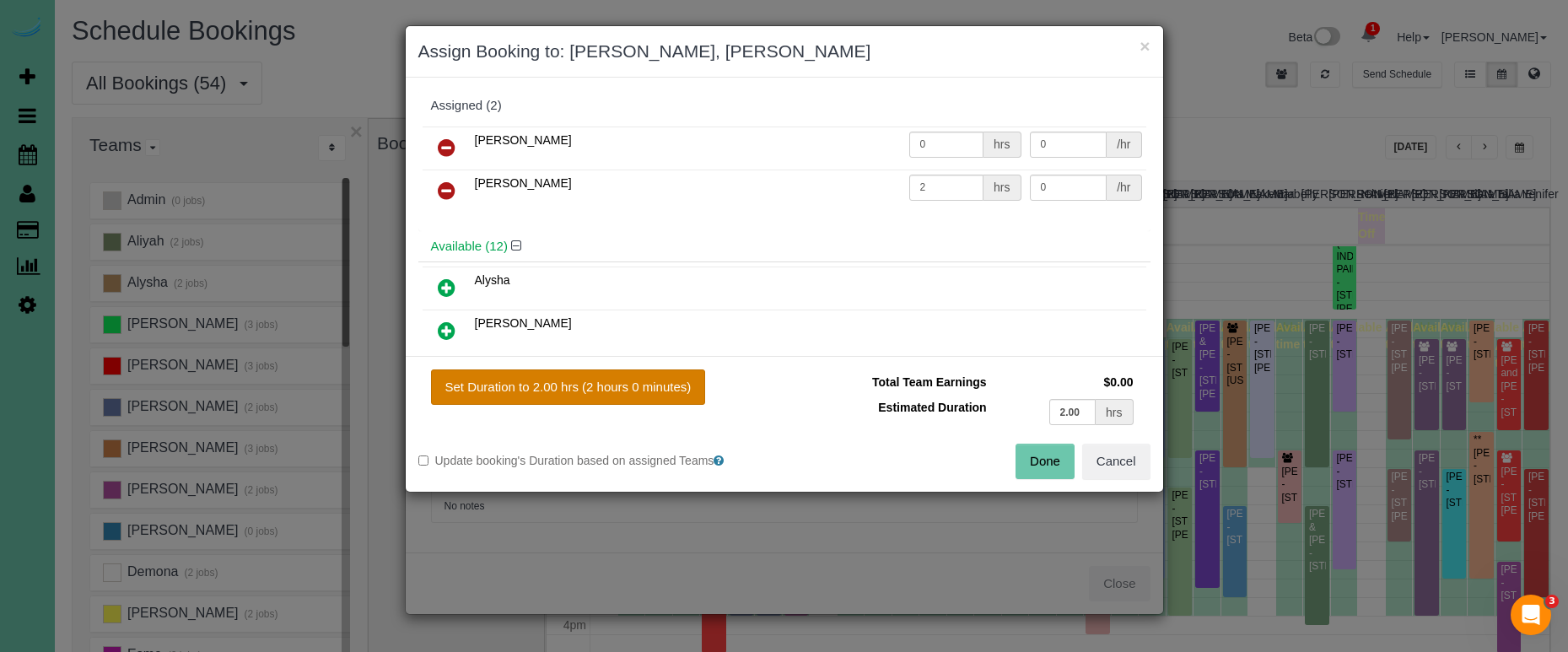
type input "2.00"
click at [1055, 450] on button "Done" at bounding box center [1045, 461] width 59 height 36
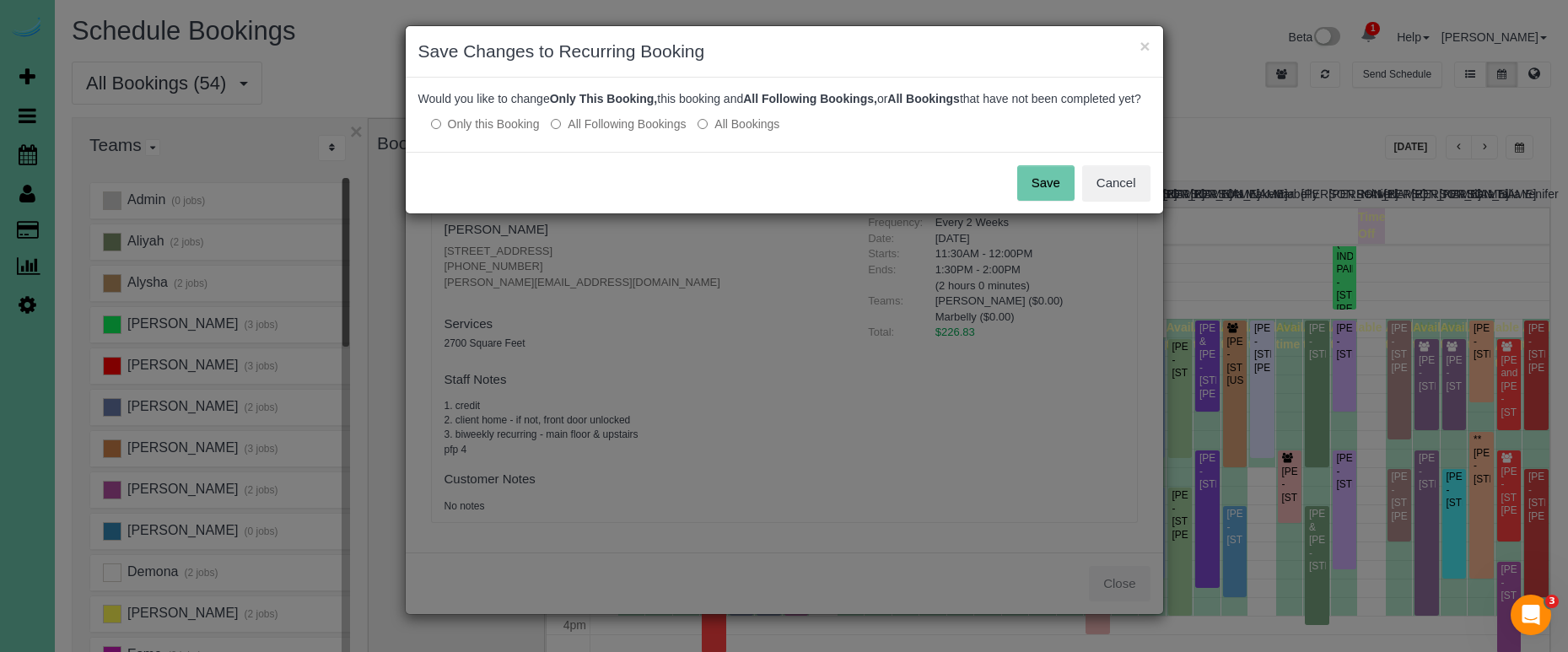
click at [628, 131] on p "Only this Booking All Following Bookings All Bookings" at bounding box center [784, 123] width 732 height 18
drag, startPoint x: 624, startPoint y: 139, endPoint x: 682, endPoint y: 142, distance: 58.1
click at [627, 132] on label "All Following Bookings" at bounding box center [618, 123] width 135 height 17
click at [1028, 198] on button "Save" at bounding box center [1046, 183] width 57 height 36
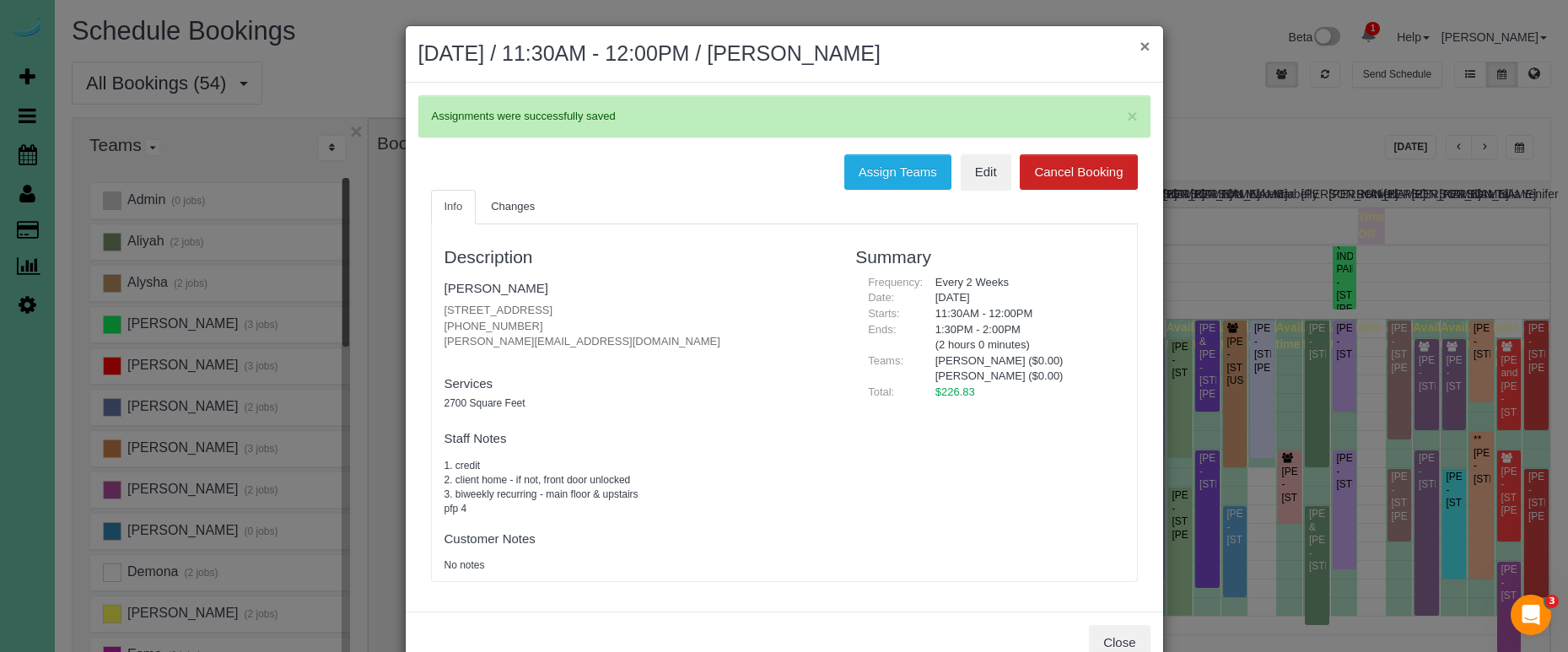
click at [1143, 47] on button "×" at bounding box center [1144, 46] width 10 height 18
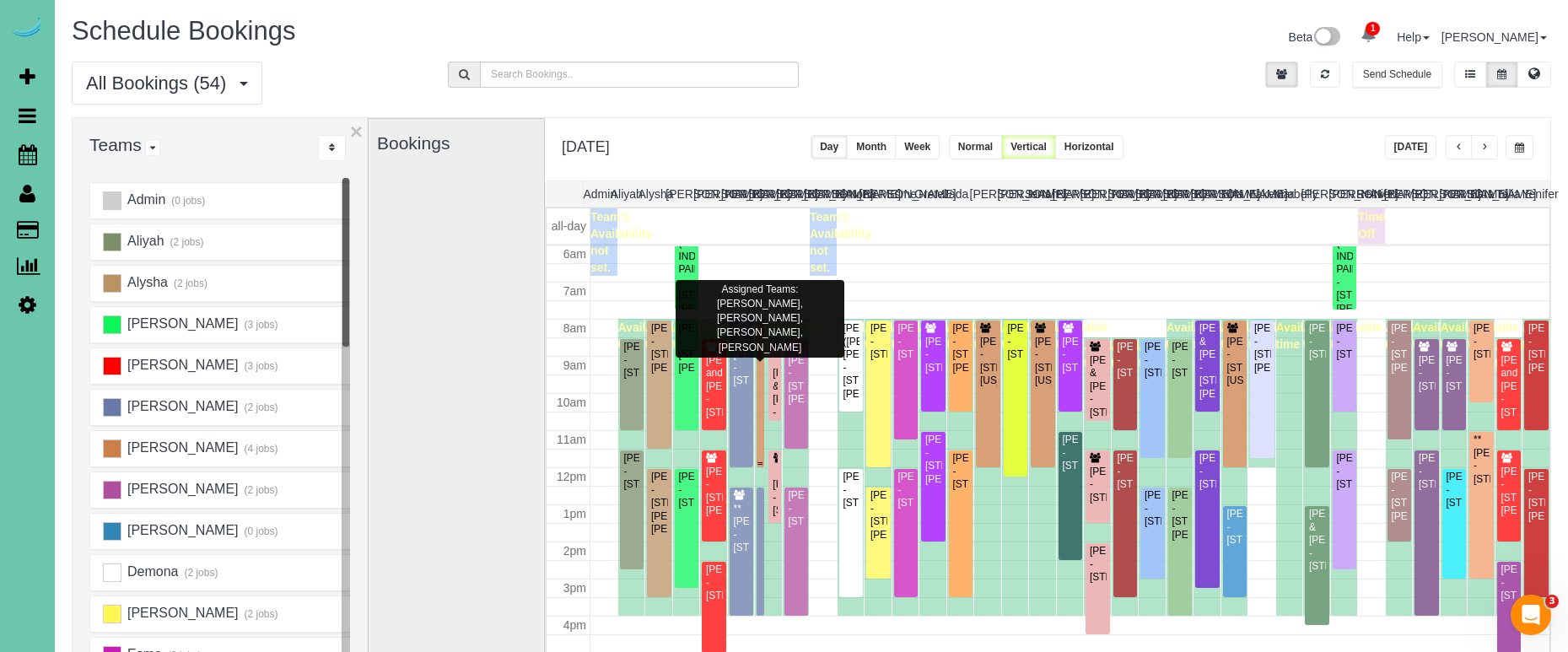
click at [760, 385] on div "Cathy Bollinger - 10251 Washington Dr, Omaha, NE 68127" at bounding box center [761, 374] width 2 height 52
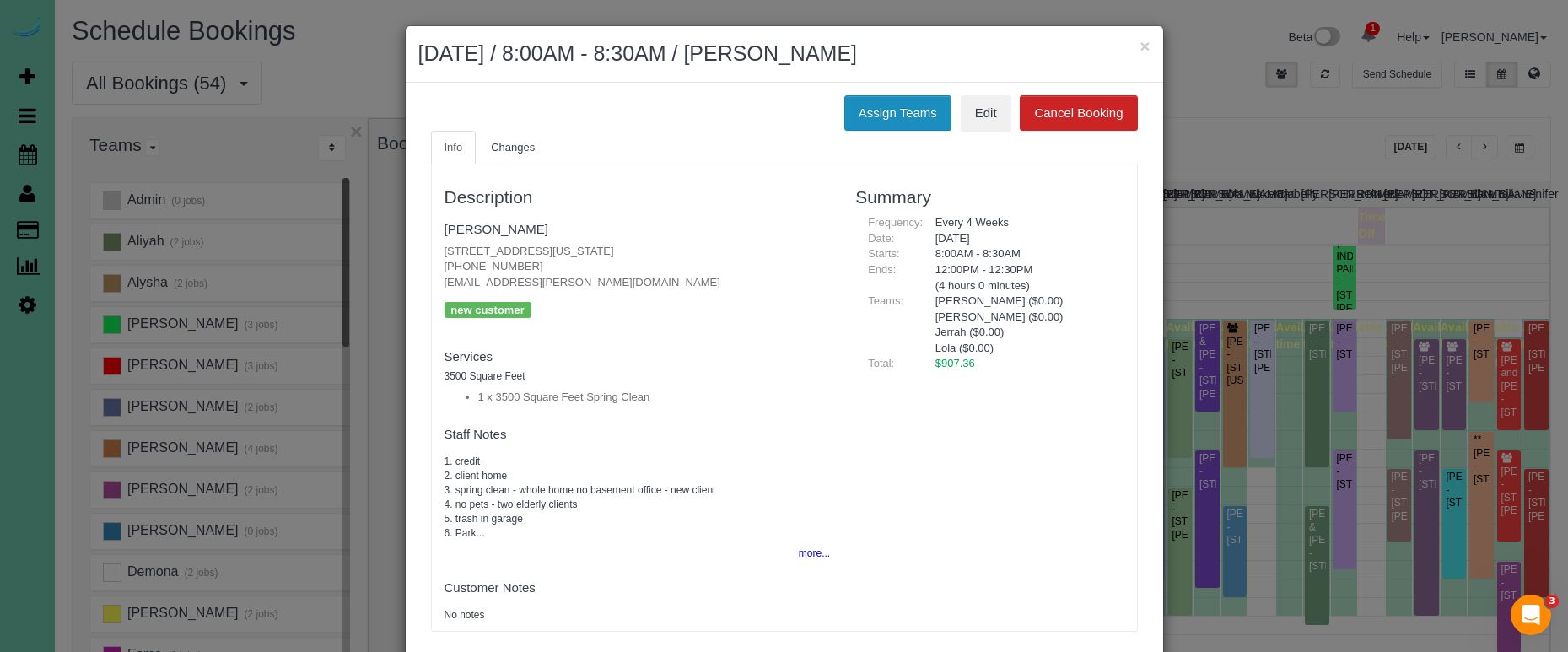
click at [862, 114] on button "Assign Teams" at bounding box center [898, 114] width 107 height 36
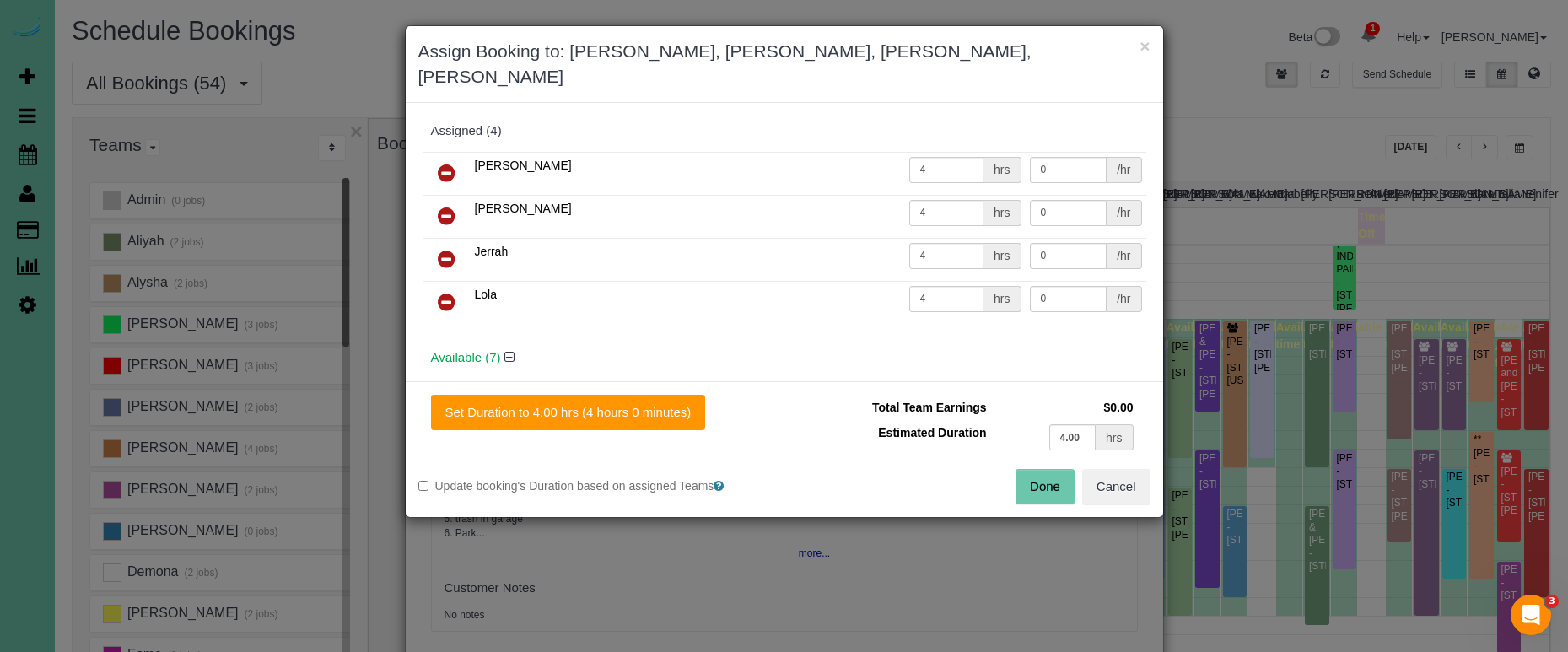
drag, startPoint x: 453, startPoint y: 145, endPoint x: 454, endPoint y: 165, distance: 20.0
click at [453, 163] on icon at bounding box center [446, 173] width 18 height 21
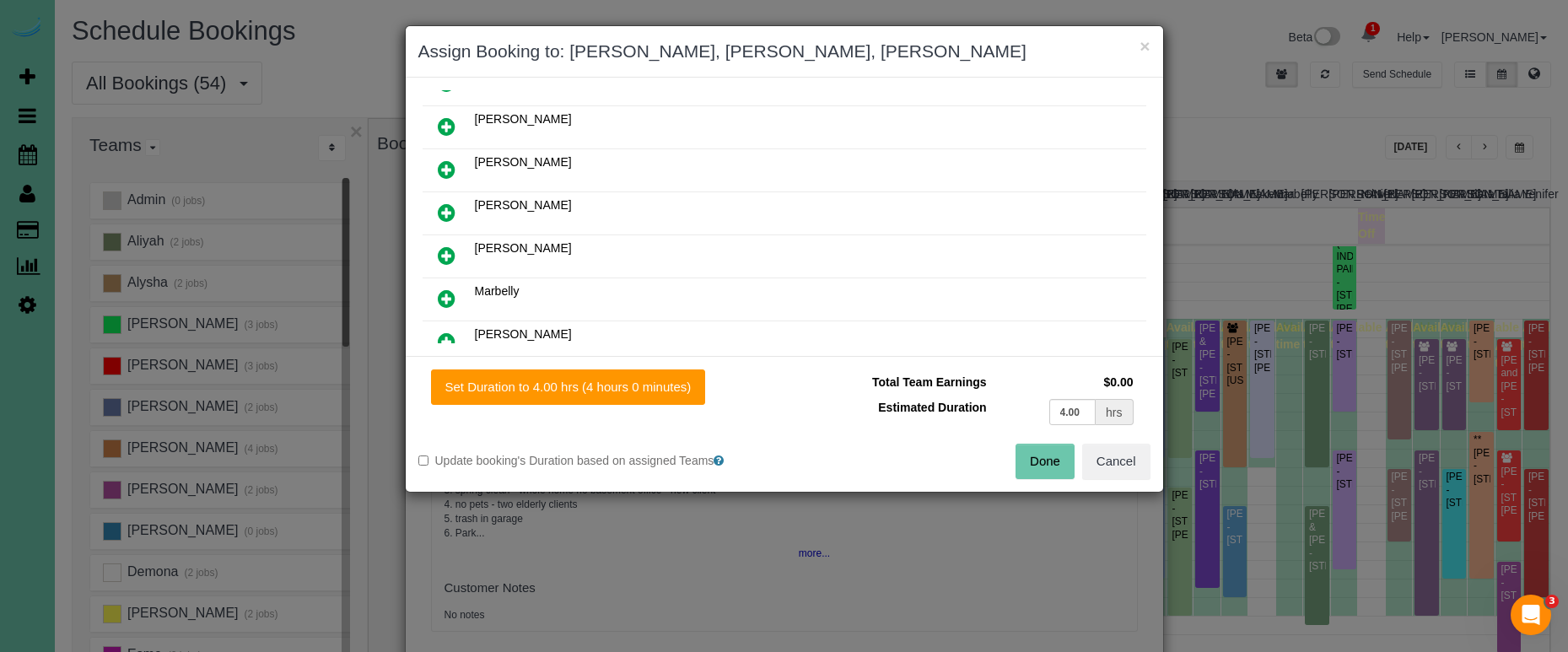
scroll to position [252, 0]
click at [453, 286] on icon at bounding box center [446, 294] width 18 height 21
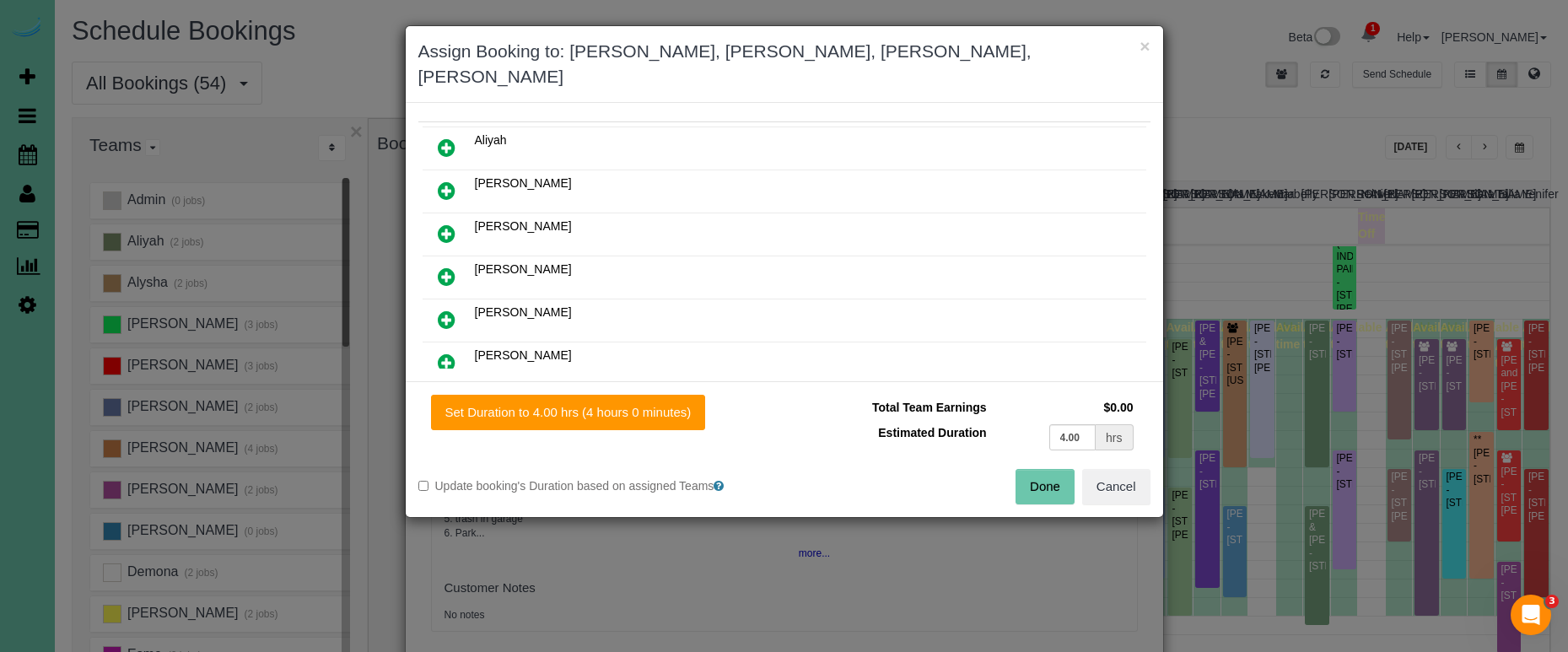
drag, startPoint x: 570, startPoint y: 379, endPoint x: 845, endPoint y: 402, distance: 276.0
click at [572, 394] on button "Set Duration to 4.00 hrs (4 hours 0 minutes)" at bounding box center [568, 412] width 275 height 36
type input "4.00"
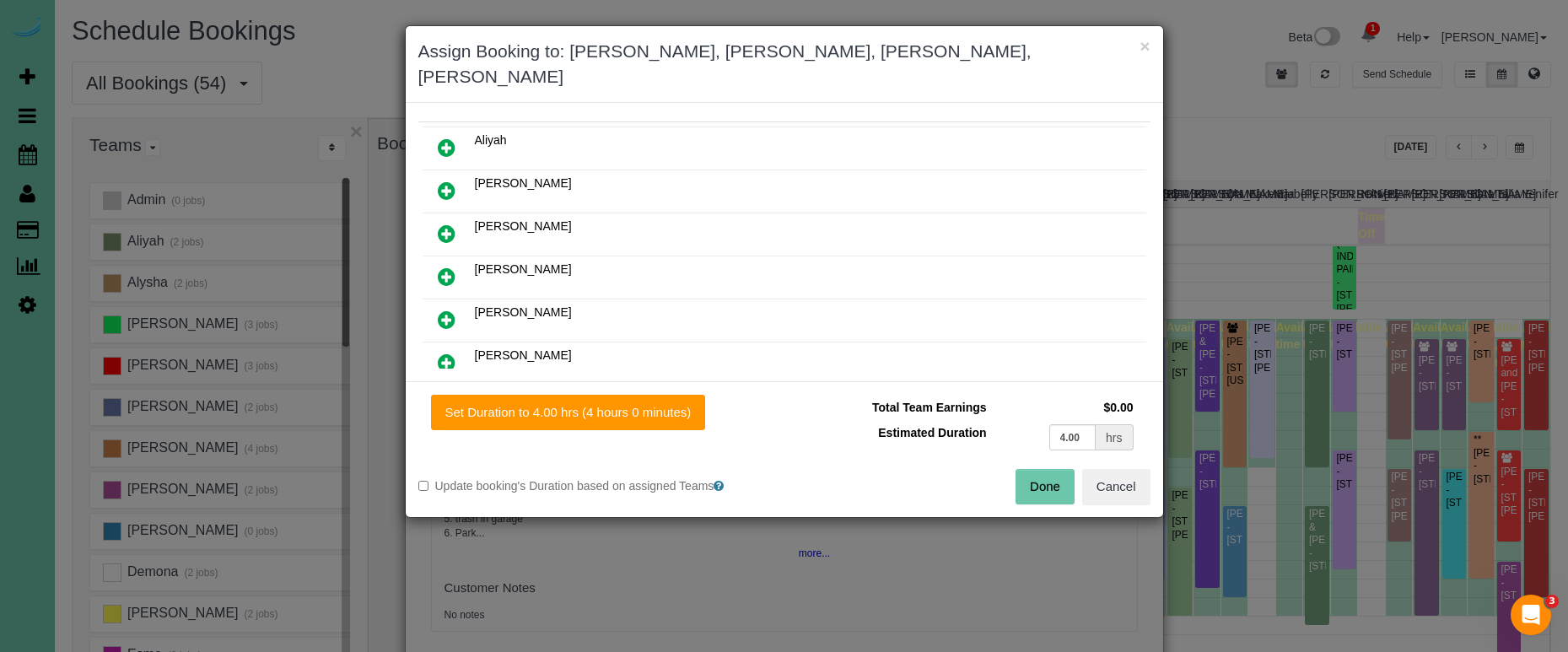
type input "4.00"
click at [1030, 469] on button "Done" at bounding box center [1045, 487] width 59 height 36
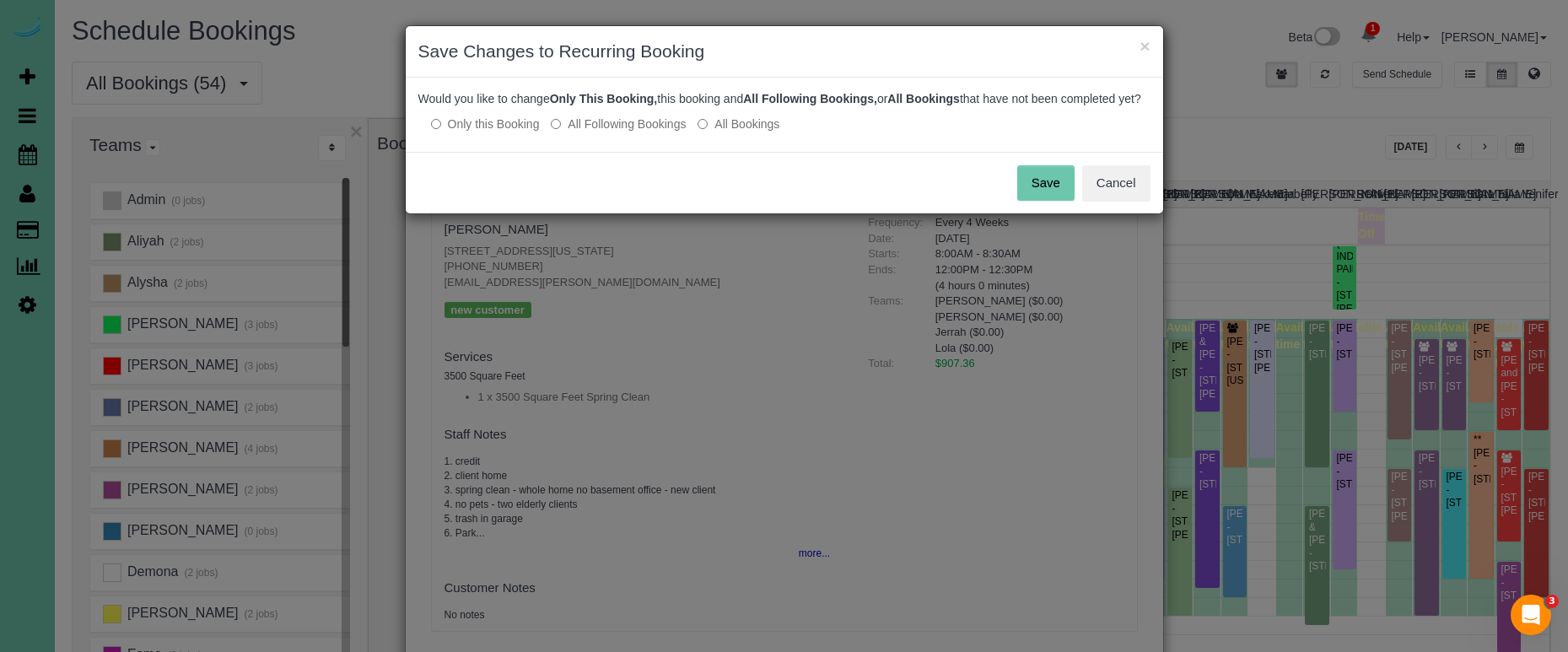
click at [1030, 200] on button "Save" at bounding box center [1046, 183] width 57 height 36
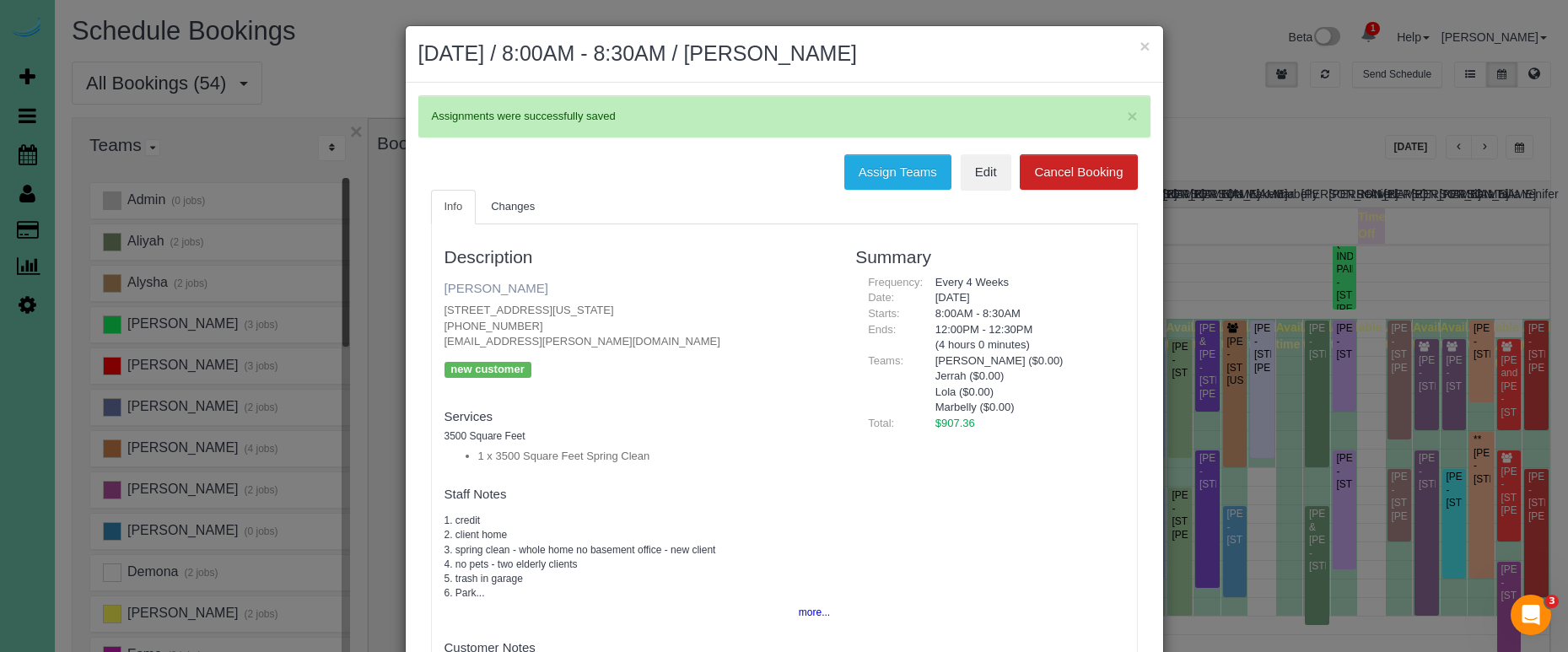
click at [489, 288] on link "[PERSON_NAME]" at bounding box center [496, 288] width 104 height 14
click at [1141, 46] on button "×" at bounding box center [1144, 46] width 10 height 18
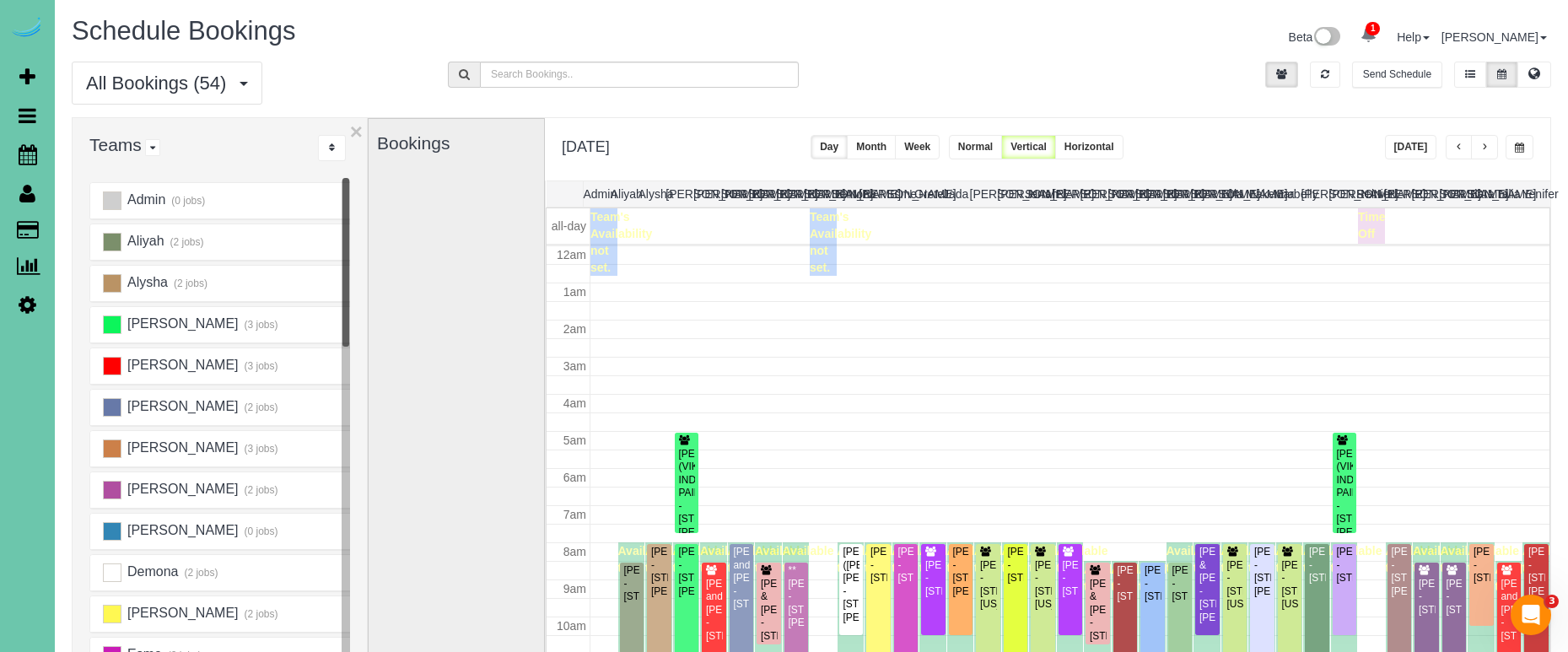
scroll to position [224, 0]
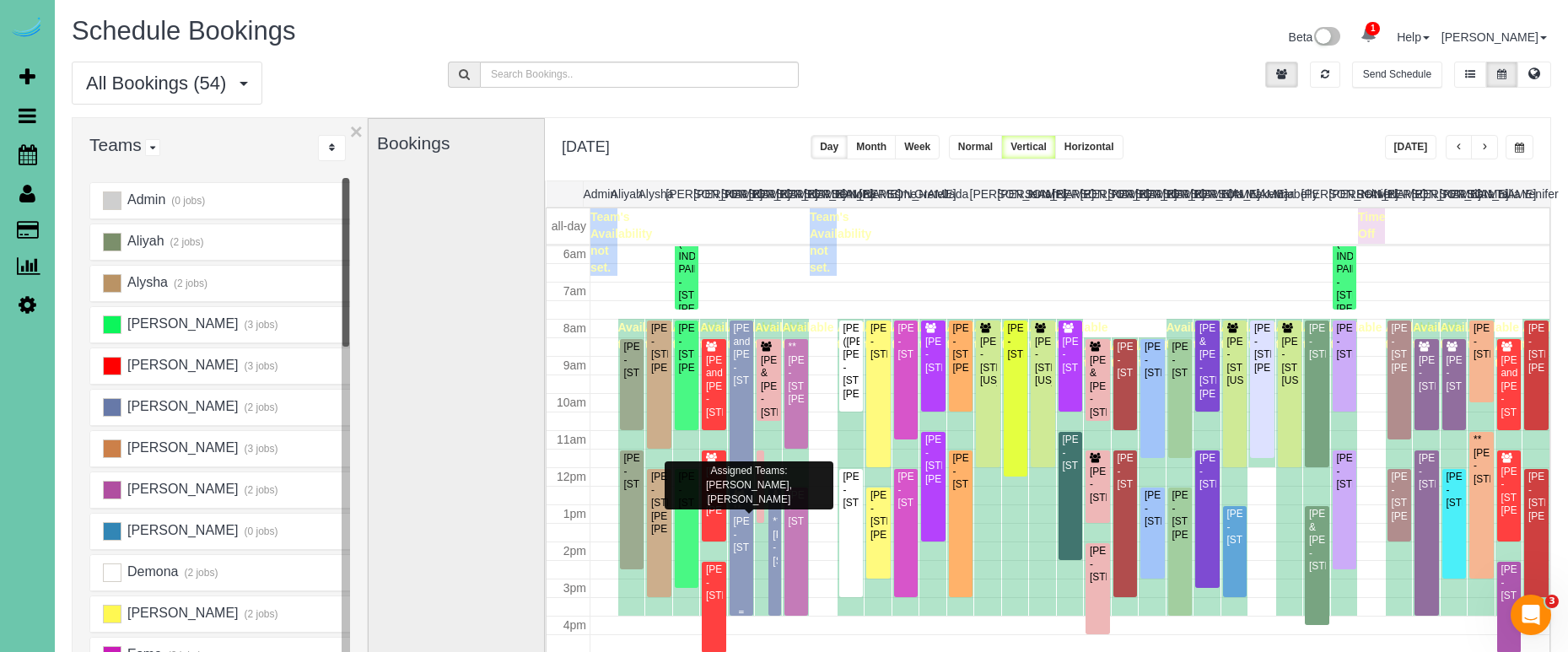
click at [742, 524] on div "**Chuck Smith - 5708 S 167th Ave, Omaha, NE 68135" at bounding box center [742, 529] width 18 height 52
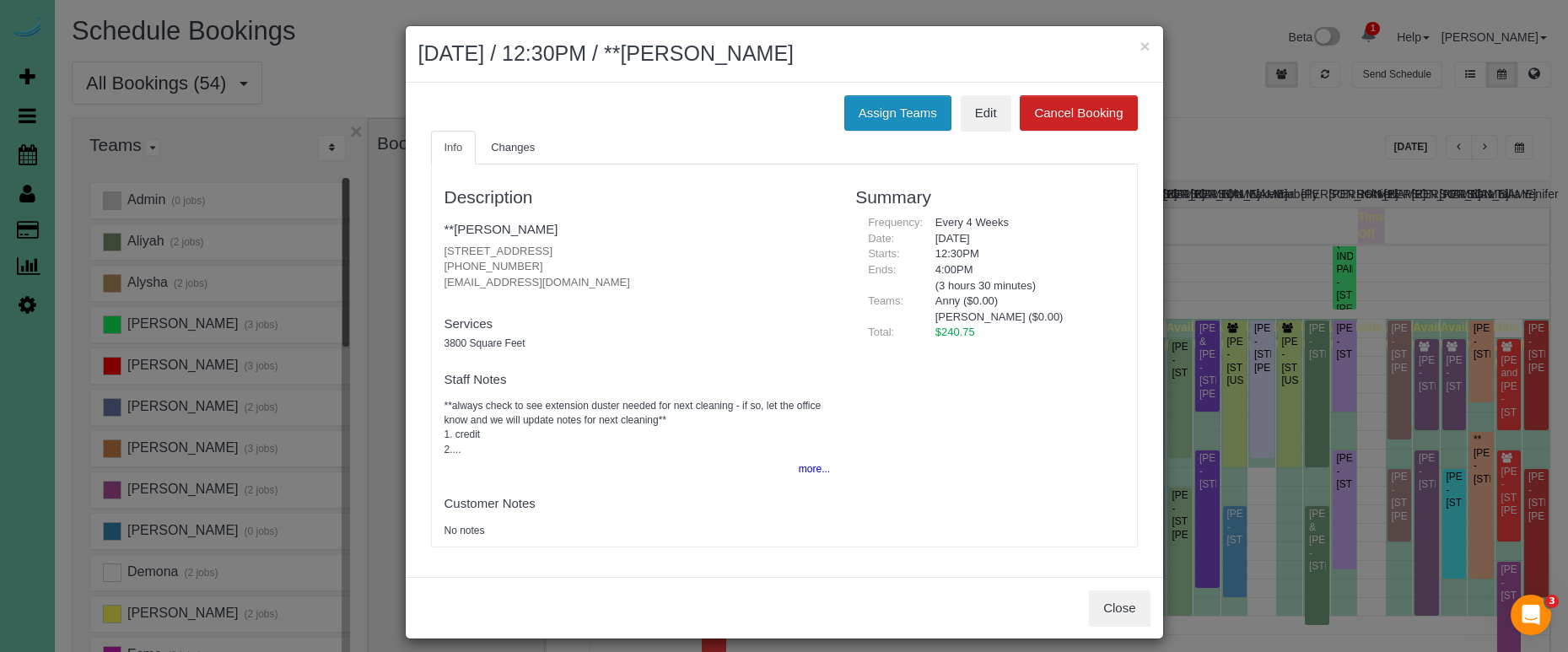
click at [883, 126] on button "Assign Teams" at bounding box center [898, 114] width 107 height 36
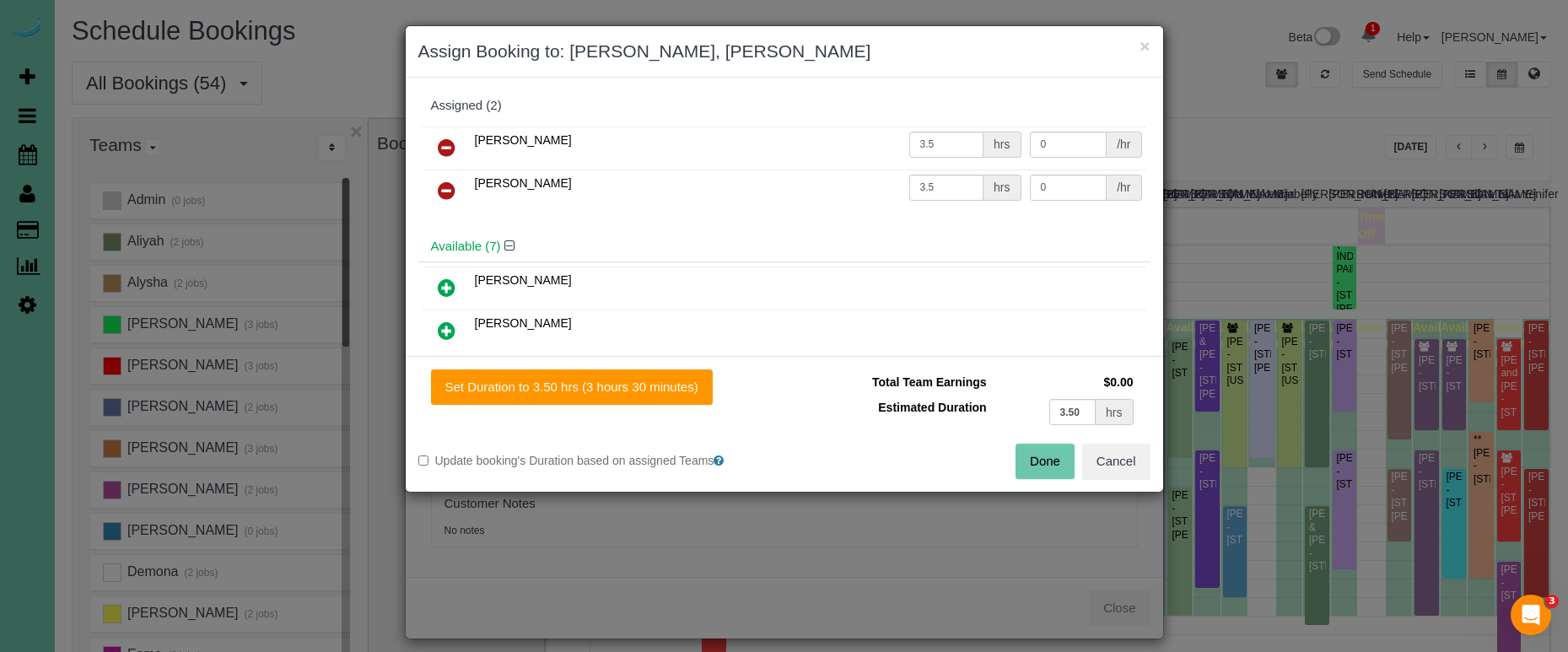
click at [455, 187] on link at bounding box center [446, 191] width 39 height 34
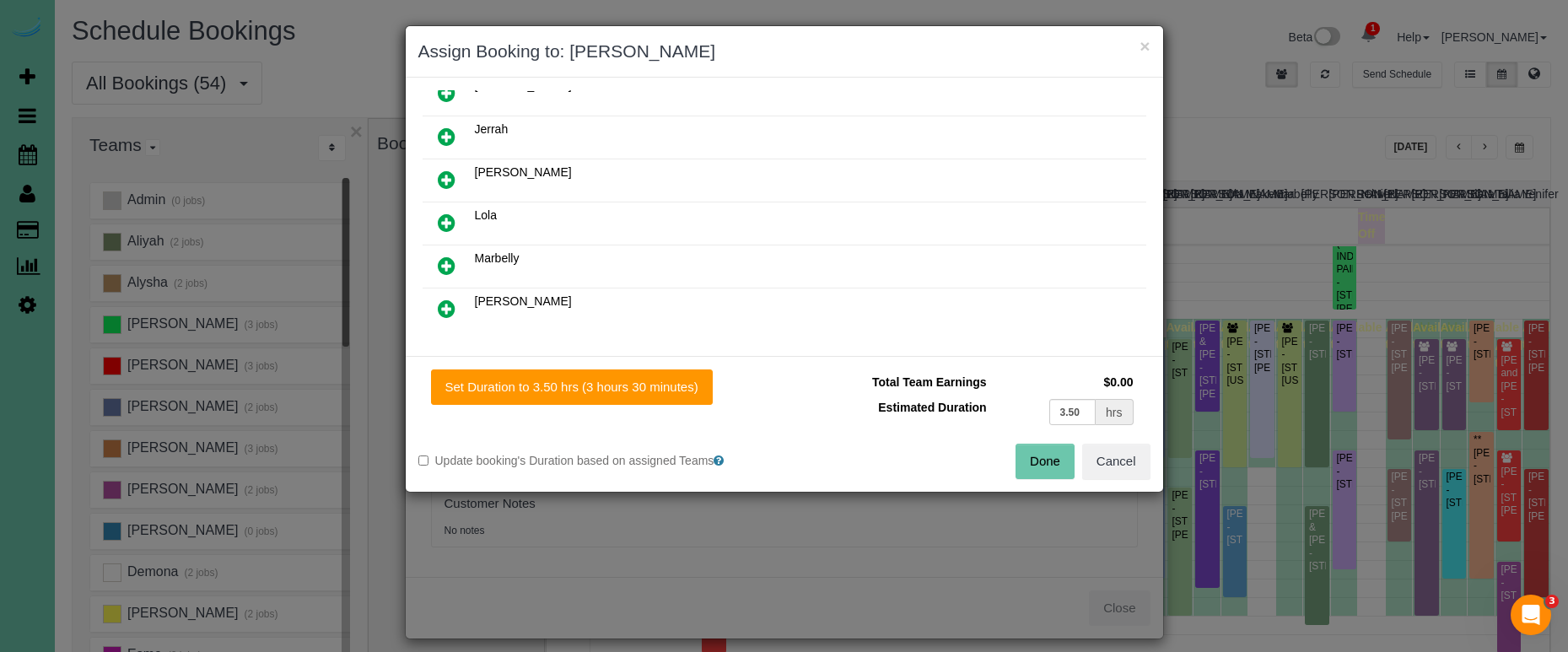
scroll to position [258, 0]
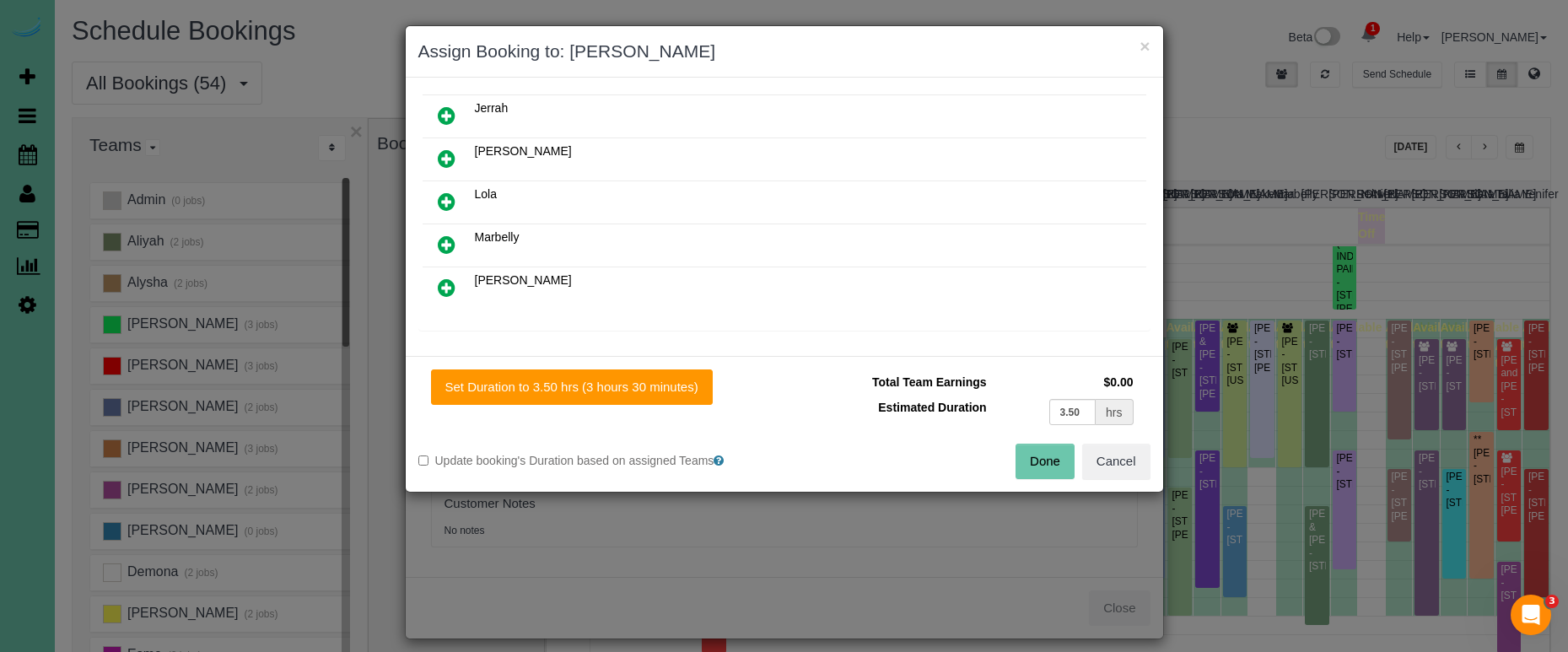
drag, startPoint x: 451, startPoint y: 232, endPoint x: 525, endPoint y: 294, distance: 96.5
click at [452, 232] on link at bounding box center [446, 246] width 39 height 34
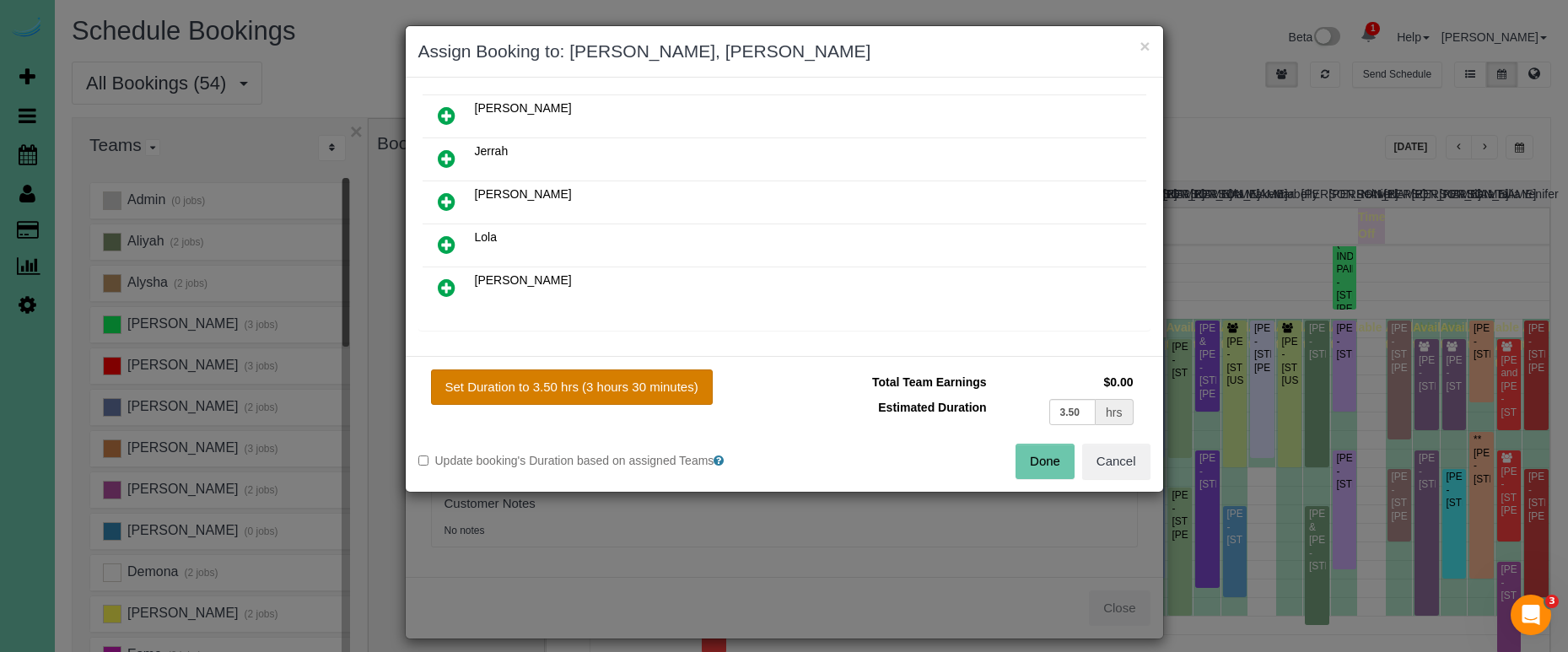
drag, startPoint x: 599, startPoint y: 388, endPoint x: 657, endPoint y: 390, distance: 58.0
click at [599, 388] on button "Set Duration to 3.50 hrs (3 hours 30 minutes)" at bounding box center [572, 387] width 282 height 36
type input "3.50"
click at [1027, 452] on button "Done" at bounding box center [1045, 461] width 59 height 36
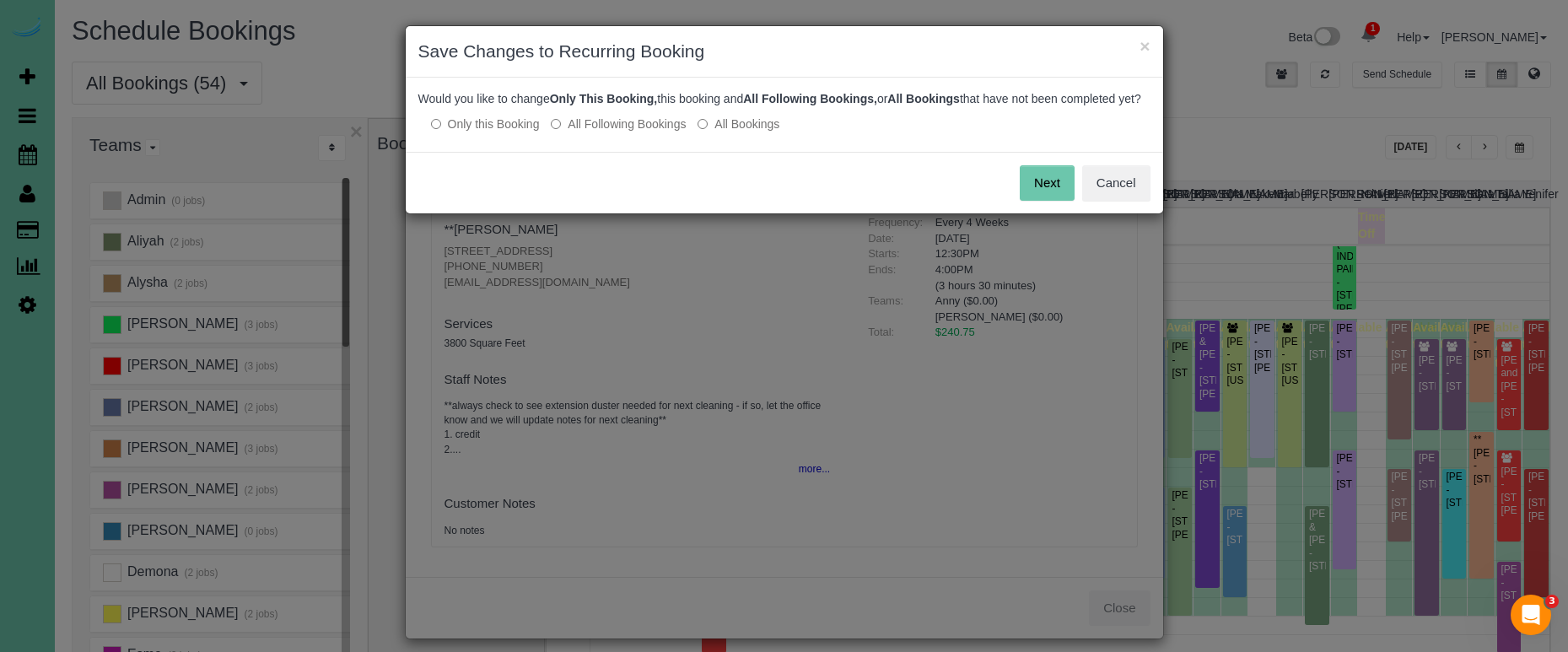
click at [1039, 192] on button "Next" at bounding box center [1047, 183] width 55 height 36
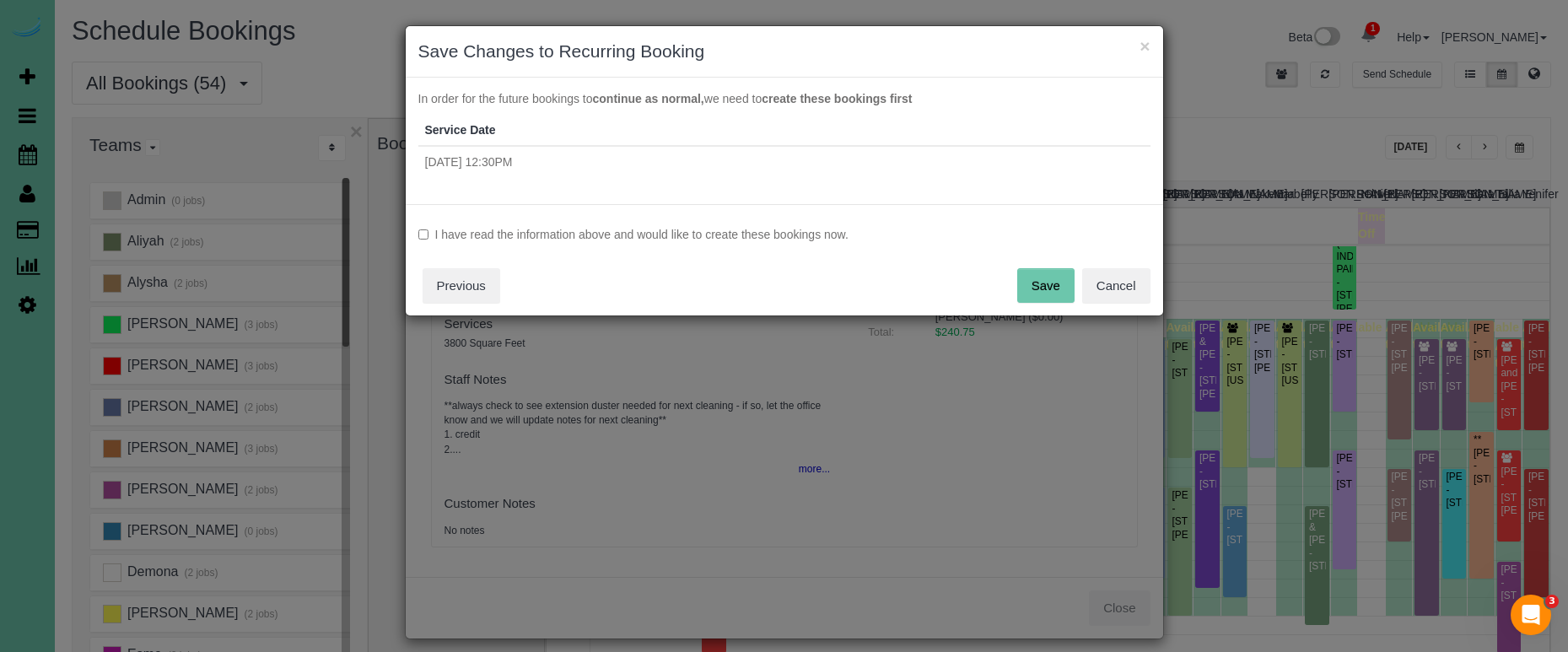
drag, startPoint x: 694, startPoint y: 233, endPoint x: 834, endPoint y: 250, distance: 141.0
click at [695, 233] on label "I have read the information above and would like to create these bookings now." at bounding box center [784, 234] width 732 height 17
click at [1035, 280] on button "Save" at bounding box center [1046, 286] width 57 height 36
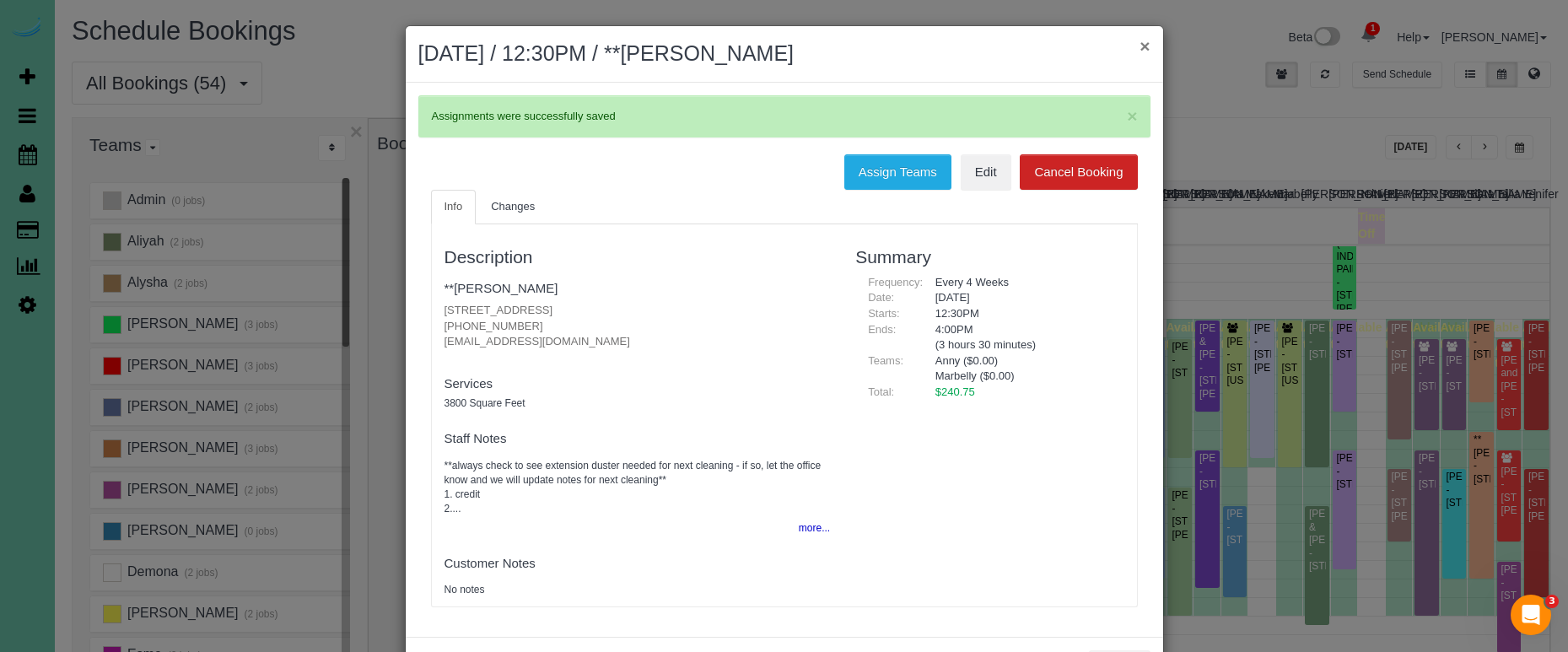
click at [1144, 46] on button "×" at bounding box center [1144, 46] width 10 height 18
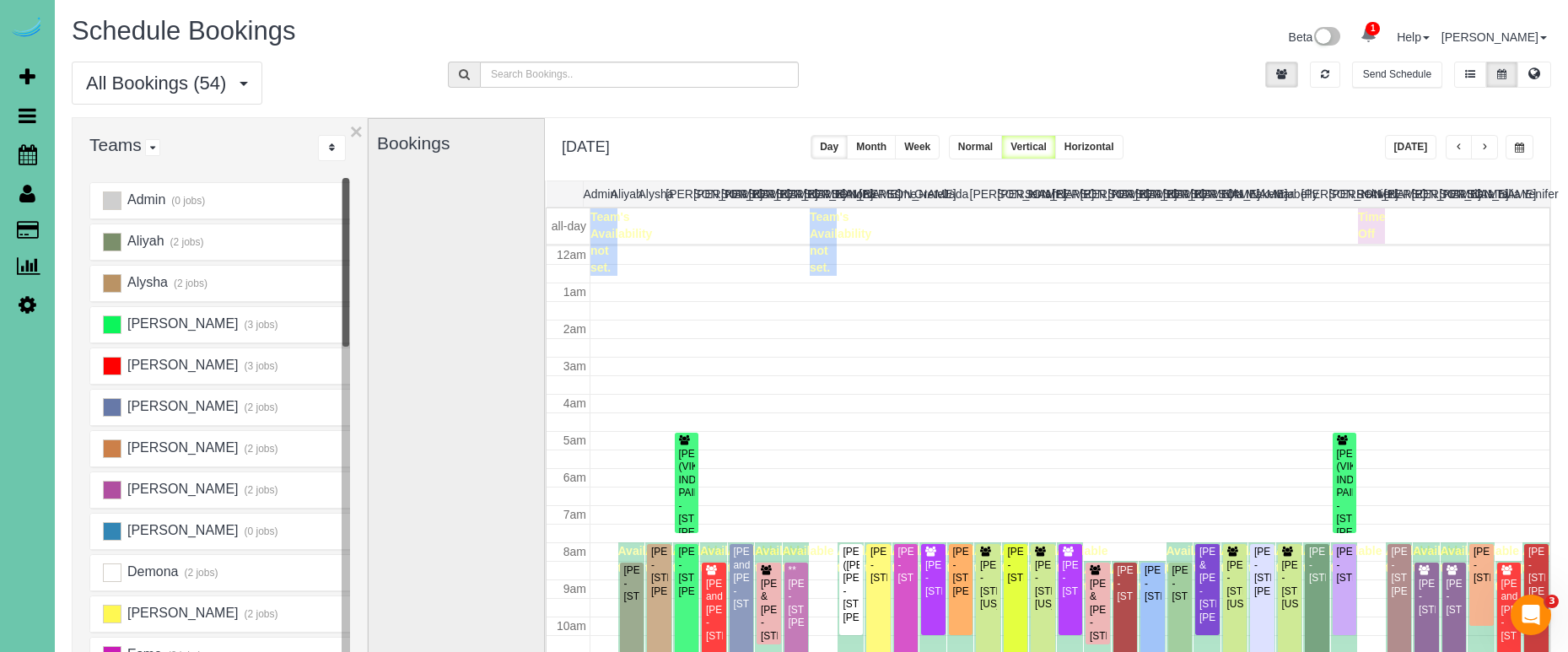
scroll to position [224, 0]
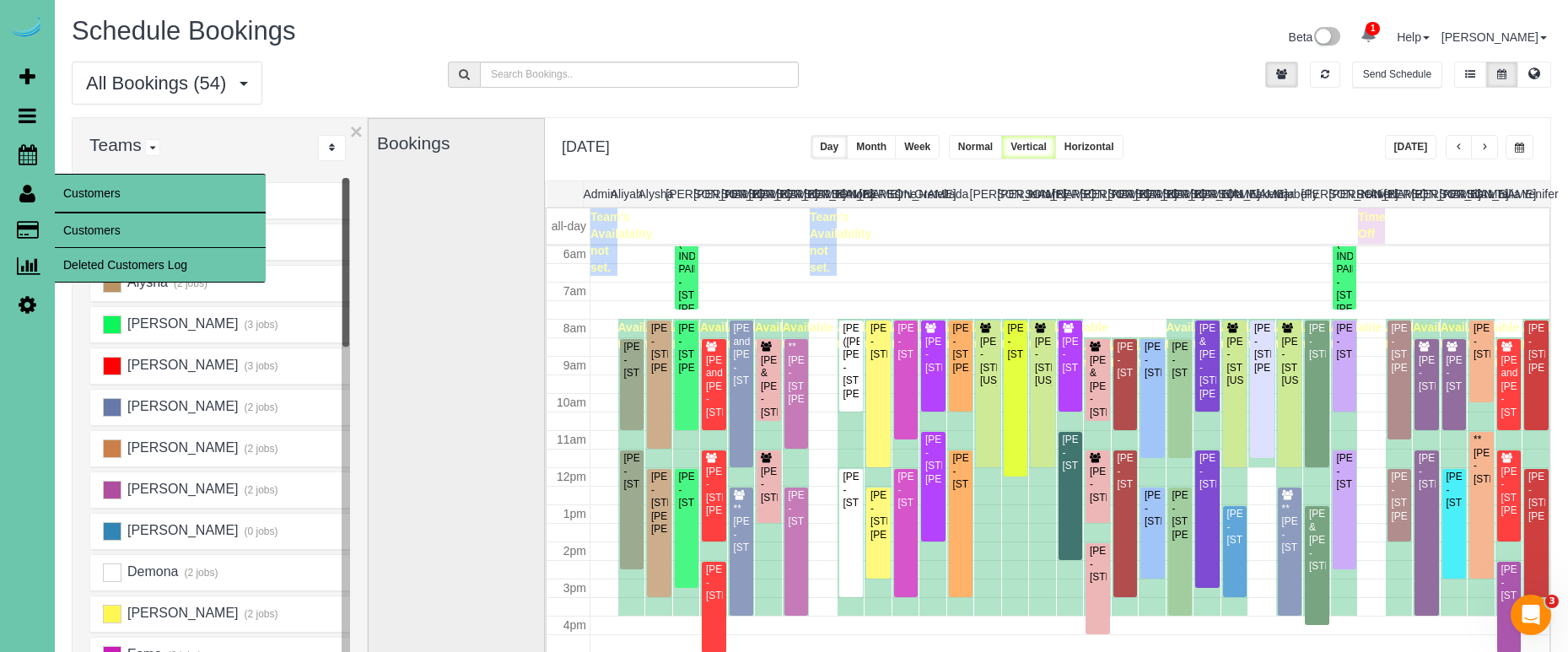
click at [73, 215] on link "Customers" at bounding box center [160, 231] width 211 height 34
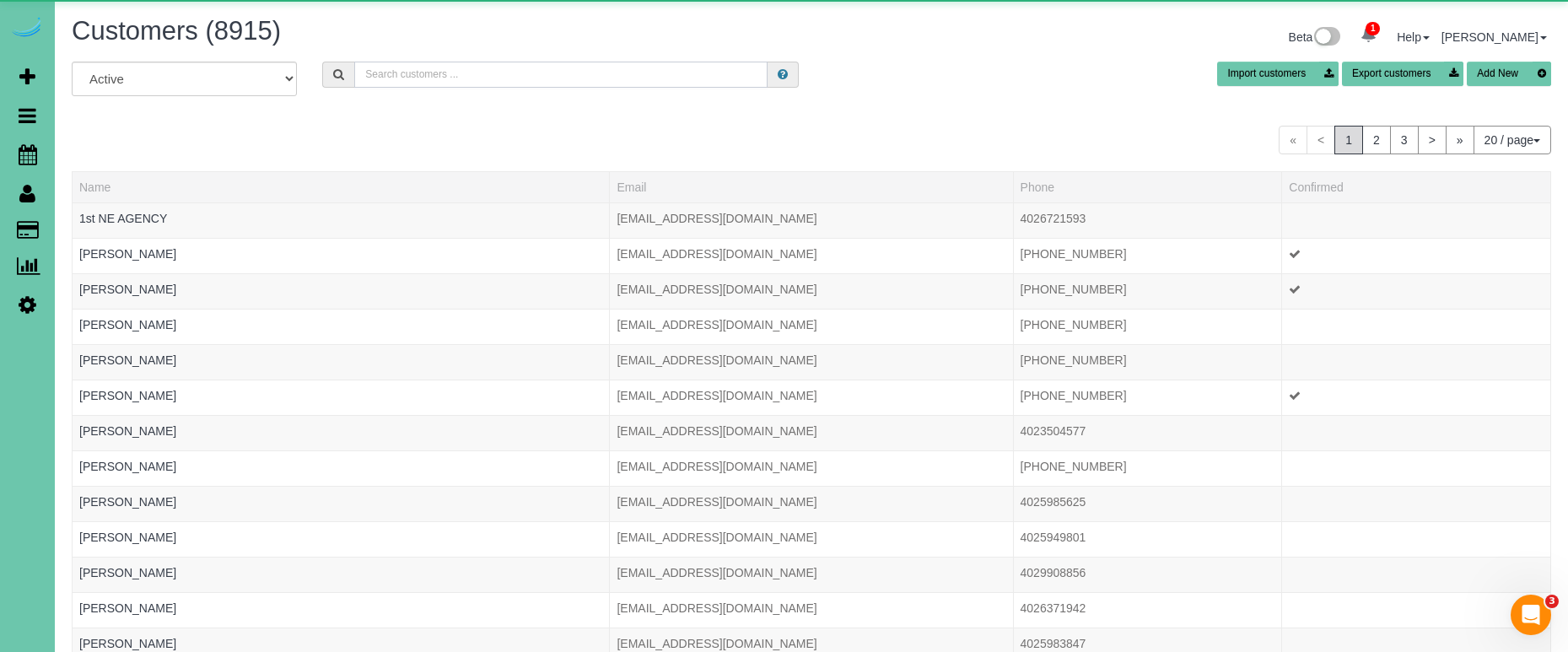
click at [459, 66] on input "text" at bounding box center [561, 74] width 413 height 26
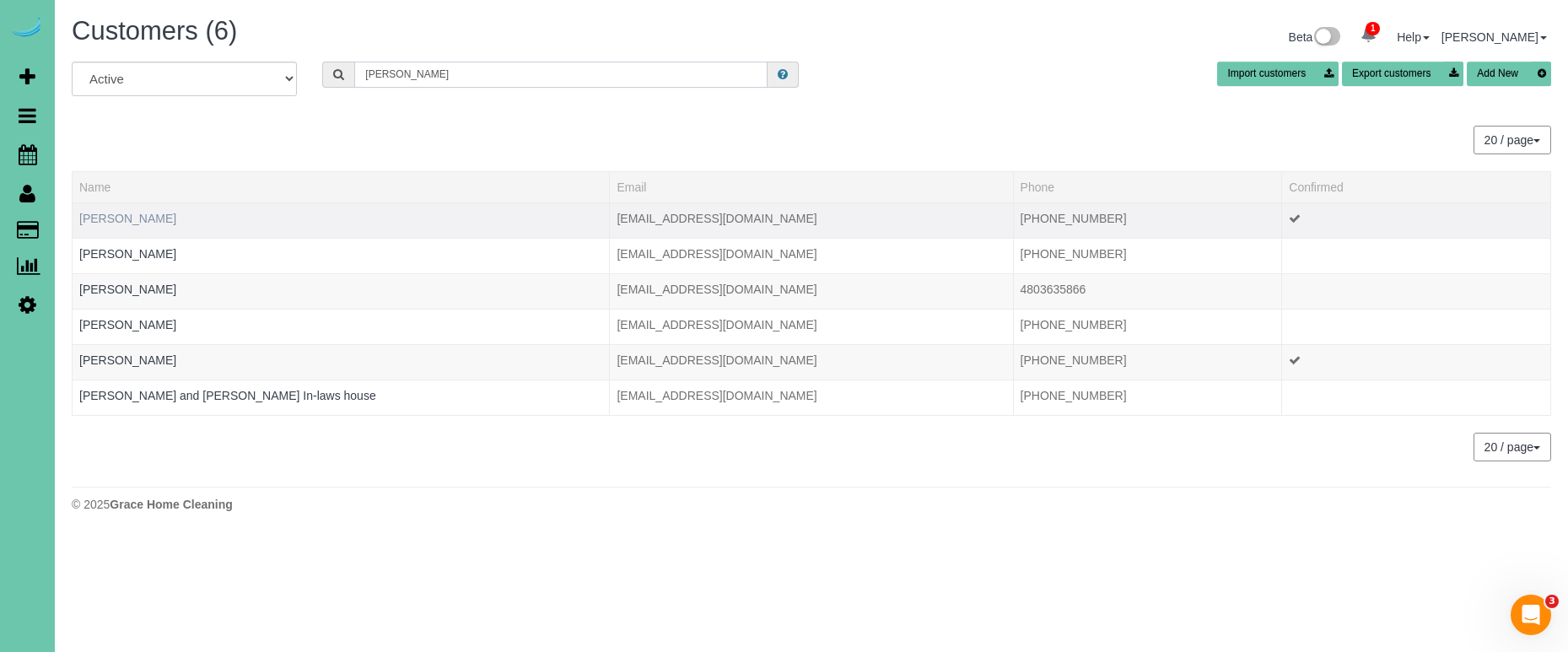
type input "Katie w"
click at [127, 216] on link "Katie Weeks" at bounding box center [128, 218] width 97 height 13
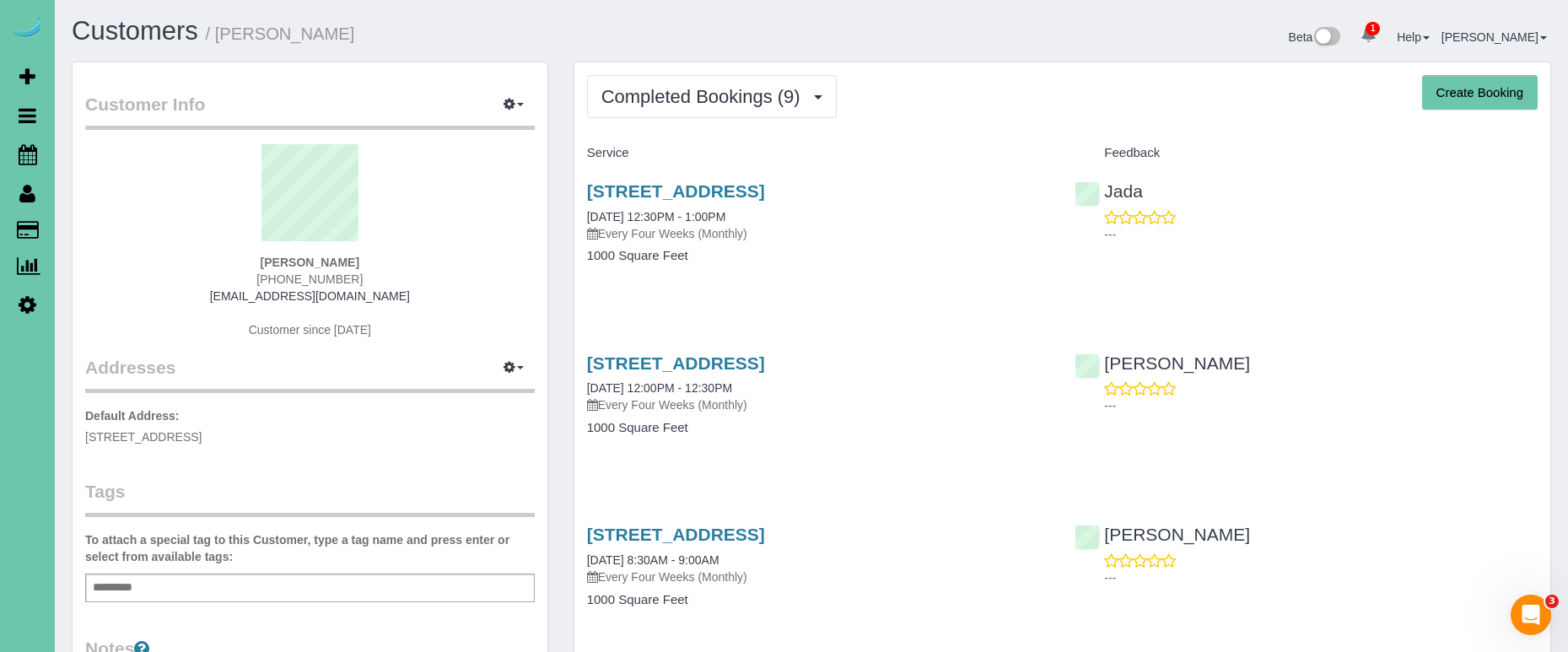
drag, startPoint x: 682, startPoint y: 84, endPoint x: 690, endPoint y: 114, distance: 31.0
click at [682, 86] on span "Completed Bookings (9)" at bounding box center [705, 97] width 208 height 21
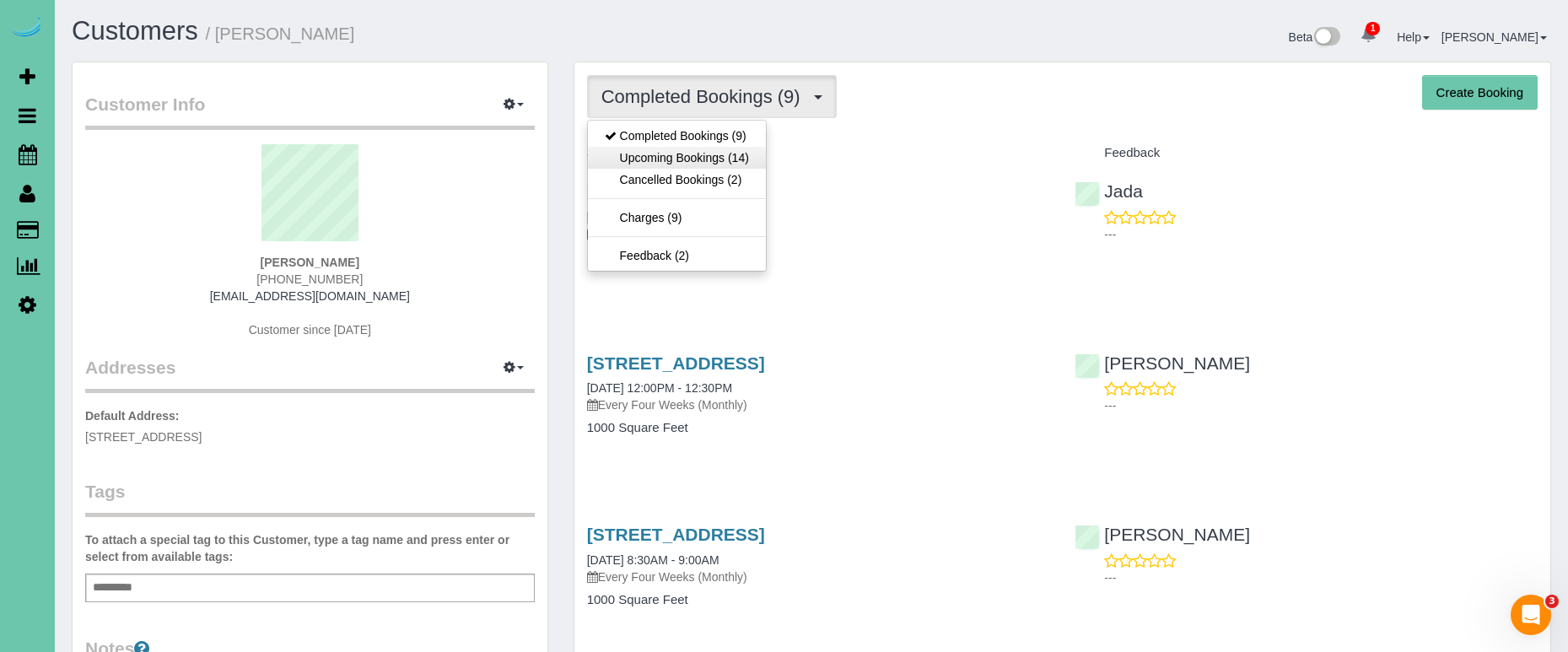
click at [698, 154] on link "Upcoming Bookings (14)" at bounding box center [676, 157] width 178 height 22
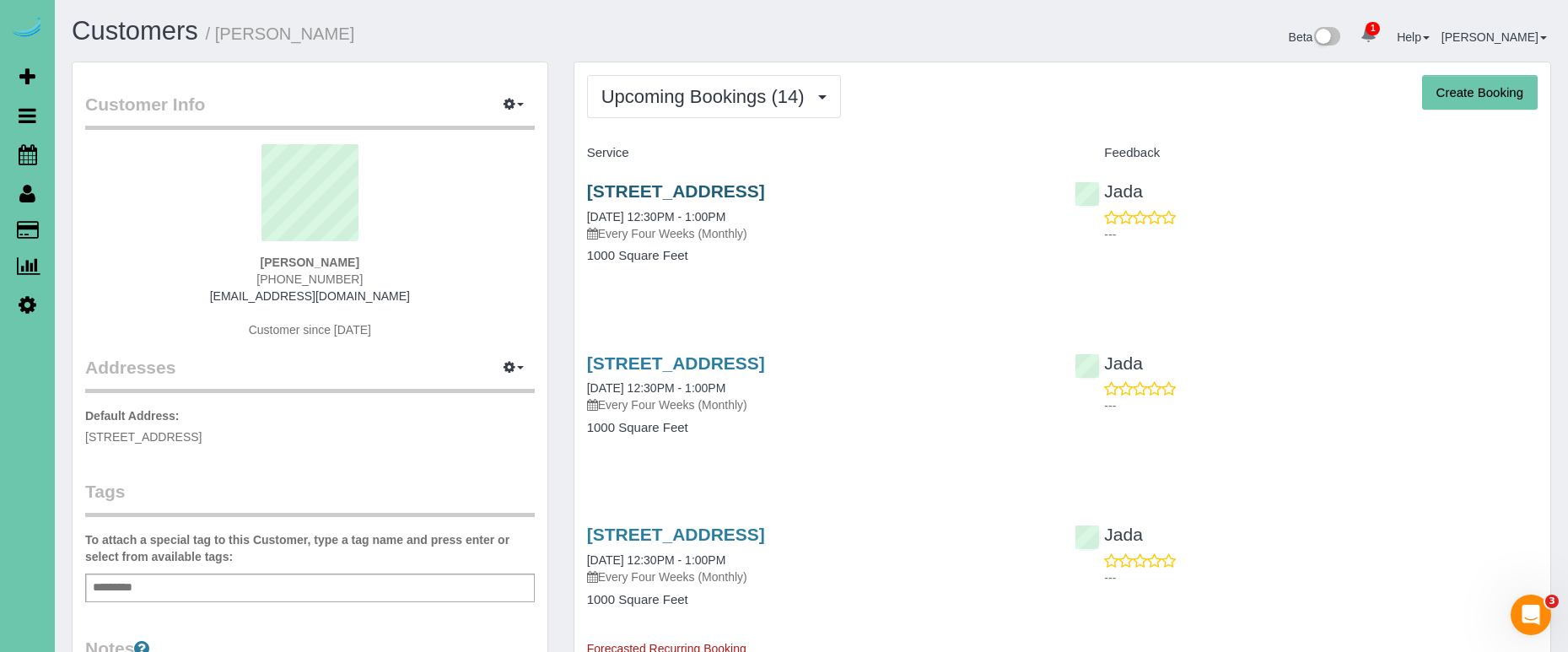
click at [765, 191] on link "5022 Izard St, Omaha, NE 68132" at bounding box center [675, 191] width 178 height 20
click at [34, 155] on icon at bounding box center [28, 154] width 19 height 21
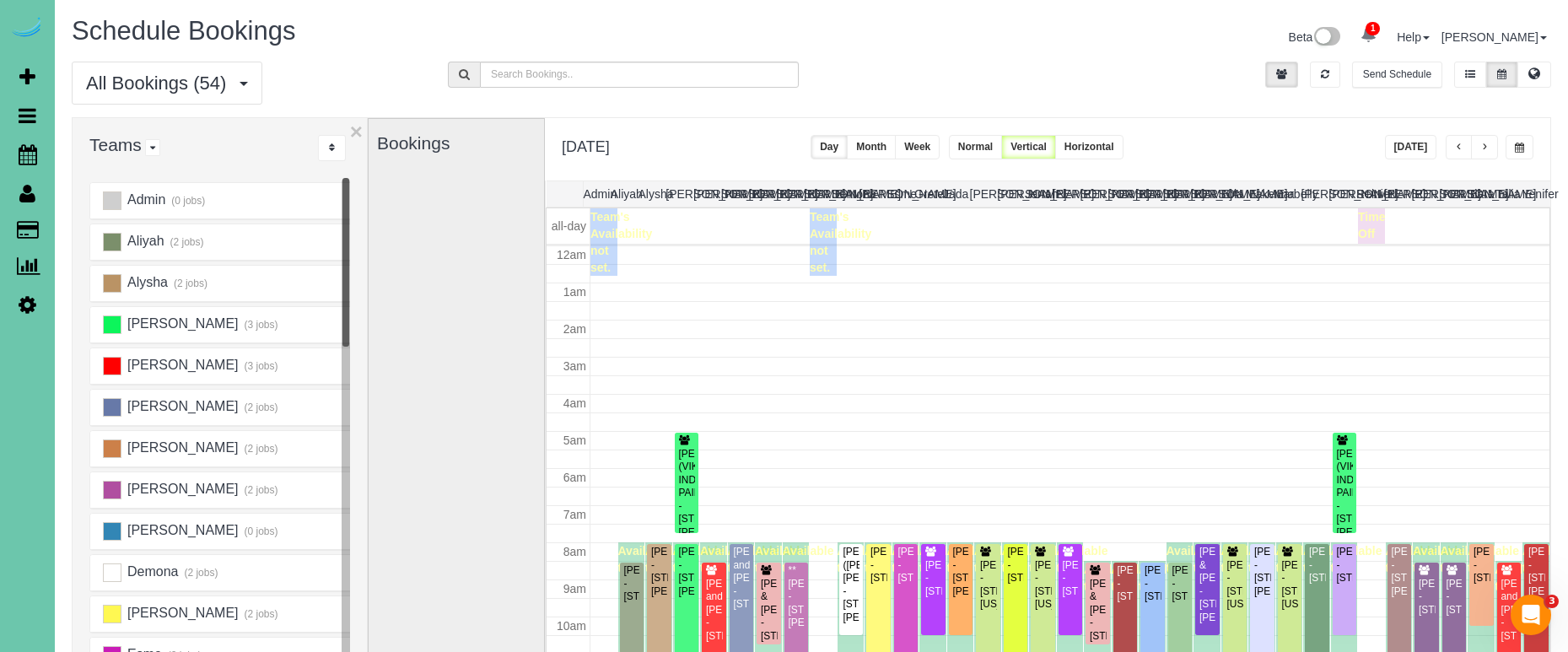
scroll to position [224, 0]
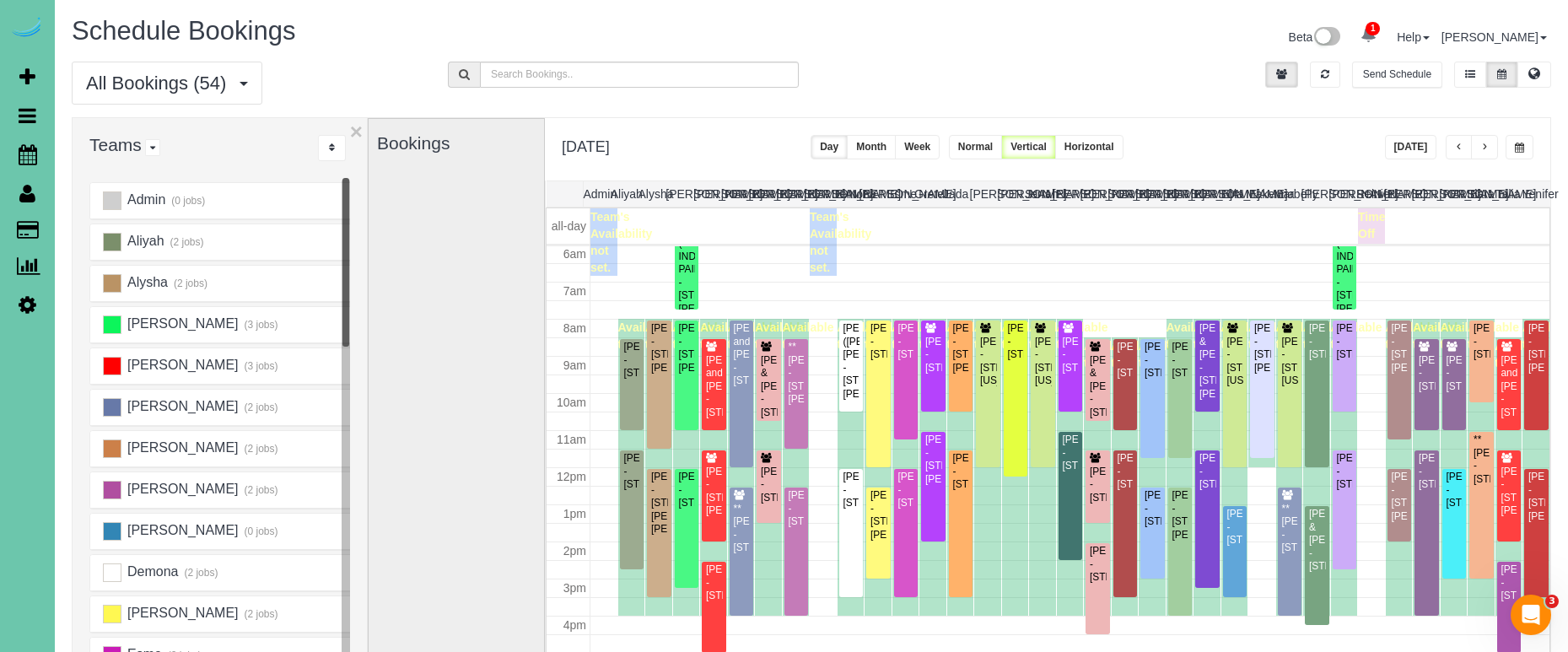
click at [1415, 146] on button "[DATE]" at bounding box center [1411, 147] width 52 height 24
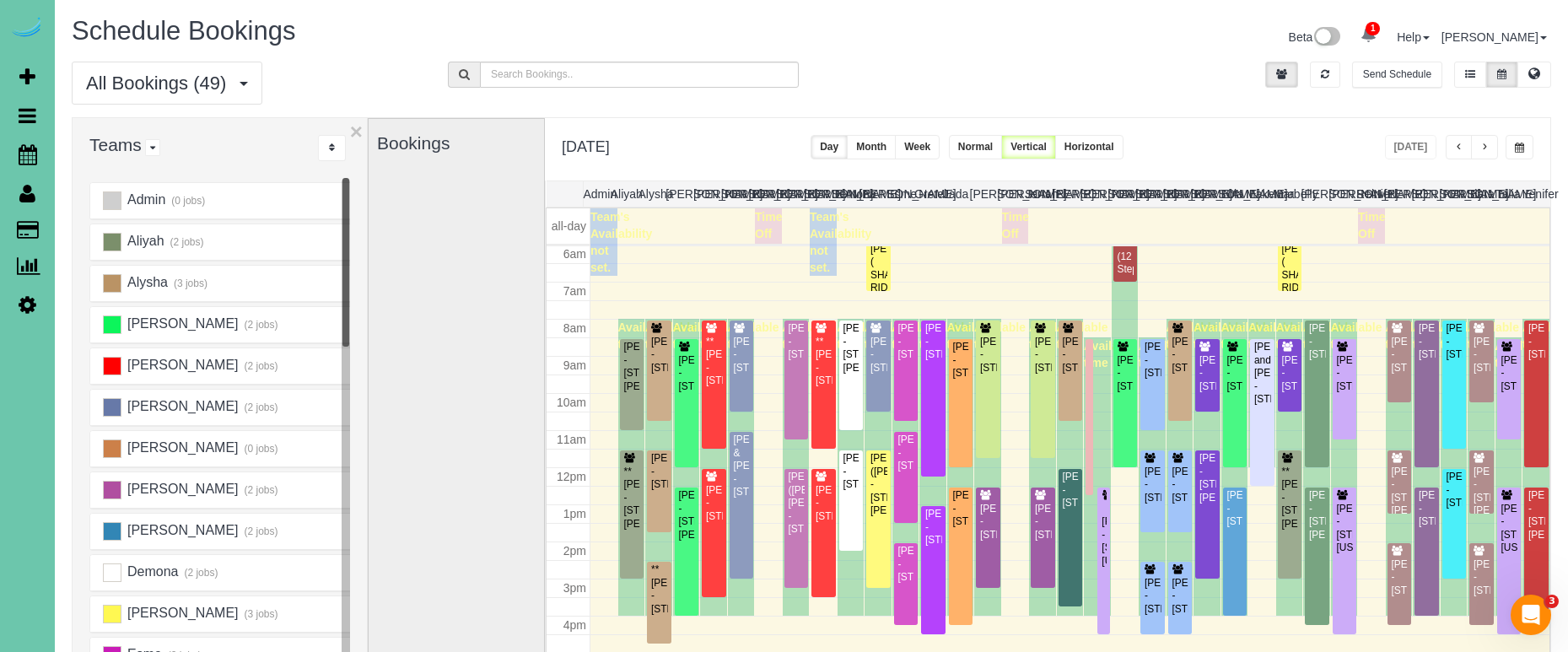
click at [1456, 148] on span "button" at bounding box center [1458, 147] width 8 height 10
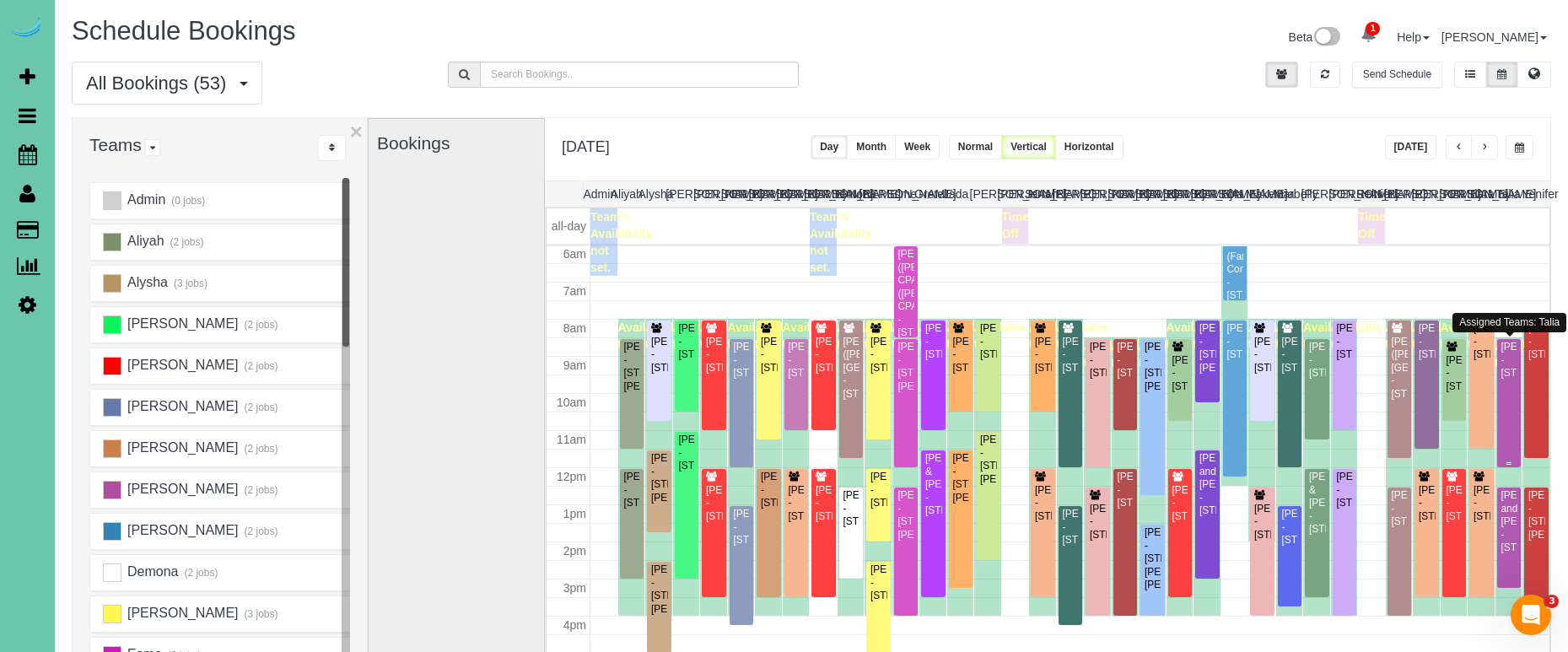
click at [1506, 361] on div "Phyllis Brunken - 21711 Woolworth Ave, Elkhorn, NE 68022" at bounding box center [1509, 360] width 18 height 38
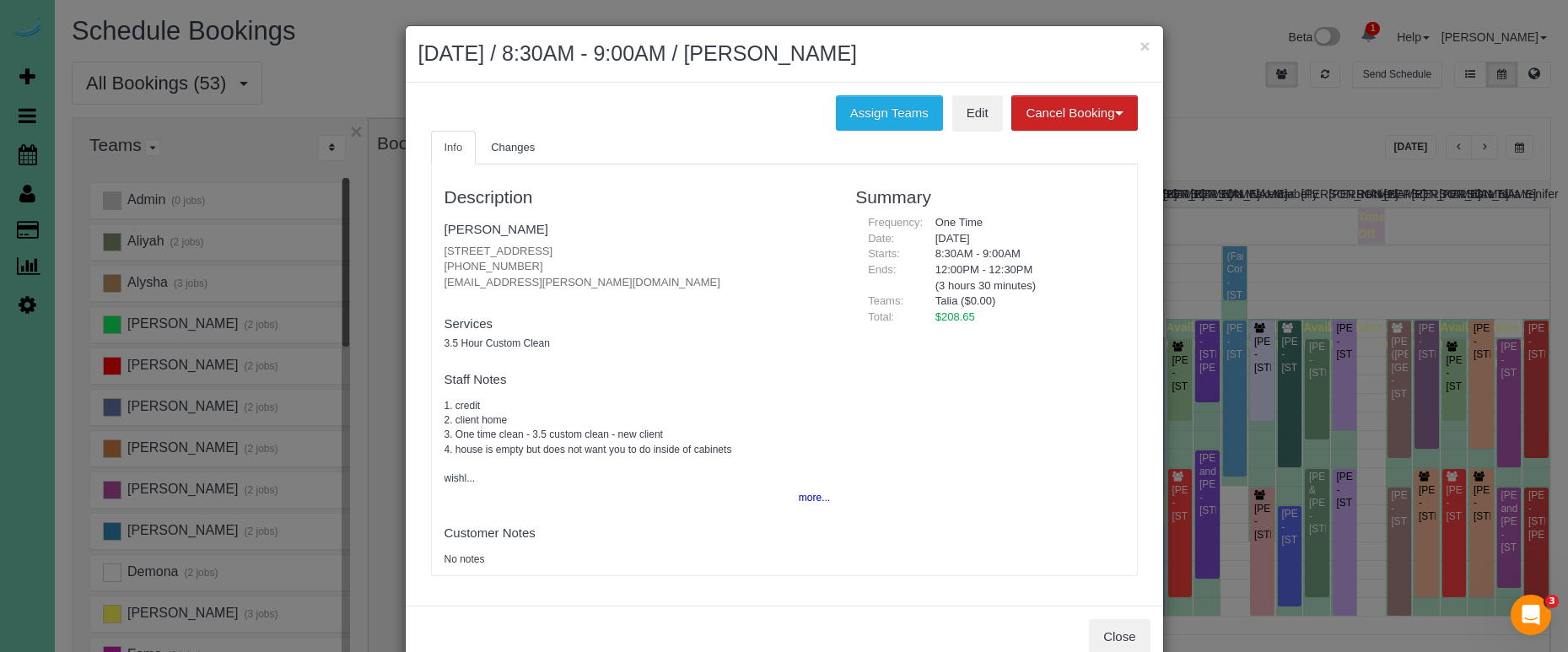
drag, startPoint x: 682, startPoint y: 249, endPoint x: 438, endPoint y: 245, distance: 244.0
click at [438, 245] on div "Description Phyllis Brunken 21711 Woolworth Ave, Elkhorn, NE 68022 (402) 672-61…" at bounding box center [638, 369] width 411 height 394
copy p "21711 Woolworth Ave, Elkhorn, NE 68022"
click at [811, 487] on button "more..." at bounding box center [809, 497] width 41 height 24
drag, startPoint x: 1148, startPoint y: 48, endPoint x: 1047, endPoint y: 81, distance: 106.3
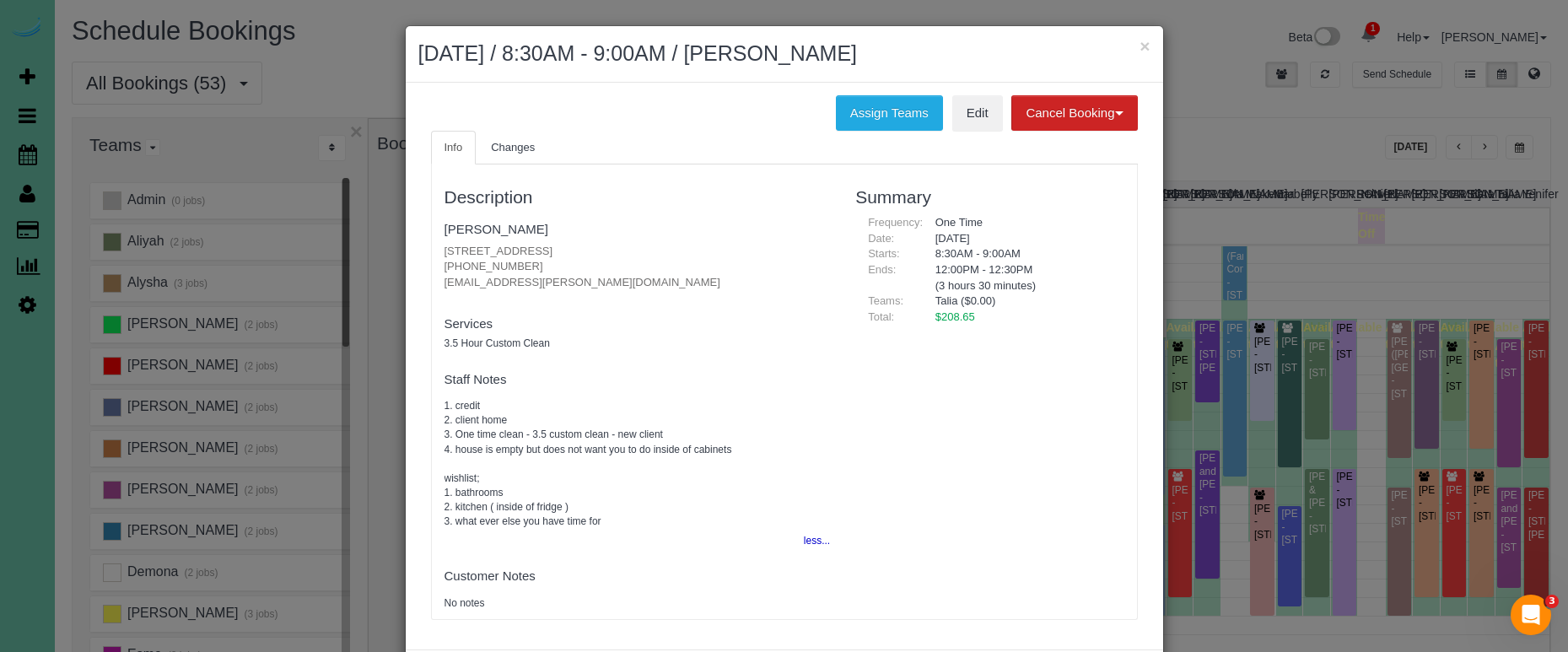
click at [1148, 48] on button "×" at bounding box center [1144, 46] width 10 height 18
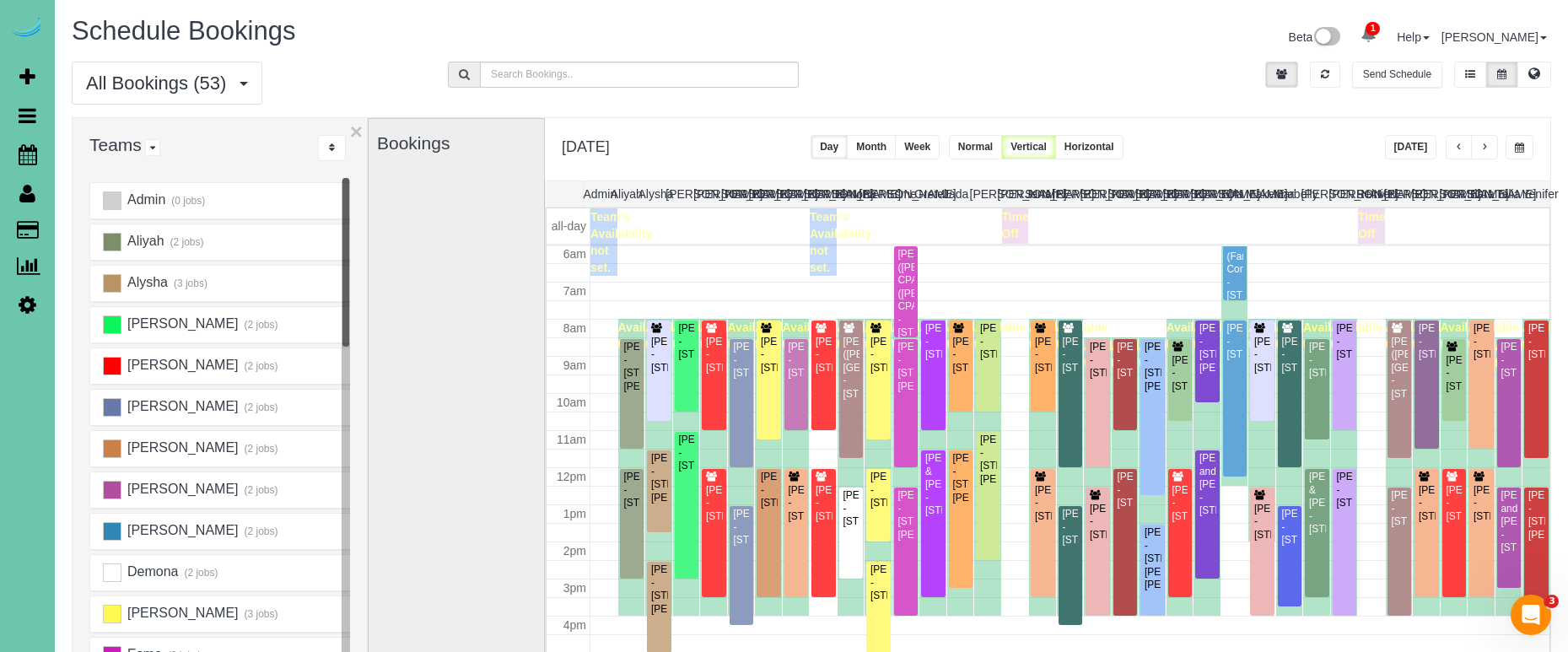
click at [19, 306] on icon at bounding box center [28, 304] width 18 height 21
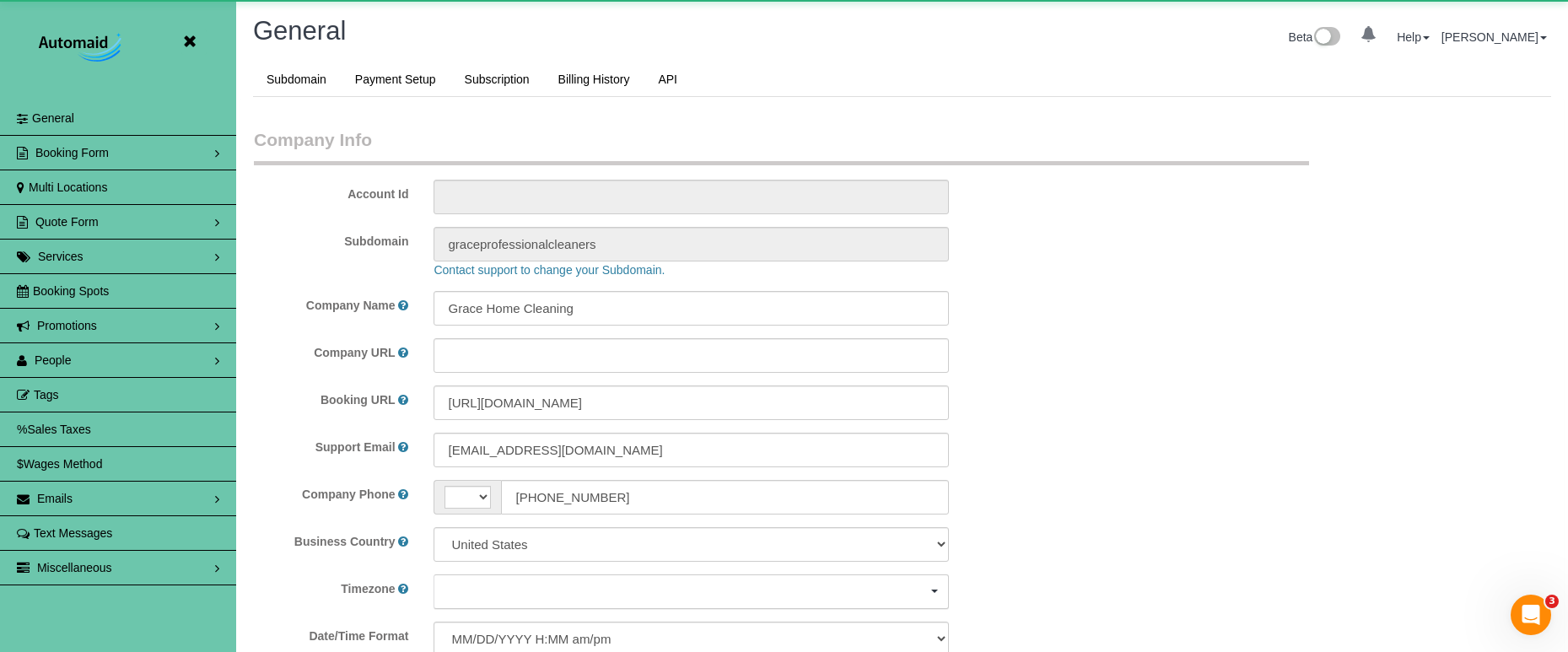
scroll to position [3567, 1568]
select select "string:US"
select select "5796"
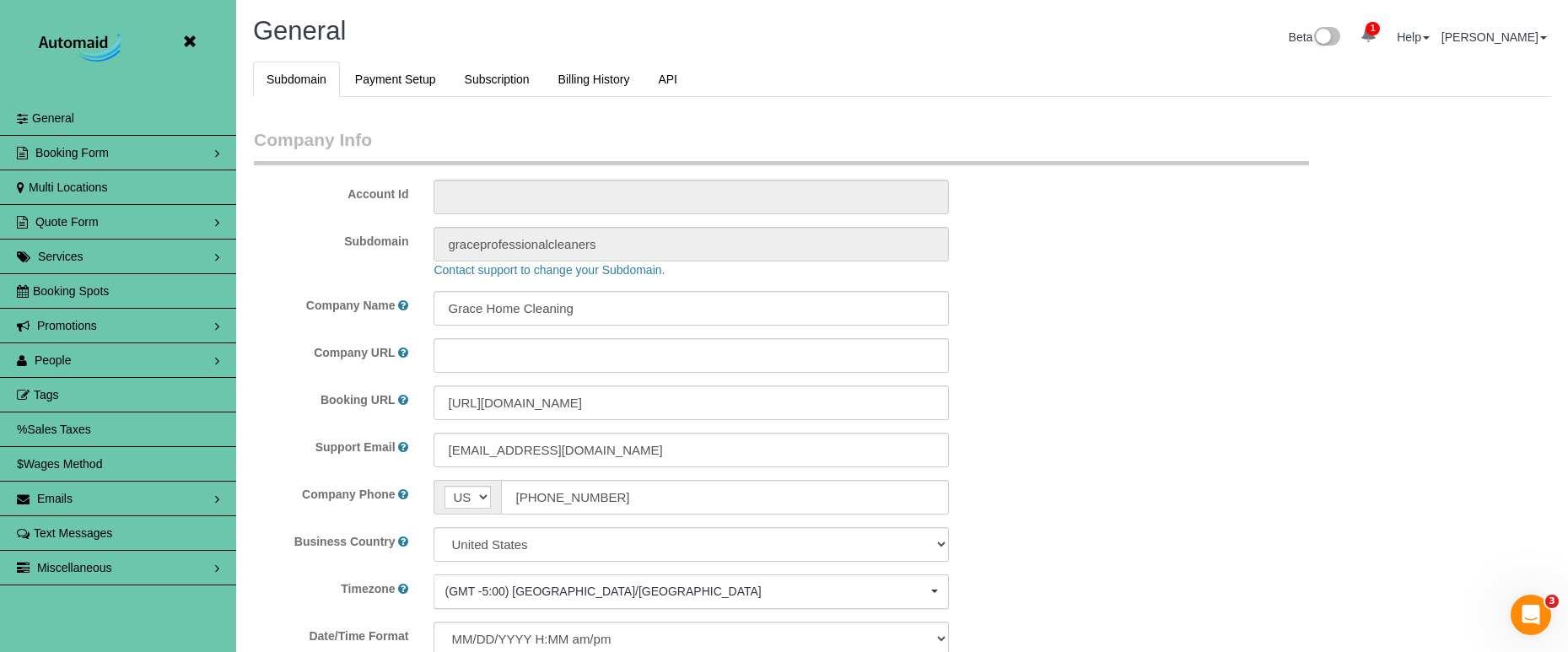
click at [68, 363] on span "People" at bounding box center [53, 360] width 37 height 13
click at [126, 470] on link "Team Availability" at bounding box center [118, 464] width 236 height 34
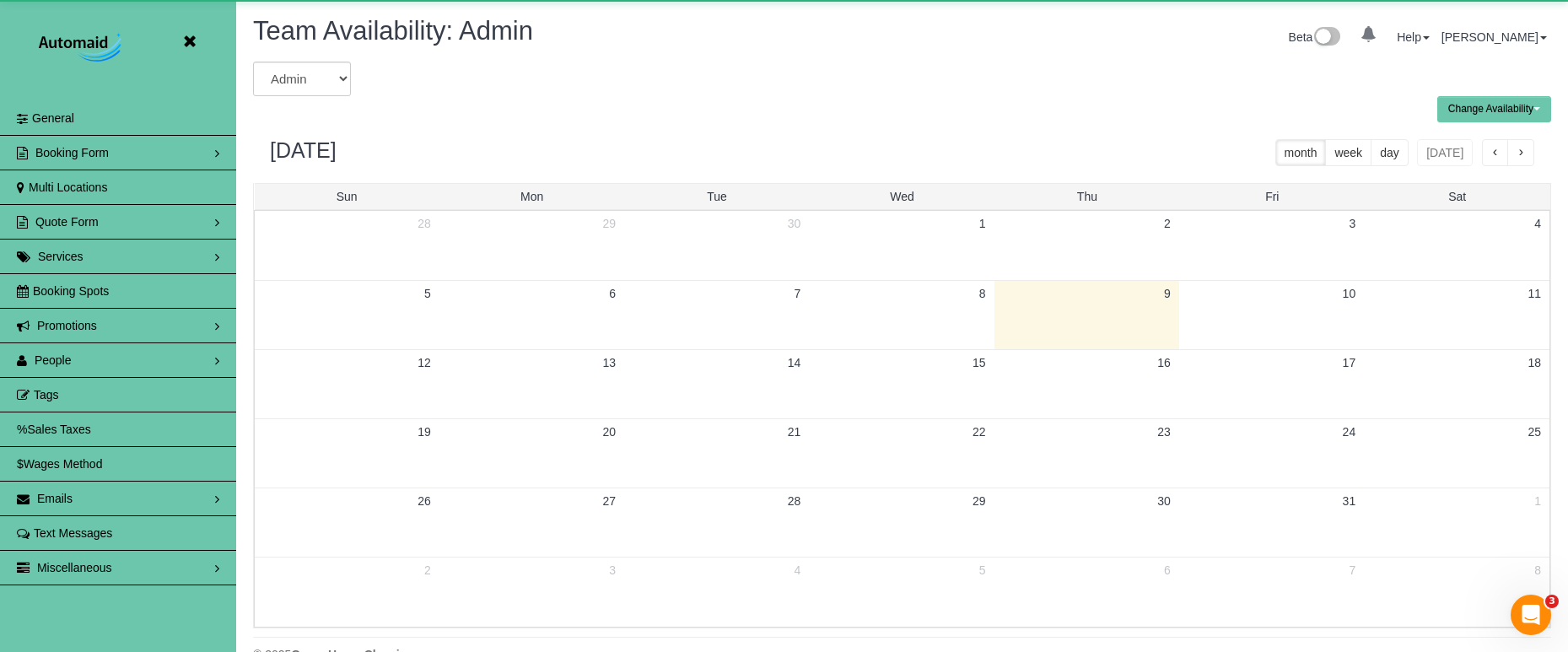
scroll to position [83639, 82768]
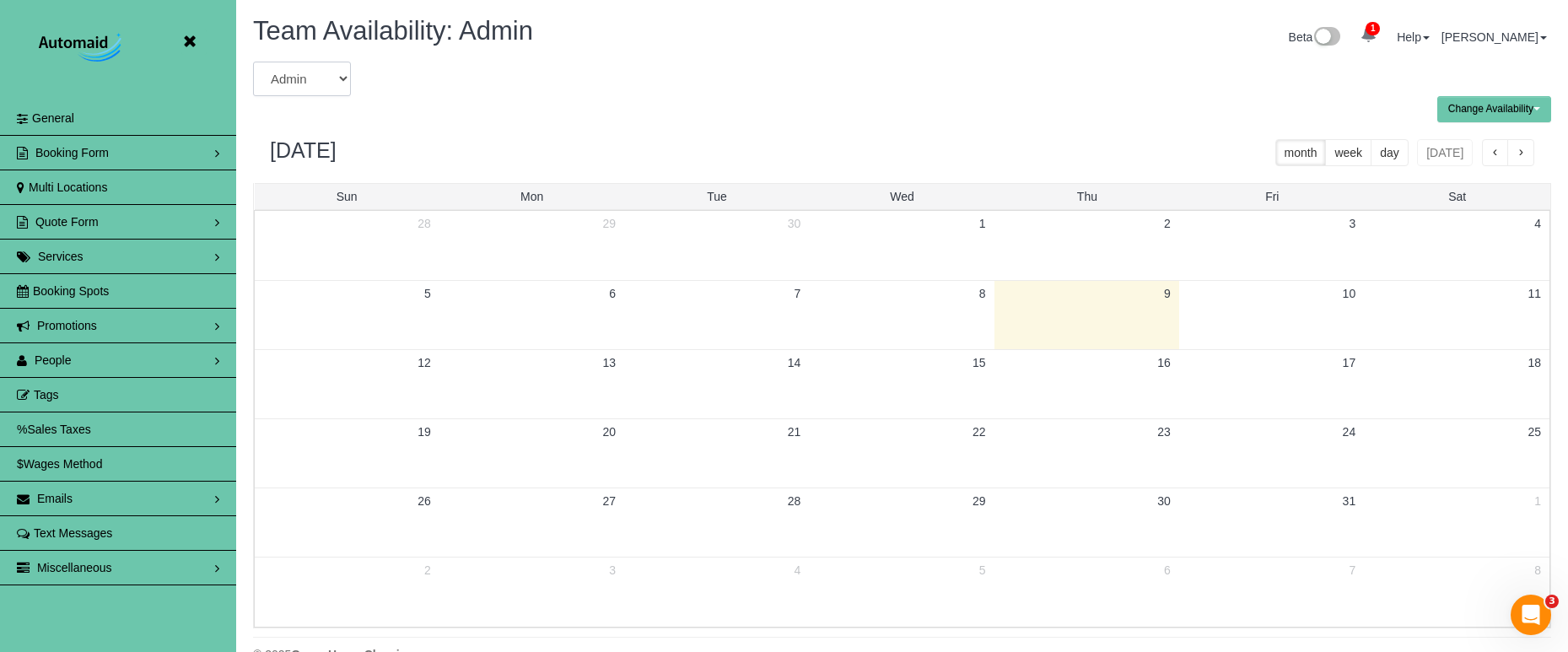
select select "number:28548"
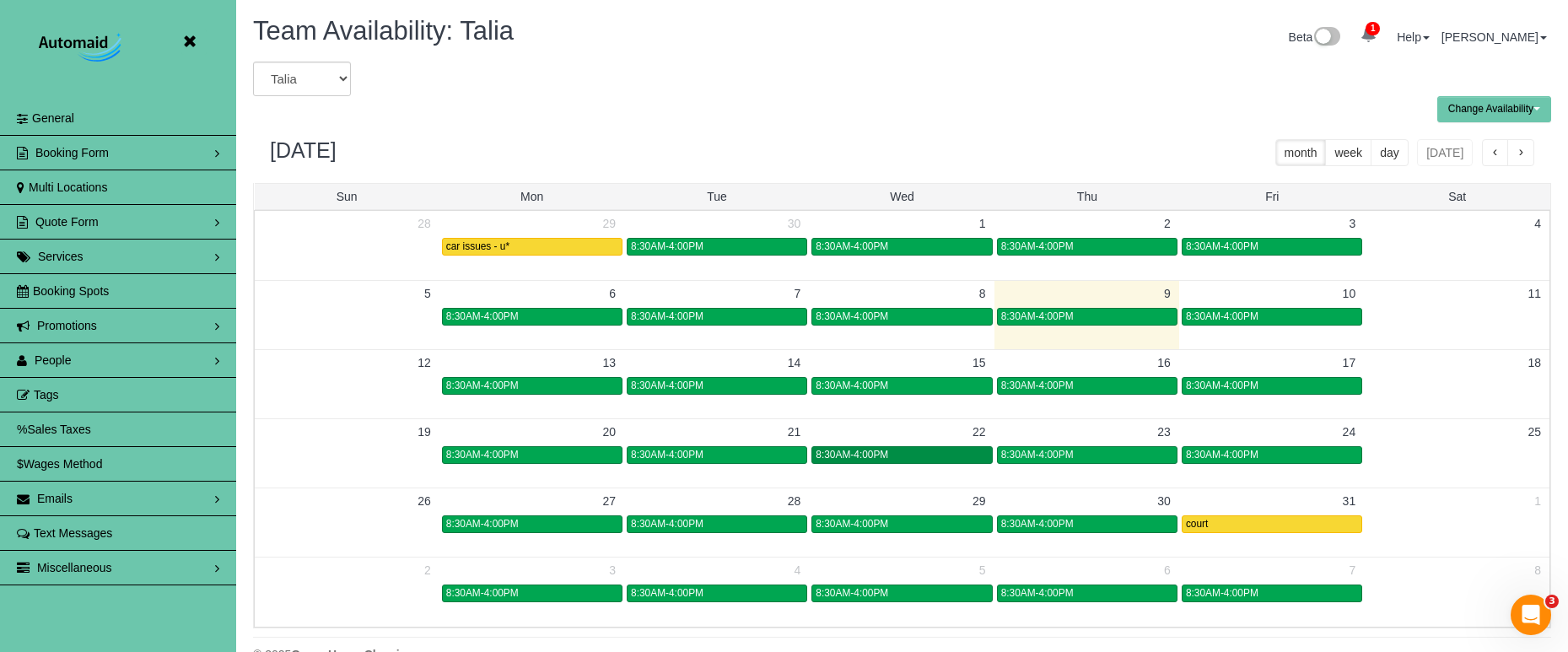
scroll to position [0, 1]
click at [866, 451] on span "8:30AM-4:00PM" at bounding box center [852, 454] width 72 height 12
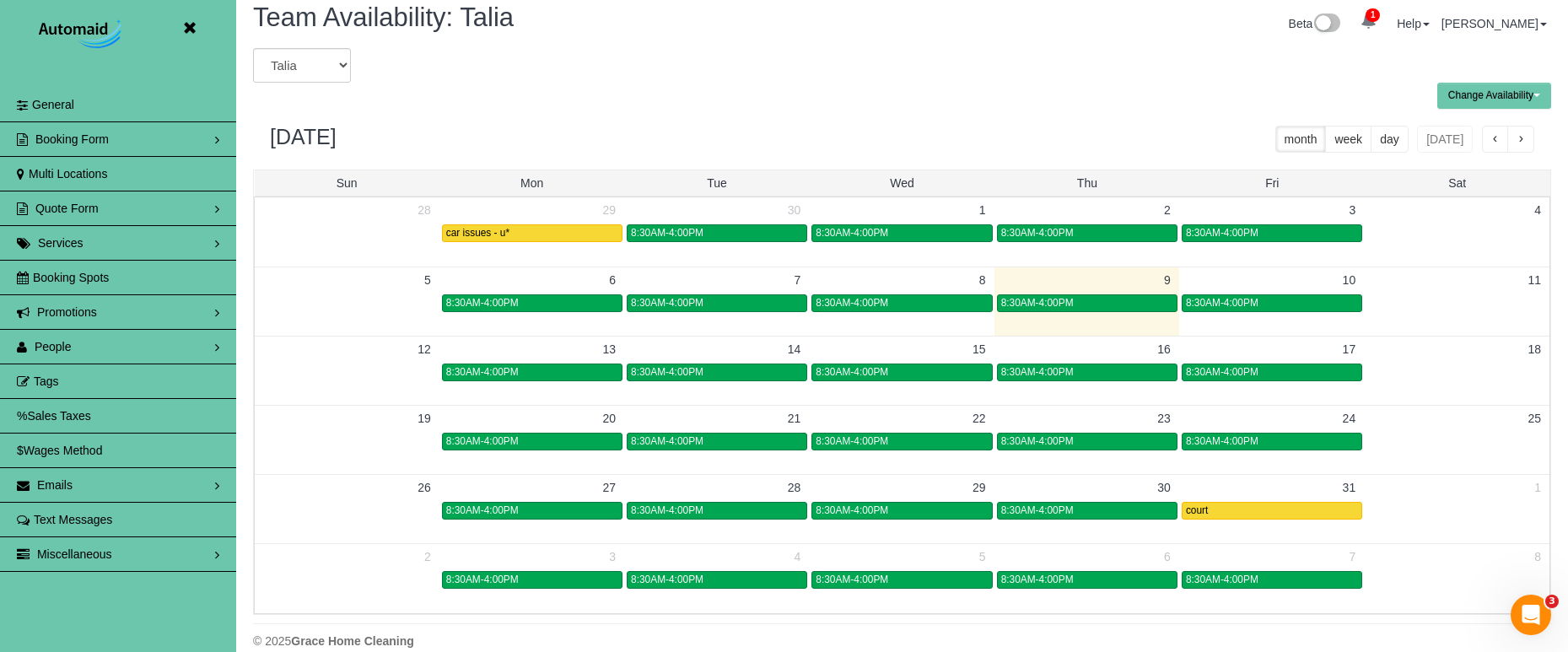
scroll to position [14, 0]
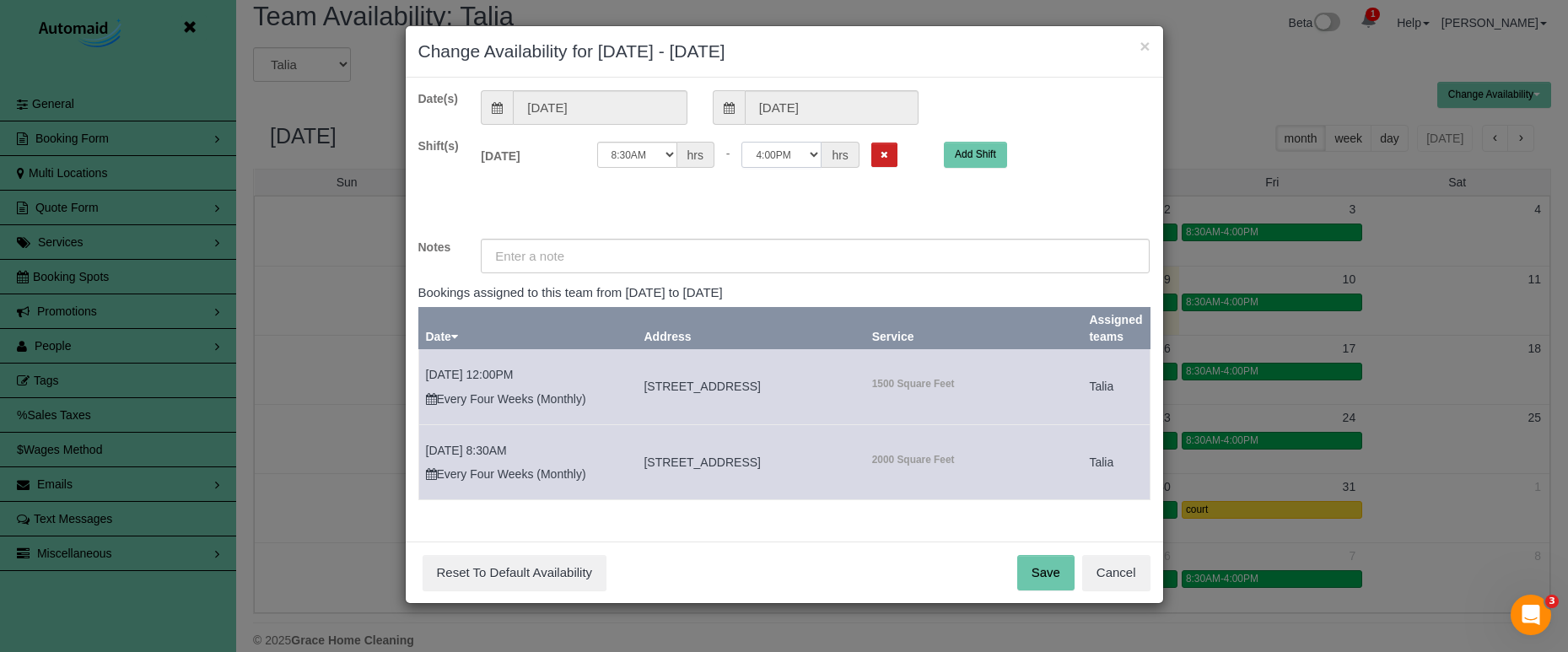
select select "string:12:00"
click at [665, 258] on input "text" at bounding box center [815, 256] width 669 height 35
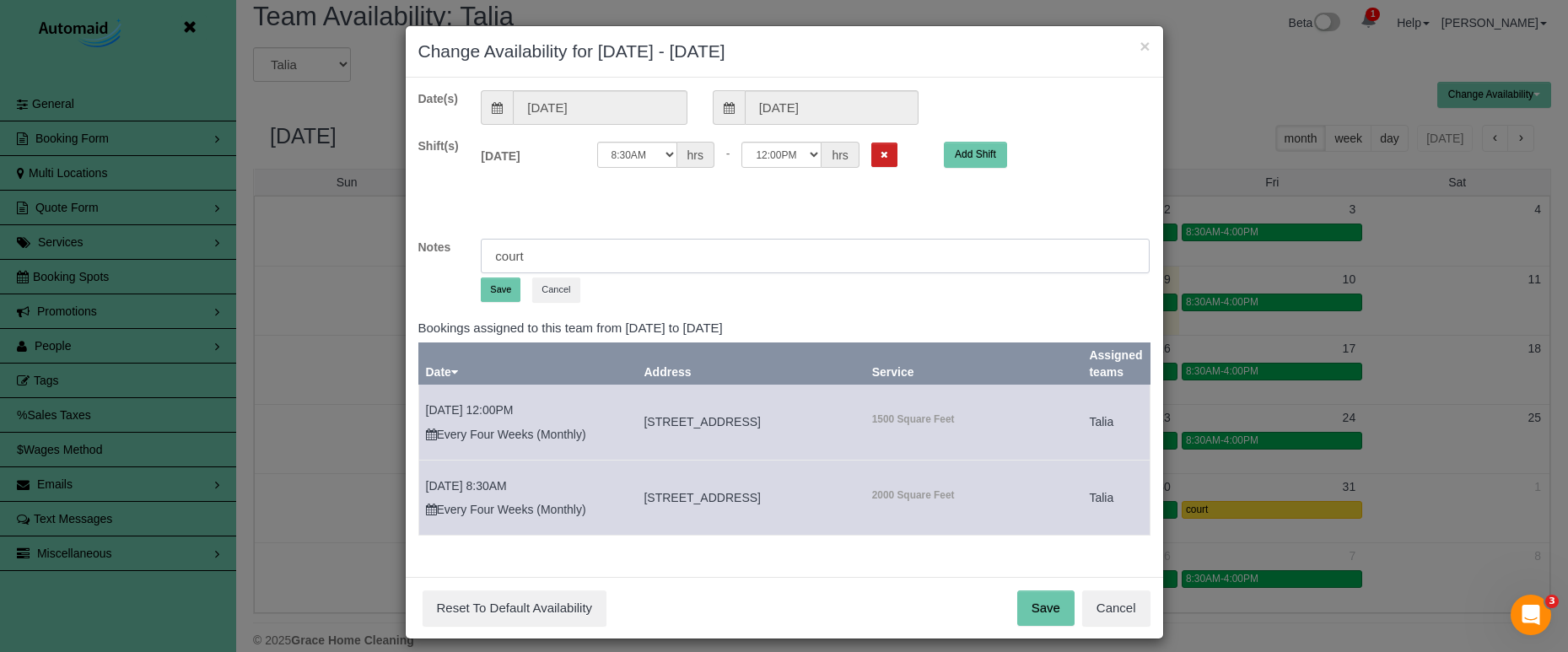
drag, startPoint x: 516, startPoint y: 255, endPoint x: 449, endPoint y: 247, distance: 67.5
click at [449, 247] on div "Notes court Save Cancel" at bounding box center [784, 274] width 758 height 70
type input "meeting w/ lawyer"
click at [512, 294] on button "Save" at bounding box center [500, 289] width 39 height 24
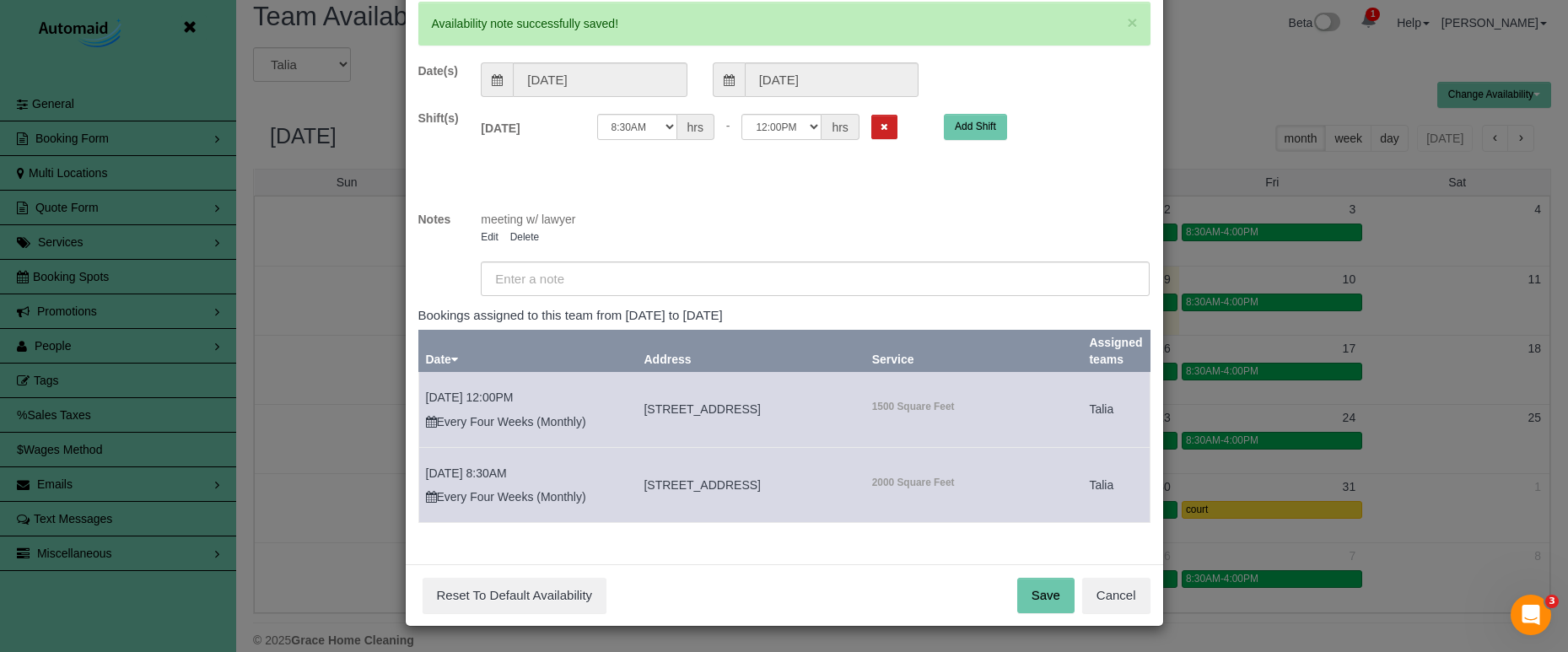
scroll to position [88, 0]
click at [1055, 596] on button "Save" at bounding box center [1046, 597] width 57 height 36
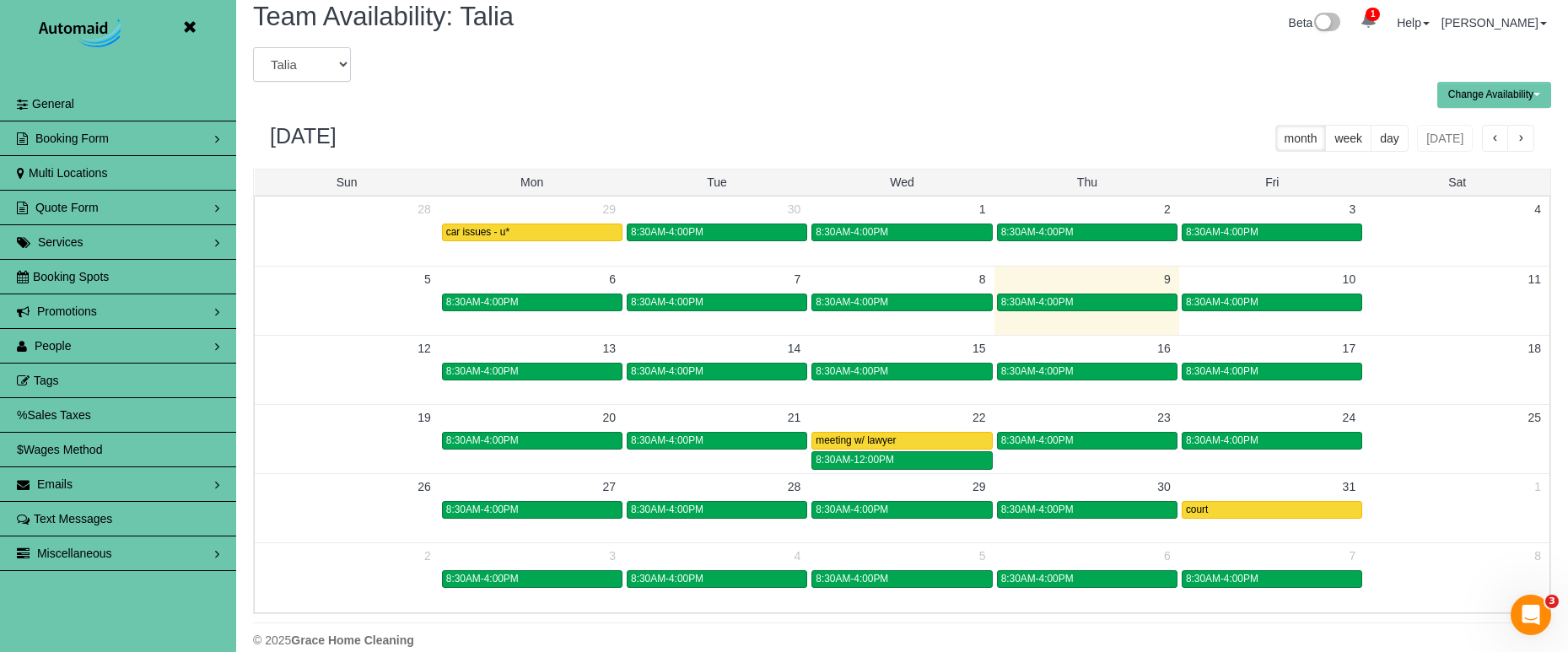
select select "number:3451"
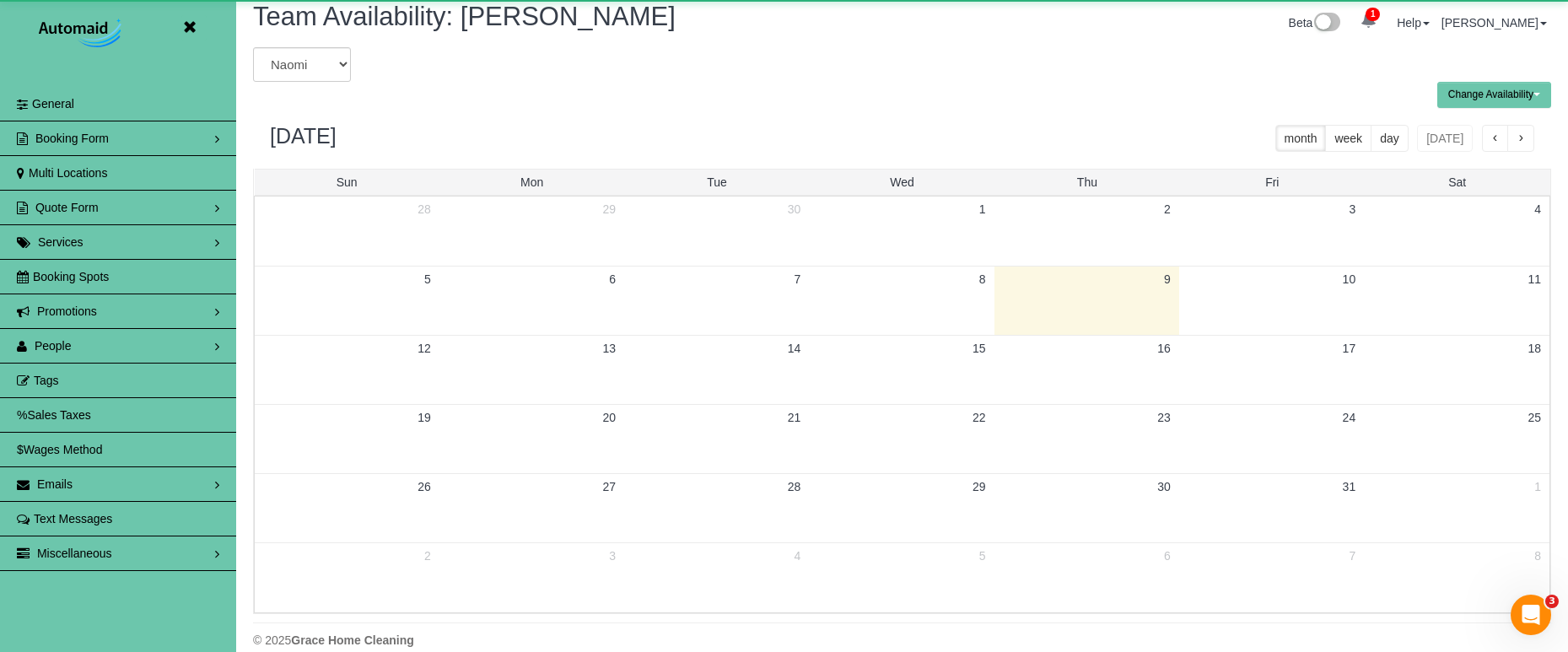
scroll to position [83639, 82768]
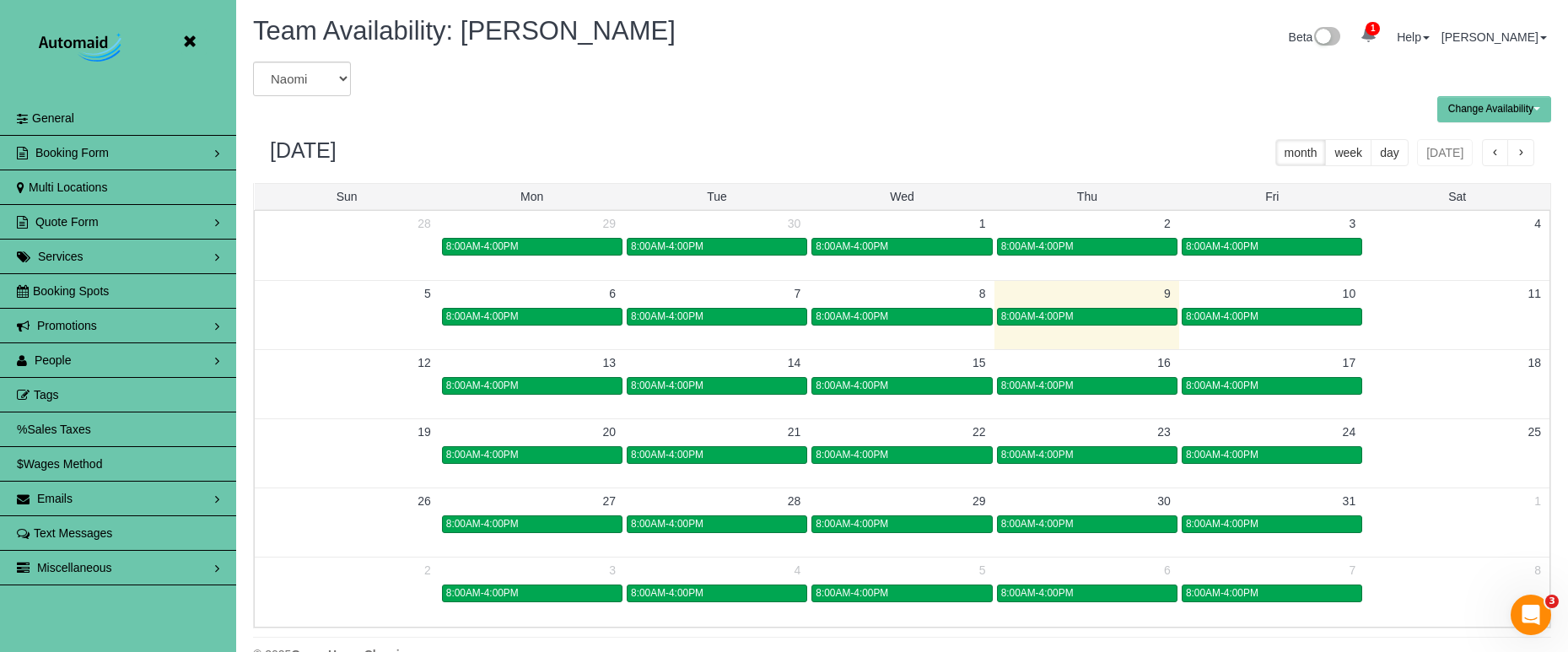
click at [189, 43] on icon at bounding box center [190, 42] width 21 height 21
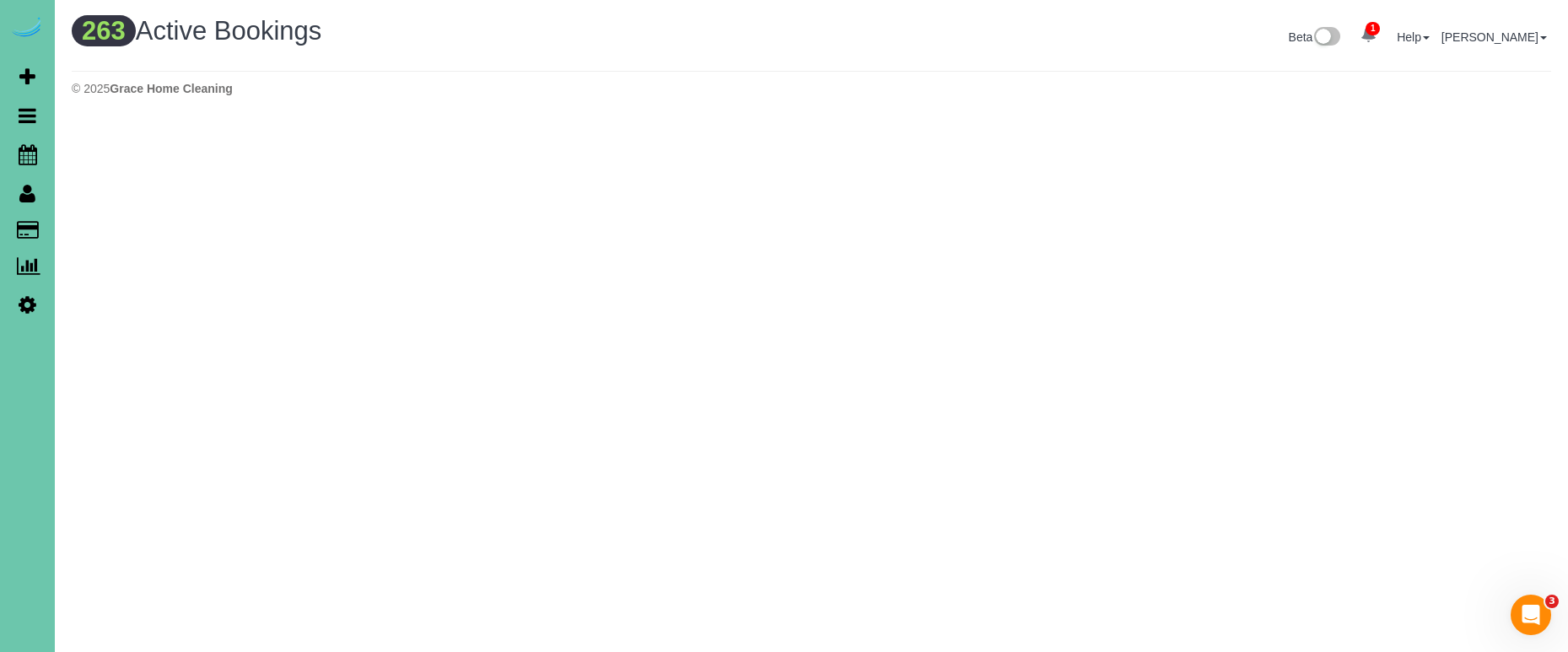
scroll to position [1427, 1568]
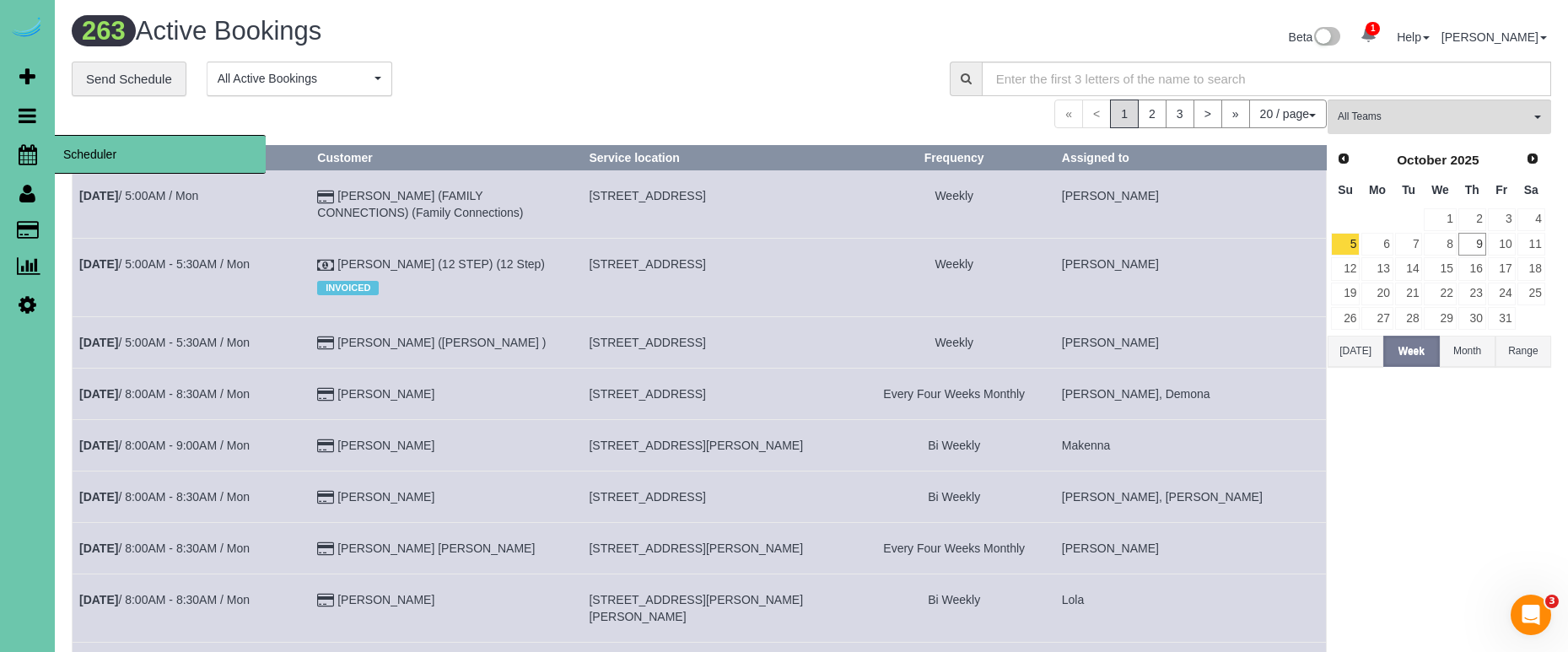
click at [21, 155] on icon at bounding box center [28, 154] width 19 height 21
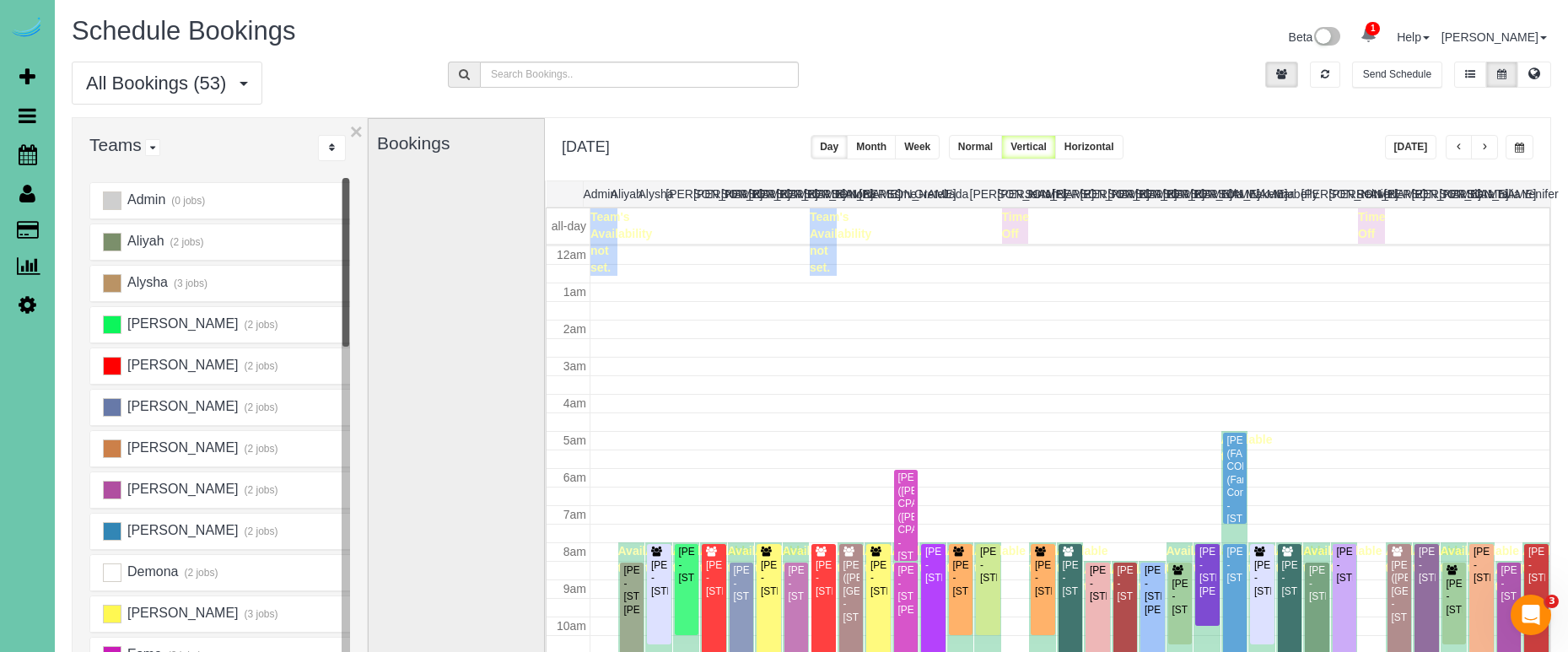
scroll to position [224, 0]
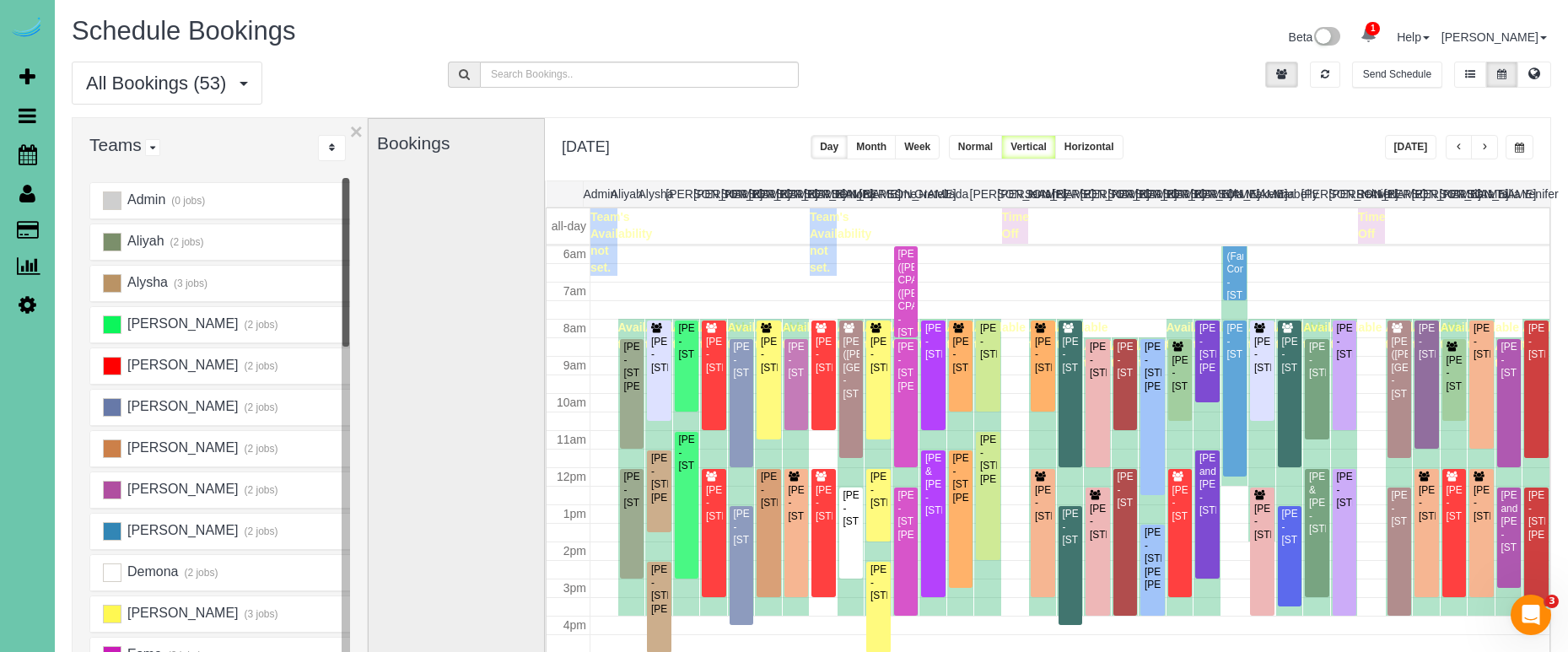
click at [1474, 152] on button "button" at bounding box center [1484, 147] width 27 height 24
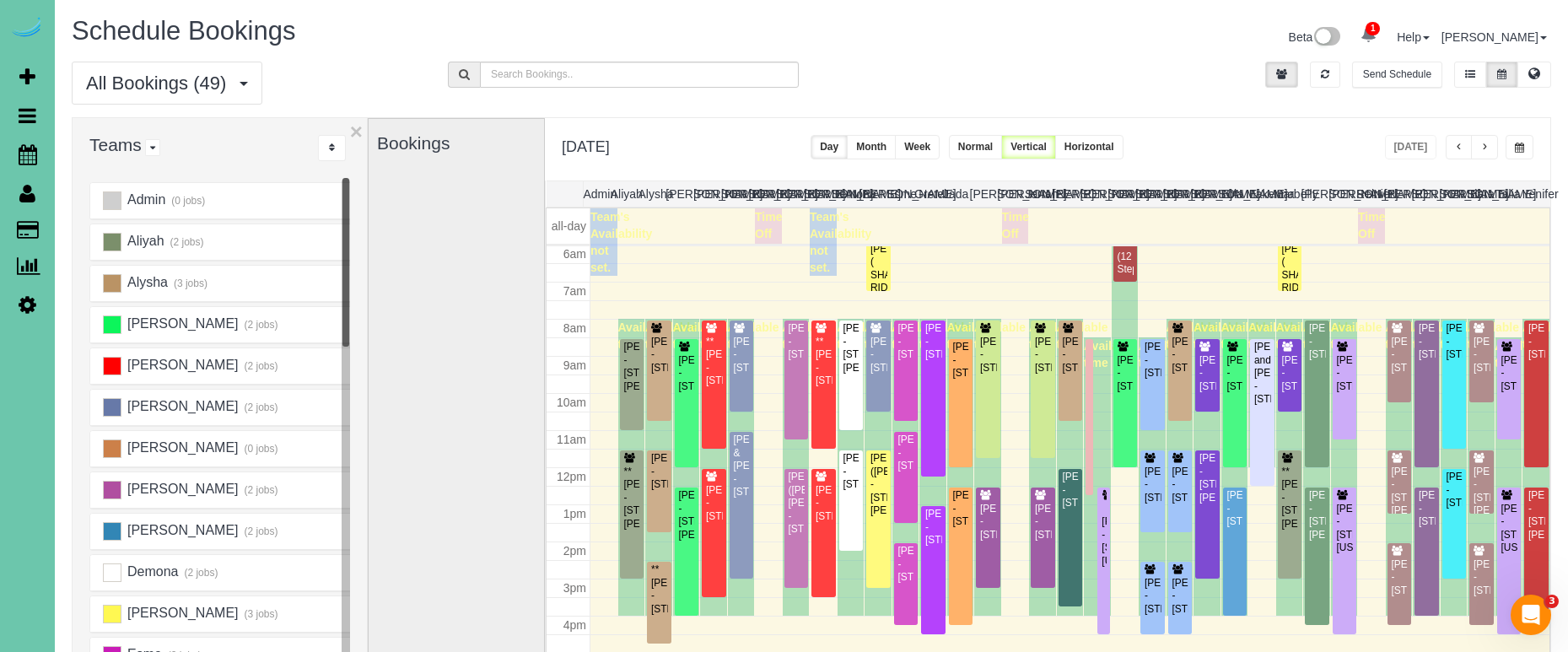
click at [1515, 147] on span "button" at bounding box center [1519, 147] width 9 height 10
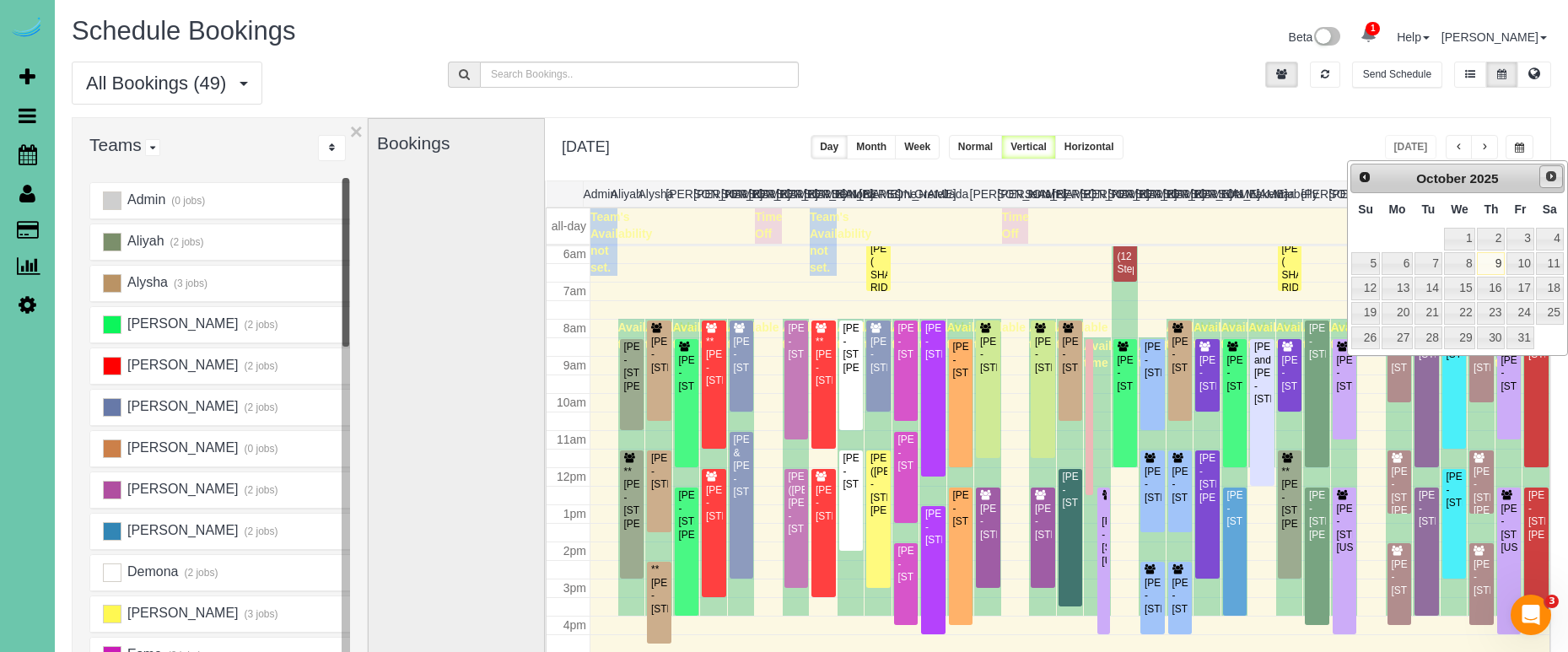
click at [1551, 172] on span "Next" at bounding box center [1550, 176] width 13 height 13
click at [1493, 259] on link "6" at bounding box center [1490, 263] width 28 height 22
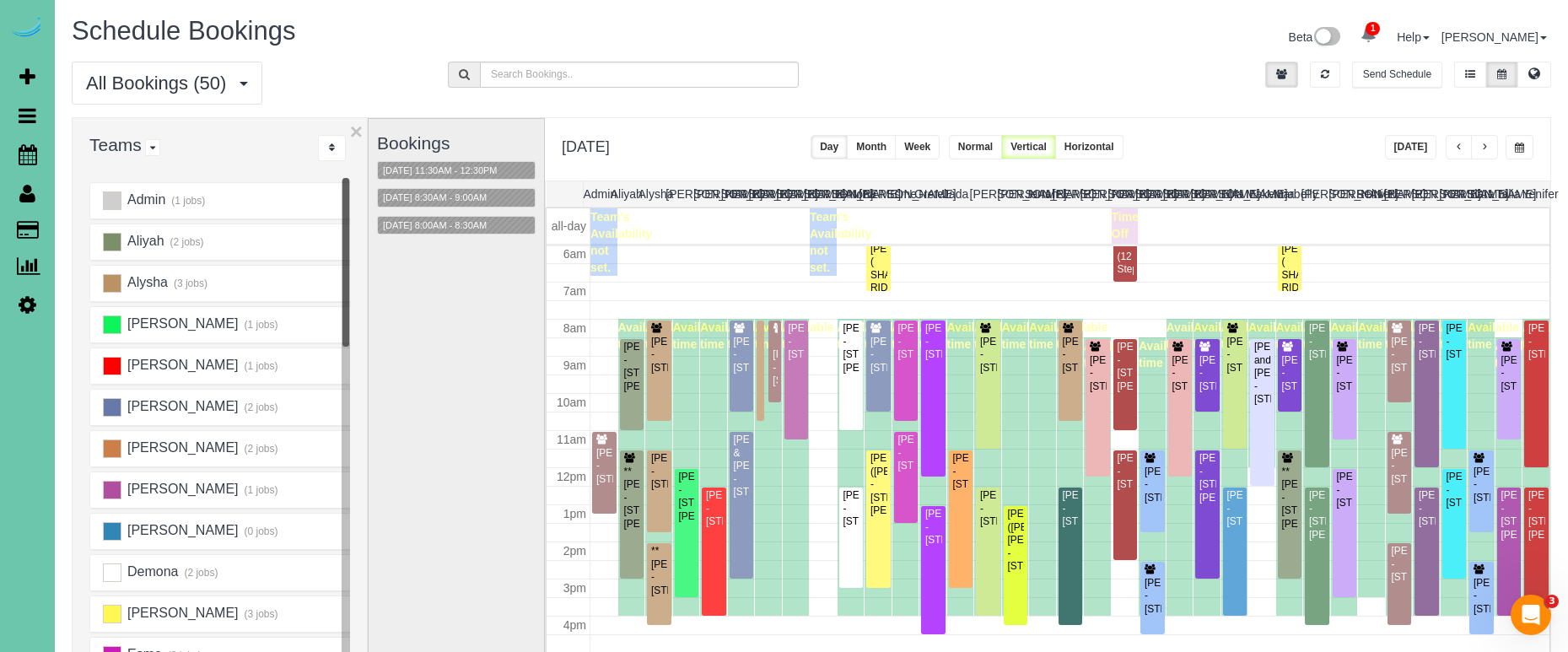
click at [1520, 147] on span "button" at bounding box center [1519, 147] width 9 height 10
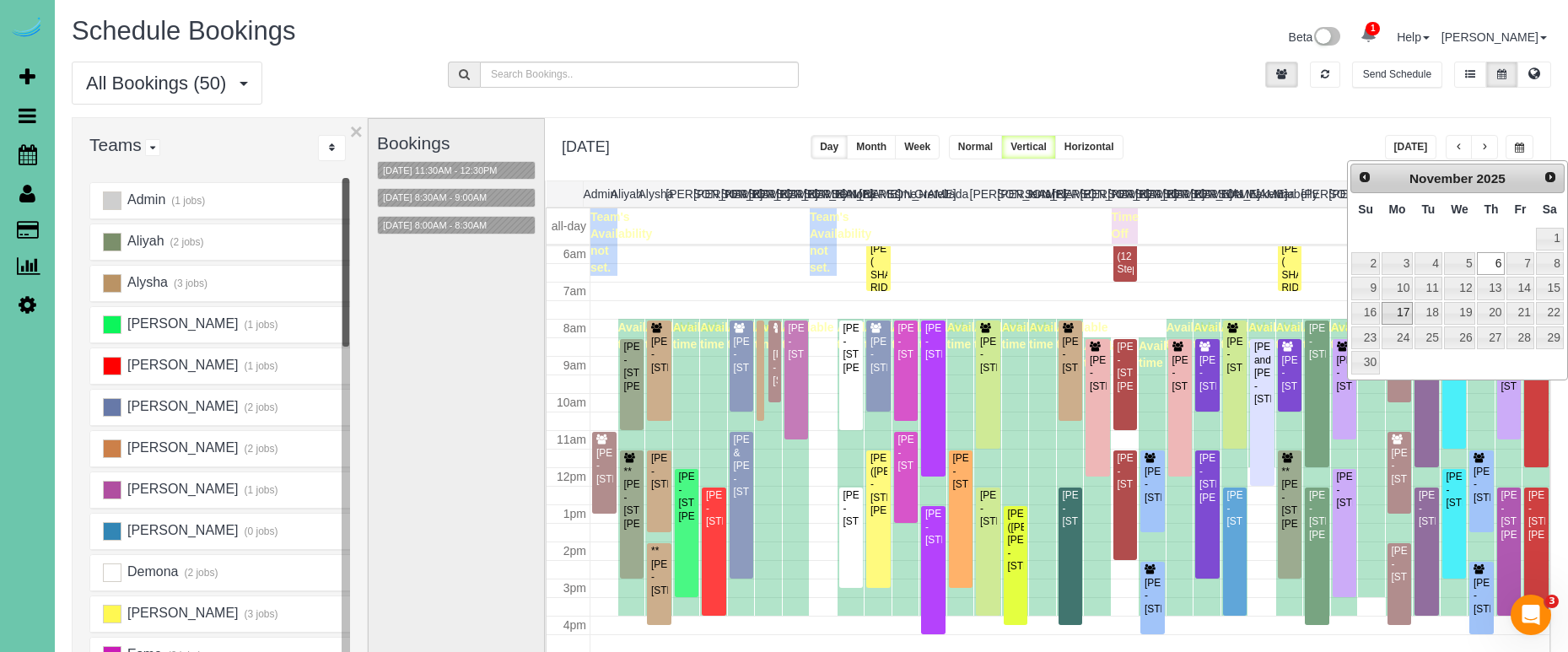
click at [1395, 307] on link "17" at bounding box center [1396, 313] width 31 height 22
type input "**********"
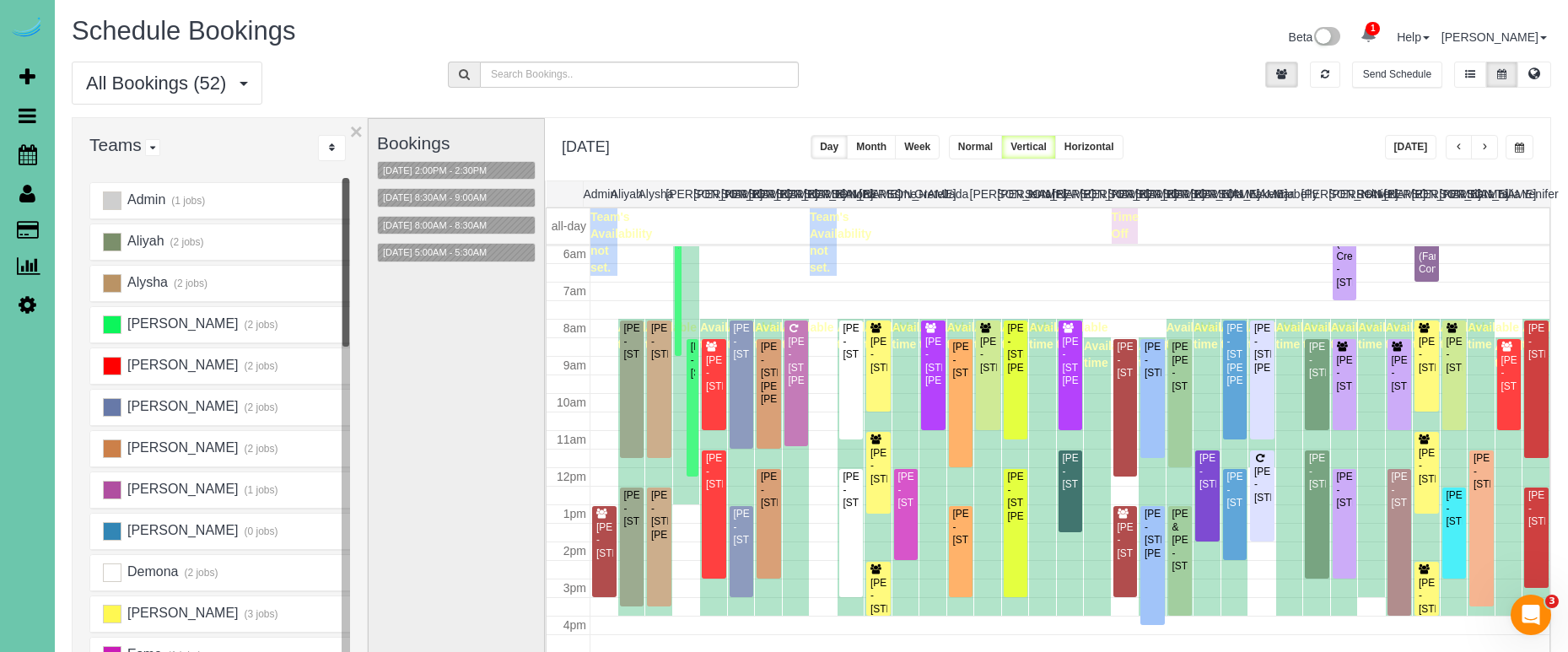
click at [1482, 147] on span "button" at bounding box center [1484, 147] width 8 height 10
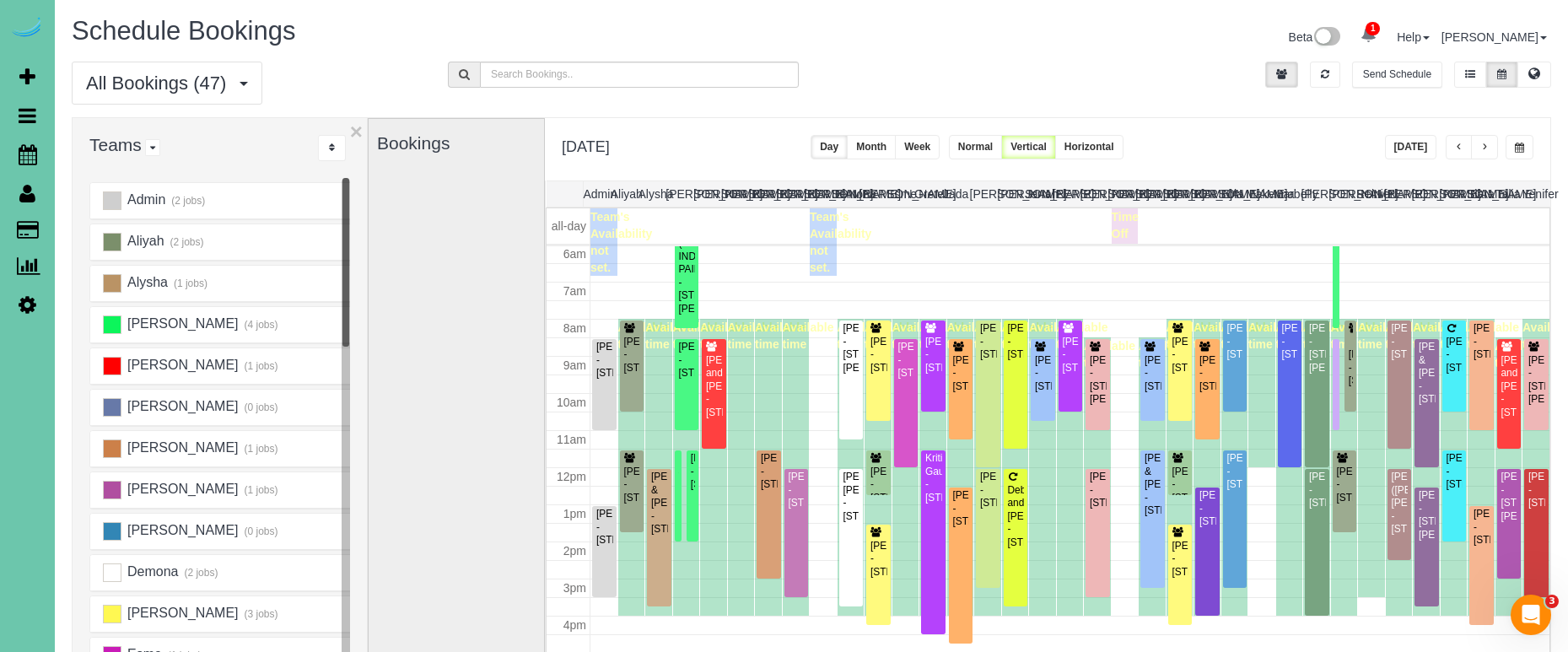
click at [470, 302] on div "Bookings" at bounding box center [455, 455] width 158 height 673
click at [31, 301] on icon at bounding box center [28, 304] width 18 height 21
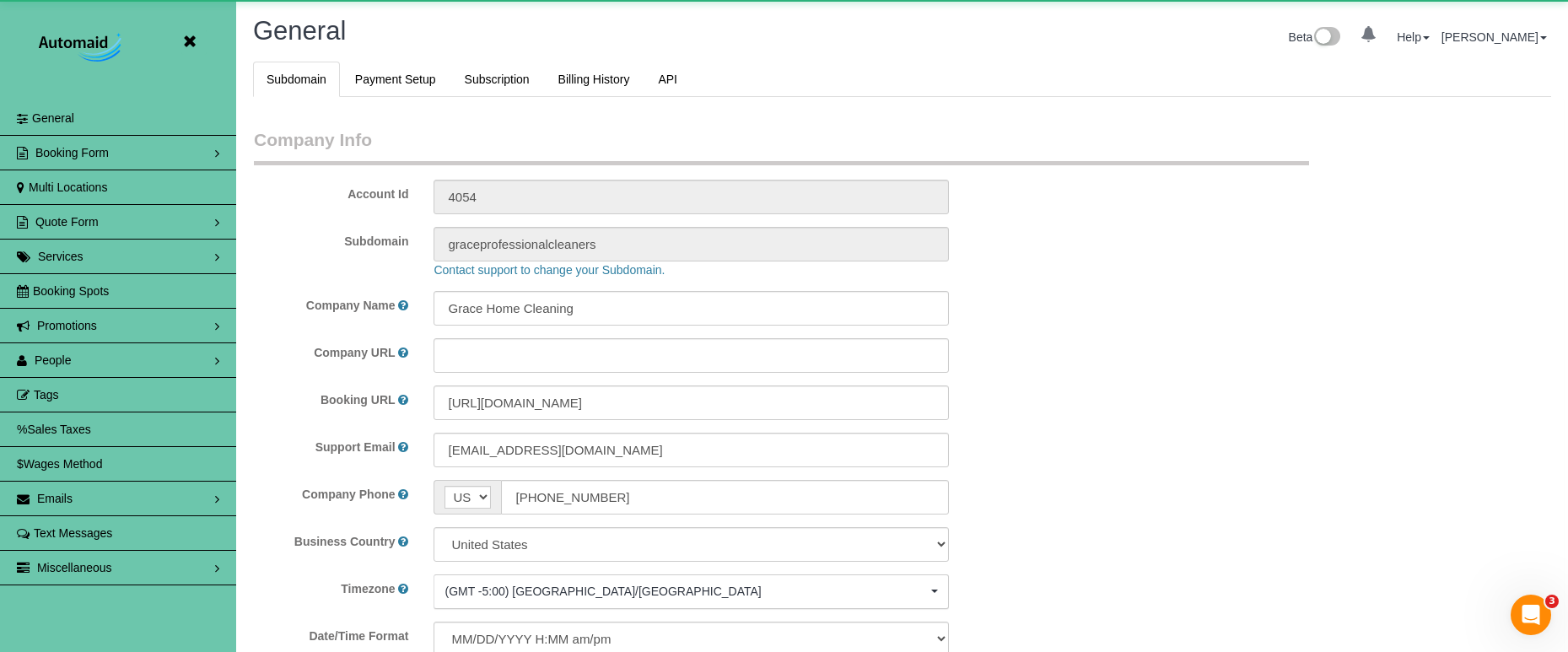
scroll to position [3567, 1568]
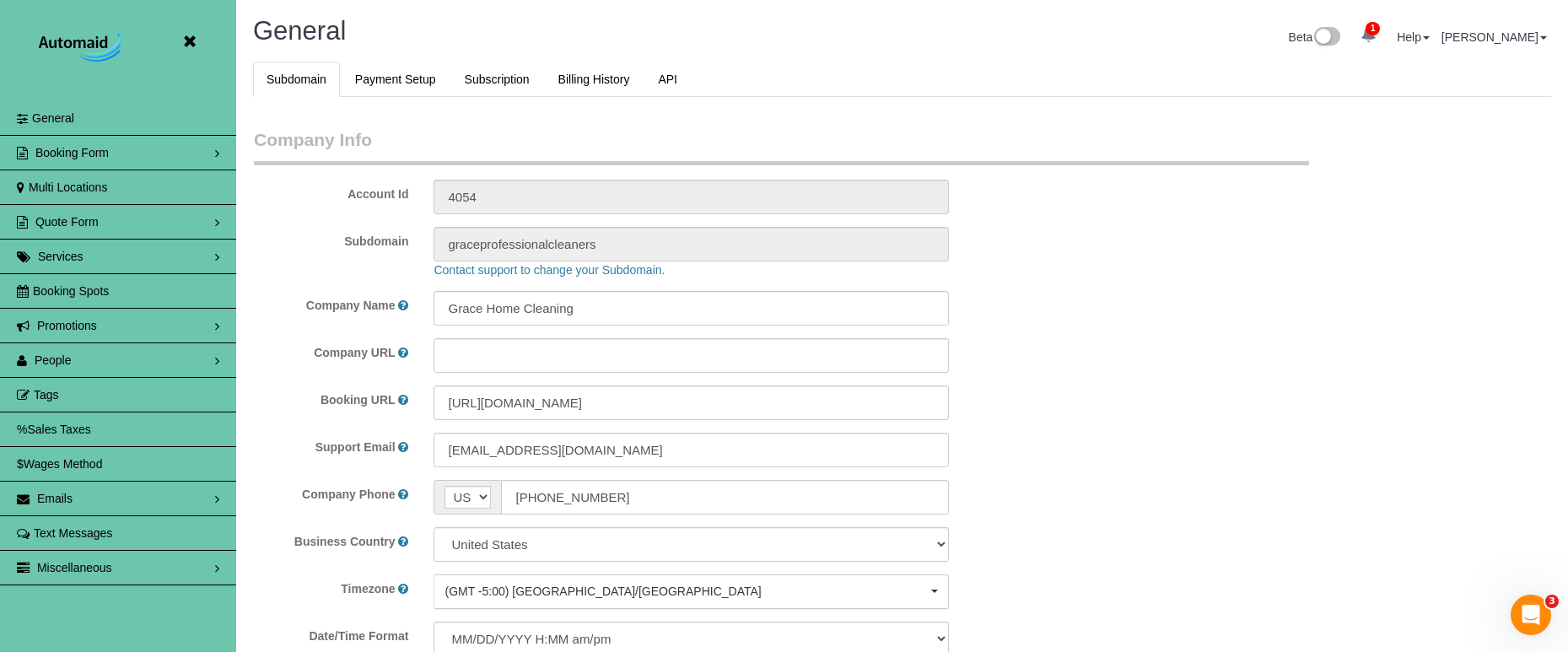
click at [125, 365] on link "People" at bounding box center [118, 360] width 236 height 34
select select "5796"
click at [96, 462] on link "Team Availability" at bounding box center [118, 464] width 236 height 34
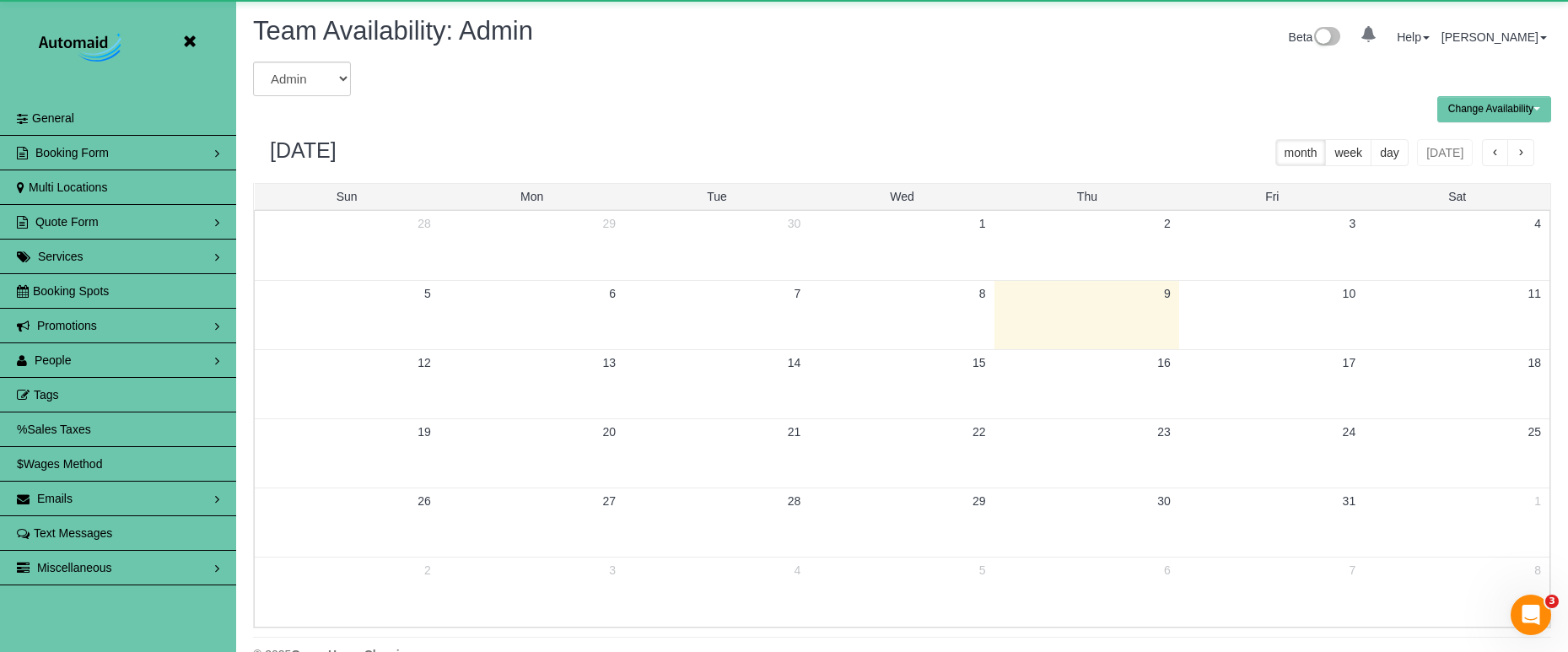
scroll to position [686, 1568]
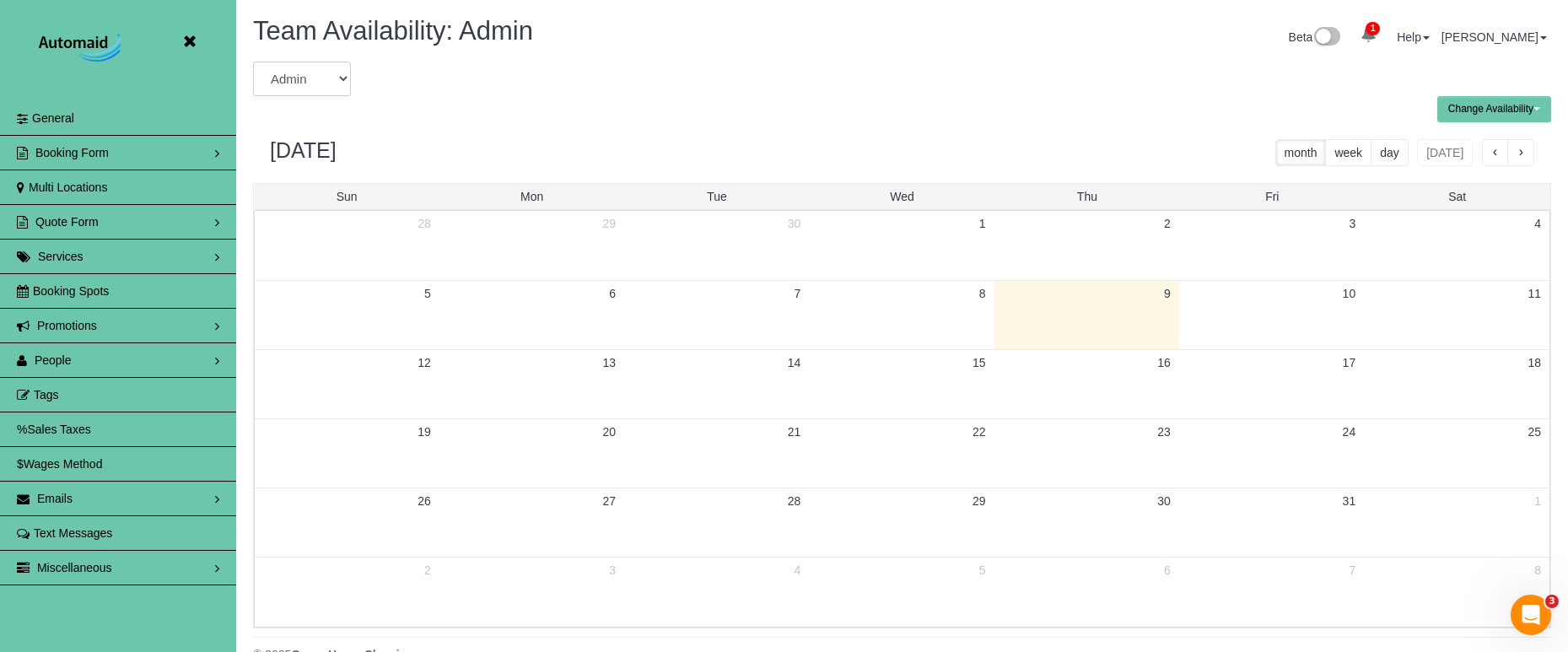
select select "number:5890"
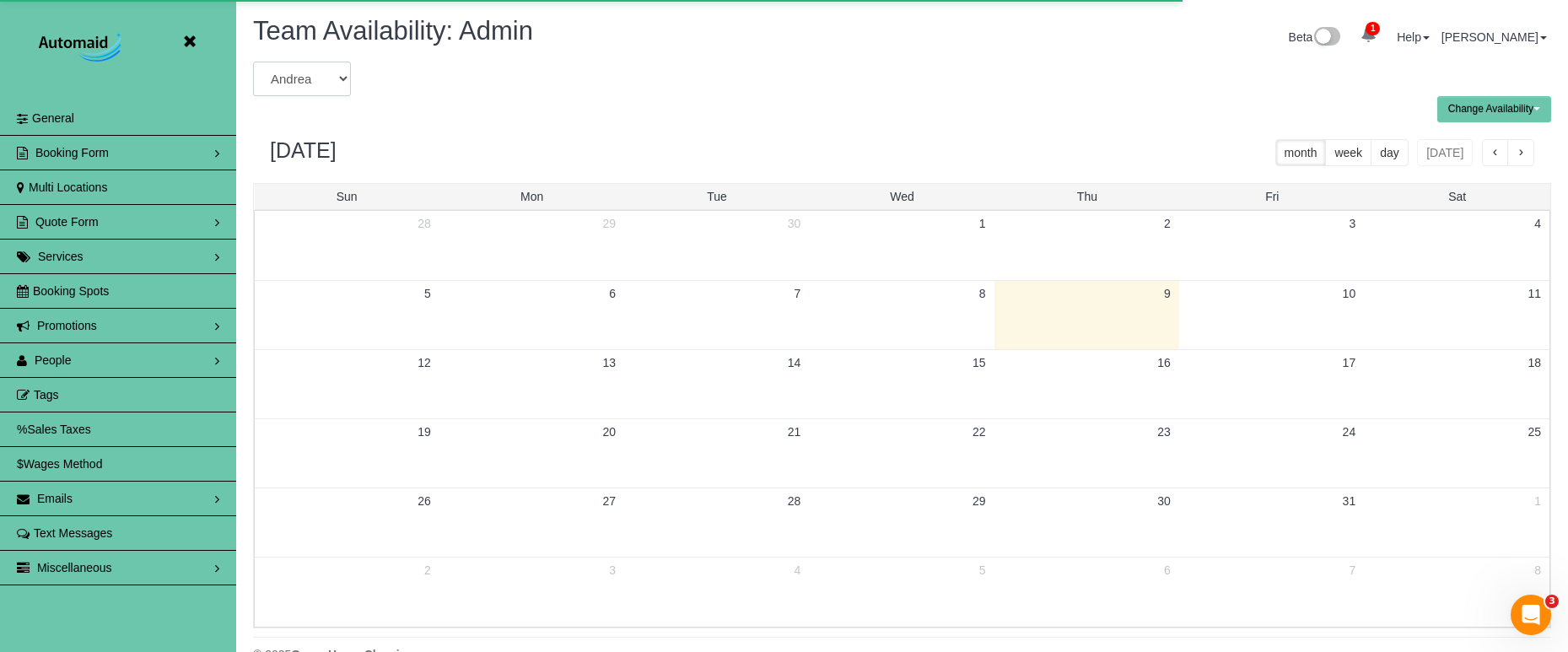
scroll to position [83639, 82768]
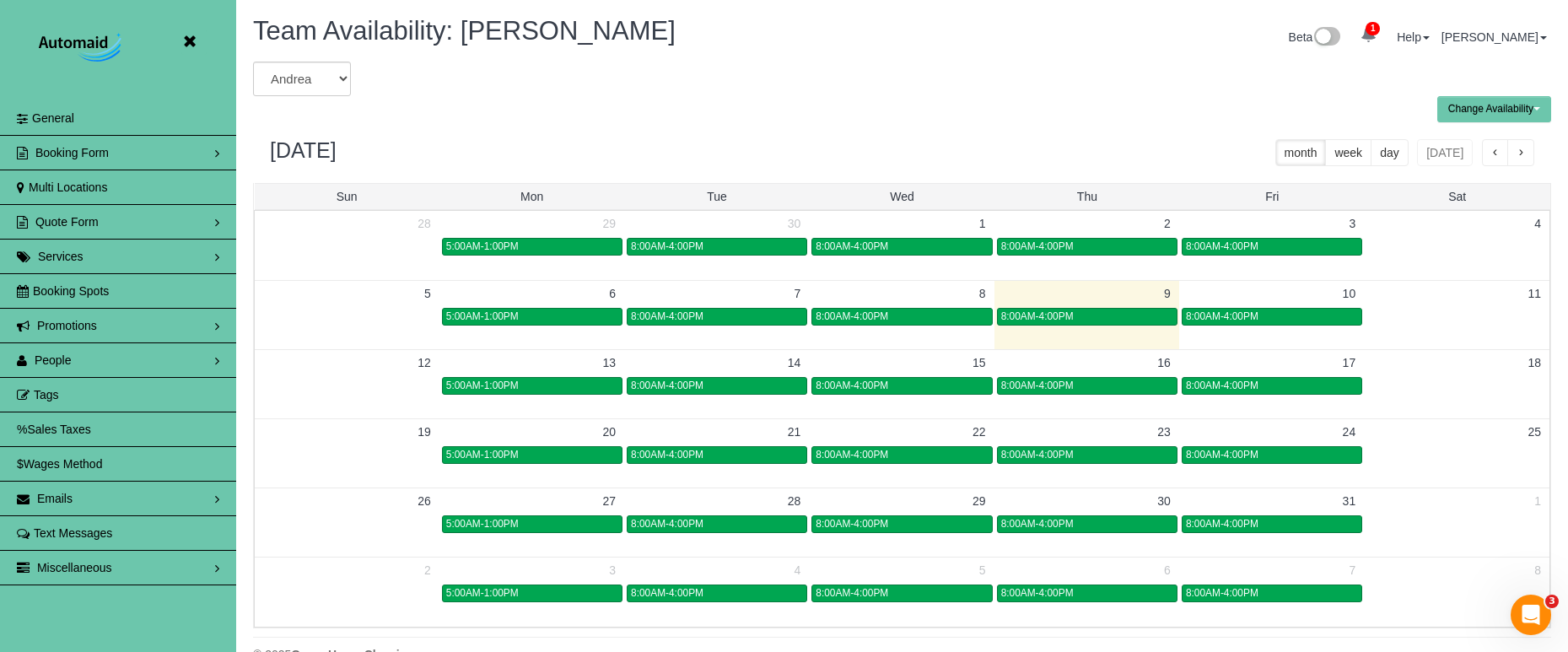
click at [1521, 157] on span "button" at bounding box center [1520, 153] width 8 height 12
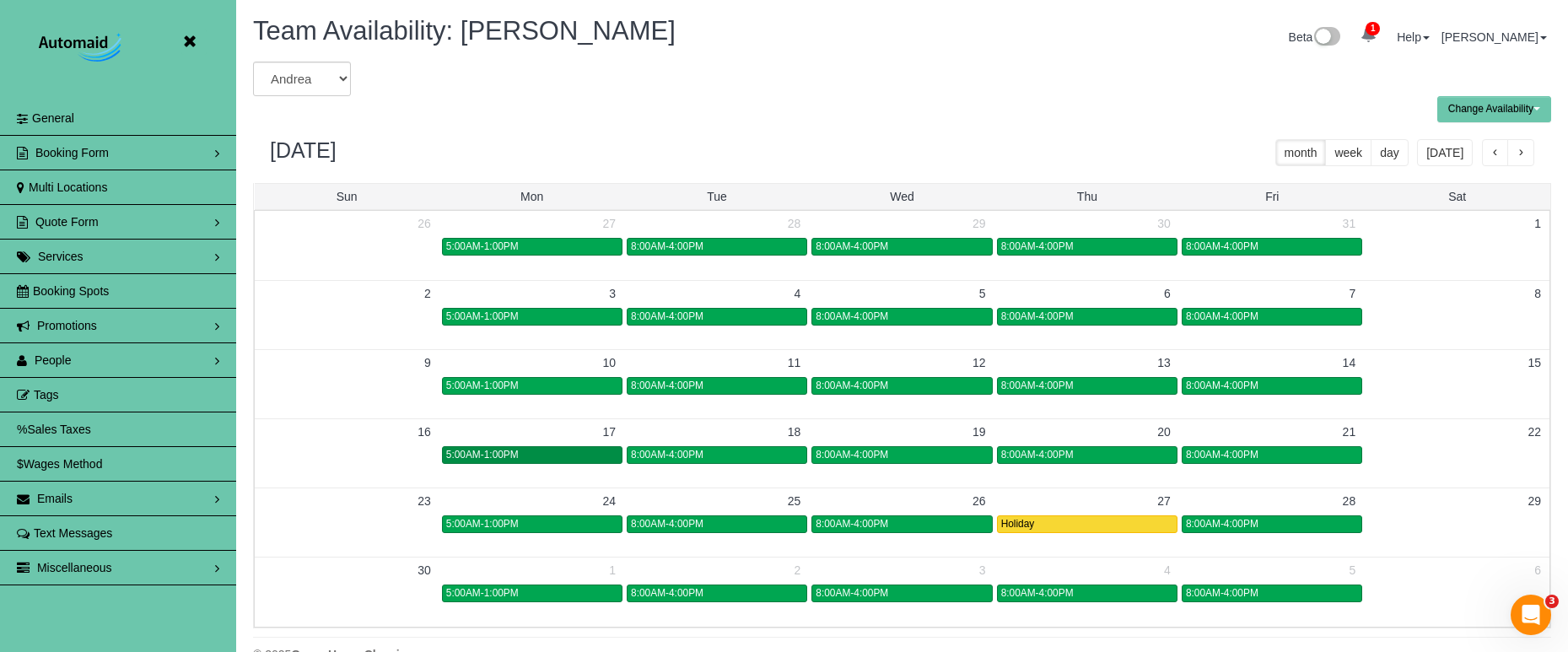
click at [519, 456] on span "5:00AM-1:00PM" at bounding box center [482, 454] width 72 height 12
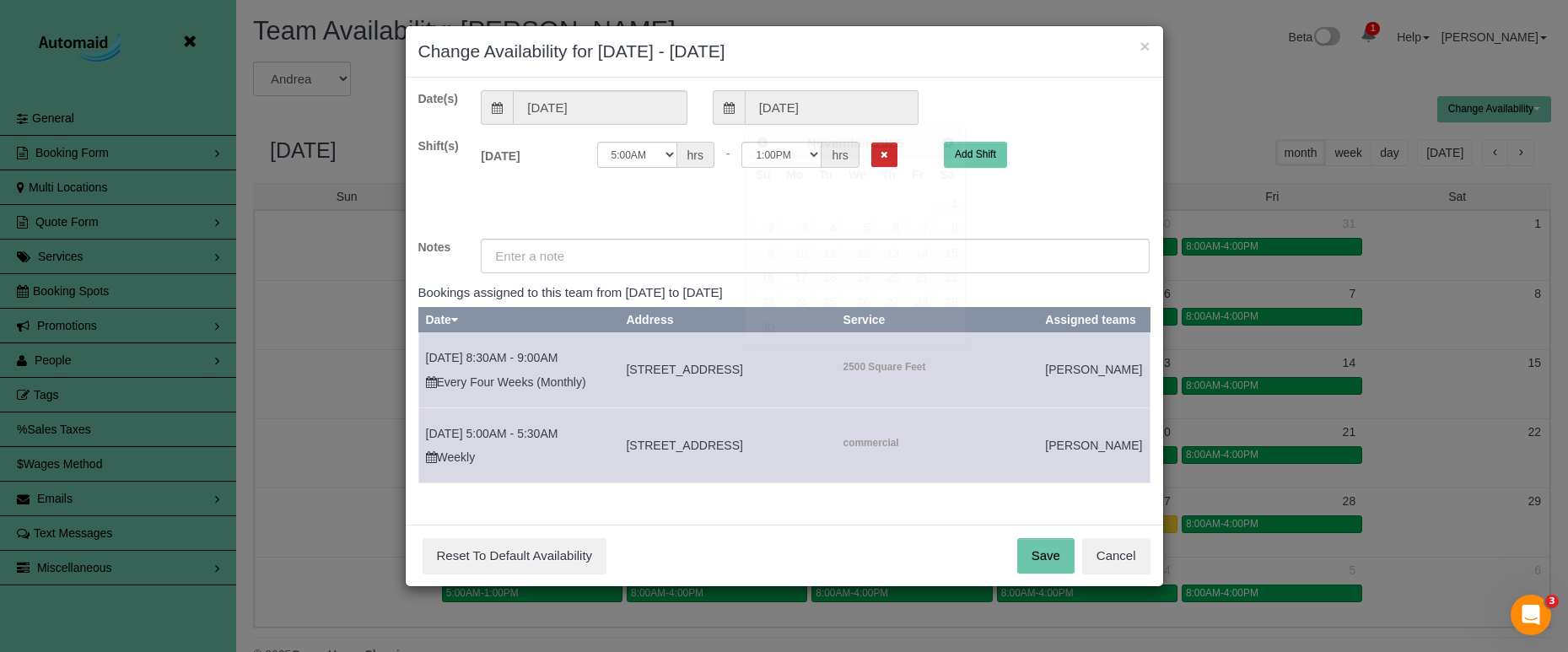
drag, startPoint x: 829, startPoint y: 93, endPoint x: 827, endPoint y: 112, distance: 19.1
click at [829, 93] on input "11/17/2025" at bounding box center [832, 107] width 174 height 35
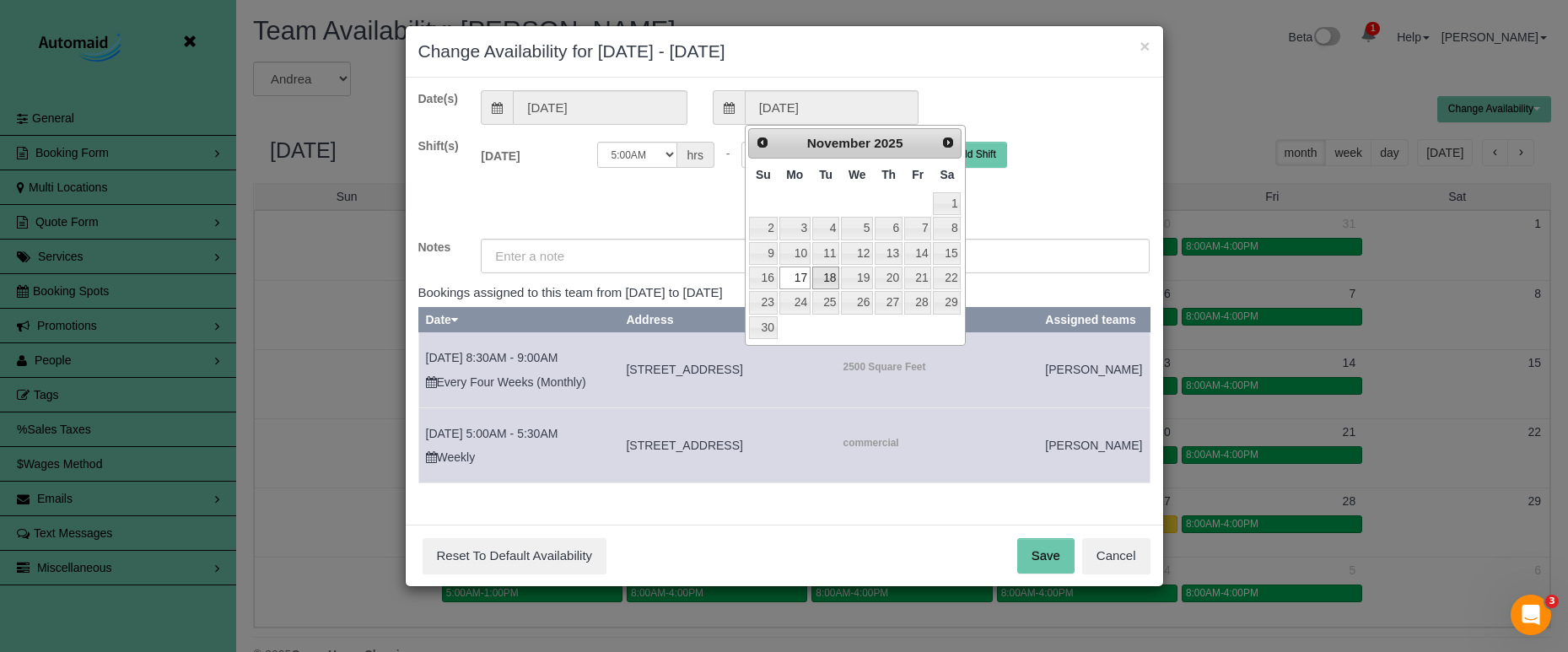
click at [818, 273] on link "18" at bounding box center [826, 277] width 27 height 22
type input "11/18/2025"
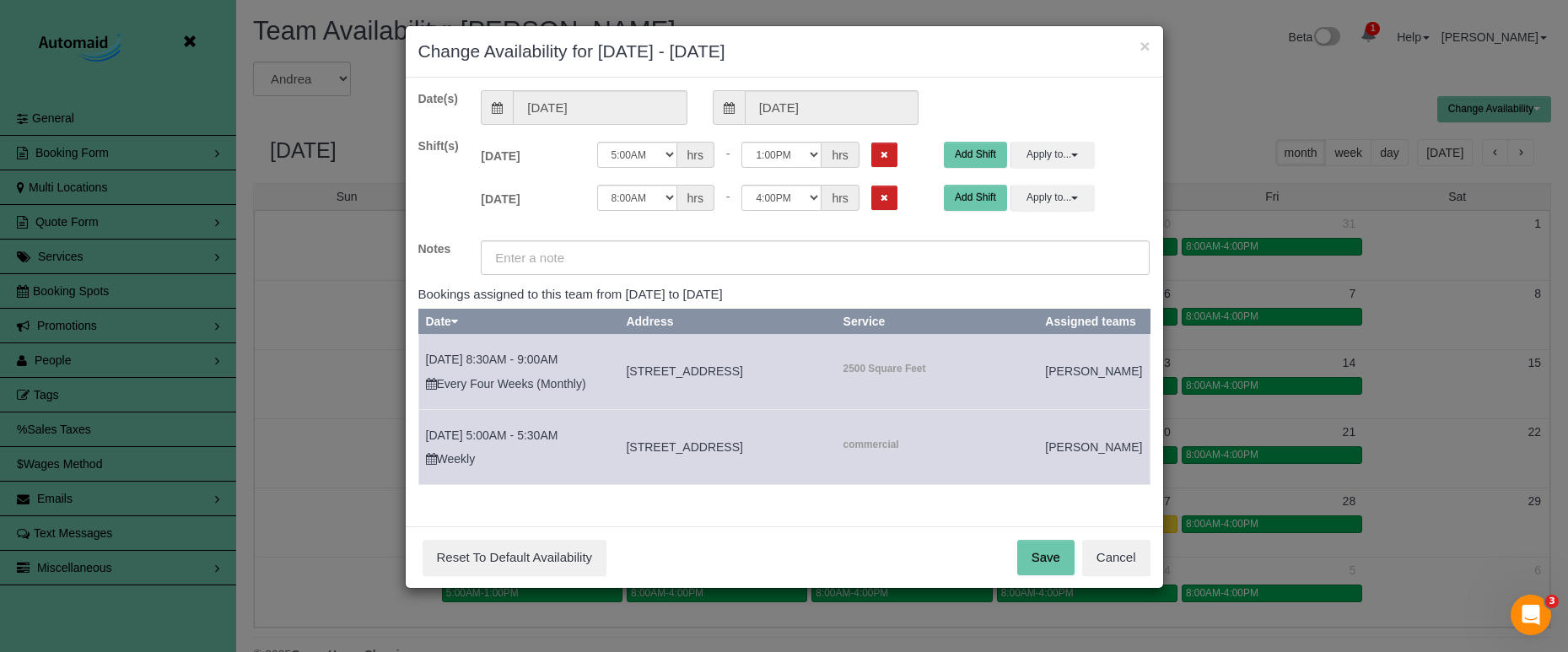
drag, startPoint x: 860, startPoint y: 155, endPoint x: 856, endPoint y: 205, distance: 50.2
click at [880, 158] on icon "Remove Shift" at bounding box center [884, 155] width 7 height 9
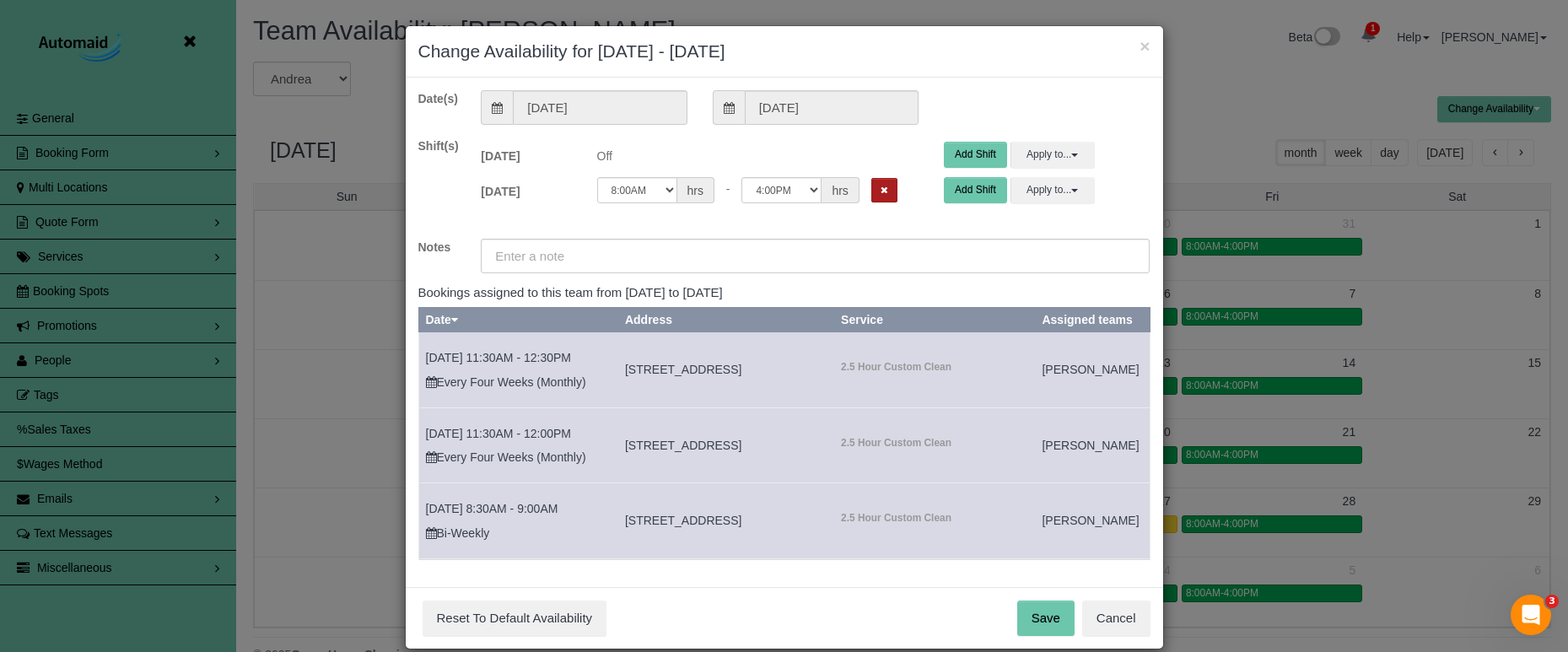
click at [858, 200] on div "12:00AM 12:05AM 12:10AM 12:15AM 12:20AM 12:25AM 12:30AM 12:35AM 12:40AM 12:45AM…" at bounding box center [758, 194] width 347 height 35
drag, startPoint x: 858, startPoint y: 195, endPoint x: 850, endPoint y: 199, distance: 8.9
click at [880, 195] on icon "Remove Shift" at bounding box center [884, 190] width 7 height 9
drag, startPoint x: 816, startPoint y: 254, endPoint x: 808, endPoint y: 249, distance: 9.4
click at [810, 250] on input "text" at bounding box center [815, 256] width 669 height 35
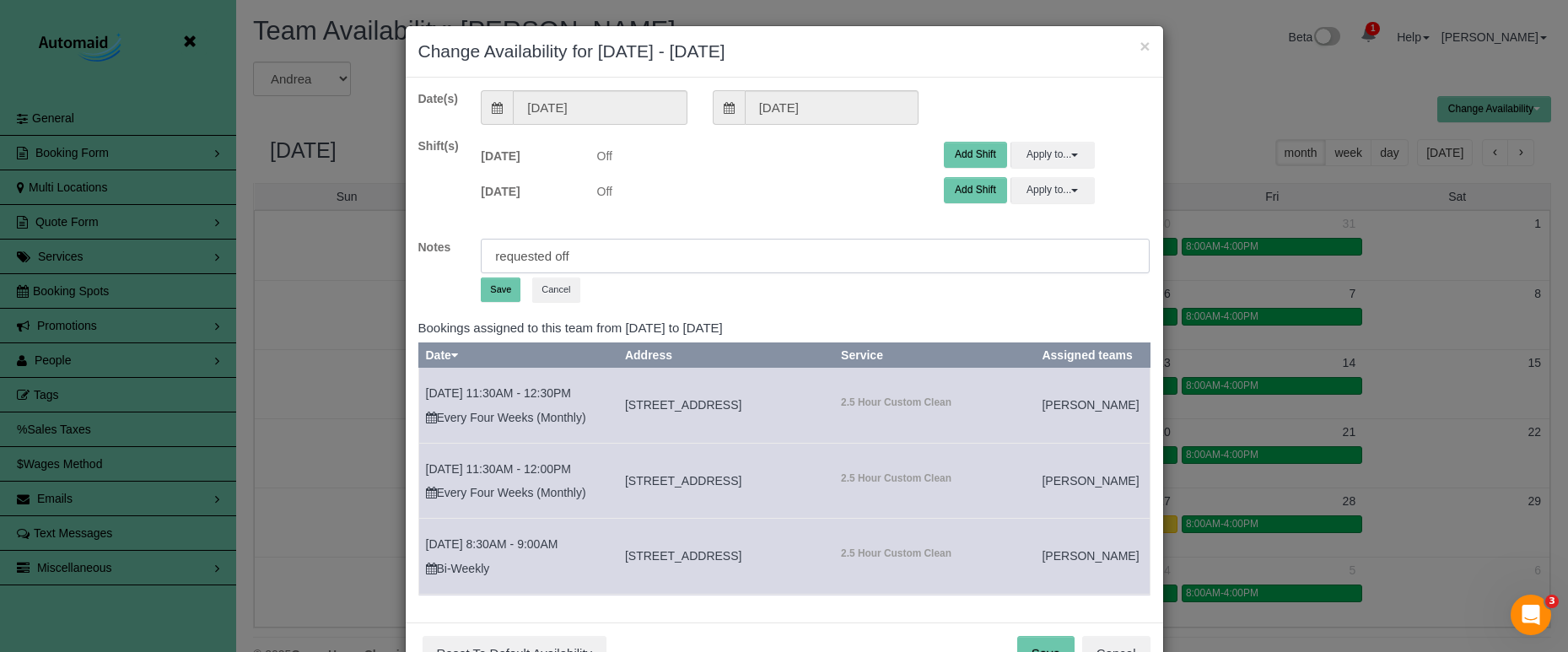
type input "requested off"
drag, startPoint x: 504, startPoint y: 288, endPoint x: 424, endPoint y: 282, distance: 80.2
click at [504, 288] on button "Save" at bounding box center [500, 289] width 39 height 24
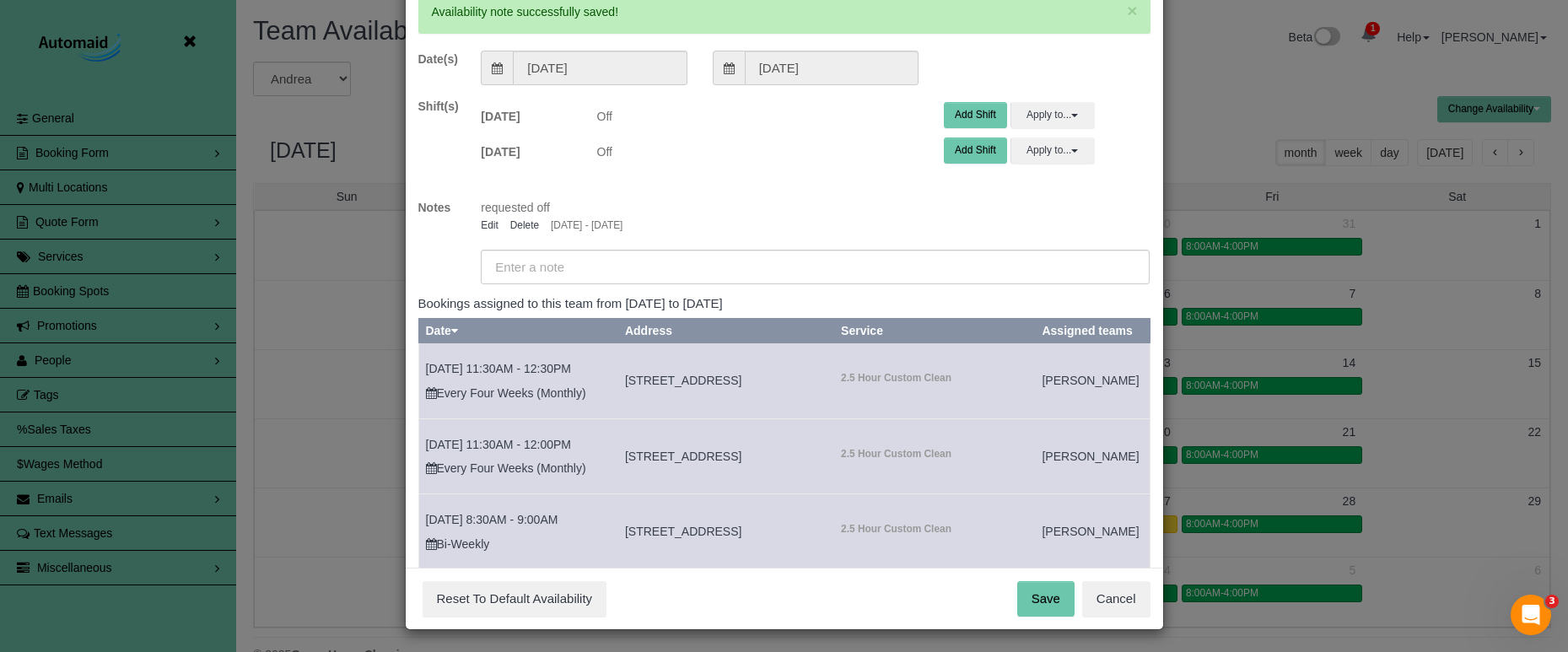
scroll to position [103, 0]
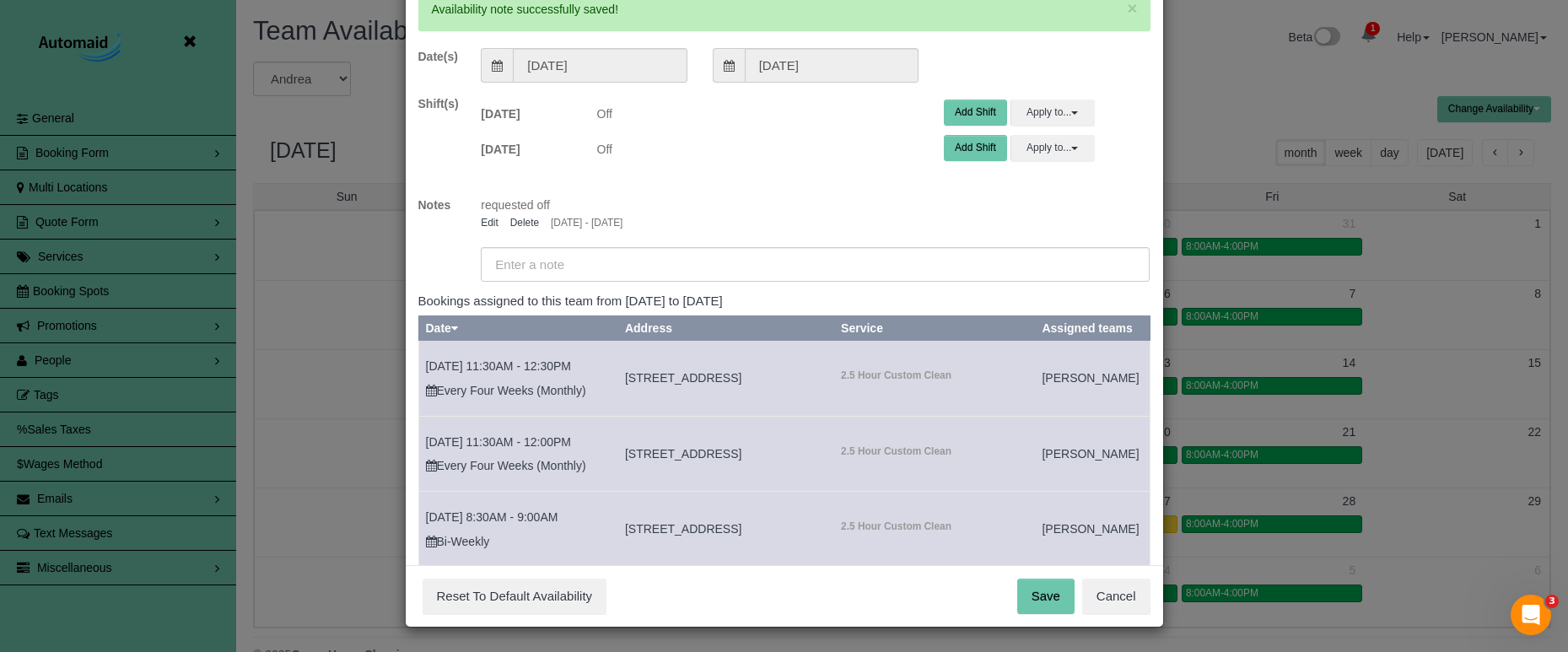
click at [1046, 587] on button "Save" at bounding box center [1046, 597] width 57 height 36
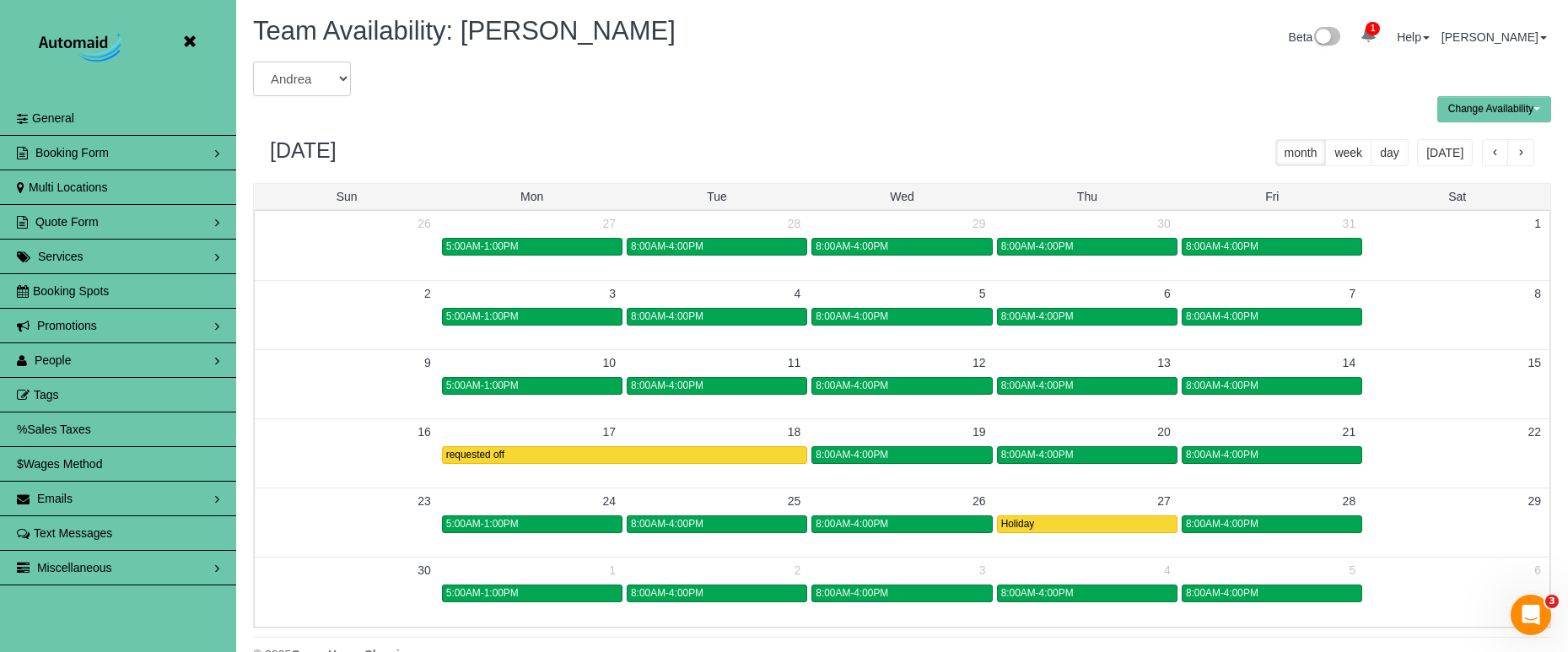
select select "number:4362"
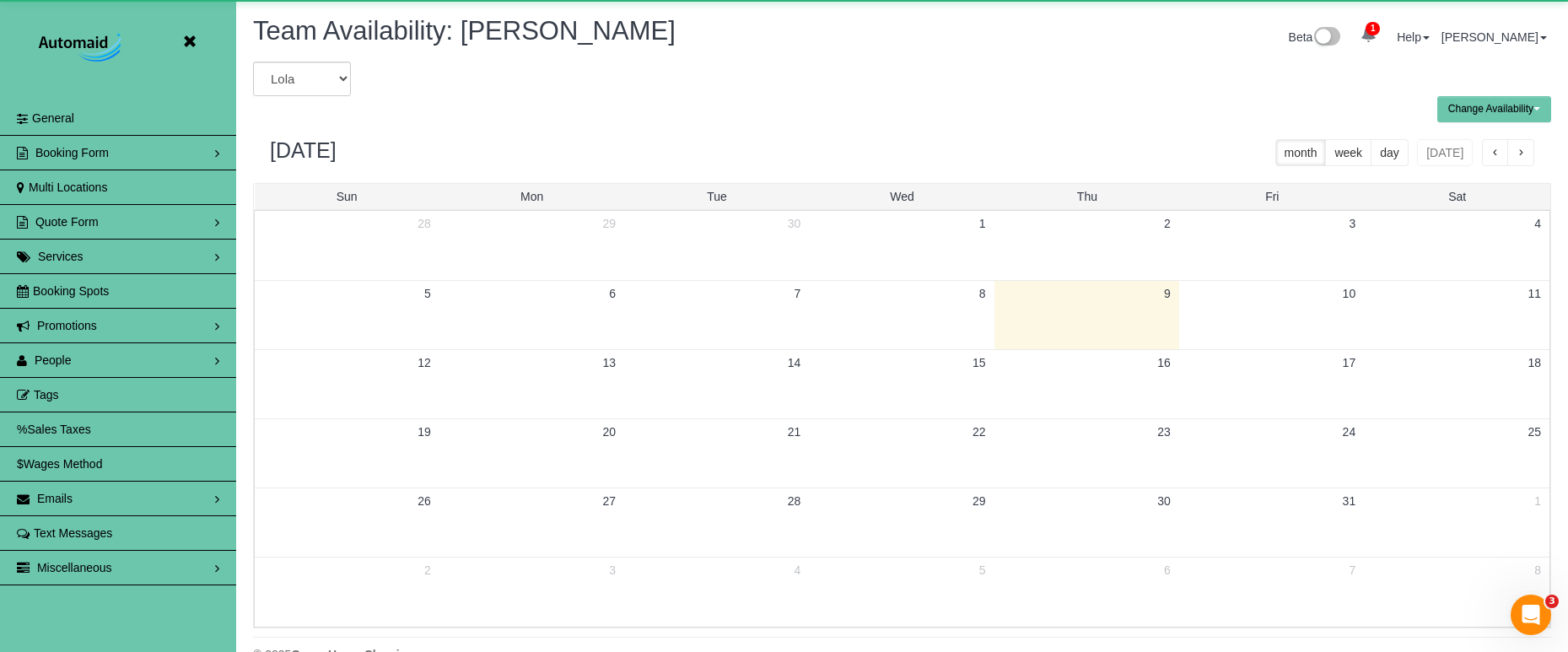
scroll to position [83639, 82768]
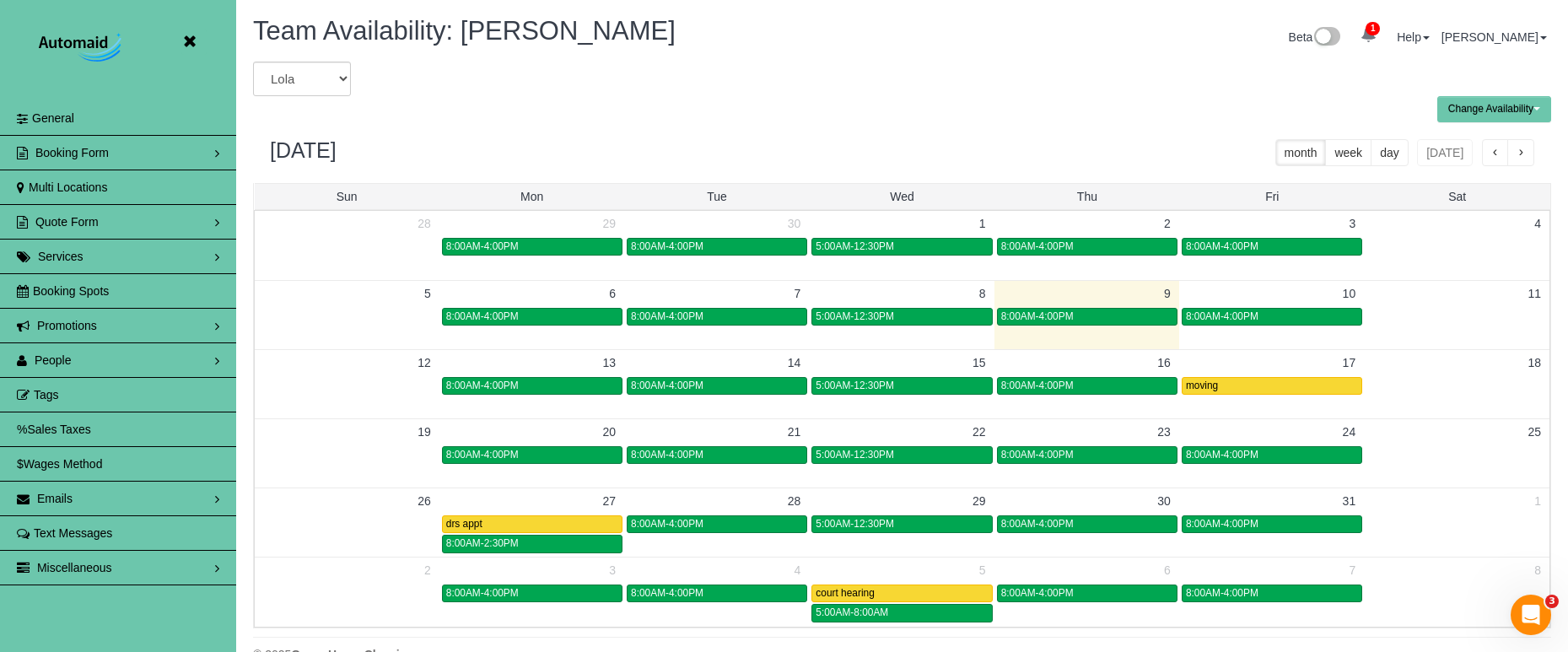
click at [1516, 153] on span "button" at bounding box center [1520, 153] width 8 height 12
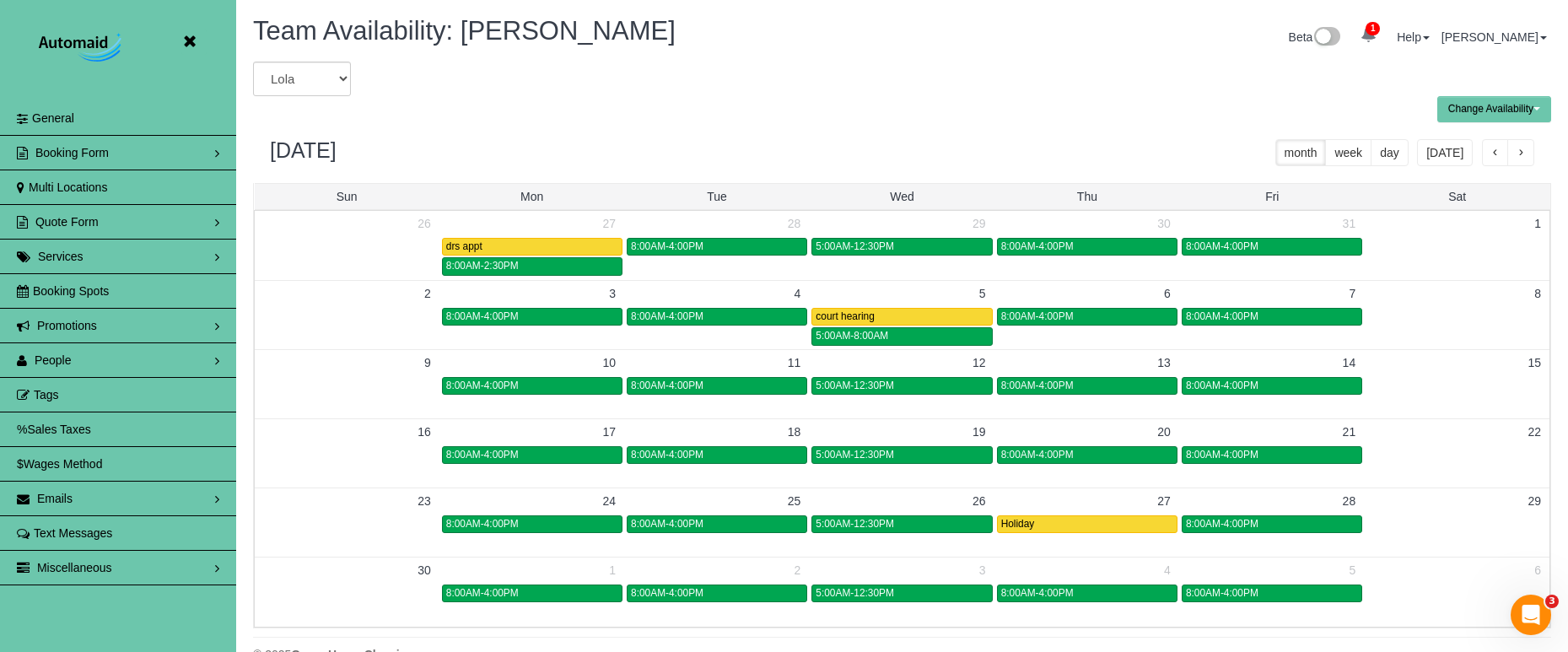
click at [1522, 150] on span "button" at bounding box center [1520, 153] width 8 height 12
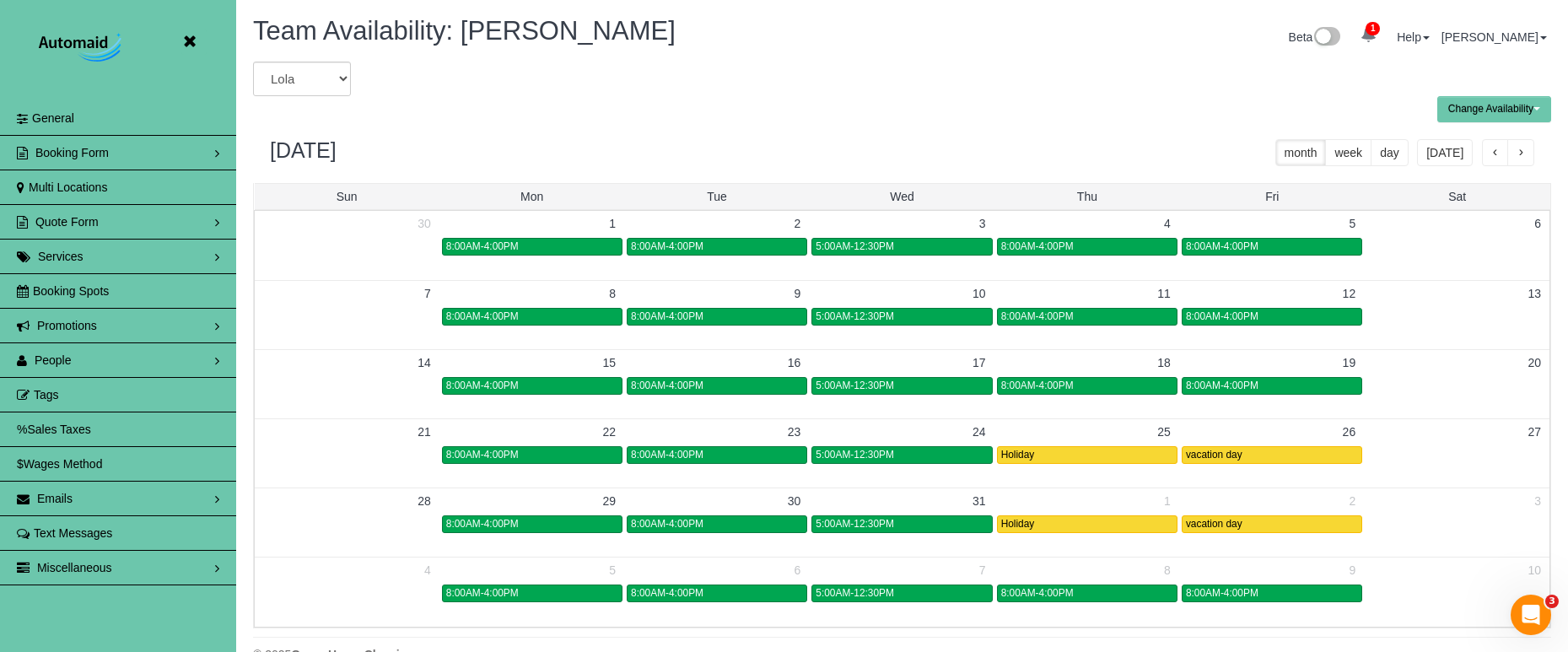
click at [1487, 152] on button "button" at bounding box center [1496, 153] width 27 height 27
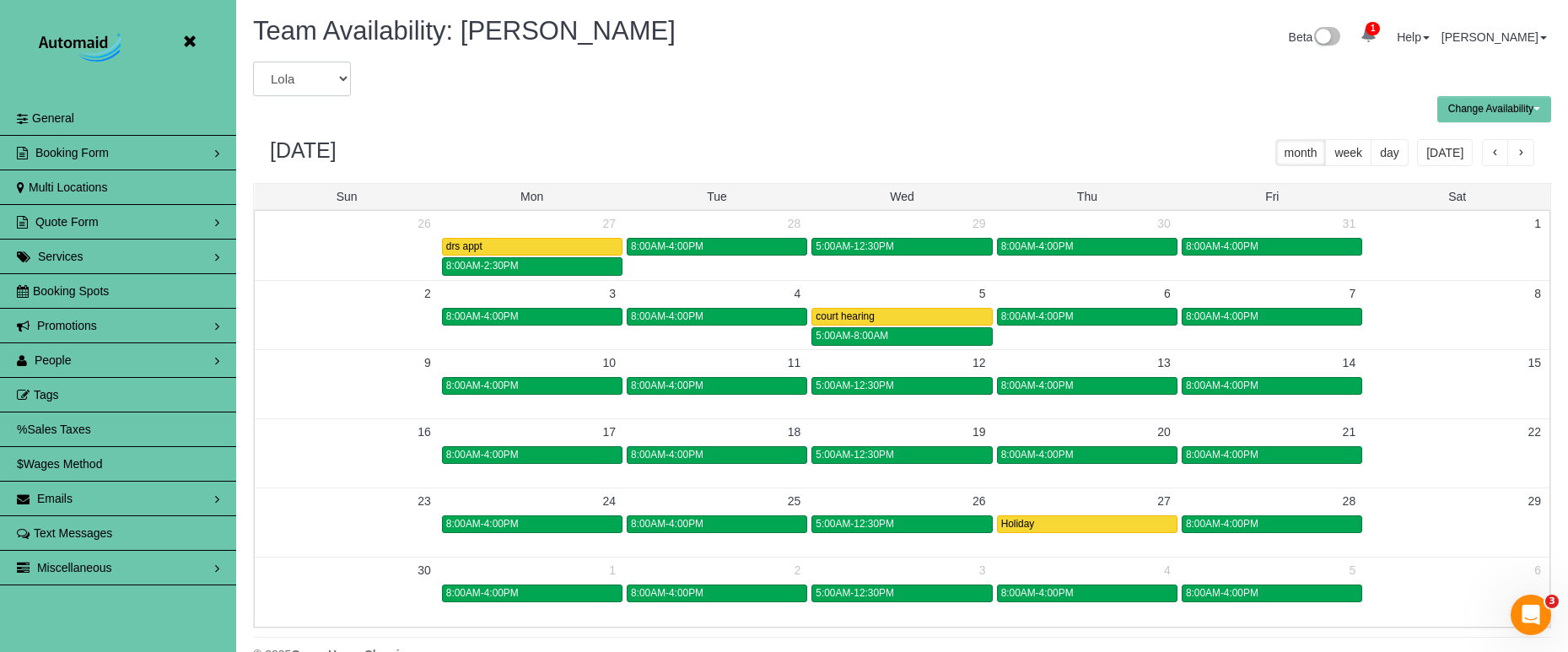
select select "number:5890"
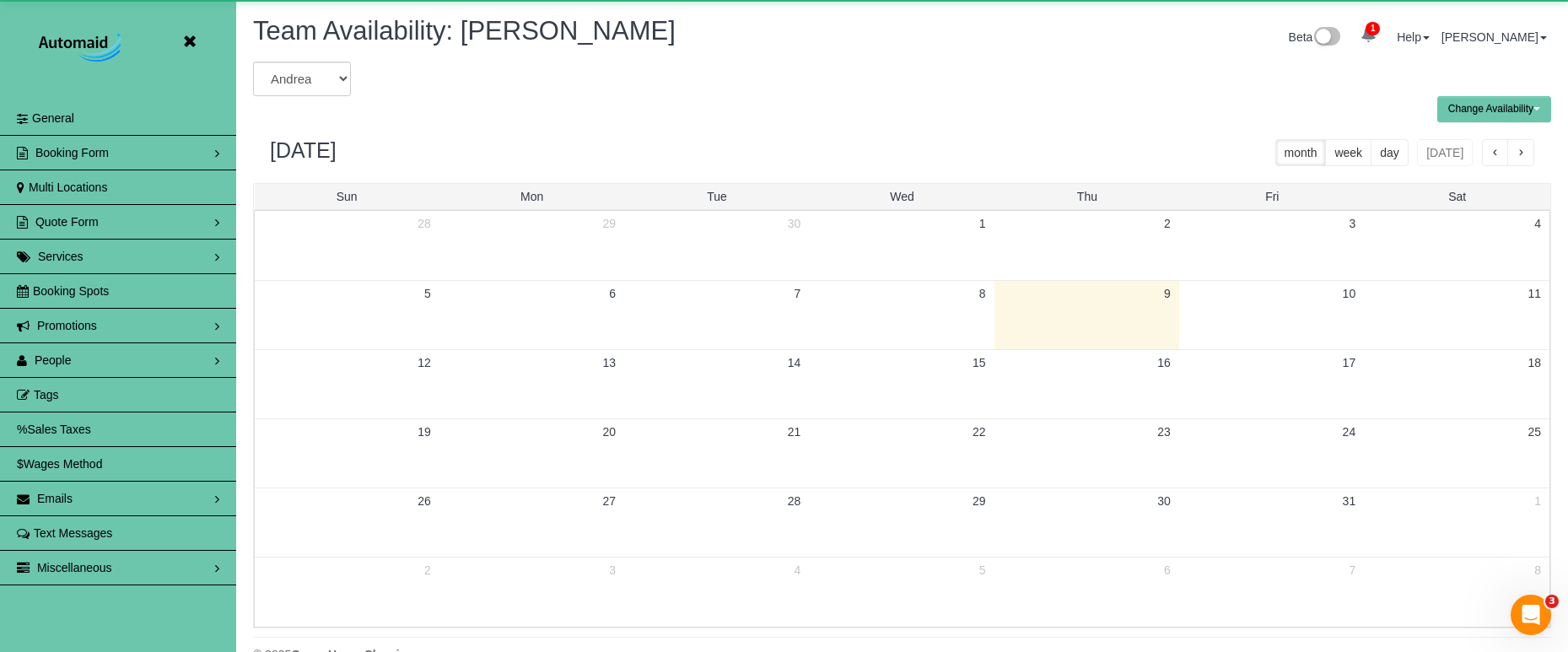
scroll to position [83639, 82768]
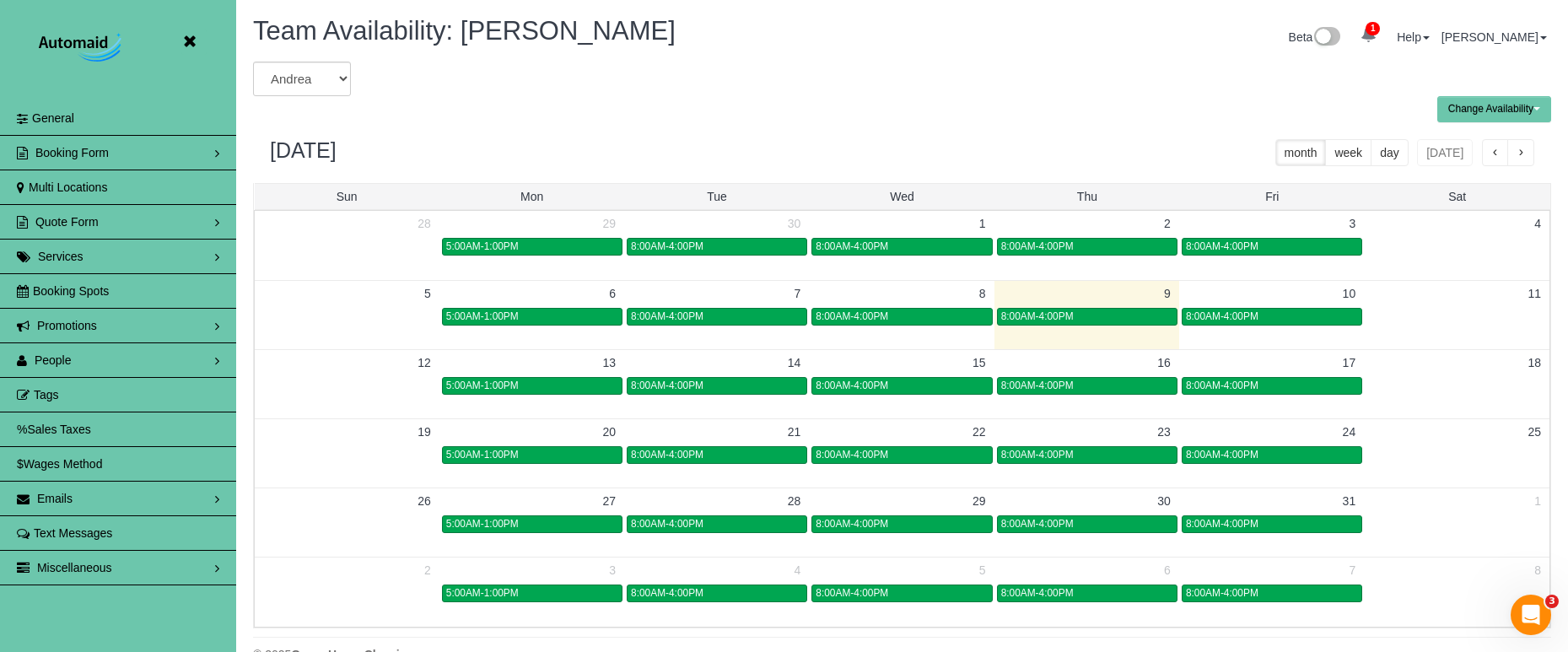
drag, startPoint x: 1038, startPoint y: 100, endPoint x: 1102, endPoint y: 106, distance: 64.3
click at [1038, 100] on div "Change Availability Default Availability Specific Date Request Time Off View Hi…" at bounding box center [902, 108] width 1323 height 26
click at [1517, 148] on span "button" at bounding box center [1520, 153] width 8 height 12
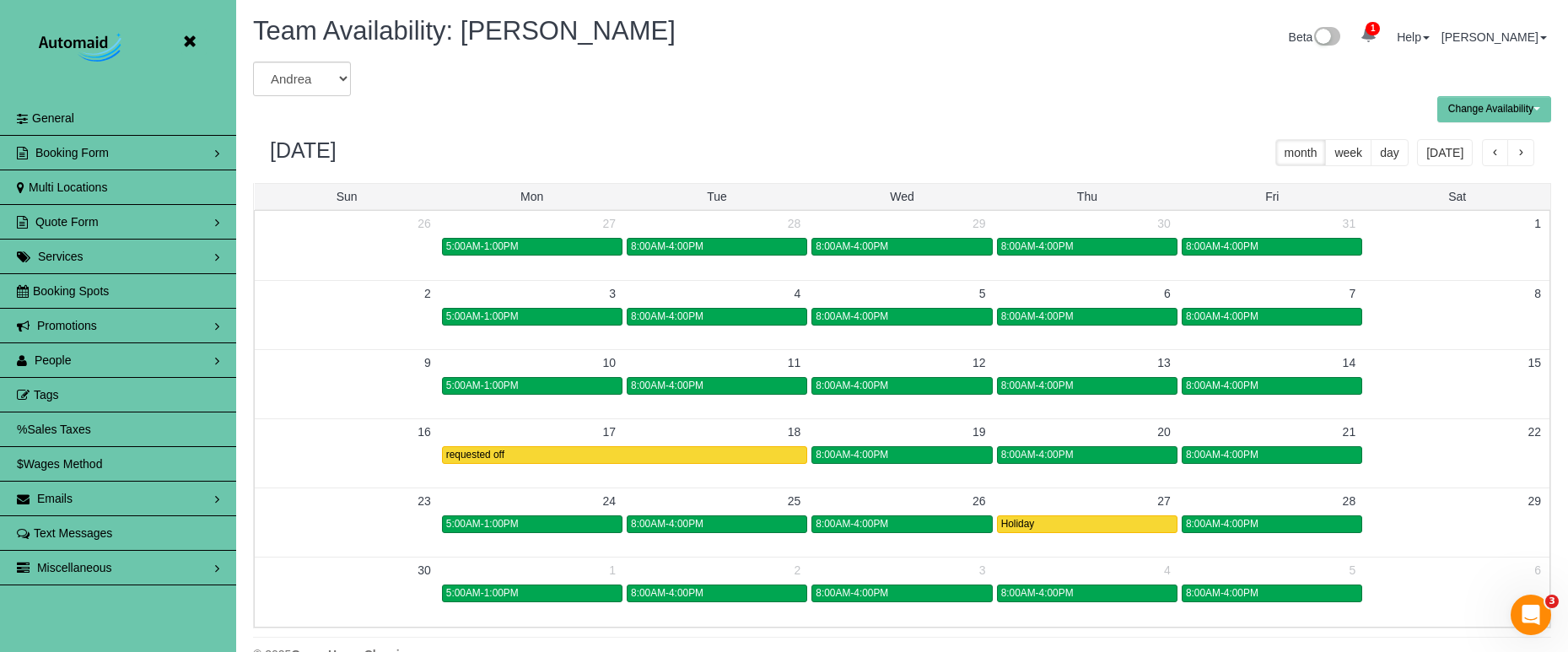
click at [1517, 148] on span "button" at bounding box center [1520, 153] width 8 height 12
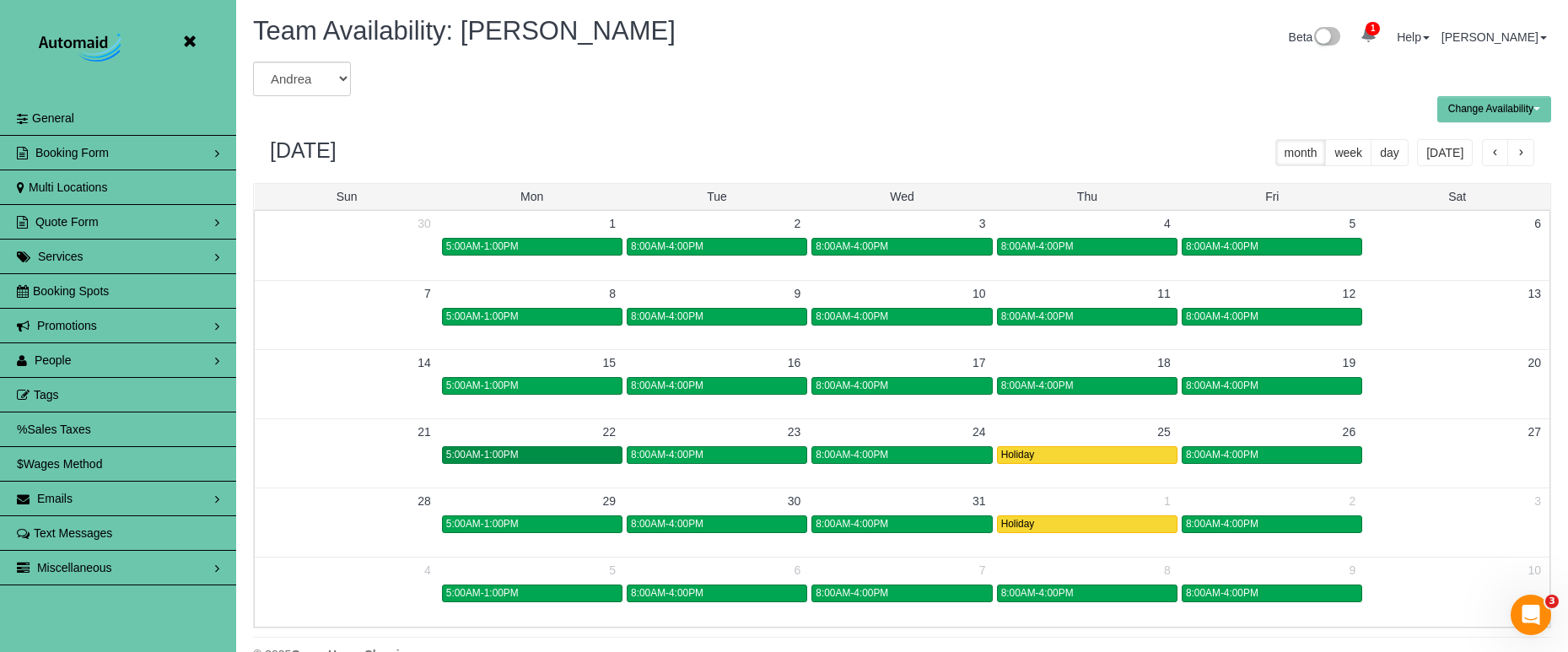
click at [560, 450] on div "5:00AM-1:00PM" at bounding box center [532, 455] width 172 height 13
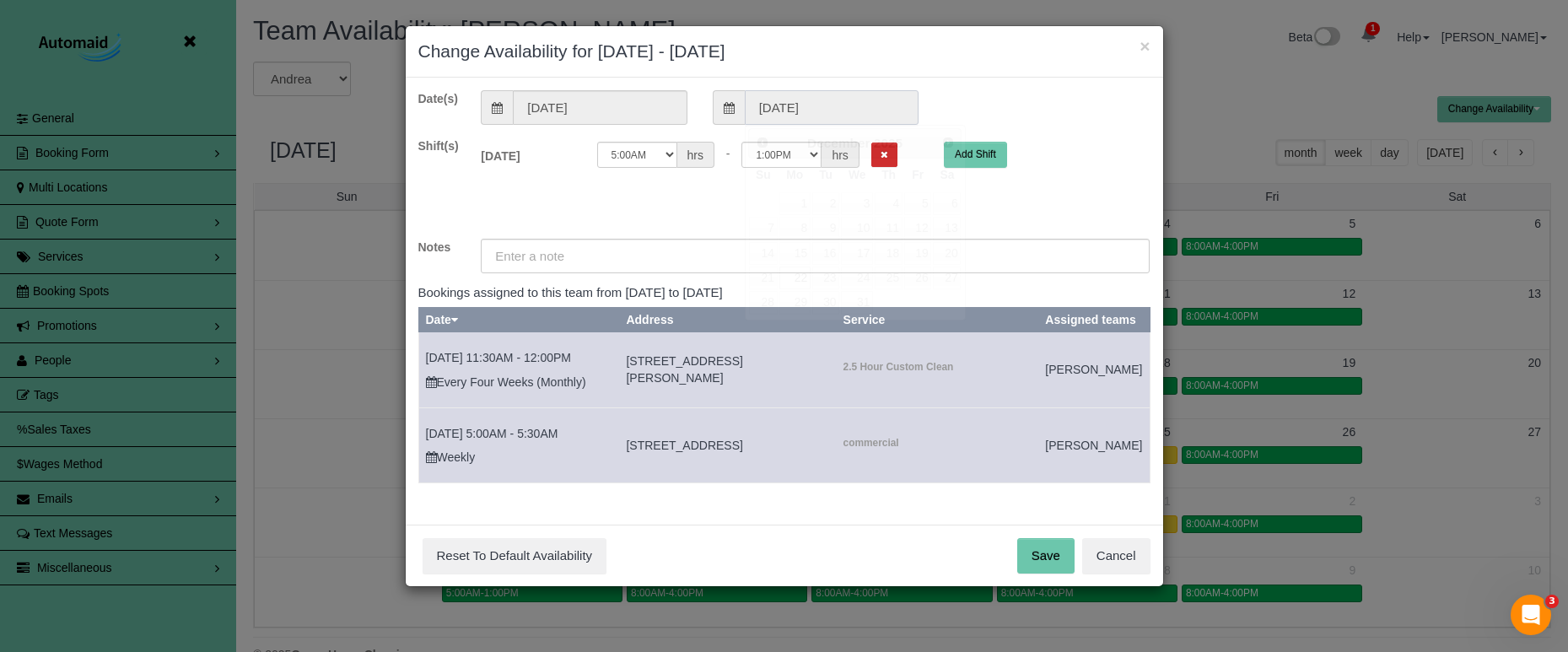
click at [803, 111] on input "12/22/2025" at bounding box center [832, 107] width 174 height 35
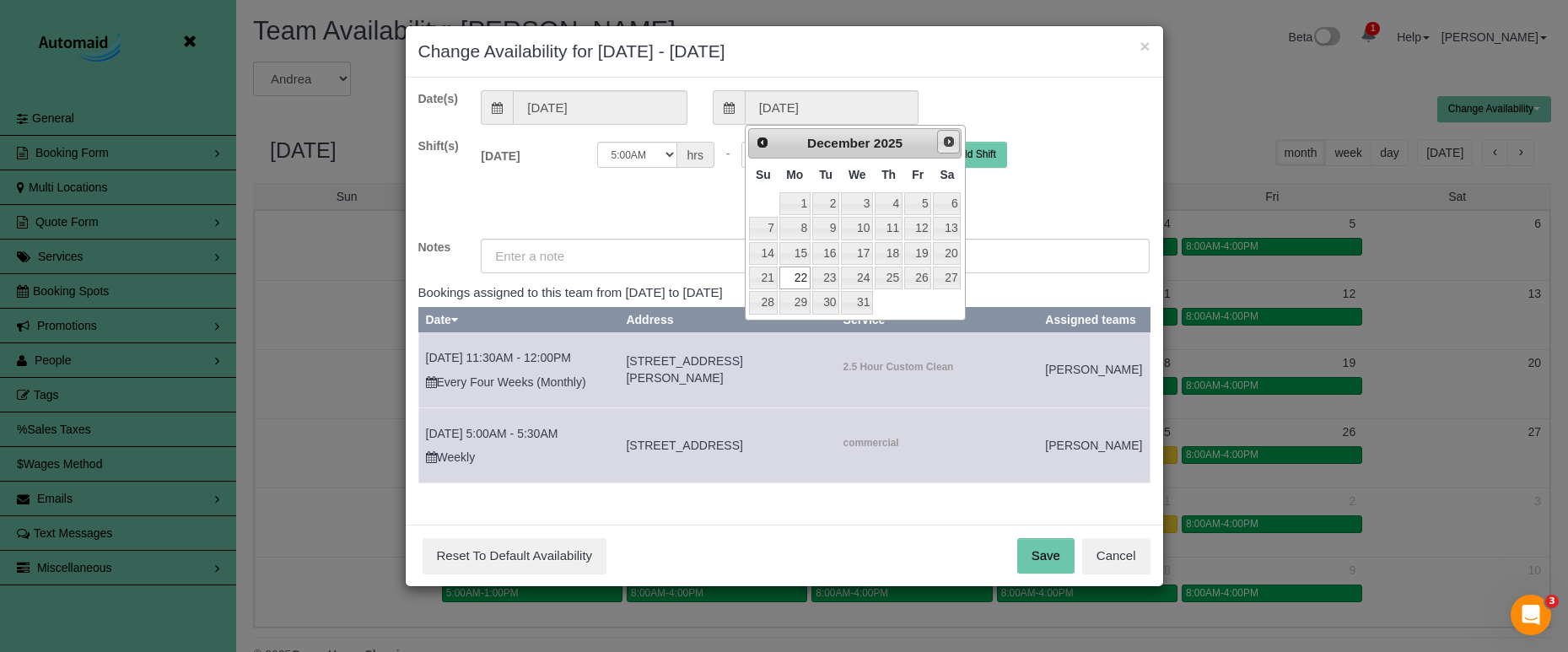
click at [952, 140] on span "Next" at bounding box center [948, 141] width 13 height 13
click at [922, 205] on link "2" at bounding box center [918, 203] width 27 height 22
type input "01/02/2026"
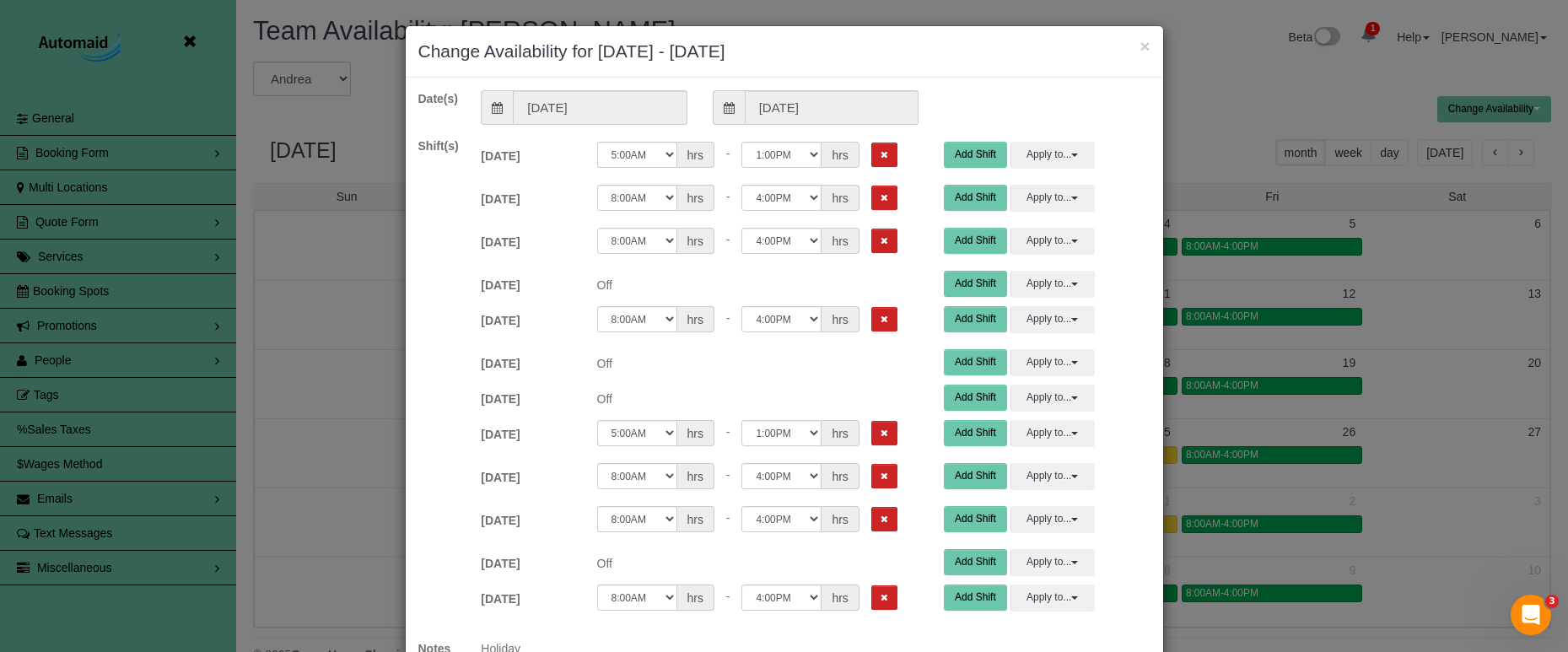
click at [871, 161] on button "Remove Shift" at bounding box center [884, 154] width 26 height 24
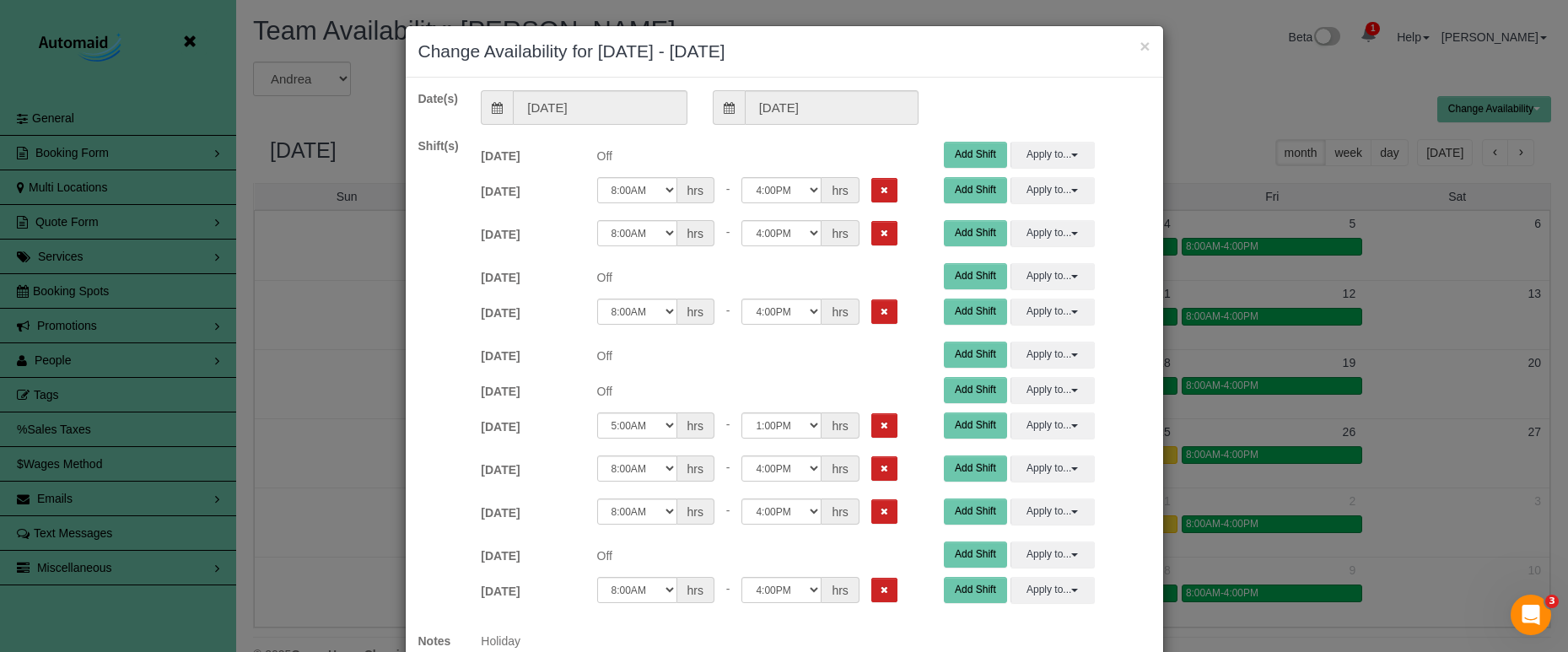
drag, startPoint x: 863, startPoint y: 182, endPoint x: 860, endPoint y: 210, distance: 28.2
click at [871, 182] on button "Remove Shift" at bounding box center [884, 190] width 26 height 24
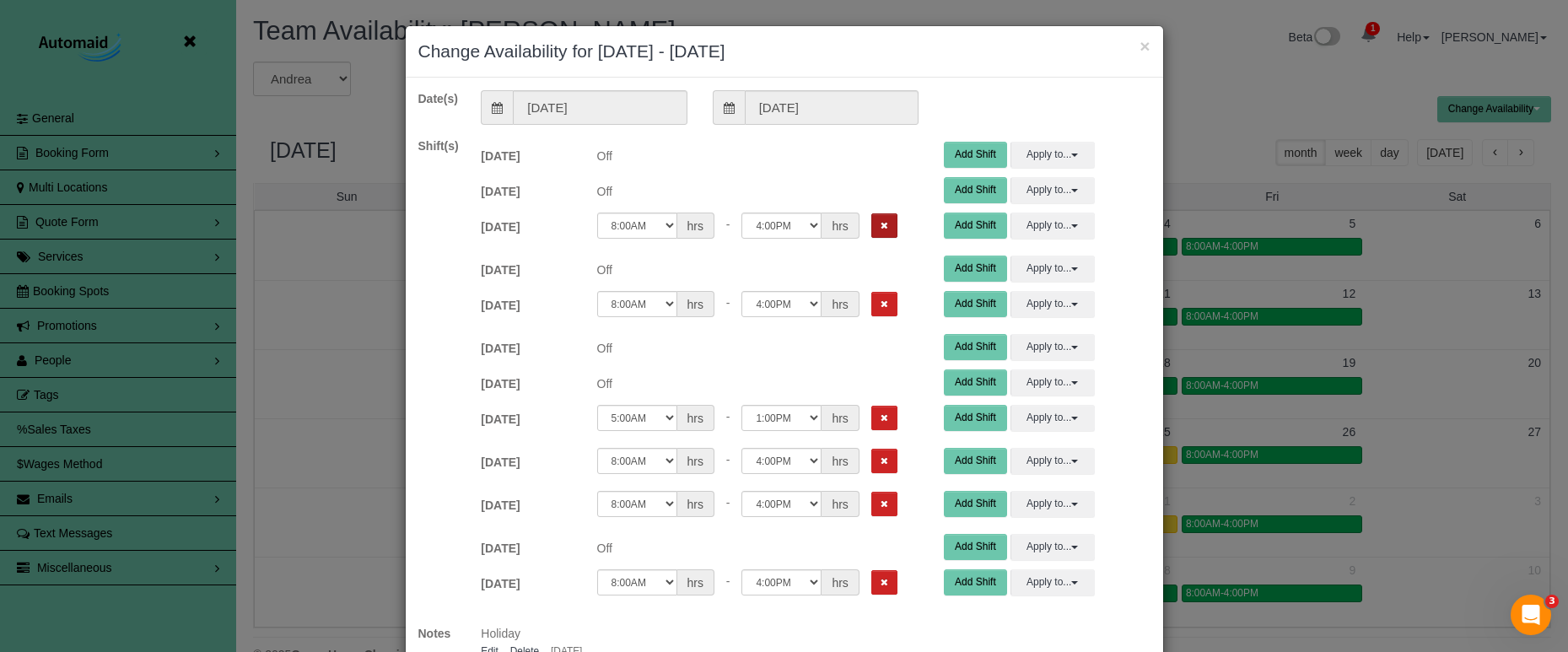
click at [871, 216] on button "Remove Shift" at bounding box center [884, 225] width 26 height 24
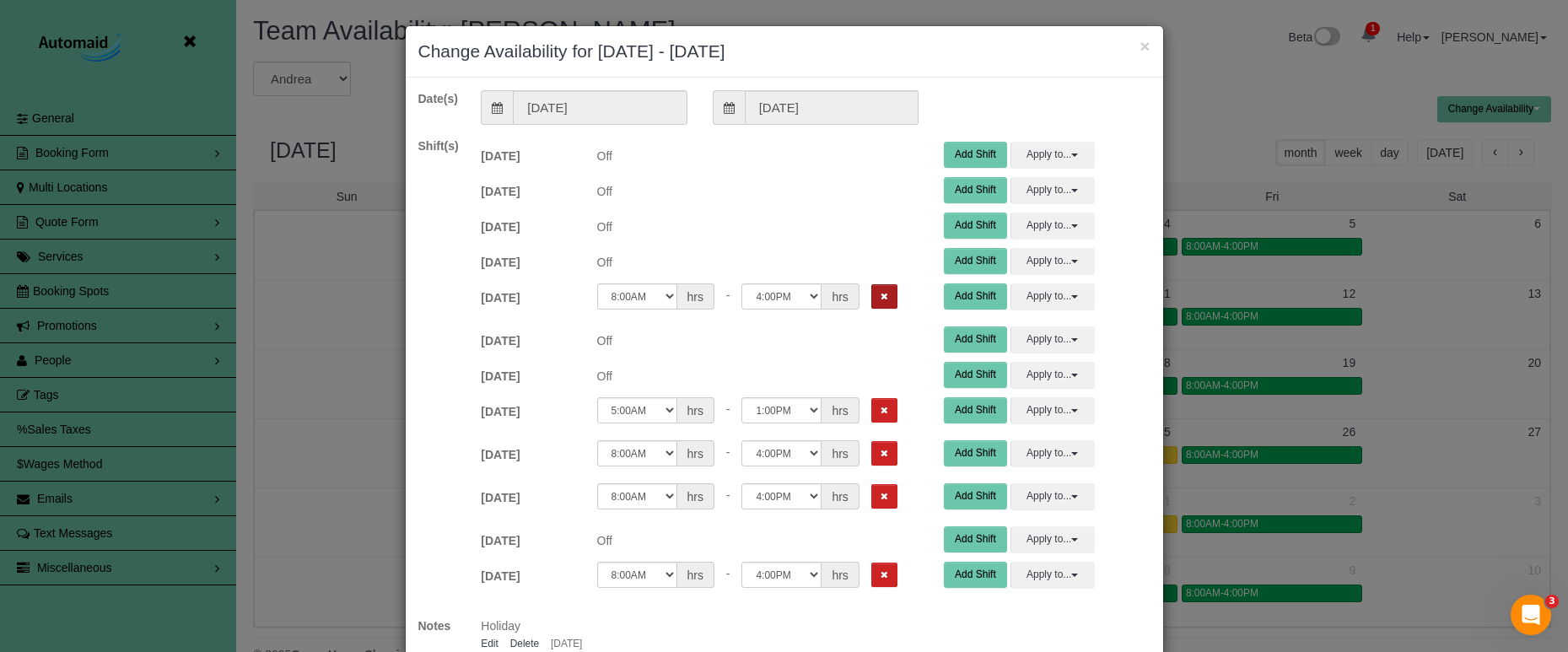
click at [861, 283] on div "Fri 12/26/2025 Off 12:00AM 12:05AM 12:10AM 12:15AM 12:20AM 12:25AM 12:30AM 12:3…" at bounding box center [815, 301] width 694 height 43
click at [880, 294] on icon "Remove Shift" at bounding box center [884, 296] width 7 height 9
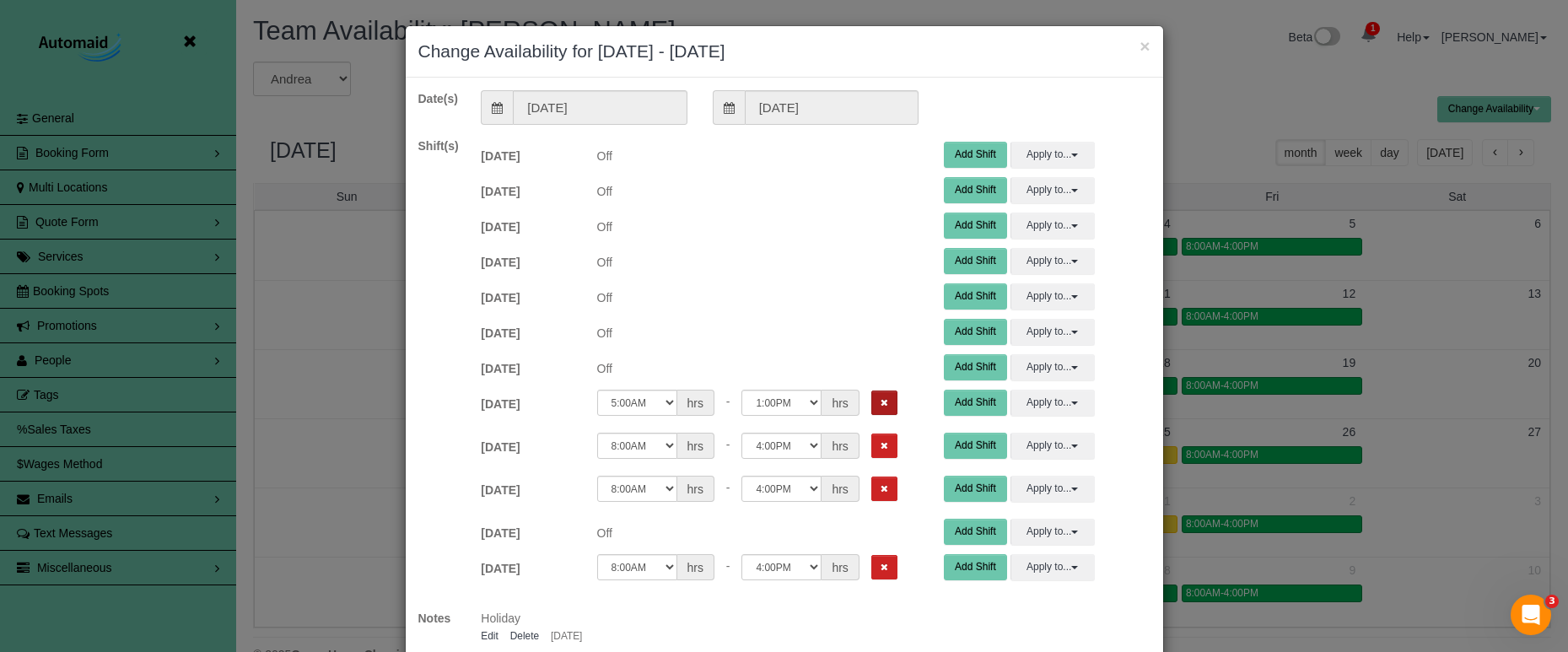
click at [880, 406] on icon "Remove Shift" at bounding box center [884, 402] width 7 height 9
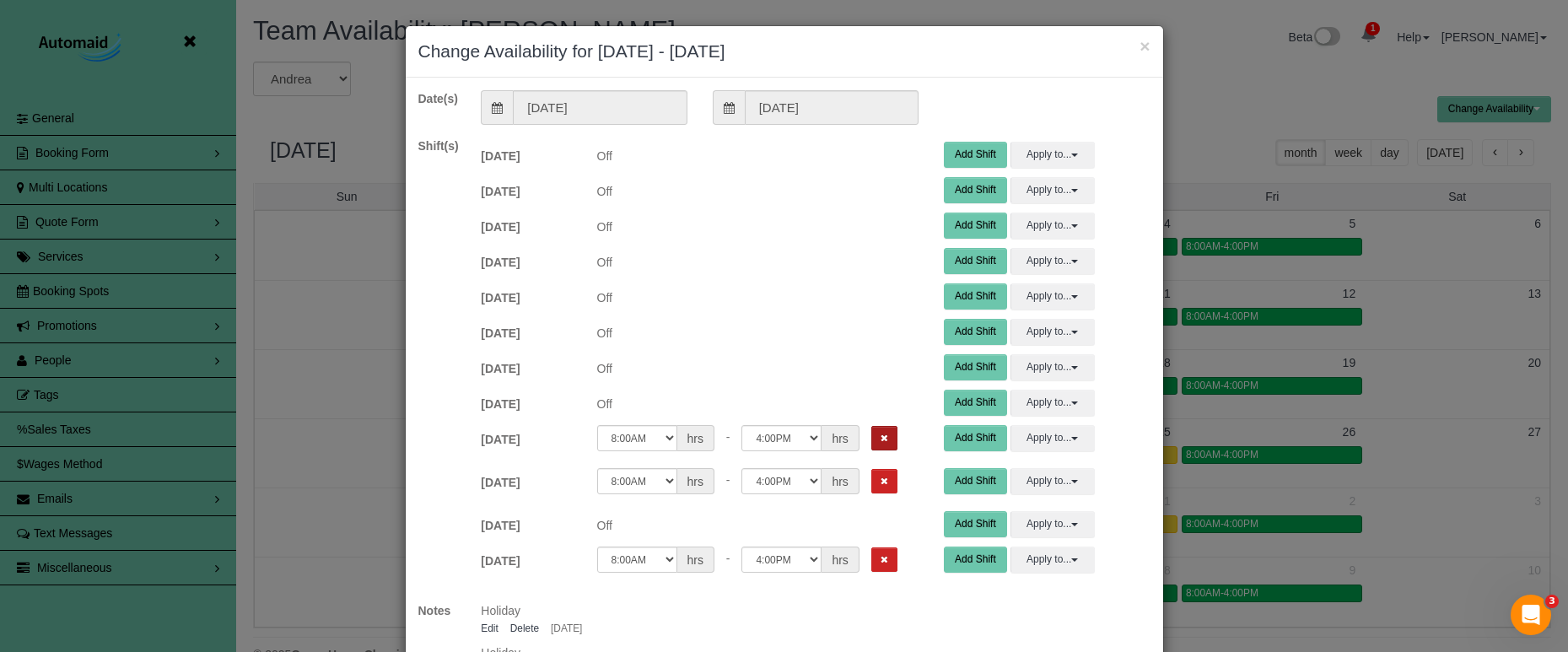
click at [871, 443] on button "Remove Shift" at bounding box center [884, 437] width 26 height 24
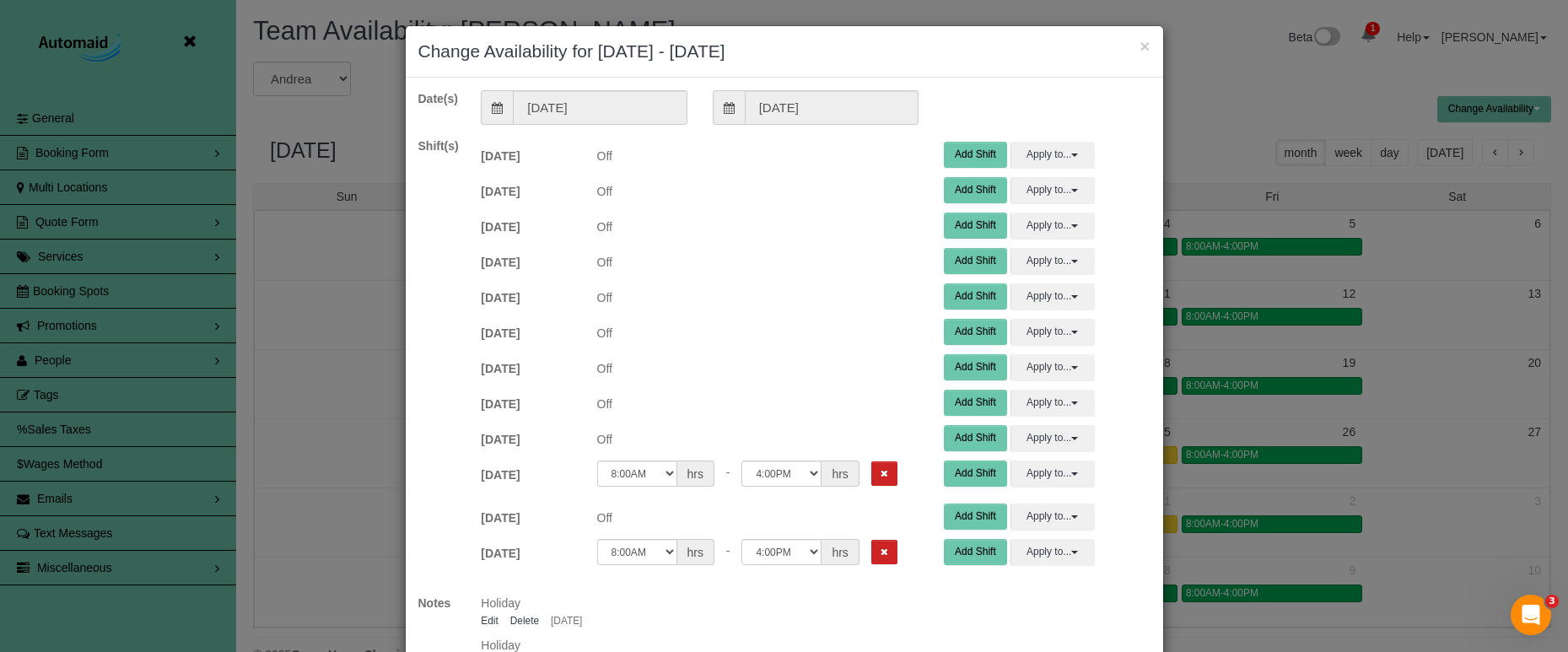
click at [871, 479] on button "Remove Shift" at bounding box center [884, 473] width 26 height 24
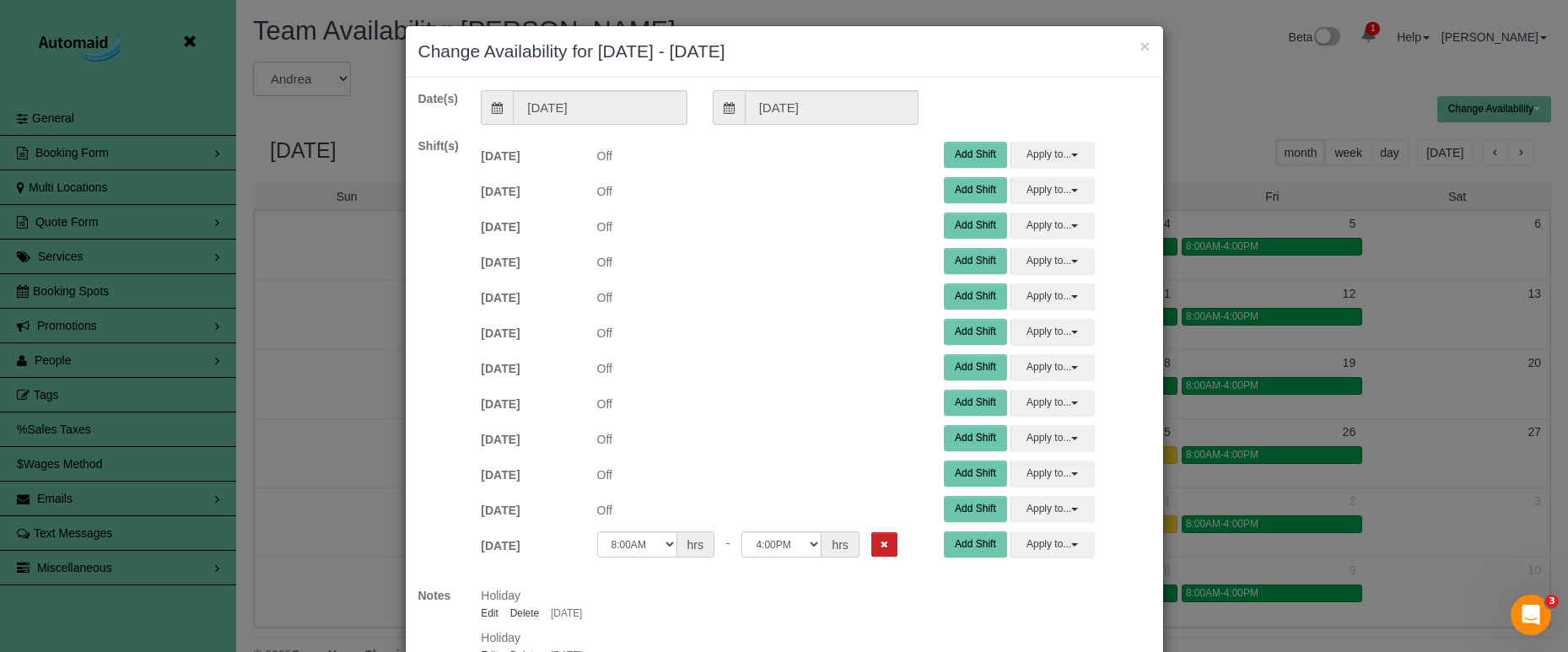
click at [880, 546] on icon "Remove Shift" at bounding box center [884, 544] width 7 height 9
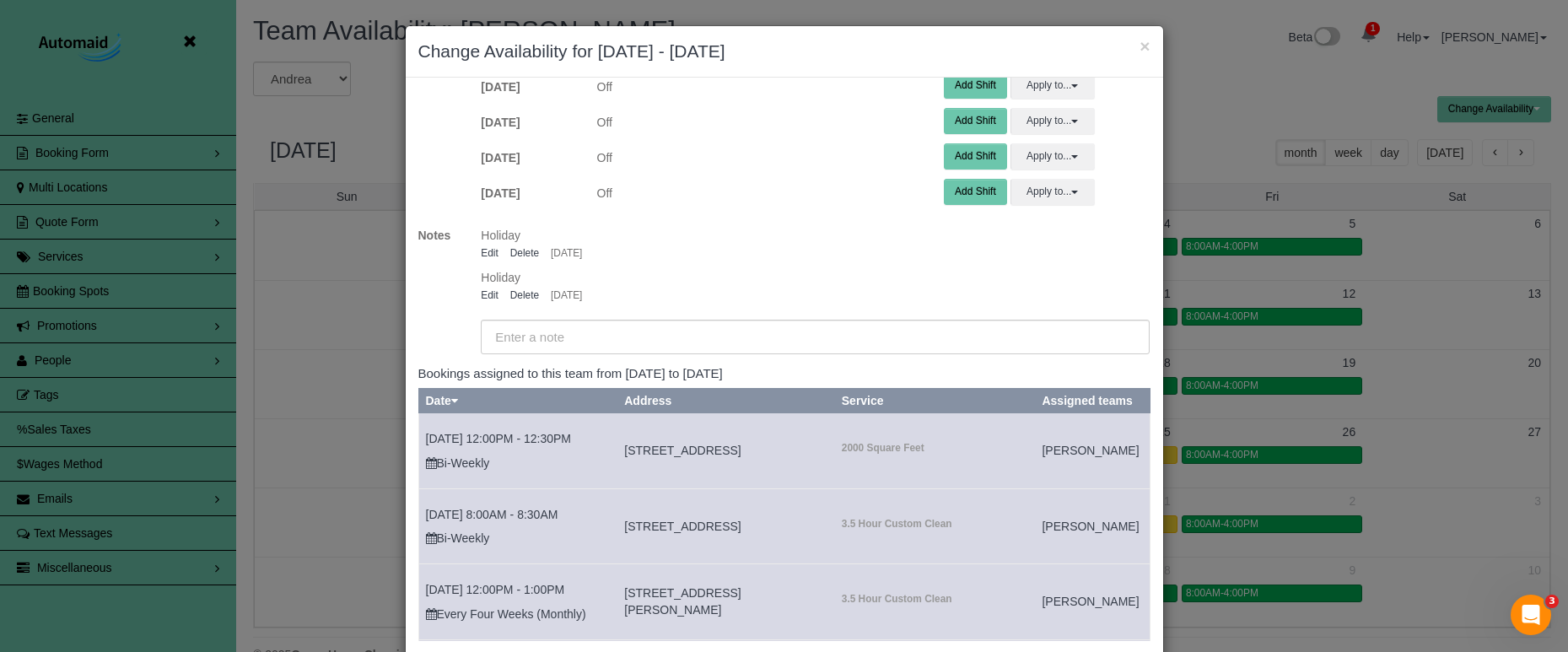
scroll to position [352, 0]
click at [530, 292] on link "Delete" at bounding box center [524, 294] width 29 height 12
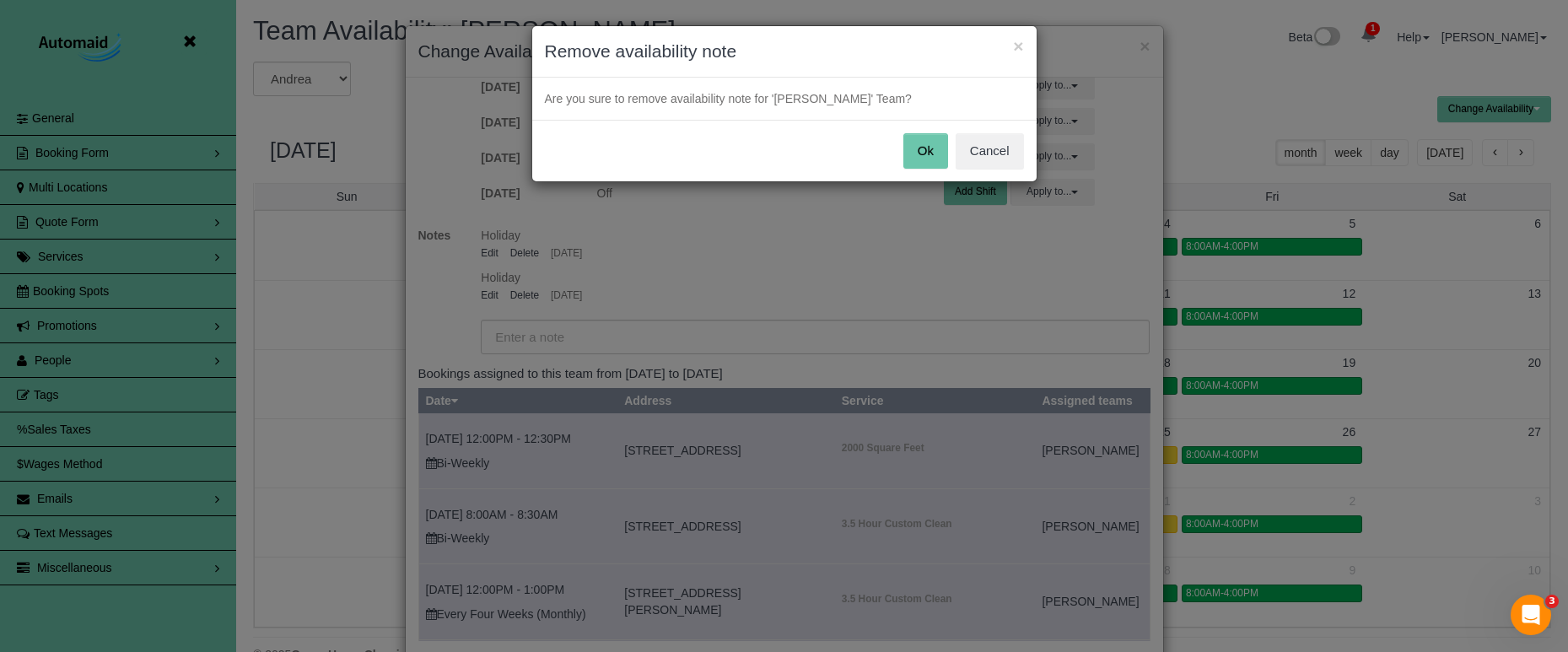
drag, startPoint x: 913, startPoint y: 147, endPoint x: 712, endPoint y: 186, distance: 204.7
click at [913, 147] on button "Ok" at bounding box center [926, 151] width 45 height 36
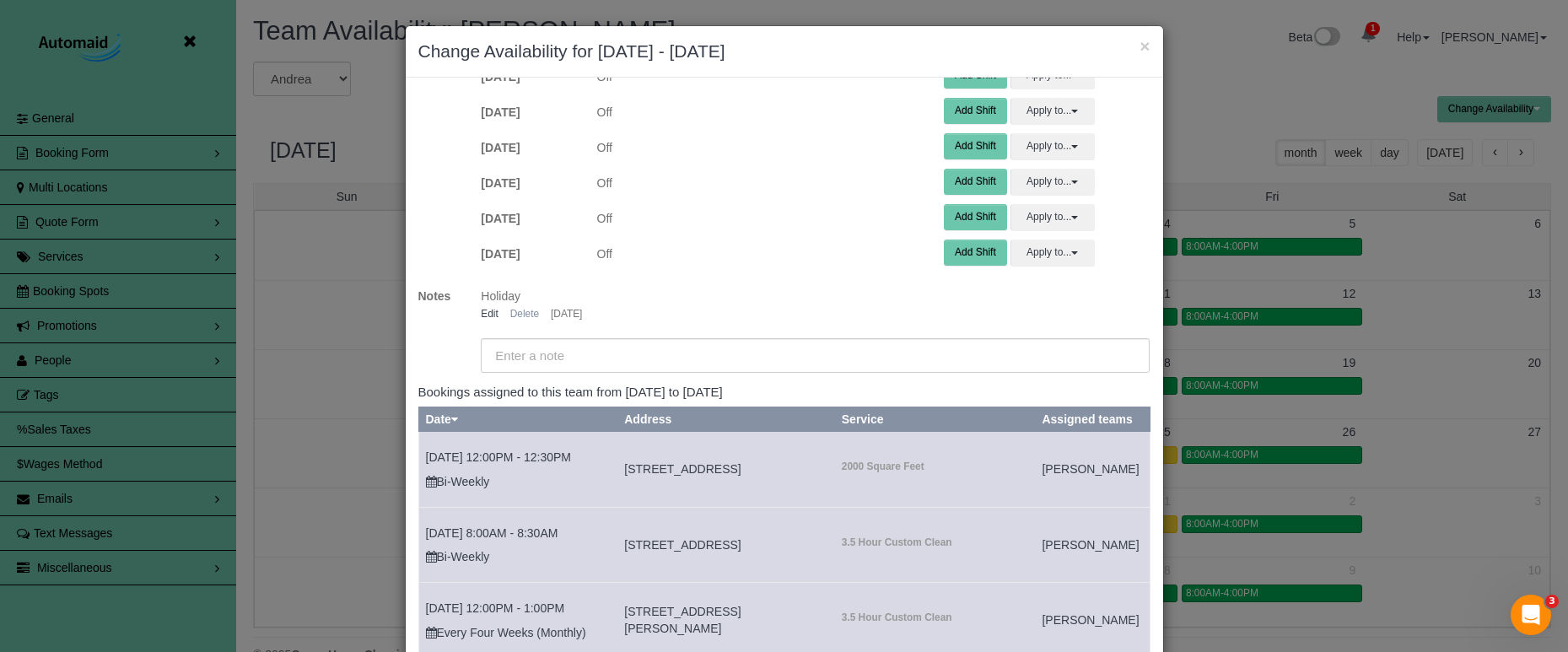
click at [524, 315] on link "Delete" at bounding box center [524, 313] width 29 height 12
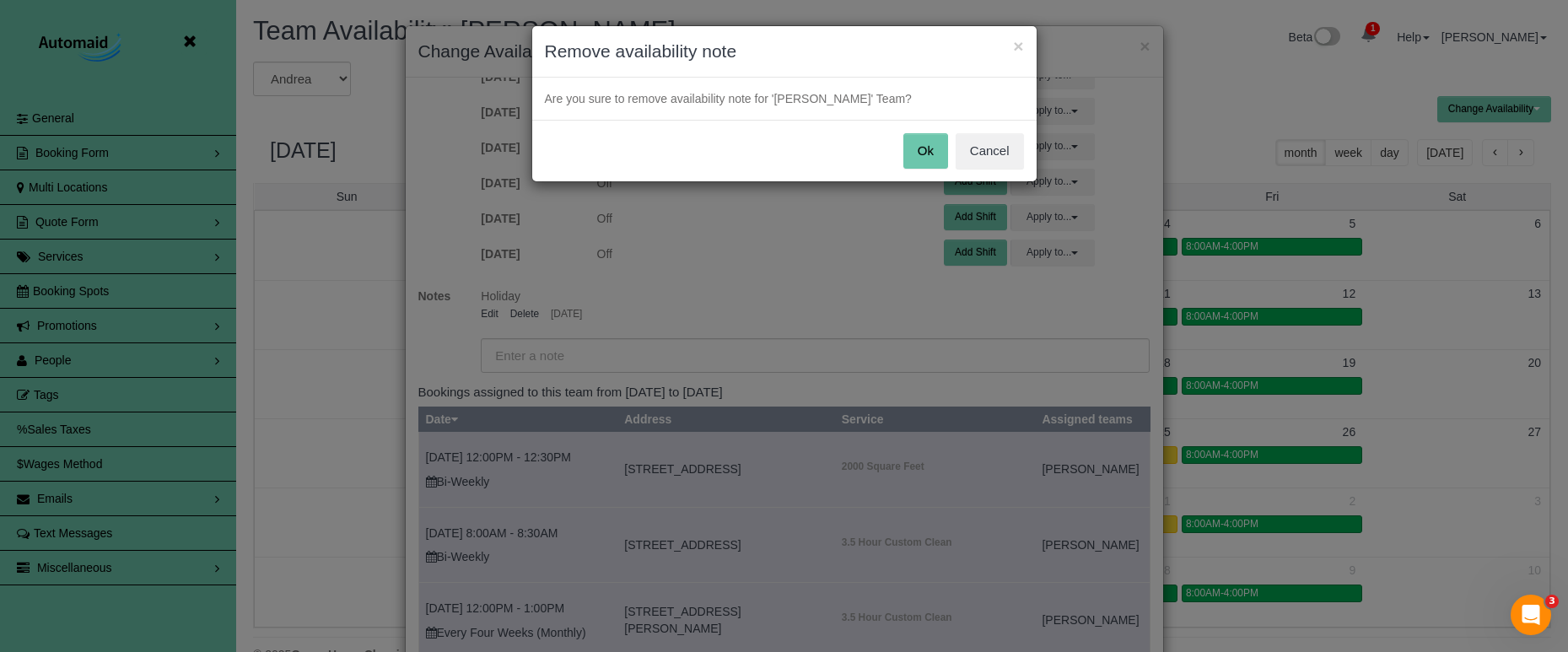
click at [947, 148] on div "Ok Cancel" at bounding box center [784, 150] width 504 height 62
drag, startPoint x: 929, startPoint y: 148, endPoint x: 894, endPoint y: 182, distance: 48.8
click at [929, 148] on button "Ok" at bounding box center [926, 151] width 45 height 36
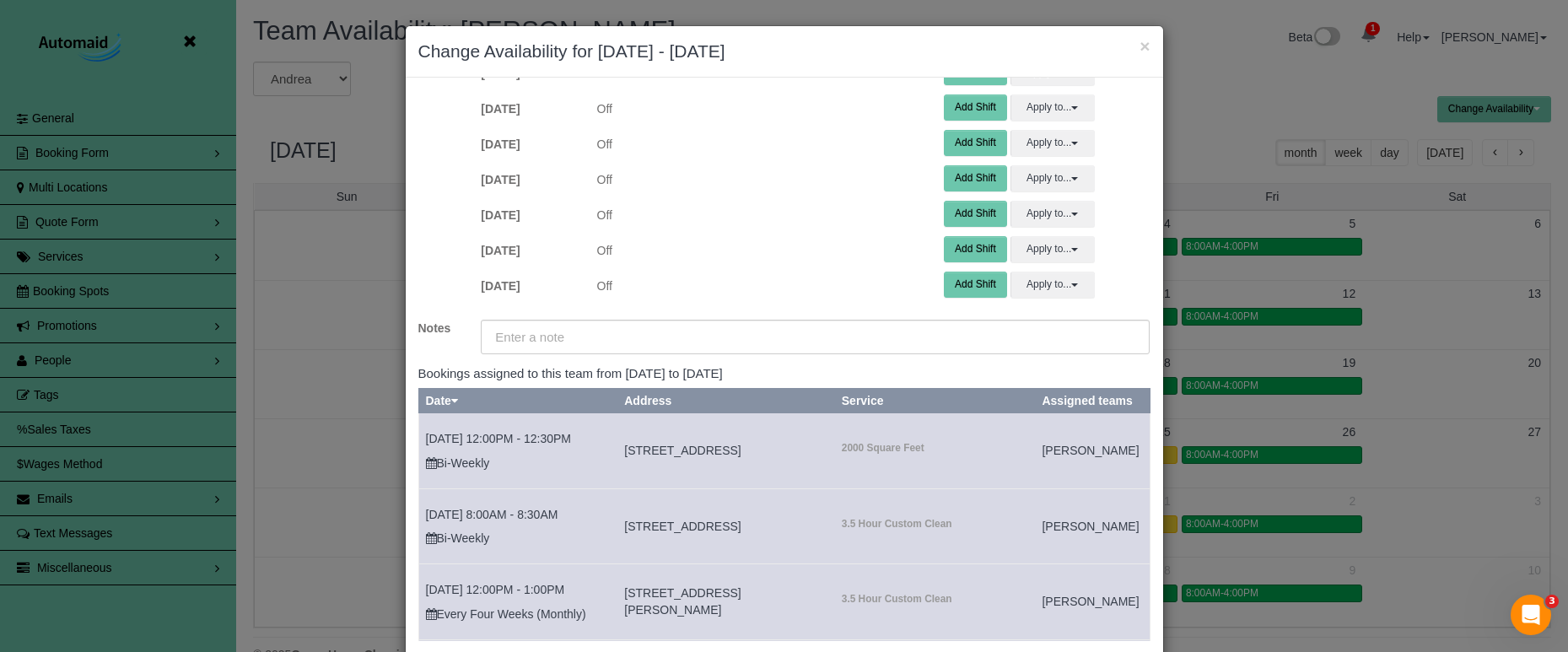
scroll to position [320, 0]
click at [775, 343] on input "text" at bounding box center [815, 336] width 669 height 35
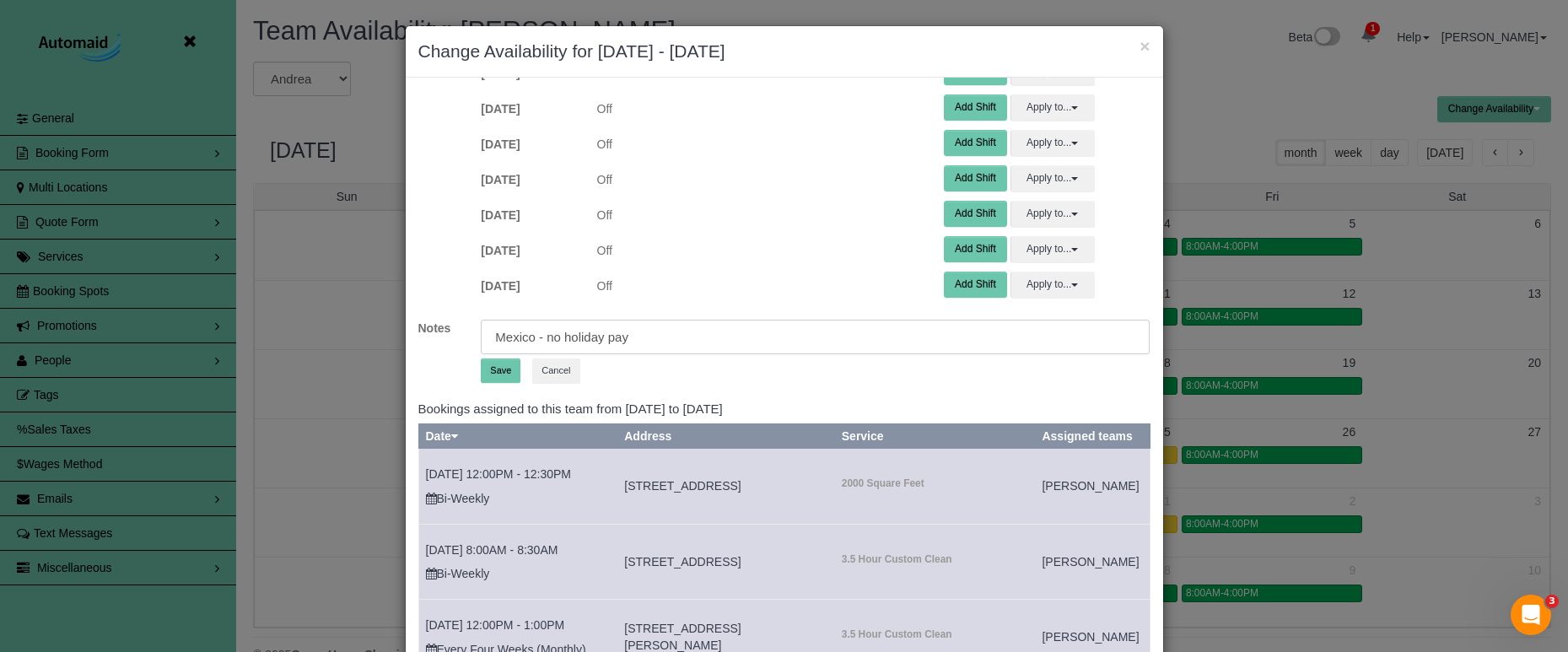
type input "Mexico - no holiday pay"
click at [500, 374] on button "Save" at bounding box center [500, 370] width 39 height 24
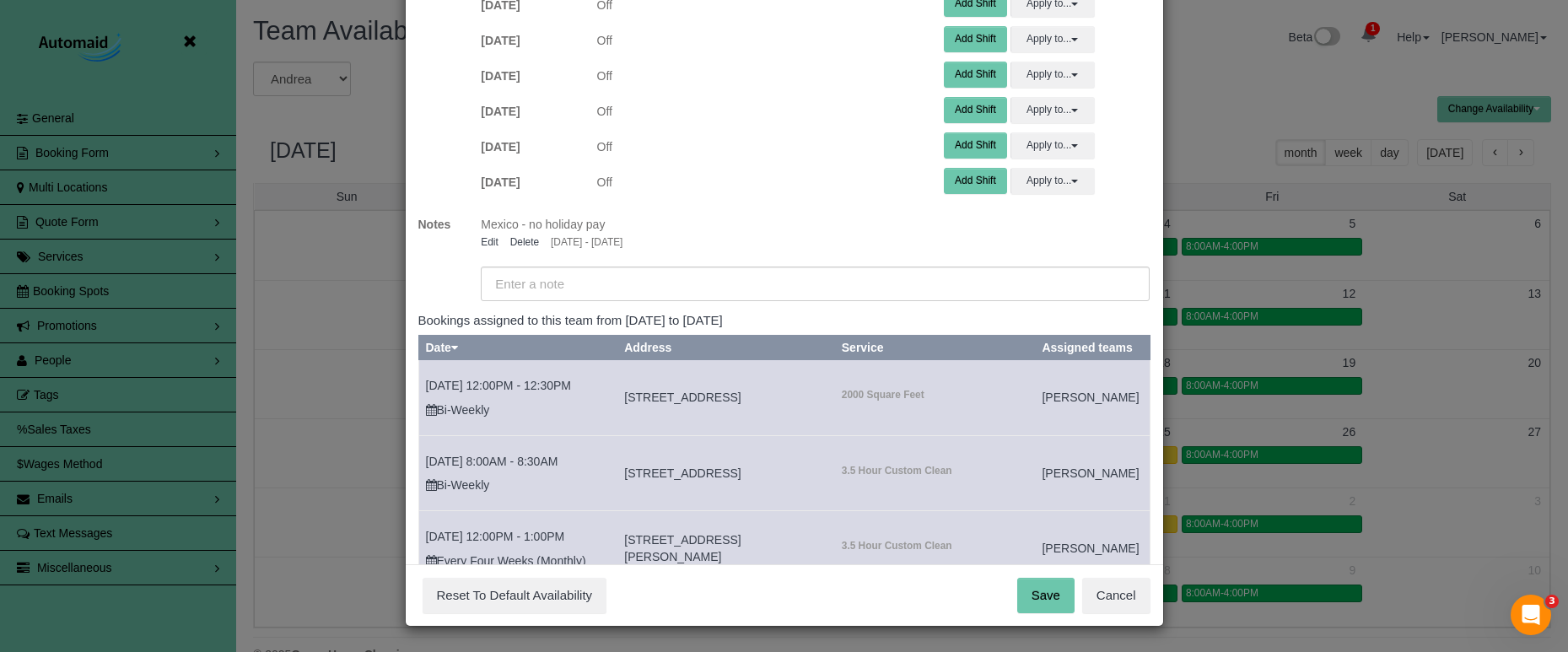
scroll to position [103, 0]
click at [1038, 595] on button "Save" at bounding box center [1046, 597] width 57 height 36
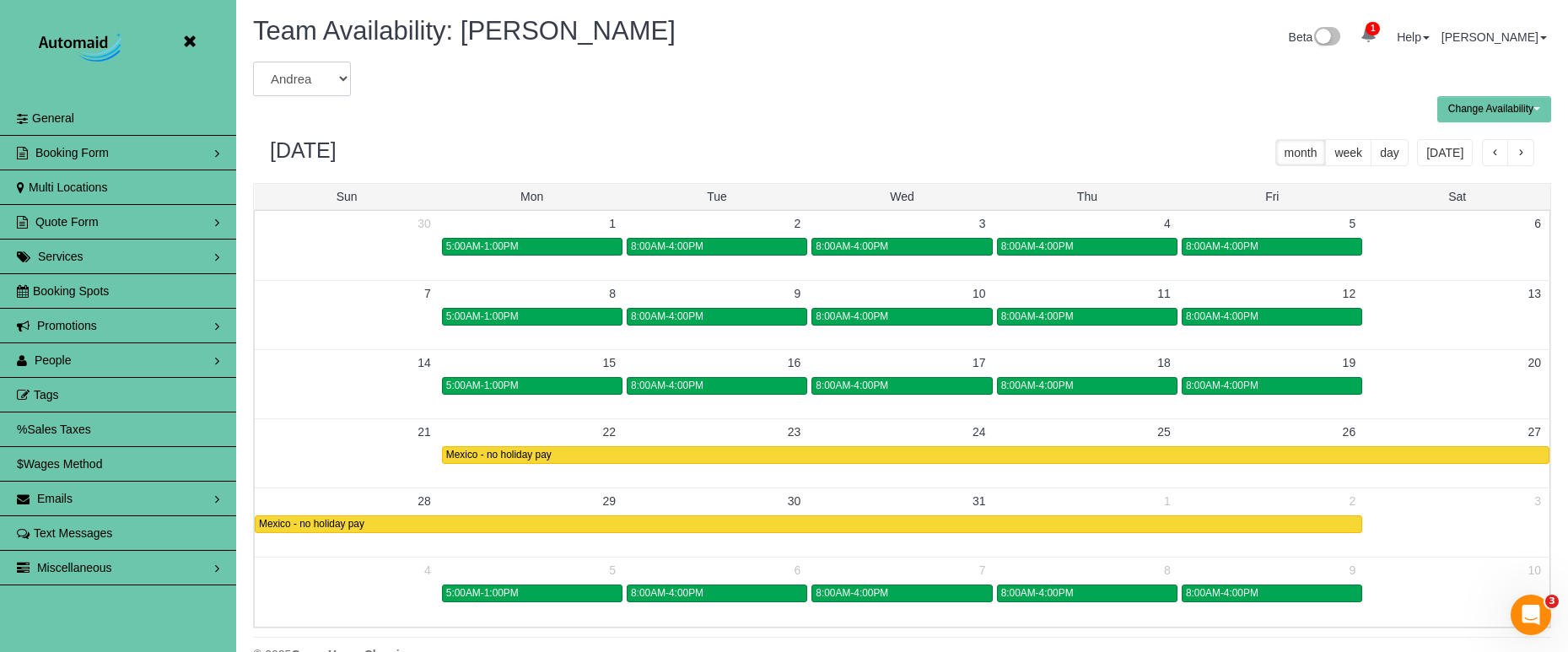
select select "number:4362"
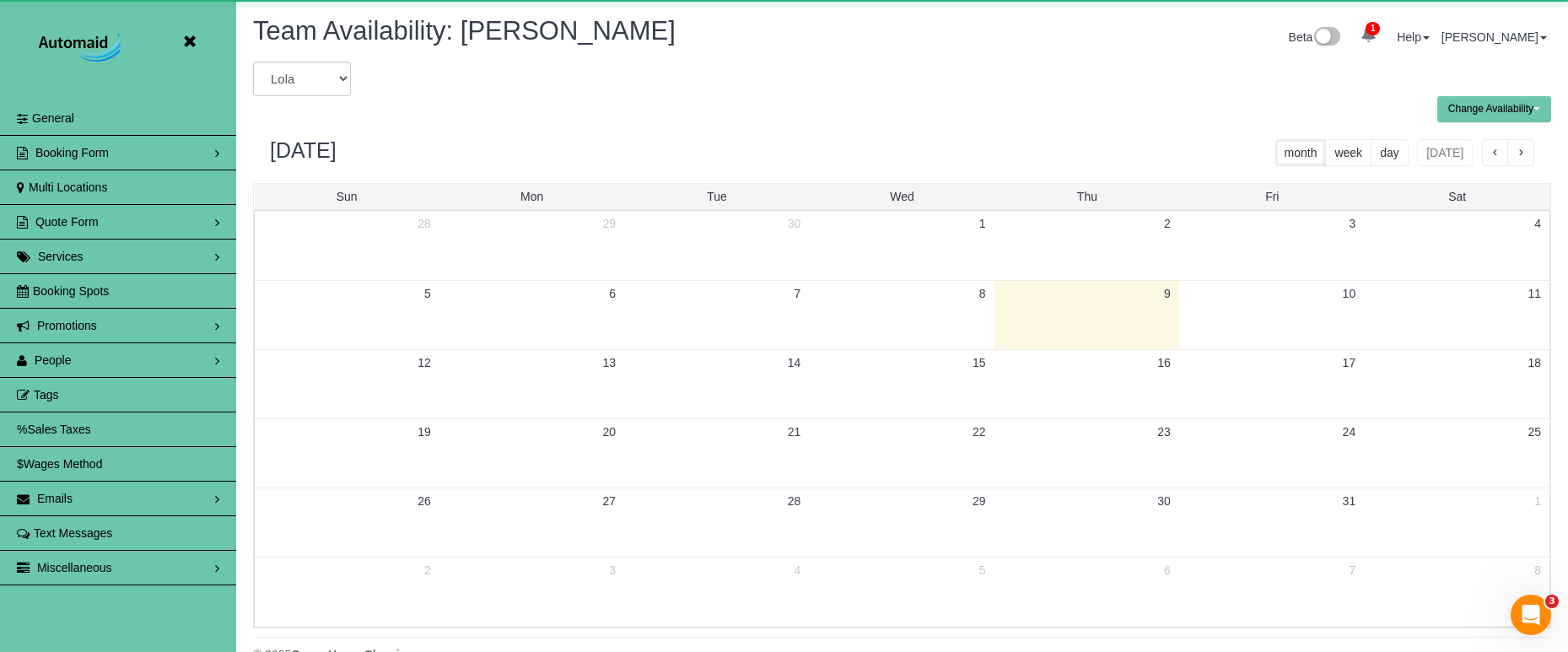
scroll to position [83639, 82768]
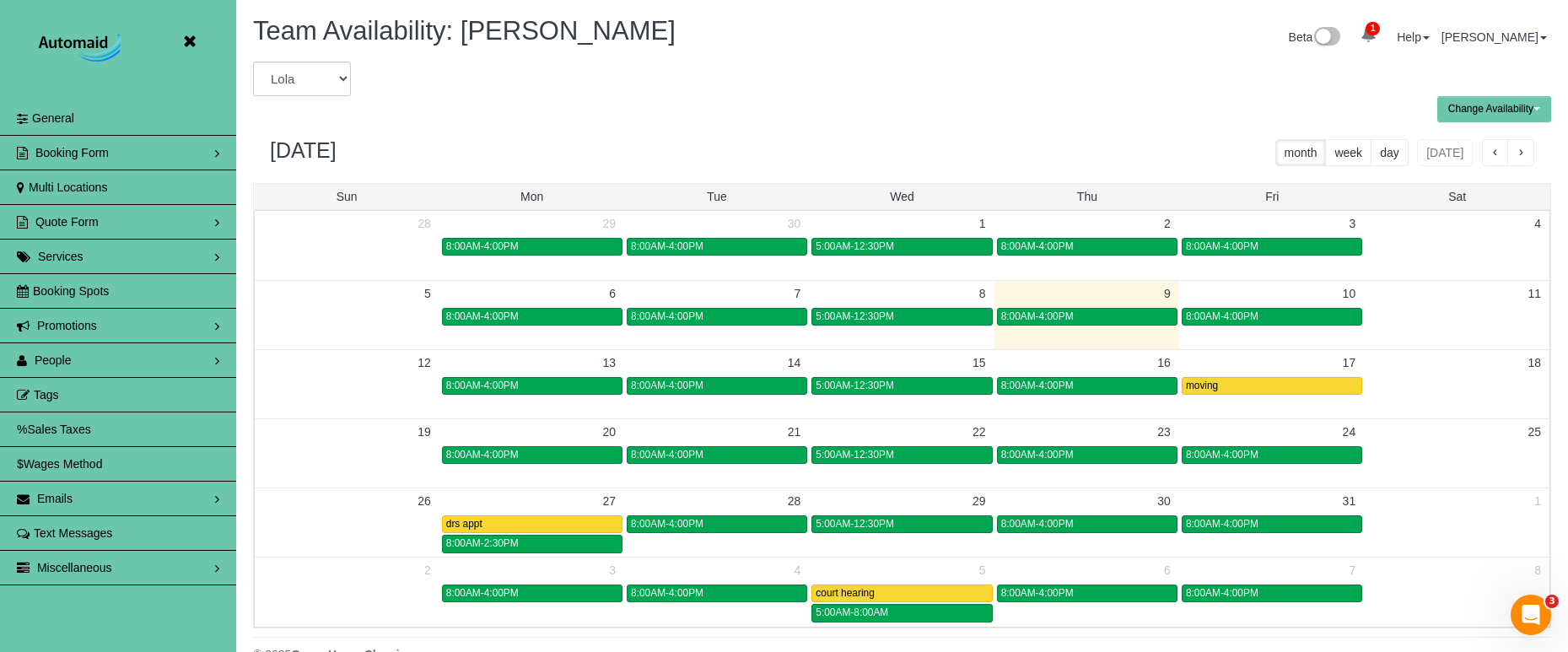
click at [187, 40] on icon at bounding box center [190, 42] width 21 height 21
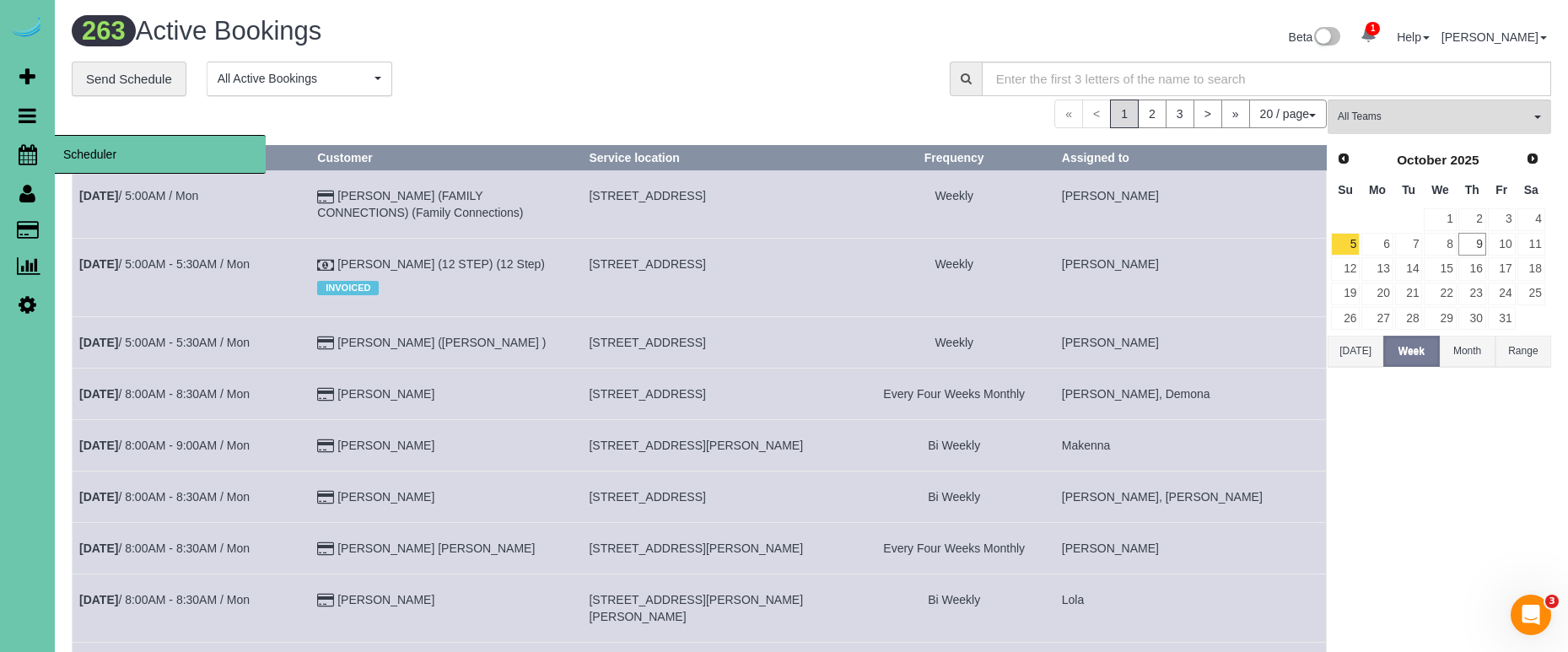
scroll to position [0, 2]
click at [30, 157] on icon at bounding box center [28, 154] width 19 height 21
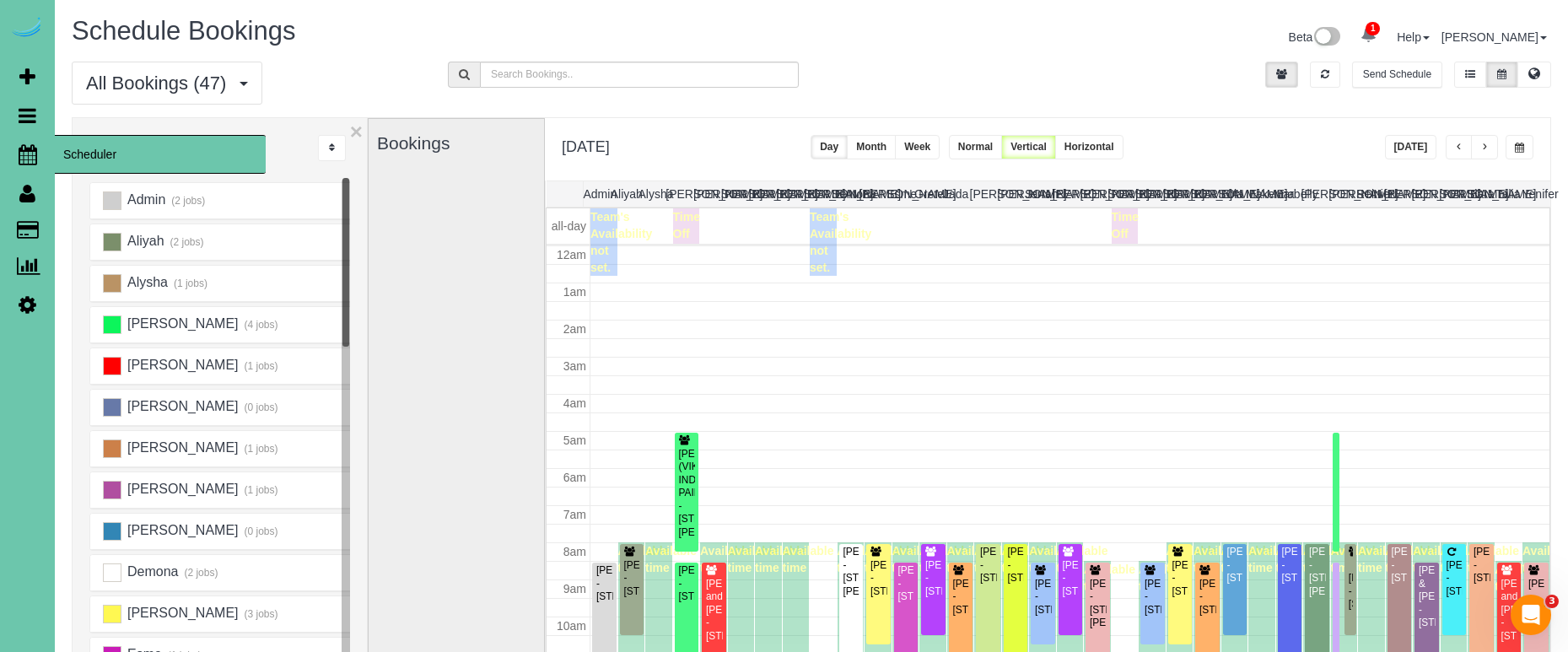
scroll to position [224, 0]
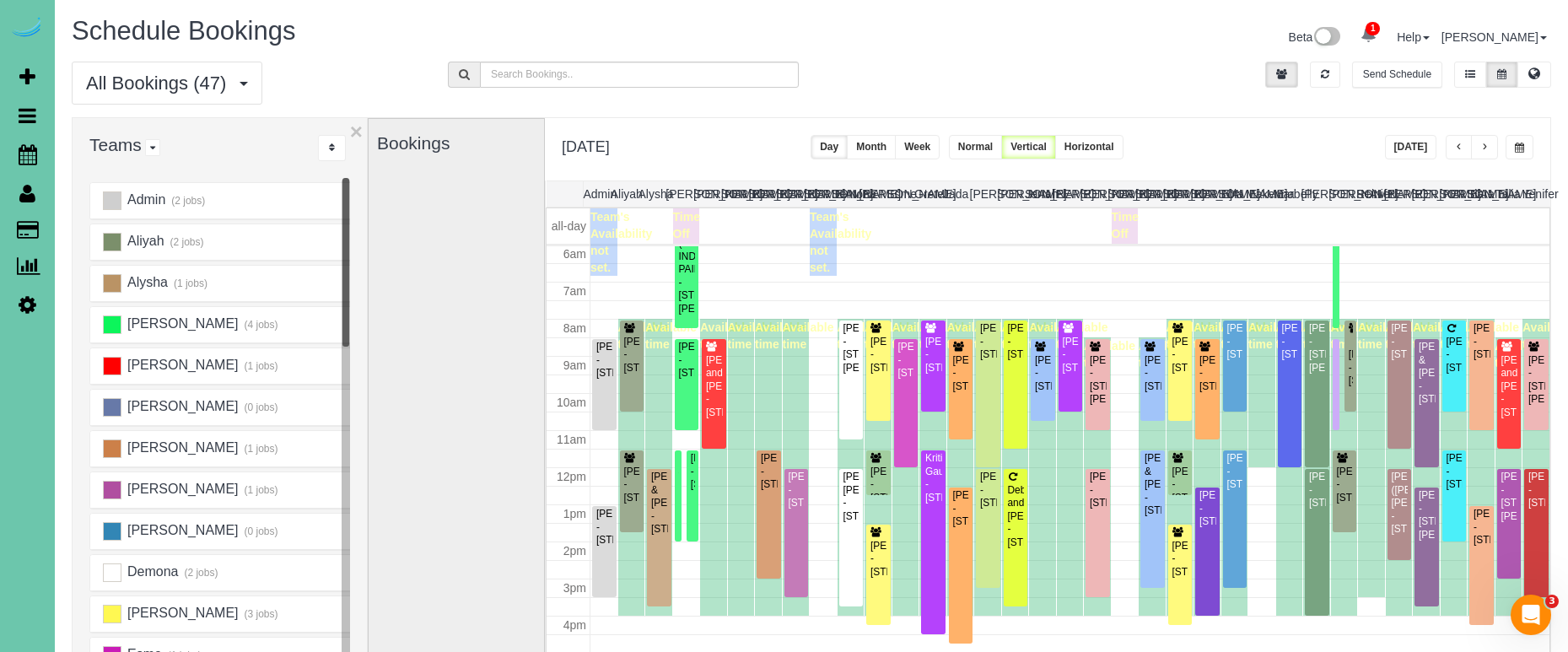
click at [1418, 146] on button "[DATE]" at bounding box center [1411, 147] width 52 height 24
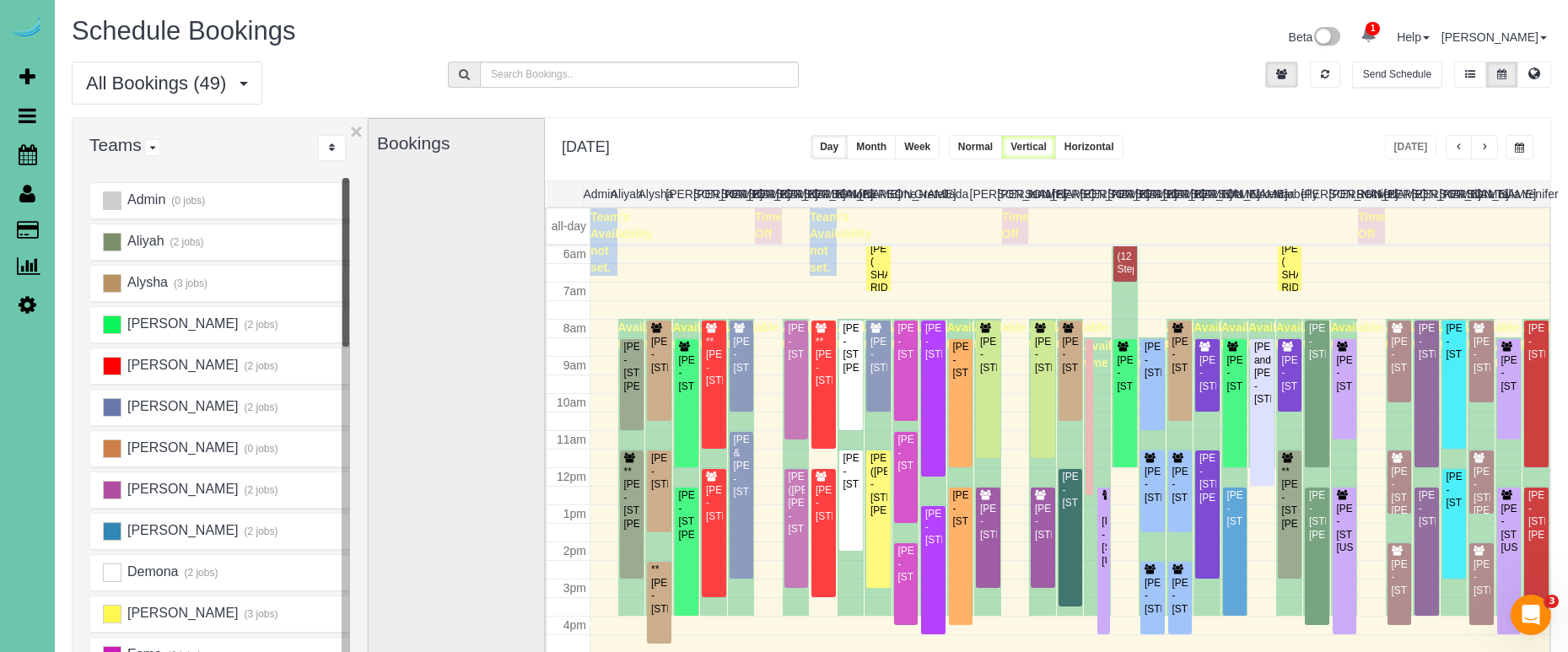
click at [1456, 151] on span "button" at bounding box center [1458, 147] width 8 height 10
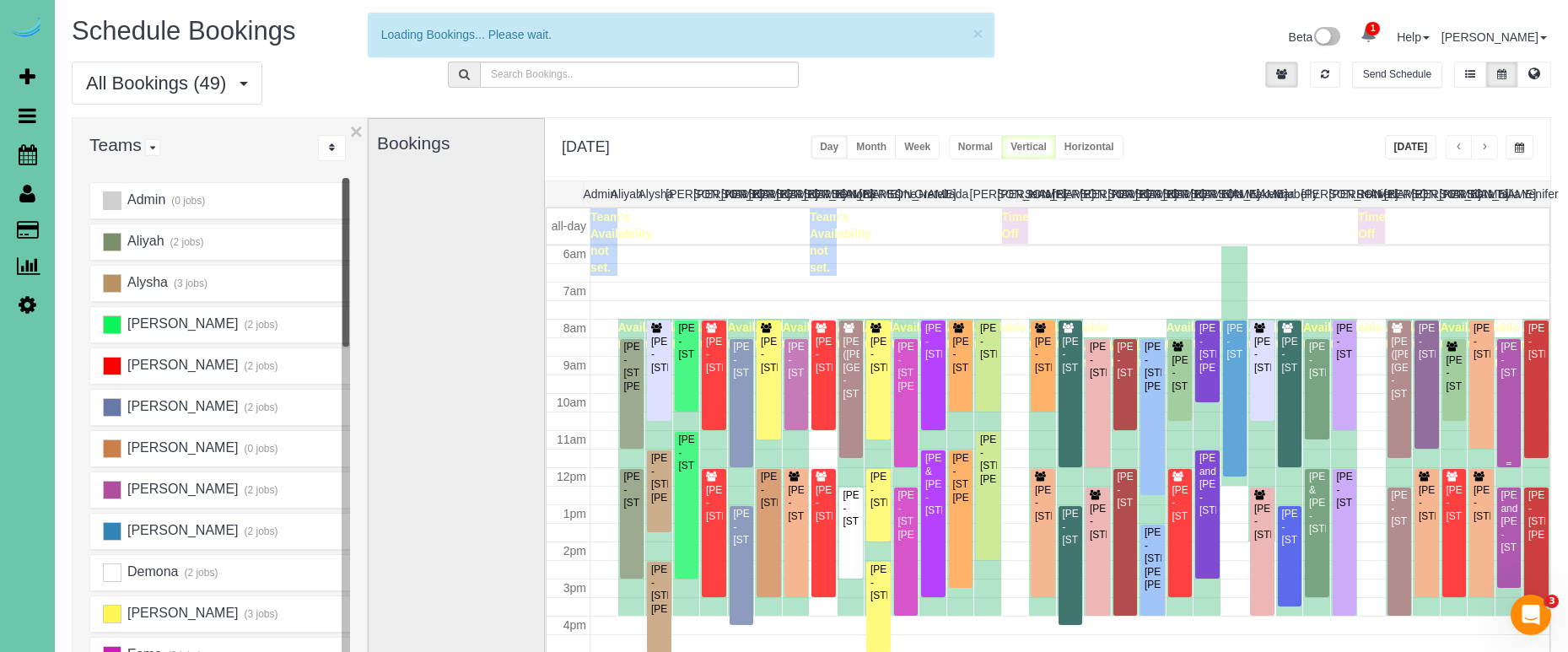
click at [1505, 363] on div "Phyllis Brunken - 21711 Woolworth Ave, Elkhorn, NE 68022" at bounding box center [1509, 360] width 18 height 38
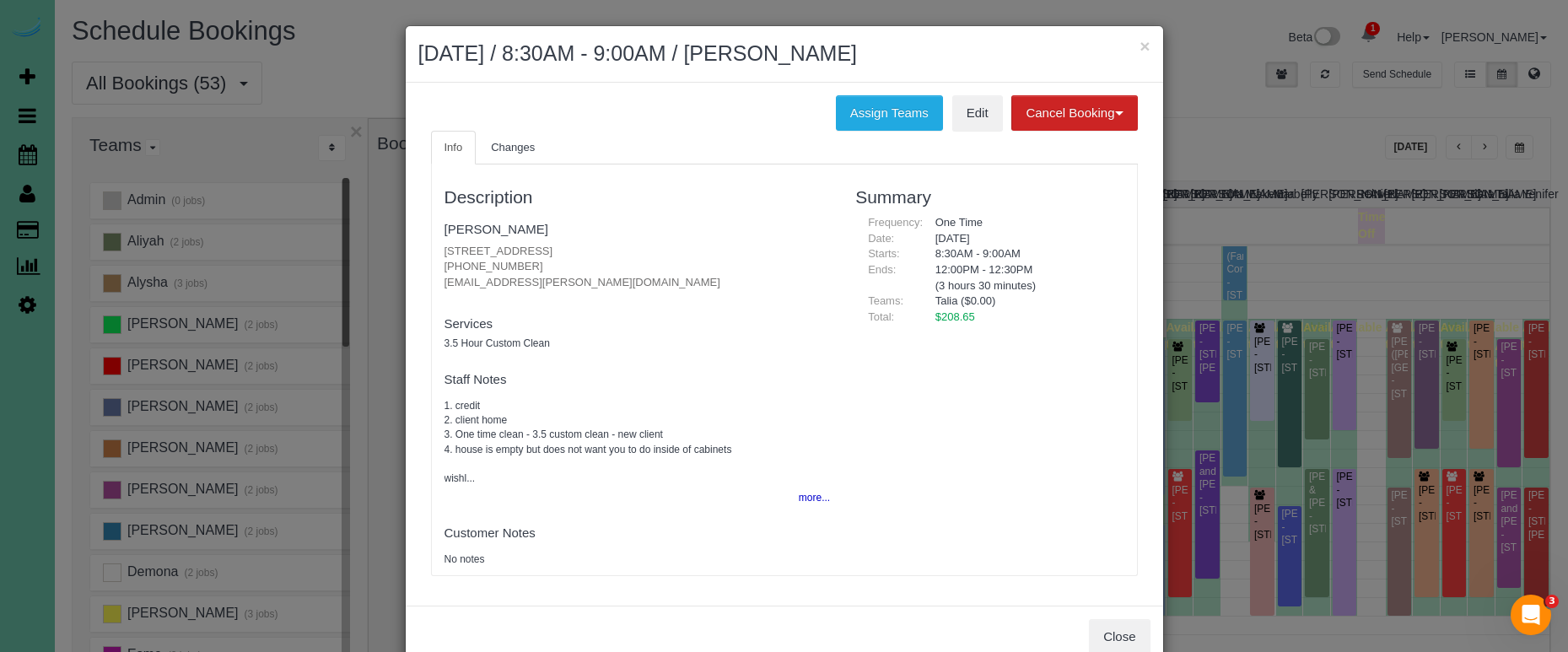
drag, startPoint x: 536, startPoint y: 263, endPoint x: 421, endPoint y: 260, distance: 115.0
click at [432, 260] on div "Description Phyllis Brunken 21711 Woolworth Ave, Elkhorn, NE 68022 (402) 672-61…" at bounding box center [638, 369] width 411 height 394
copy p "(402) 672-6117"
drag, startPoint x: 1113, startPoint y: 627, endPoint x: 849, endPoint y: 533, distance: 280.2
click at [1113, 627] on button "Close" at bounding box center [1119, 637] width 61 height 36
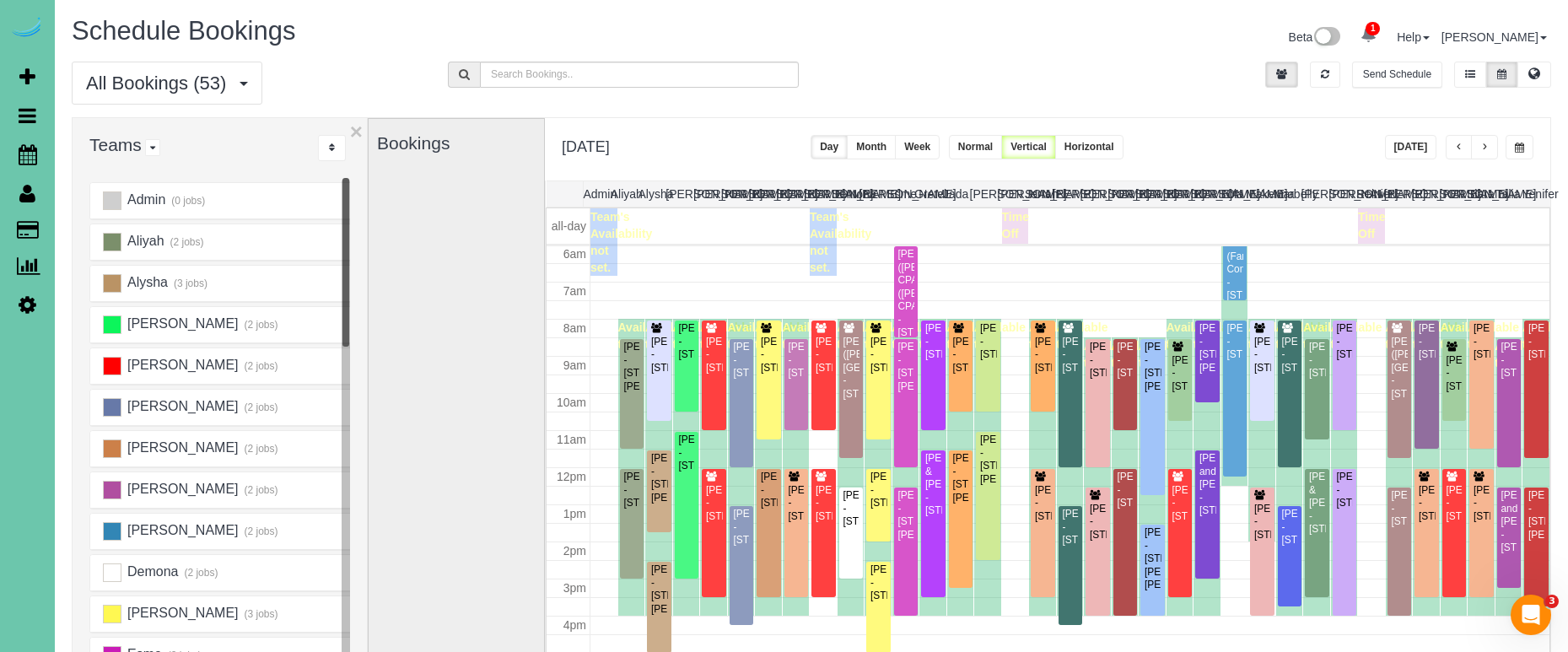
drag, startPoint x: 790, startPoint y: 104, endPoint x: 843, endPoint y: 111, distance: 53.5
click at [800, 106] on div "All Bookings (53) All Bookings Unassigned Bookings Recurring Bookings New Custo…" at bounding box center [811, 89] width 1504 height 55
click at [1487, 145] on span "button" at bounding box center [1484, 147] width 8 height 10
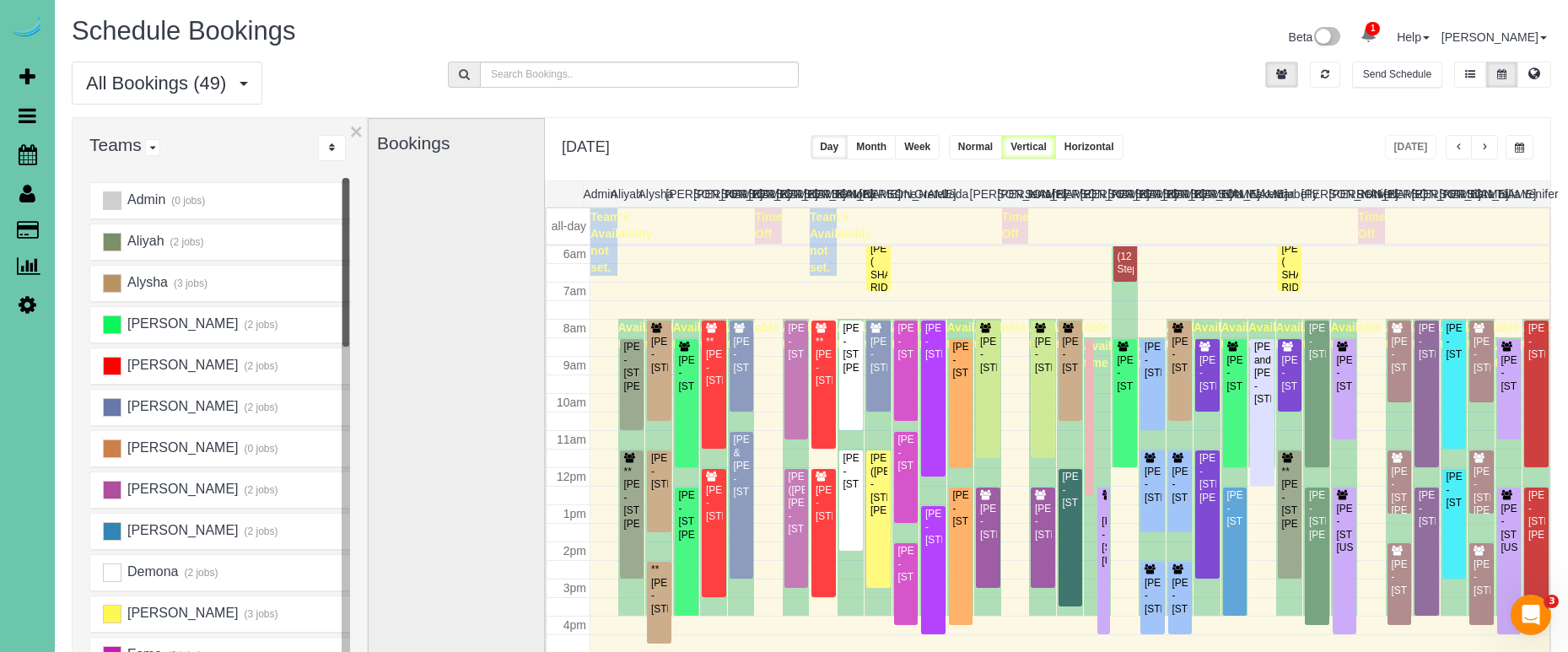
drag, startPoint x: 85, startPoint y: 222, endPoint x: 203, endPoint y: 156, distance: 135.2
click at [86, 220] on link "Customers" at bounding box center [160, 231] width 211 height 34
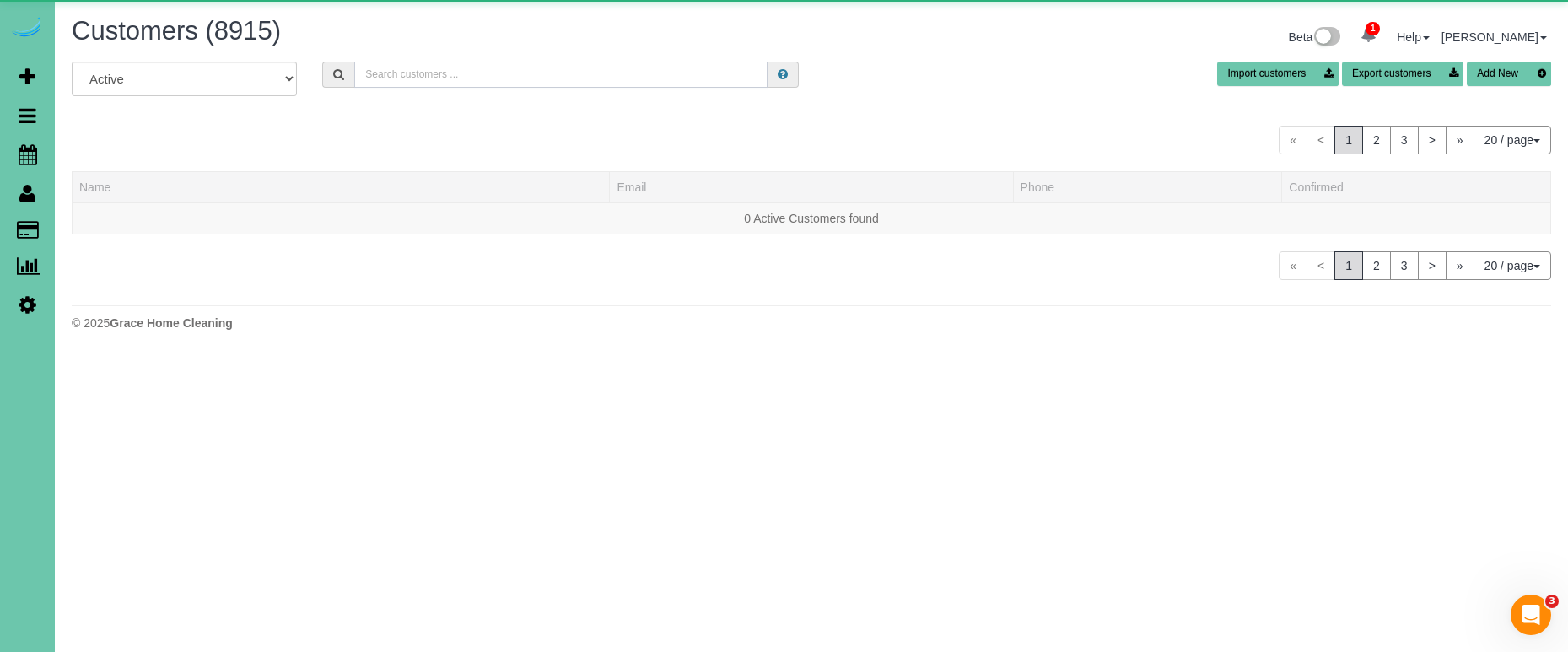
click at [483, 78] on input "text" at bounding box center [561, 74] width 413 height 26
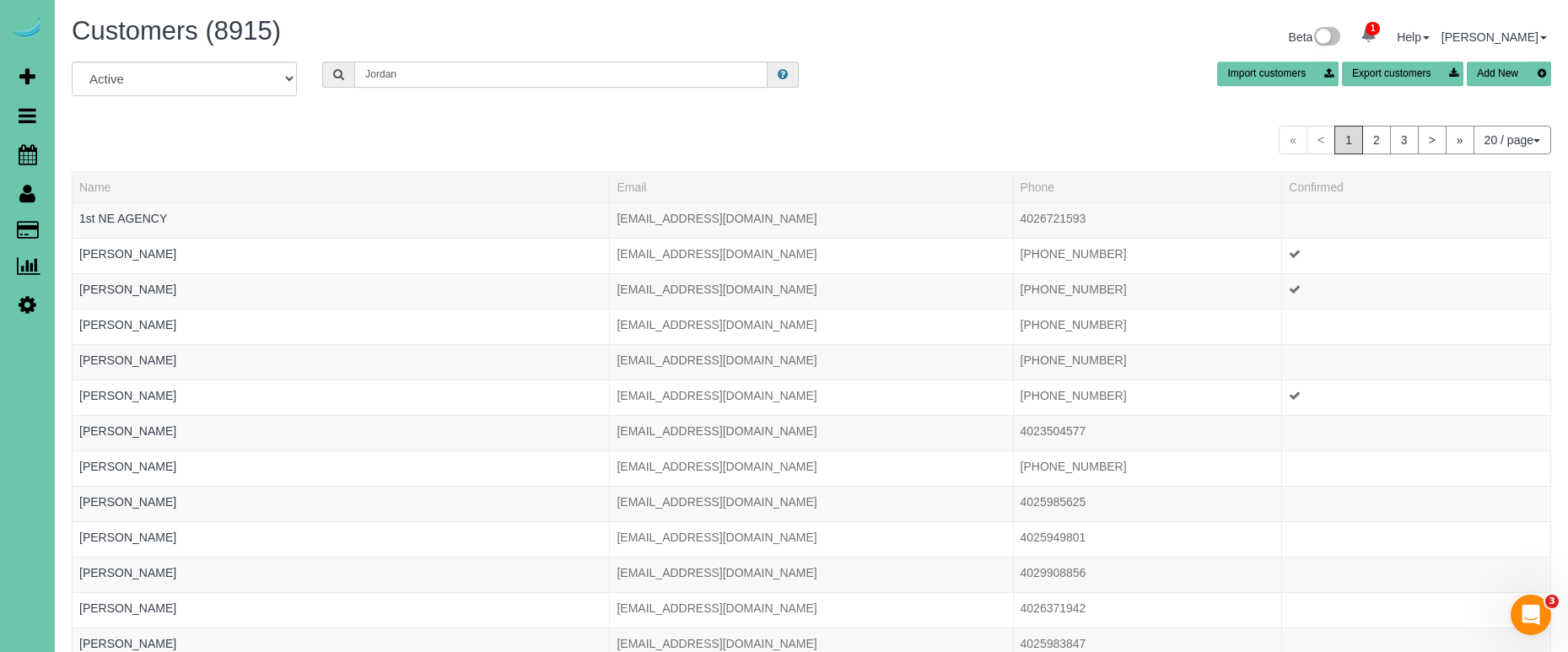
type input "Jordan l"
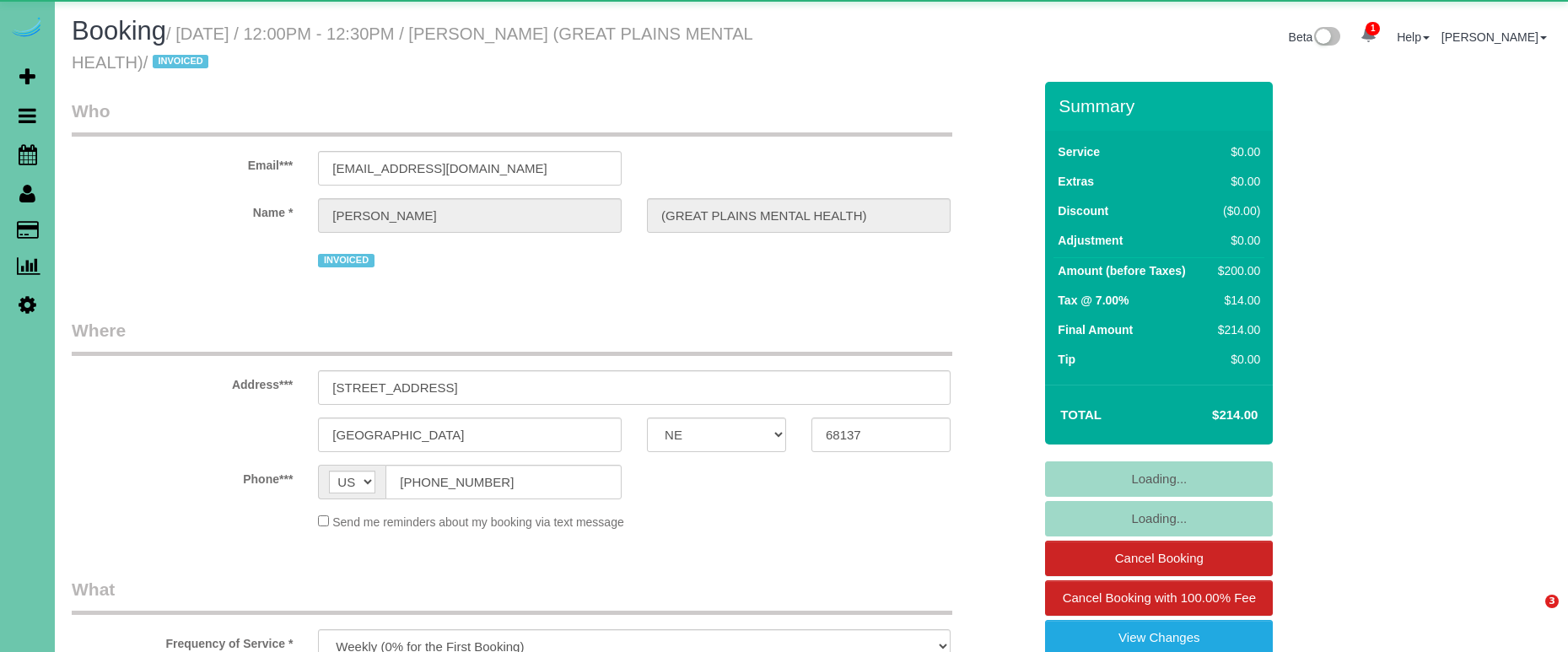
select select "NE"
select select "object:898"
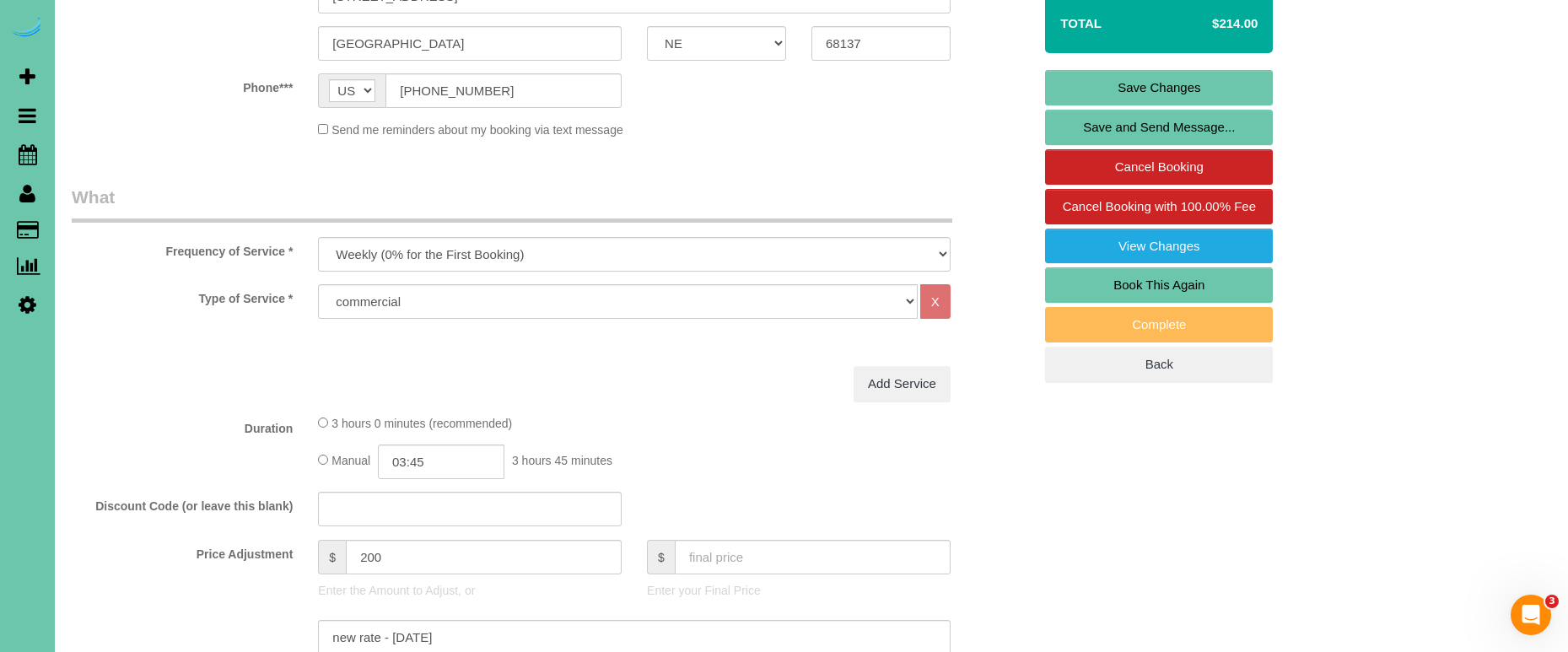
scroll to position [392, 0]
click at [455, 459] on input "03:45" at bounding box center [440, 461] width 126 height 35
type input "04:00"
drag, startPoint x: 420, startPoint y: 564, endPoint x: 427, endPoint y: 558, distance: 9.2
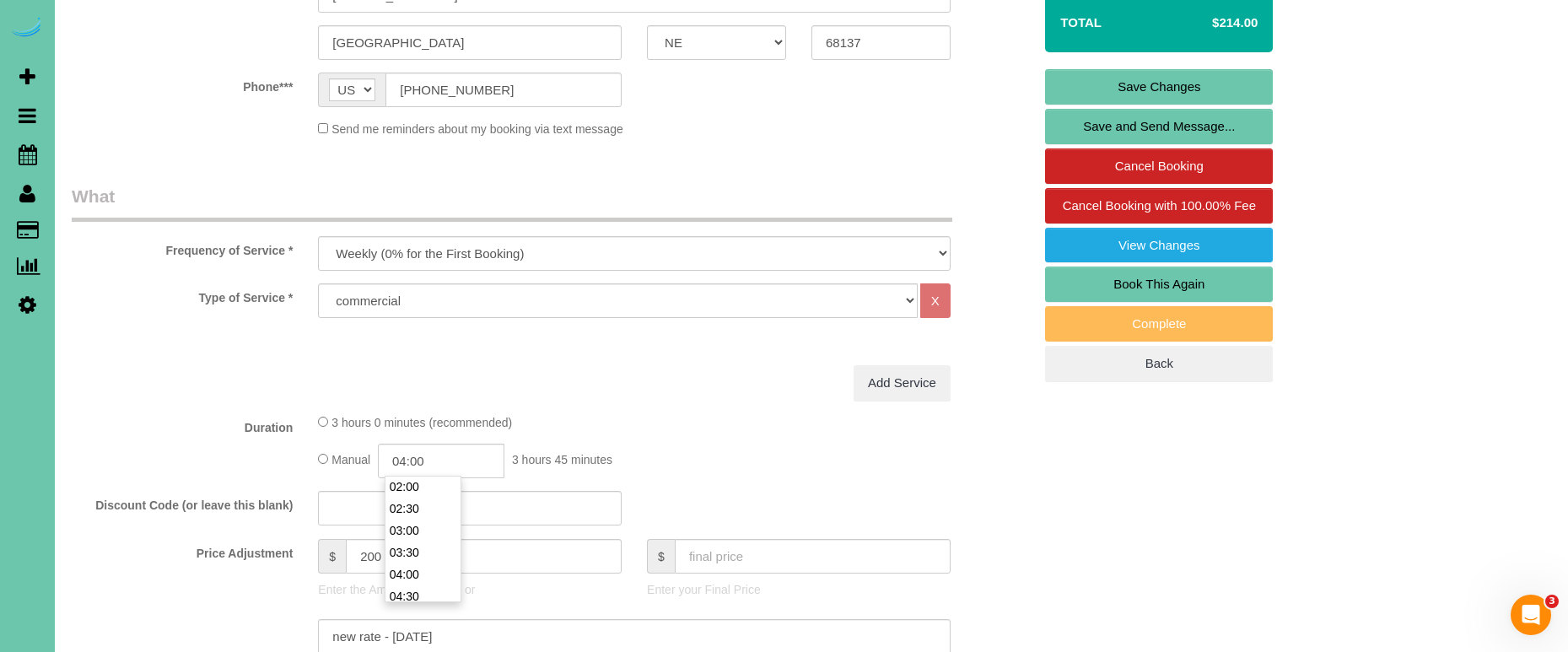
click at [420, 564] on li "04:00" at bounding box center [423, 574] width 75 height 22
click at [583, 399] on fieldset "What Frequency of Service * One Time Weekly (0% for the First Booking) Bi-Weekl…" at bounding box center [552, 506] width 961 height 645
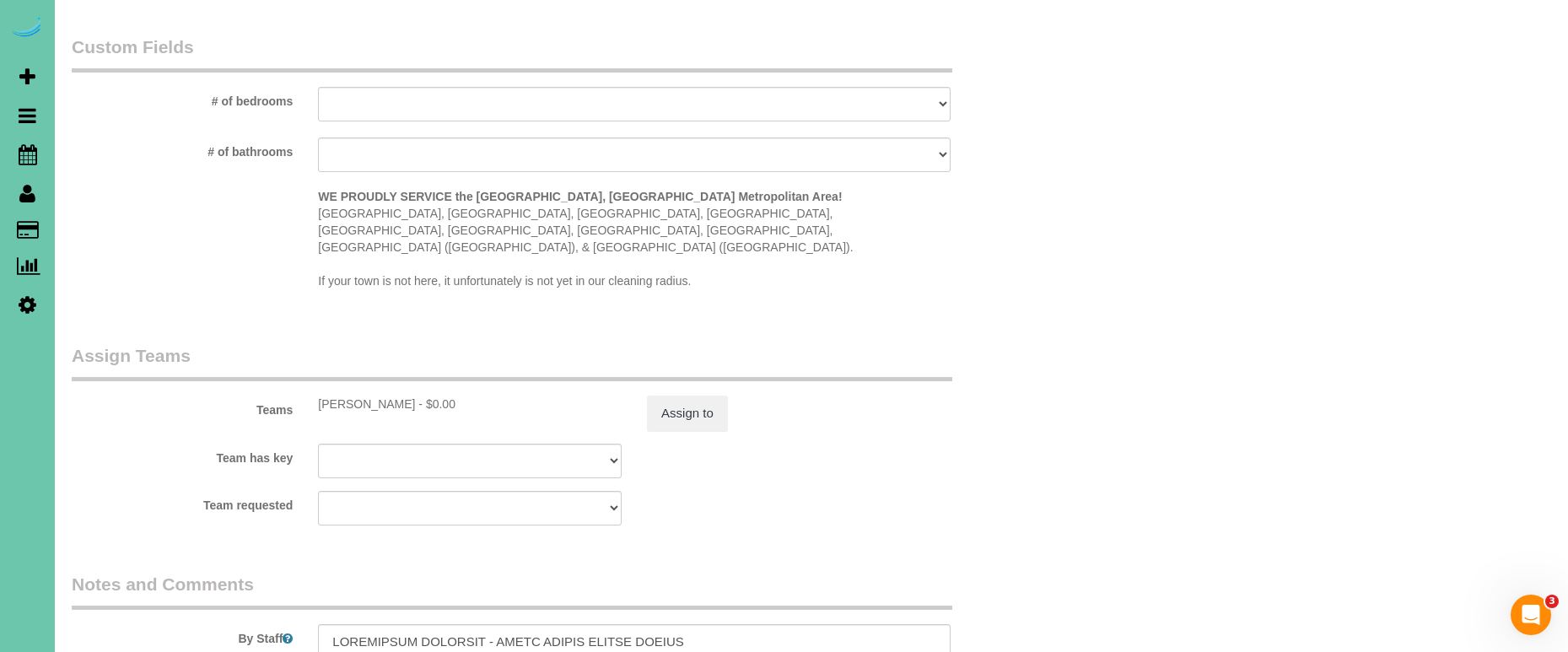
scroll to position [1552, 0]
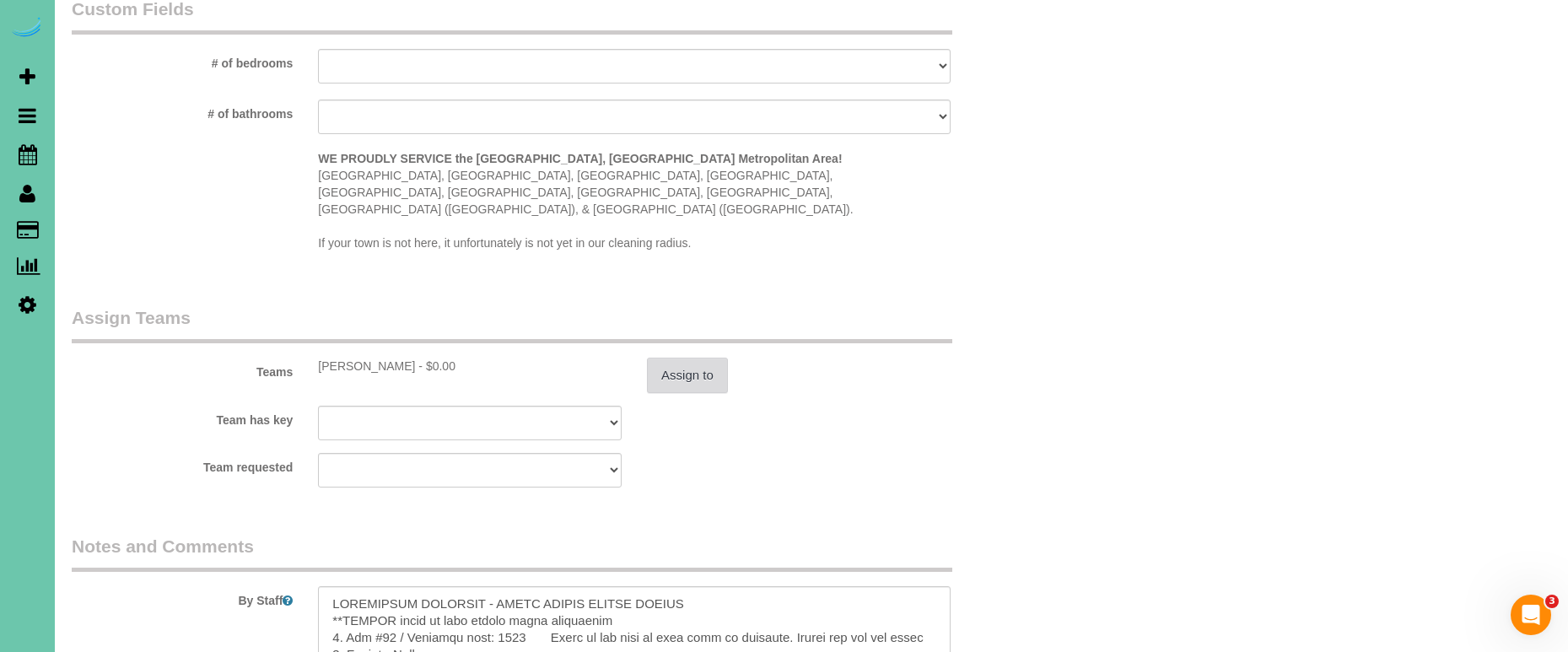
click at [712, 358] on button "Assign to" at bounding box center [687, 376] width 81 height 36
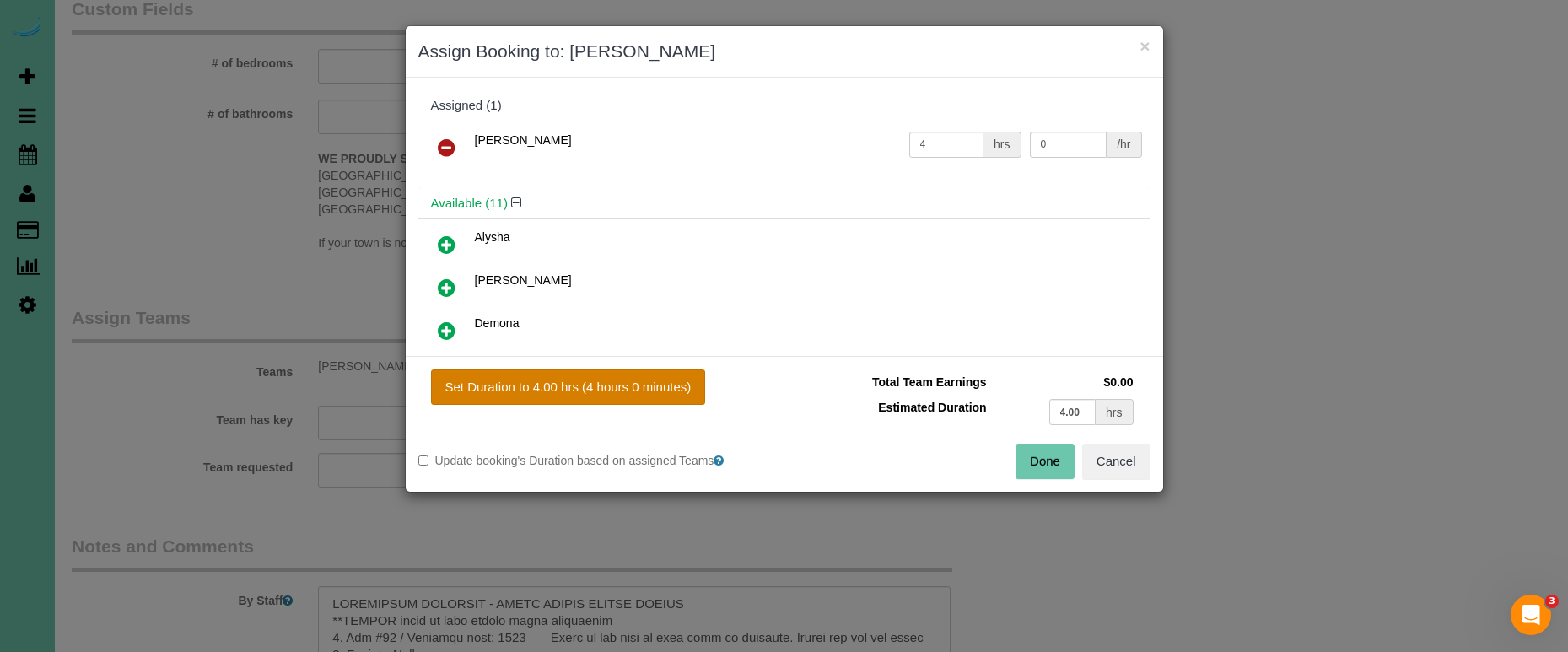
click at [597, 379] on button "Set Duration to 4.00 hrs (4 hours 0 minutes)" at bounding box center [568, 387] width 275 height 36
type input "4.00"
drag, startPoint x: 1030, startPoint y: 461, endPoint x: 985, endPoint y: 472, distance: 46.3
click at [1029, 461] on button "Done" at bounding box center [1045, 461] width 59 height 36
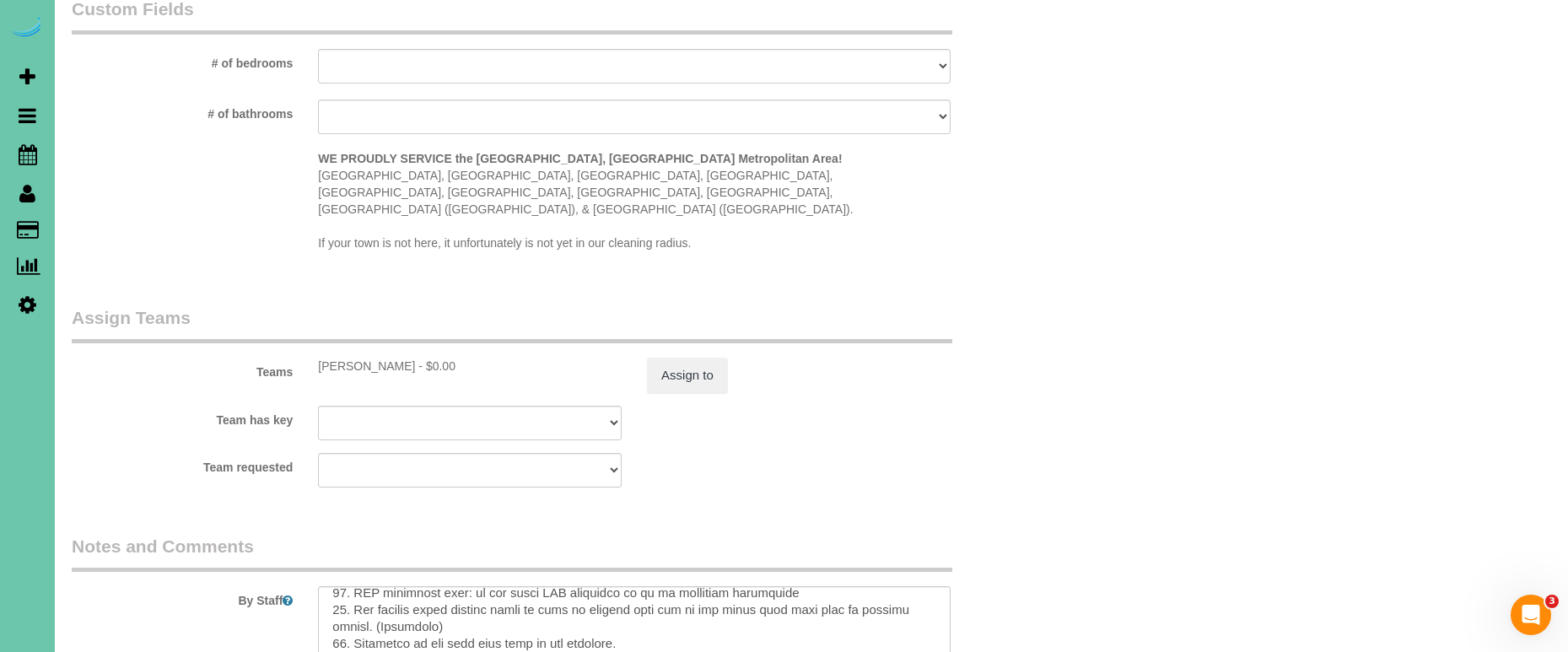
scroll to position [430, 0]
click at [686, 358] on button "Assign to" at bounding box center [687, 376] width 81 height 36
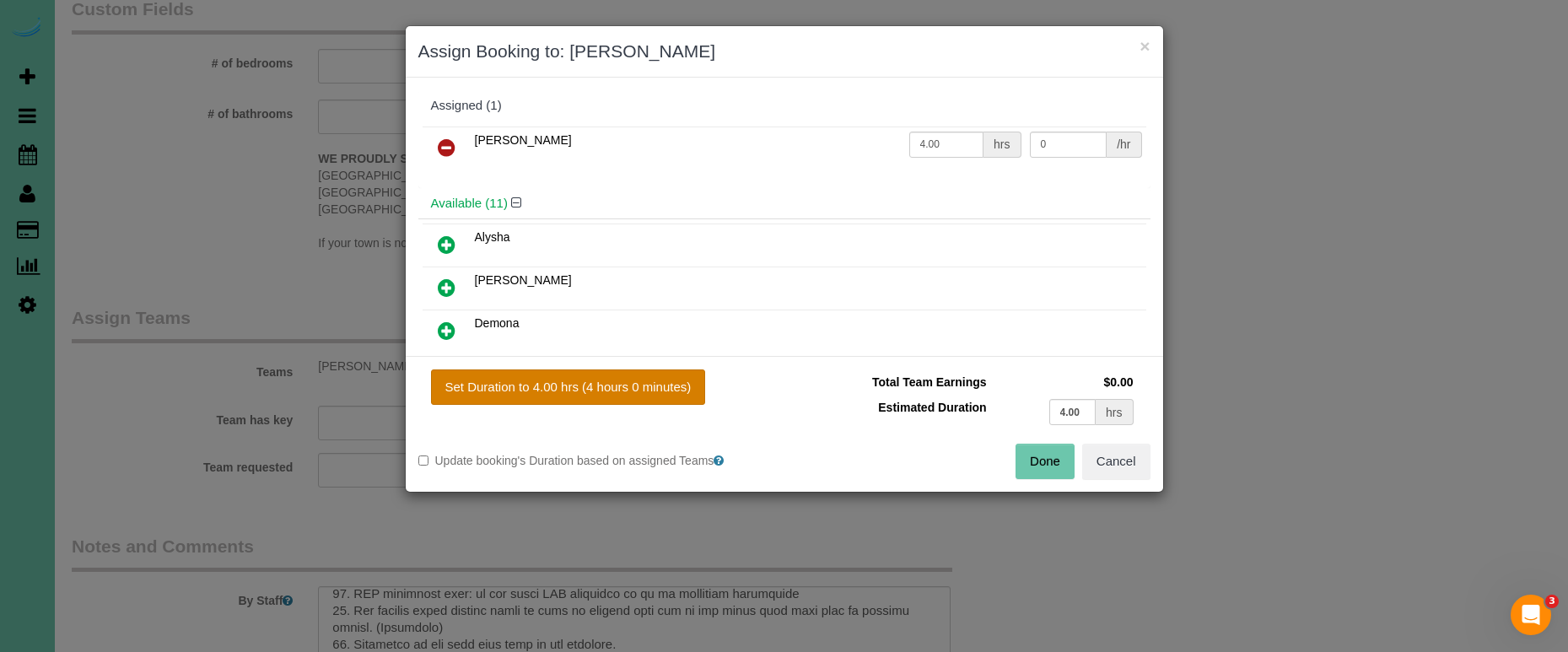
click at [671, 386] on button "Set Duration to 4.00 hrs (4 hours 0 minutes)" at bounding box center [568, 387] width 275 height 36
click at [1015, 450] on button "Done" at bounding box center [1045, 461] width 59 height 36
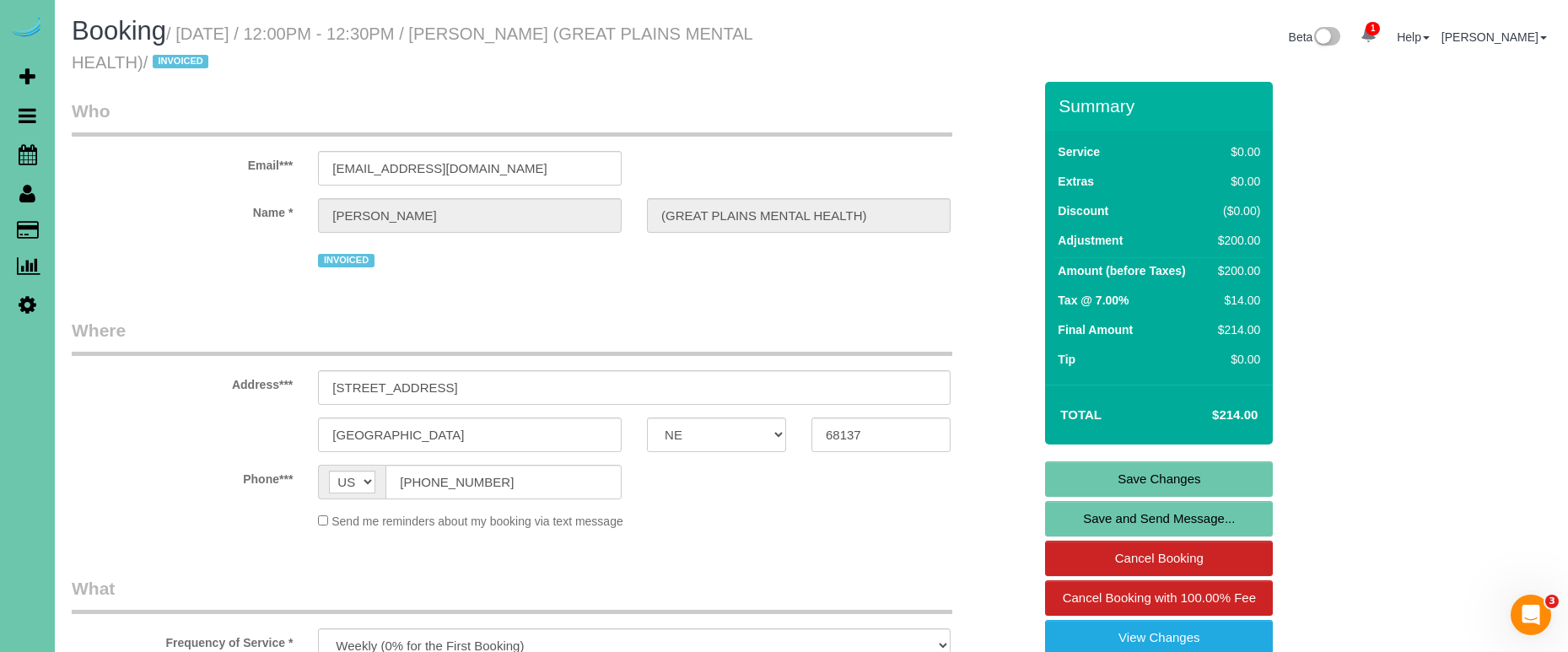
scroll to position [0, 0]
click at [1099, 476] on link "Save Changes" at bounding box center [1158, 479] width 228 height 36
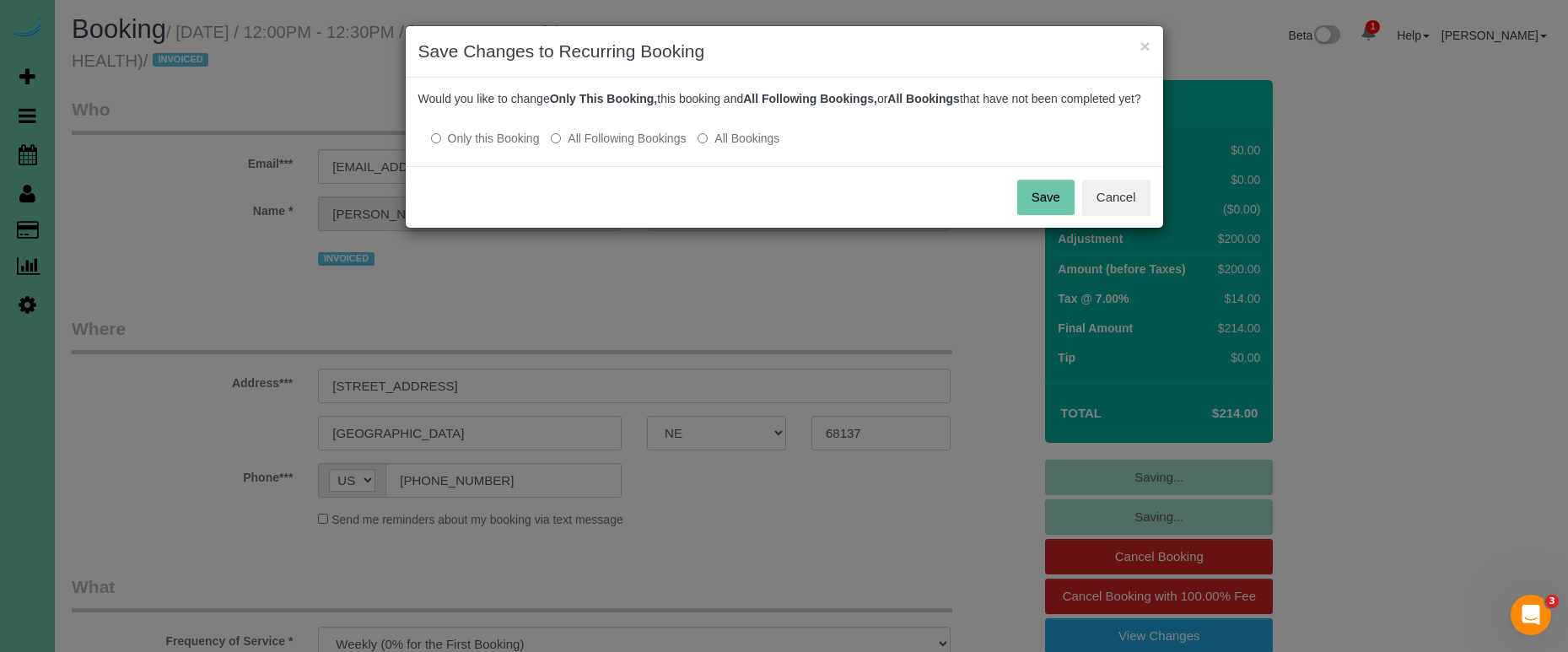
drag, startPoint x: 629, startPoint y: 156, endPoint x: 735, endPoint y: 170, distance: 106.9
click at [629, 147] on label "All Following Bookings" at bounding box center [618, 138] width 135 height 17
click at [1044, 211] on button "Save" at bounding box center [1046, 198] width 57 height 36
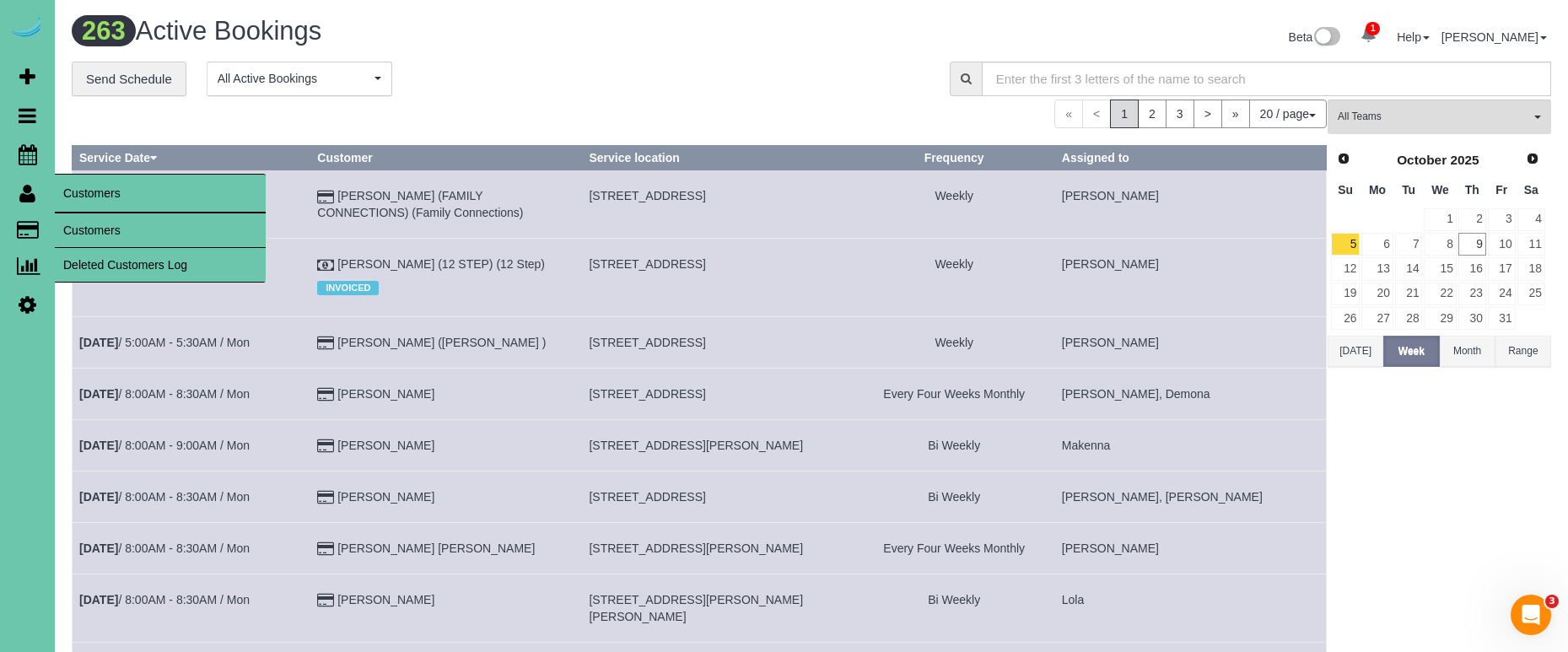
click at [72, 224] on link "Customers" at bounding box center [160, 231] width 211 height 34
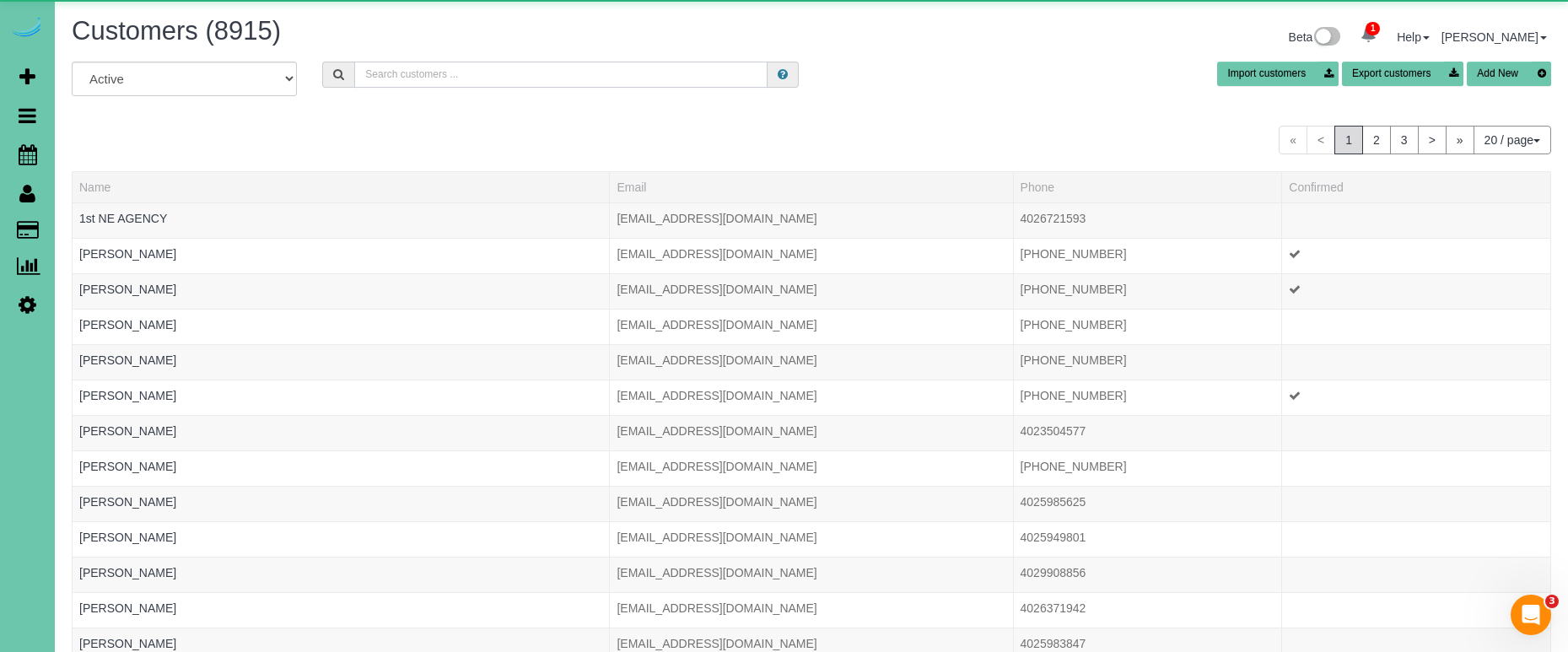
click at [442, 75] on input "text" at bounding box center [561, 74] width 413 height 26
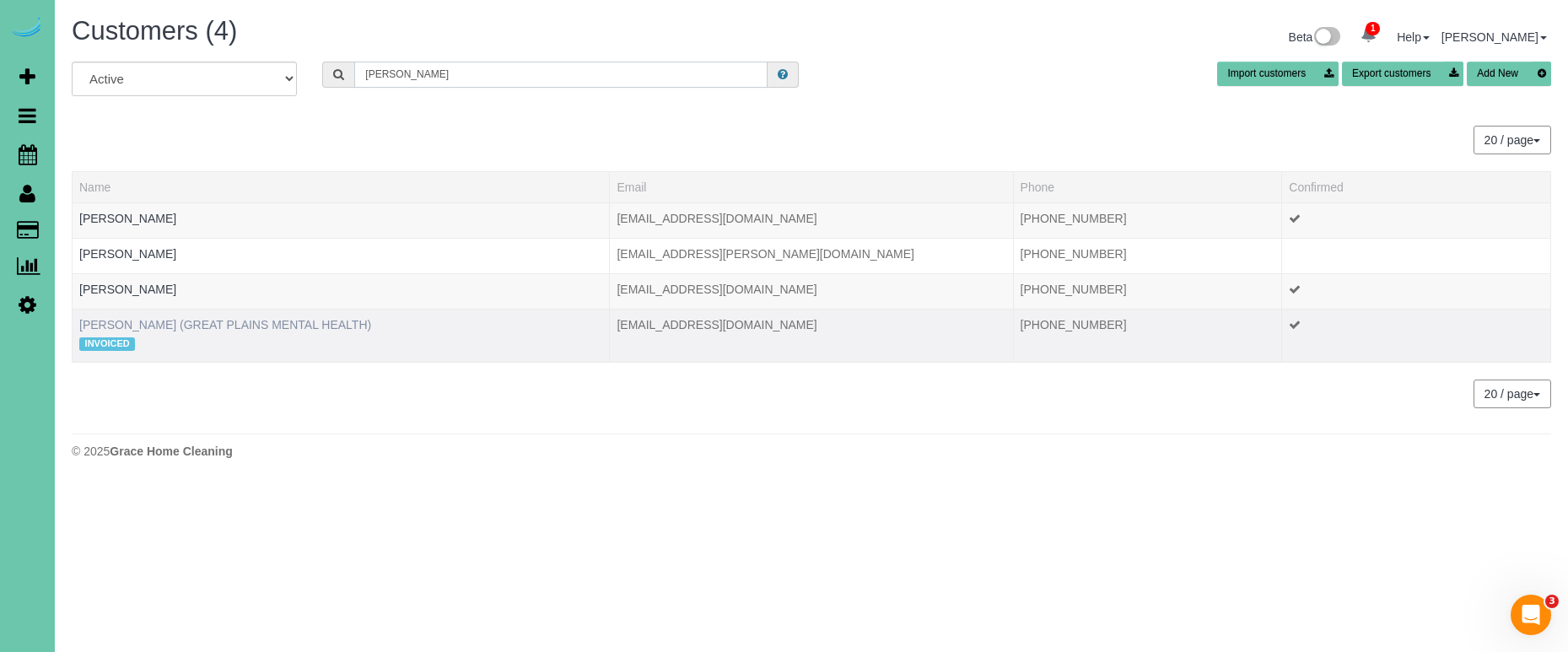
type input "paula w"
click at [317, 326] on link "PAULA WHITTLE (GREAT PLAINS MENTAL HEALTH)" at bounding box center [225, 324] width 292 height 13
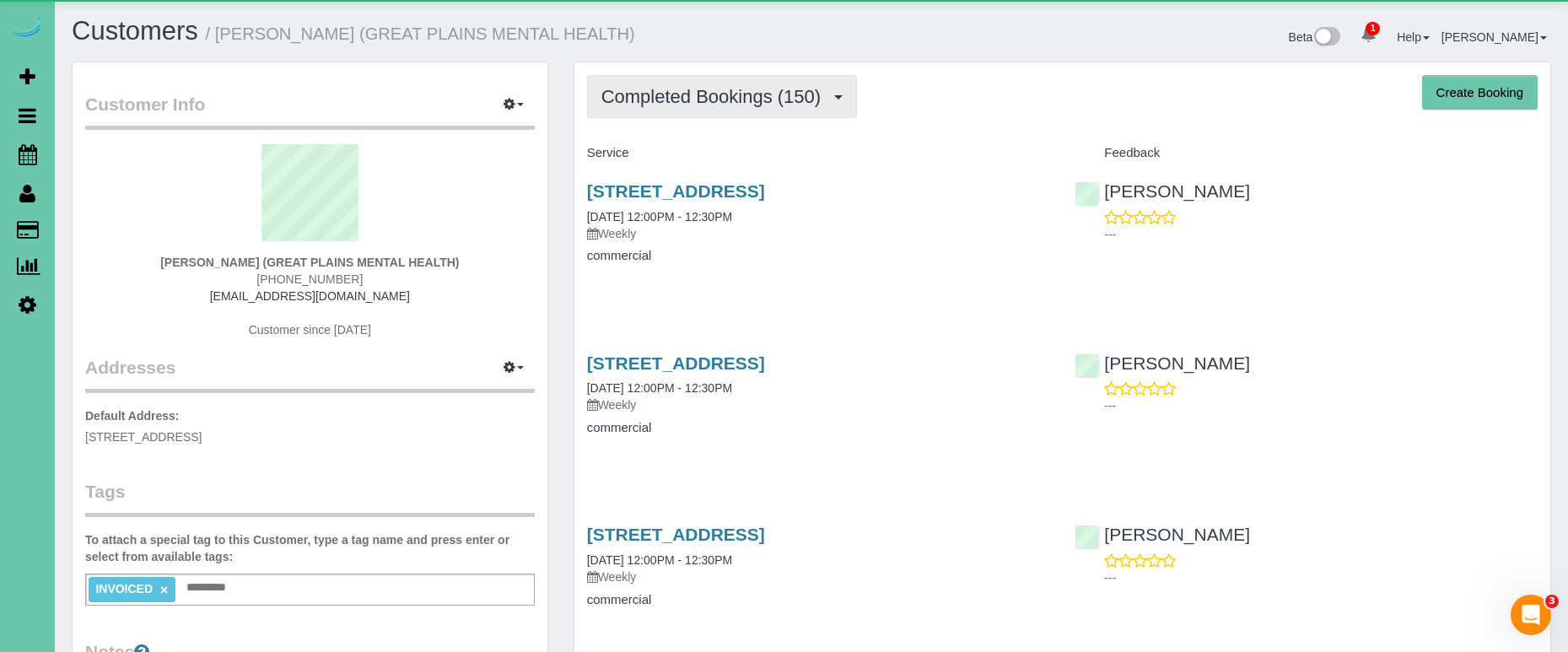
click at [782, 107] on button "Completed Bookings (150)" at bounding box center [722, 97] width 271 height 43
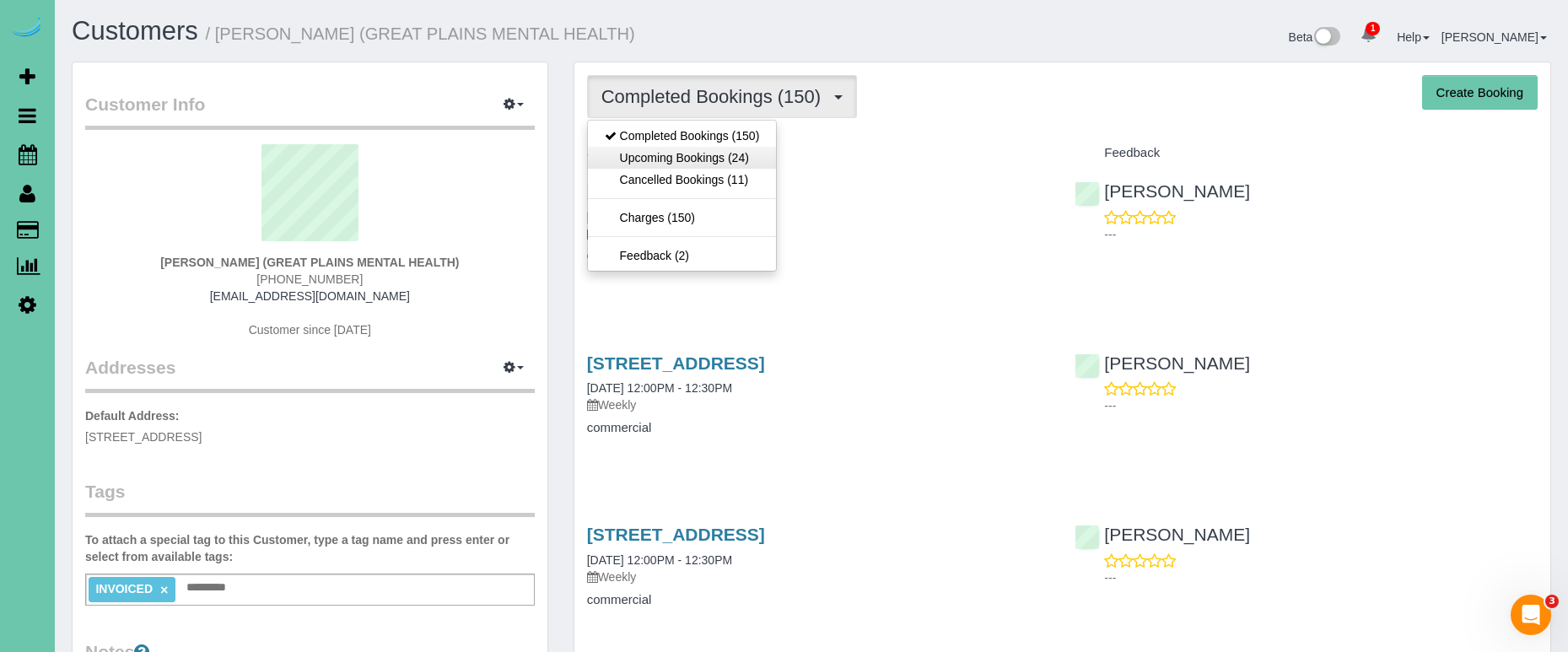
click at [754, 155] on link "Upcoming Bookings (24)" at bounding box center [682, 157] width 189 height 22
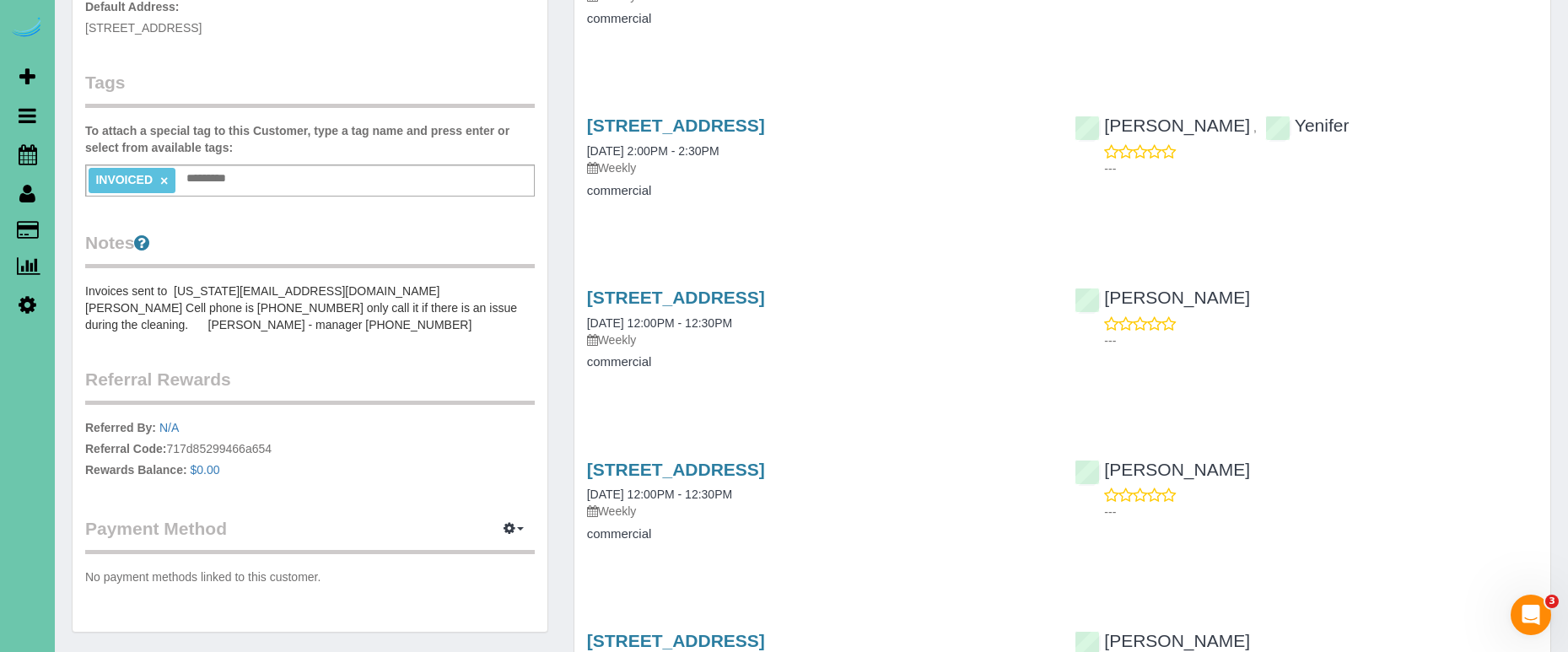
scroll to position [456, 0]
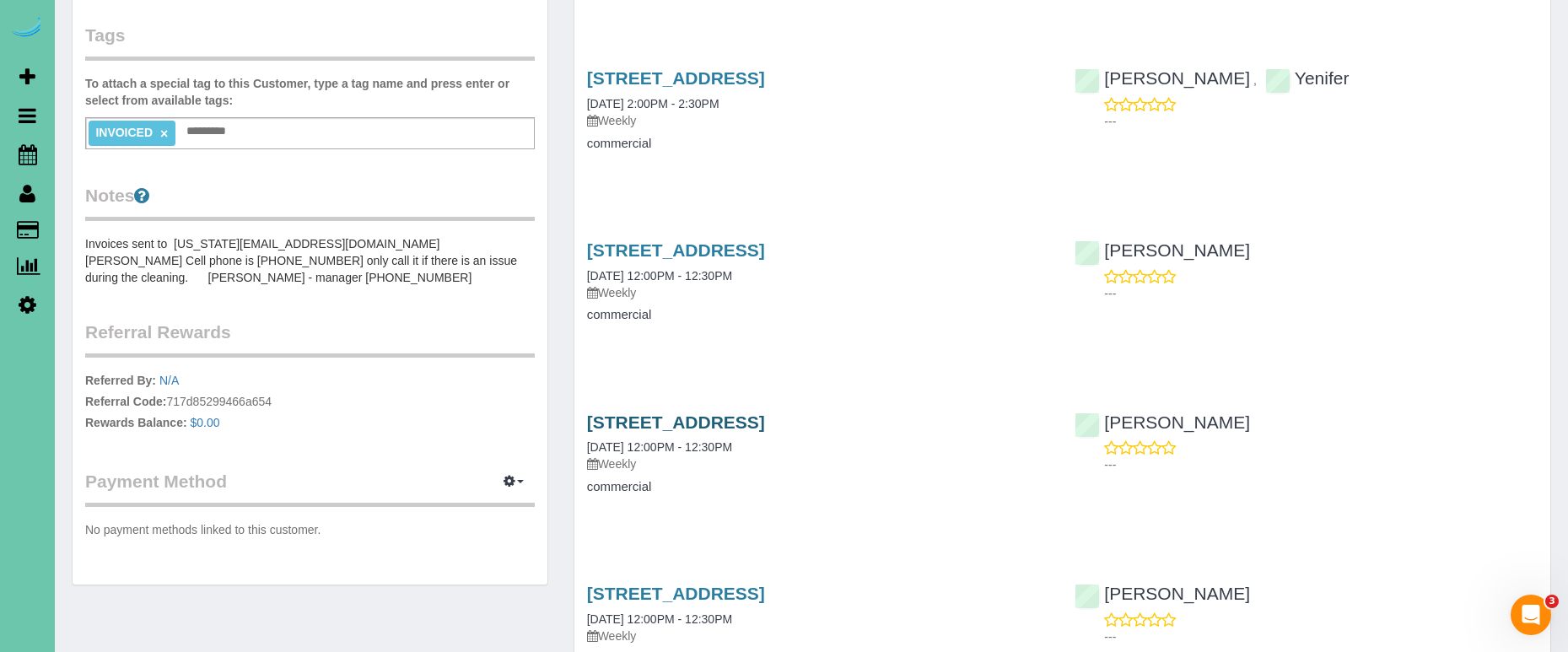
click at [746, 422] on link "4610 S 133rd St, Omaha, NE 68137" at bounding box center [675, 422] width 178 height 20
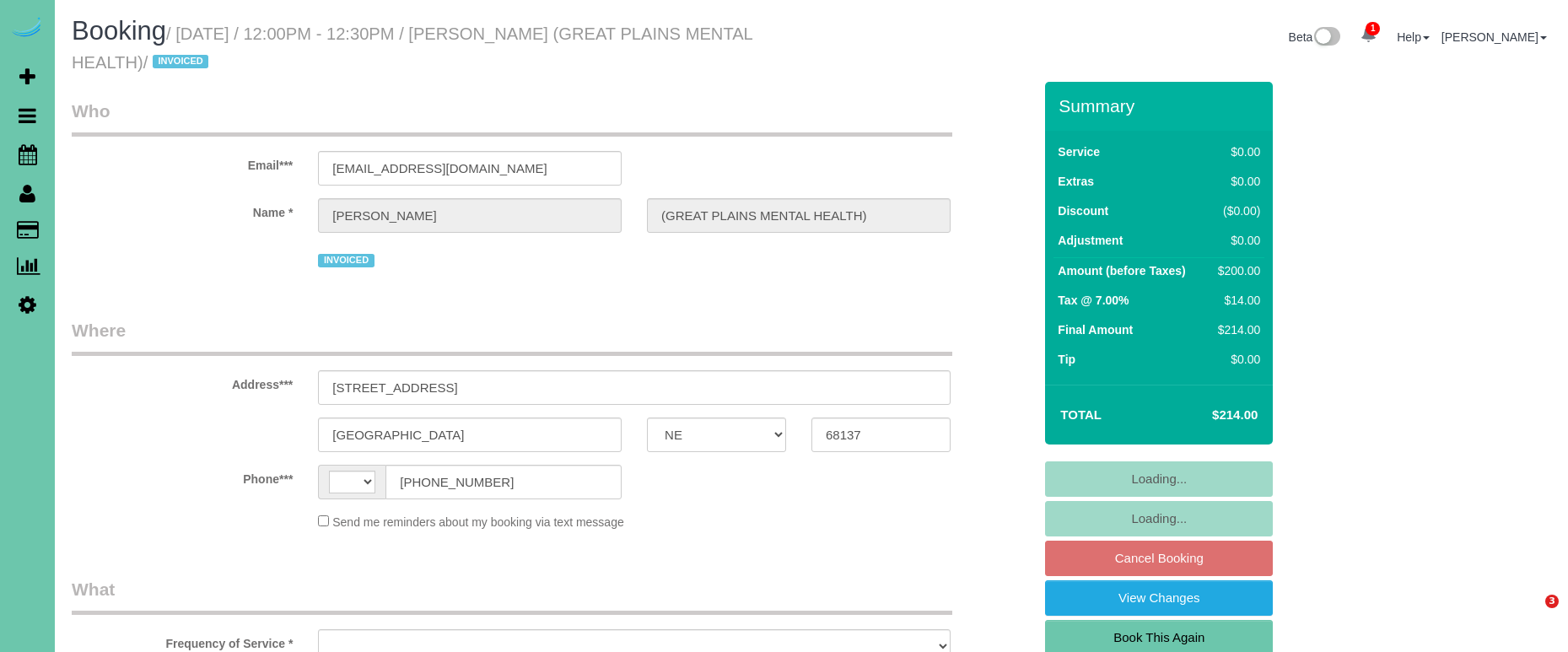
select select "NE"
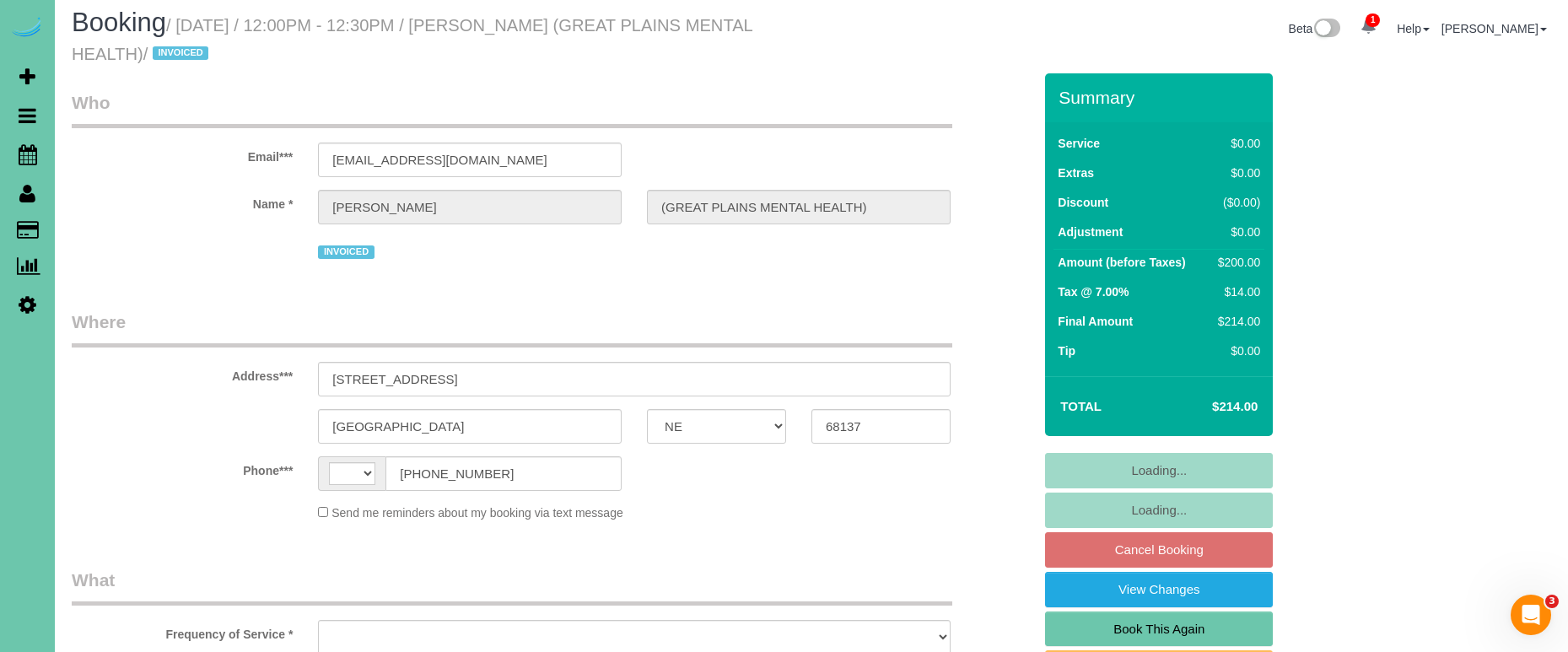
select select "object:374"
select select "string:[GEOGRAPHIC_DATA]"
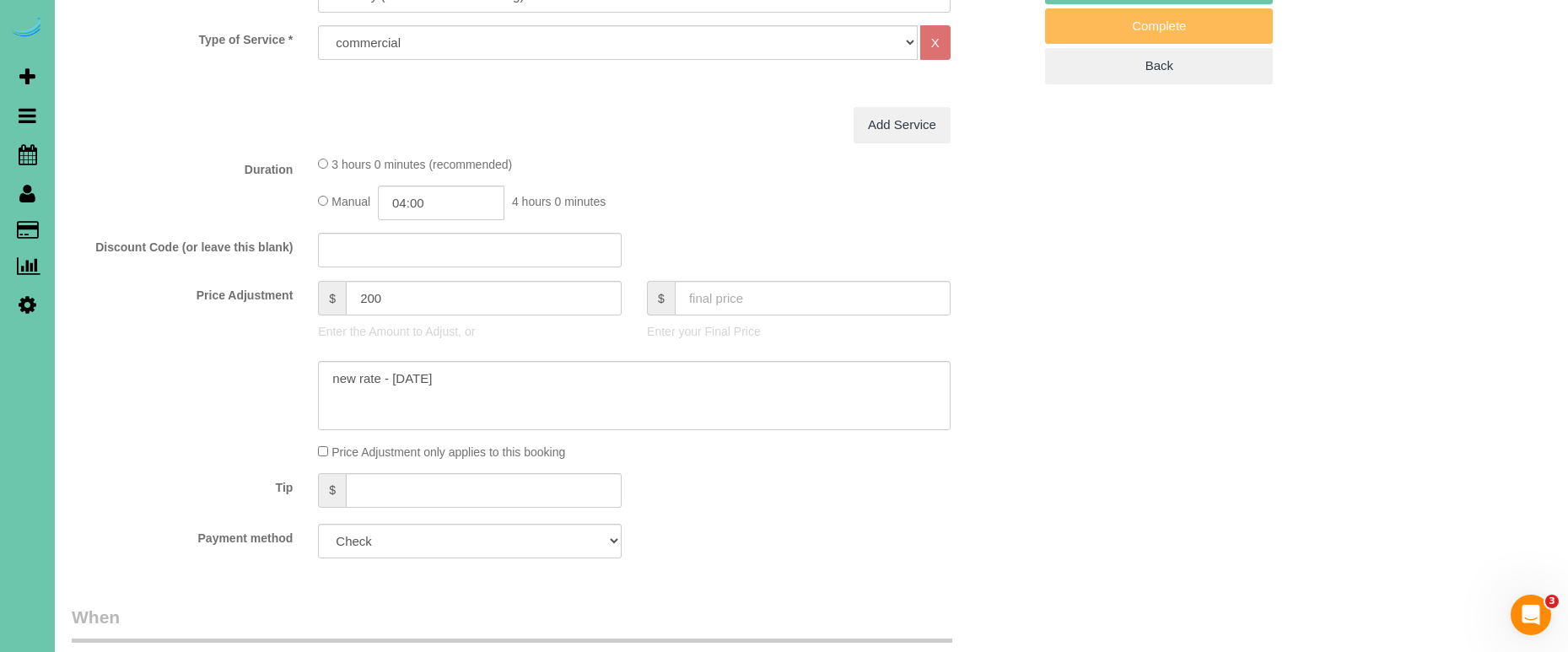
select select "object:894"
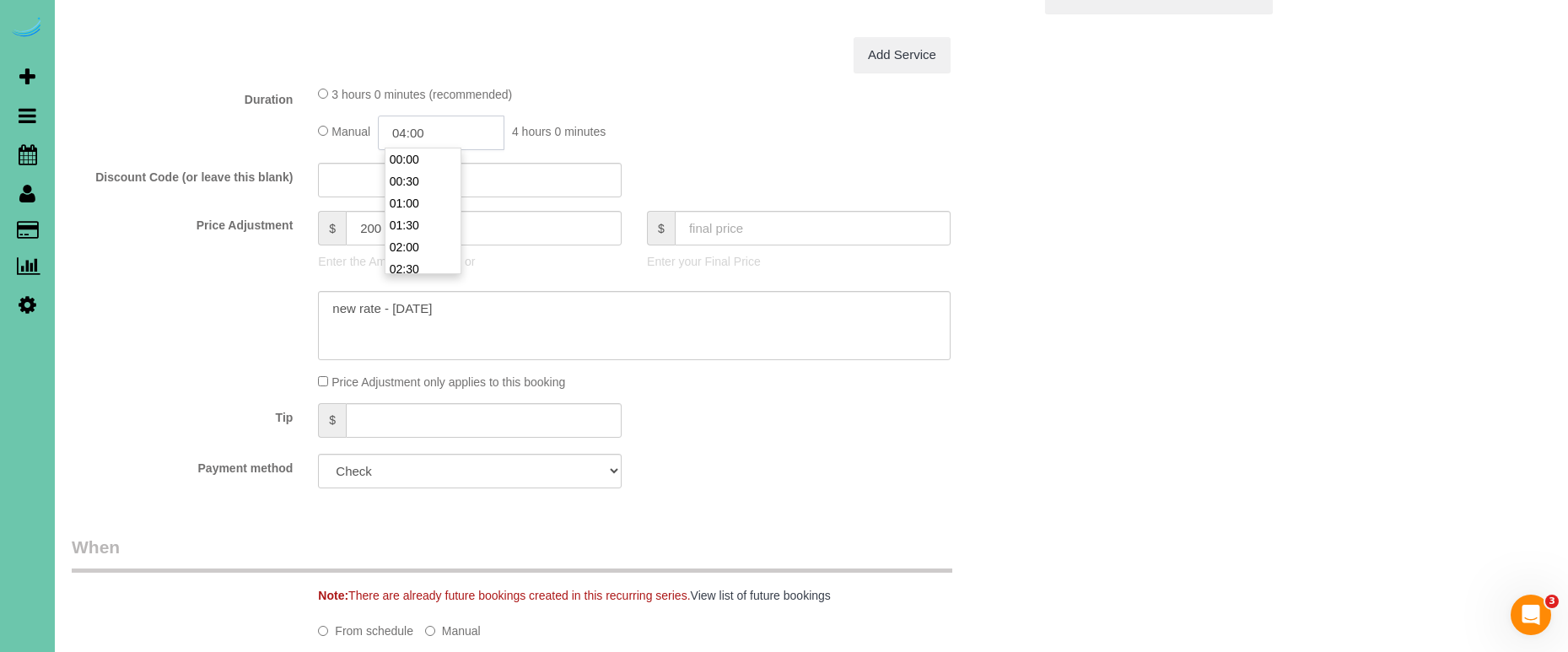
scroll to position [154, 0]
click at [446, 130] on input "04:00" at bounding box center [440, 132] width 126 height 35
type input "04:15"
drag, startPoint x: 453, startPoint y: 306, endPoint x: 402, endPoint y: 306, distance: 51.0
click at [402, 306] on textarea at bounding box center [633, 325] width 632 height 69
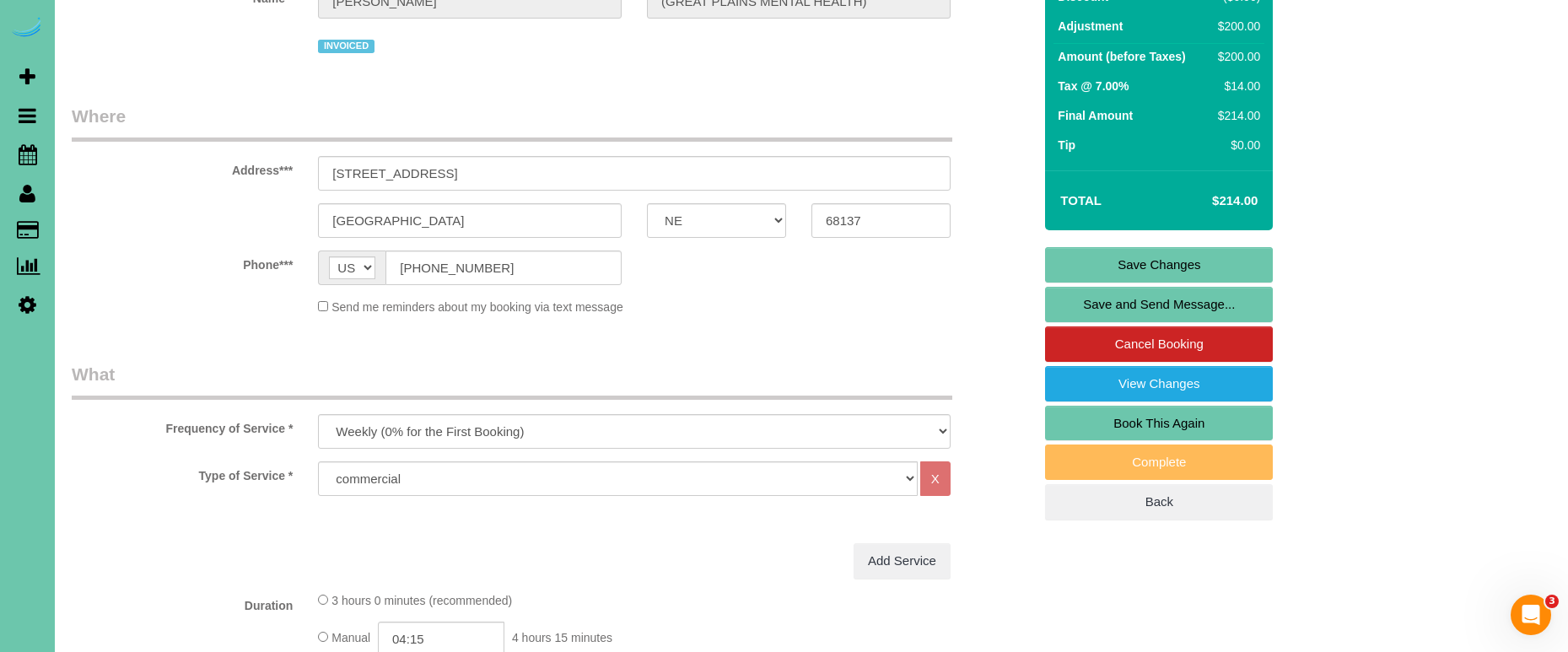
scroll to position [574, 0]
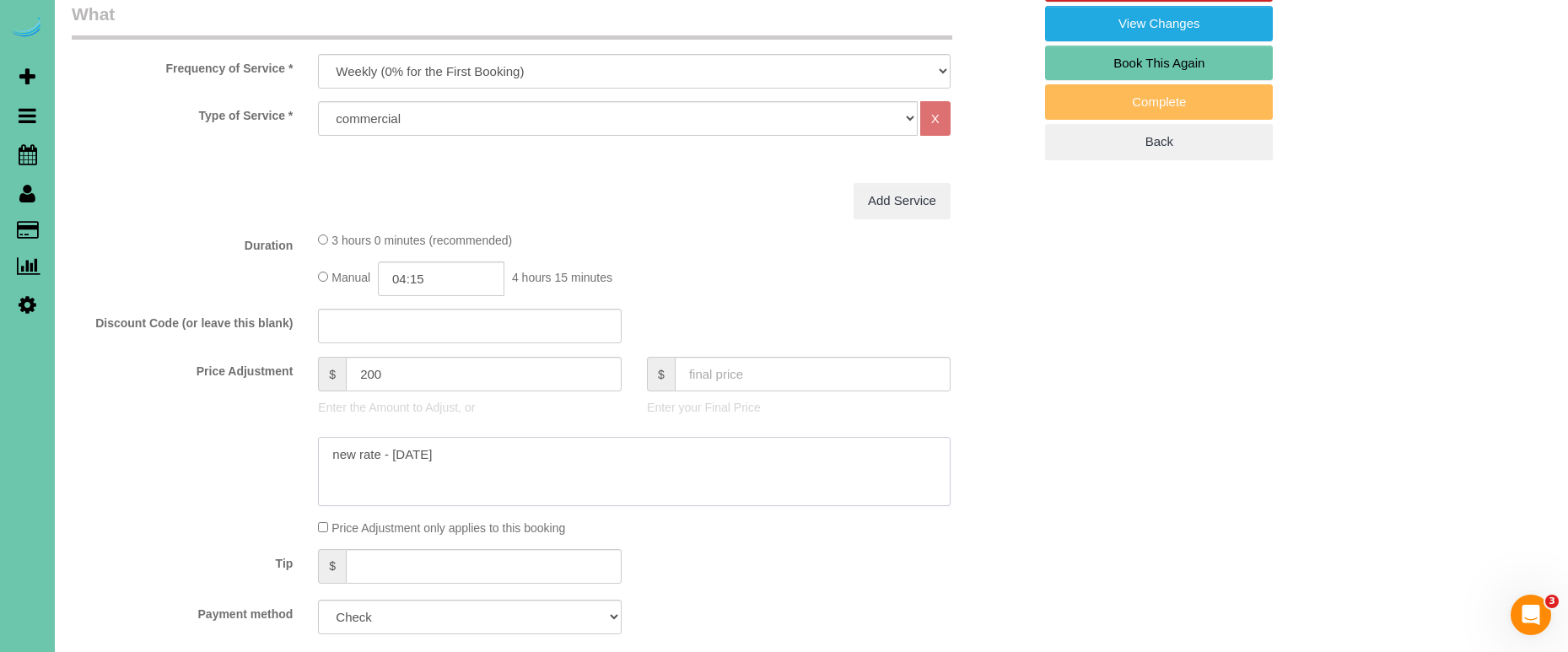
type textarea "new rate - 11/7/25"
click at [391, 376] on input "200" at bounding box center [484, 374] width 275 height 35
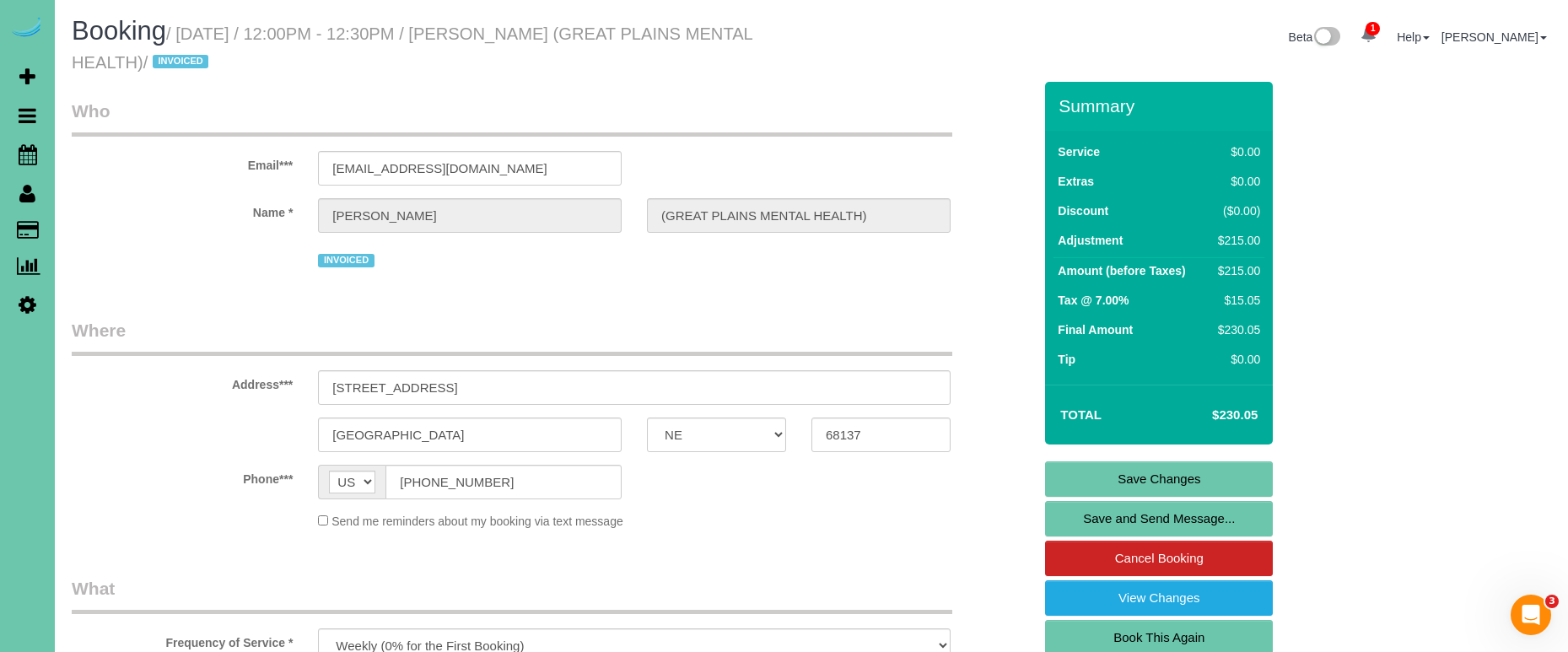
scroll to position [0, 0]
type input "215"
drag, startPoint x: 330, startPoint y: 170, endPoint x: 705, endPoint y: 170, distance: 375.0
click at [1104, 476] on link "Save Changes" at bounding box center [1158, 479] width 228 height 36
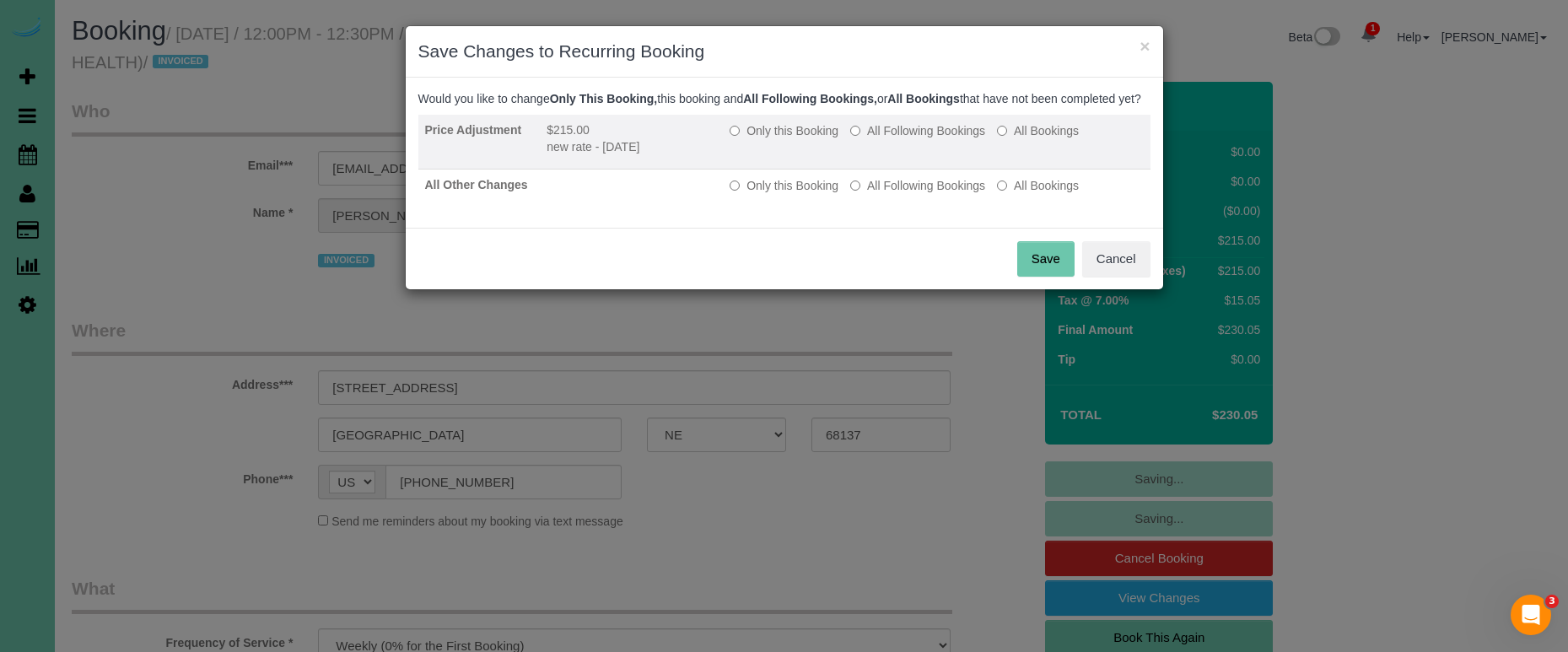
drag, startPoint x: 866, startPoint y: 142, endPoint x: 878, endPoint y: 170, distance: 30.5
click at [866, 140] on label "All Following Bookings" at bounding box center [917, 131] width 135 height 17
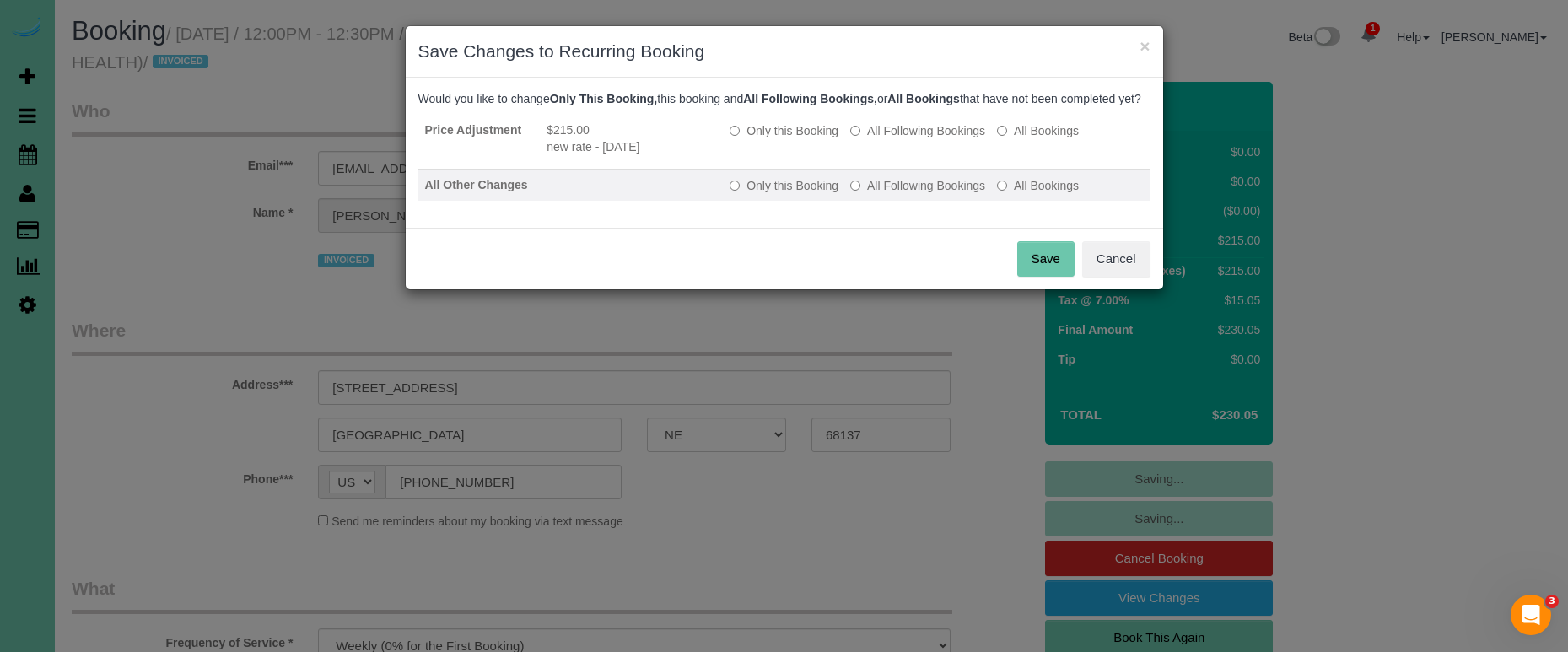
click at [897, 194] on label "All Following Bookings" at bounding box center [917, 185] width 135 height 17
click at [1029, 269] on button "Save" at bounding box center [1046, 259] width 57 height 36
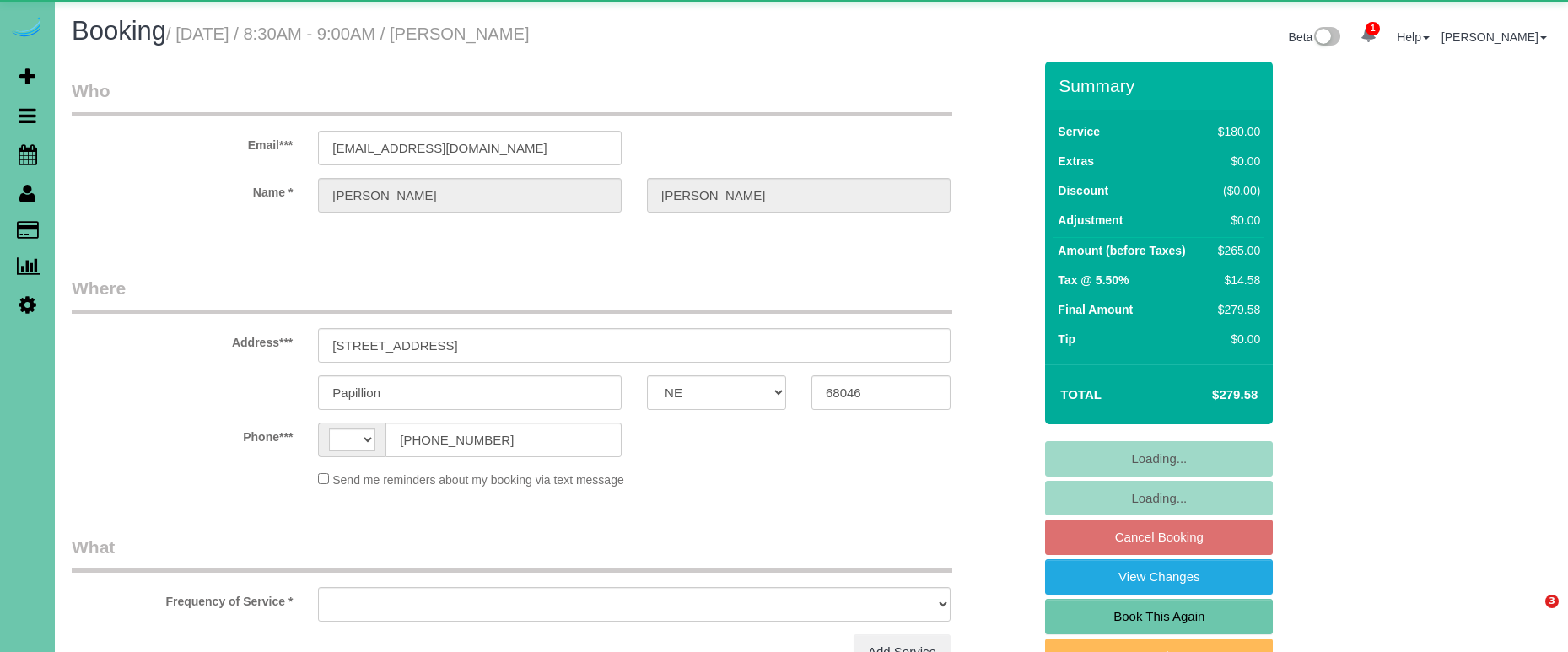
select select "NE"
select select "string:[GEOGRAPHIC_DATA]"
select select "object:659"
select select "string:fspay-2616ee91-13b6-45a0-a7d0-aca4cf97a7dc"
select select "number:37"
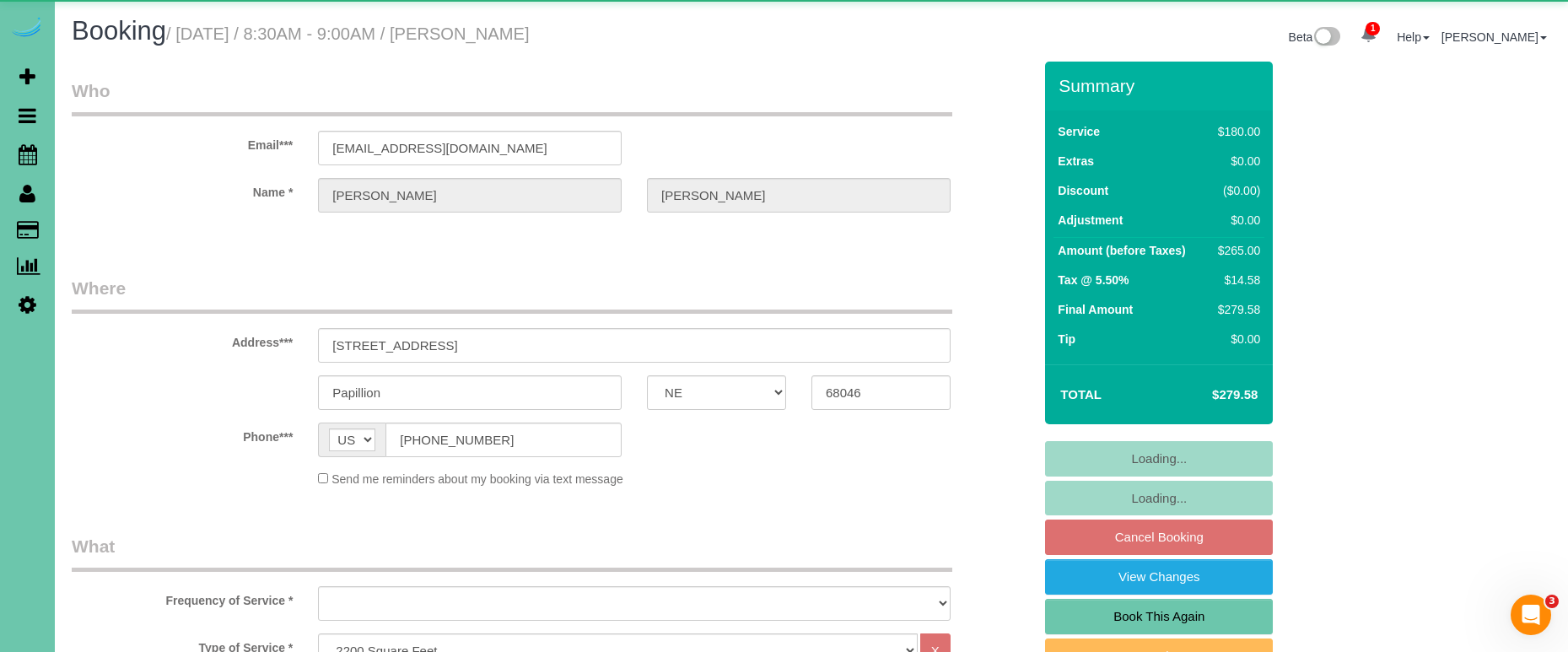
select select "number:41"
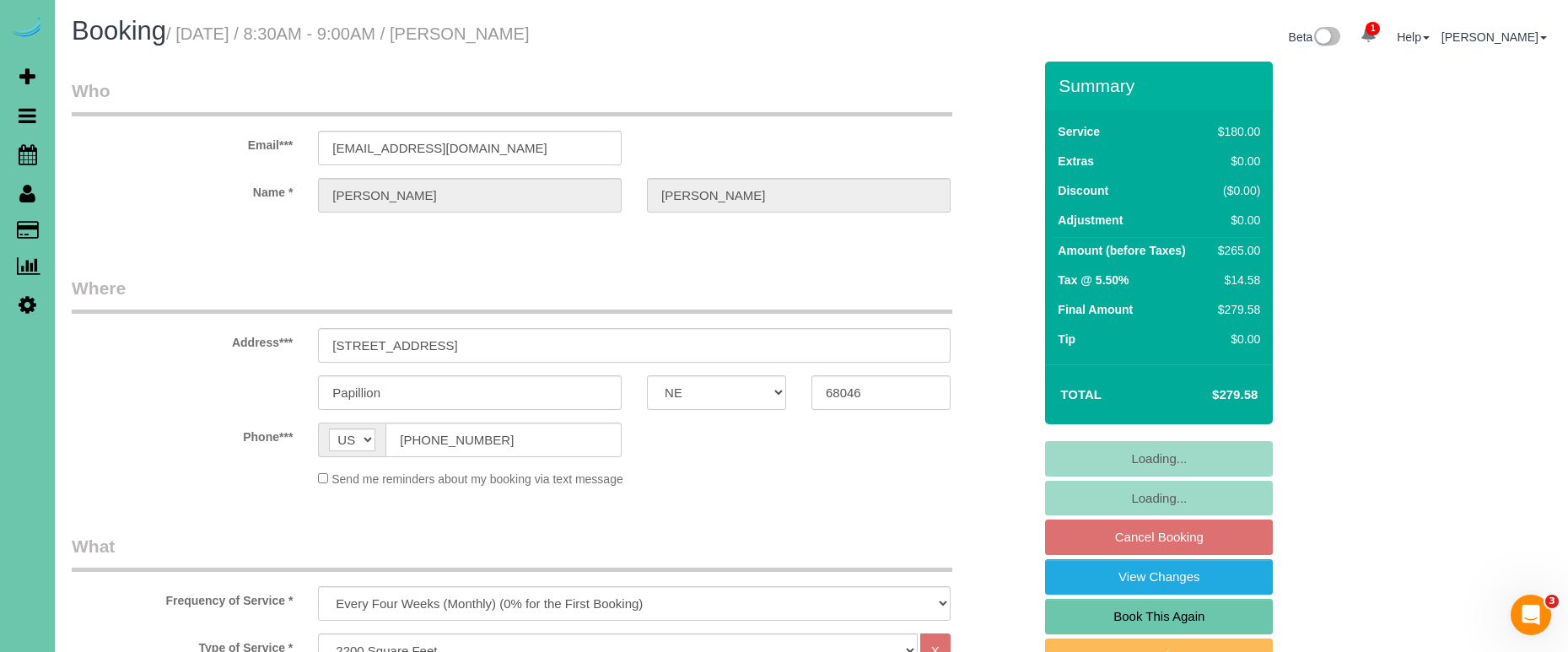
select select "object:731"
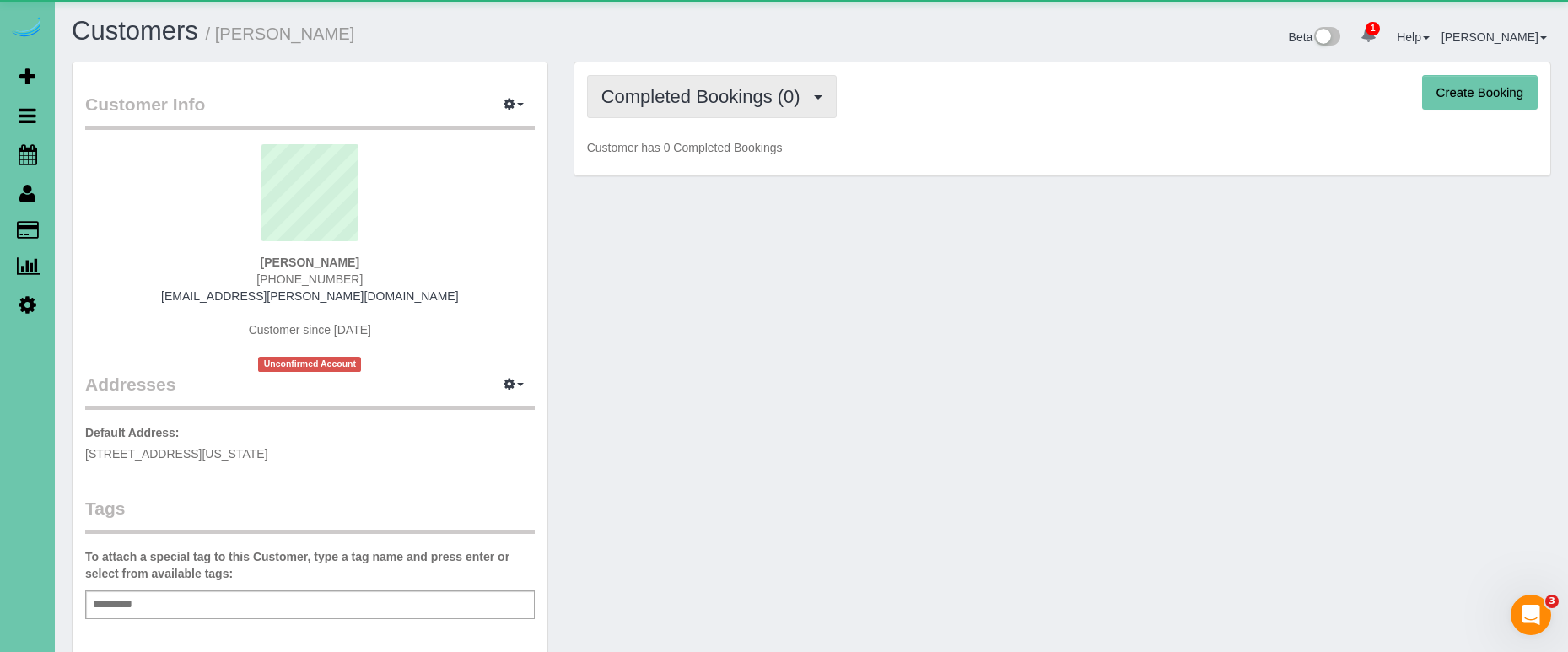
click at [813, 108] on button "Completed Bookings (0)" at bounding box center [711, 97] width 250 height 43
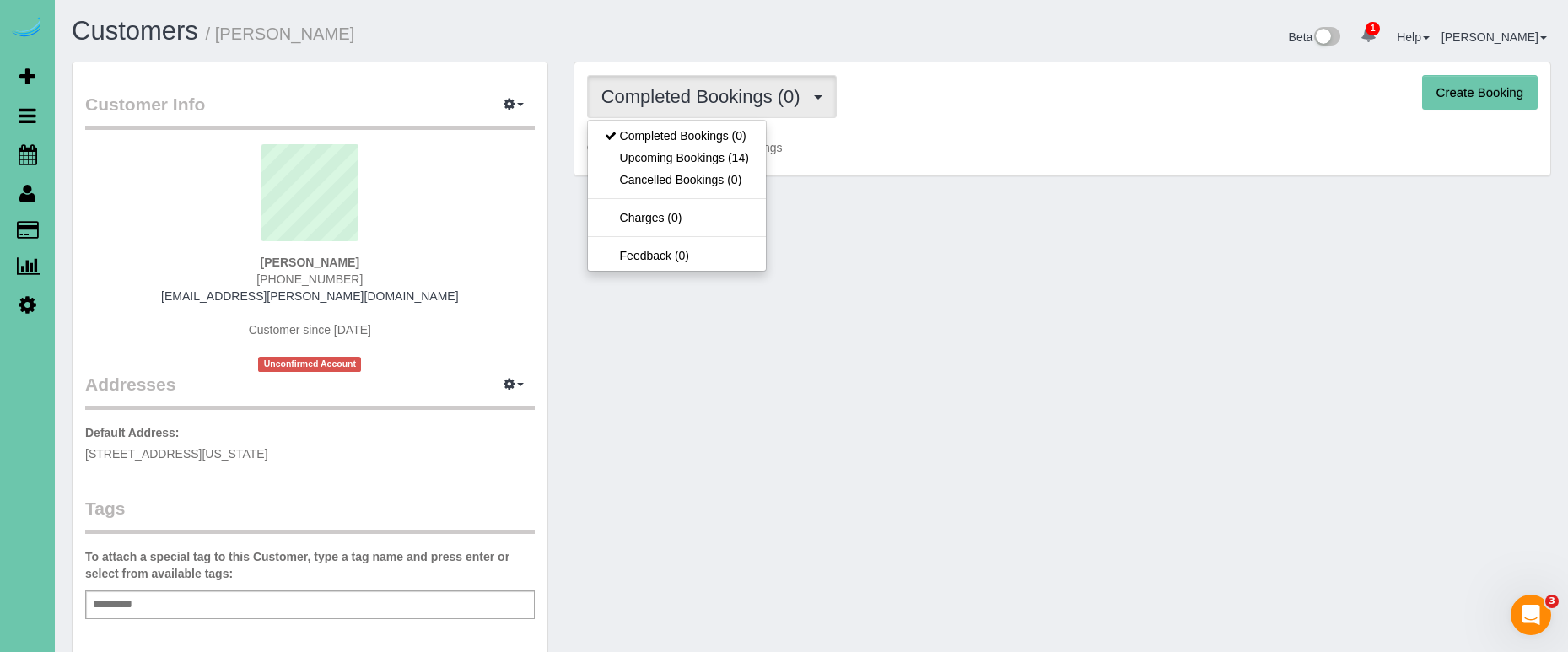
click at [747, 156] on link "Upcoming Bookings (14)" at bounding box center [676, 157] width 178 height 22
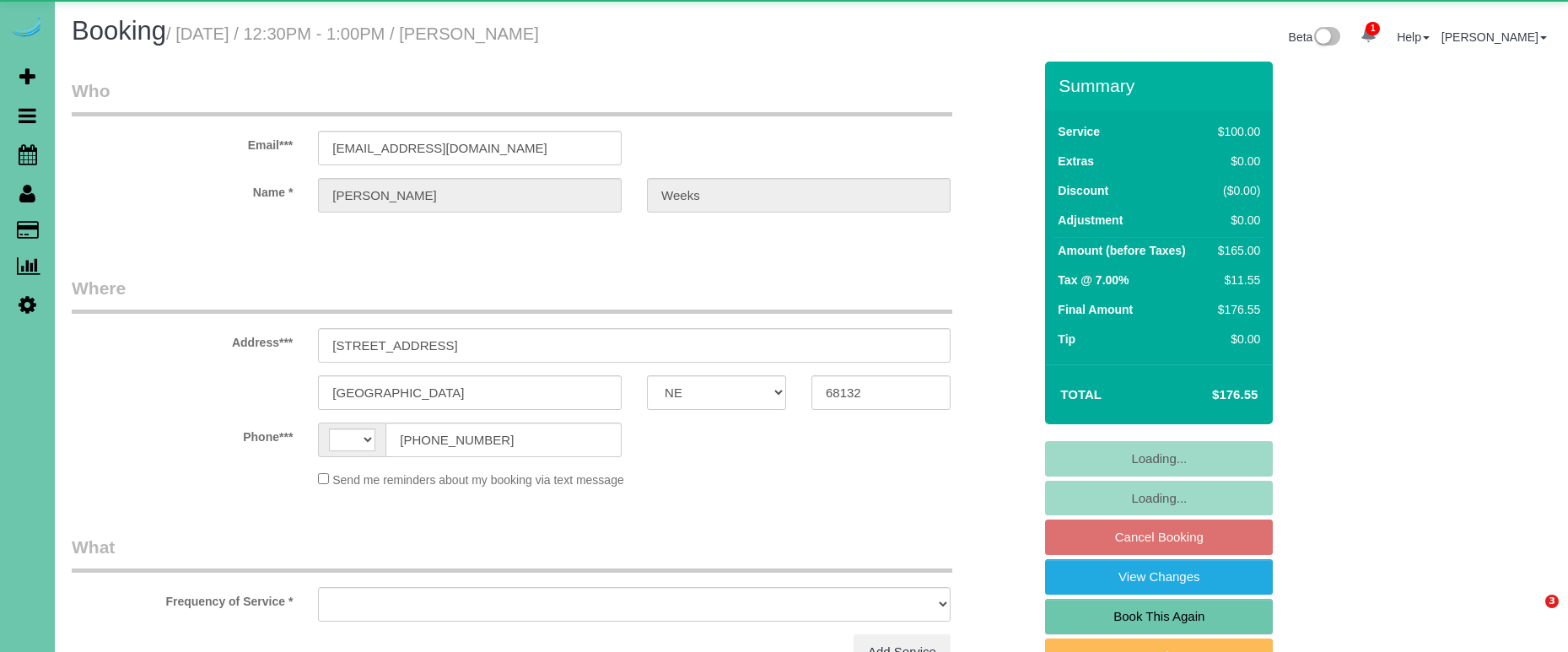
select select "NE"
select select "string:[GEOGRAPHIC_DATA]"
select select "object:626"
select select "string:fspay-c999ee5d-3f75-4b3b-b9b7-70c4a9f040f3"
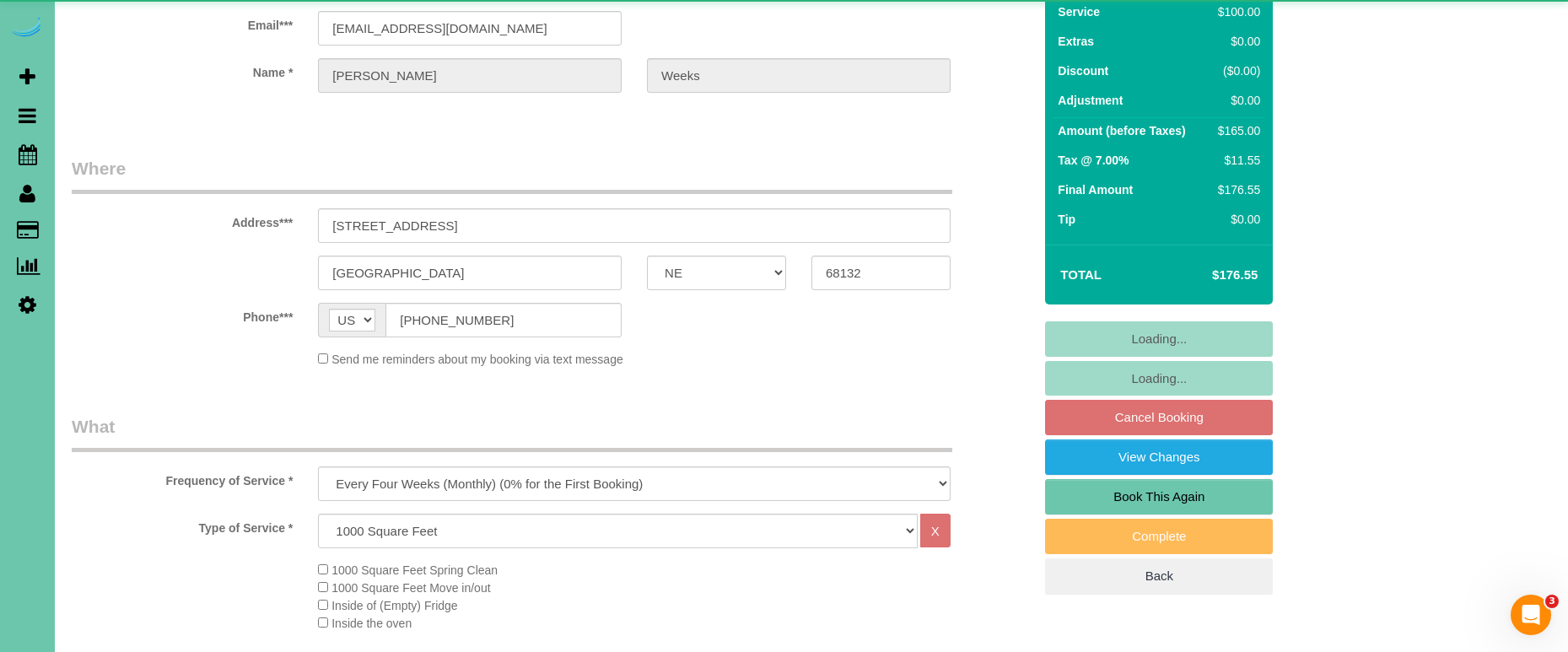
select select "object:913"
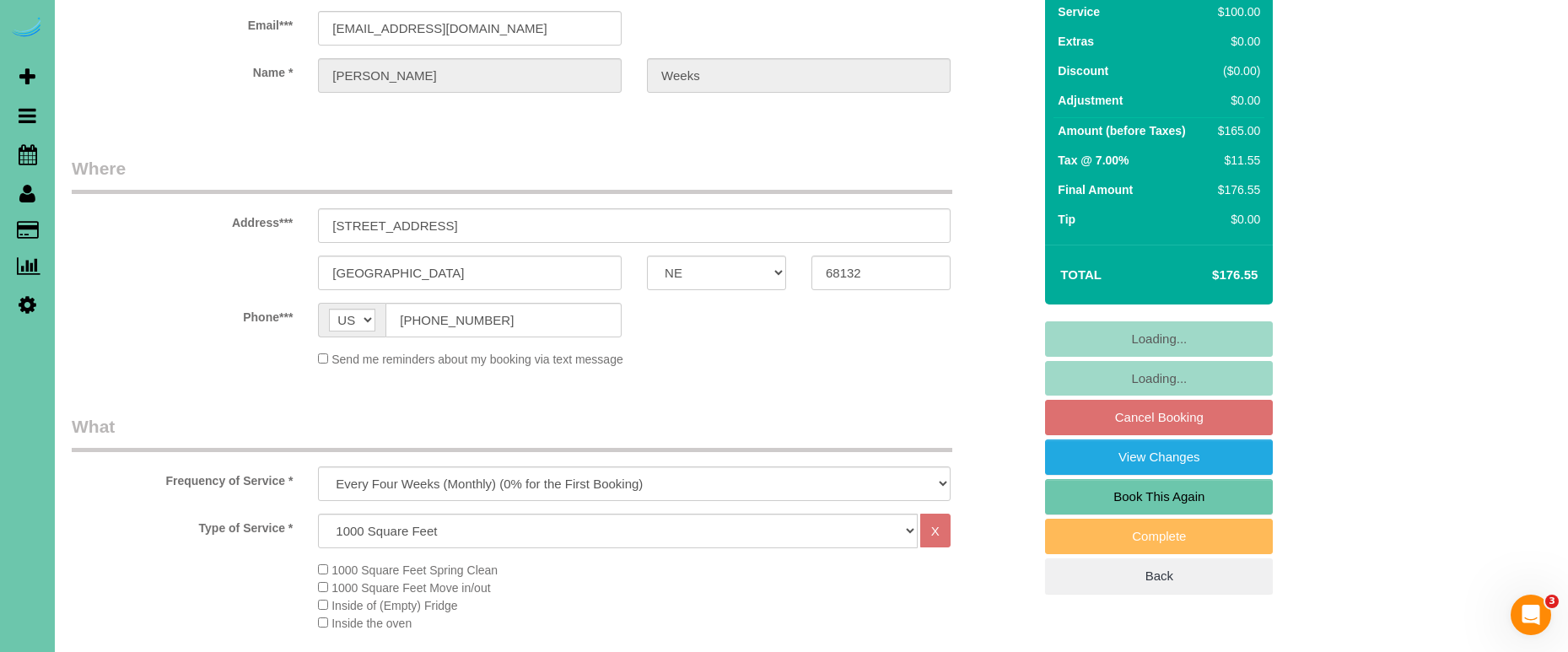
scroll to position [140, 0]
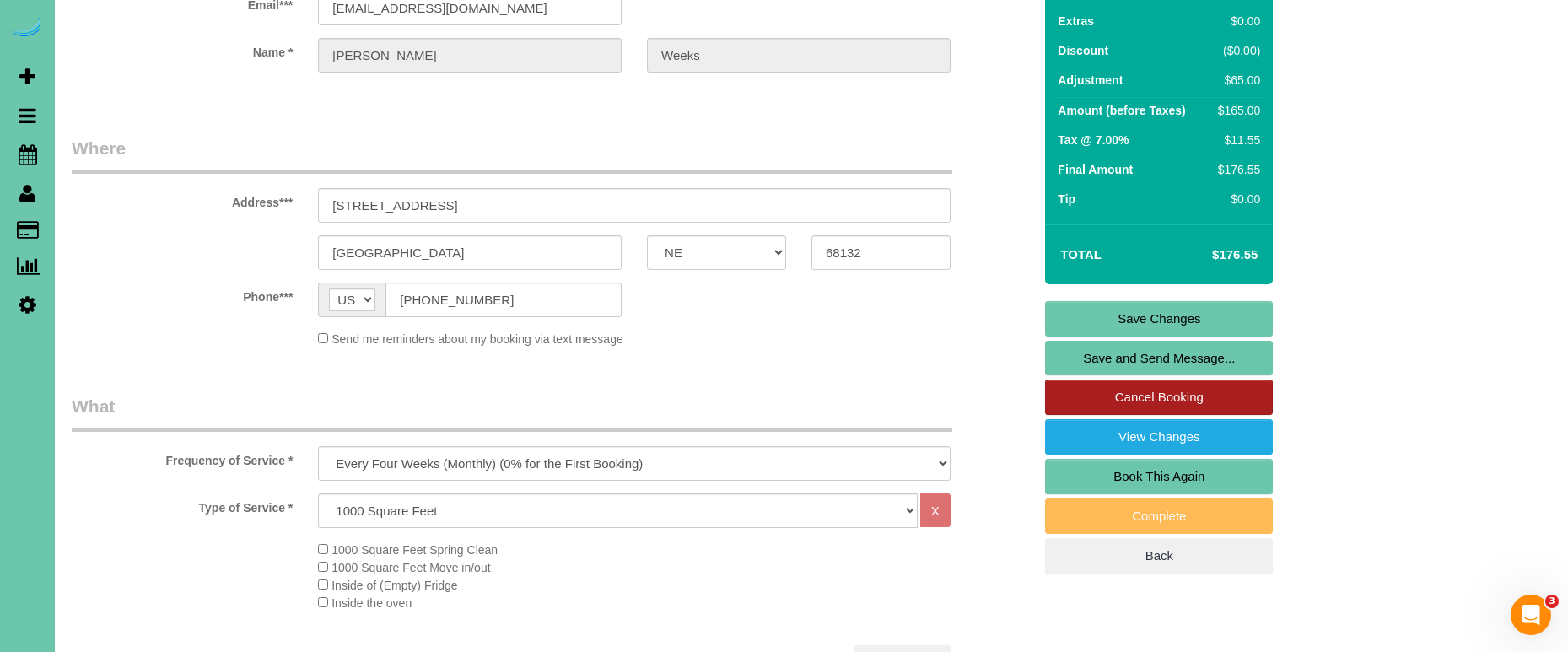
click at [1132, 392] on link "Cancel Booking" at bounding box center [1158, 397] width 228 height 36
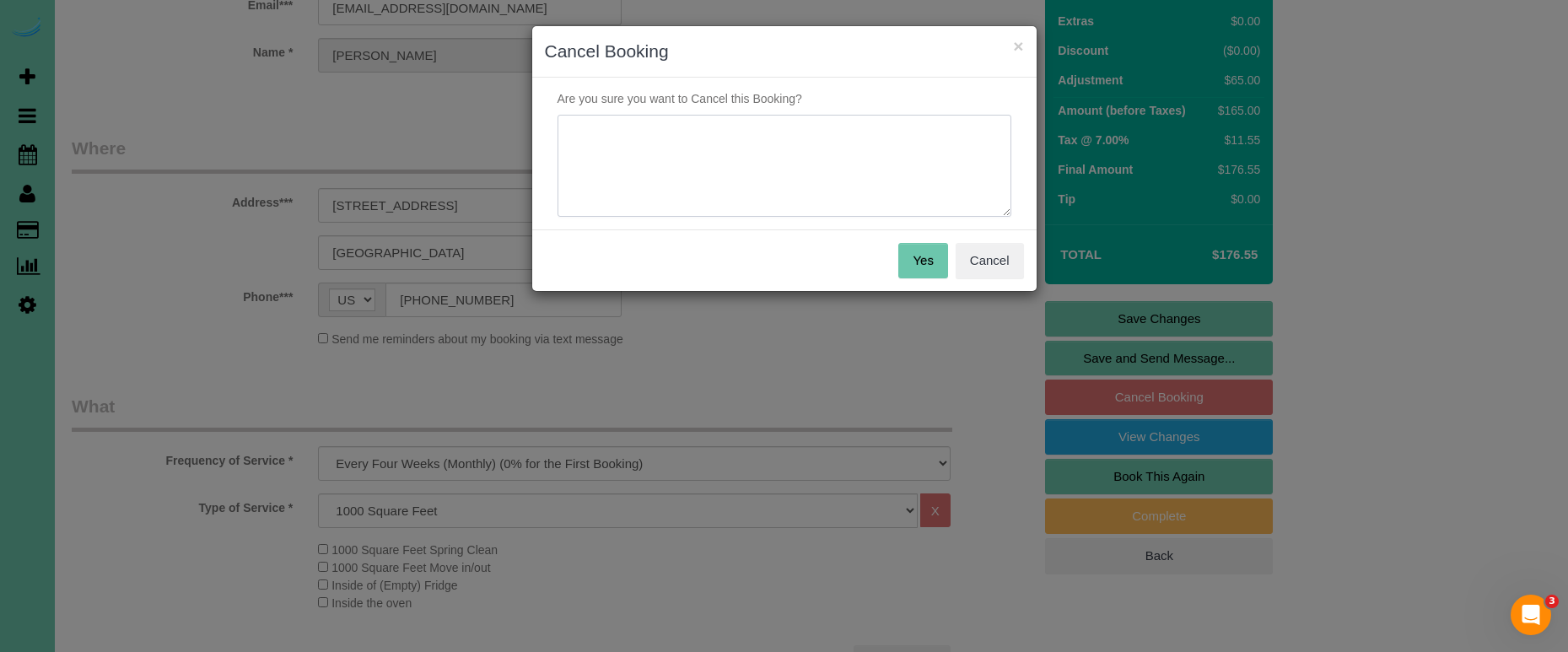
click at [725, 183] on textarea at bounding box center [784, 165] width 453 height 103
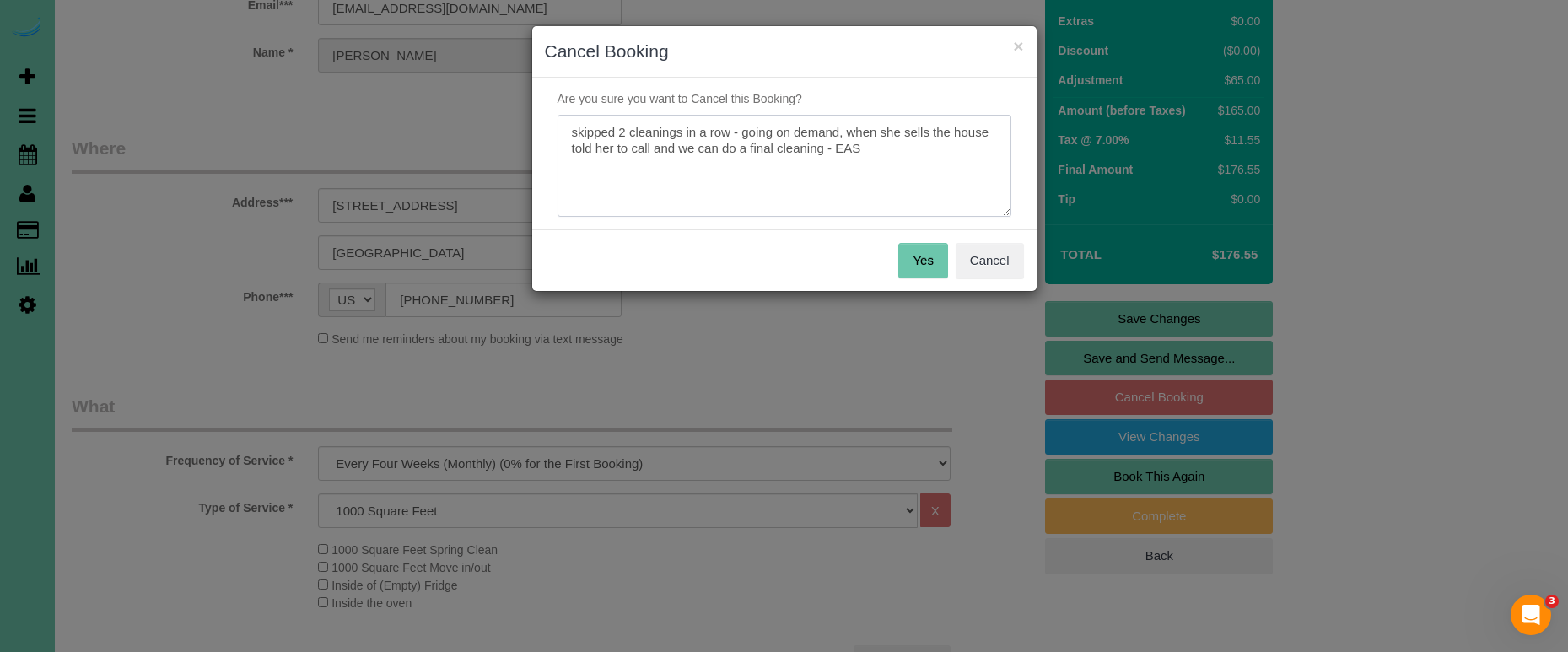
type textarea "skipped 2 cleanings in a row - going on demand, when she sells the house told h…"
click at [919, 275] on div "Yes Cancel" at bounding box center [784, 259] width 504 height 62
click at [918, 267] on button "Yes" at bounding box center [922, 261] width 49 height 36
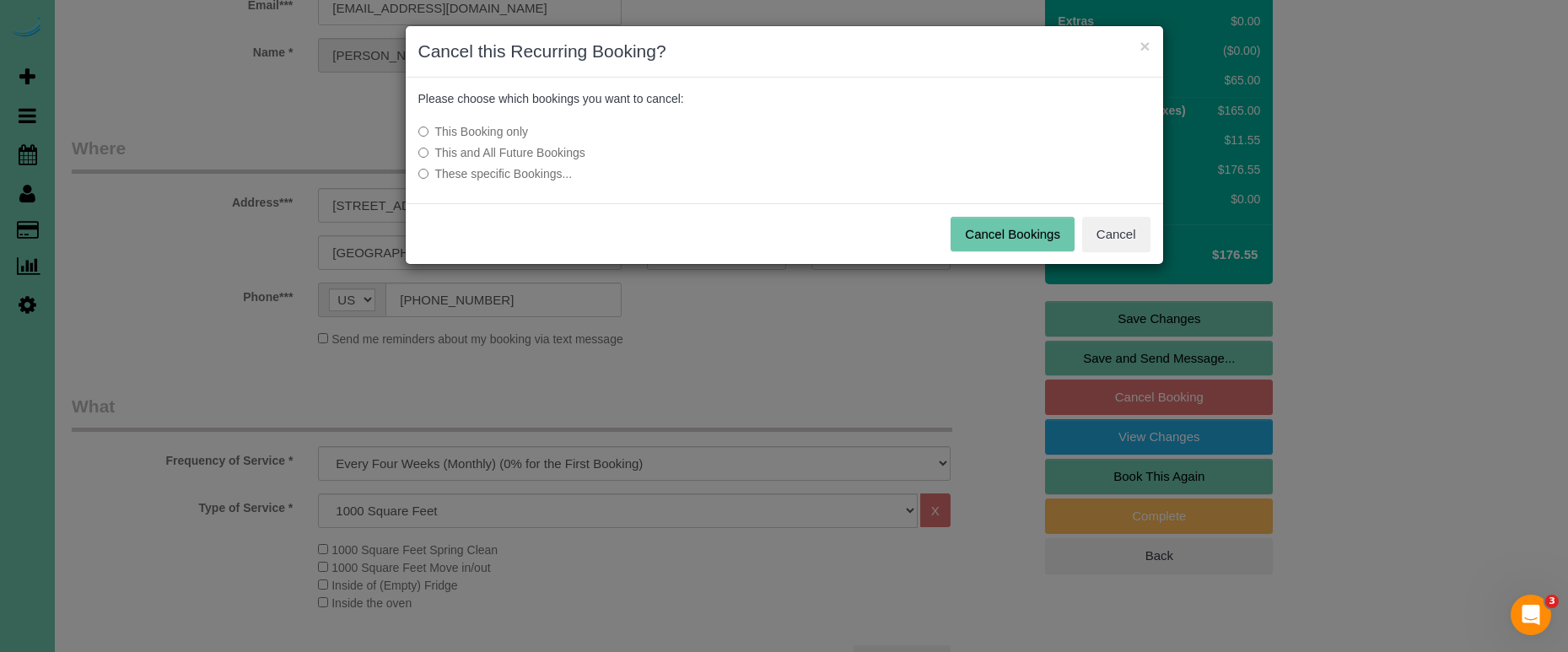
click at [513, 153] on label "This and All Future Bookings" at bounding box center [658, 152] width 479 height 17
drag, startPoint x: 986, startPoint y: 234, endPoint x: 868, endPoint y: 214, distance: 119.7
click at [985, 233] on button "Cancel Bookings" at bounding box center [1013, 234] width 124 height 36
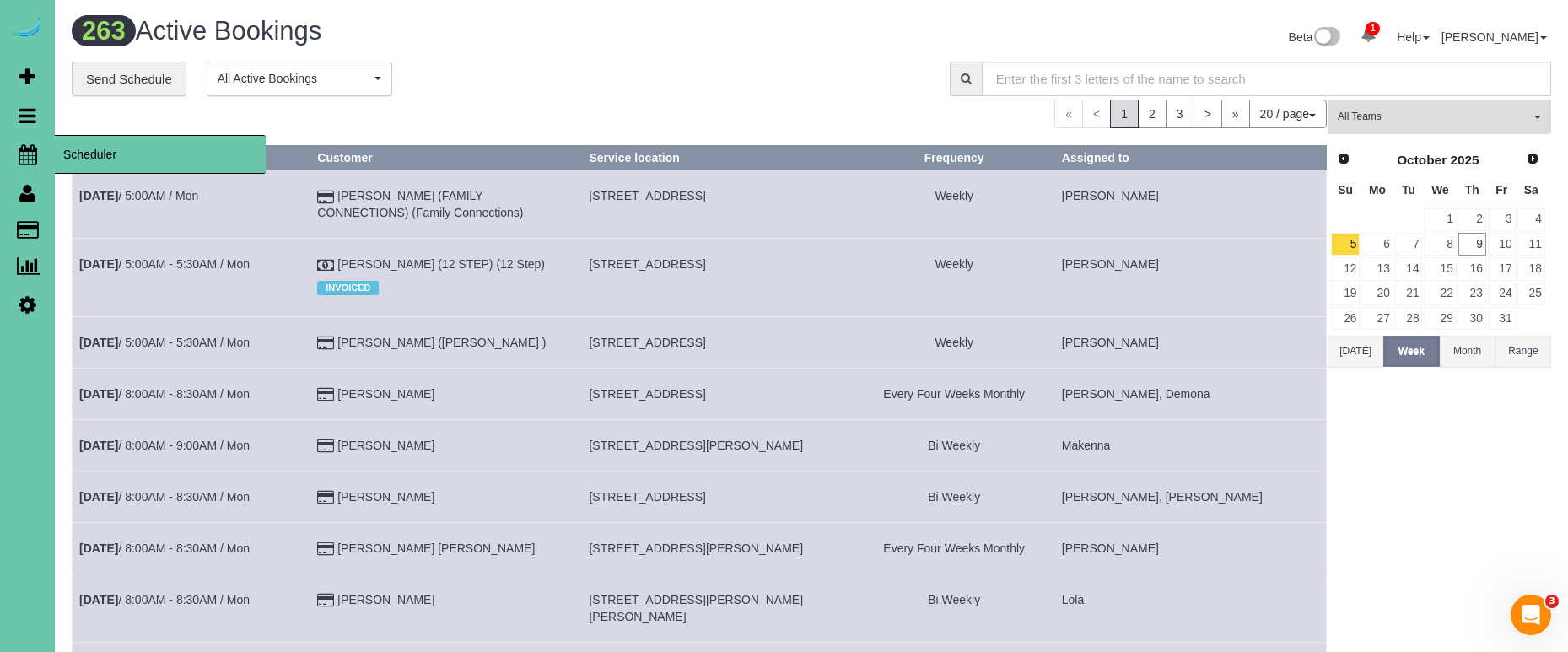
click at [31, 155] on icon at bounding box center [28, 154] width 19 height 21
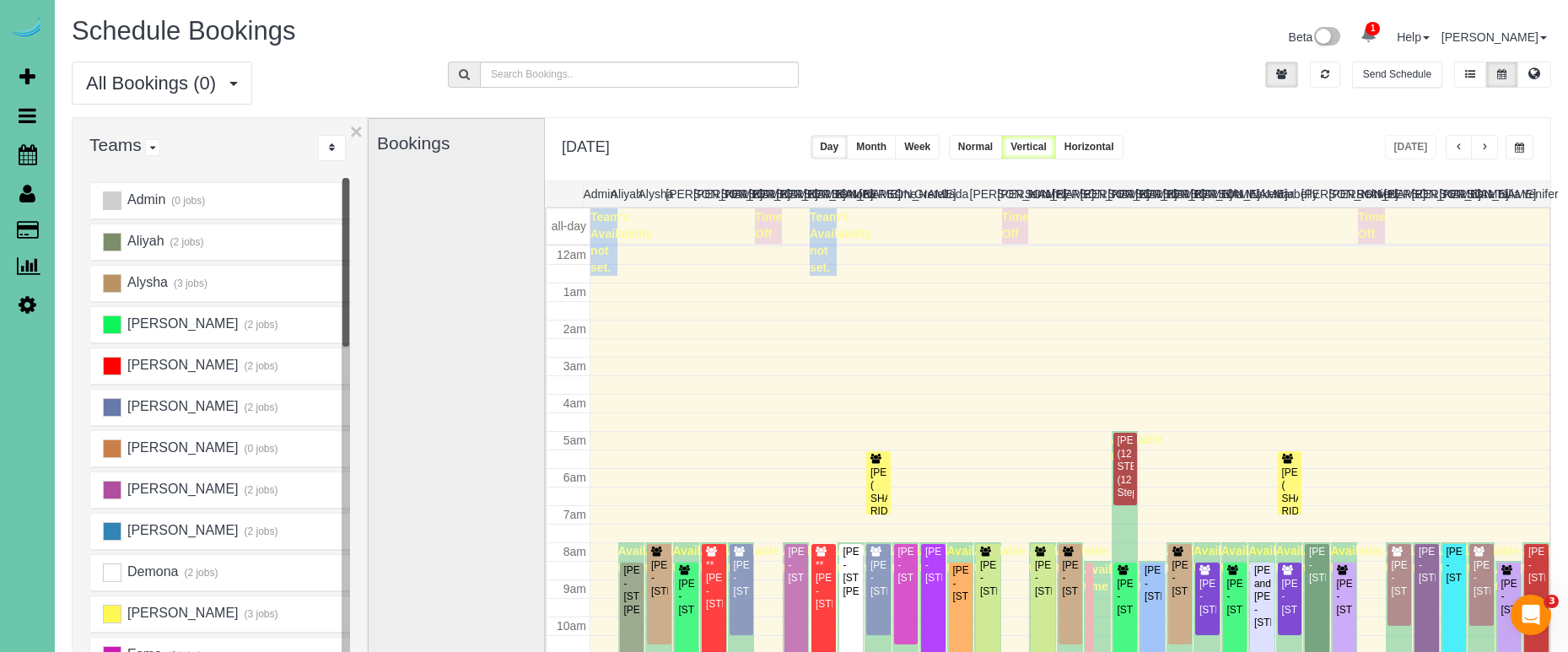
scroll to position [224, 0]
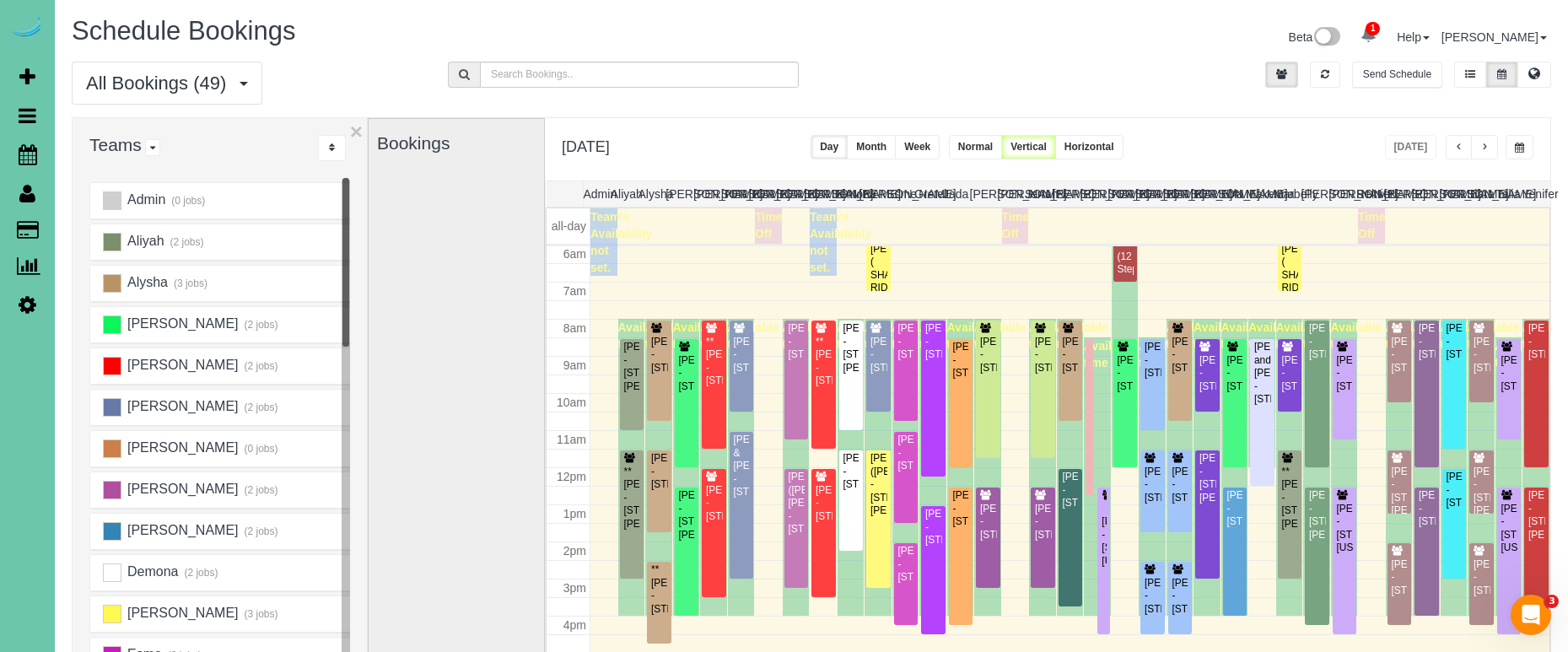
click at [1479, 145] on button "button" at bounding box center [1484, 147] width 27 height 24
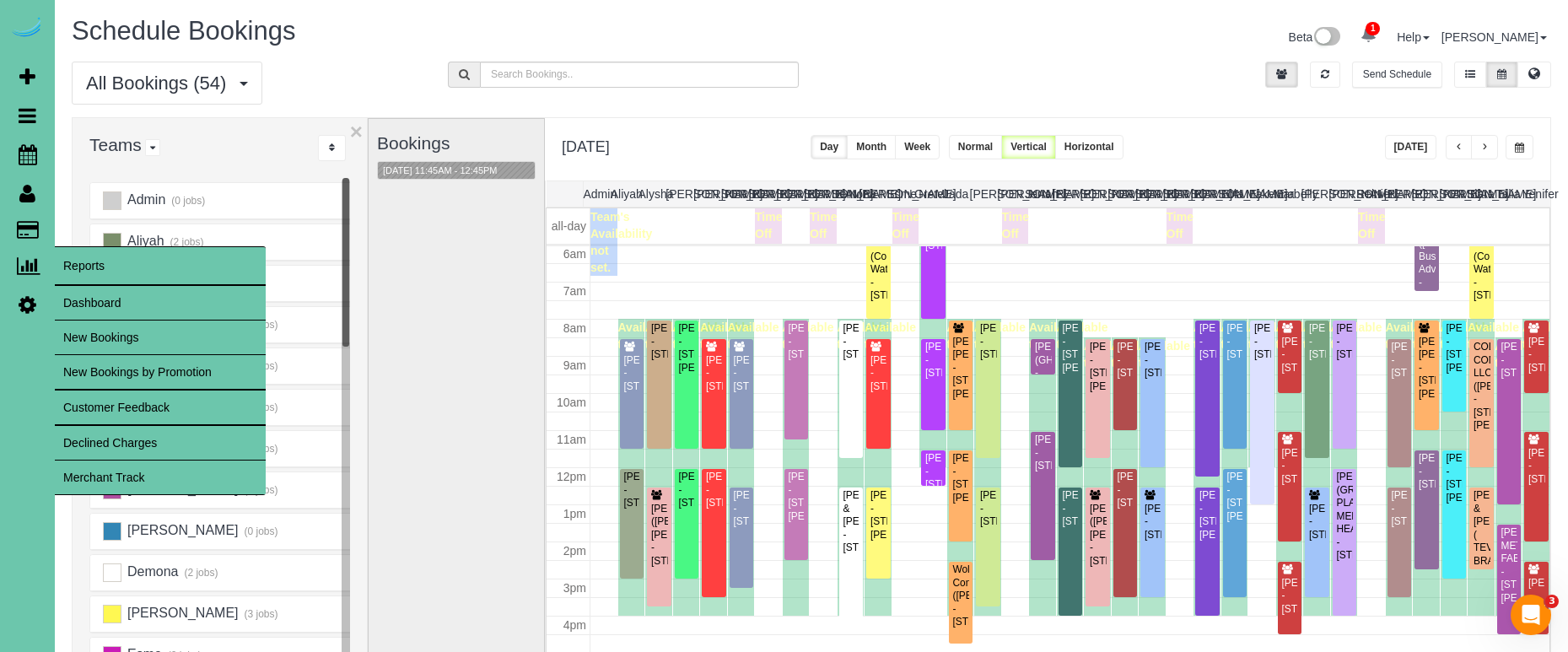
click at [155, 473] on link "Merchant Track" at bounding box center [160, 478] width 211 height 34
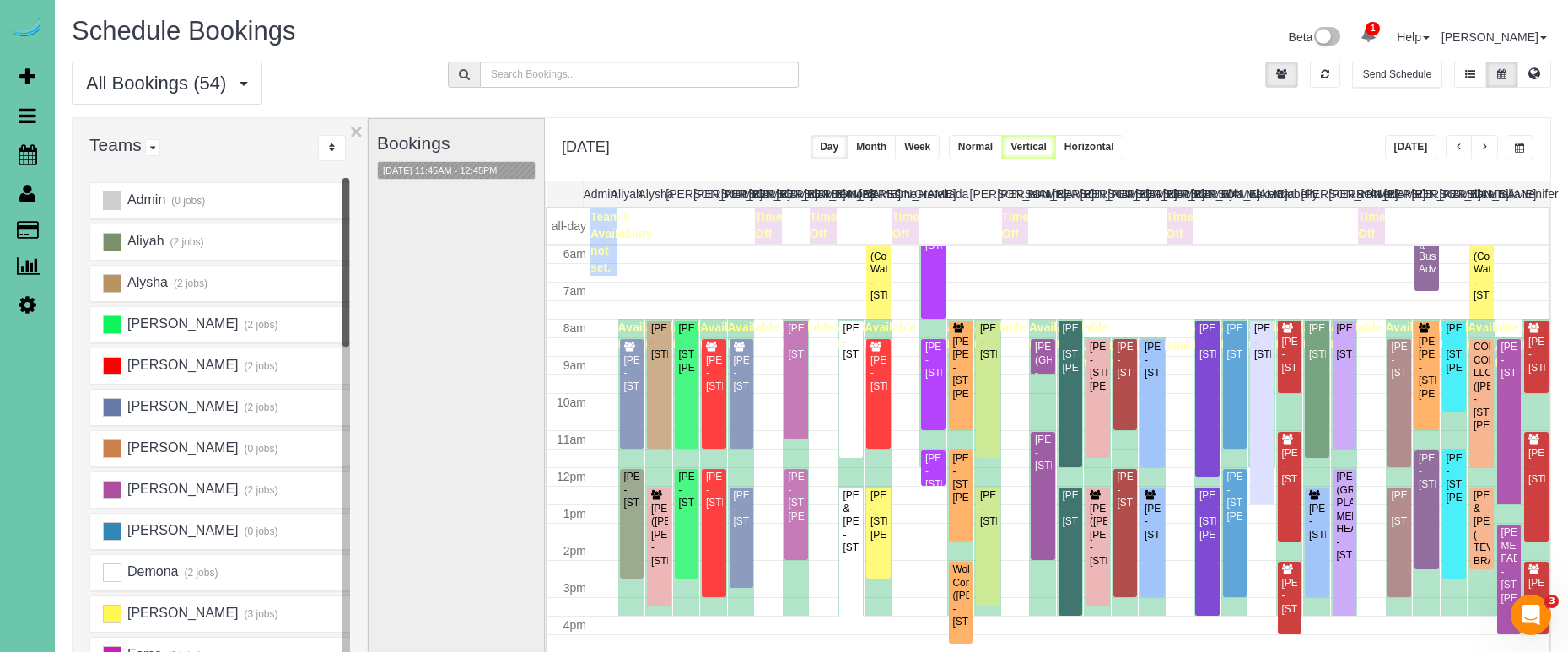
click at [1425, 156] on button "[DATE]" at bounding box center [1411, 147] width 52 height 24
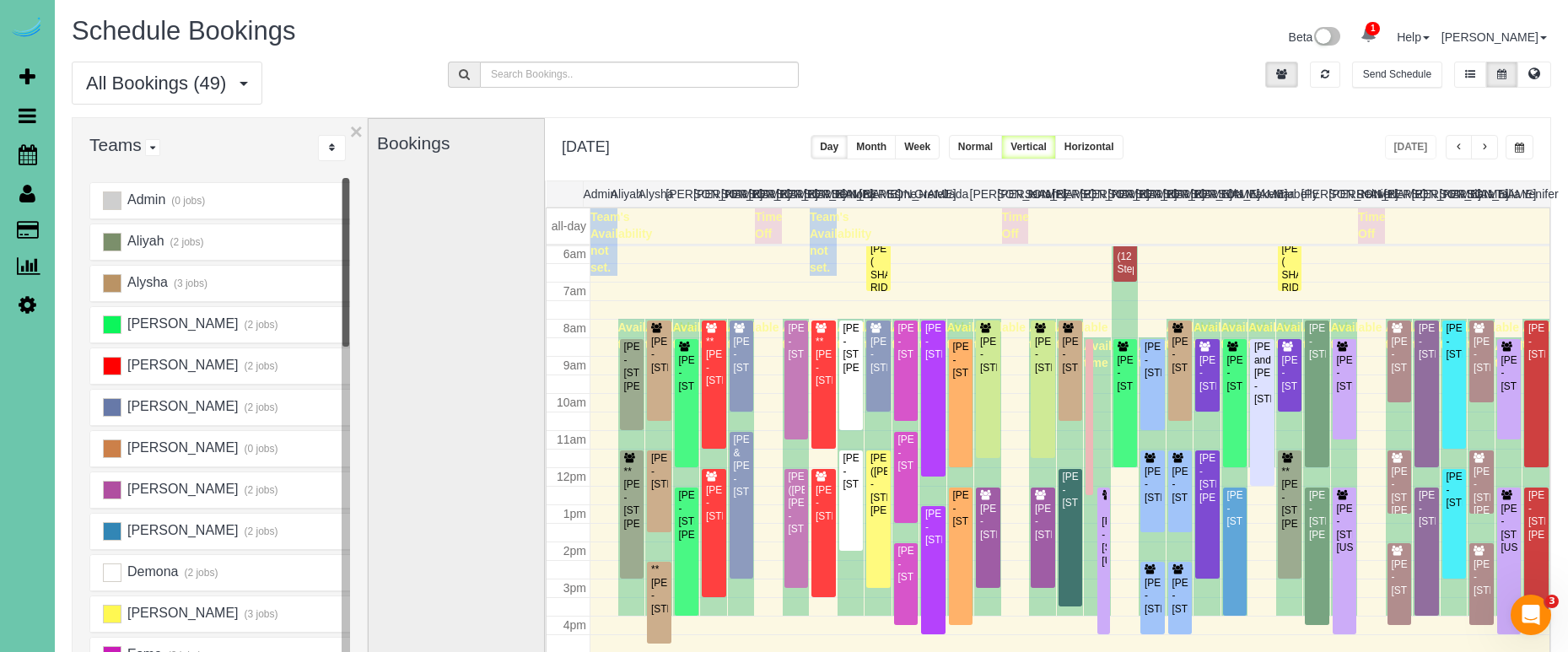
click at [1454, 152] on span "button" at bounding box center [1458, 147] width 8 height 10
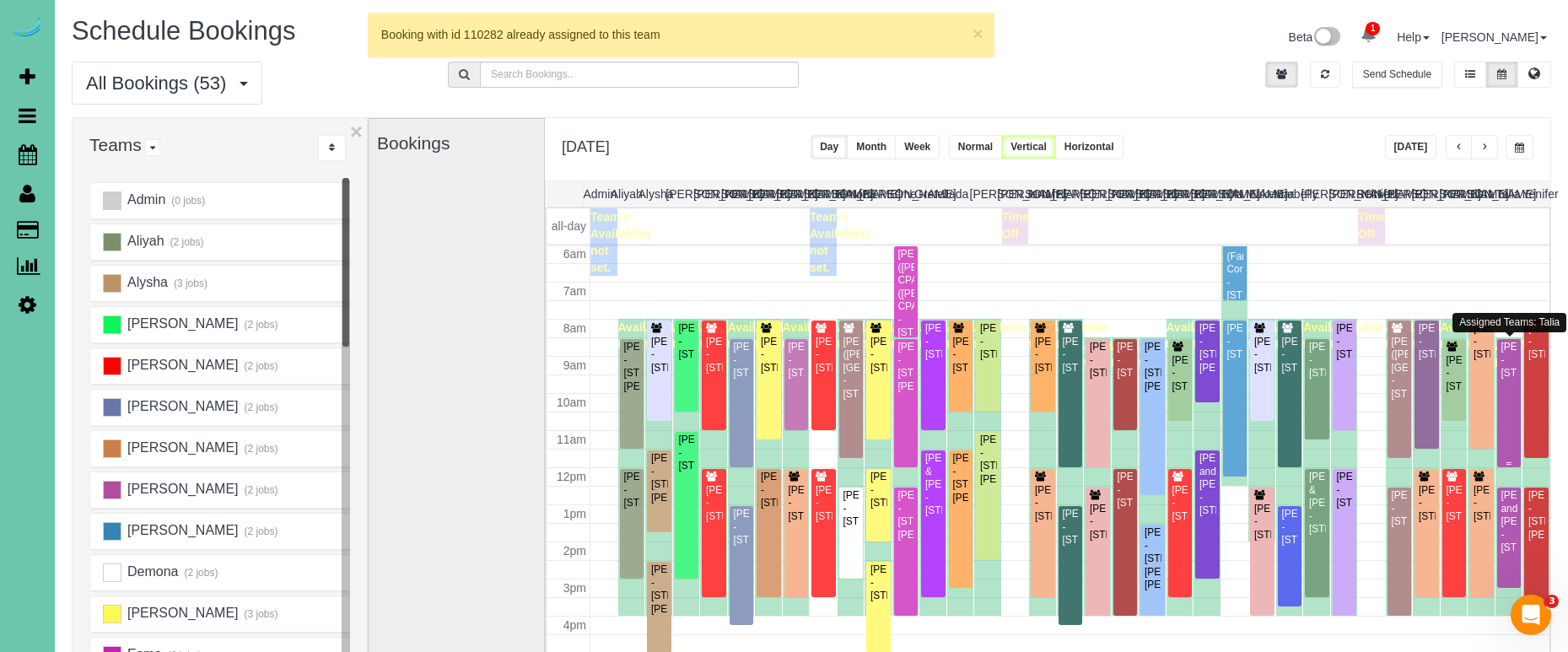
click at [1511, 379] on div "Phyllis Brunken - 21711 Woolworth Ave, Elkhorn, NE 68022" at bounding box center [1509, 360] width 18 height 38
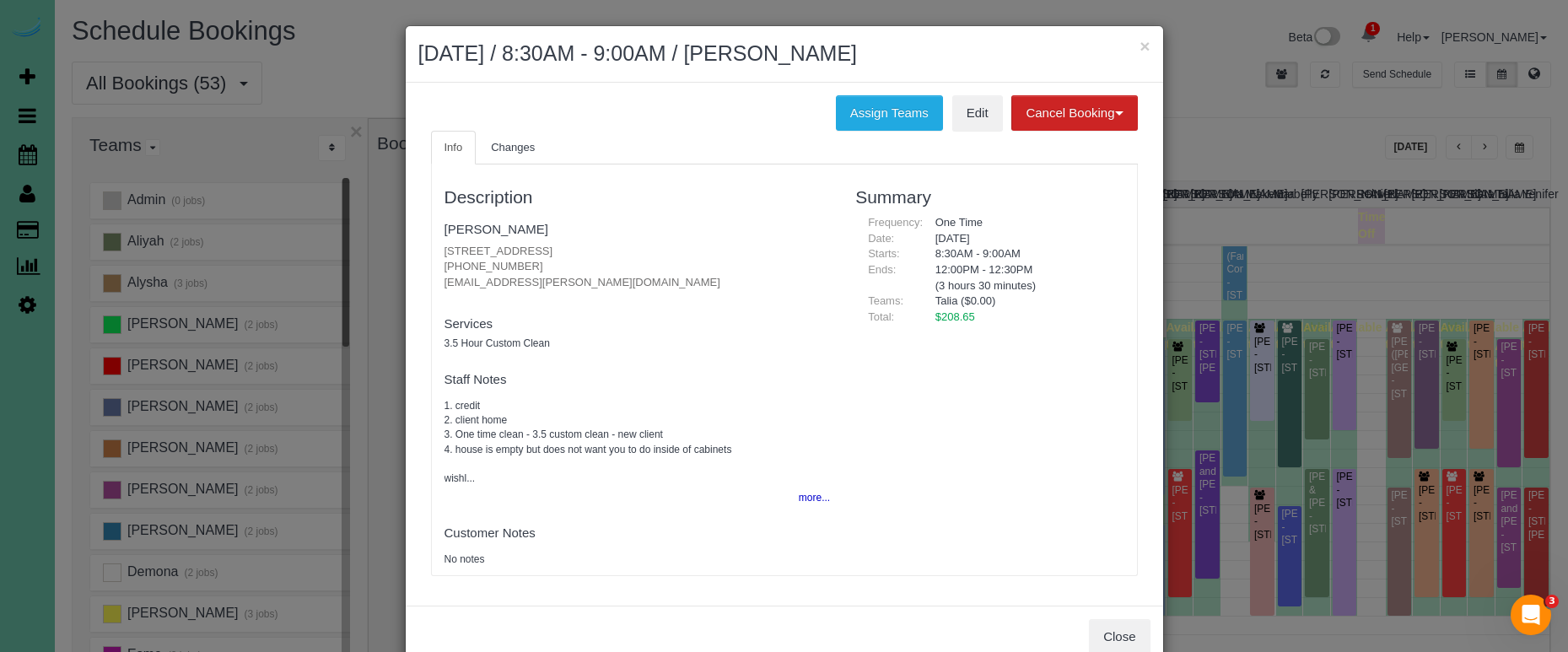
drag, startPoint x: 566, startPoint y: 246, endPoint x: 436, endPoint y: 241, distance: 130.1
click at [436, 241] on div "Description Phyllis Brunken 21711 Woolworth Ave, Elkhorn, NE 68022 (402) 672-61…" at bounding box center [638, 369] width 411 height 394
copy p "21711 Woolworth Ave, Elkhorn, NE 68022"
drag, startPoint x: 1153, startPoint y: 43, endPoint x: 1143, endPoint y: 45, distance: 10.2
click at [1150, 43] on div "× October 08, 2025 / 8:30AM - 9:00AM / Phyllis Brunken" at bounding box center [784, 54] width 758 height 56
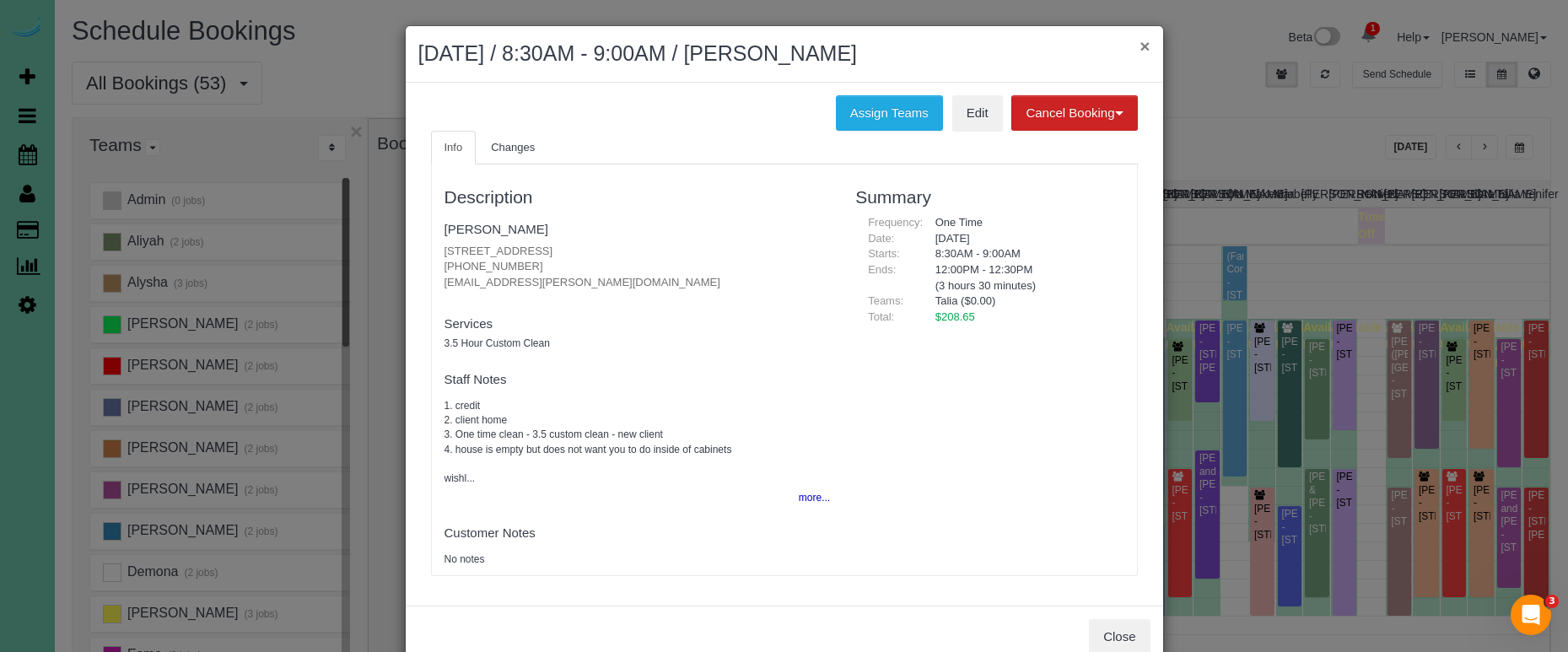
click at [1143, 45] on button "×" at bounding box center [1144, 46] width 10 height 18
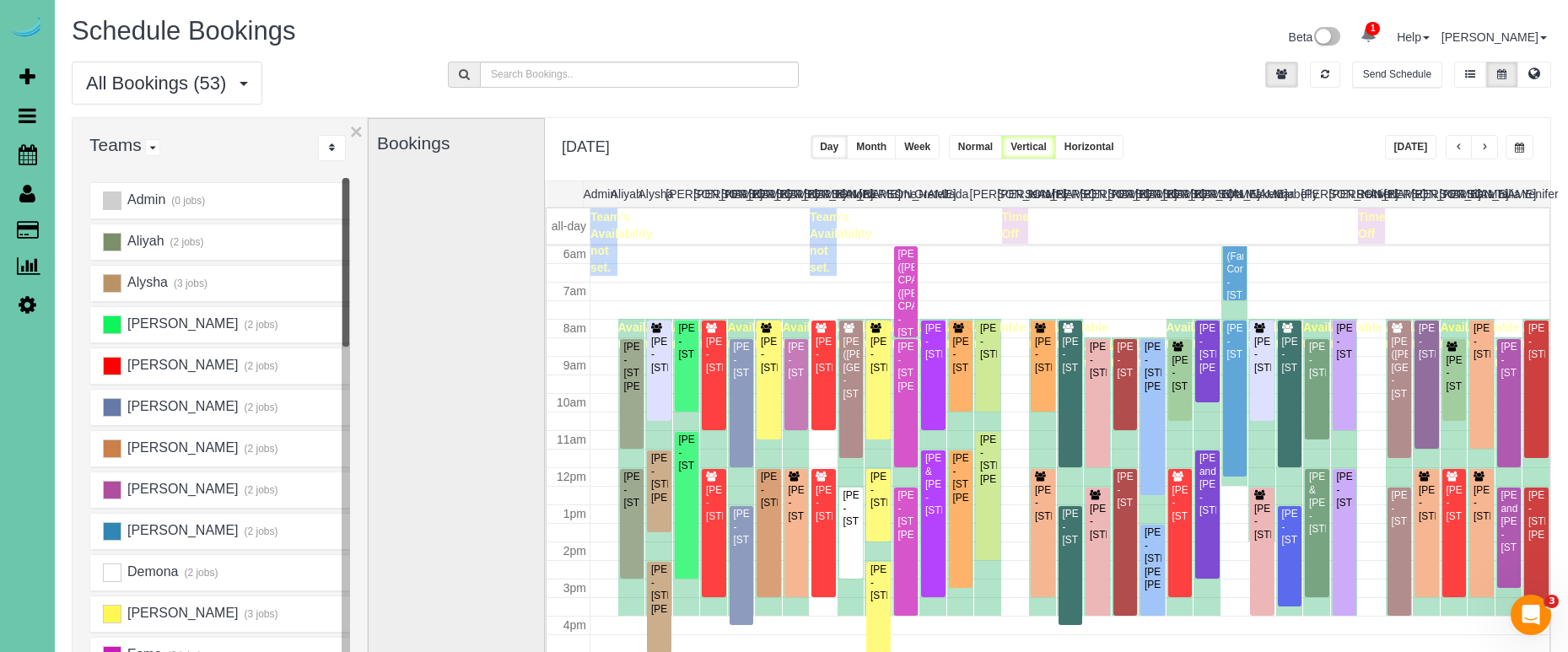
click at [1521, 148] on span "button" at bounding box center [1519, 147] width 9 height 10
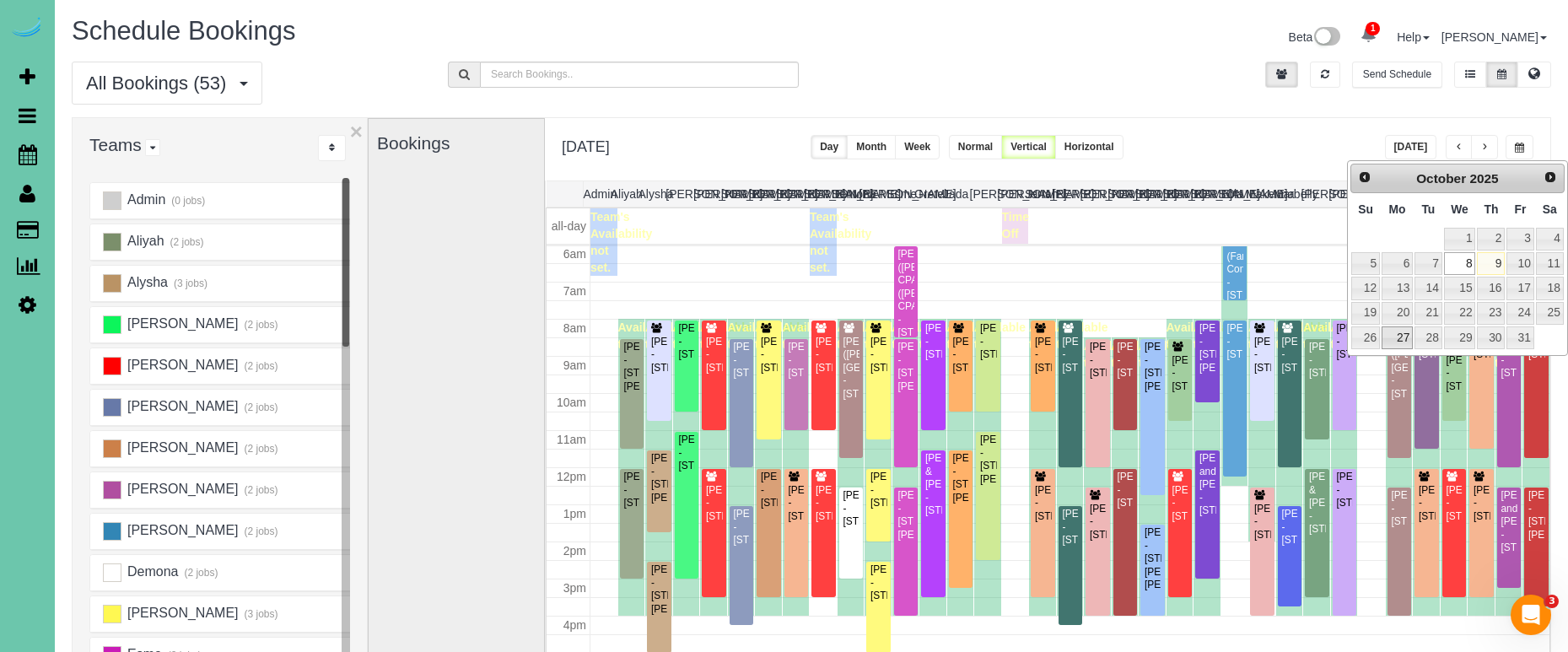
click at [1399, 336] on link "27" at bounding box center [1396, 337] width 31 height 22
type input "**********"
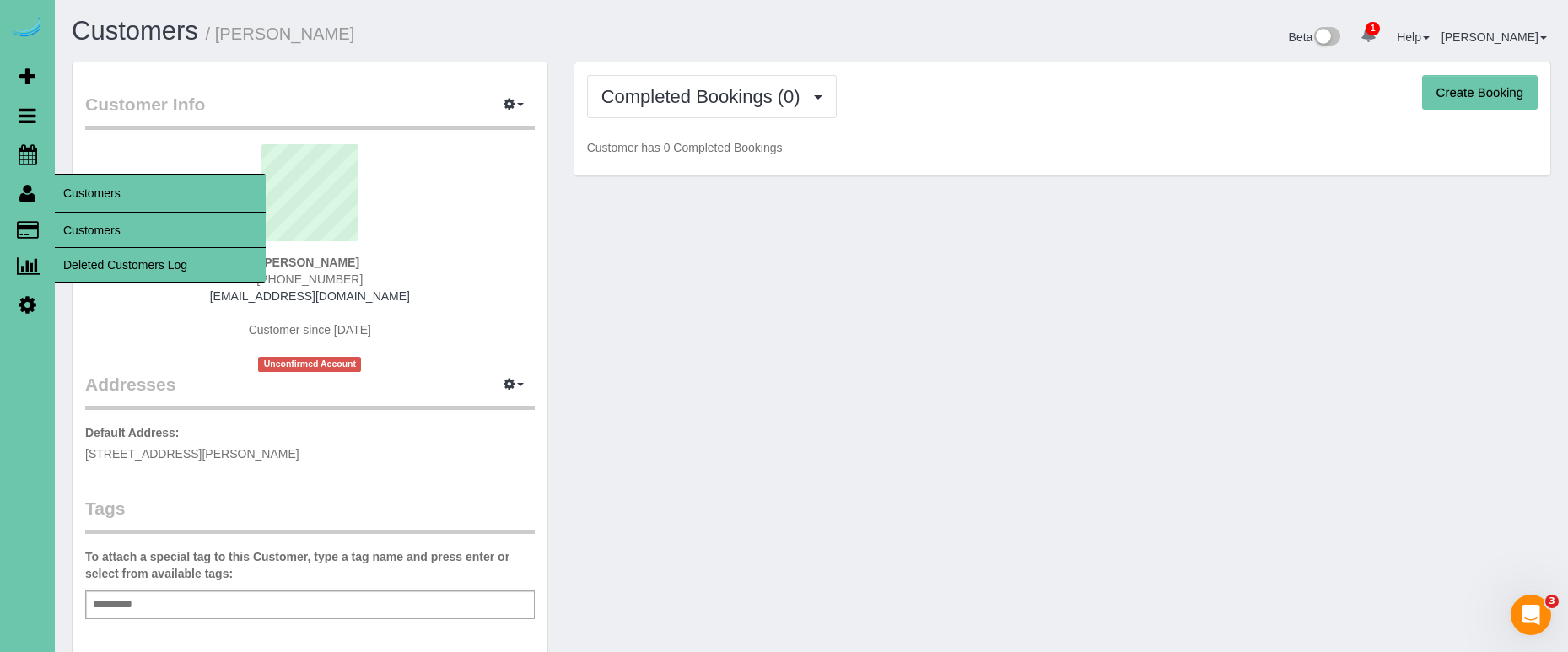
scroll to position [3, 0]
drag, startPoint x: 72, startPoint y: 218, endPoint x: 230, endPoint y: 197, distance: 159.4
click at [72, 218] on link "Customers" at bounding box center [160, 231] width 211 height 34
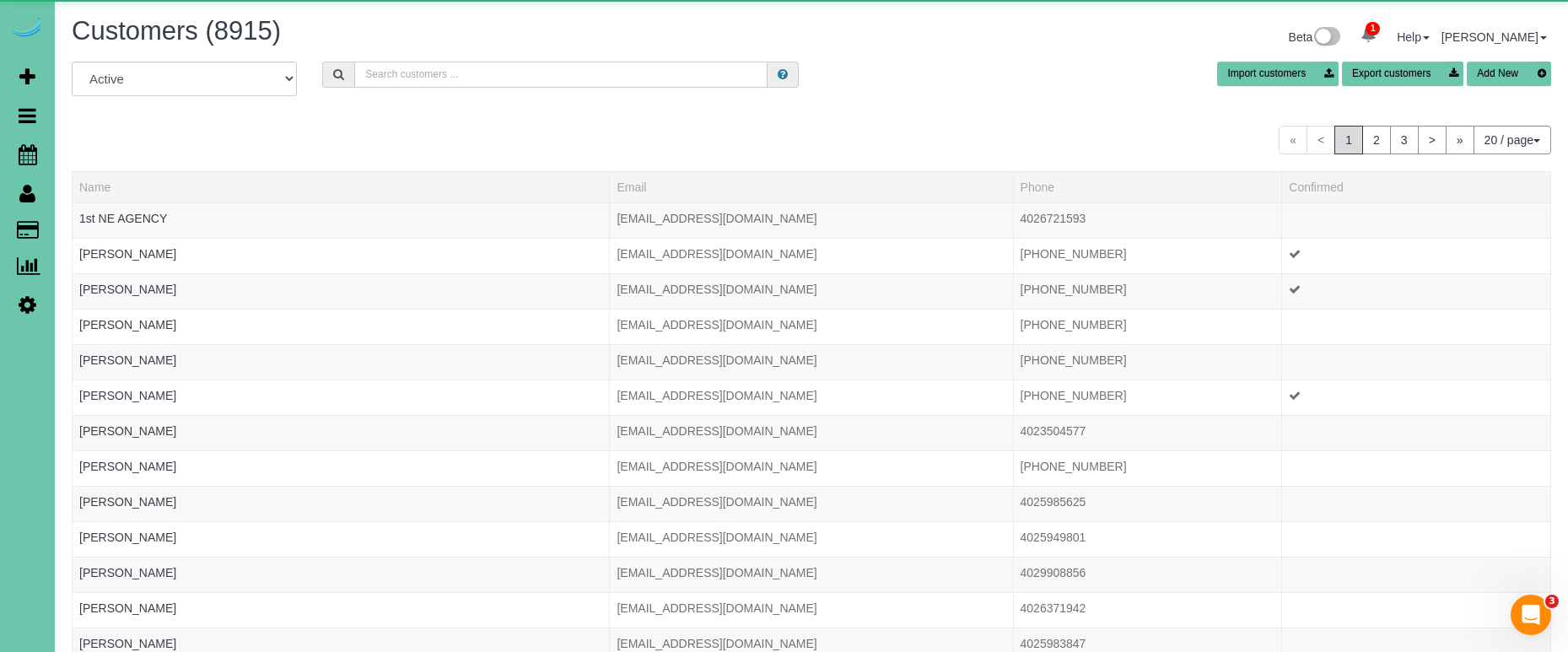
click at [520, 70] on input "text" at bounding box center [561, 74] width 413 height 26
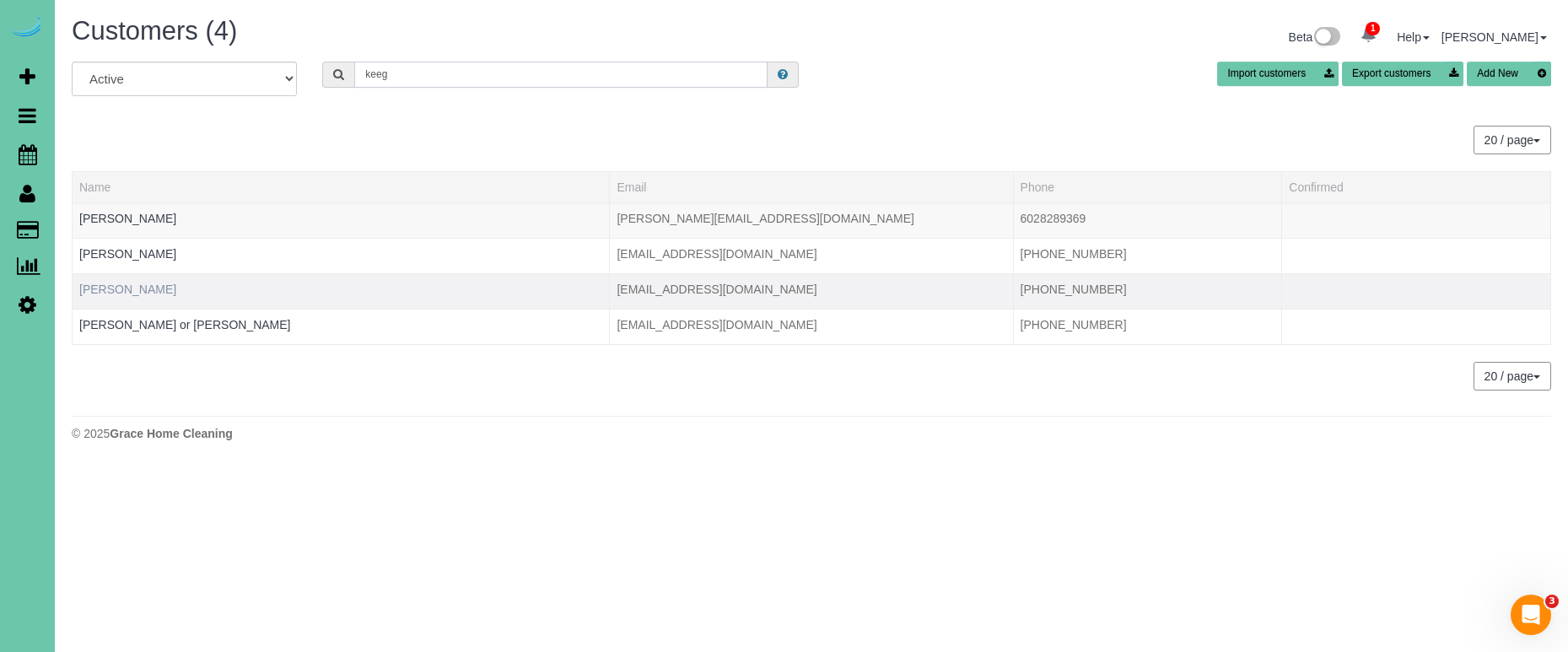
type input "keeg"
click at [136, 285] on link "[PERSON_NAME]" at bounding box center [128, 289] width 97 height 13
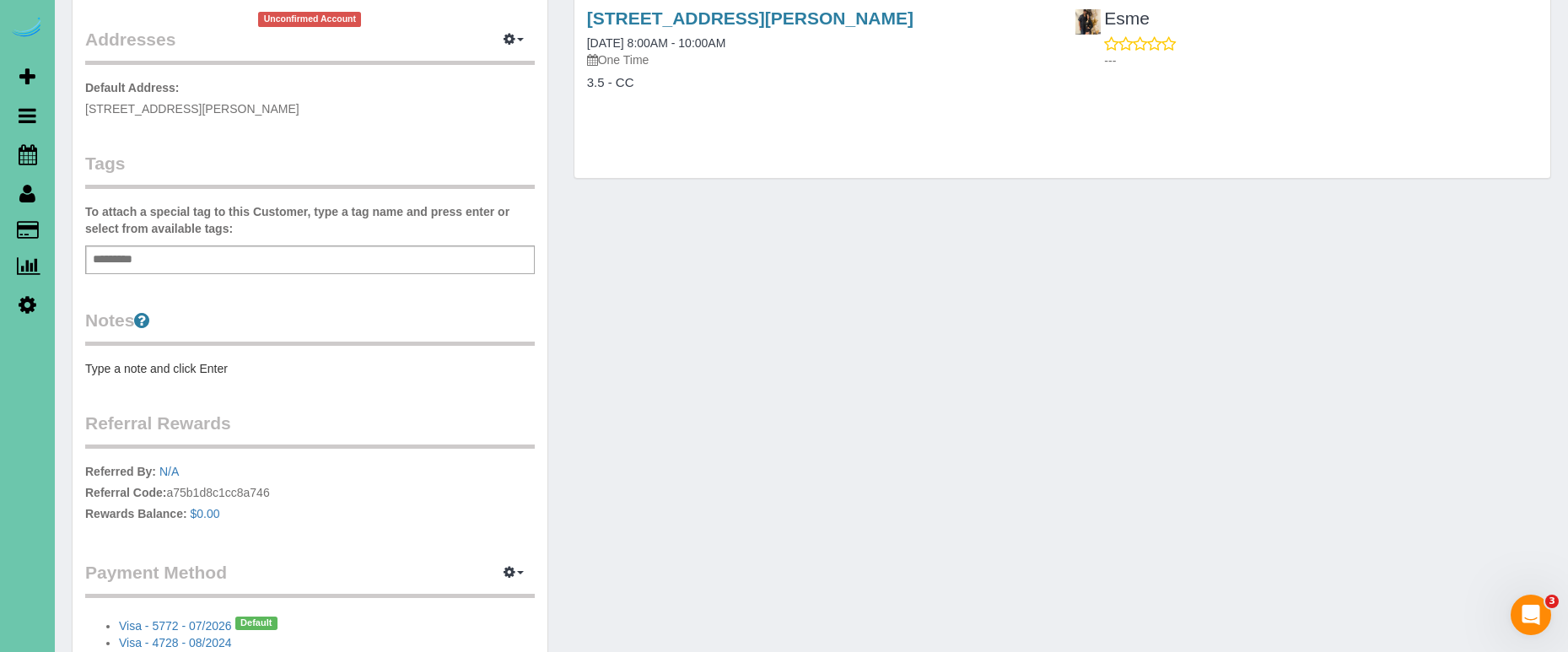
scroll to position [343, 0]
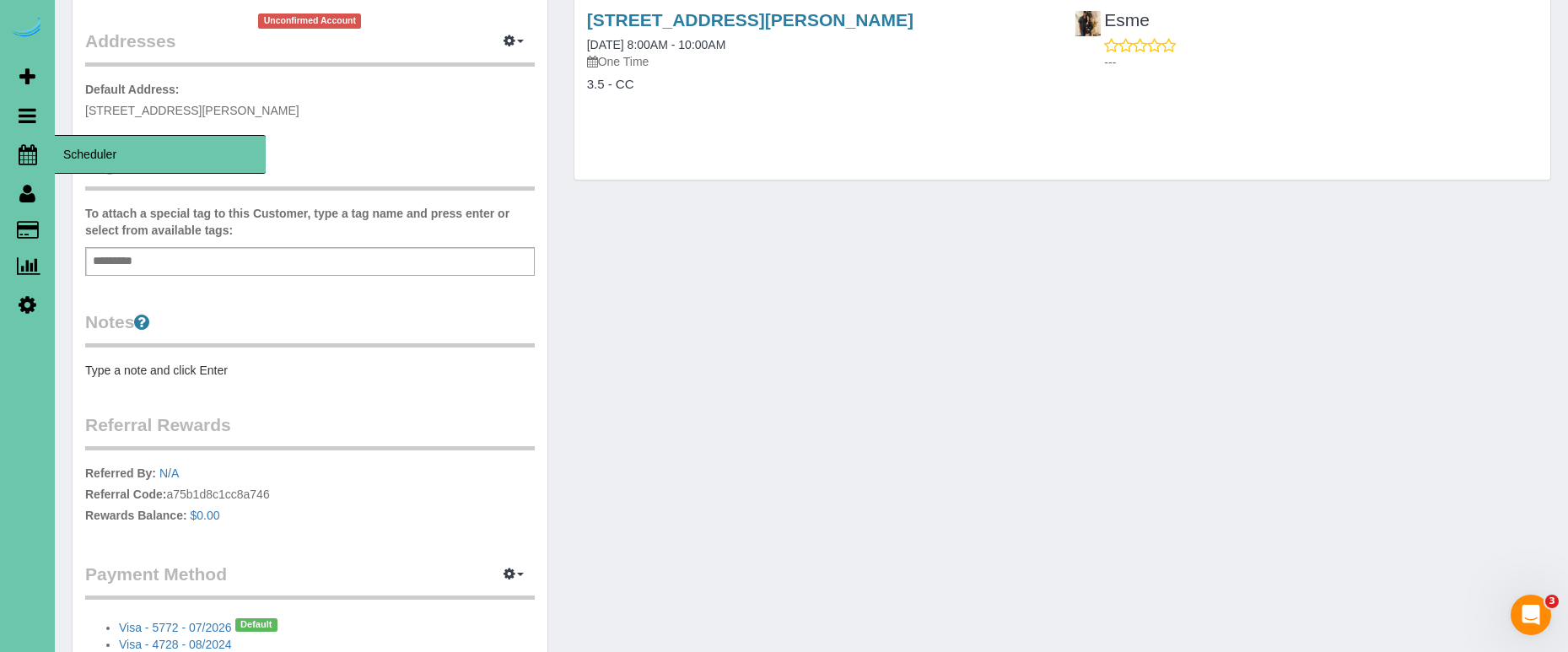
click at [146, 159] on span "Scheduler" at bounding box center [160, 154] width 211 height 38
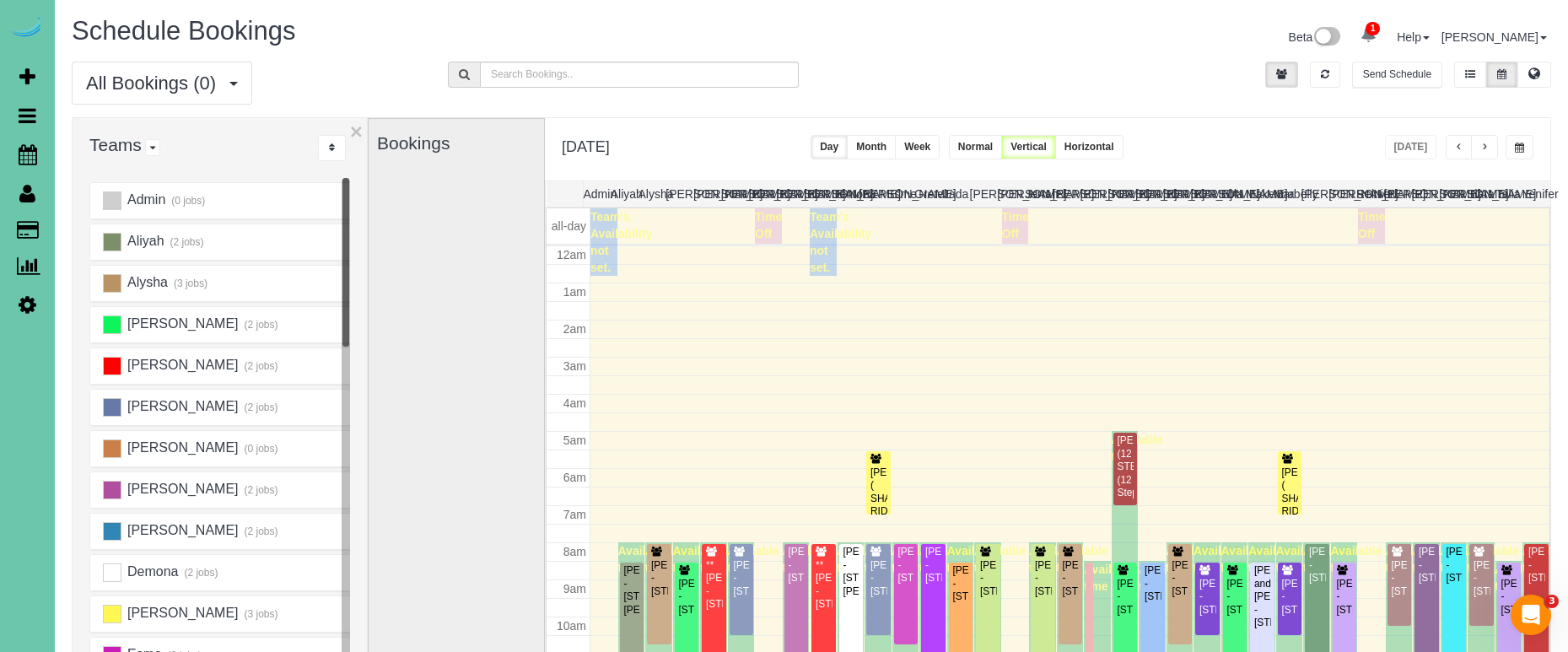
scroll to position [224, 0]
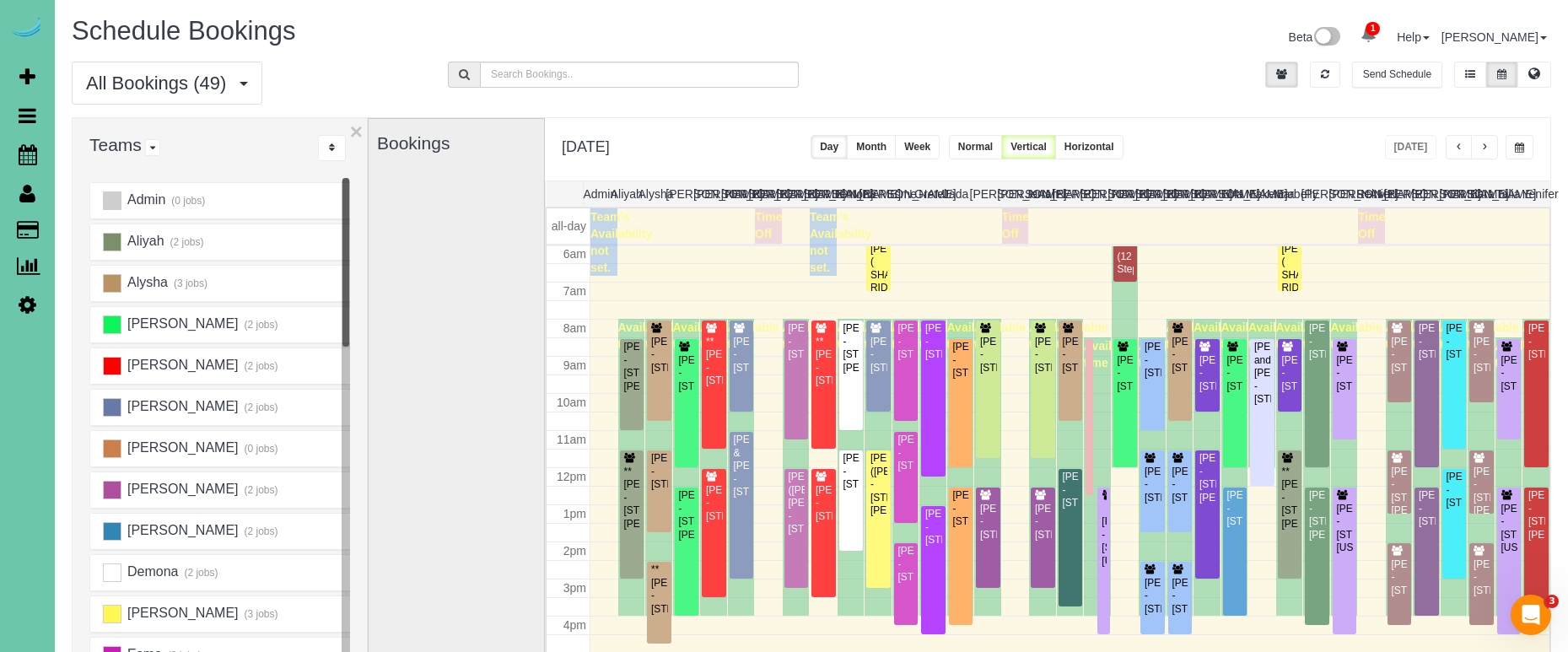
click at [33, 305] on icon at bounding box center [28, 304] width 18 height 21
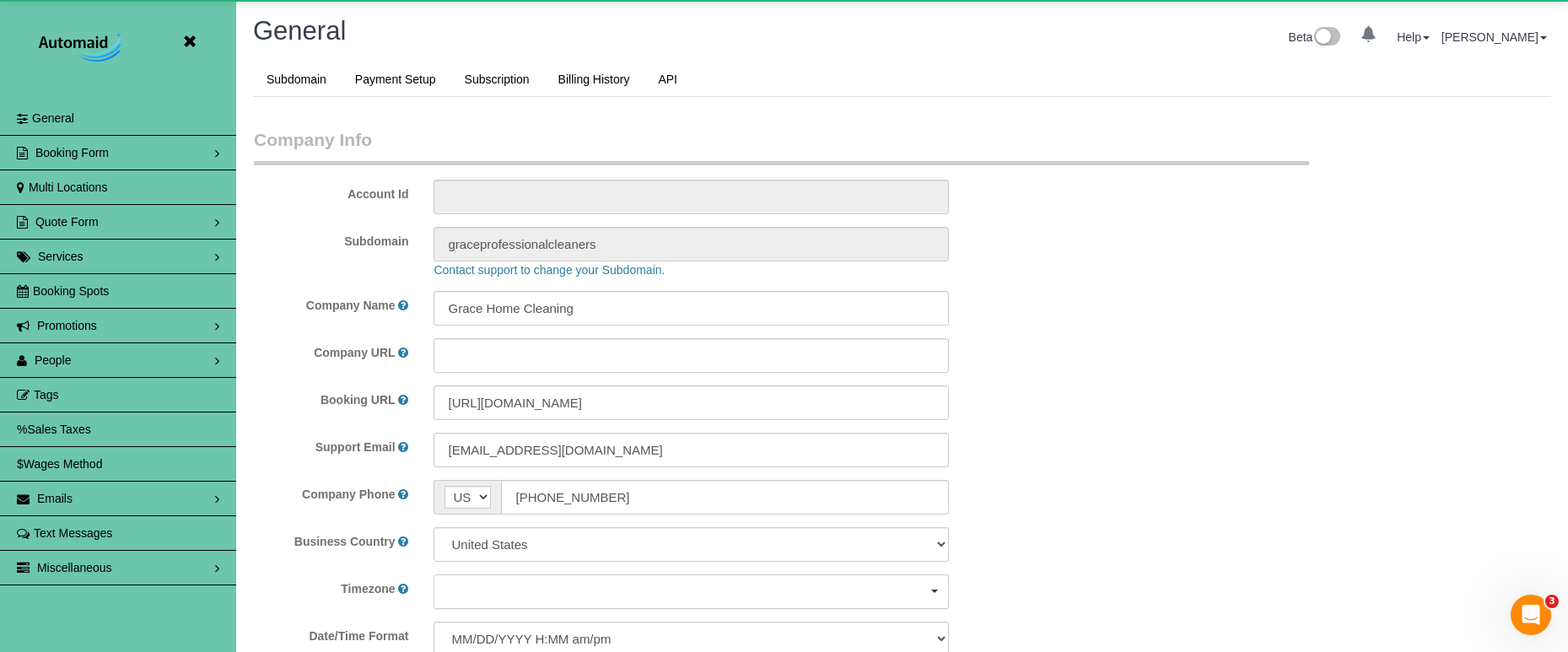
scroll to position [3567, 1568]
select select "5796"
click at [52, 359] on span "People" at bounding box center [53, 360] width 37 height 13
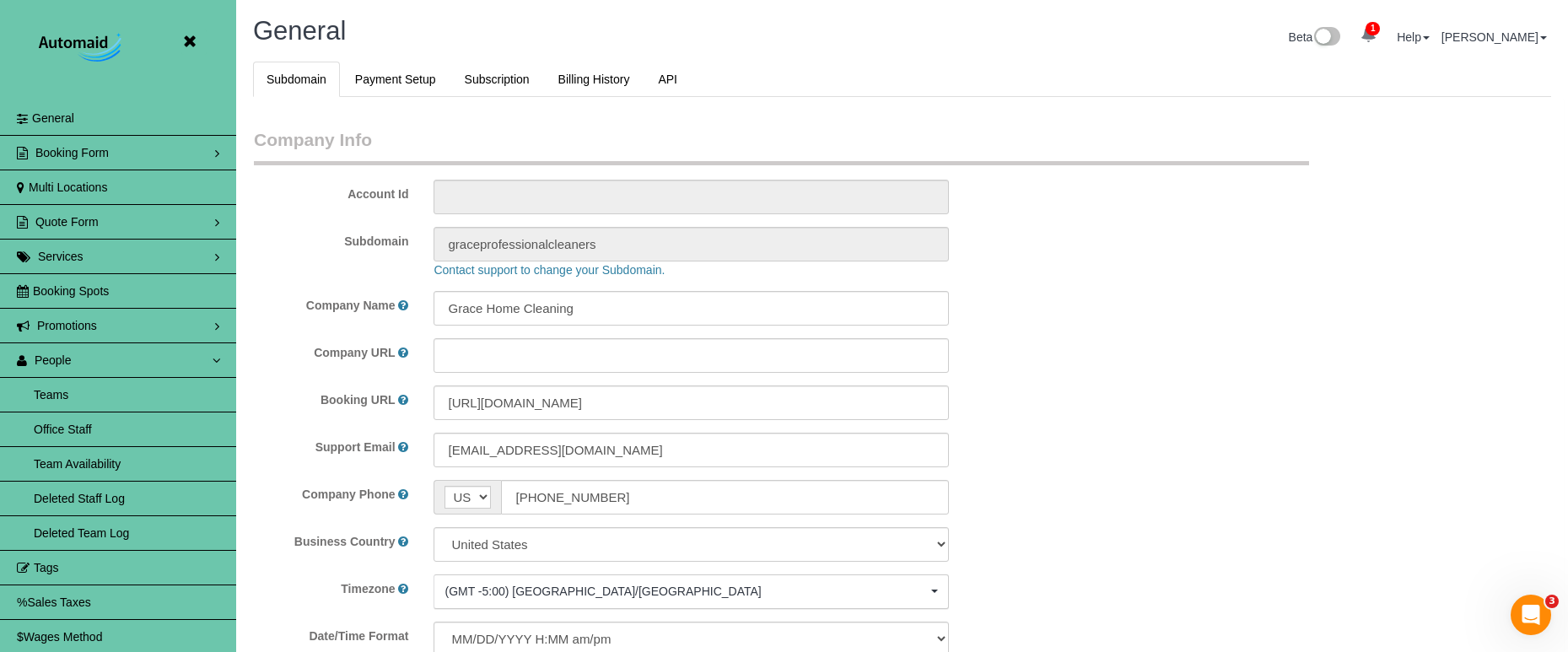
click at [159, 470] on link "Team Availability" at bounding box center [118, 464] width 236 height 34
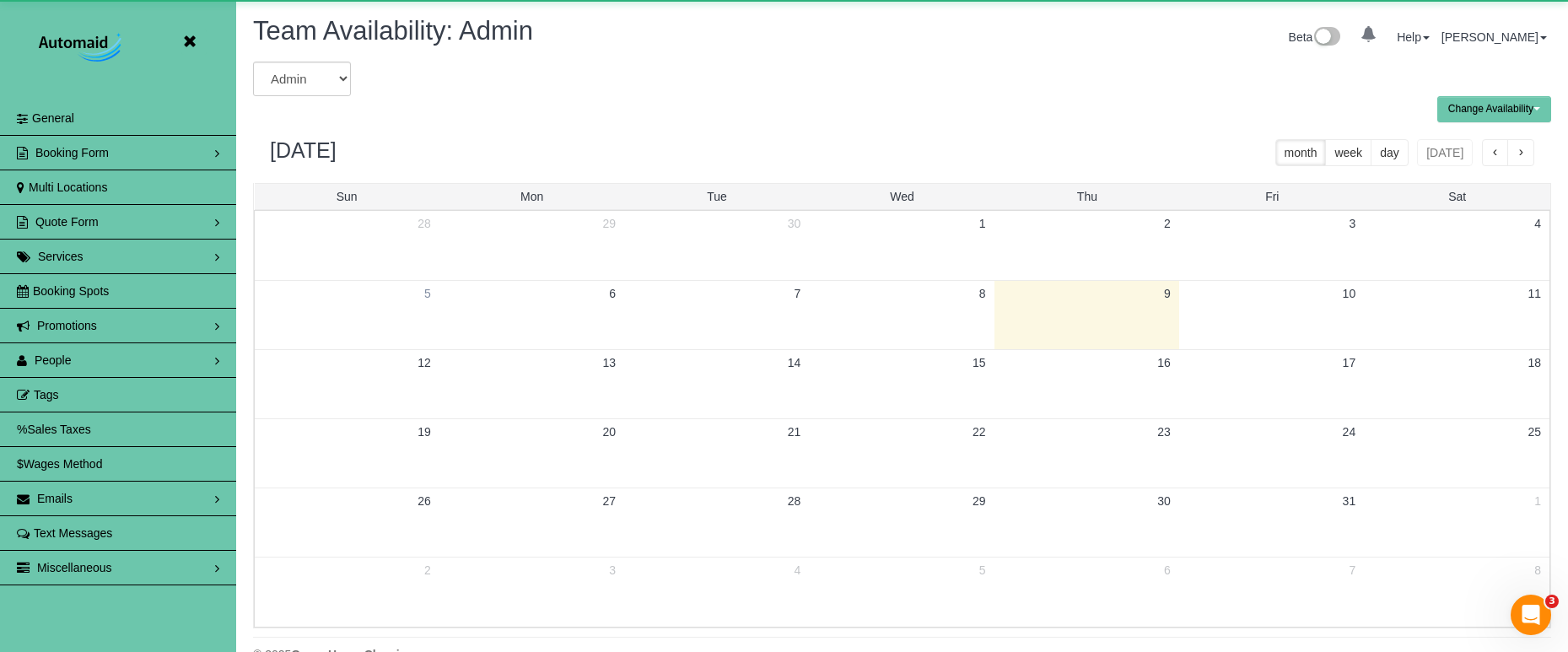
scroll to position [686, 1568]
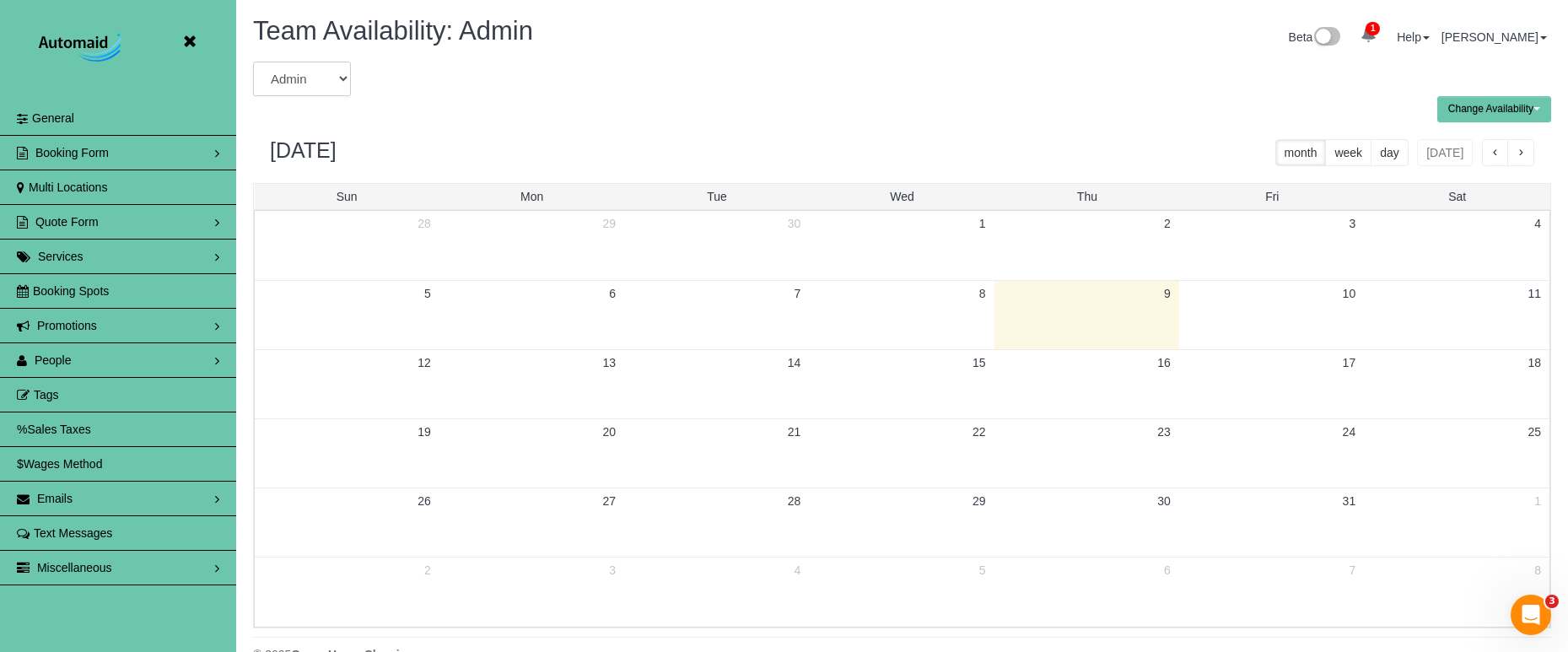
select select "number:3451"
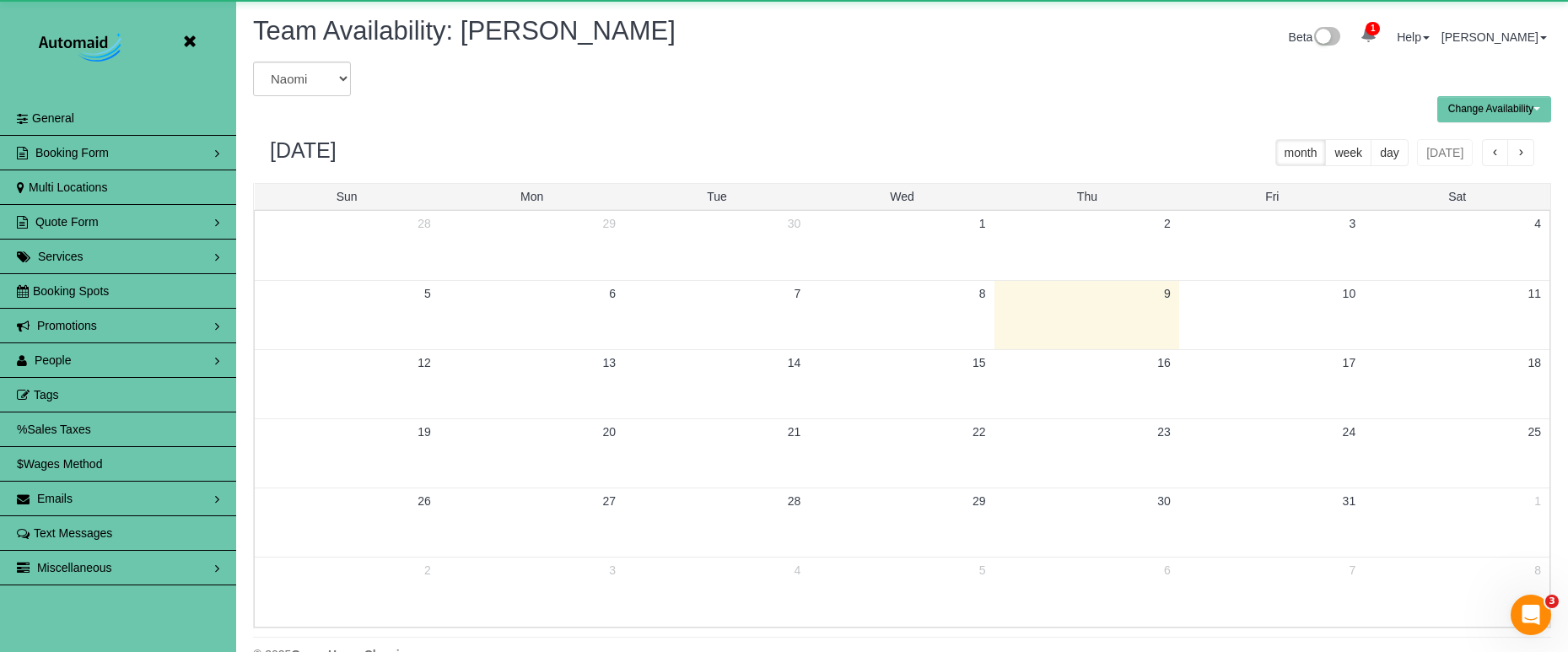
scroll to position [83639, 82768]
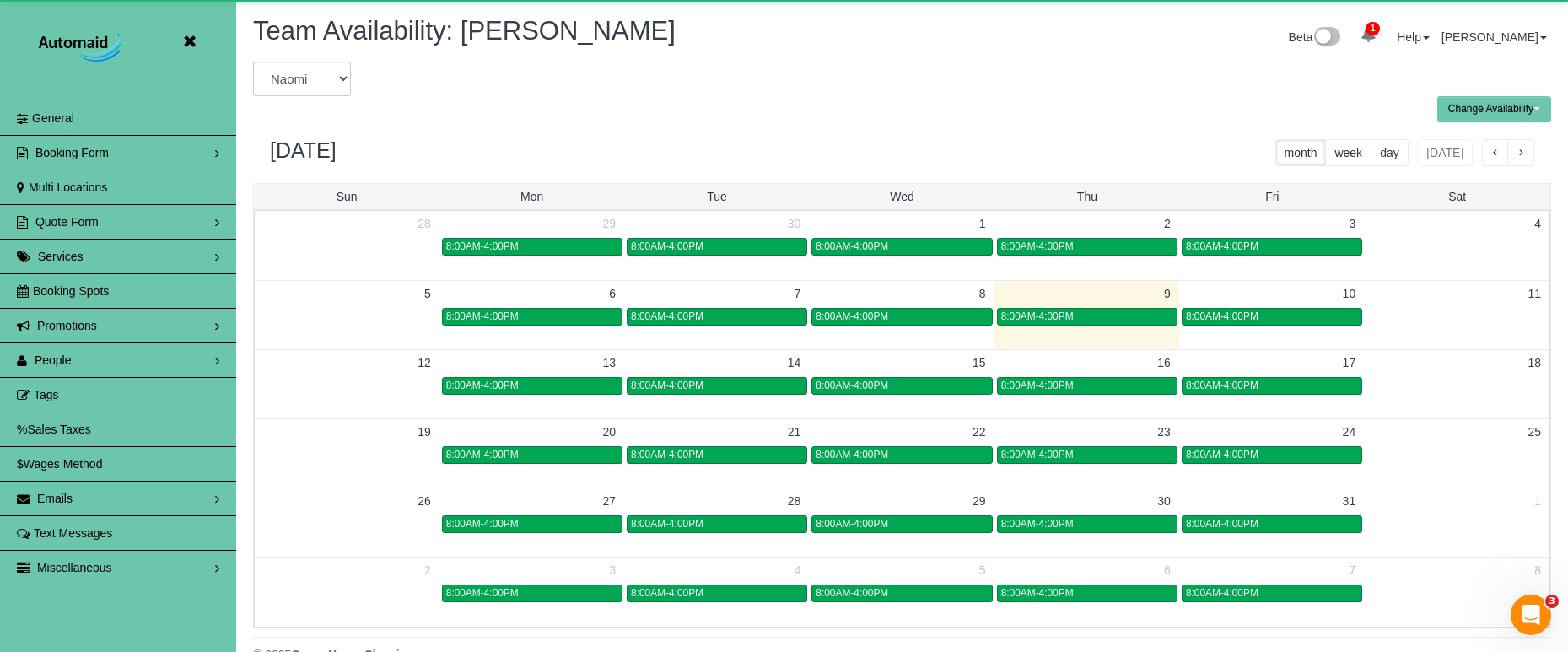
click at [1520, 148] on span "button" at bounding box center [1520, 153] width 8 height 12
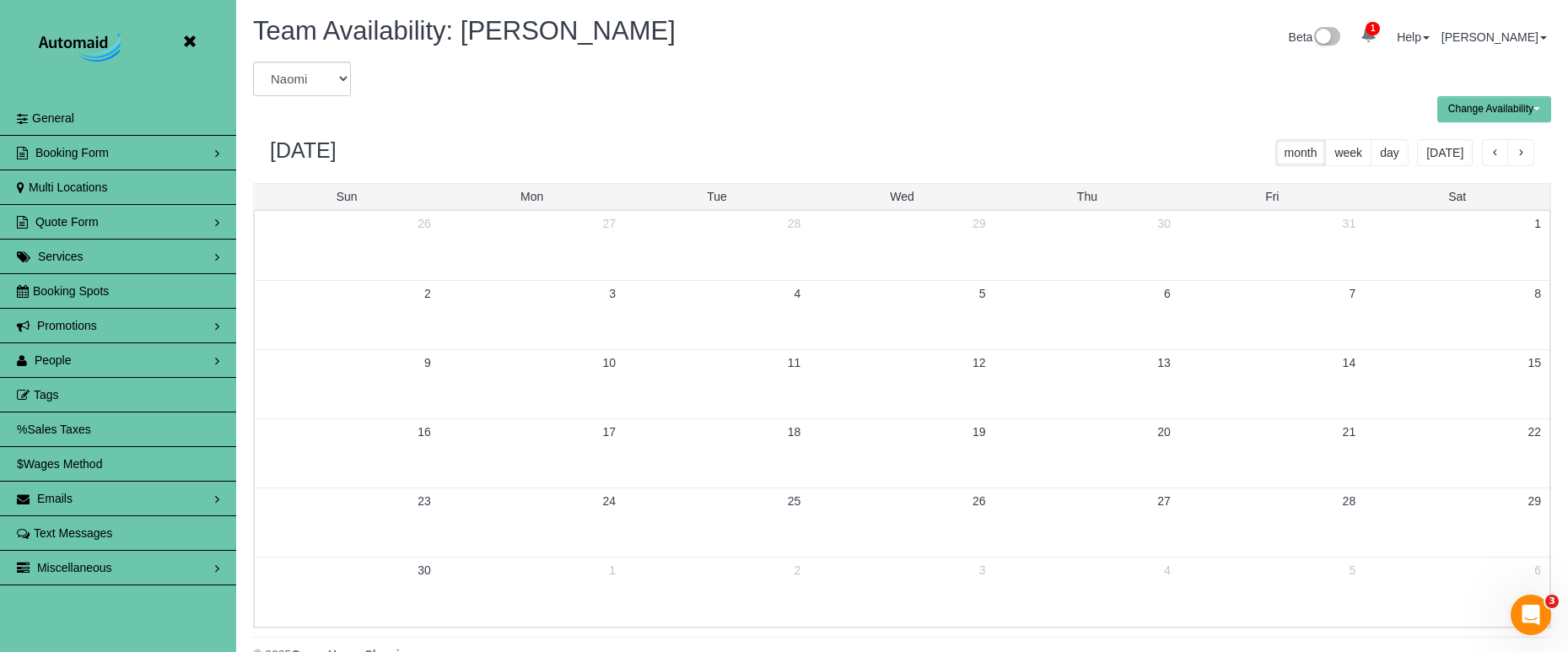
click at [1520, 148] on span "button" at bounding box center [1520, 153] width 8 height 12
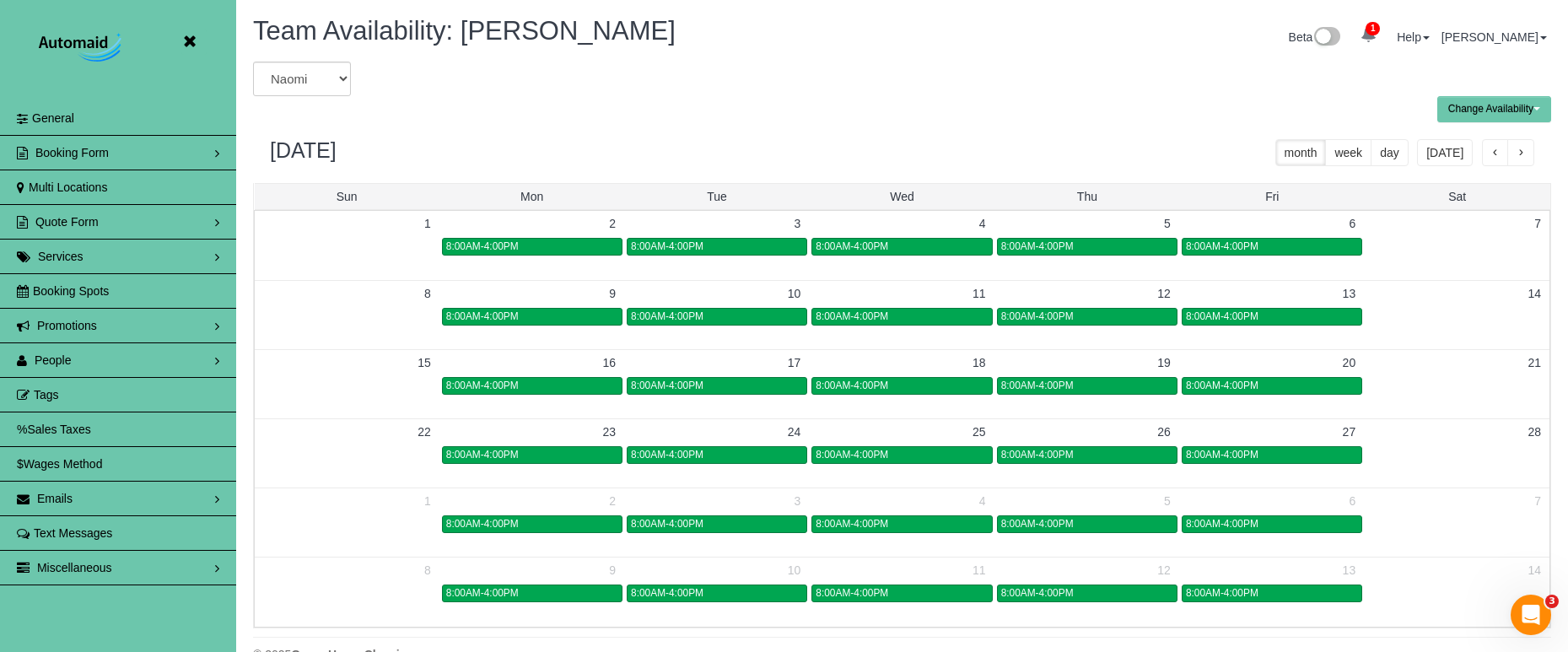
click at [1520, 148] on span "button" at bounding box center [1520, 153] width 8 height 12
click at [521, 385] on div "8:00AM-4:00PM" at bounding box center [532, 385] width 172 height 13
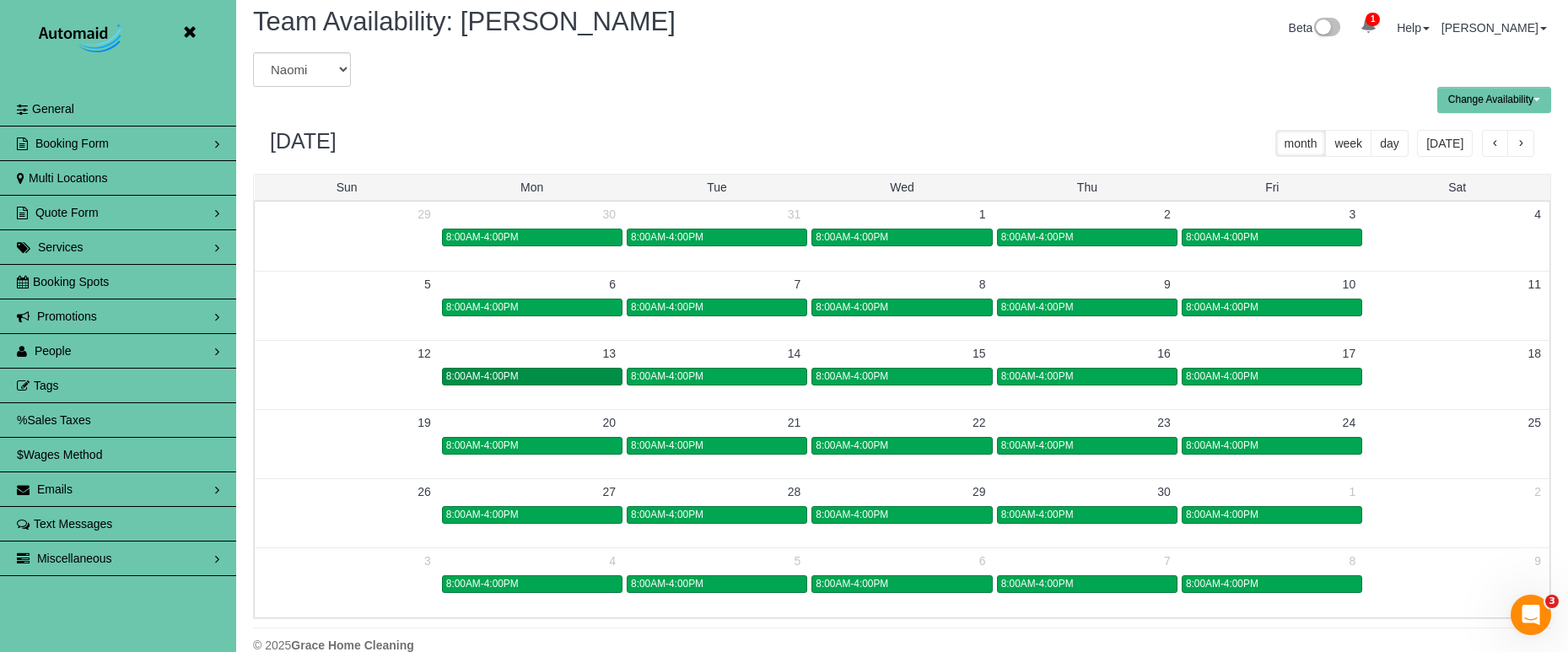
scroll to position [22, 0]
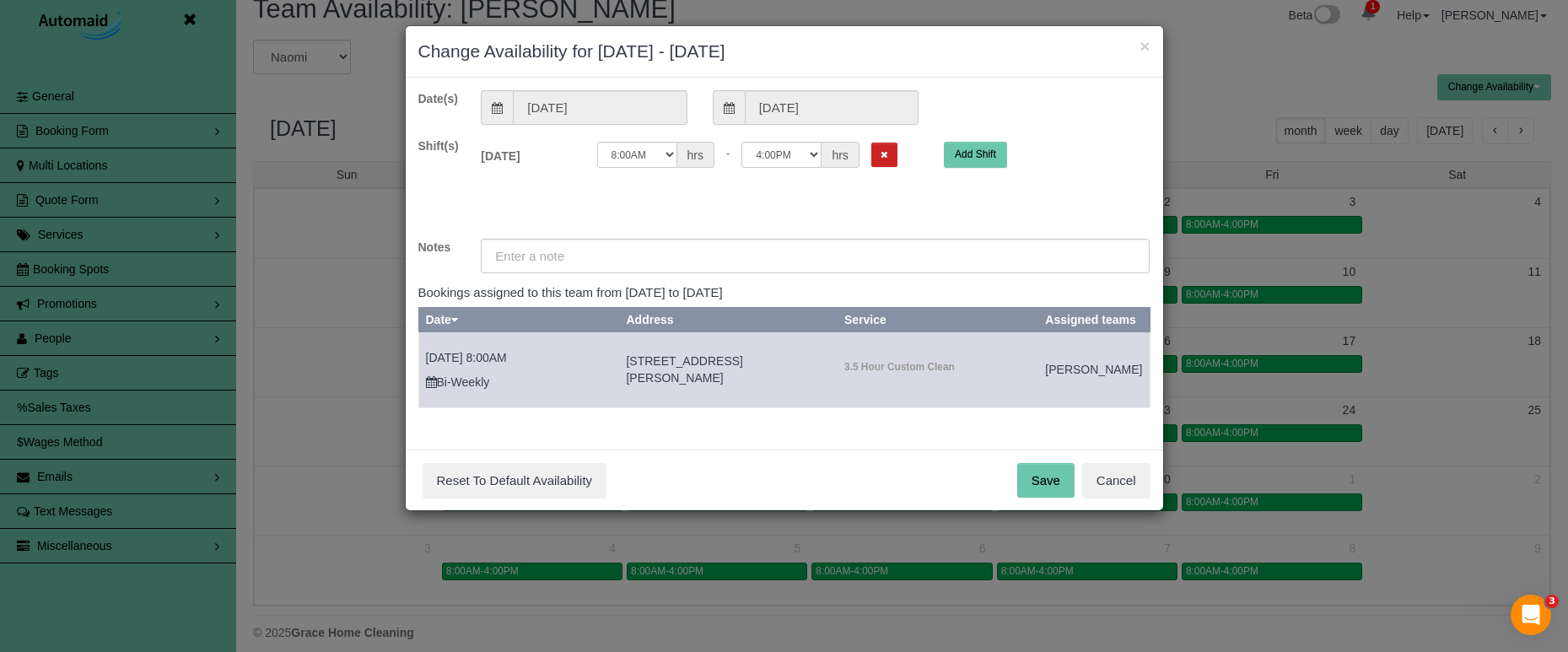
click at [776, 87] on div "Date(s) 04/13/2026 04/13/2026 Shift(s) Mon 04/13/2026 Off 12:00AM 12:05AM 12:10…" at bounding box center [784, 264] width 758 height 372
drag, startPoint x: 779, startPoint y: 98, endPoint x: 802, endPoint y: 135, distance: 43.6
click at [779, 99] on input "04/13/2026" at bounding box center [832, 107] width 174 height 35
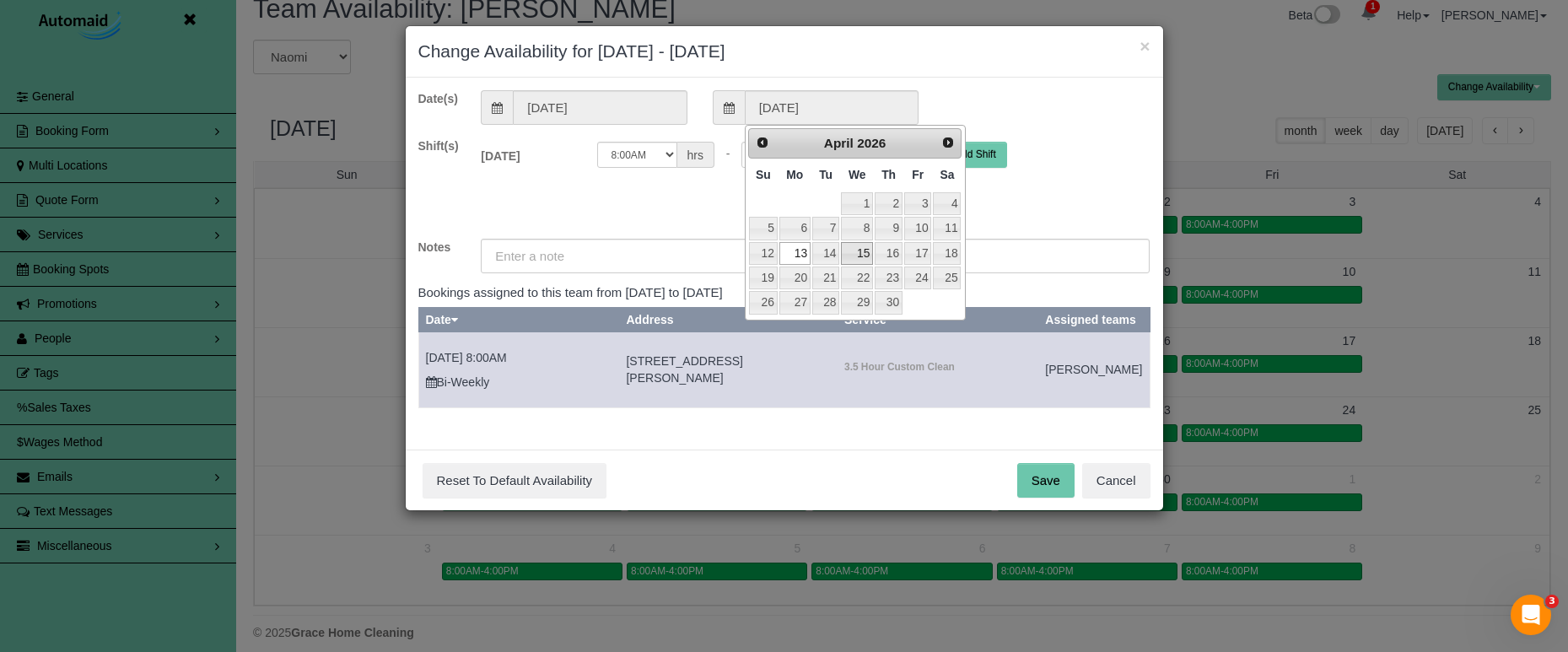
drag, startPoint x: 852, startPoint y: 248, endPoint x: 839, endPoint y: 244, distance: 13.6
click at [852, 248] on link "15" at bounding box center [857, 253] width 32 height 22
type input "04/15/2026"
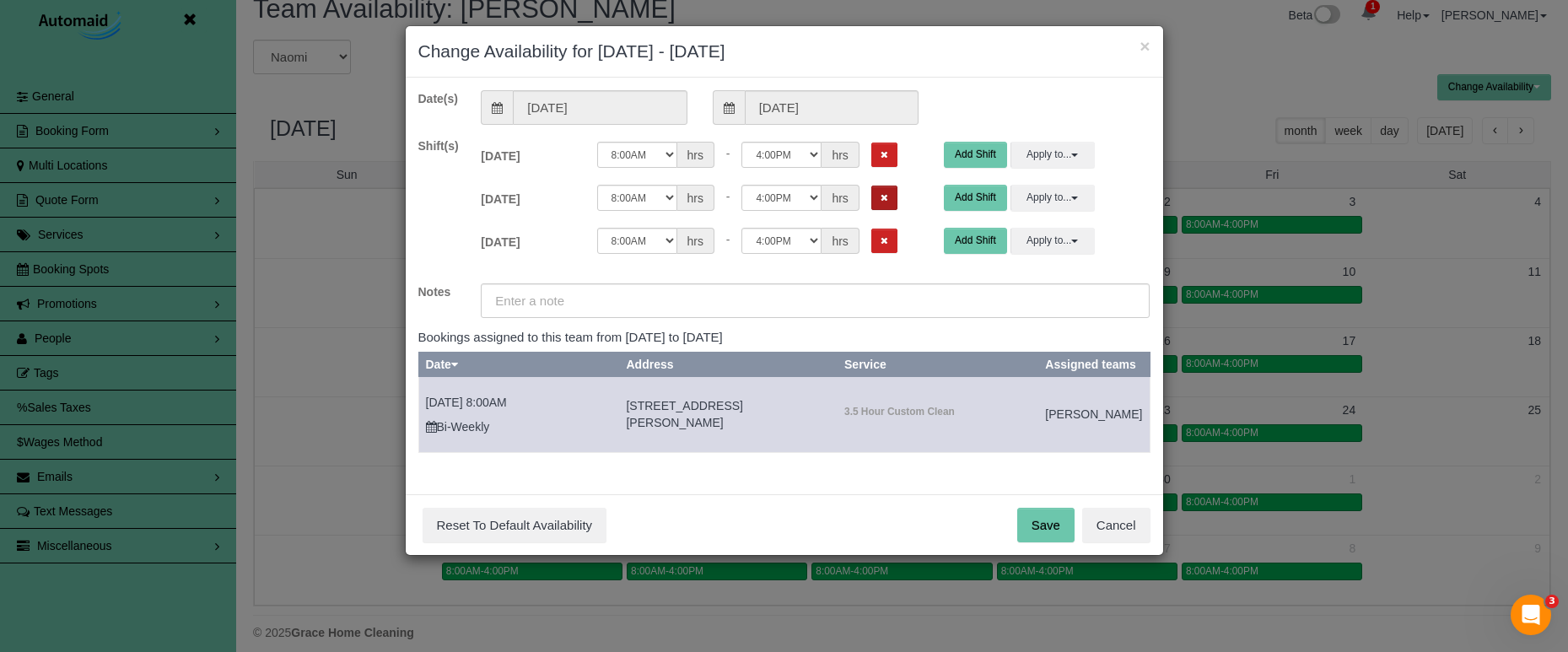
drag, startPoint x: 863, startPoint y: 155, endPoint x: 860, endPoint y: 187, distance: 32.1
click at [880, 155] on icon "Remove Shift" at bounding box center [884, 155] width 7 height 9
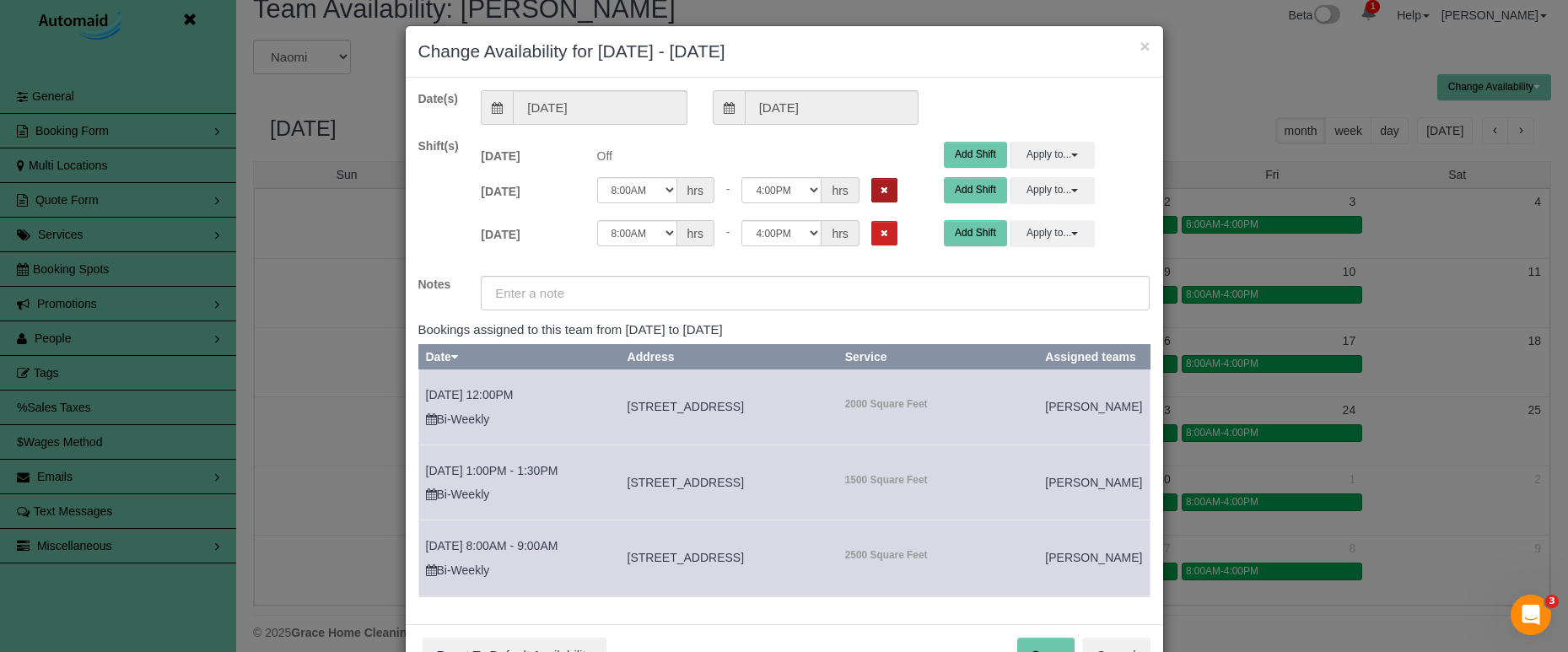
click at [880, 191] on icon "Remove Shift" at bounding box center [884, 190] width 7 height 9
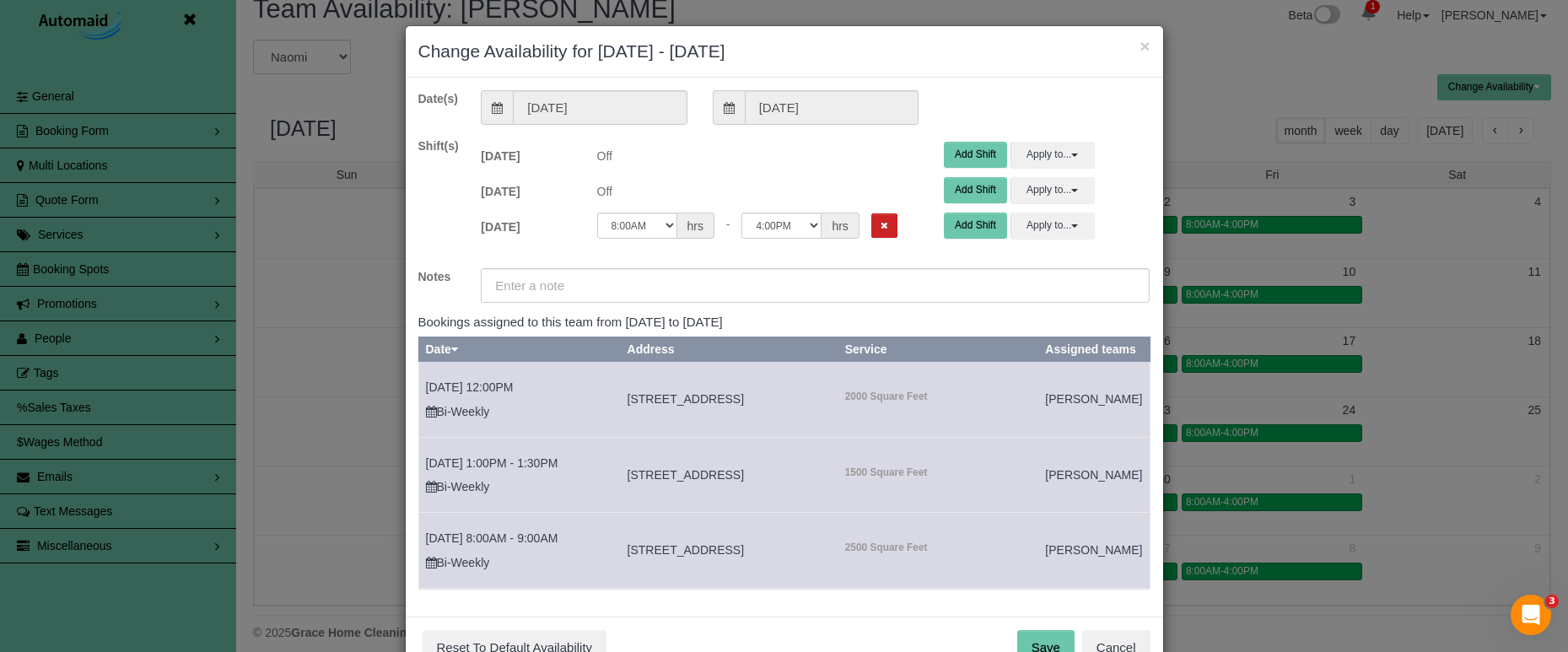
drag, startPoint x: 858, startPoint y: 223, endPoint x: 839, endPoint y: 248, distance: 31.4
click at [880, 223] on icon "Remove Shift" at bounding box center [884, 225] width 7 height 9
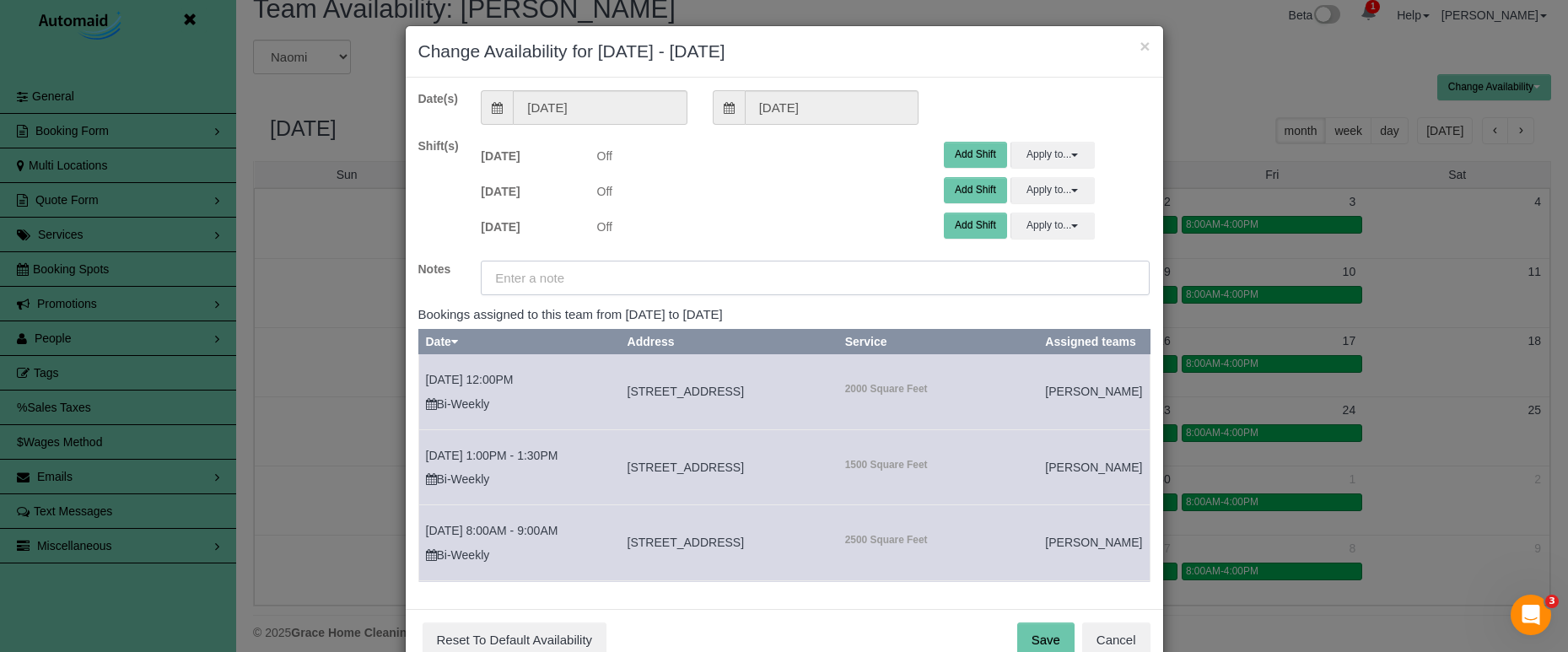
click at [826, 292] on input "text" at bounding box center [815, 277] width 669 height 35
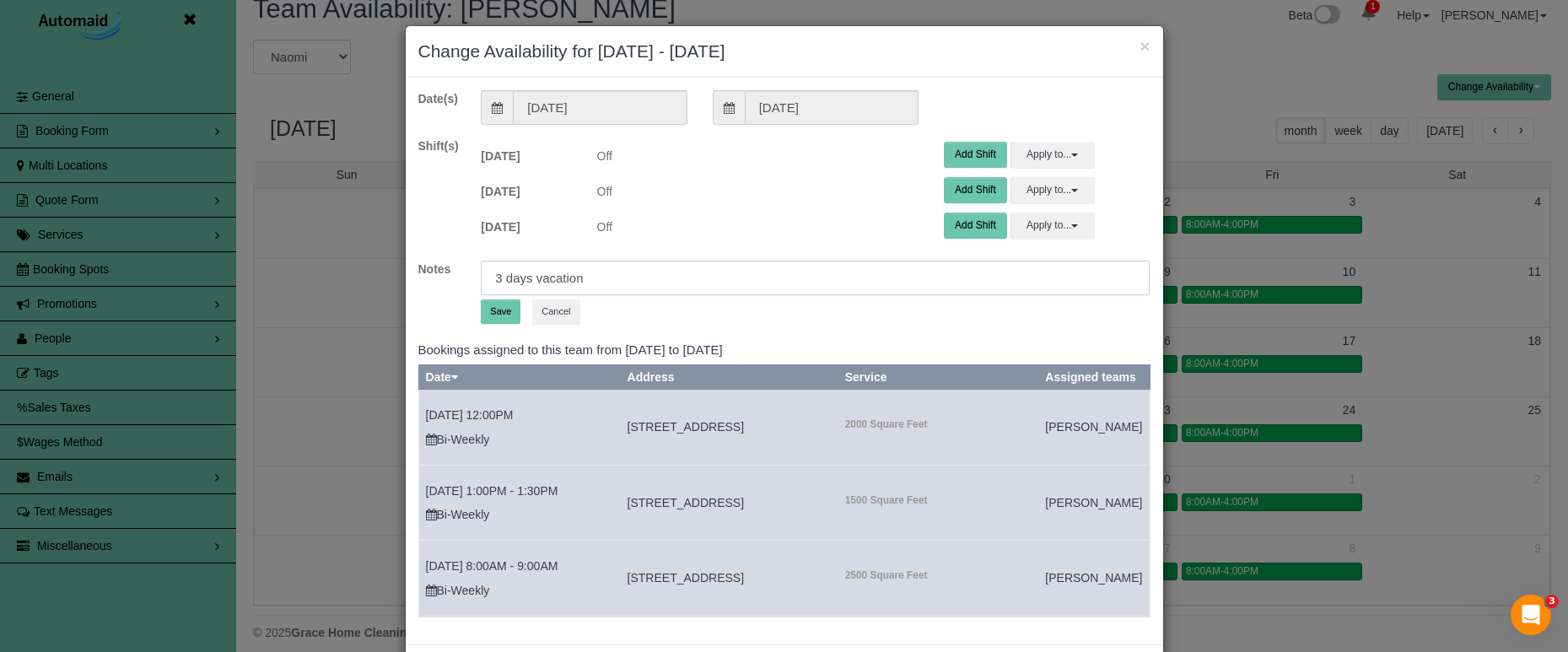
type input "3 days vacation"
drag, startPoint x: 492, startPoint y: 308, endPoint x: 471, endPoint y: 307, distance: 21.0
click at [492, 308] on button "Save" at bounding box center [500, 311] width 39 height 24
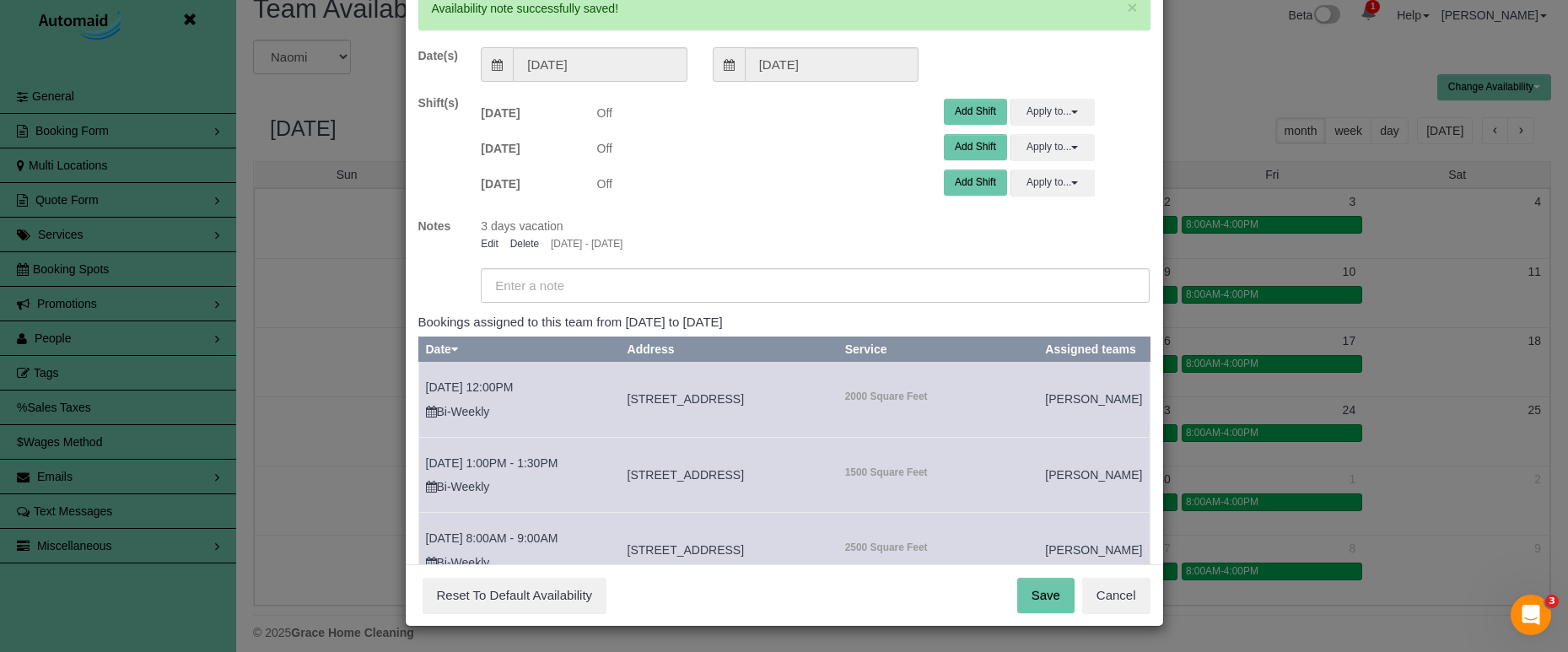
scroll to position [103, 0]
click at [1052, 594] on button "Save" at bounding box center [1046, 597] width 57 height 36
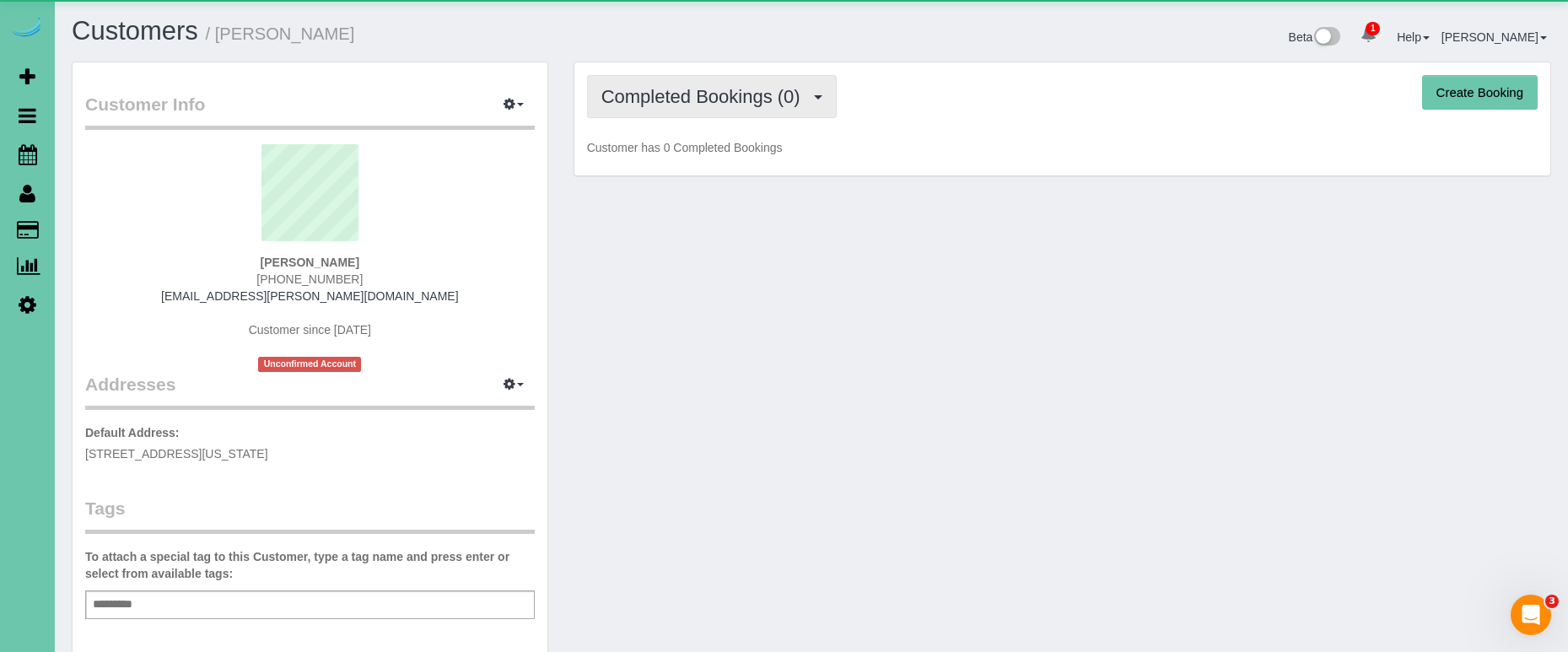
click at [707, 101] on span "Completed Bookings (0)" at bounding box center [705, 97] width 208 height 21
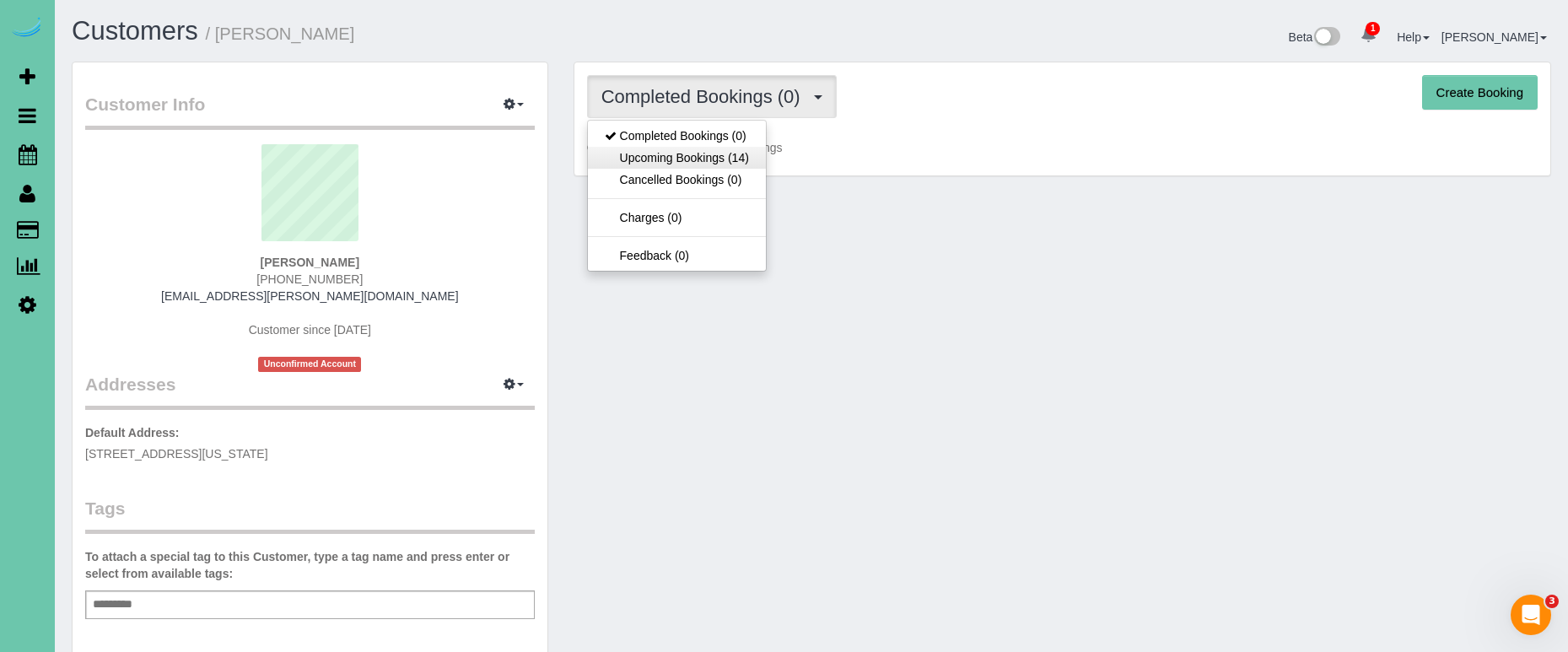
click at [709, 163] on link "Upcoming Bookings (14)" at bounding box center [676, 157] width 178 height 22
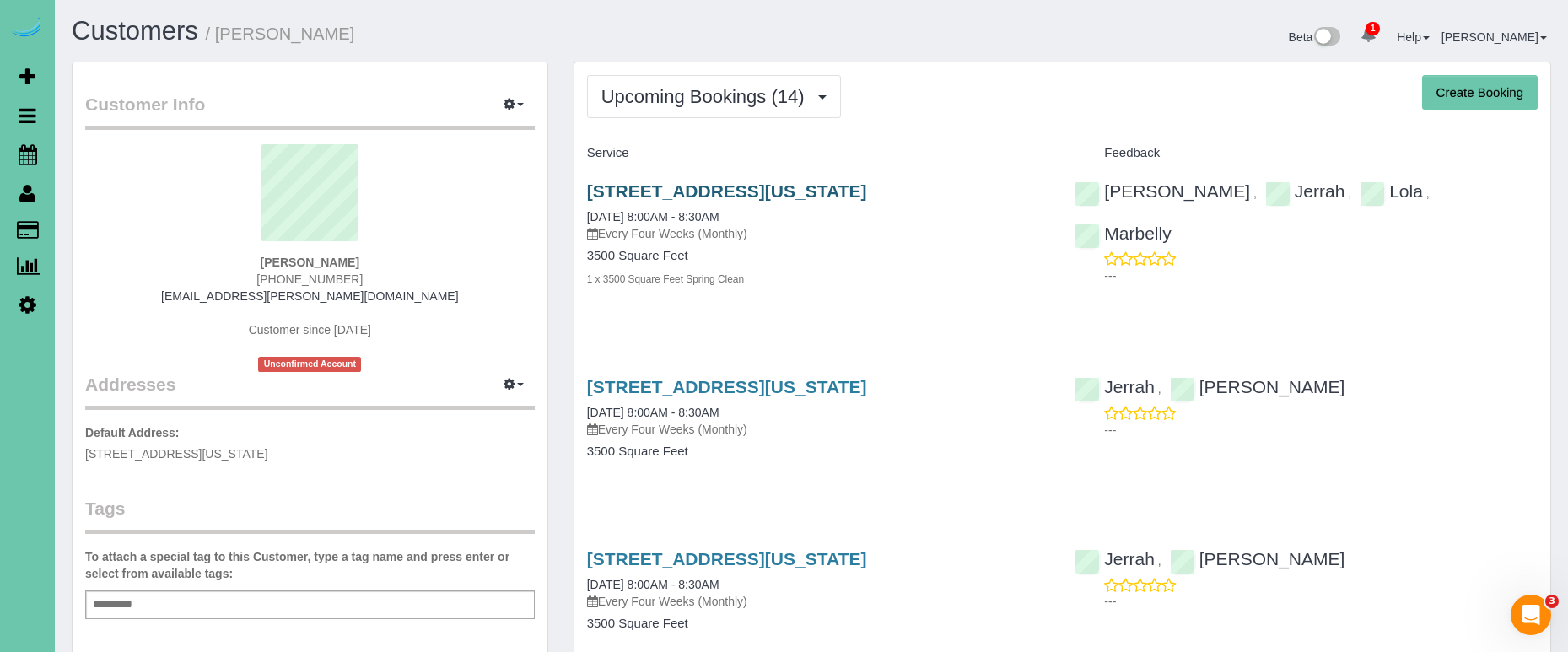
click at [848, 190] on link "[STREET_ADDRESS][US_STATE]" at bounding box center [726, 191] width 280 height 20
click at [788, 382] on link "[STREET_ADDRESS][US_STATE]" at bounding box center [726, 386] width 280 height 20
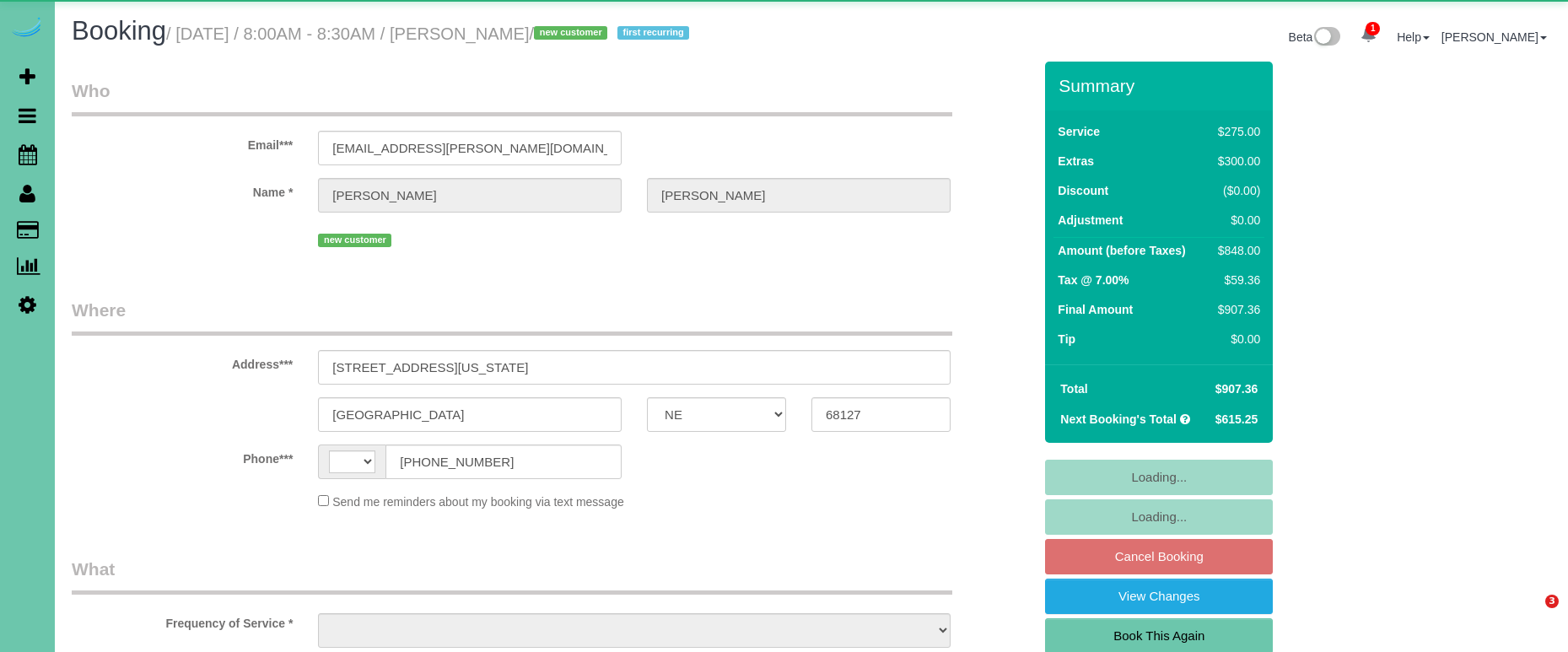
select select "NE"
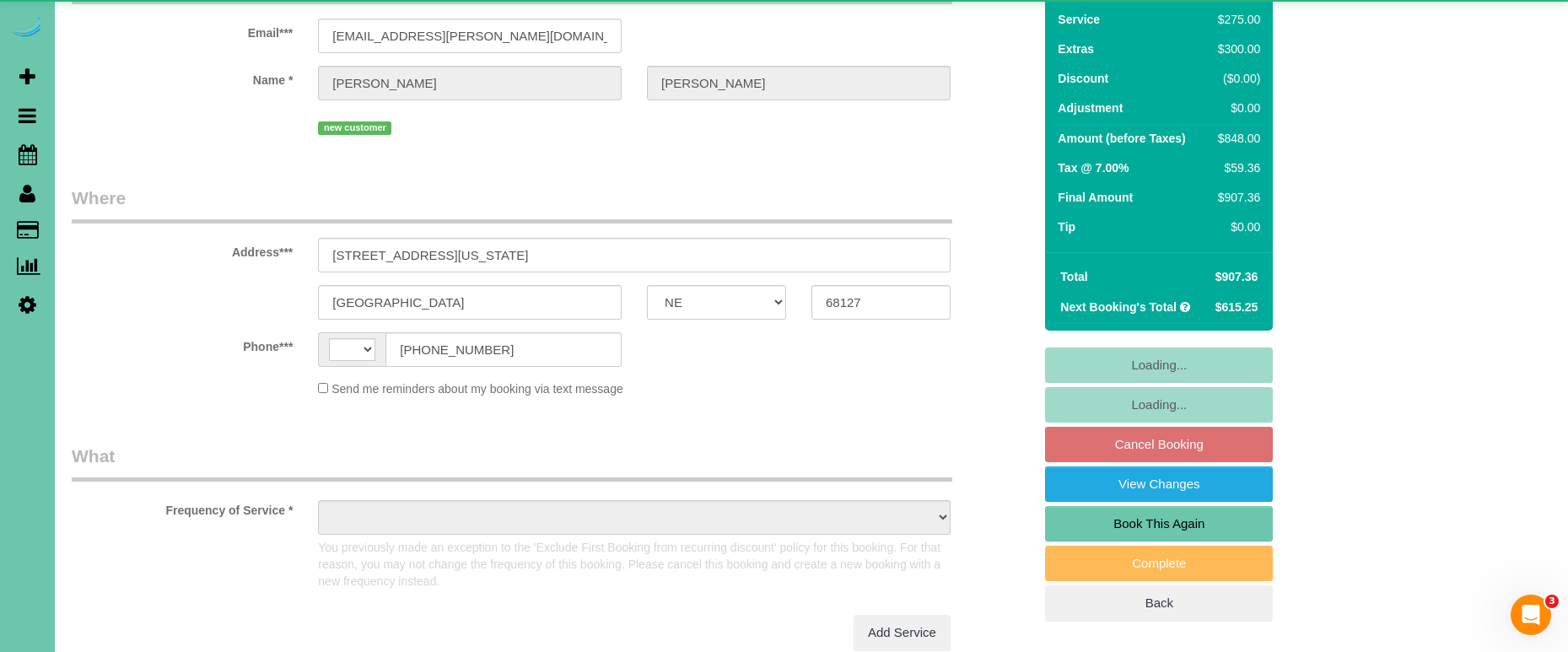
select select "string:US"
select select "object:435"
select select "string:fspay-90e3376c-640c-48cc-a928-86d1aea7ade4"
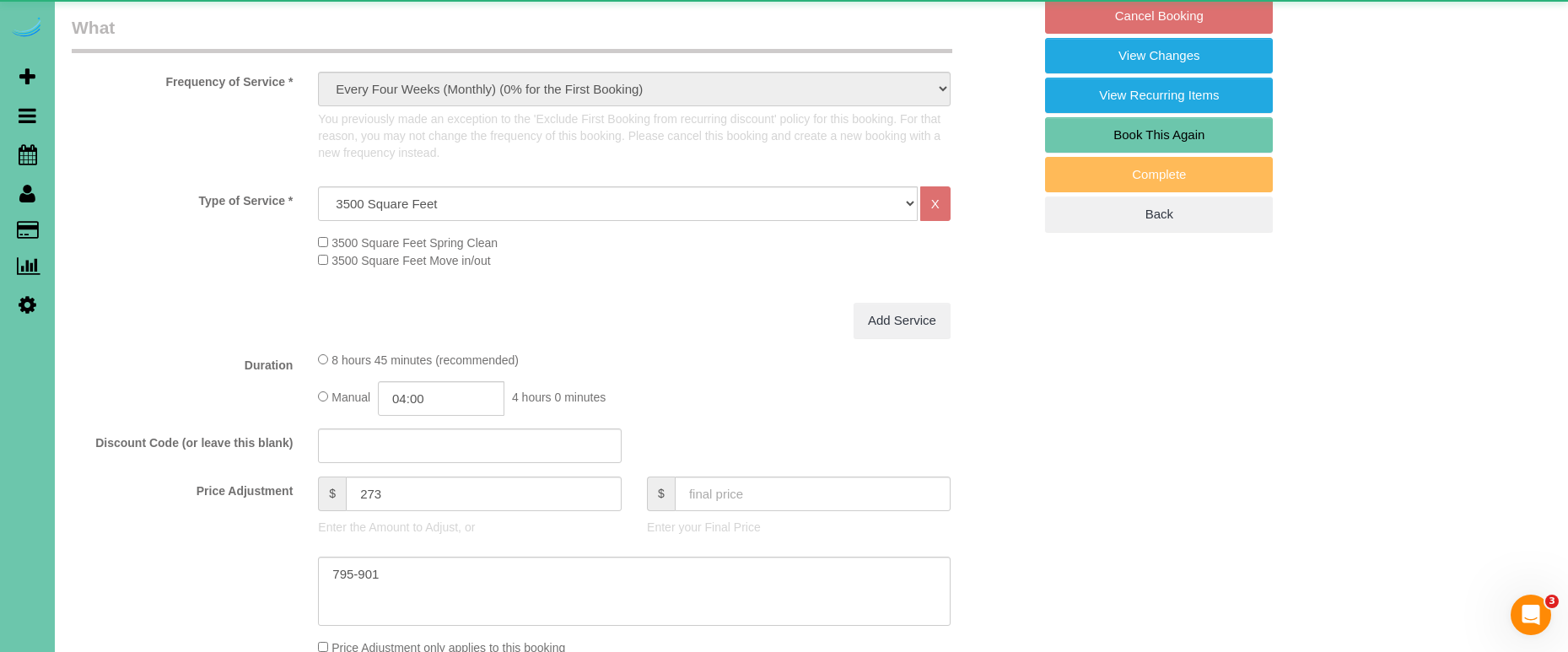
select select "object:686"
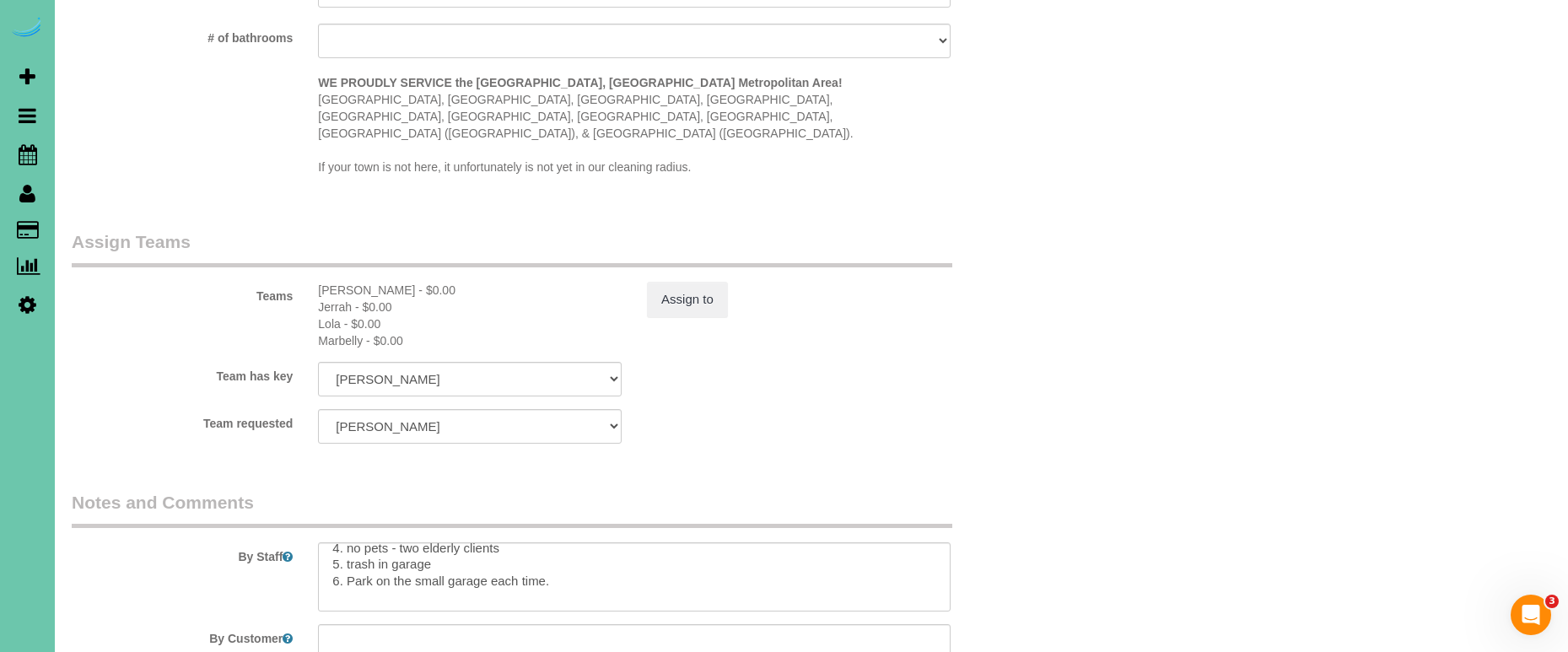
scroll to position [65, 0]
click at [574, 542] on textarea at bounding box center [633, 576] width 632 height 69
paste textarea "Do not clean basement office, or art supplies/desk in upstairs room, last door …"
click at [332, 554] on textarea at bounding box center [633, 576] width 632 height 69
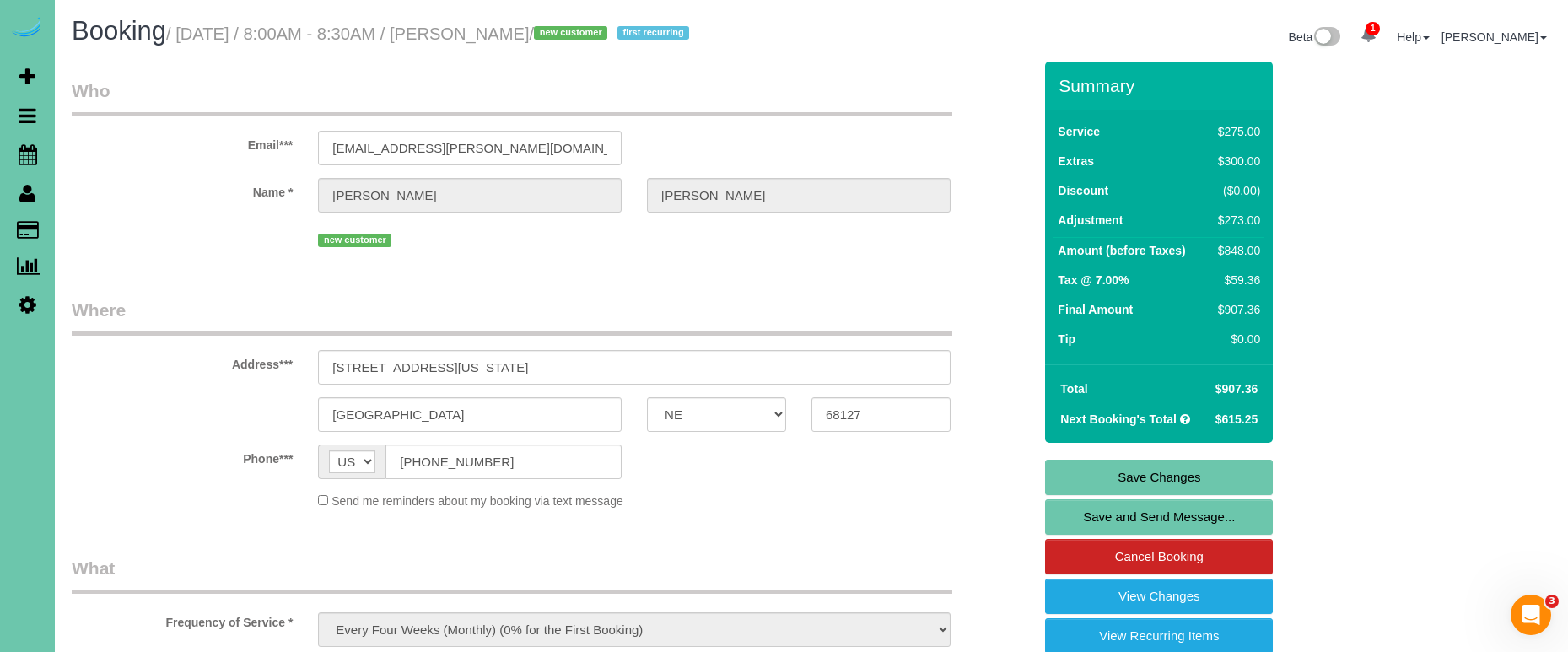
scroll to position [0, 0]
type textarea "1. credit 2. client home 3. spring clean - whole home no basement office - new …"
click at [1072, 469] on link "Save Changes" at bounding box center [1158, 478] width 228 height 36
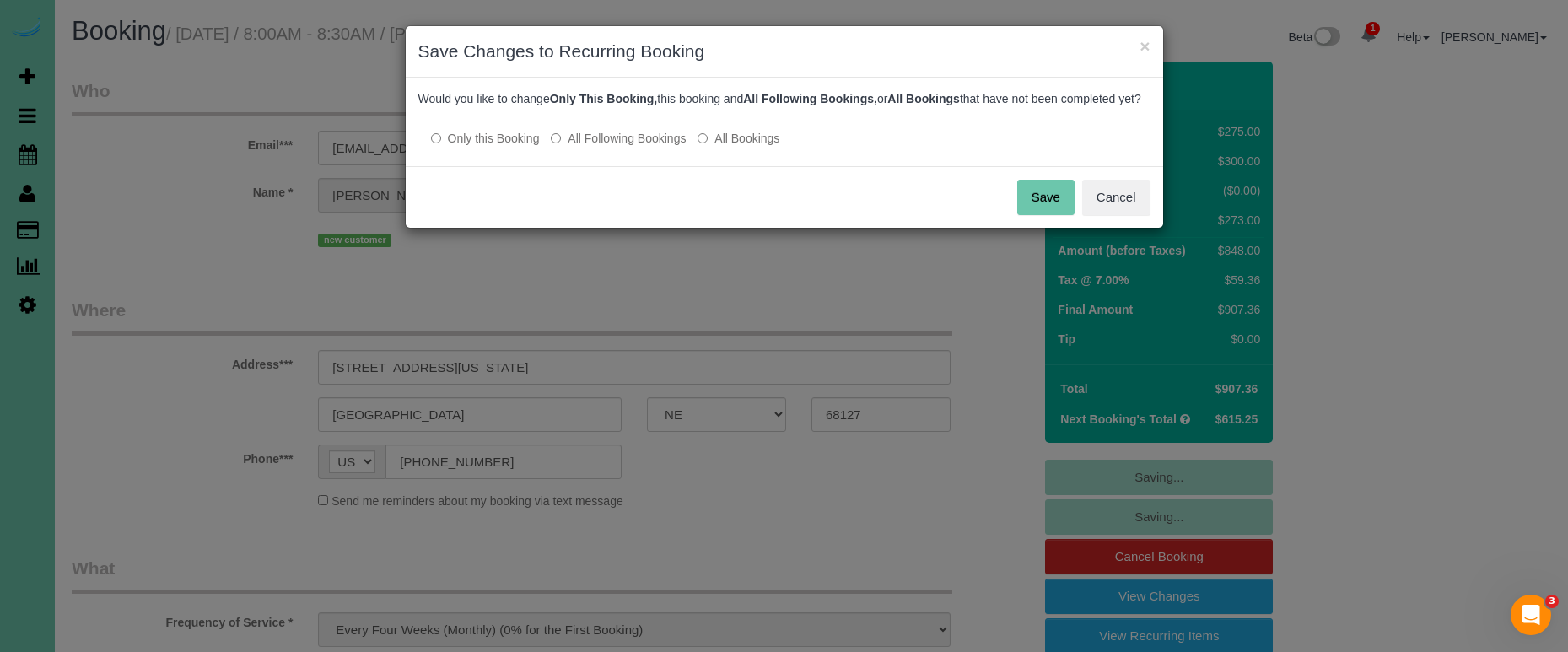
click at [1038, 214] on button "Save" at bounding box center [1046, 198] width 57 height 36
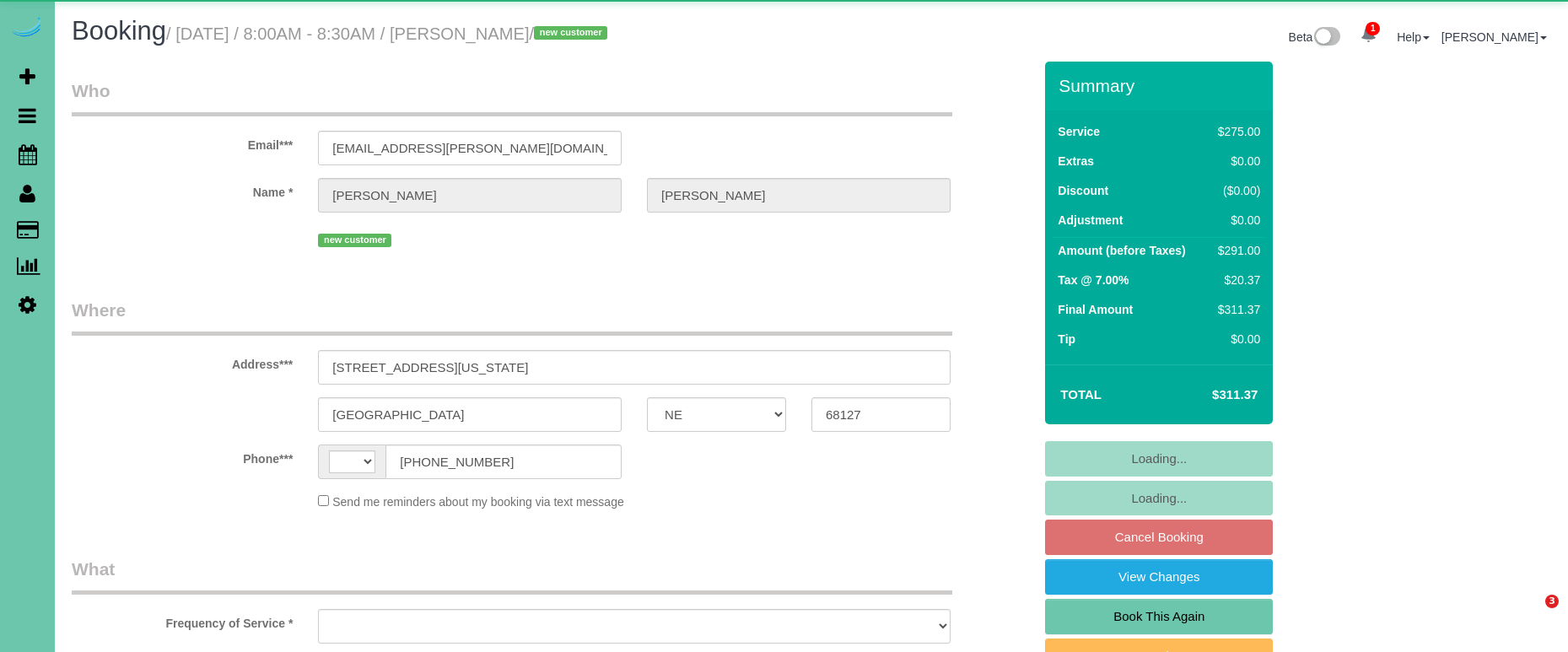
select select "NE"
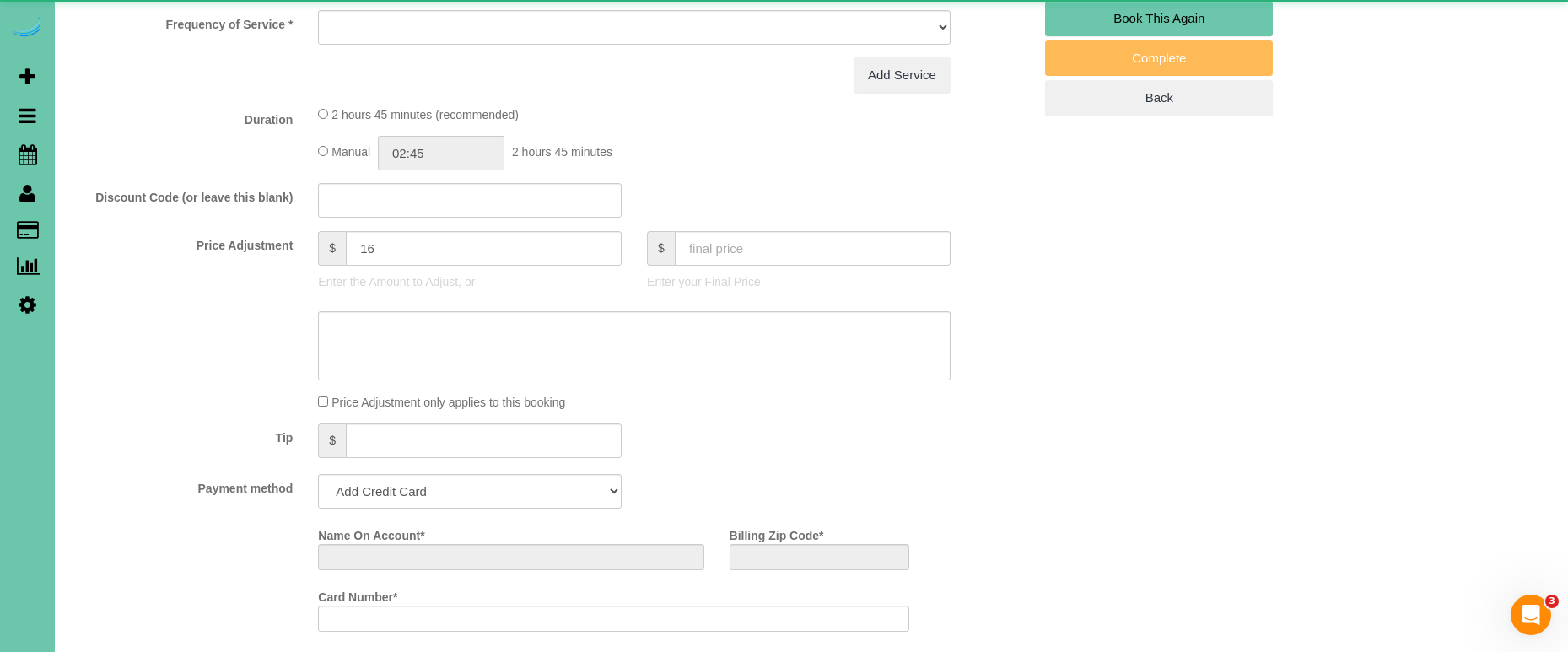
select select "string:[GEOGRAPHIC_DATA]"
select select "object:392"
select select "string:fspay-90e3376c-640c-48cc-a928-86d1aea7ade4"
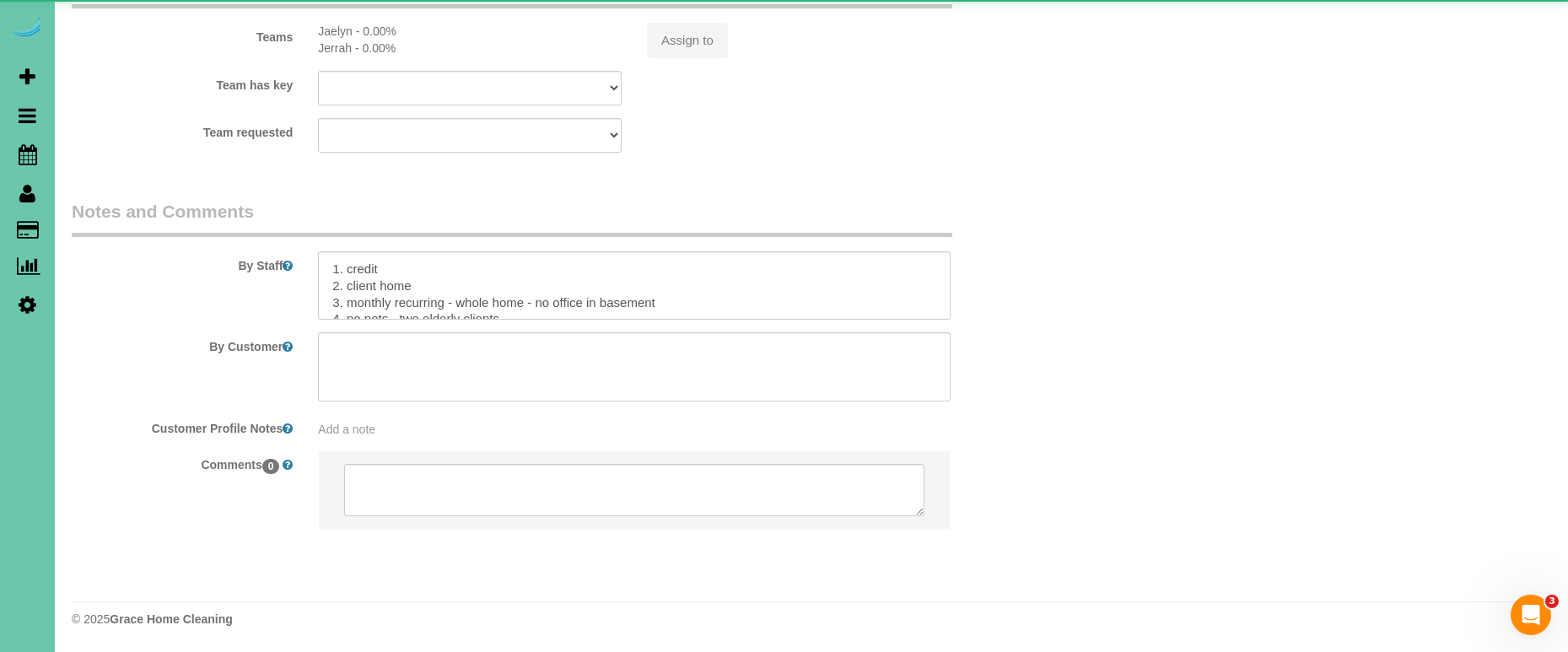
select select "object:666"
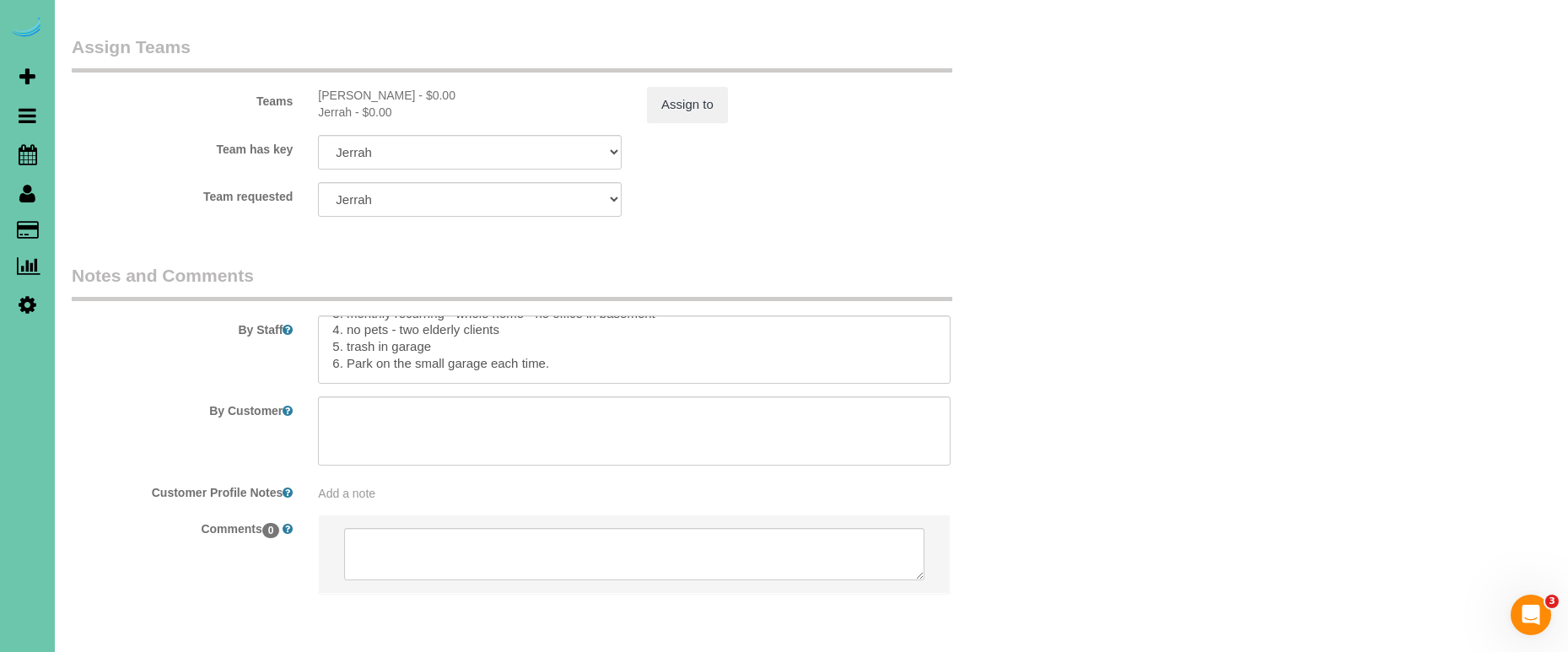
scroll to position [67, 0]
click at [586, 322] on textarea at bounding box center [633, 350] width 632 height 69
paste textarea "Do not clean basement office, or art supplies/desk in upstairs room, last door …"
click at [326, 323] on textarea at bounding box center [633, 350] width 632 height 69
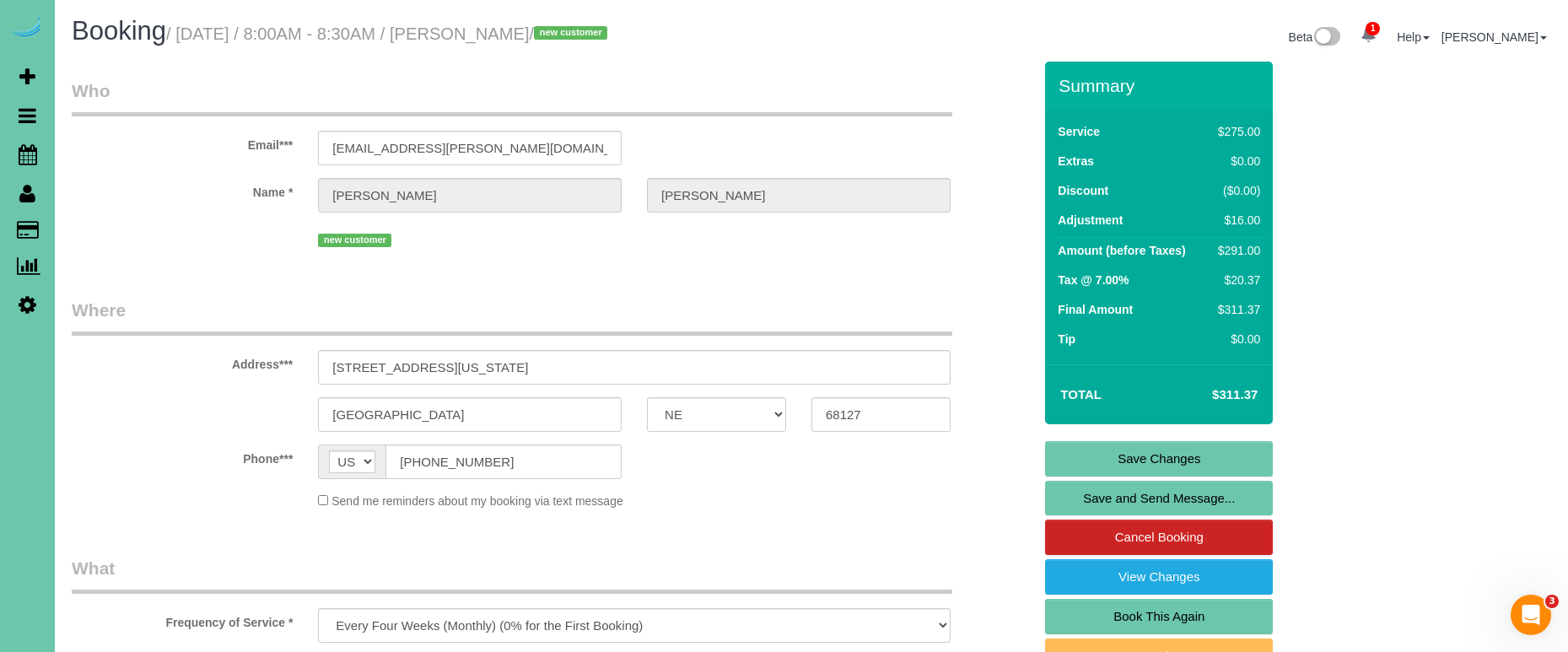
scroll to position [0, 0]
type textarea "1. credit 2. client home 3. monthly recurring - whole home - no office in basem…"
click at [1073, 460] on link "Save Changes" at bounding box center [1158, 459] width 228 height 36
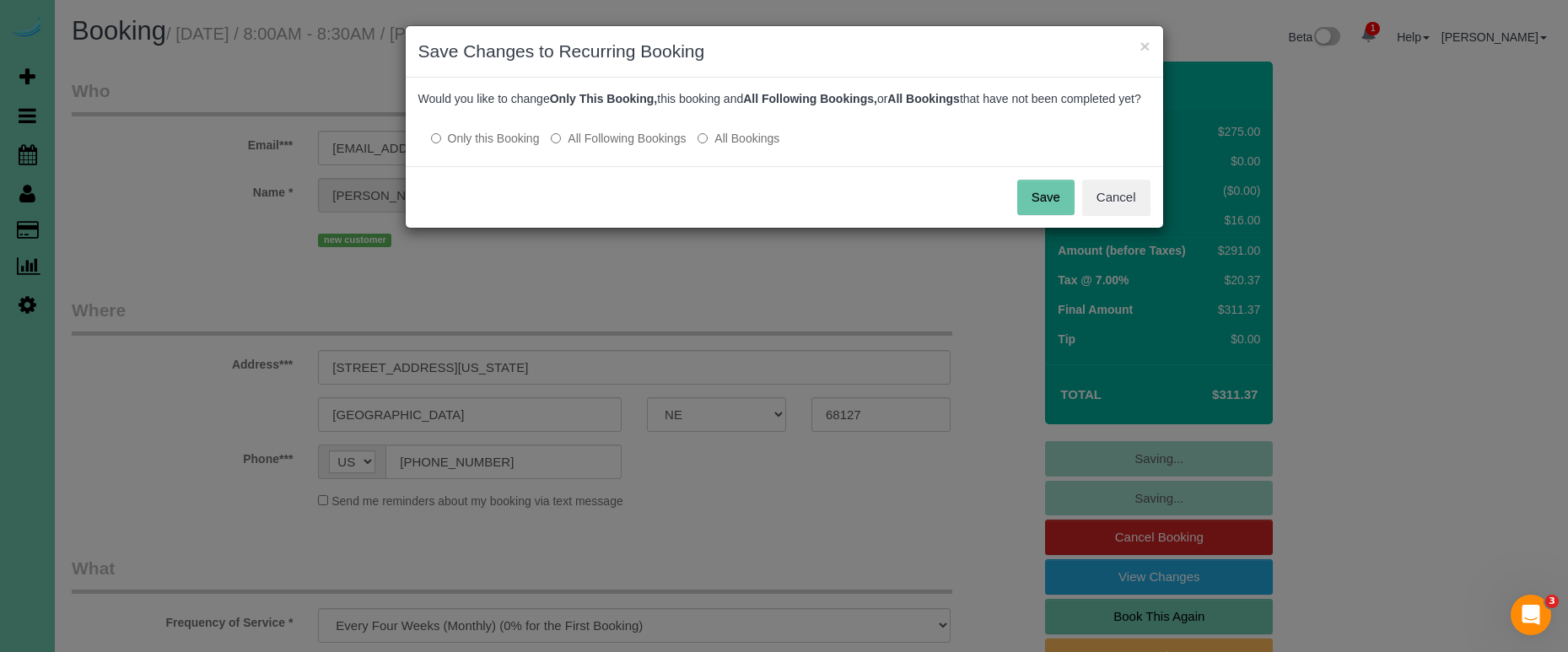
click at [585, 147] on label "All Following Bookings" at bounding box center [618, 138] width 135 height 17
click at [1029, 208] on button "Save" at bounding box center [1046, 198] width 57 height 36
